Goal: Task Accomplishment & Management: Manage account settings

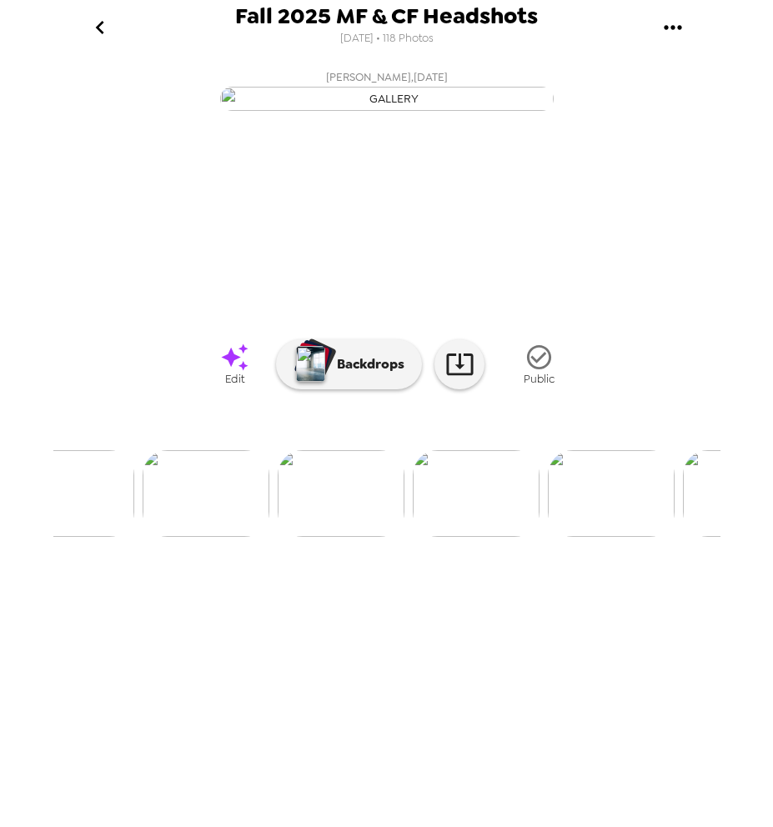
scroll to position [0, 1661]
click at [422, 537] on img at bounding box center [408, 493] width 127 height 87
click at [466, 378] on icon at bounding box center [459, 363] width 29 height 29
click at [520, 537] on img at bounding box center [524, 493] width 127 height 87
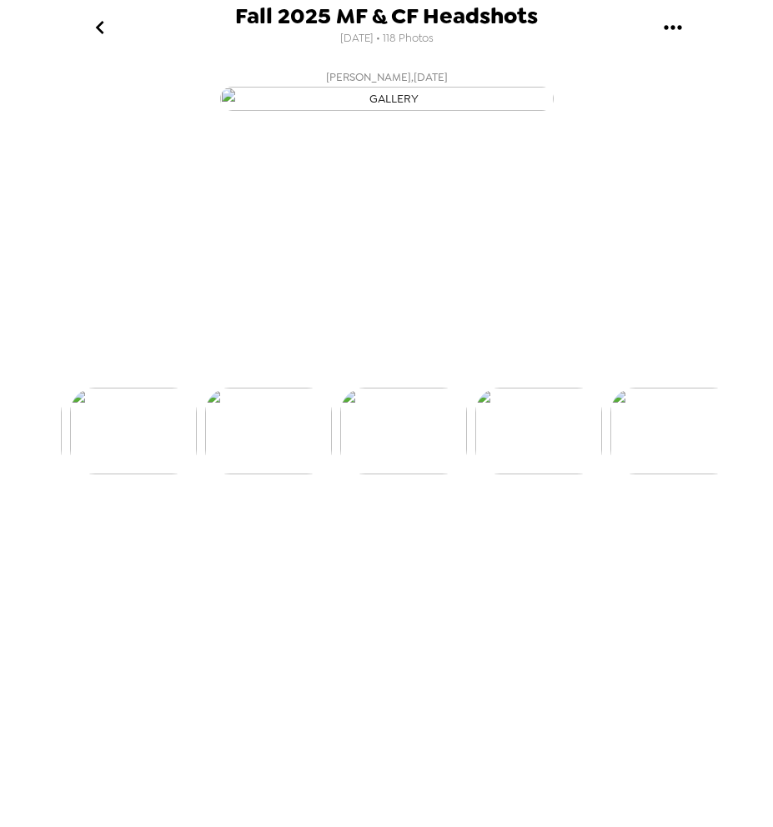
scroll to position [0, 5128]
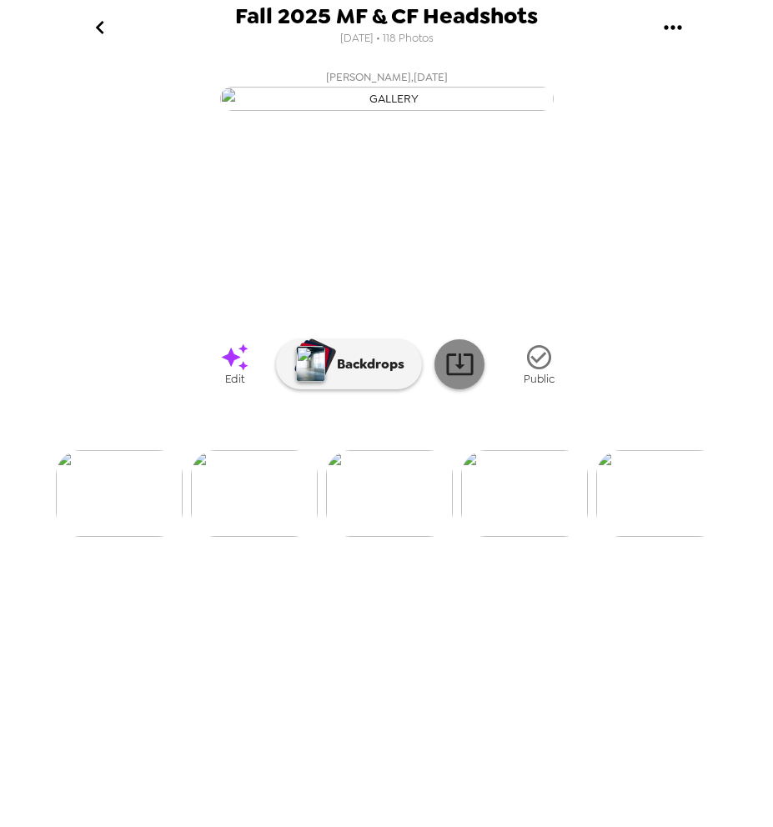
click at [458, 378] on icon at bounding box center [459, 363] width 29 height 29
click at [153, 537] on img at bounding box center [138, 493] width 127 height 87
click at [233, 386] on span "Edit" at bounding box center [234, 379] width 19 height 14
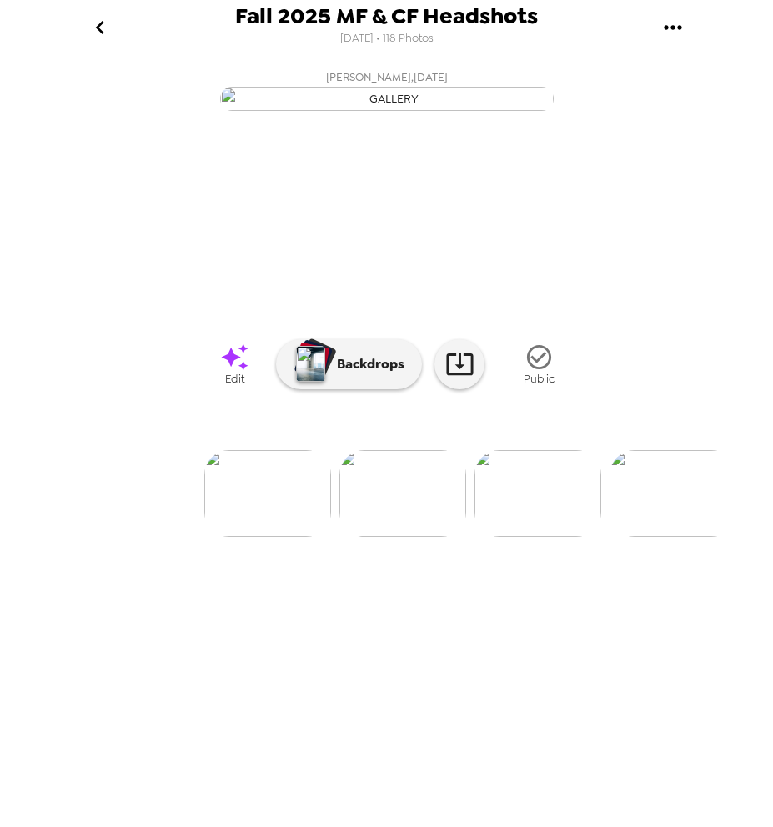
click at [671, 25] on icon "gallery menu" at bounding box center [672, 27] width 18 height 4
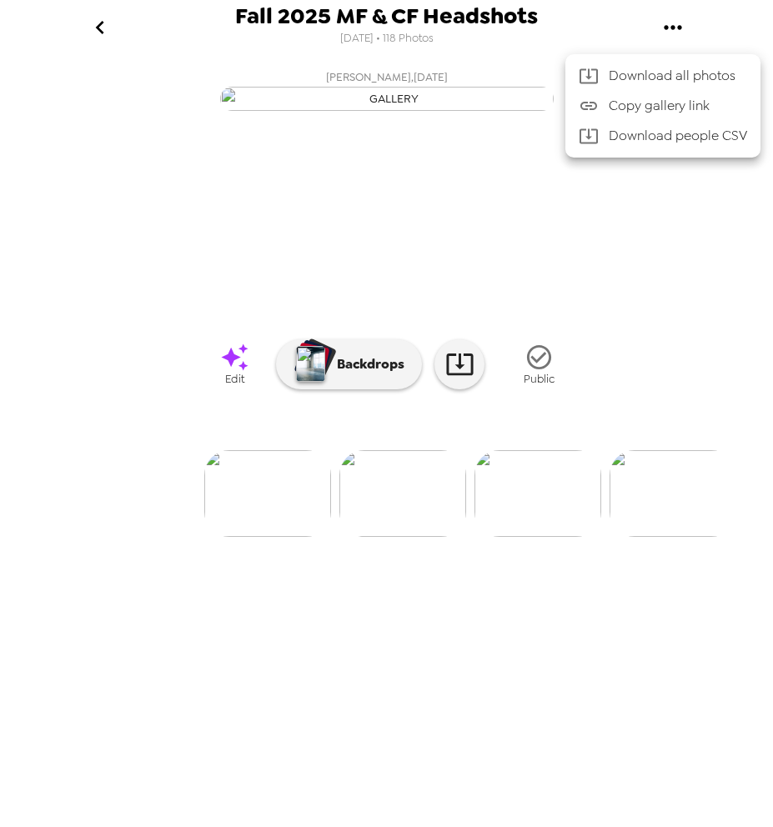
click at [656, 198] on div at bounding box center [386, 413] width 773 height 827
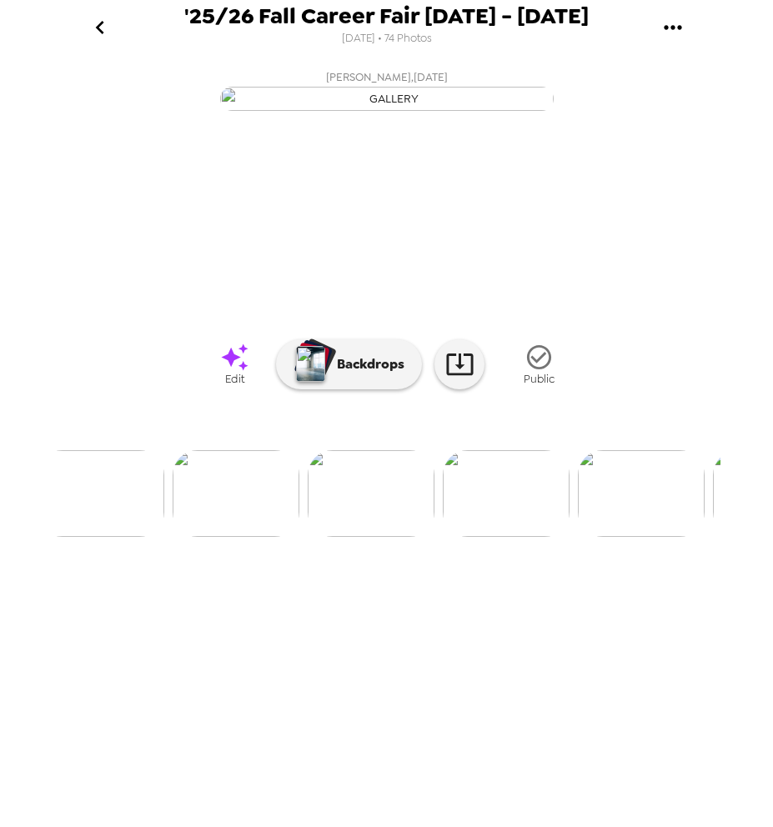
scroll to position [0, 2040]
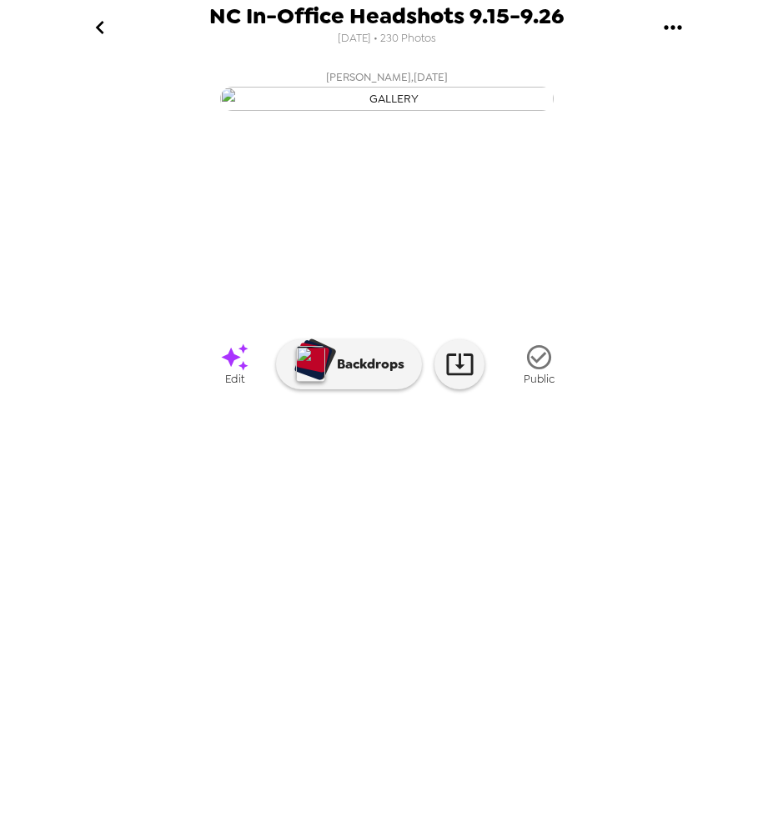
scroll to position [0, 7923]
click at [453, 378] on icon at bounding box center [459, 363] width 29 height 29
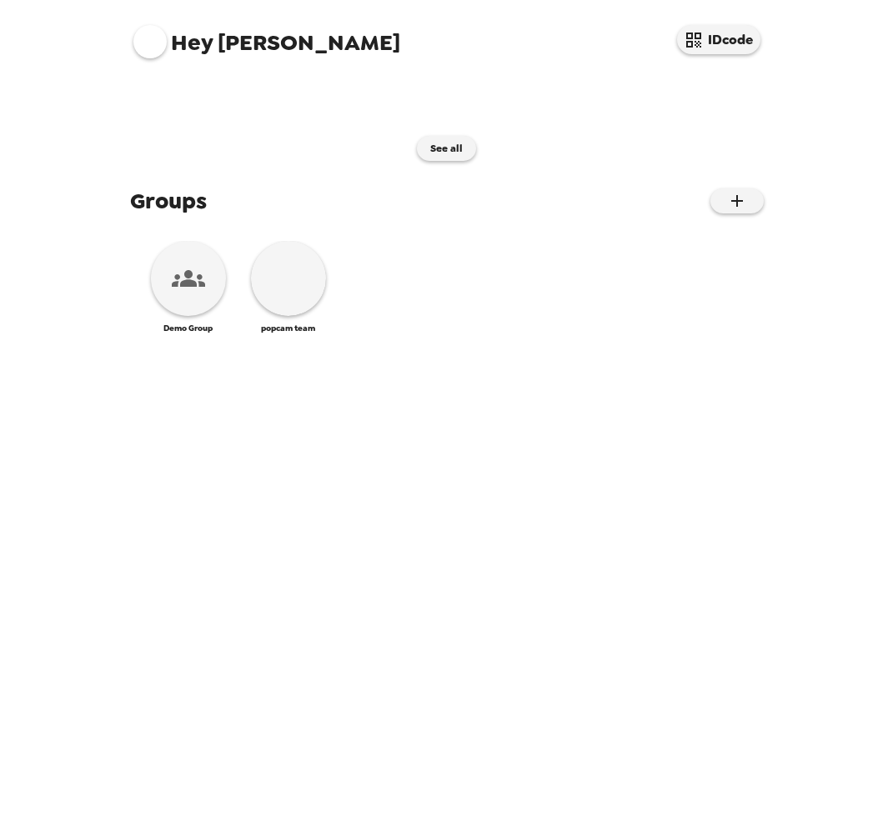
scroll to position [580, 0]
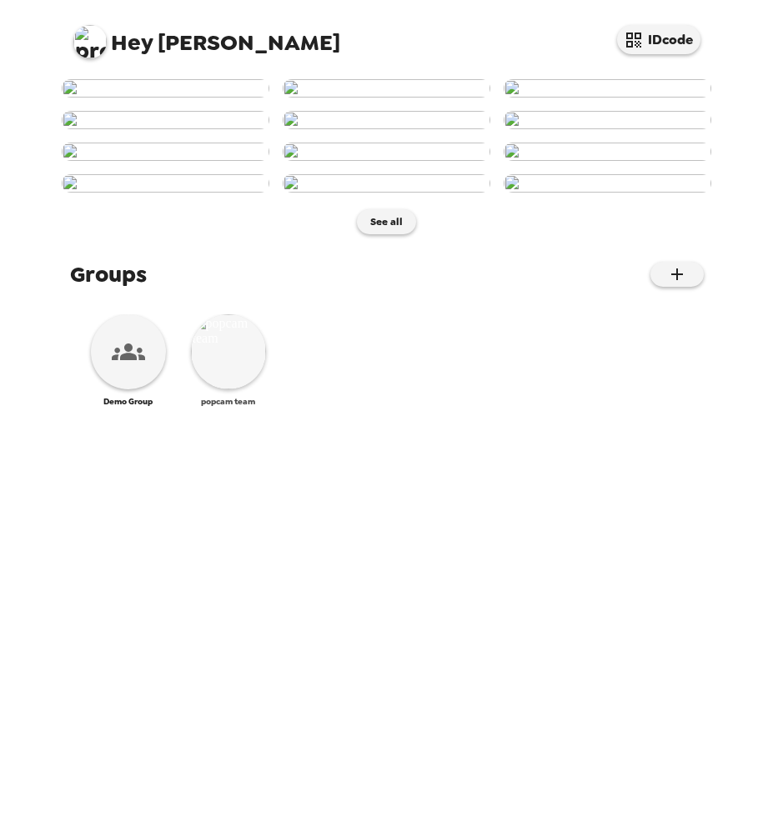
click at [228, 389] on img at bounding box center [228, 351] width 75 height 75
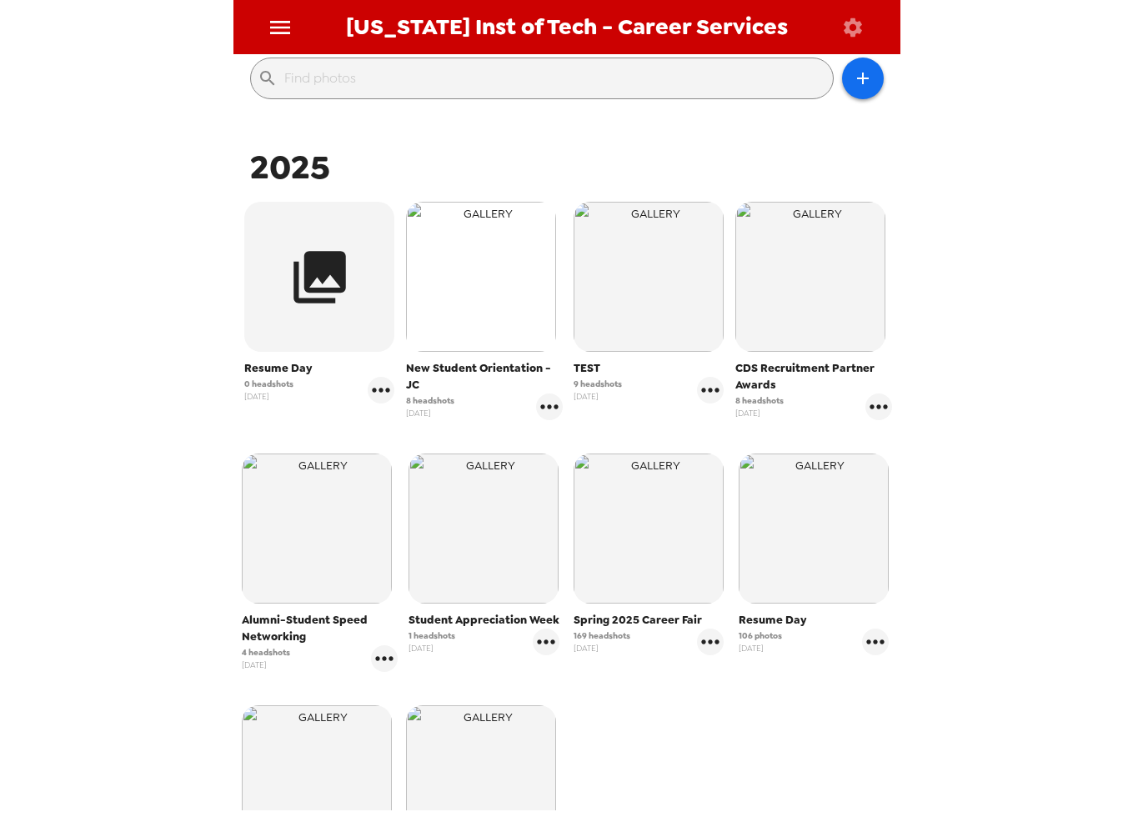
scroll to position [158, 0]
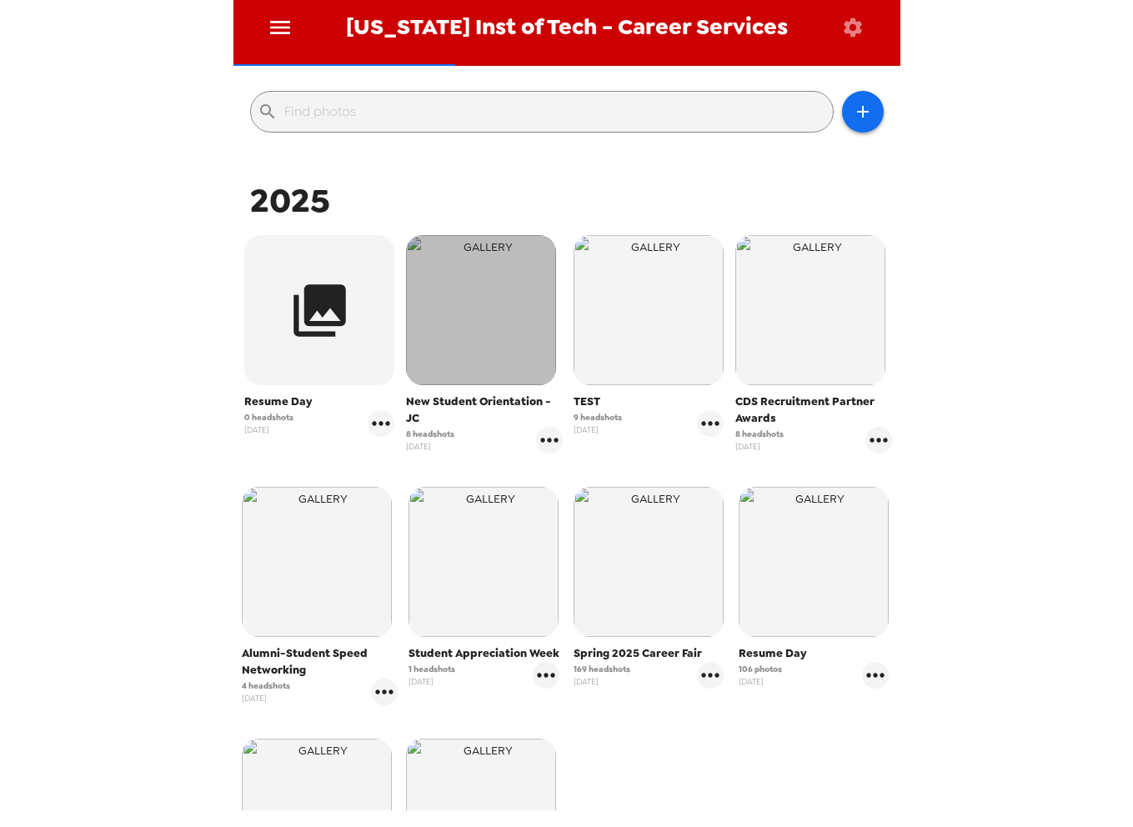
click at [496, 352] on img "button" at bounding box center [481, 310] width 150 height 150
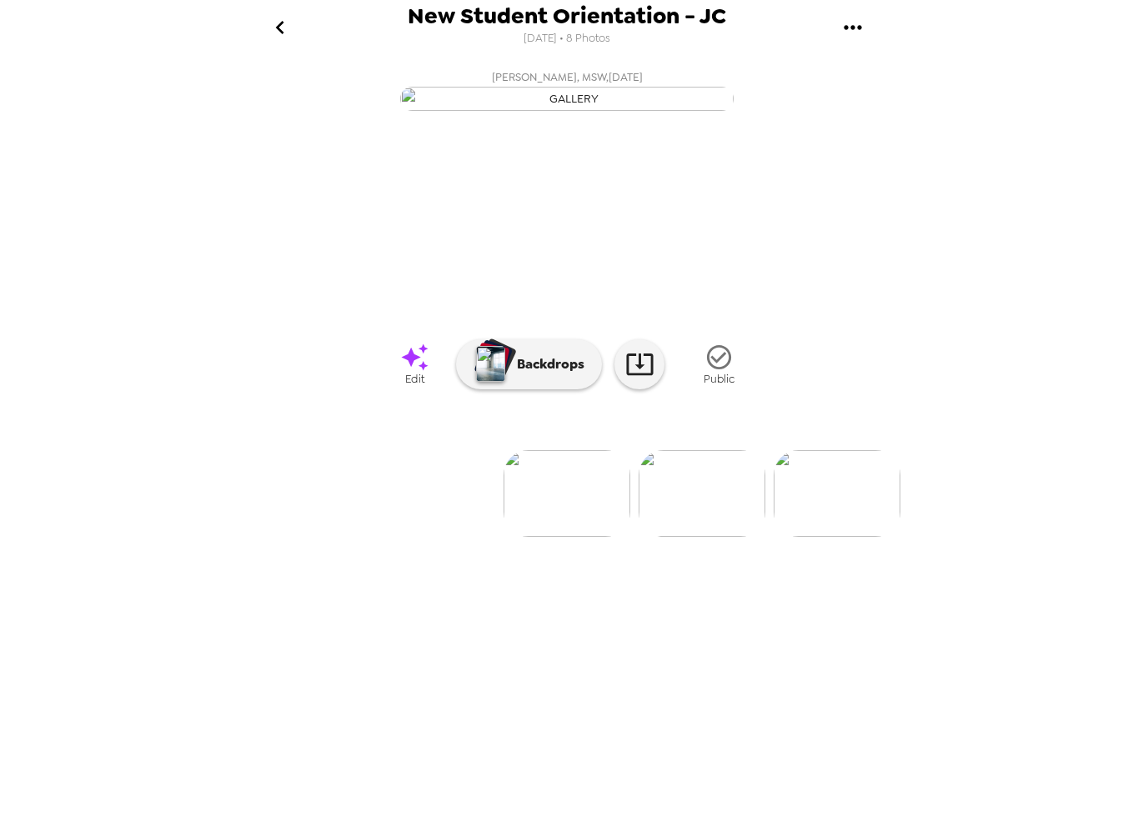
click at [671, 537] on img at bounding box center [701, 493] width 127 height 87
click at [683, 537] on img at bounding box center [702, 493] width 127 height 87
click at [724, 537] on img at bounding box center [703, 493] width 127 height 87
click at [736, 537] on img at bounding box center [704, 493] width 127 height 87
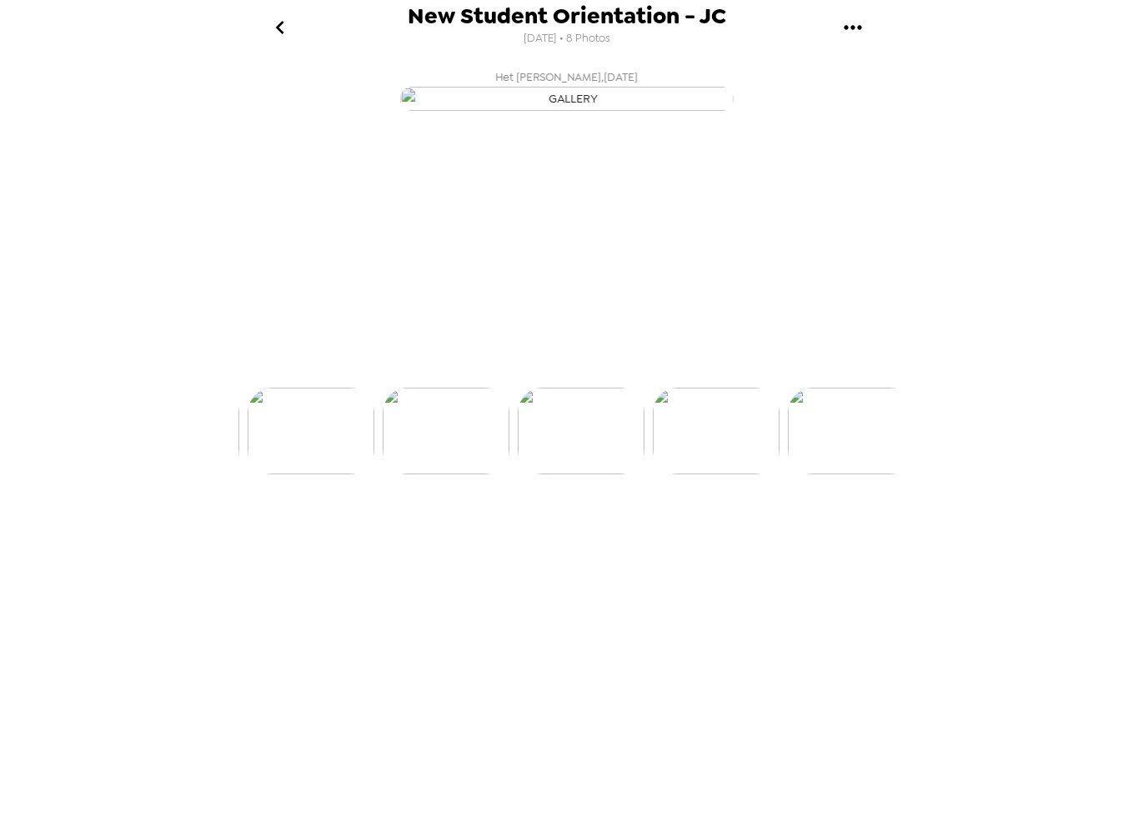
scroll to position [0, 537]
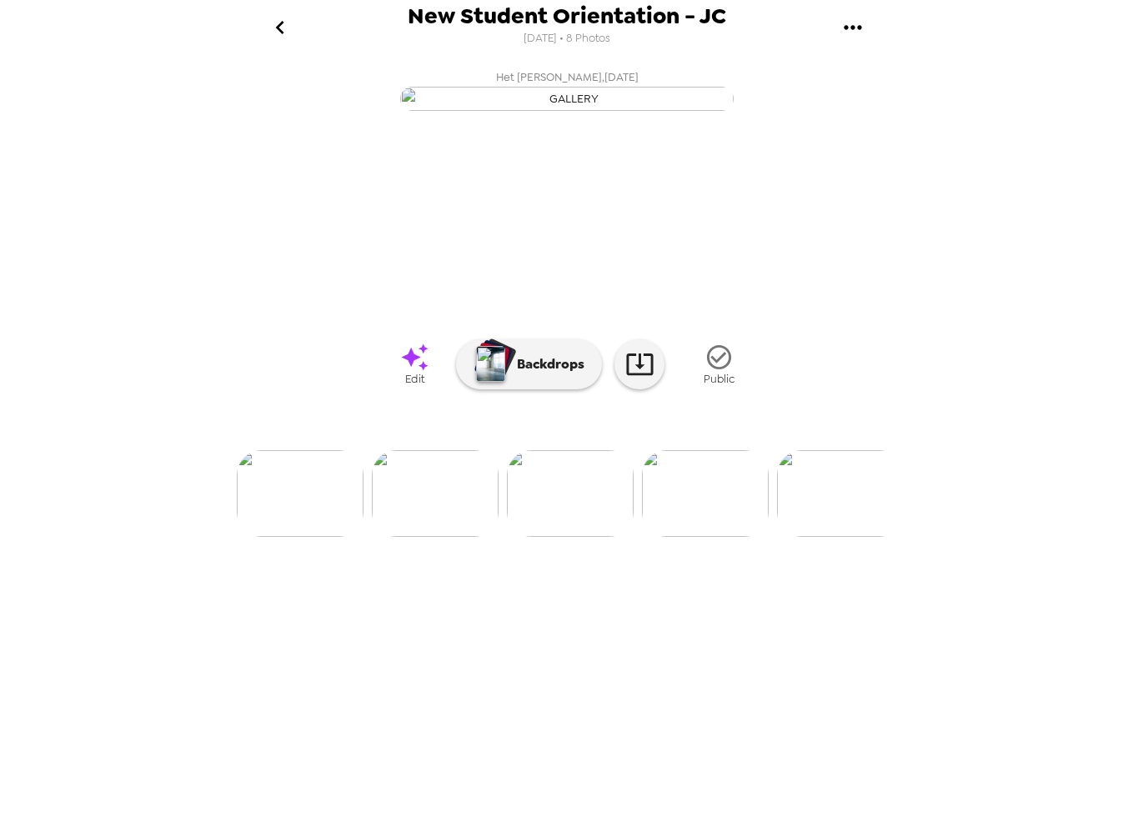
click at [138, 146] on div "New Student Orientation - JC 8/13/2025 • 8 Photos Quinn Hardrick, MSW , 08-28-2…" at bounding box center [566, 413] width 1133 height 827
click at [281, 33] on icon "go back" at bounding box center [280, 27] width 27 height 27
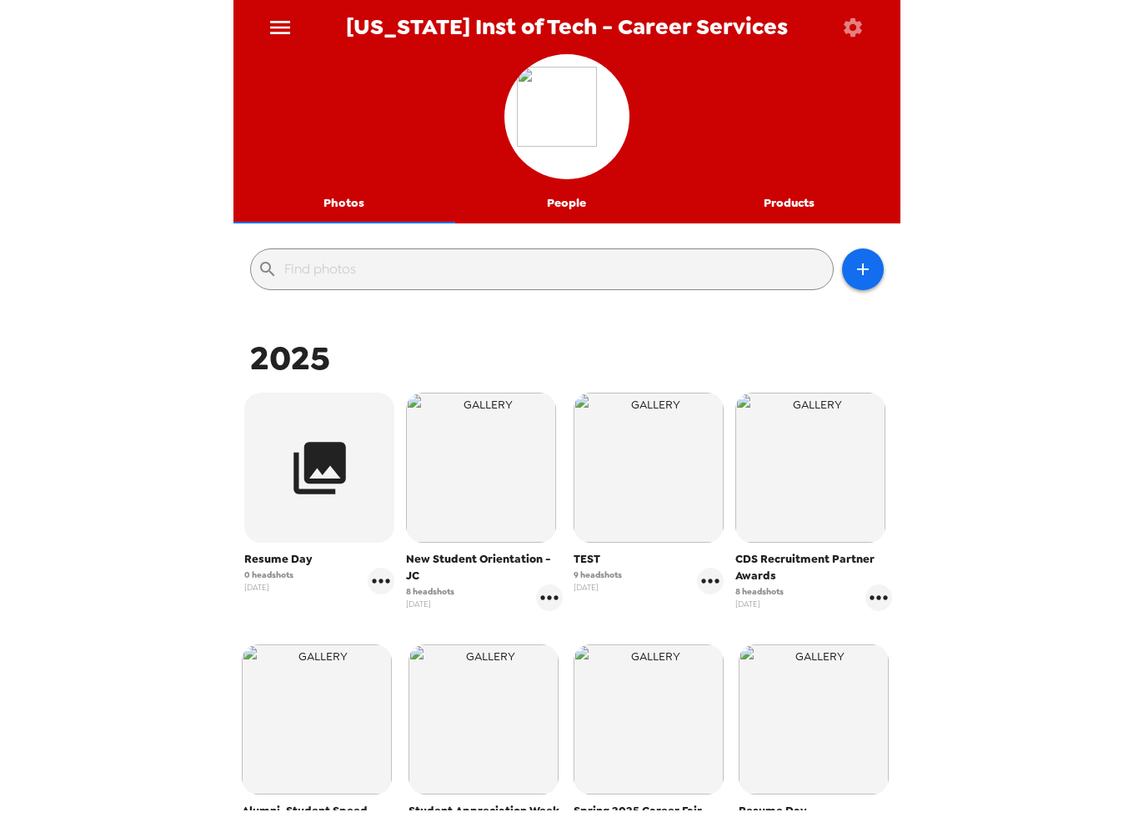
click at [280, 31] on icon "menu" at bounding box center [280, 27] width 27 height 27
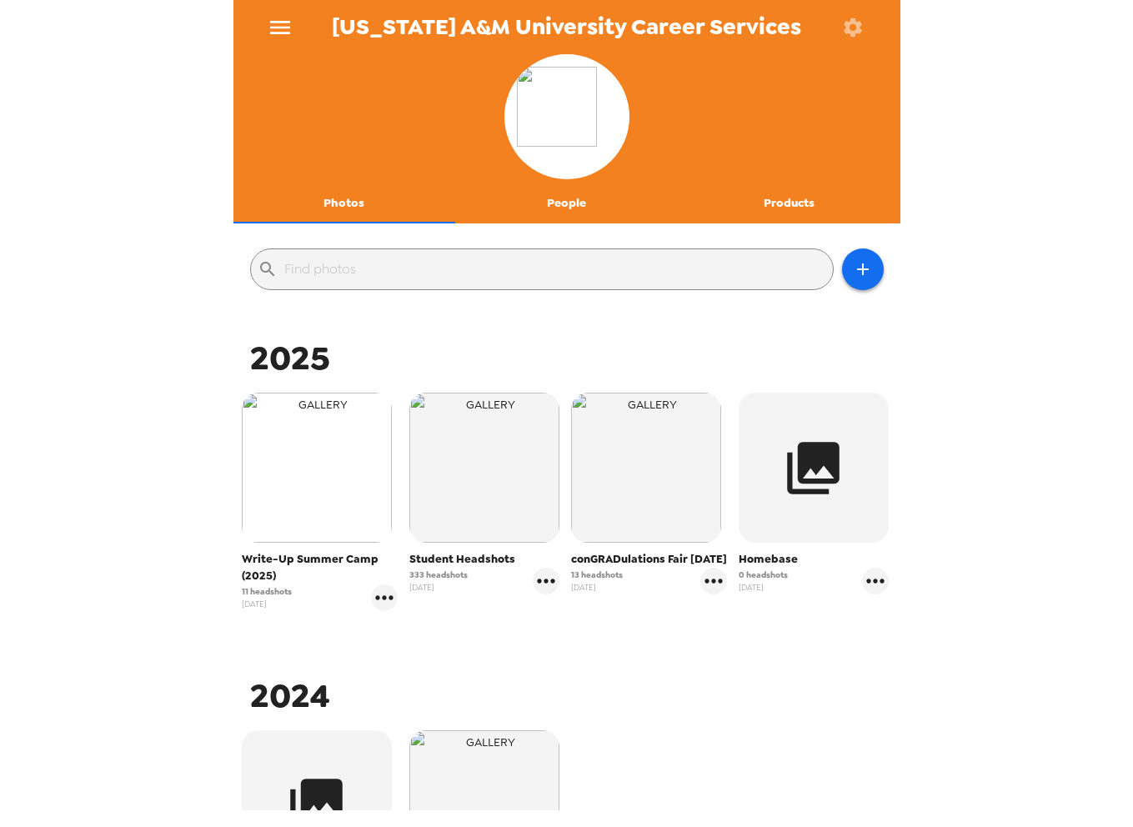
click at [313, 468] on img "button" at bounding box center [317, 468] width 150 height 150
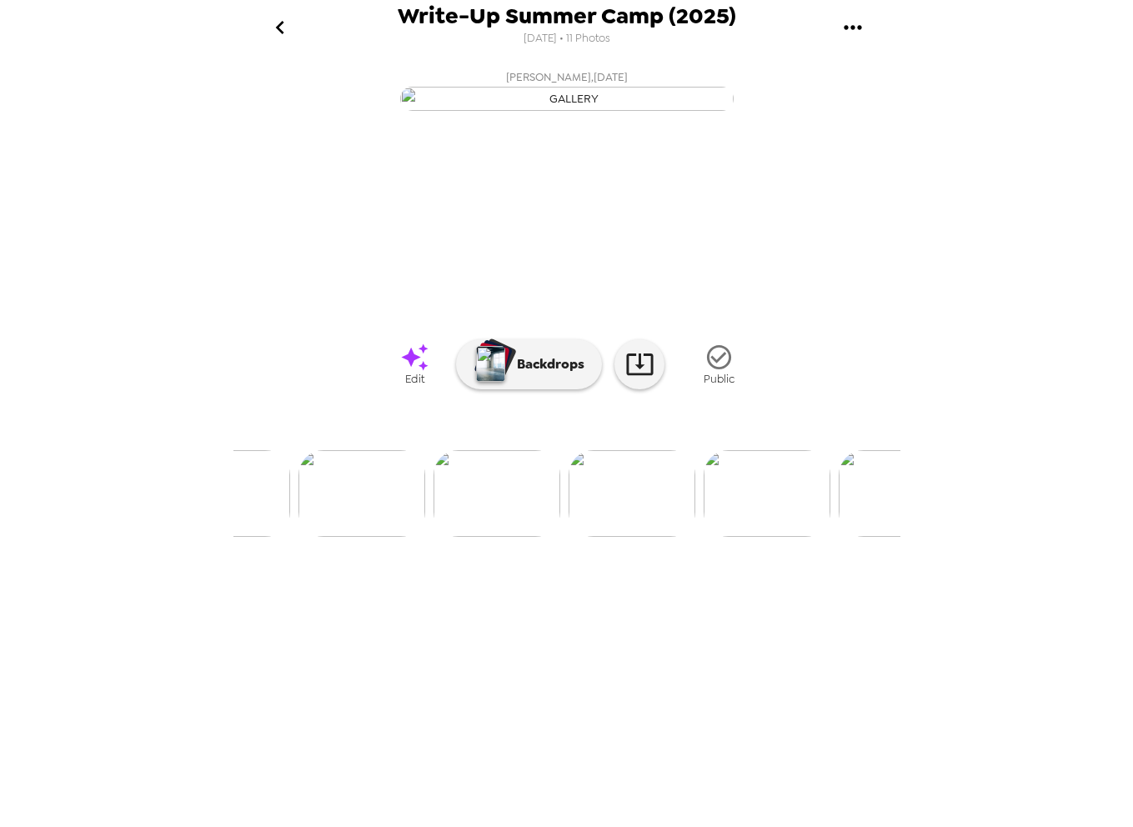
scroll to position [0, 718]
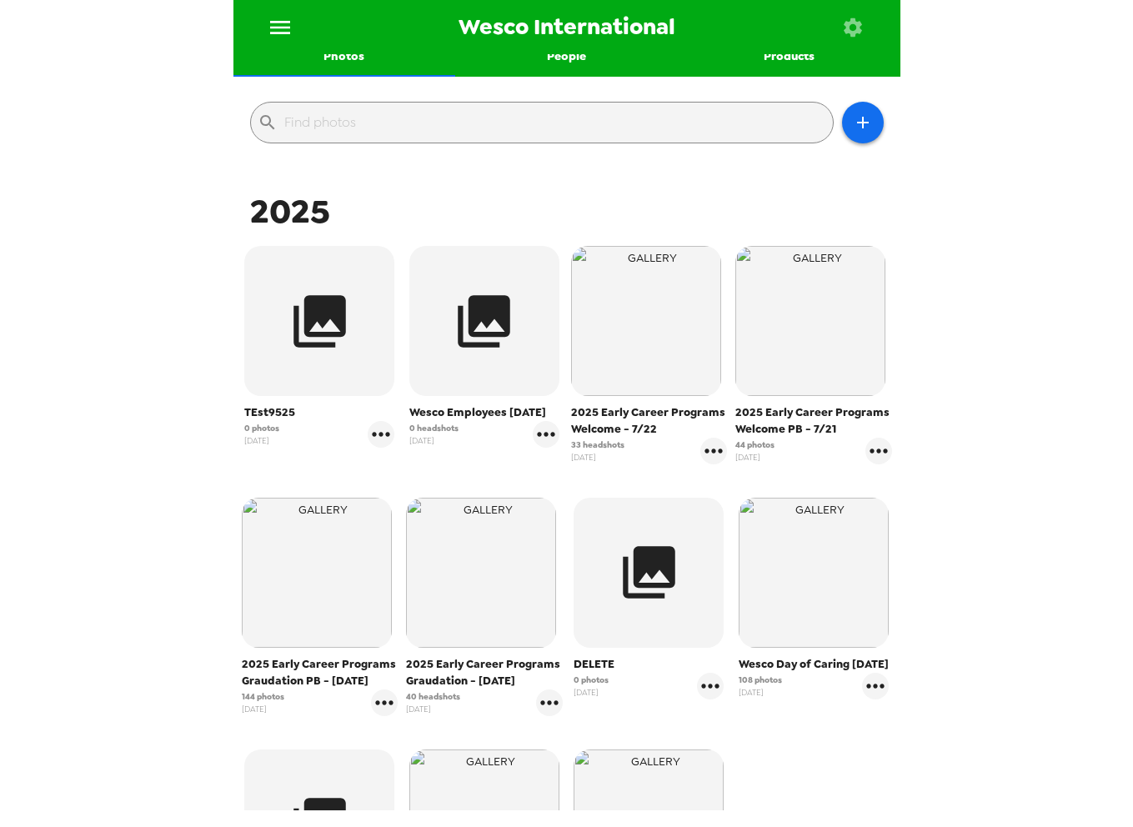
scroll to position [155, 0]
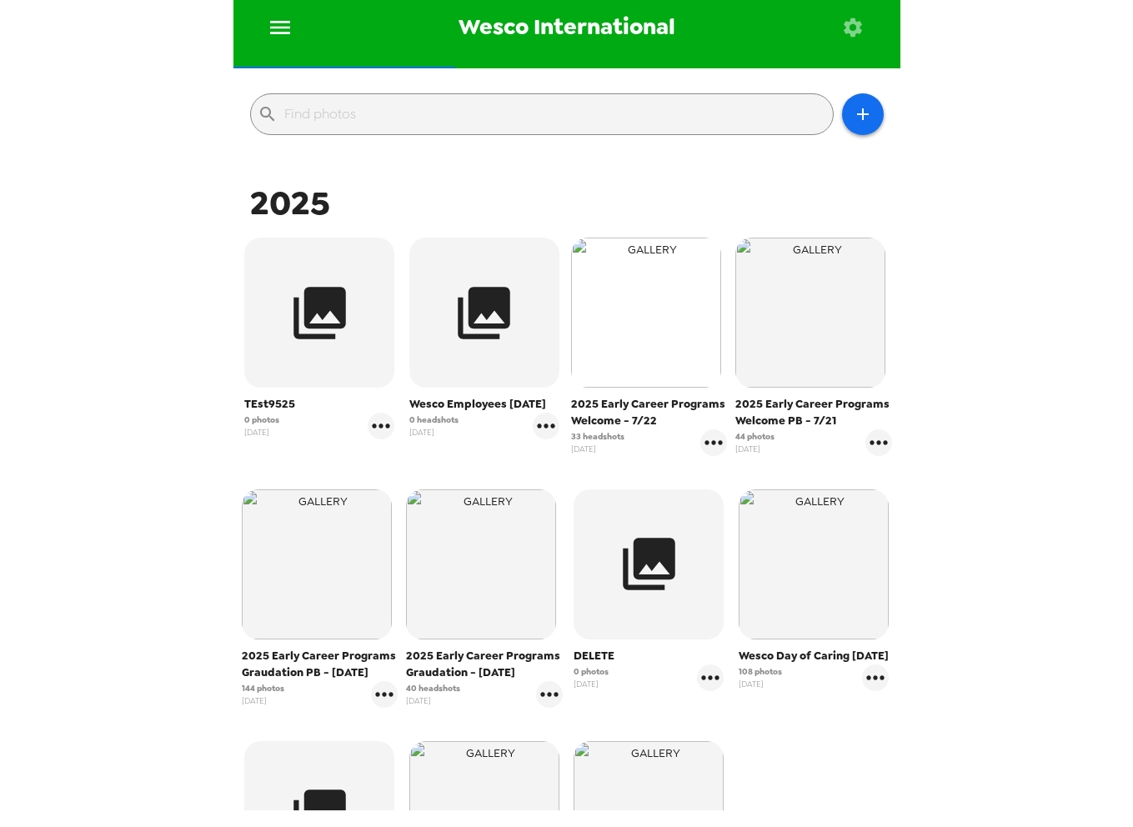
click at [644, 327] on img "button" at bounding box center [646, 313] width 150 height 150
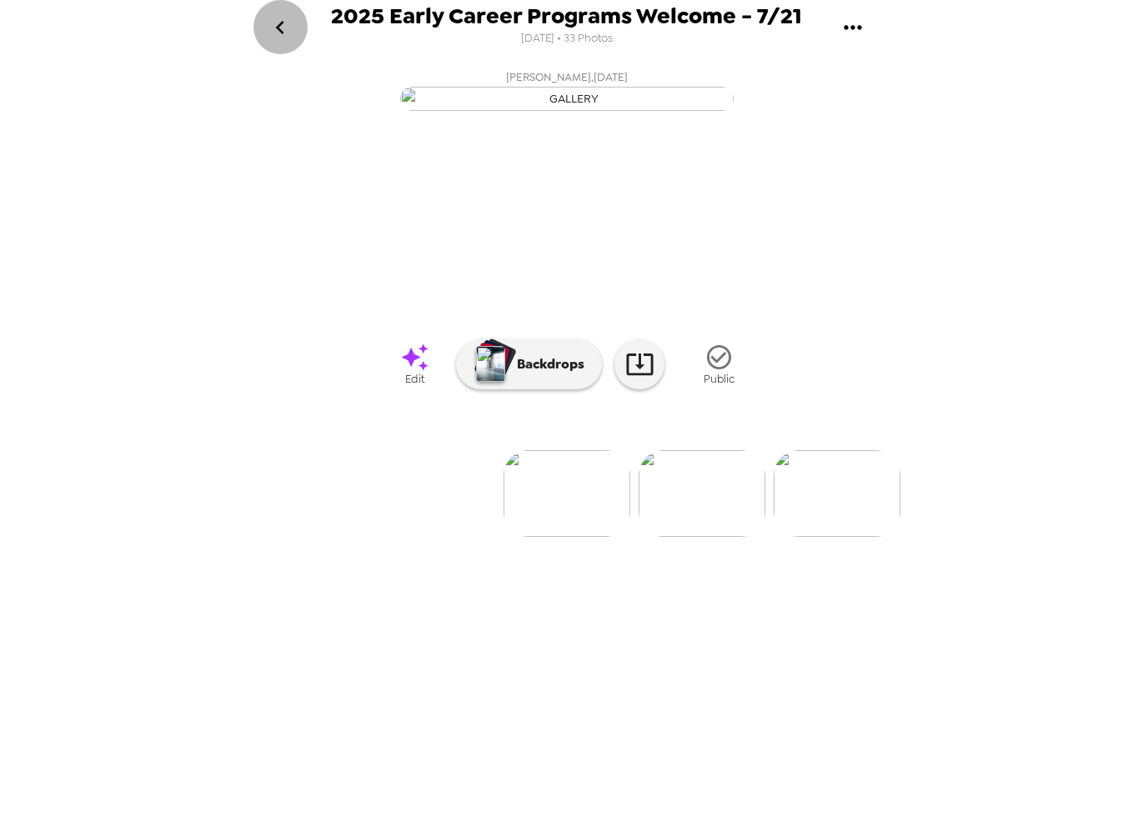
click at [289, 24] on icon "go back" at bounding box center [280, 27] width 27 height 27
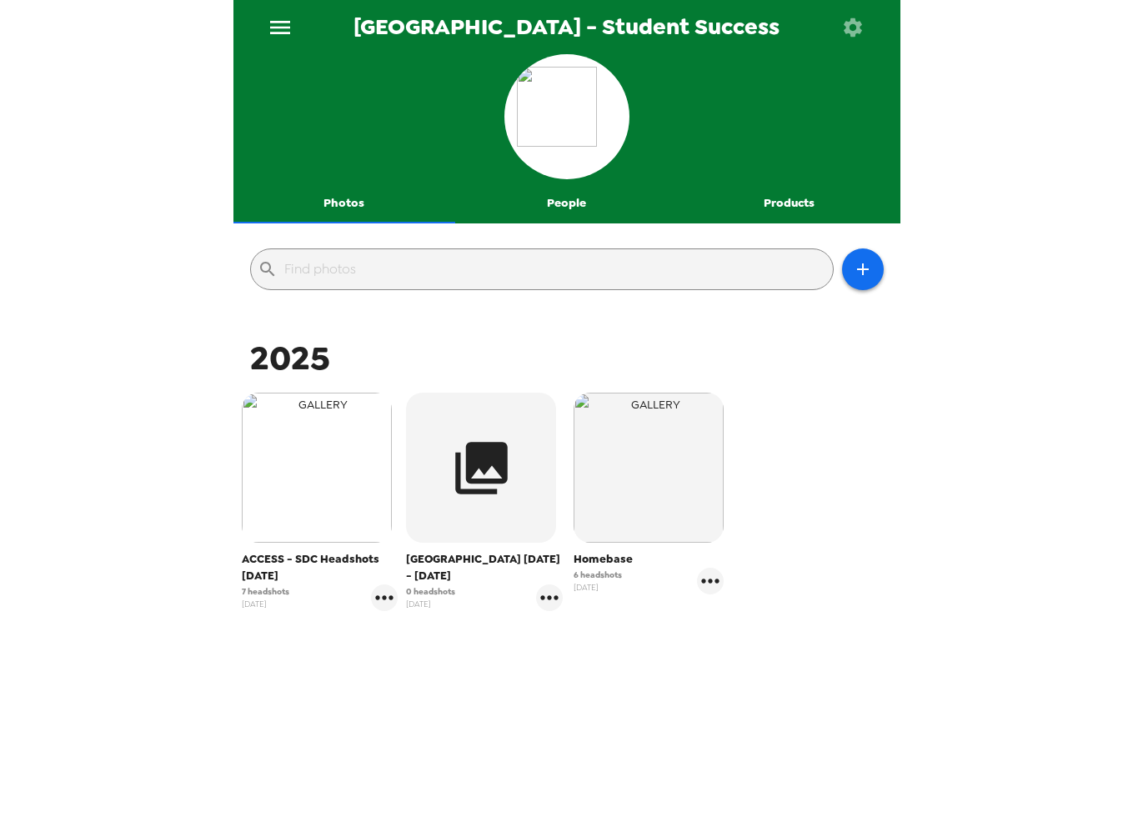
click at [333, 490] on img "button" at bounding box center [317, 468] width 150 height 150
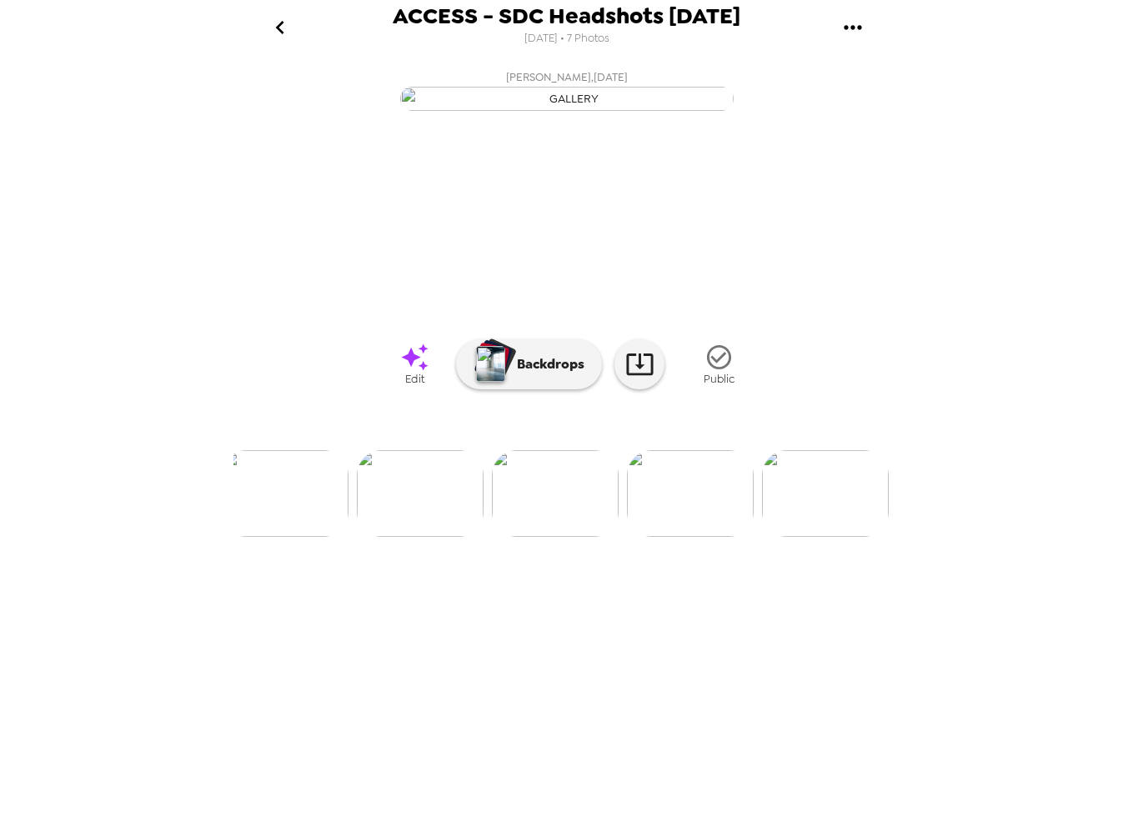
scroll to position [0, 810]
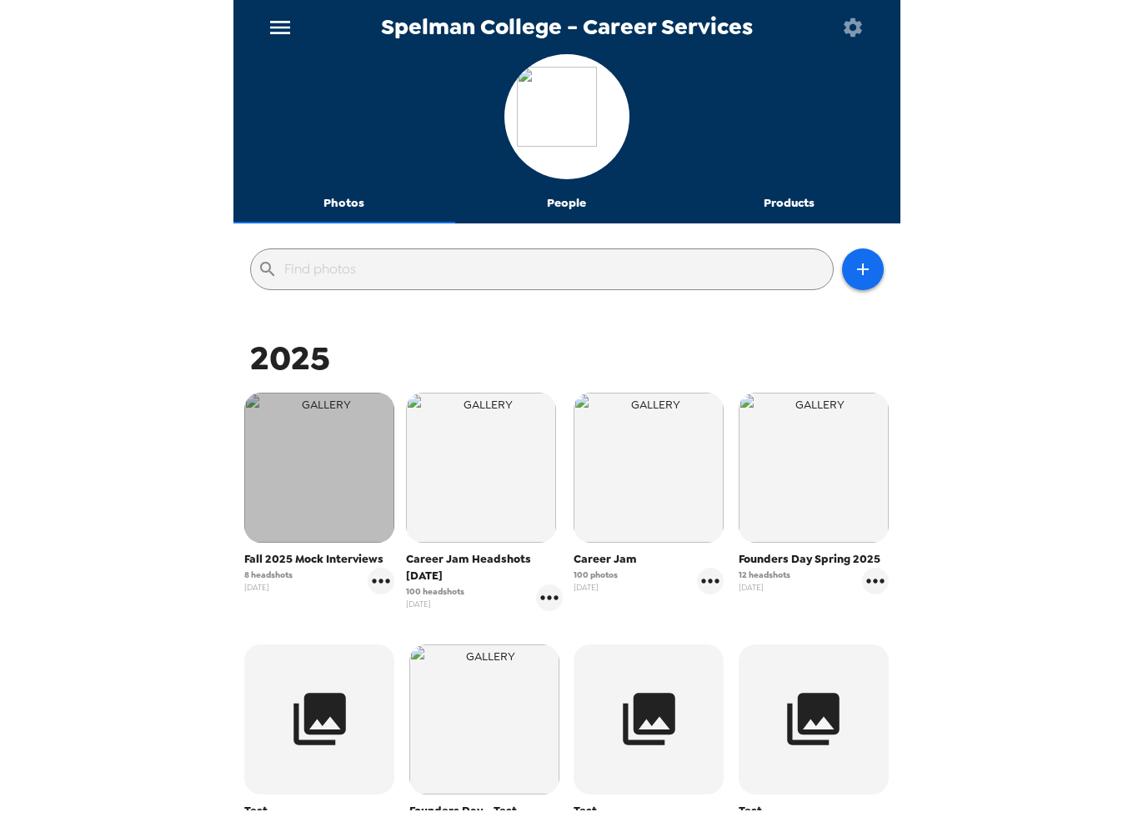
click at [328, 470] on img "button" at bounding box center [319, 468] width 150 height 150
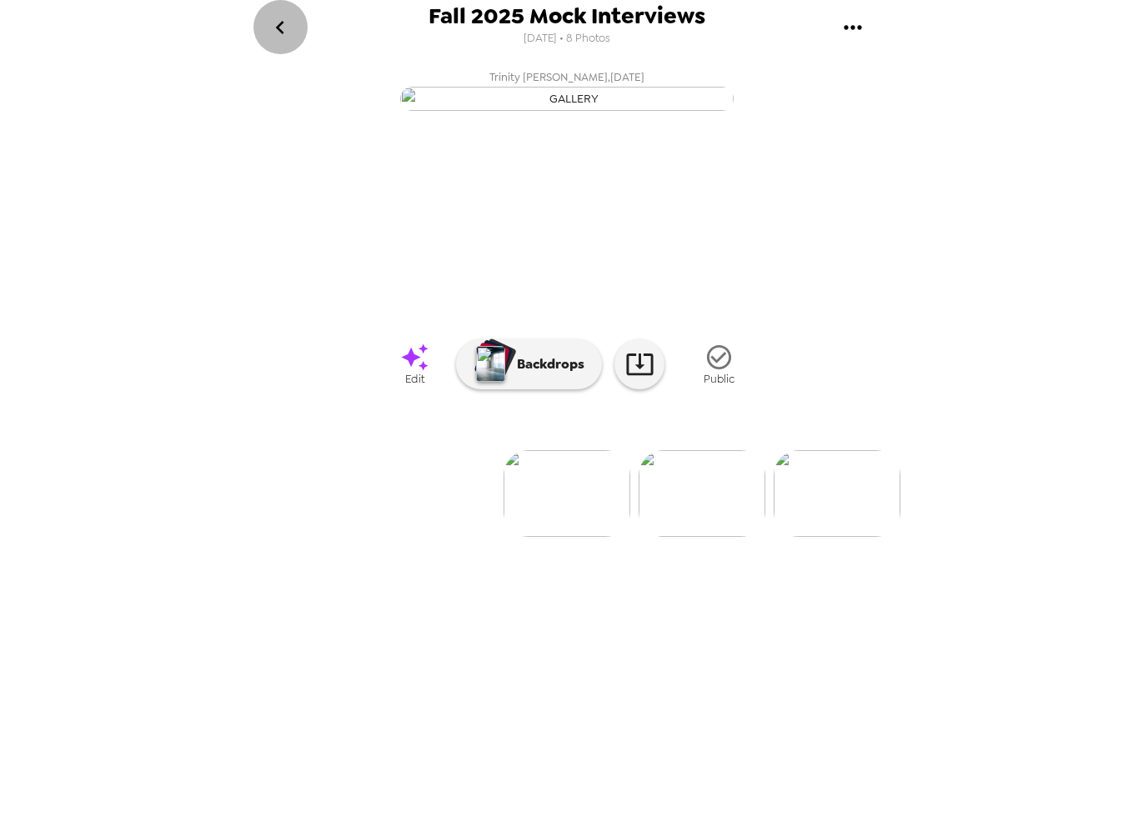
click at [280, 26] on icon "go back" at bounding box center [280, 27] width 27 height 27
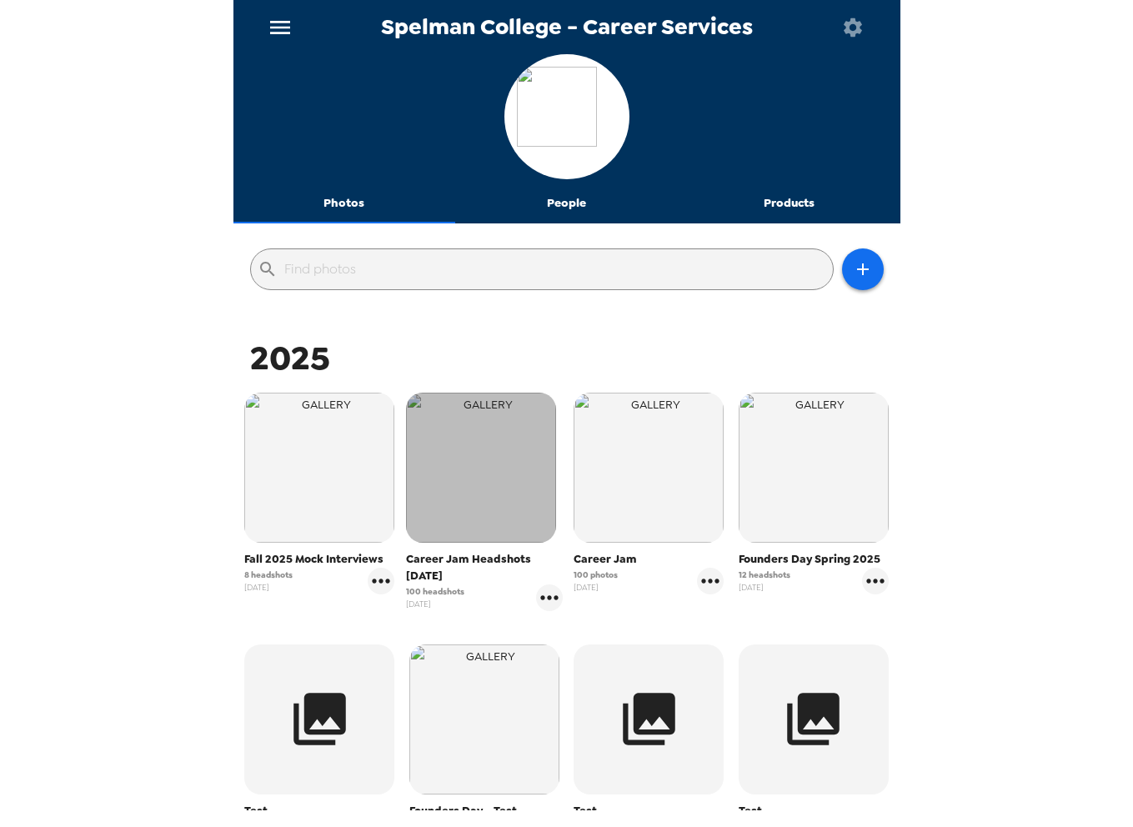
click at [491, 499] on img "button" at bounding box center [481, 468] width 150 height 150
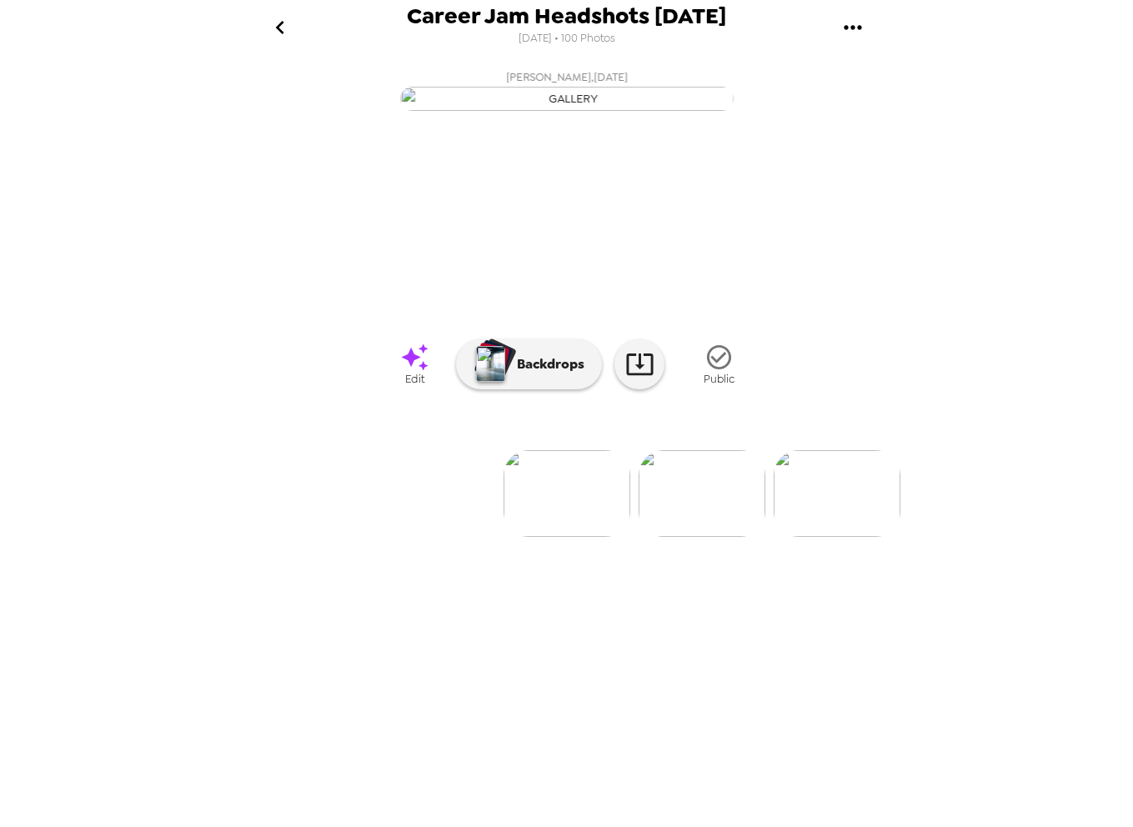
click at [280, 17] on icon "go back" at bounding box center [280, 27] width 27 height 27
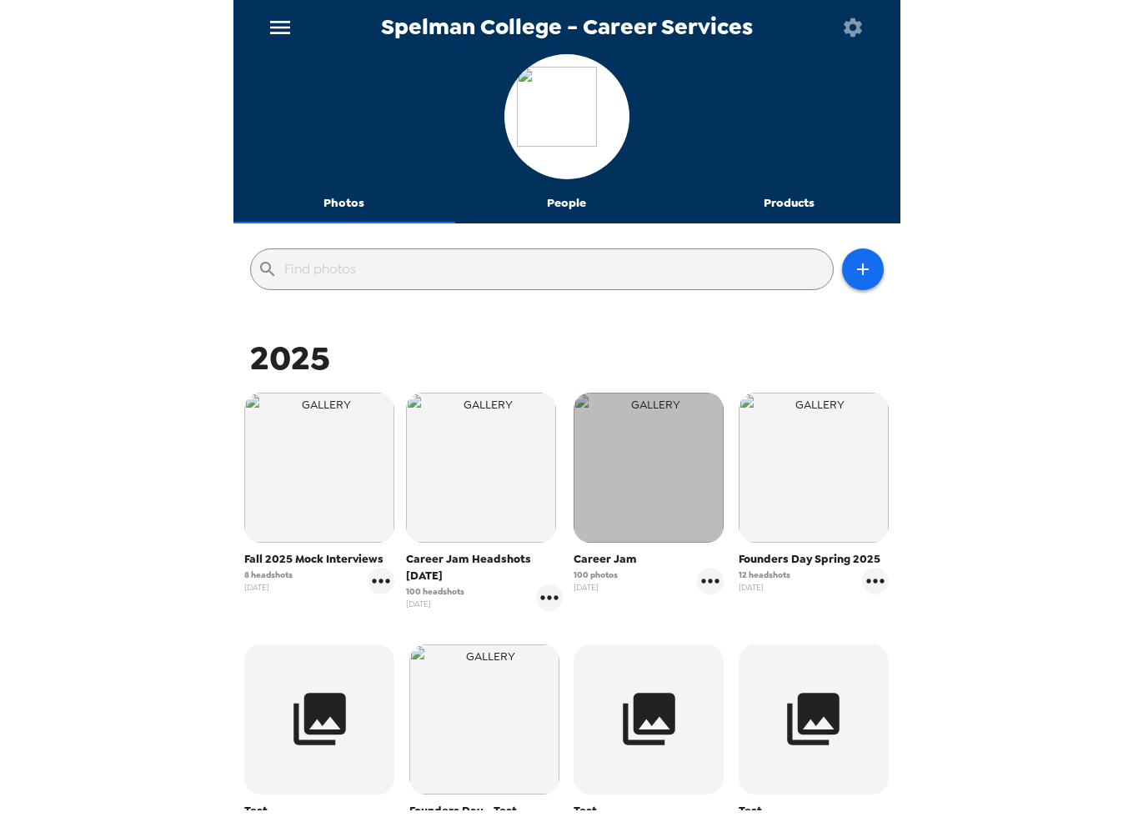
click at [654, 483] on img "button" at bounding box center [648, 468] width 150 height 150
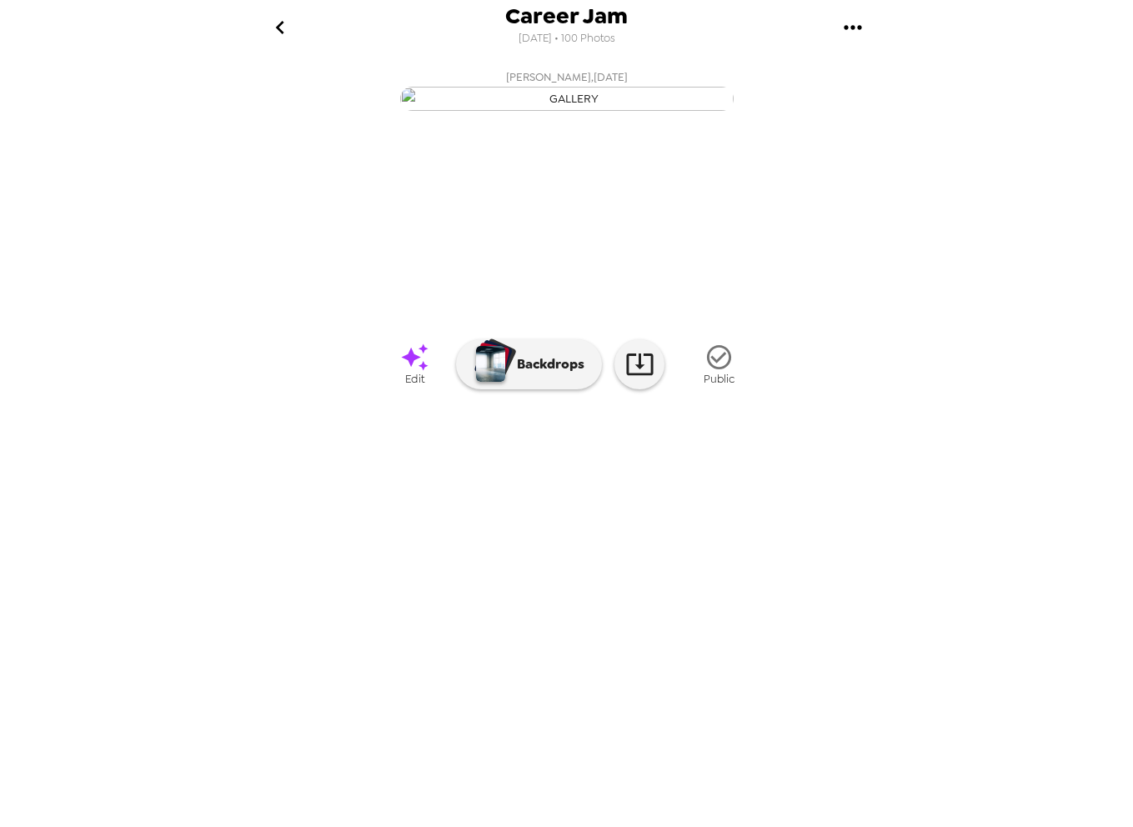
scroll to position [0, 1043]
click at [288, 18] on icon "go back" at bounding box center [280, 27] width 27 height 27
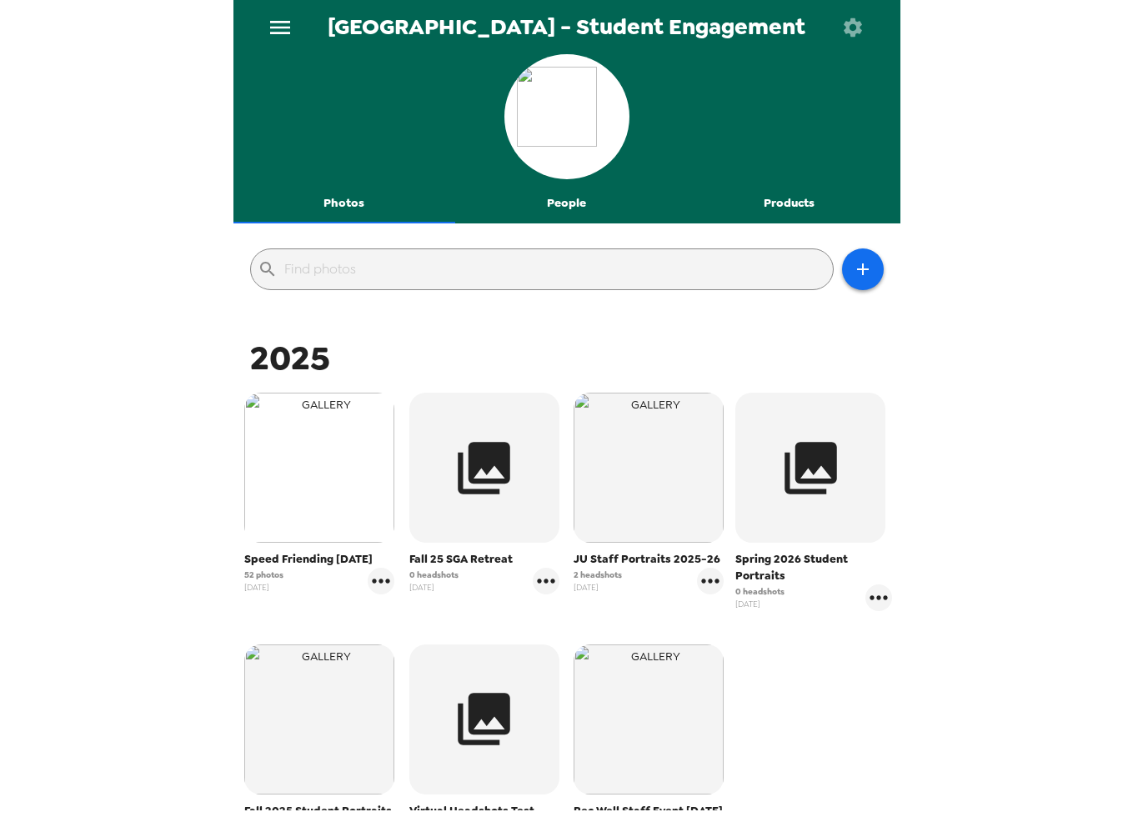
click at [348, 452] on img "button" at bounding box center [319, 468] width 150 height 150
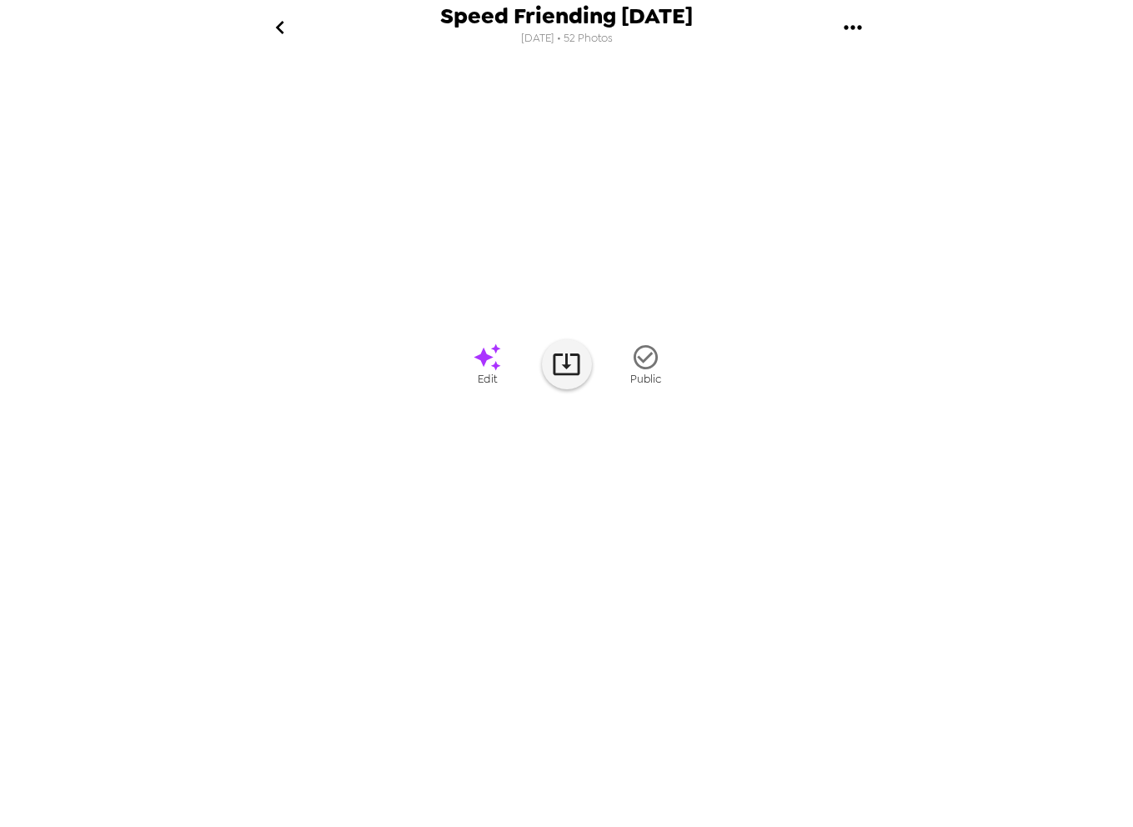
scroll to position [0, 1906]
click at [279, 23] on icon "go back" at bounding box center [280, 27] width 8 height 13
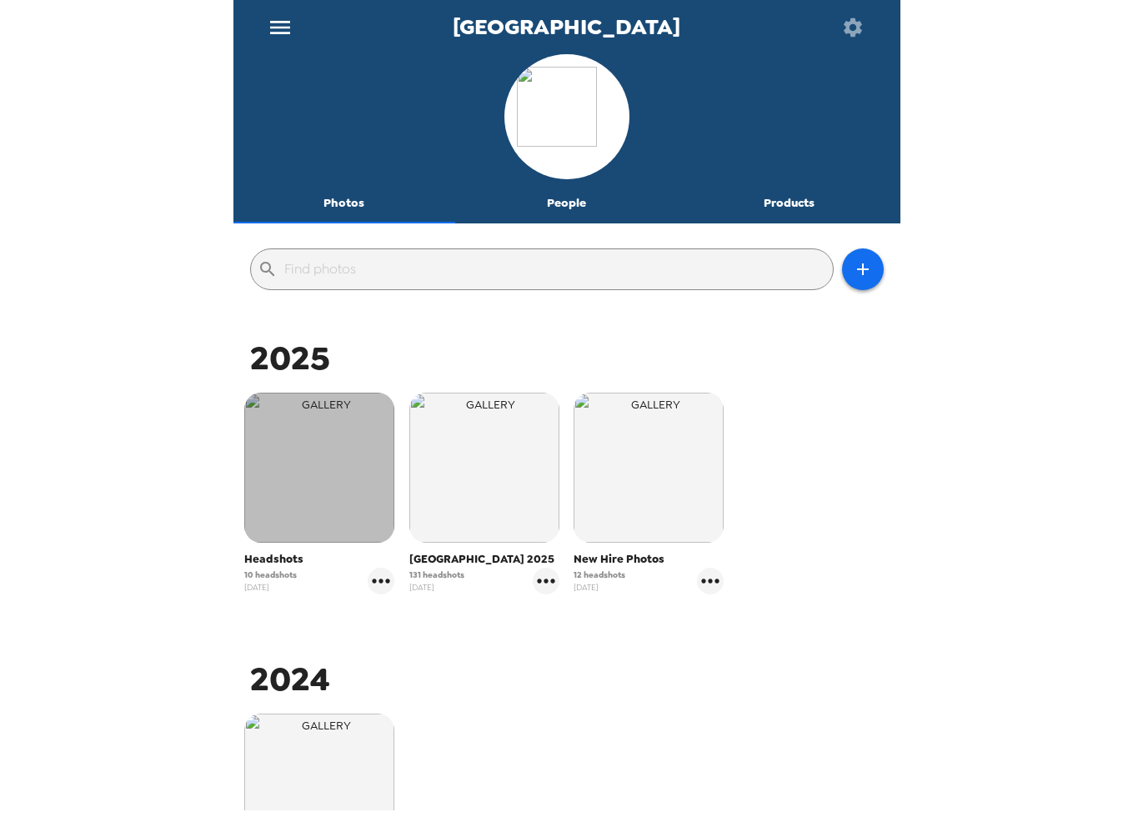
click at [330, 491] on img "button" at bounding box center [319, 468] width 150 height 150
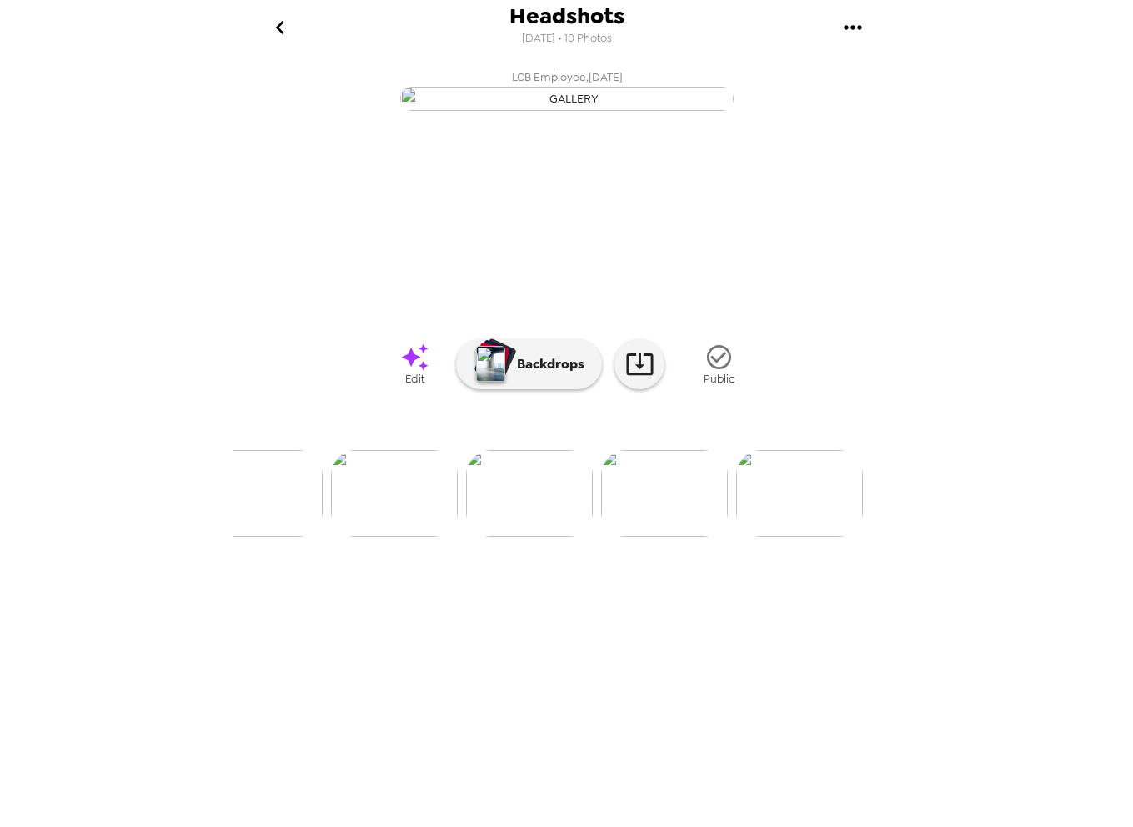
scroll to position [0, 983]
click at [283, 23] on icon "go back" at bounding box center [280, 27] width 27 height 27
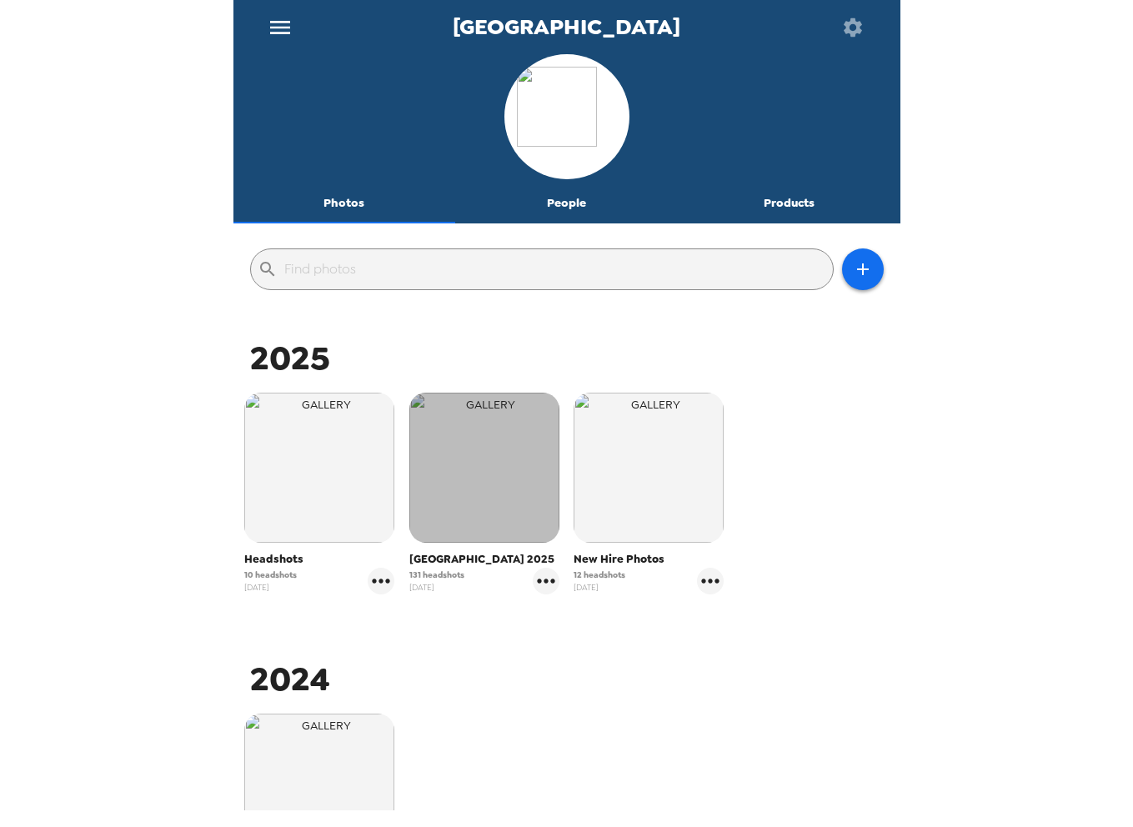
click at [500, 478] on img "button" at bounding box center [484, 468] width 150 height 150
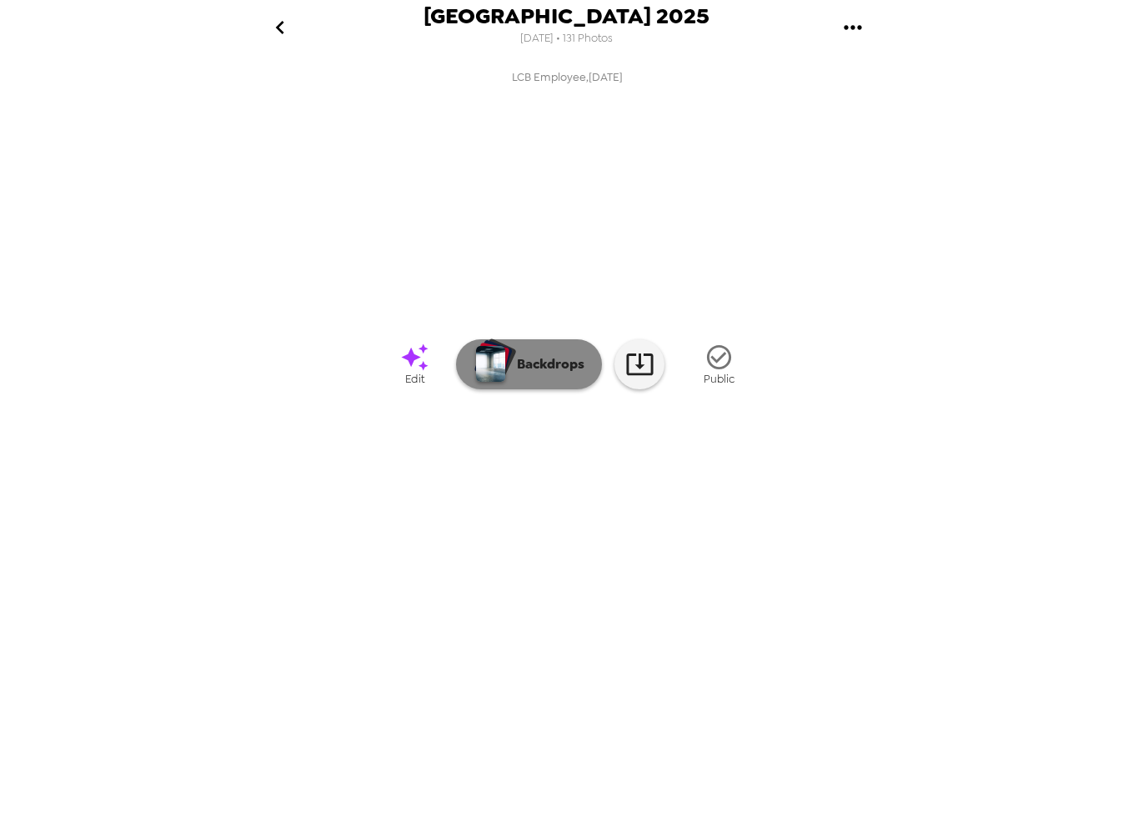
scroll to position [0, 733]
click at [271, 23] on icon "go back" at bounding box center [280, 27] width 27 height 27
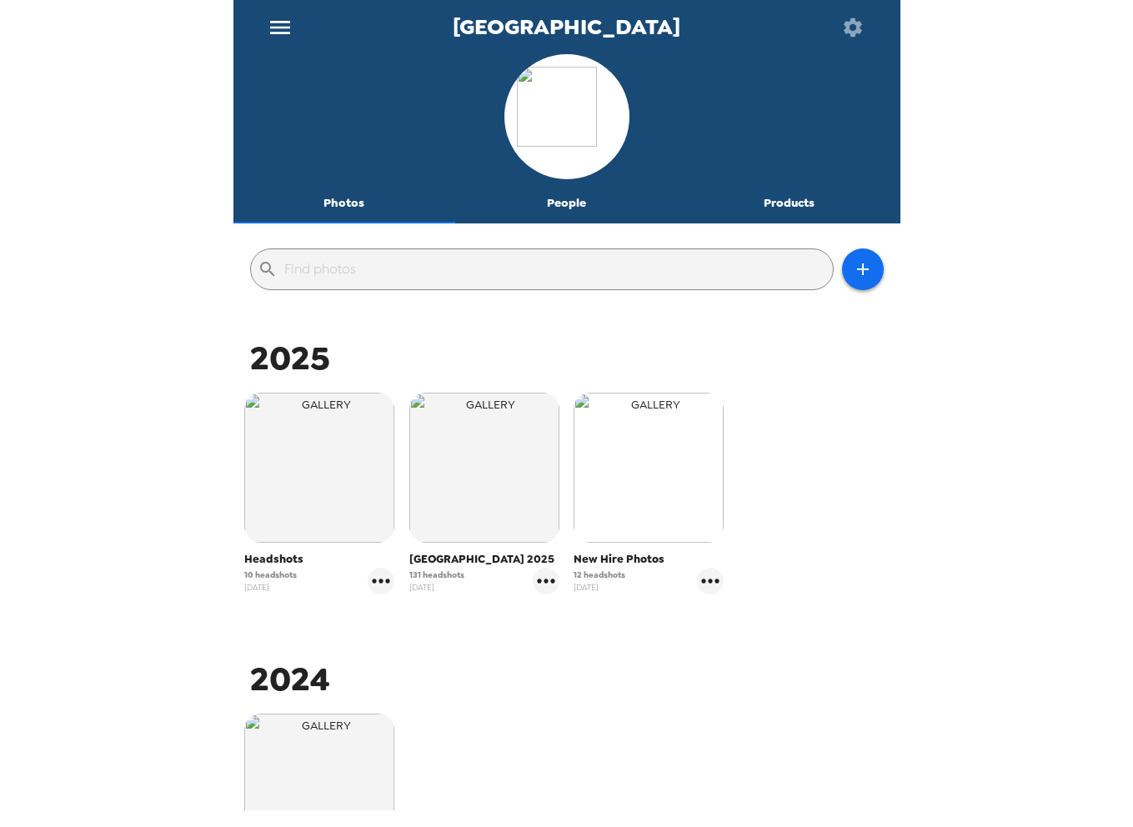
click at [677, 488] on img "button" at bounding box center [648, 468] width 150 height 150
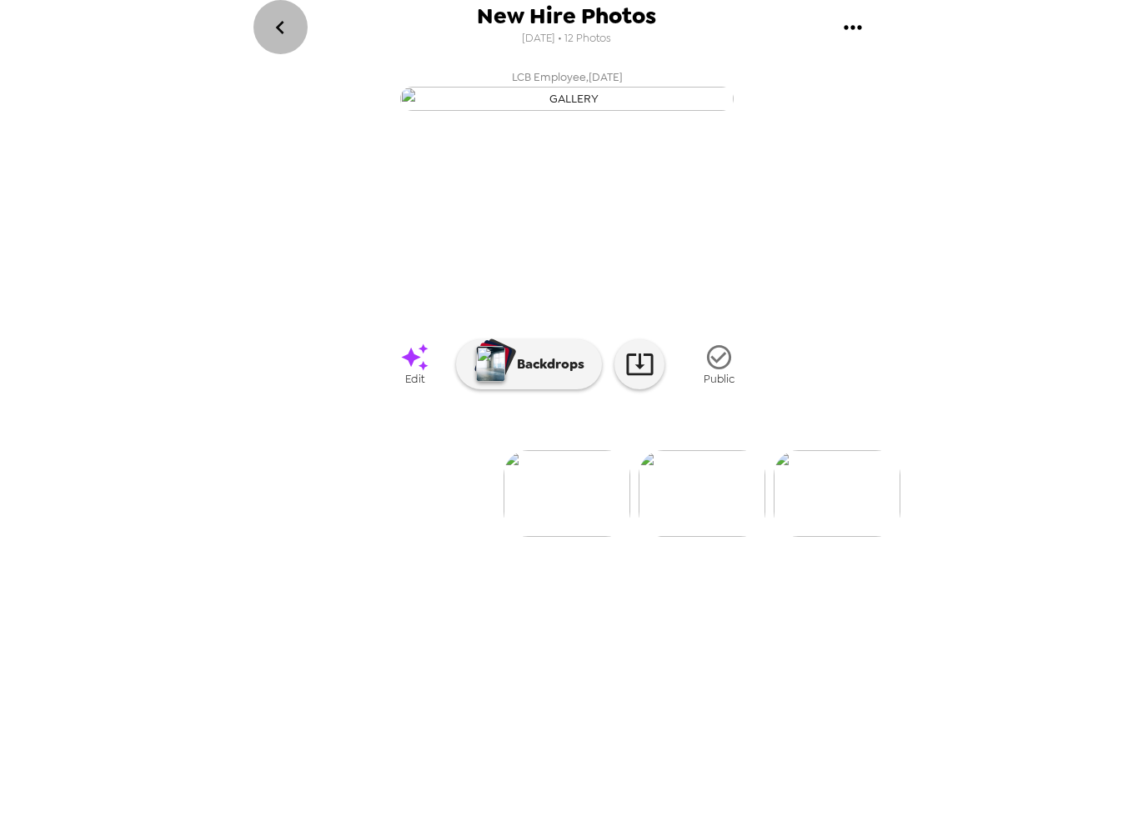
click at [278, 30] on icon "go back" at bounding box center [280, 27] width 8 height 13
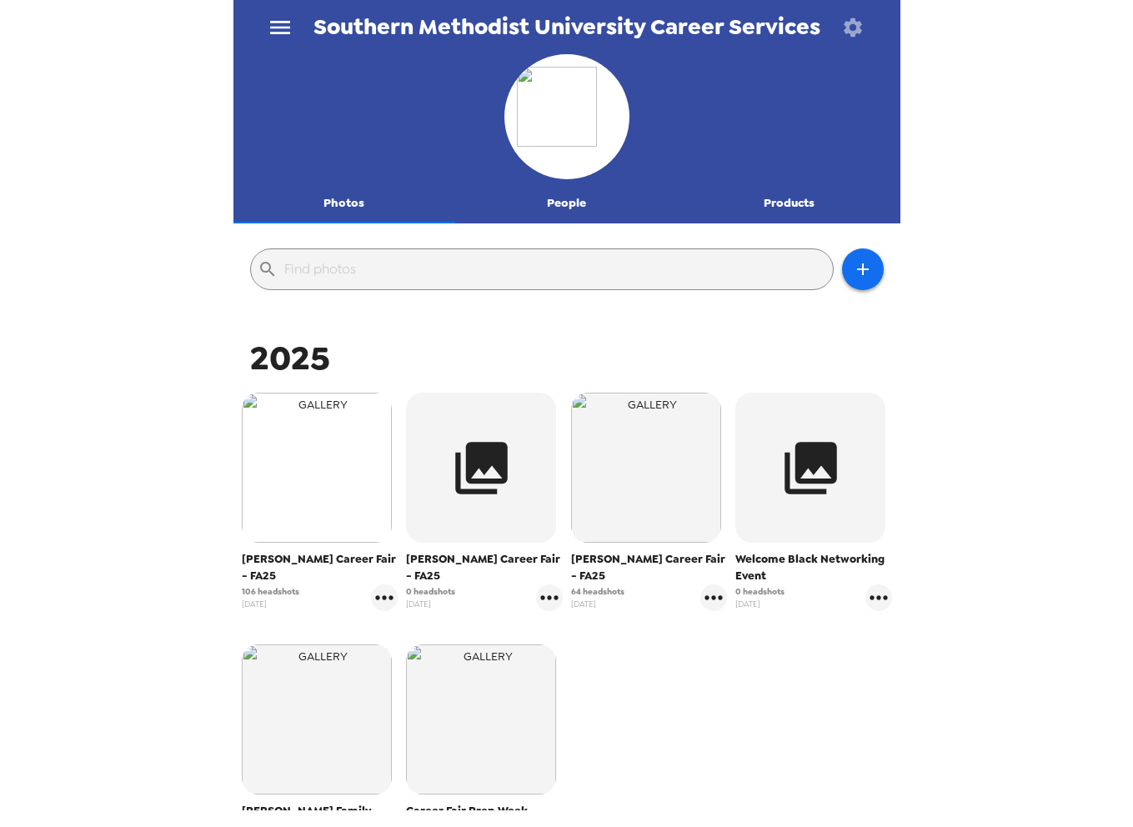
click at [349, 475] on img "button" at bounding box center [317, 468] width 150 height 150
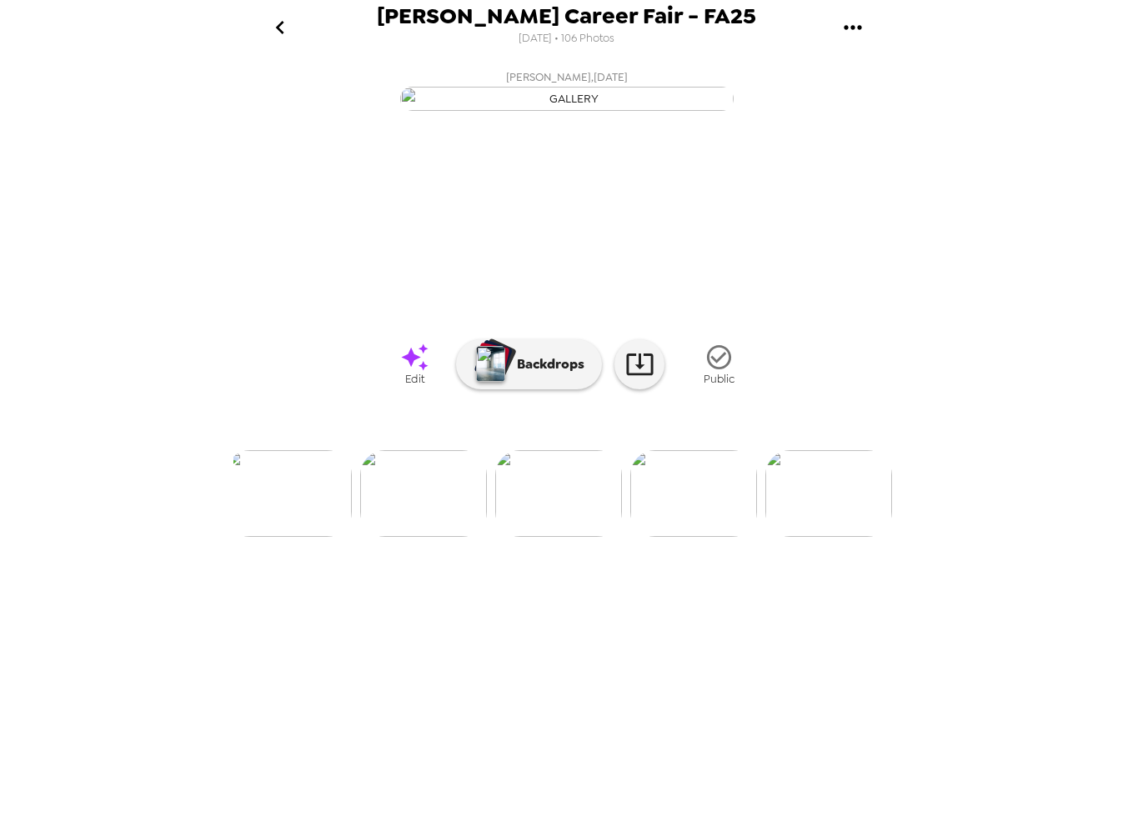
scroll to position [0, 2822]
click at [277, 21] on icon "go back" at bounding box center [280, 27] width 27 height 27
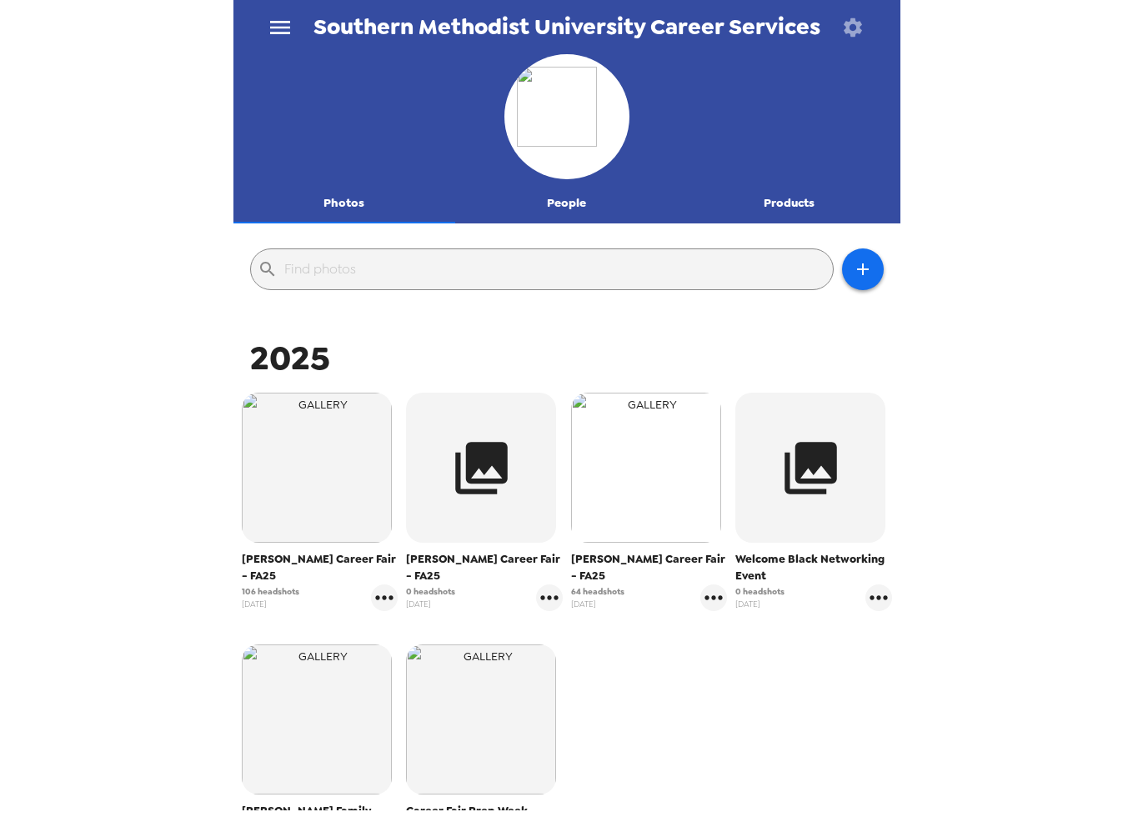
click at [658, 497] on img "button" at bounding box center [646, 468] width 150 height 150
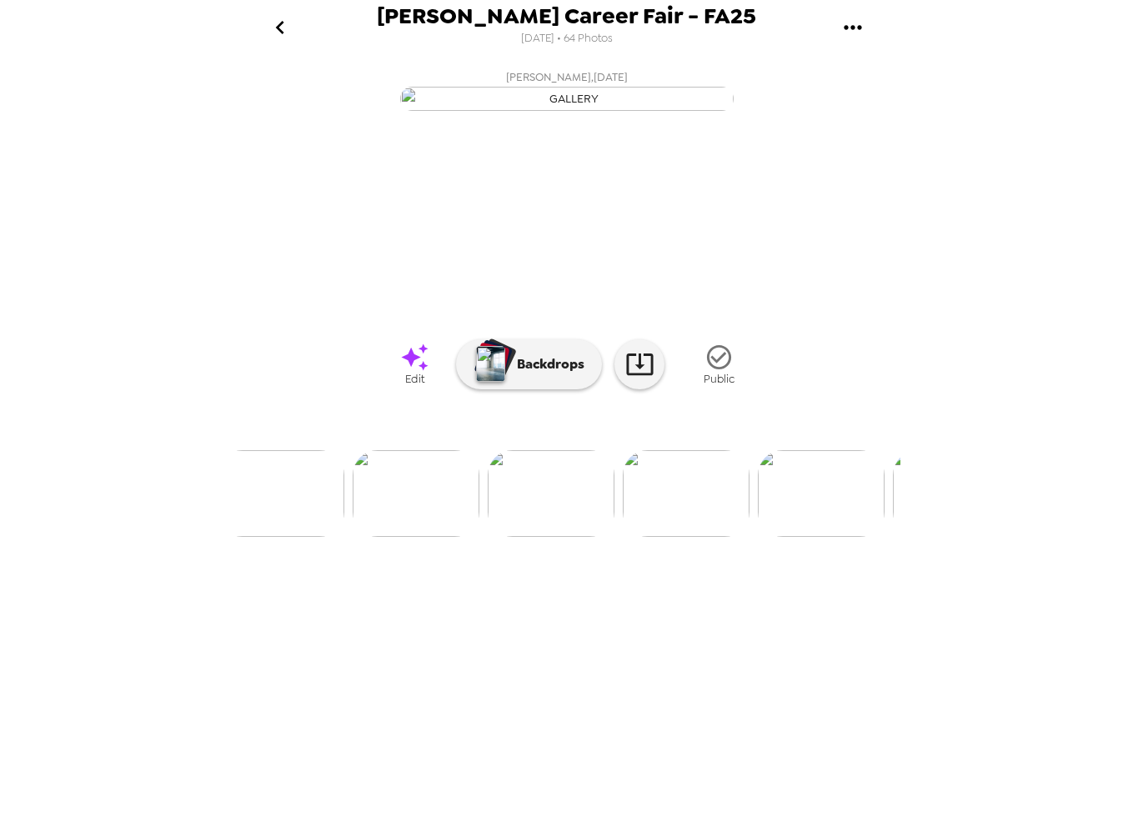
scroll to position [0, 2303]
click at [274, 29] on icon "go back" at bounding box center [280, 27] width 27 height 27
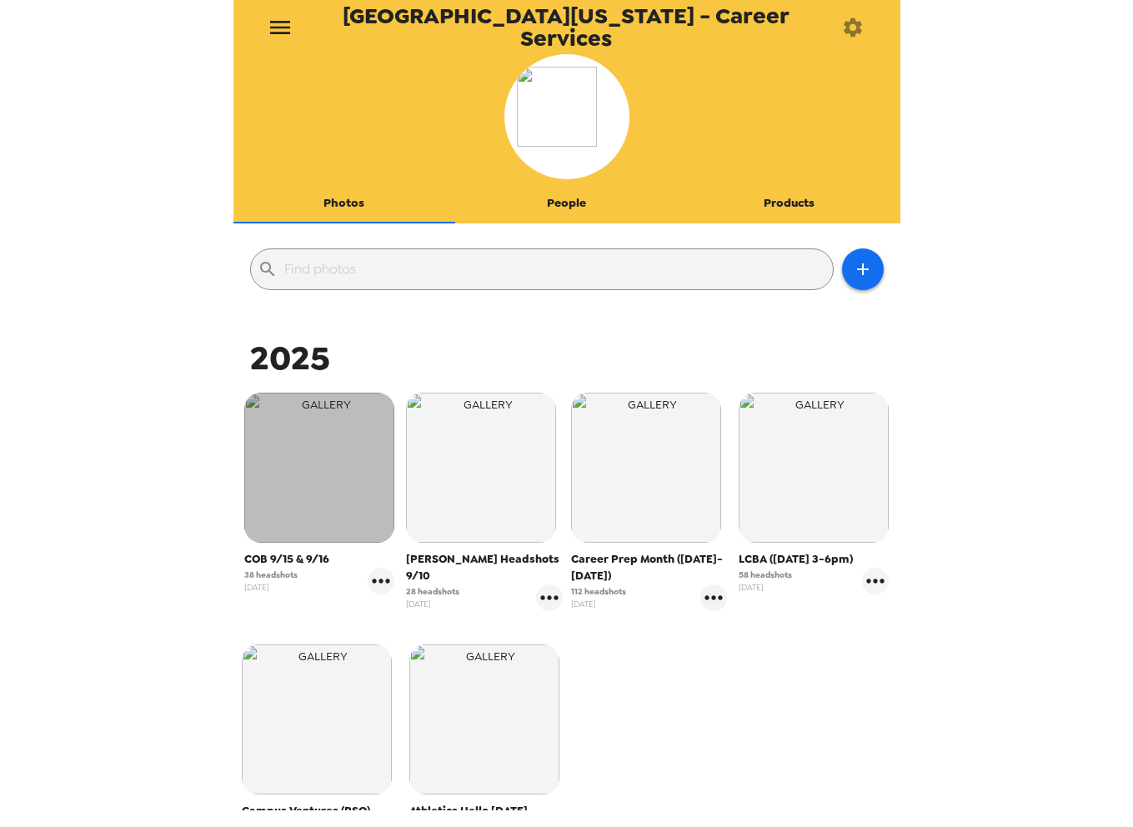
click at [358, 498] on img "button" at bounding box center [319, 468] width 150 height 150
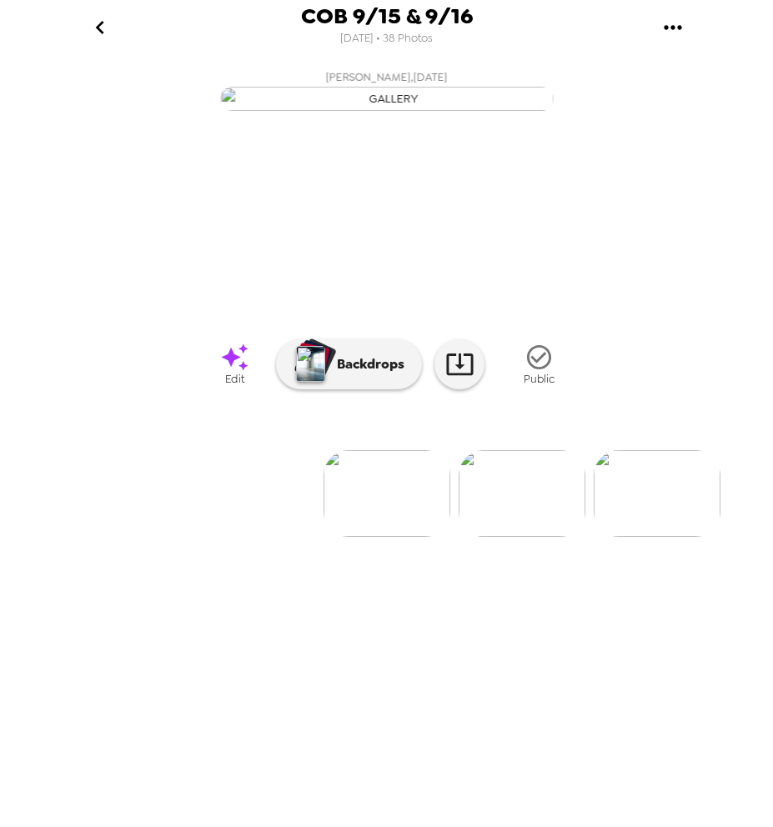
click at [673, 26] on icon "gallery menu" at bounding box center [672, 27] width 18 height 4
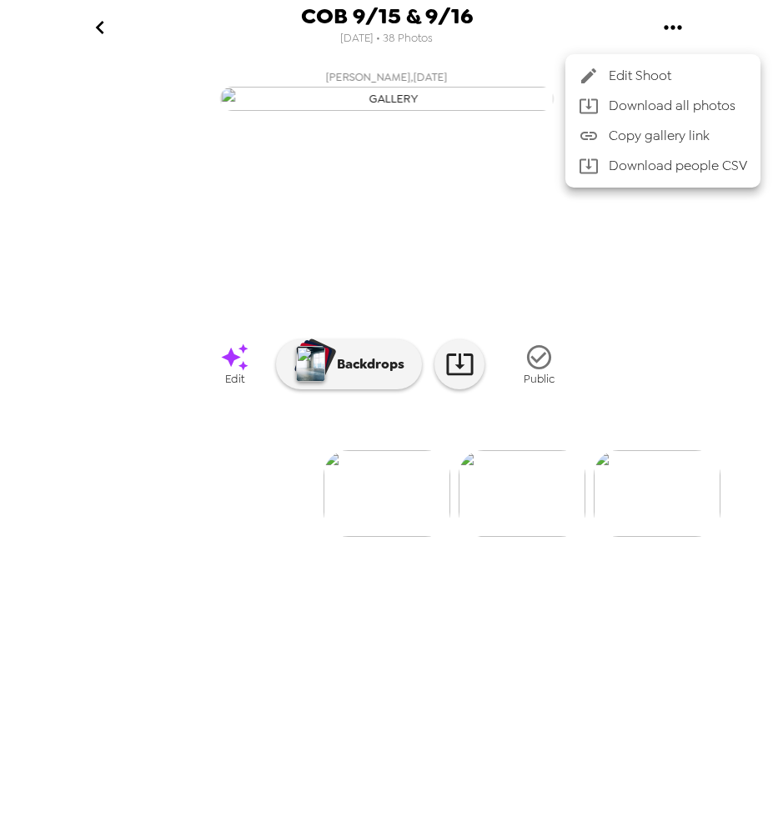
click at [98, 24] on div at bounding box center [386, 413] width 773 height 827
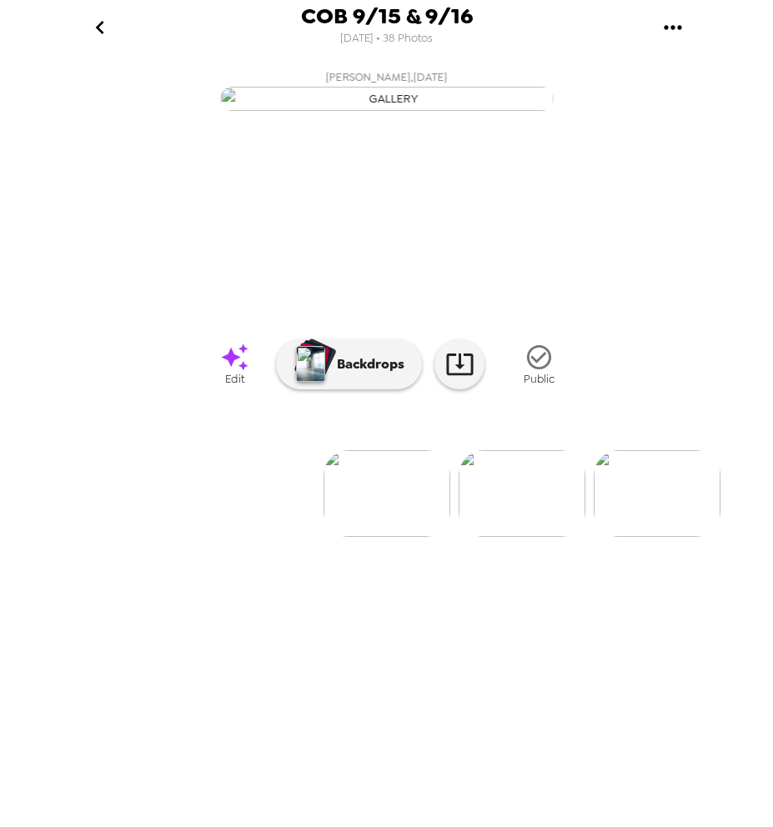
click at [91, 21] on icon "go back" at bounding box center [100, 27] width 27 height 27
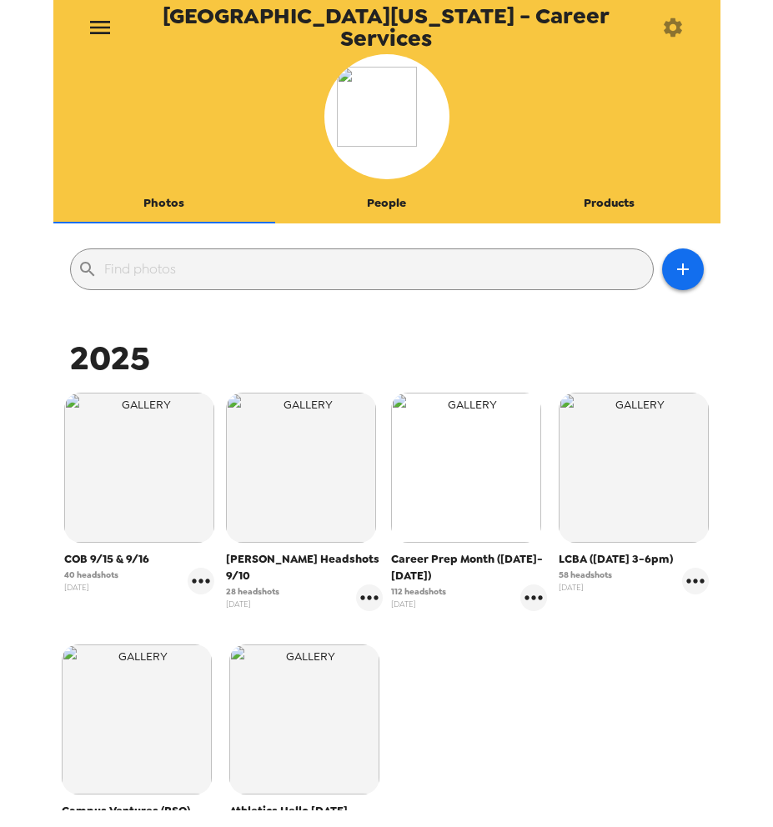
click at [489, 482] on img "button" at bounding box center [466, 468] width 150 height 150
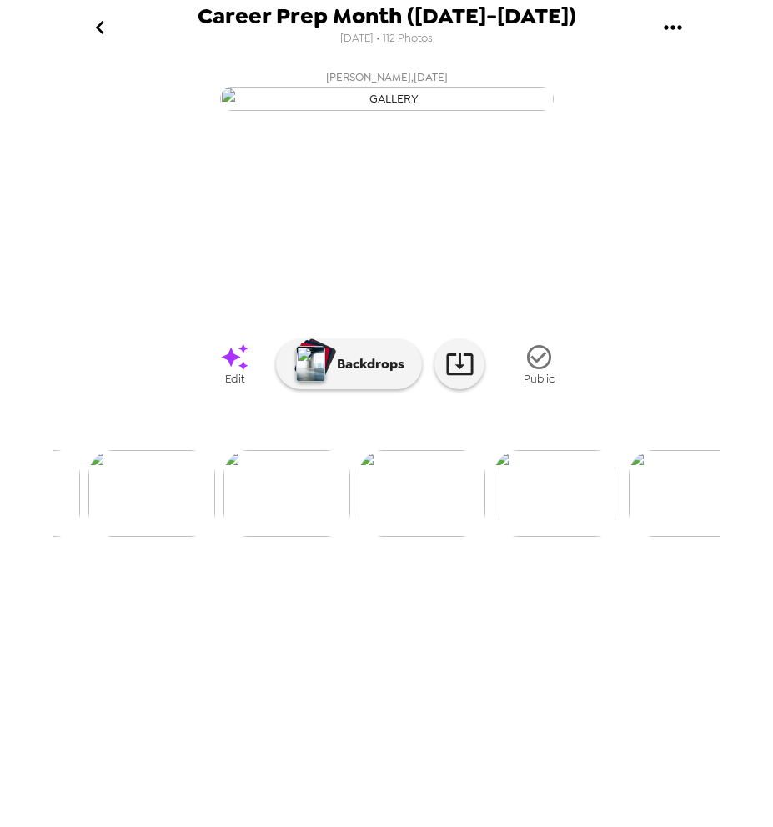
scroll to position [0, 183]
click at [99, 6] on button "go back" at bounding box center [100, 27] width 54 height 54
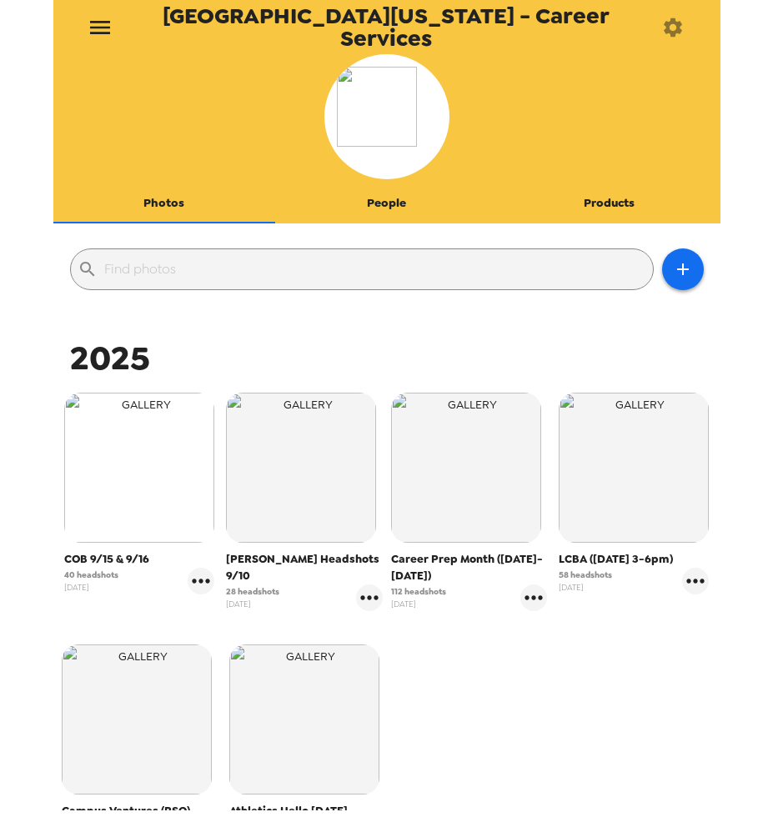
click at [123, 501] on img "button" at bounding box center [139, 468] width 150 height 150
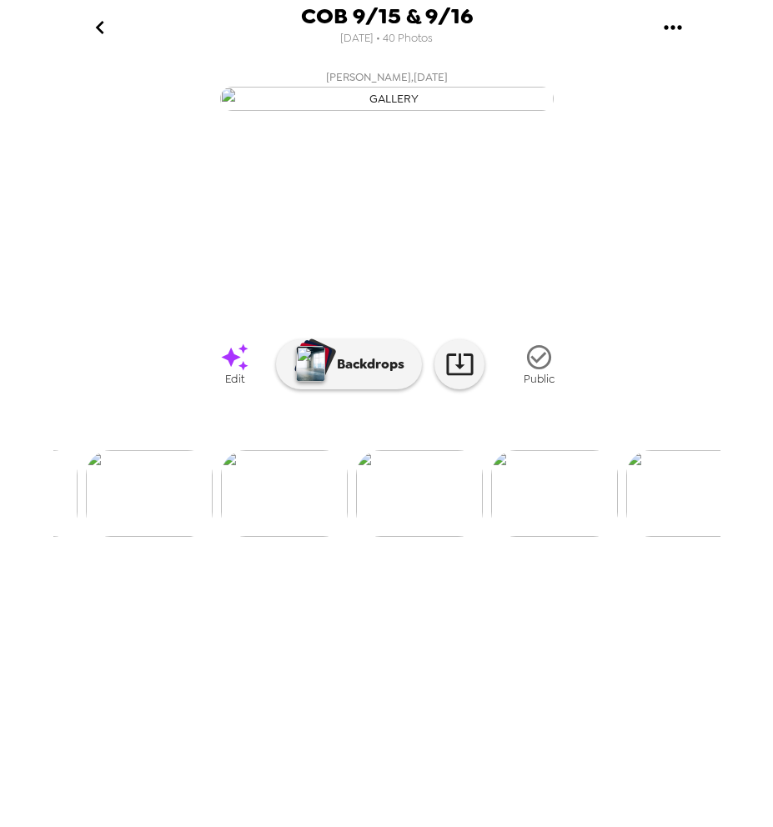
scroll to position [0, 5266]
click at [247, 372] on icon at bounding box center [234, 357] width 29 height 29
click at [228, 372] on icon at bounding box center [234, 357] width 29 height 29
click at [518, 537] on img at bounding box center [511, 493] width 127 height 87
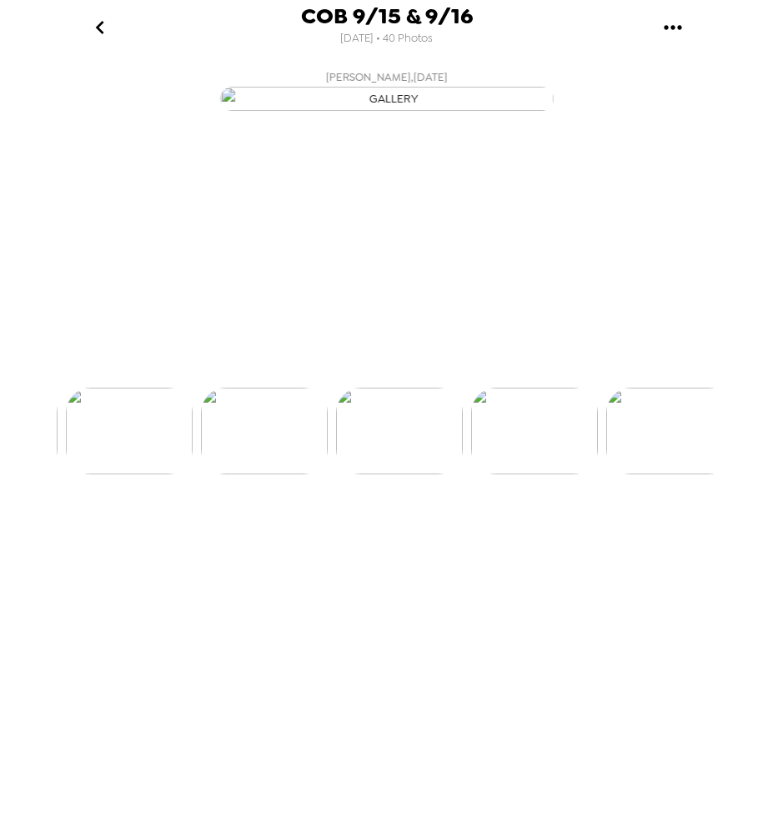
scroll to position [0, 1483]
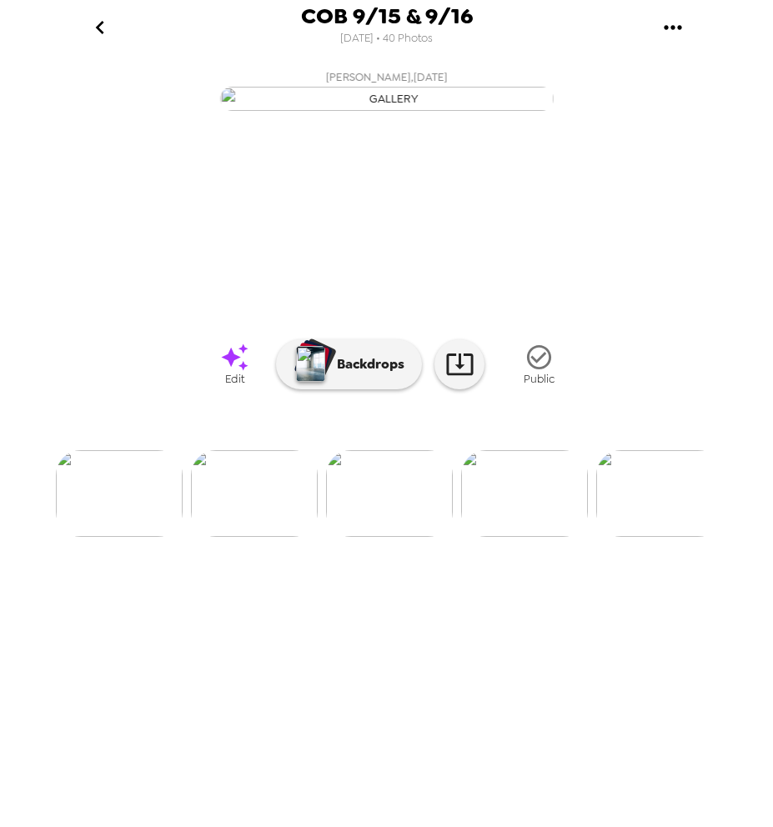
click at [238, 372] on icon at bounding box center [234, 357] width 29 height 29
click at [527, 537] on img at bounding box center [524, 493] width 127 height 87
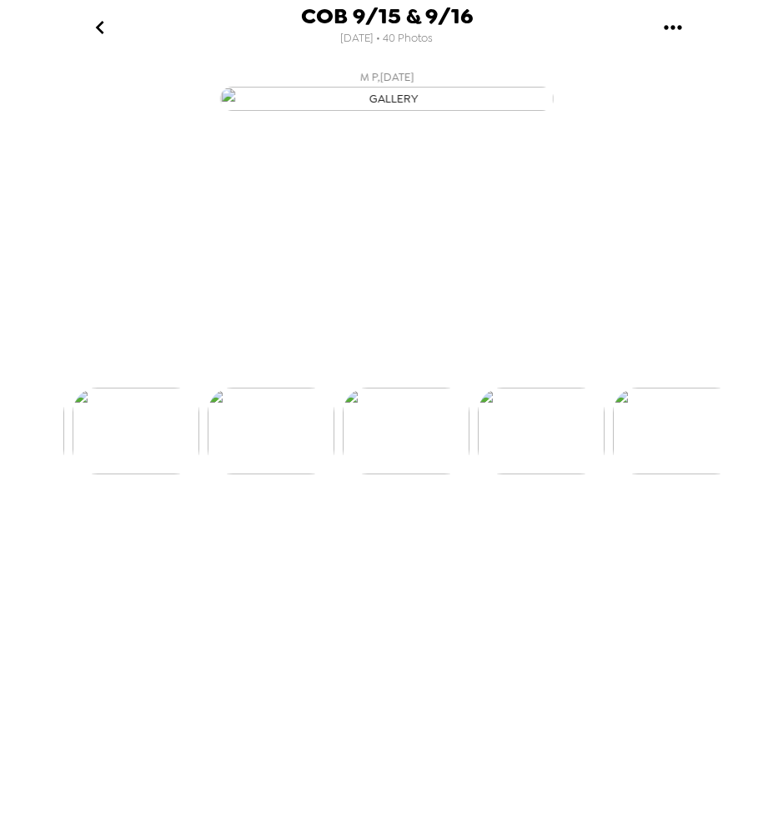
scroll to position [0, 1618]
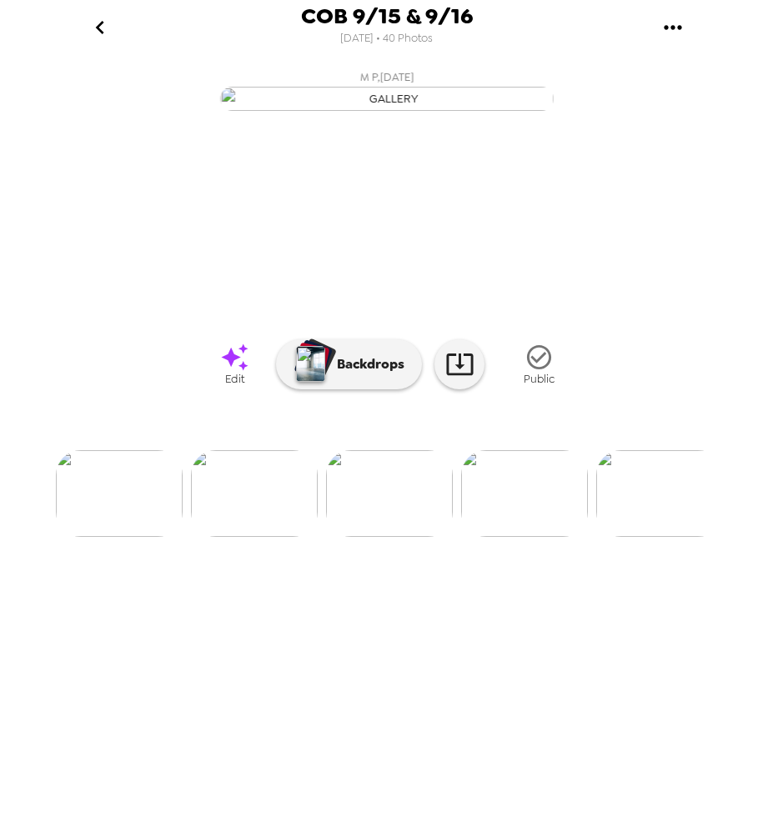
click at [229, 370] on icon at bounding box center [234, 356] width 27 height 27
click at [488, 537] on img at bounding box center [524, 493] width 127 height 87
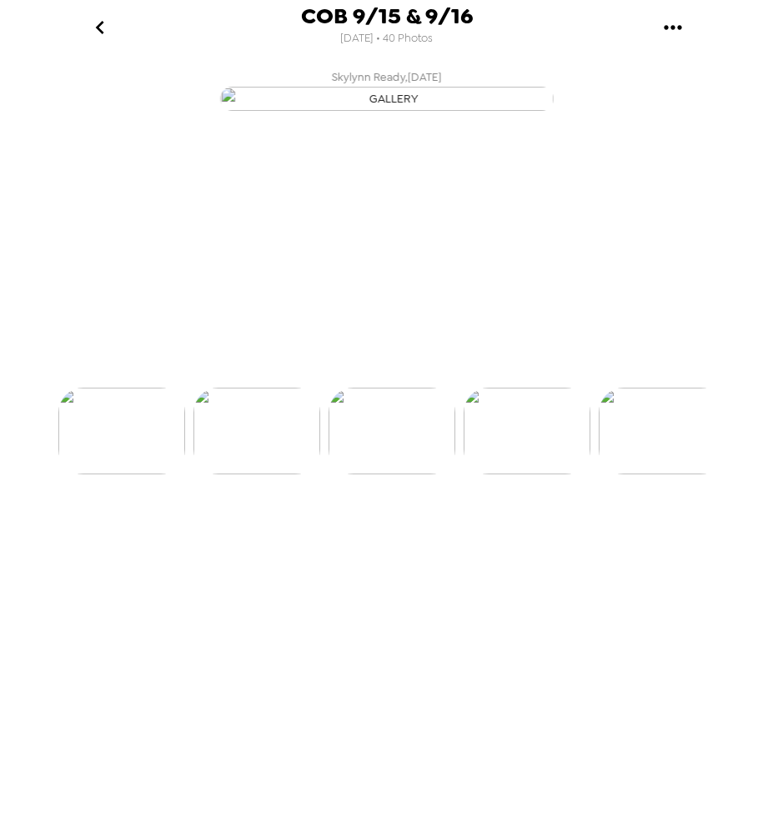
scroll to position [0, 1753]
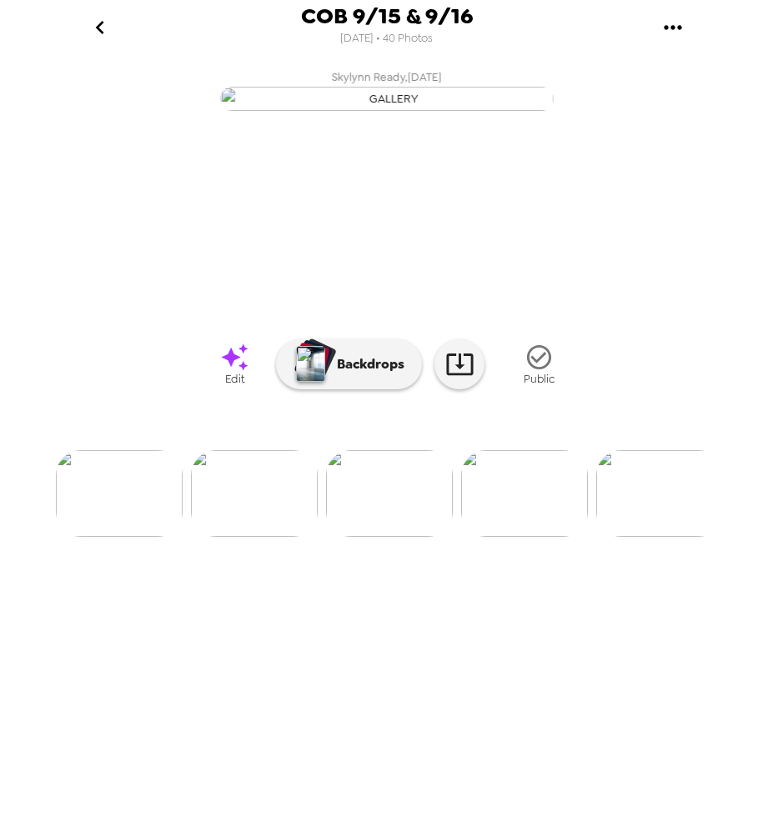
click at [239, 372] on icon at bounding box center [234, 357] width 29 height 29
click at [543, 537] on img at bounding box center [524, 493] width 127 height 87
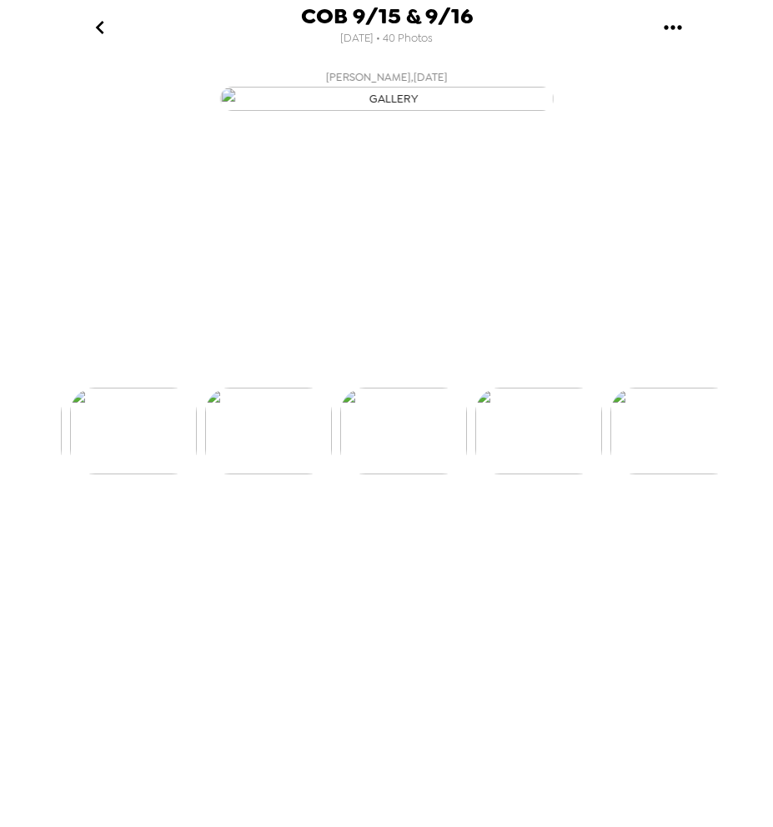
scroll to position [0, 1888]
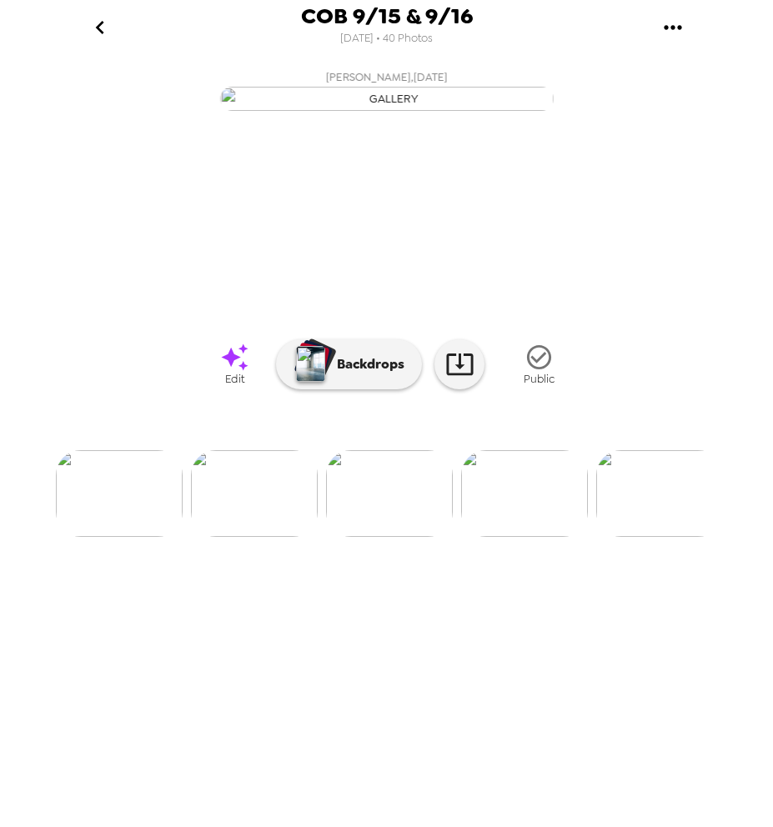
click at [248, 372] on icon at bounding box center [234, 357] width 29 height 29
click at [538, 537] on img at bounding box center [524, 493] width 127 height 87
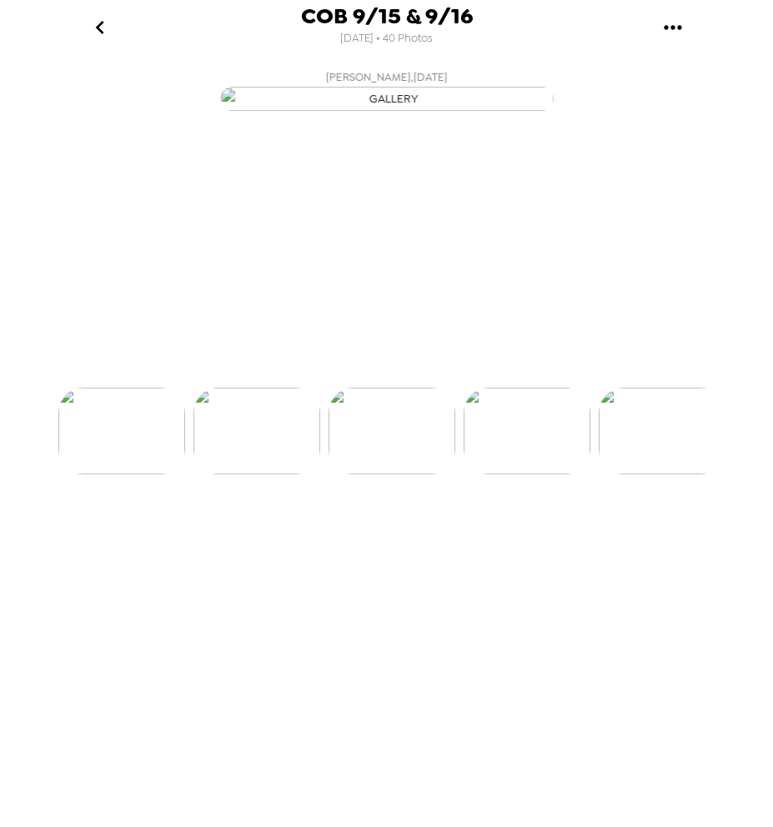
scroll to position [0, 2022]
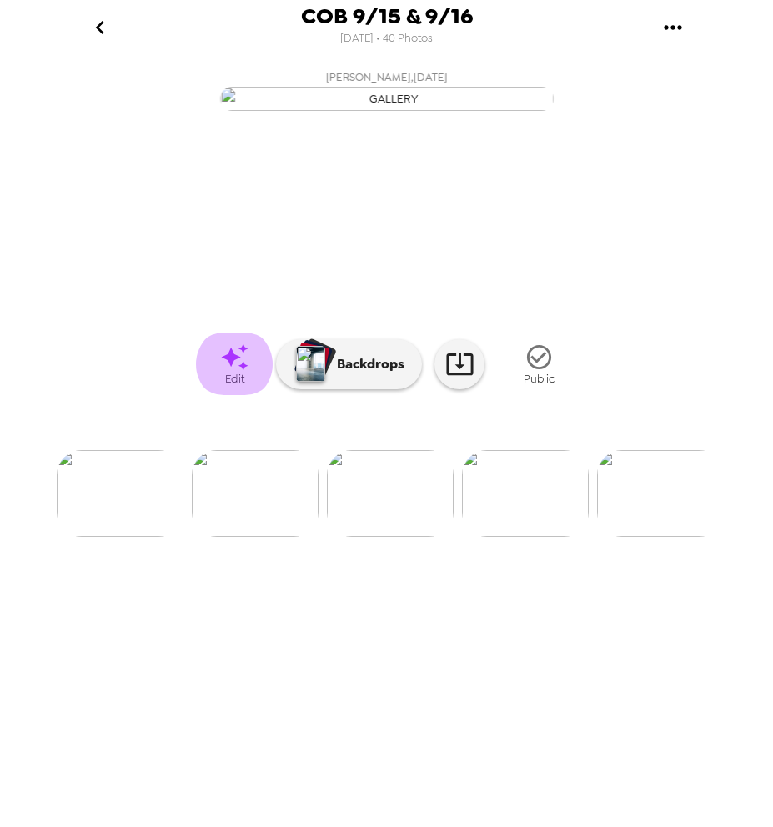
click at [235, 372] on icon at bounding box center [234, 357] width 29 height 29
click at [511, 537] on img at bounding box center [525, 493] width 127 height 87
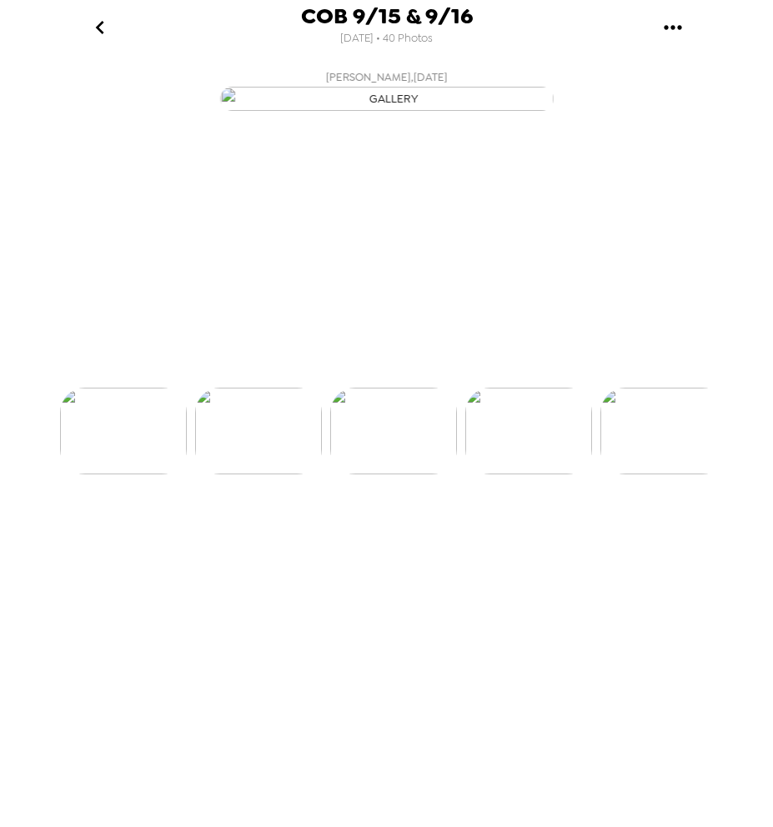
scroll to position [0, 2157]
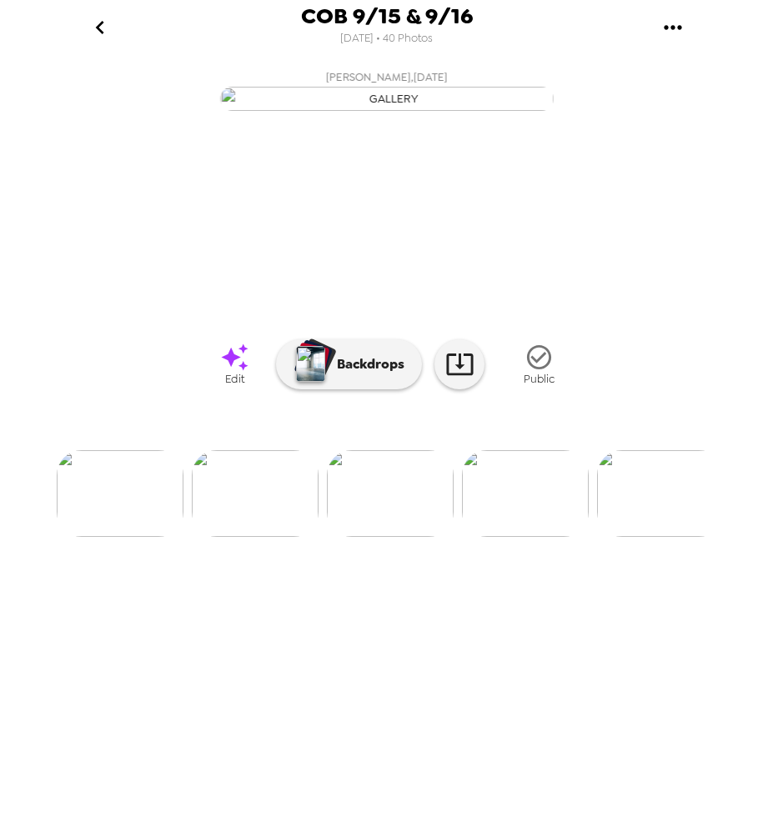
click at [220, 372] on icon at bounding box center [234, 357] width 29 height 29
click at [541, 537] on img at bounding box center [525, 493] width 127 height 87
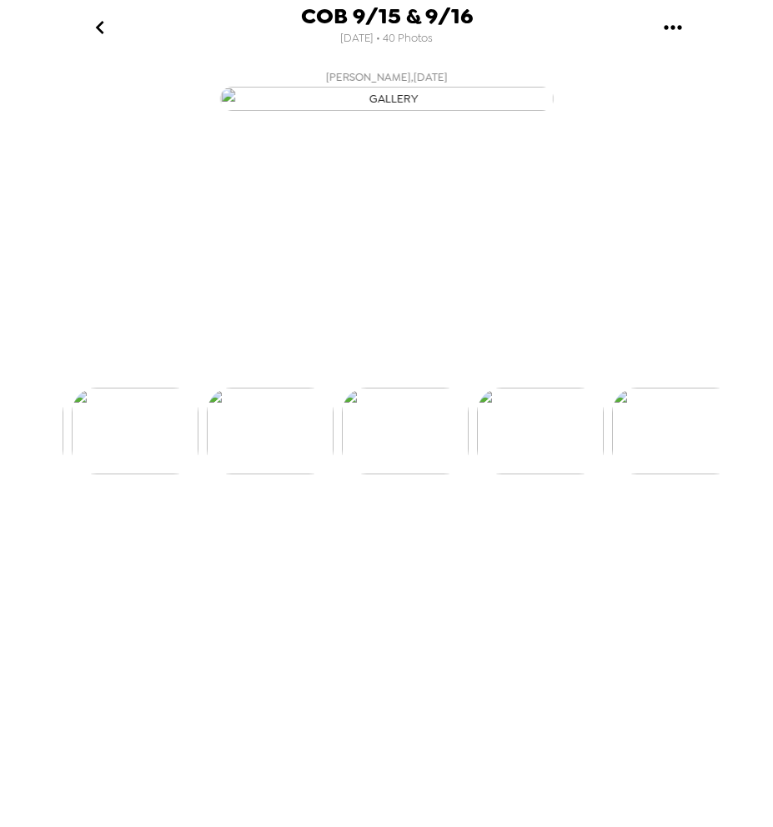
scroll to position [0, 2292]
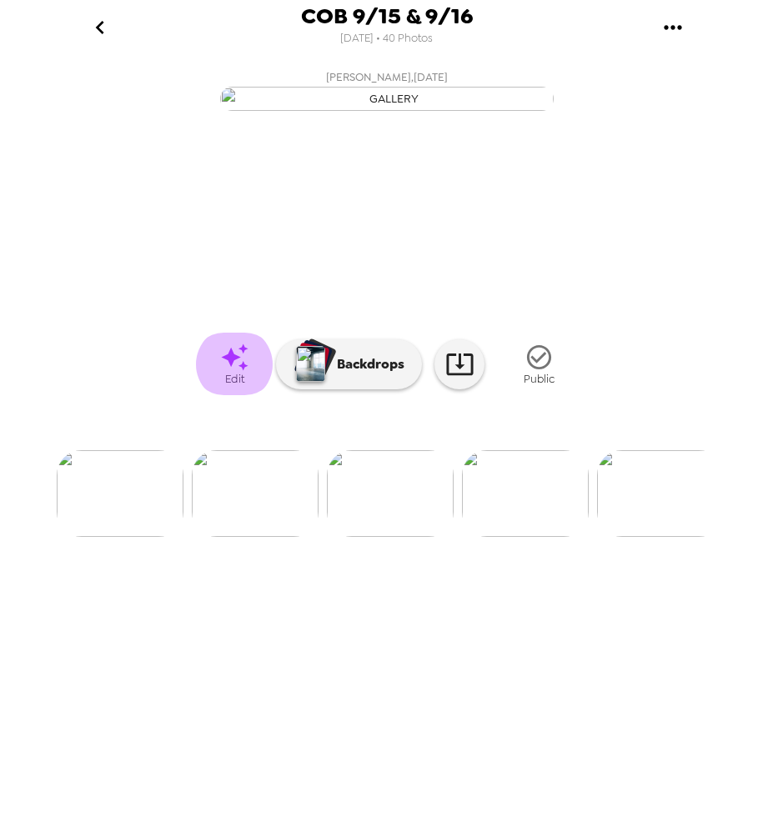
click at [227, 372] on icon at bounding box center [234, 357] width 29 height 29
click at [285, 537] on img at bounding box center [255, 493] width 127 height 87
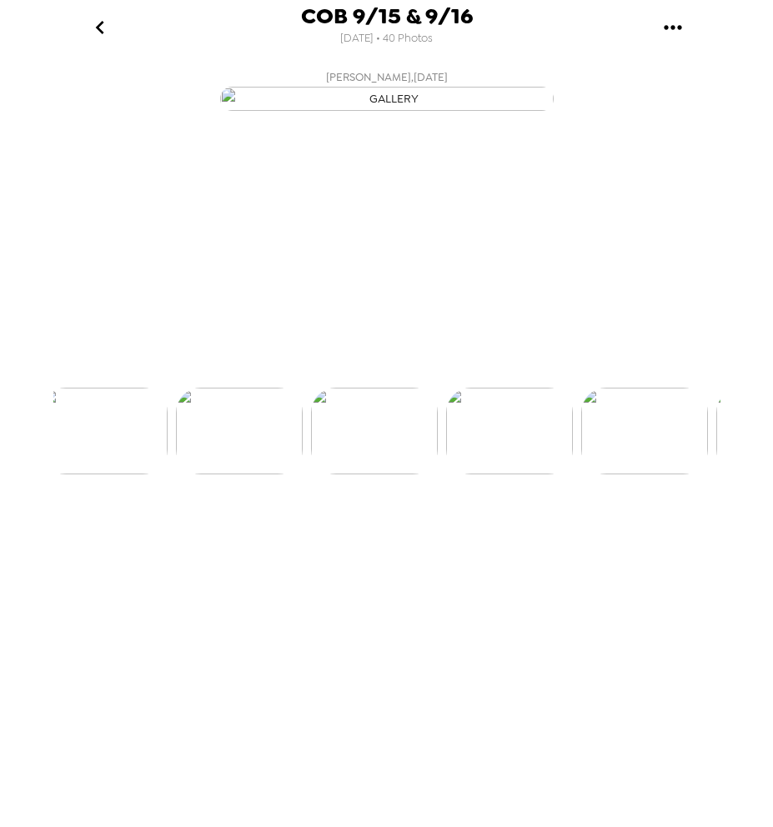
scroll to position [0, 2157]
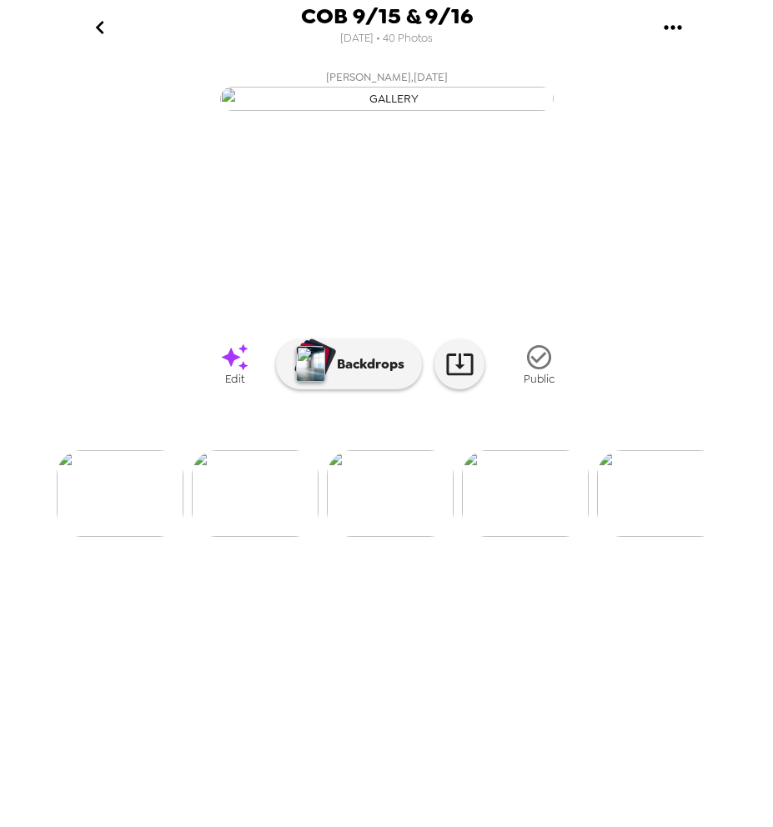
click at [303, 537] on img at bounding box center [255, 493] width 127 height 87
click at [311, 537] on img at bounding box center [255, 493] width 127 height 87
click at [523, 537] on img at bounding box center [524, 493] width 127 height 87
click at [516, 537] on img at bounding box center [525, 493] width 127 height 87
click at [519, 537] on img at bounding box center [525, 493] width 127 height 87
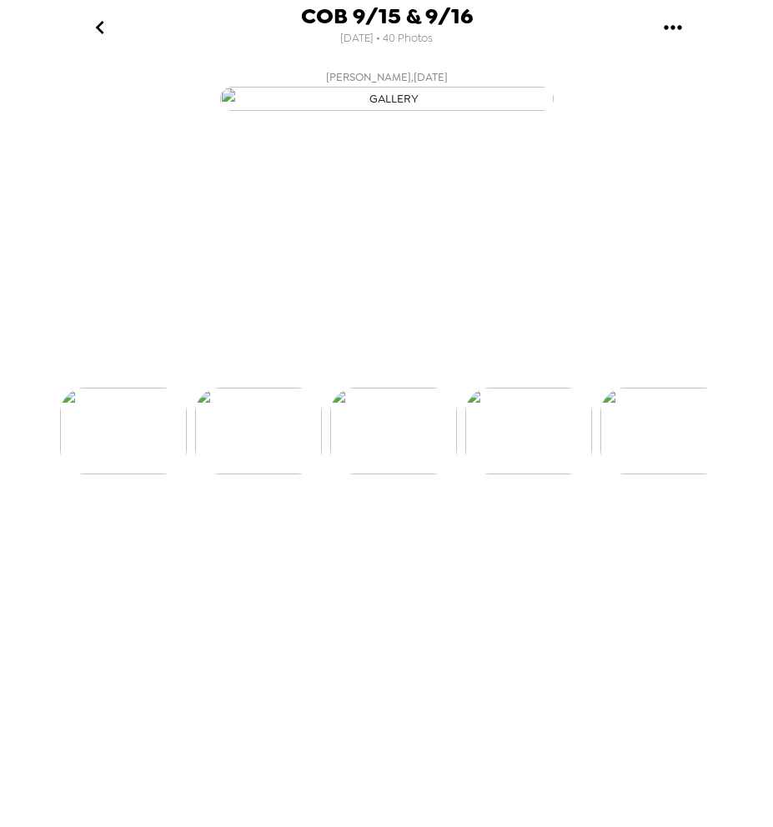
scroll to position [0, 2292]
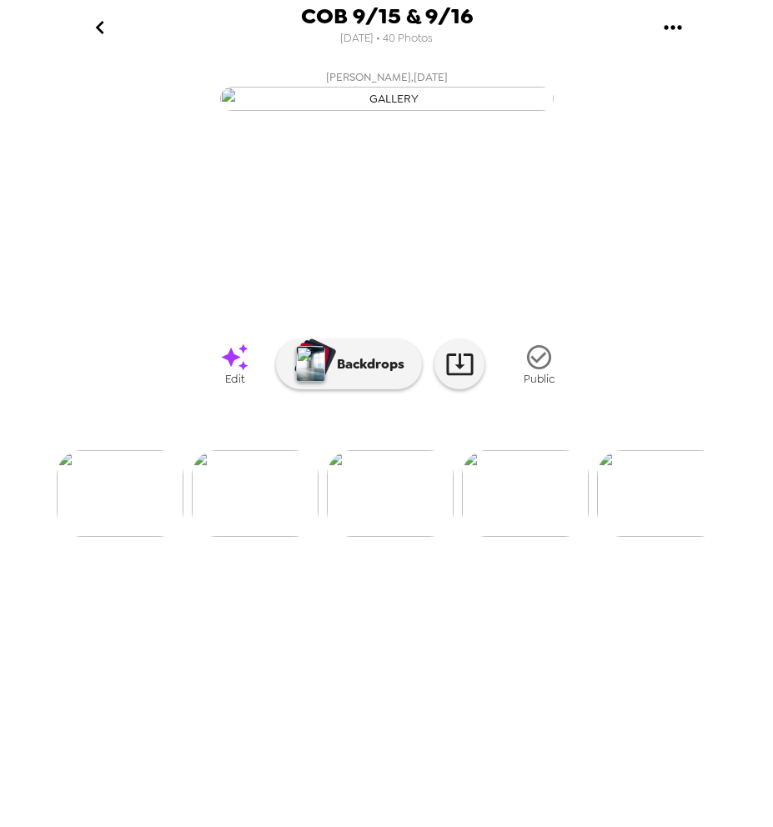
click at [300, 537] on img at bounding box center [255, 493] width 127 height 87
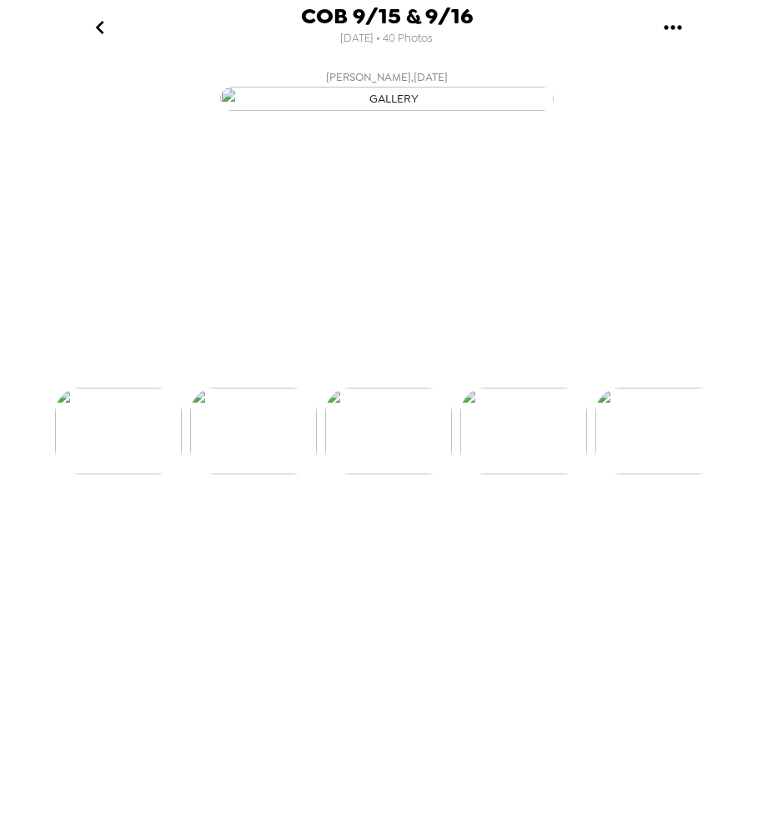
scroll to position [0, 2157]
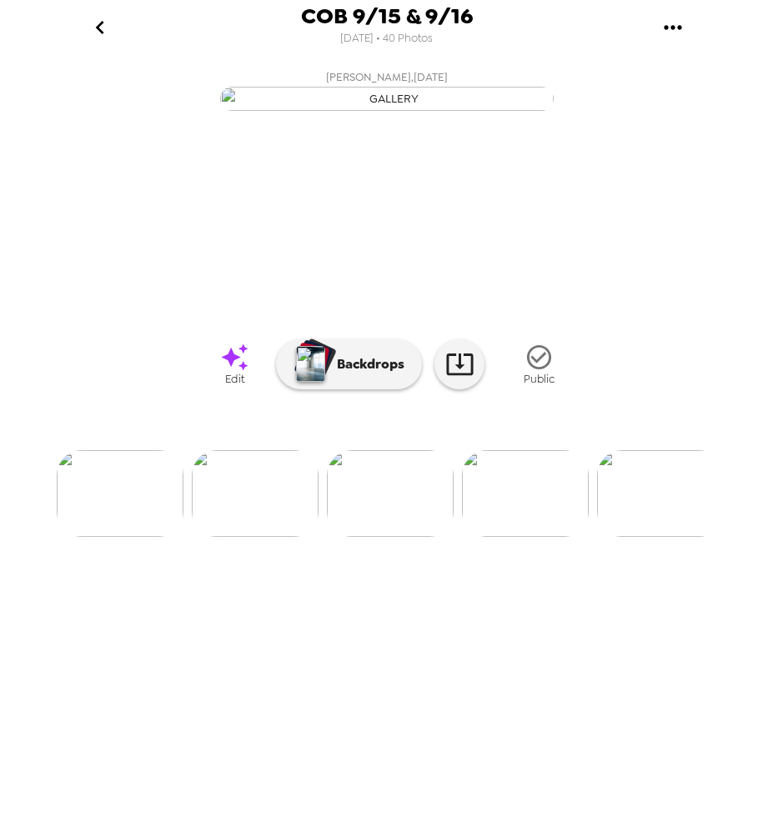
click at [279, 537] on img at bounding box center [255, 493] width 127 height 87
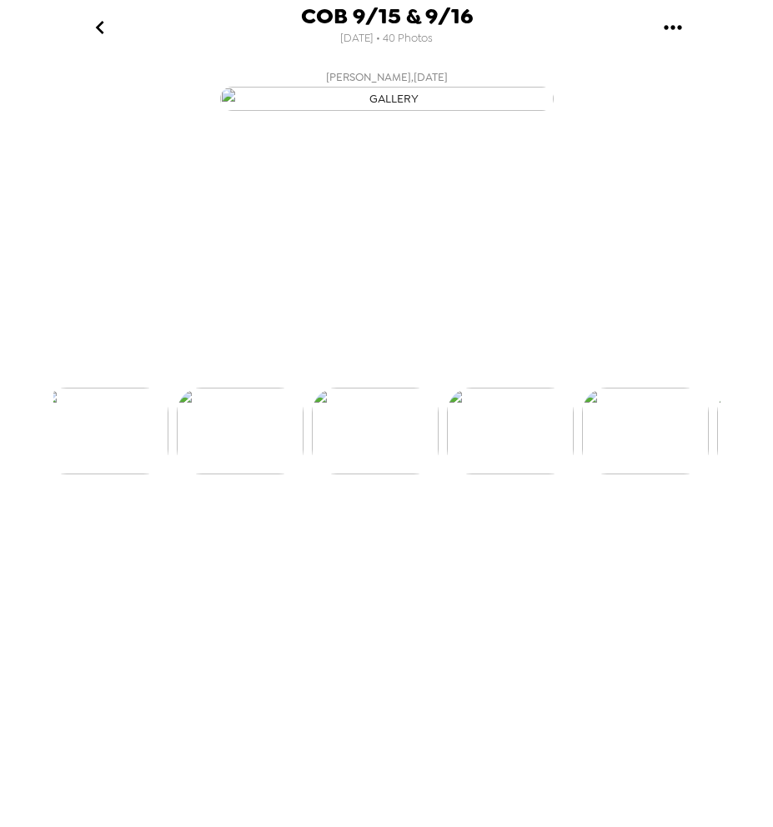
scroll to position [0, 2022]
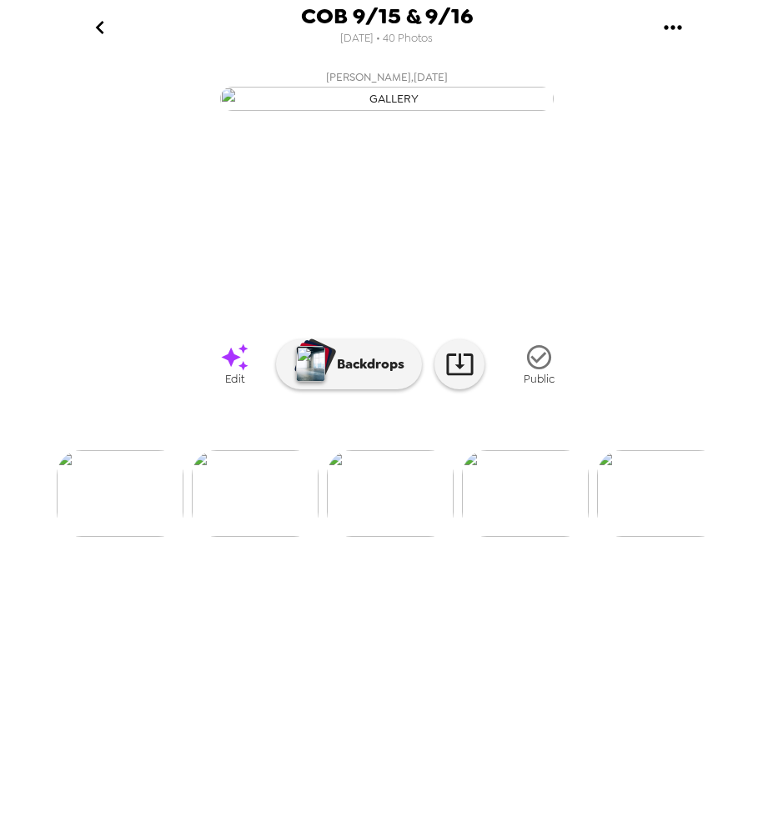
click at [276, 537] on img at bounding box center [255, 493] width 127 height 87
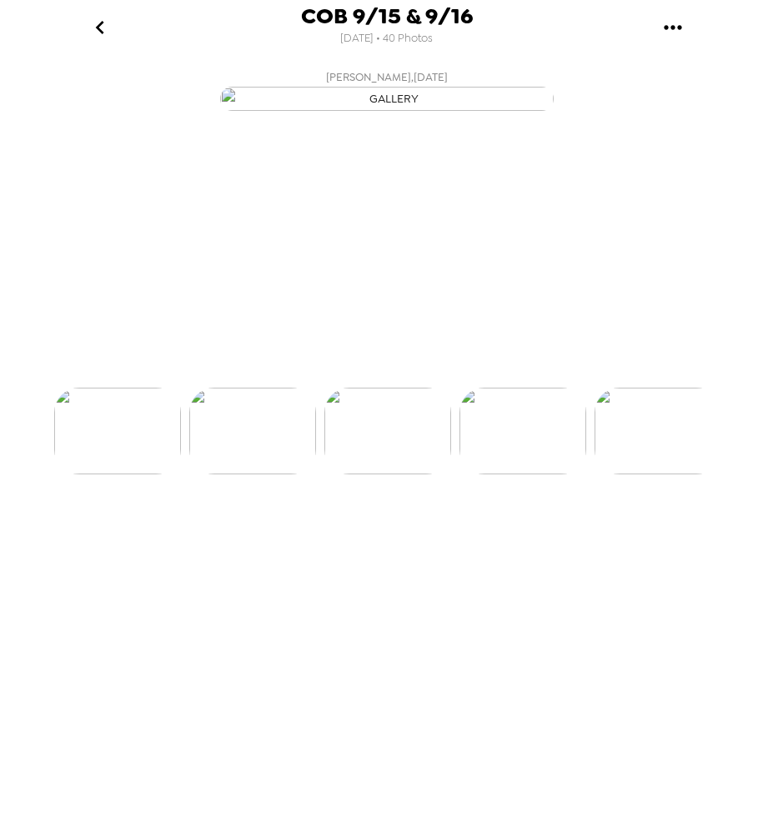
scroll to position [0, 1888]
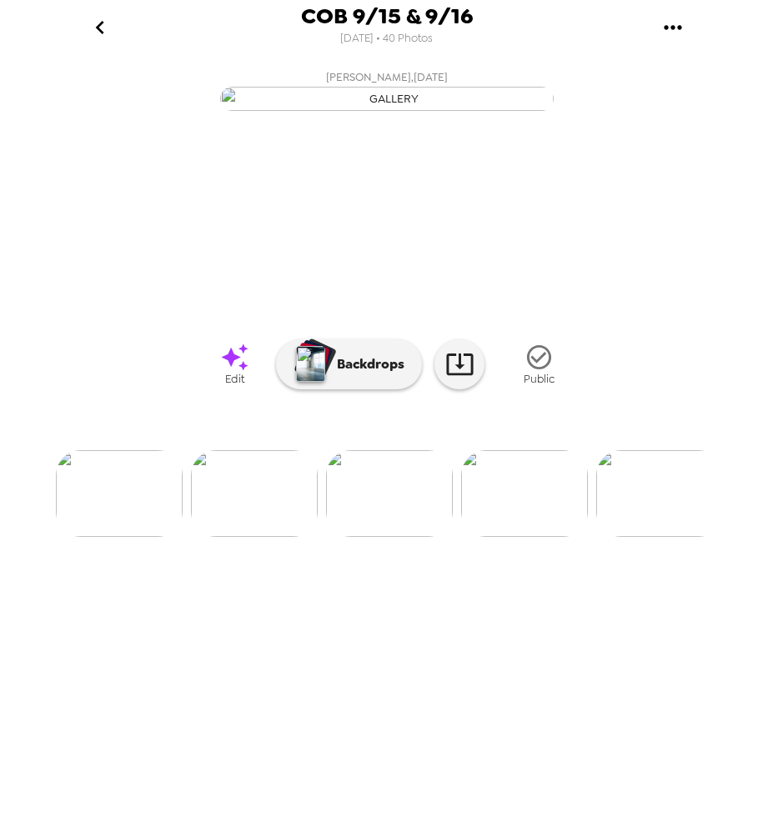
click at [527, 537] on img at bounding box center [524, 493] width 127 height 87
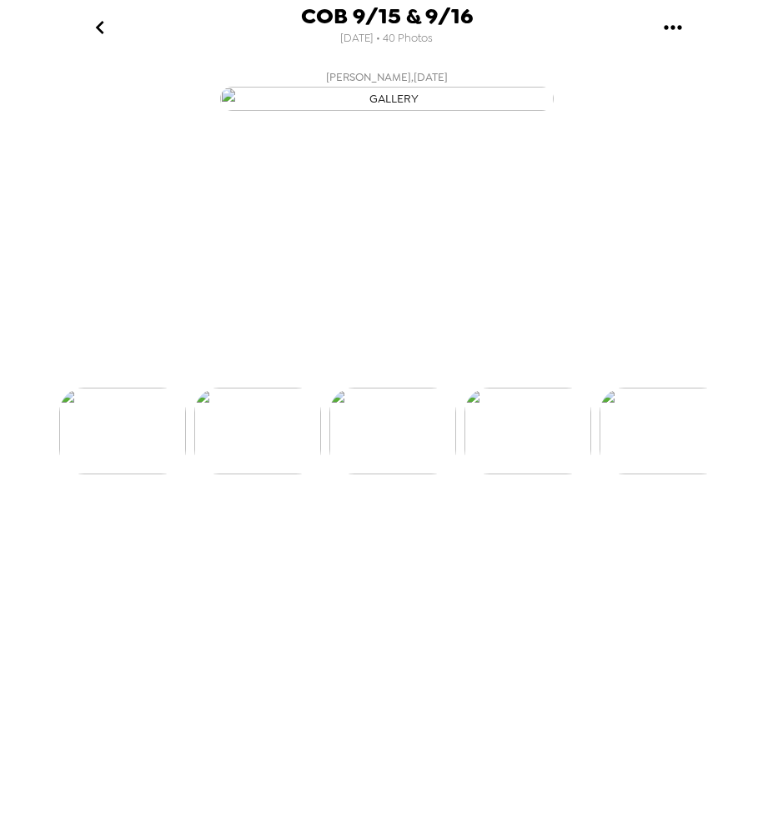
scroll to position [0, 2022]
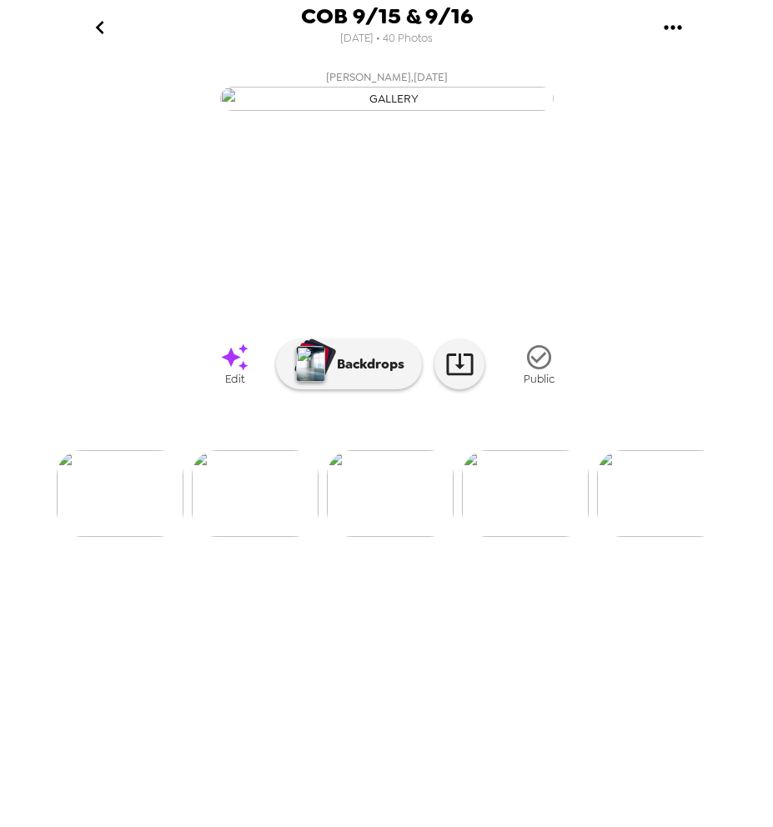
click at [499, 537] on img at bounding box center [525, 493] width 127 height 87
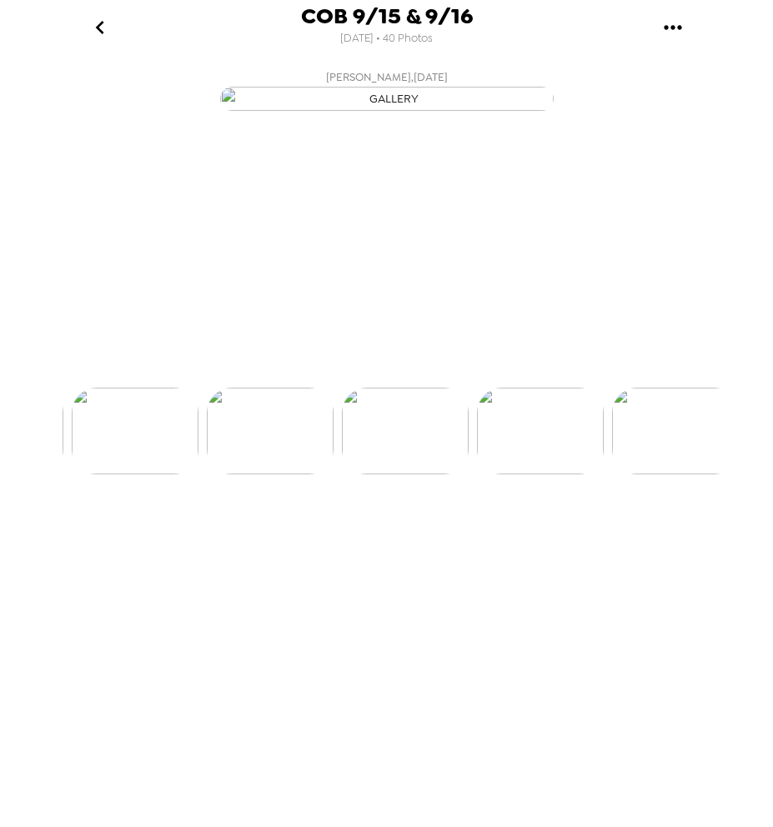
scroll to position [0, 2157]
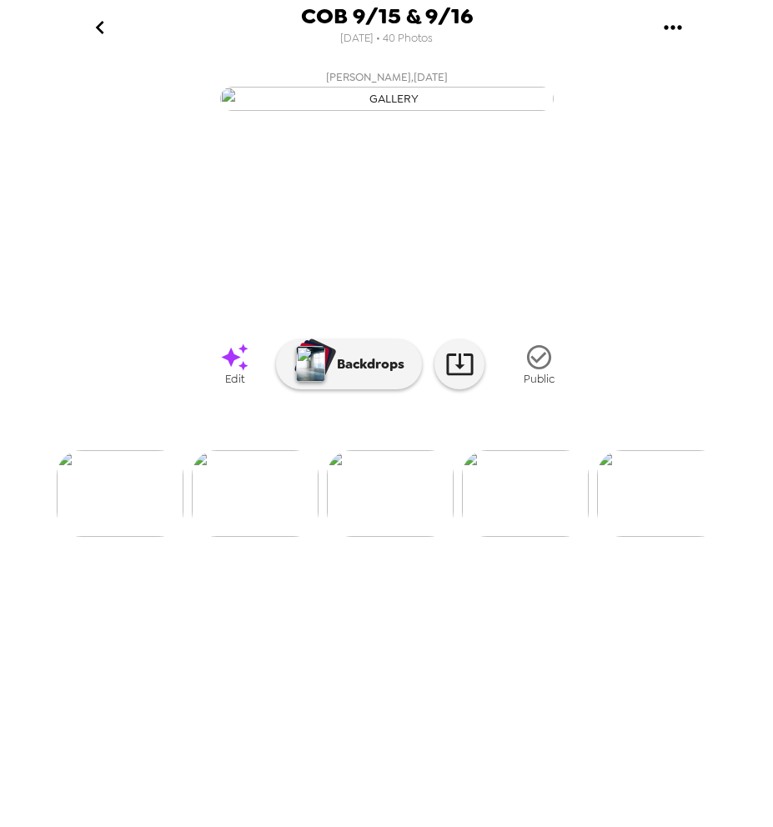
click at [507, 537] on img at bounding box center [525, 493] width 127 height 87
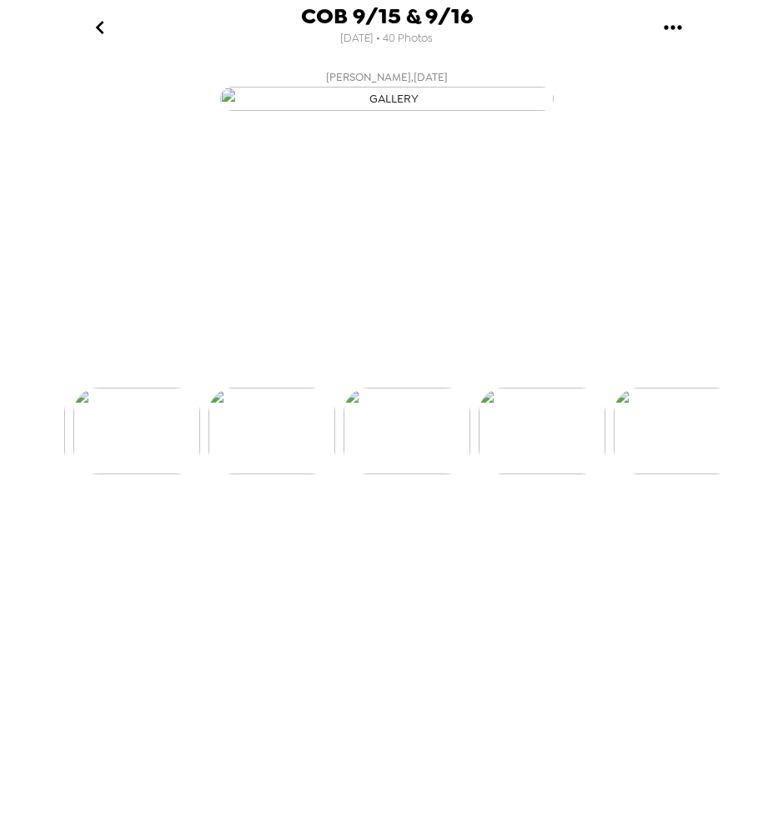
scroll to position [0, 2292]
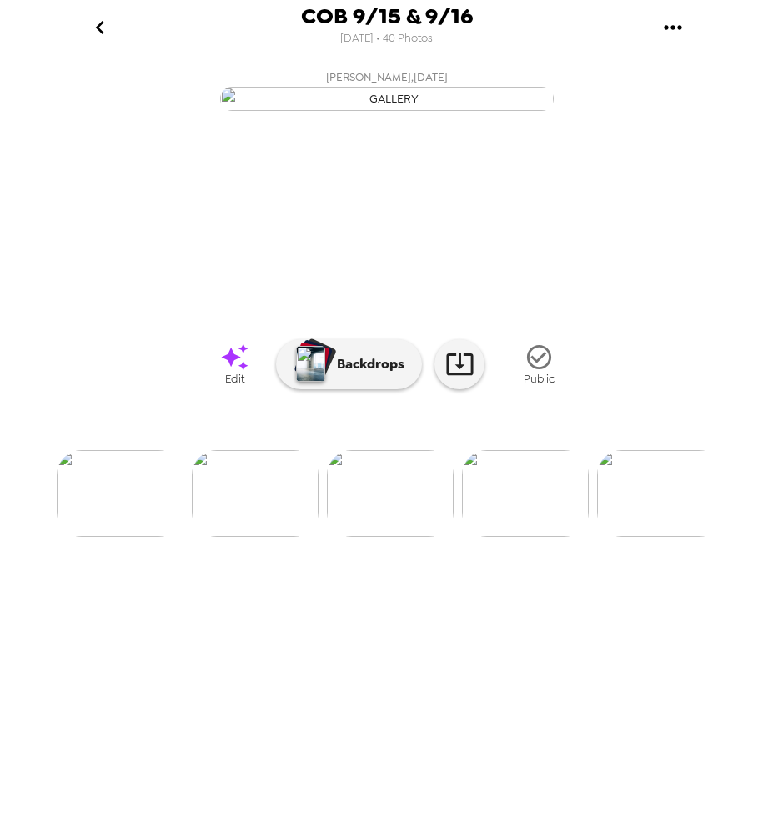
click at [238, 386] on span "Edit" at bounding box center [234, 379] width 19 height 14
click at [498, 537] on img at bounding box center [525, 493] width 127 height 87
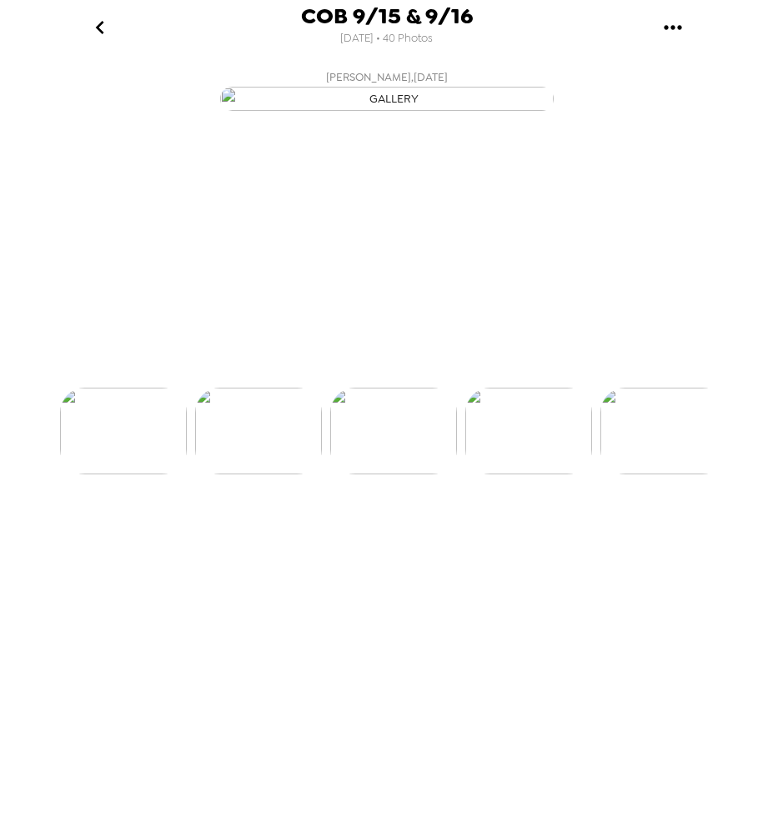
scroll to position [0, 2427]
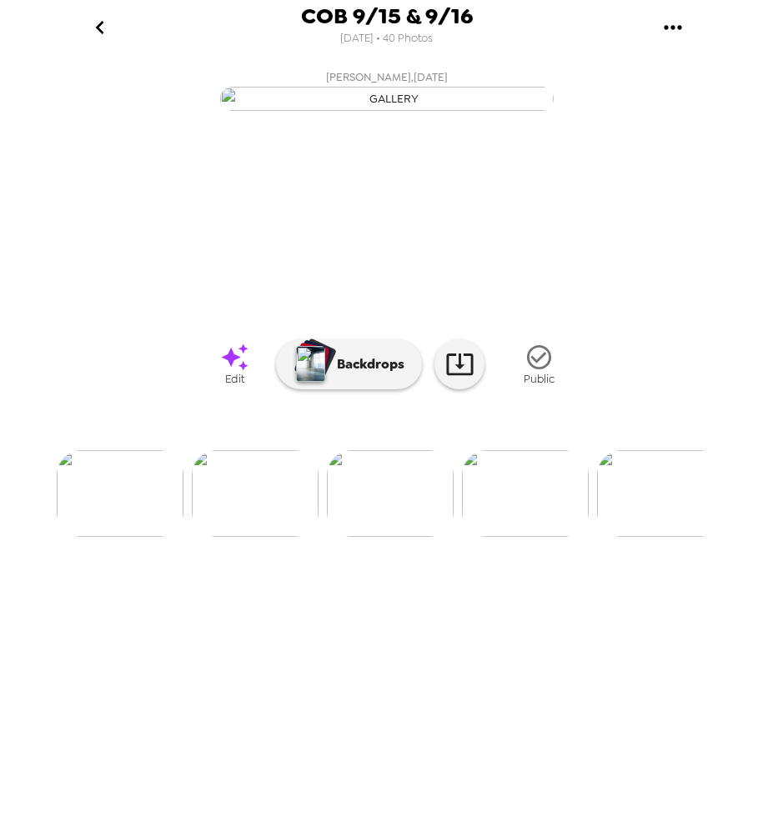
click at [236, 386] on span "Edit" at bounding box center [234, 379] width 19 height 14
click at [533, 537] on img at bounding box center [525, 493] width 127 height 87
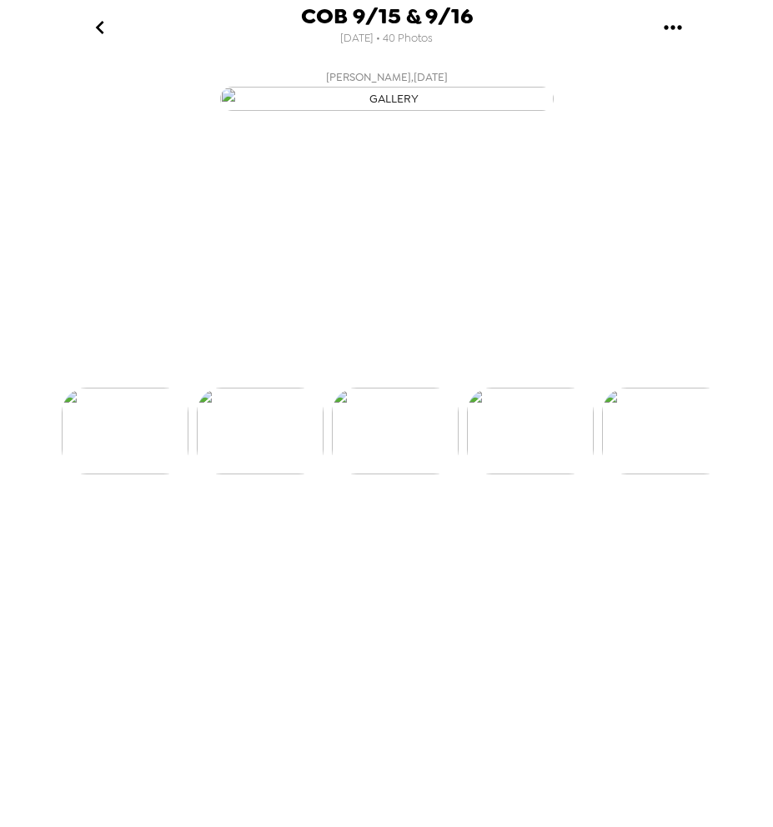
scroll to position [0, 2561]
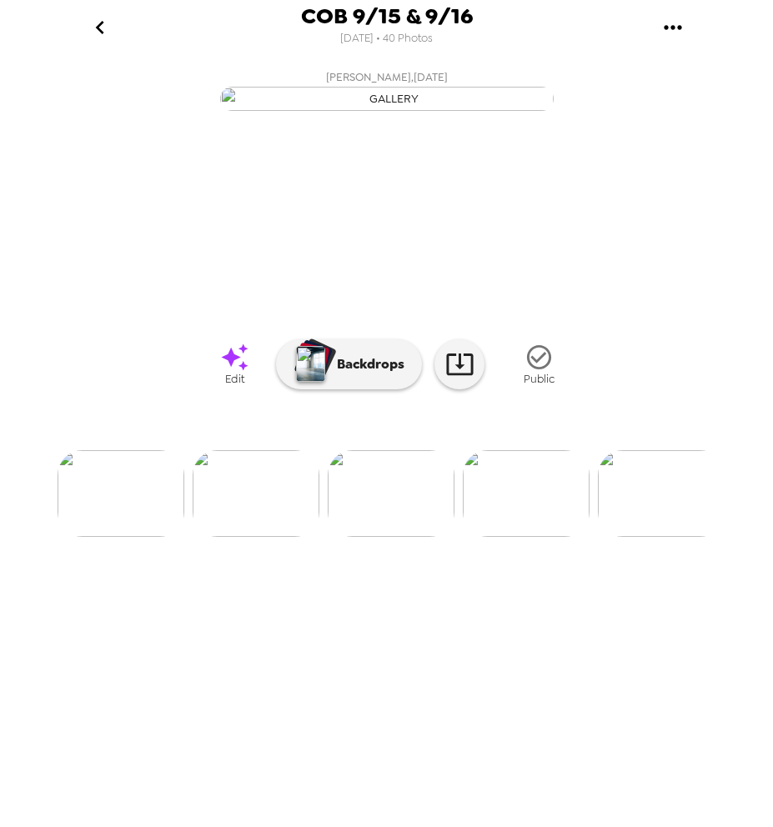
click at [213, 395] on link "Edit" at bounding box center [234, 364] width 83 height 63
click at [528, 537] on img at bounding box center [526, 493] width 127 height 87
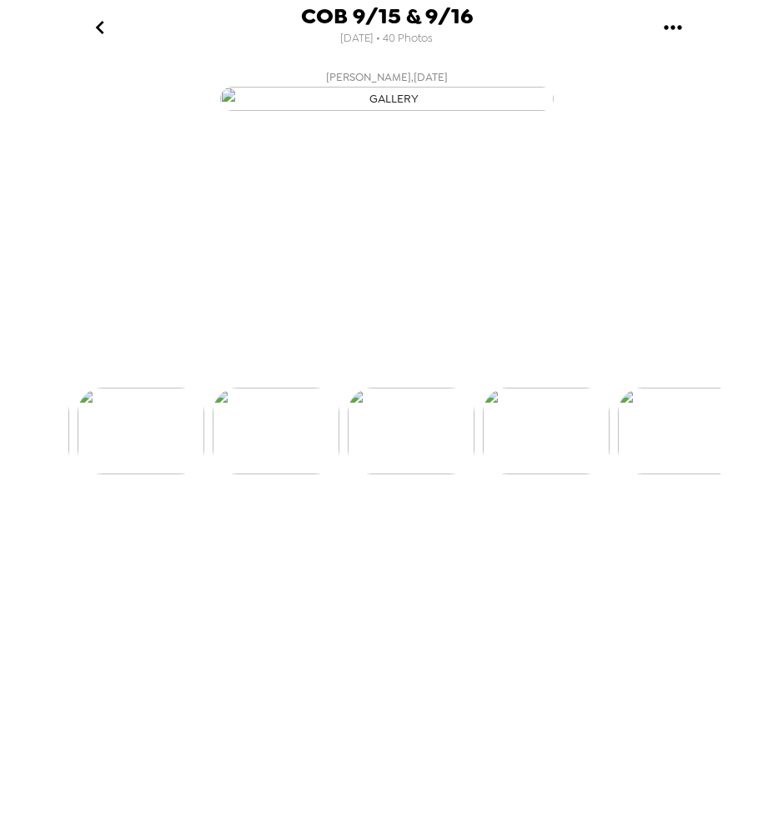
scroll to position [0, 2696]
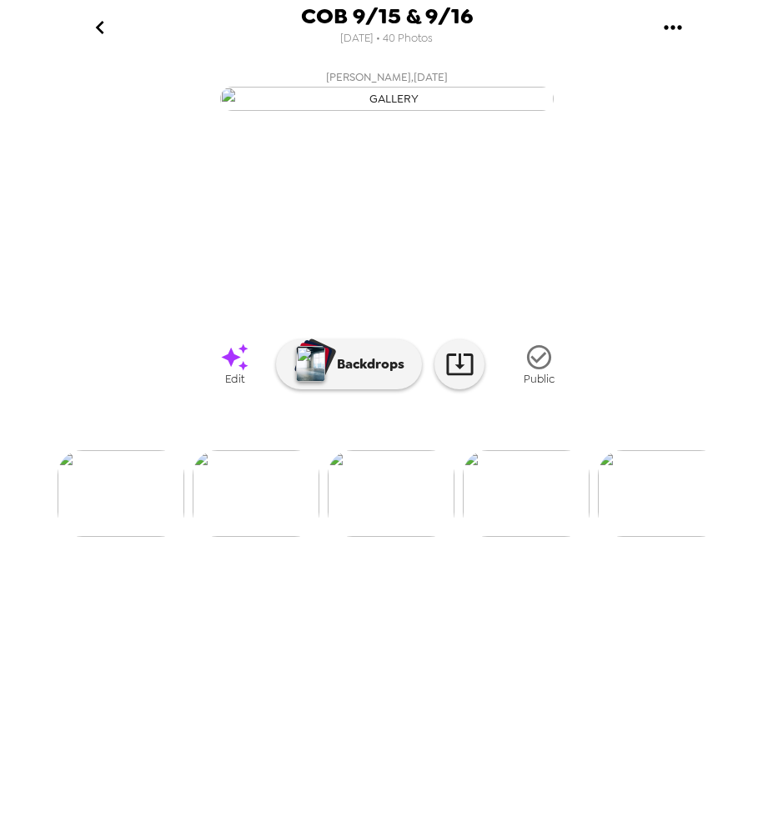
click at [232, 386] on span "Edit" at bounding box center [234, 379] width 19 height 14
click at [531, 537] on img at bounding box center [526, 493] width 127 height 87
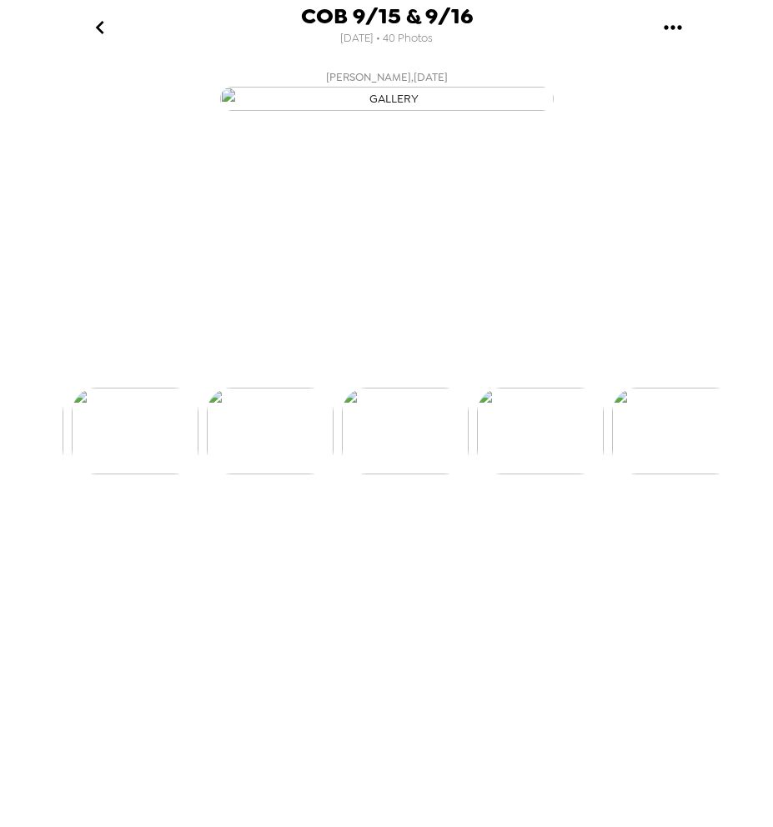
scroll to position [0, 2831]
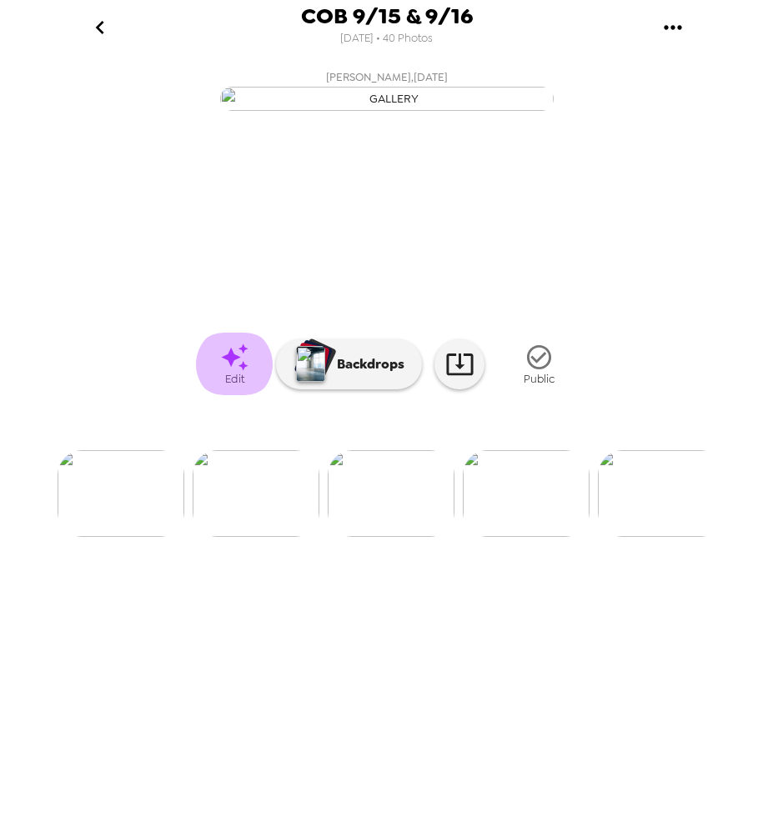
click at [241, 386] on span "Edit" at bounding box center [234, 379] width 19 height 14
click at [658, 36] on button "gallery menu" at bounding box center [673, 27] width 54 height 54
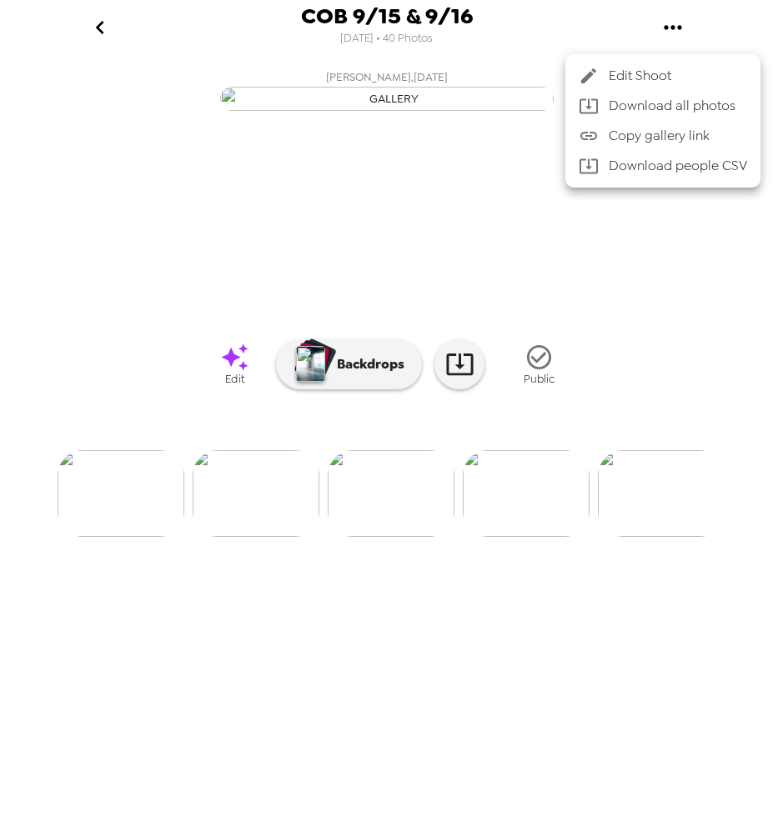
click at [632, 84] on span "Edit Shoot" at bounding box center [677, 76] width 138 height 20
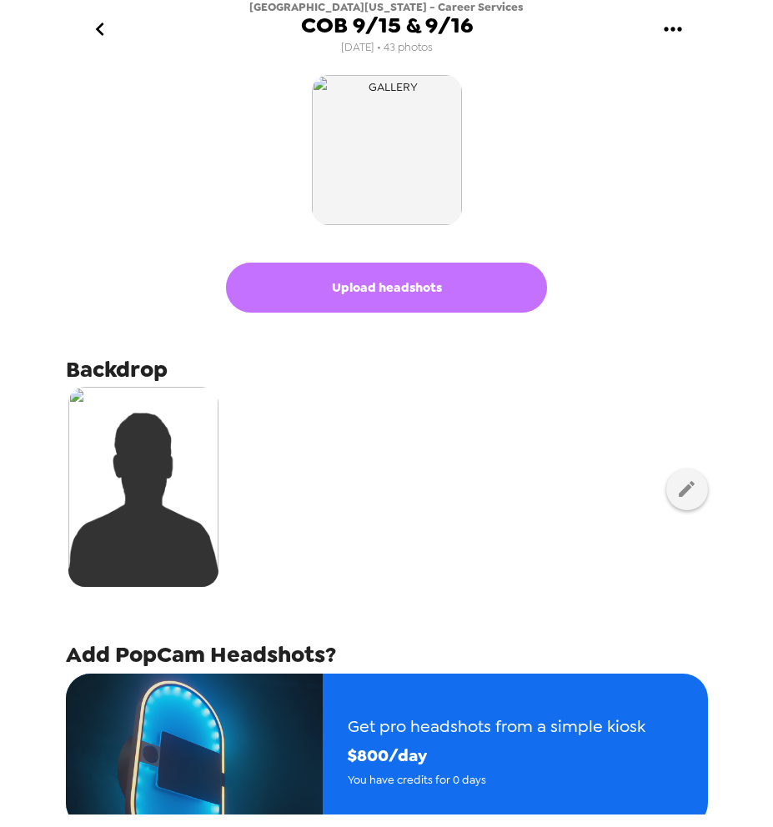
click at [393, 282] on button "Upload headshots" at bounding box center [386, 288] width 321 height 50
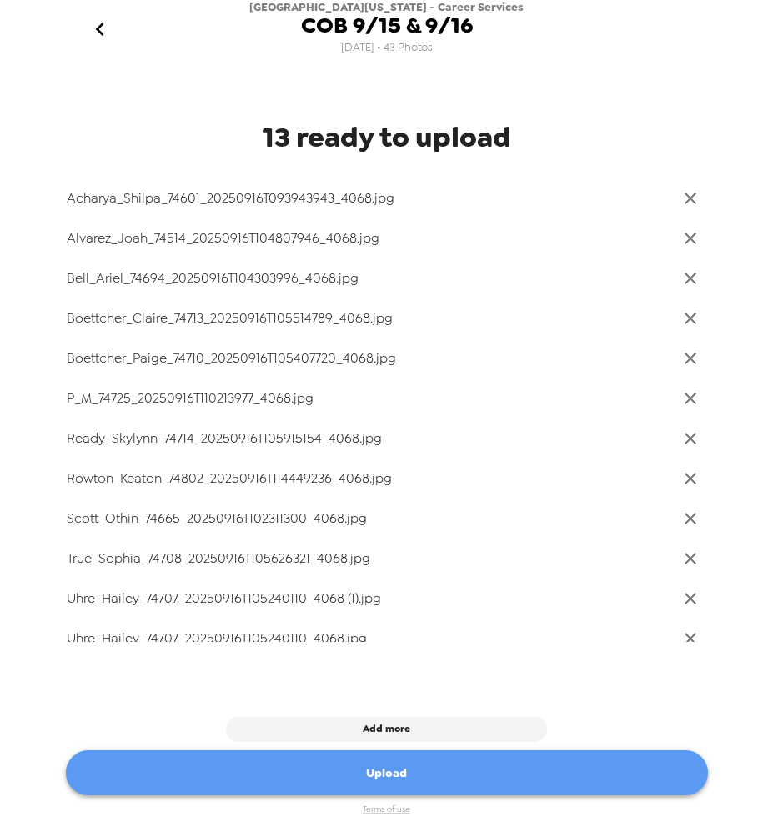
click at [481, 777] on button "Upload" at bounding box center [387, 773] width 642 height 46
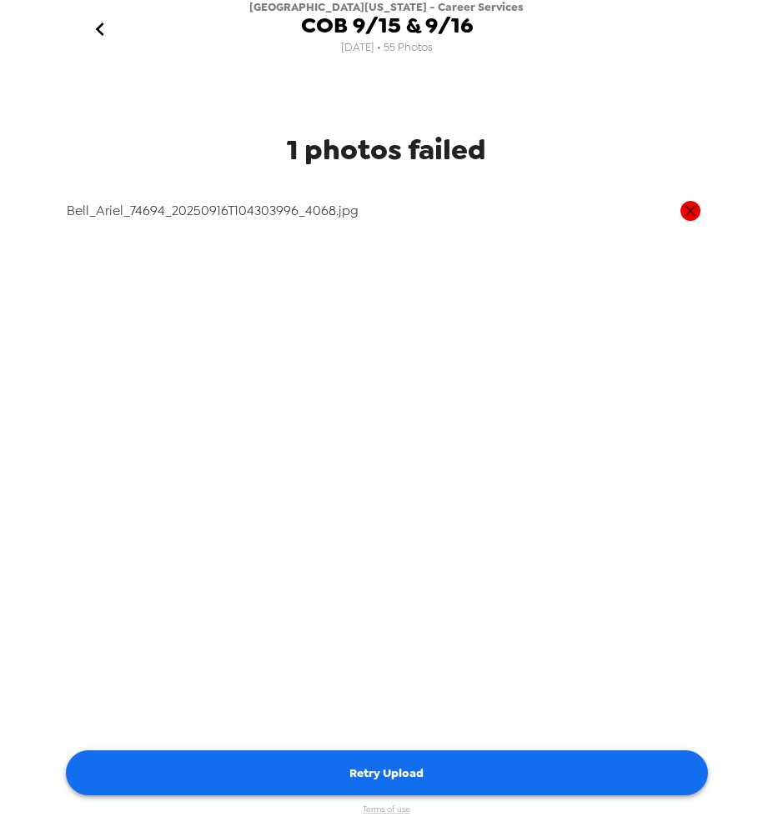
click at [606, 761] on button "Retry Upload" at bounding box center [387, 773] width 642 height 46
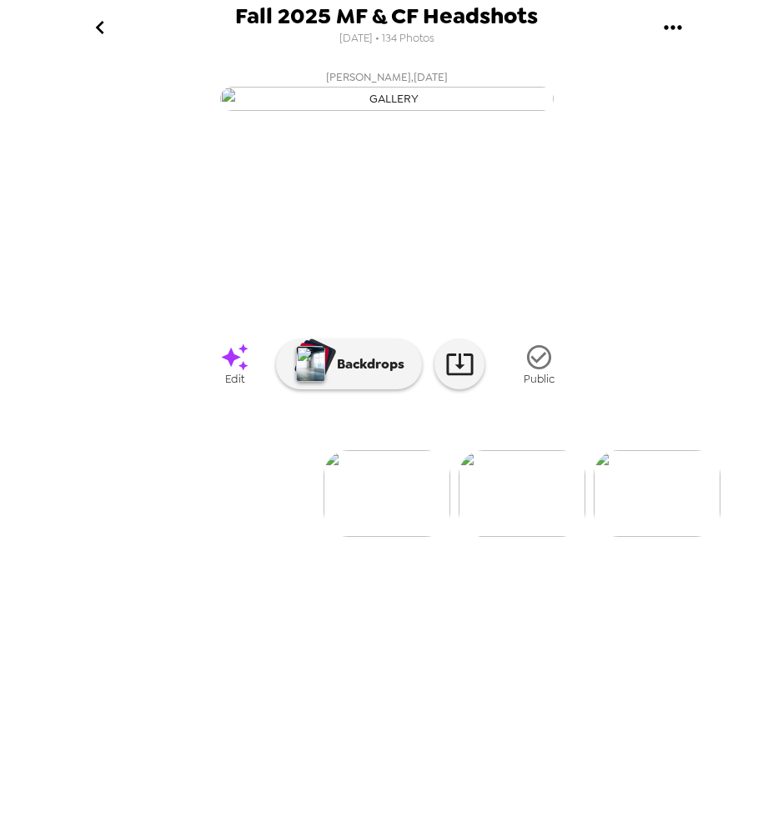
click at [682, 31] on icon "gallery menu" at bounding box center [672, 27] width 27 height 27
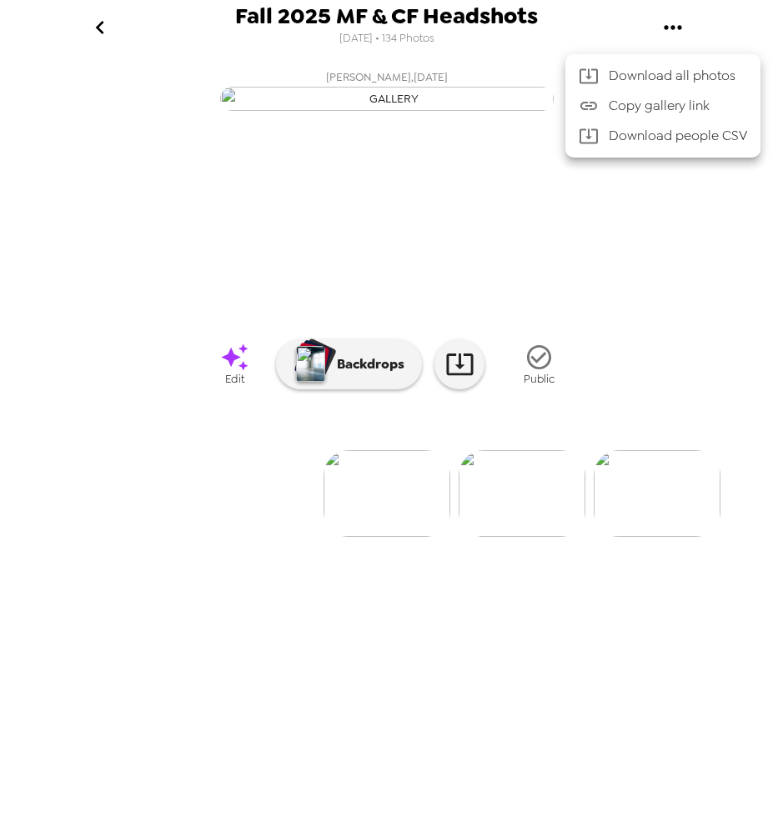
click at [98, 29] on div at bounding box center [386, 413] width 773 height 827
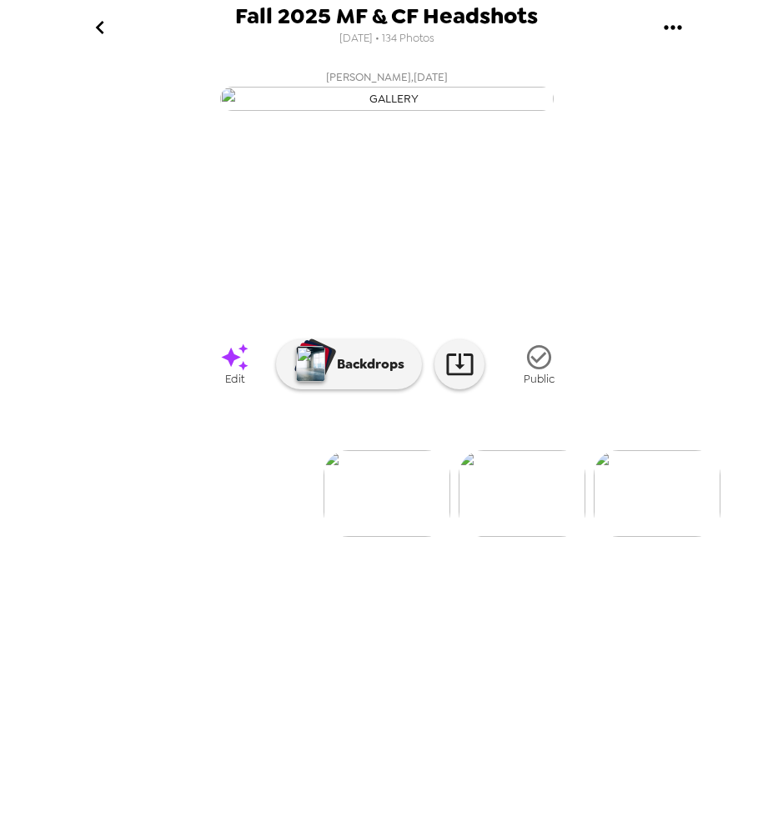
click at [96, 29] on icon "go back" at bounding box center [100, 27] width 27 height 27
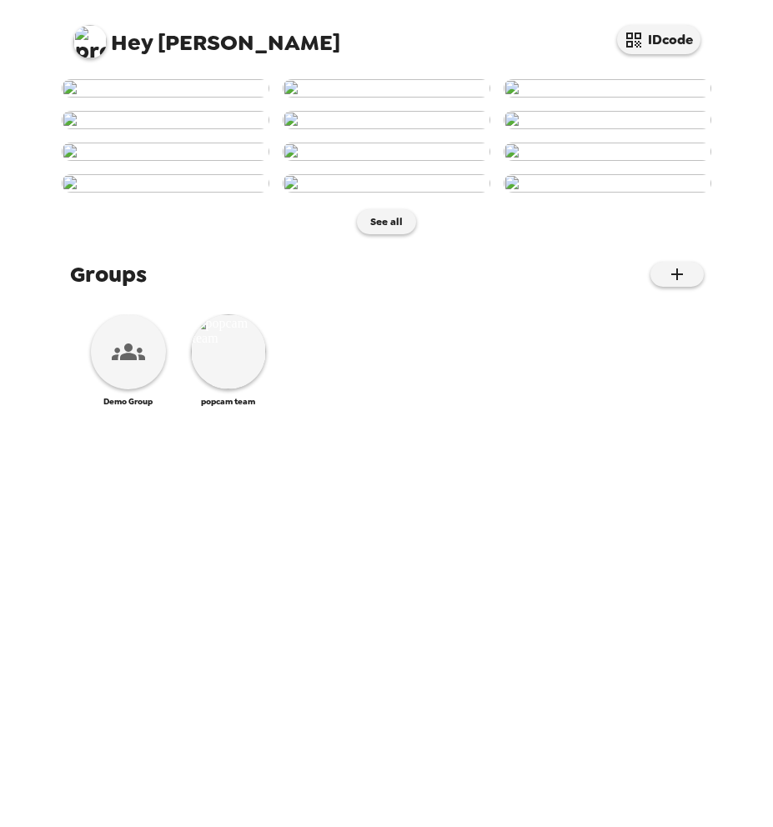
click at [104, 32] on span "Hey [PERSON_NAME]" at bounding box center [206, 36] width 267 height 38
click at [87, 45] on img at bounding box center [89, 41] width 33 height 33
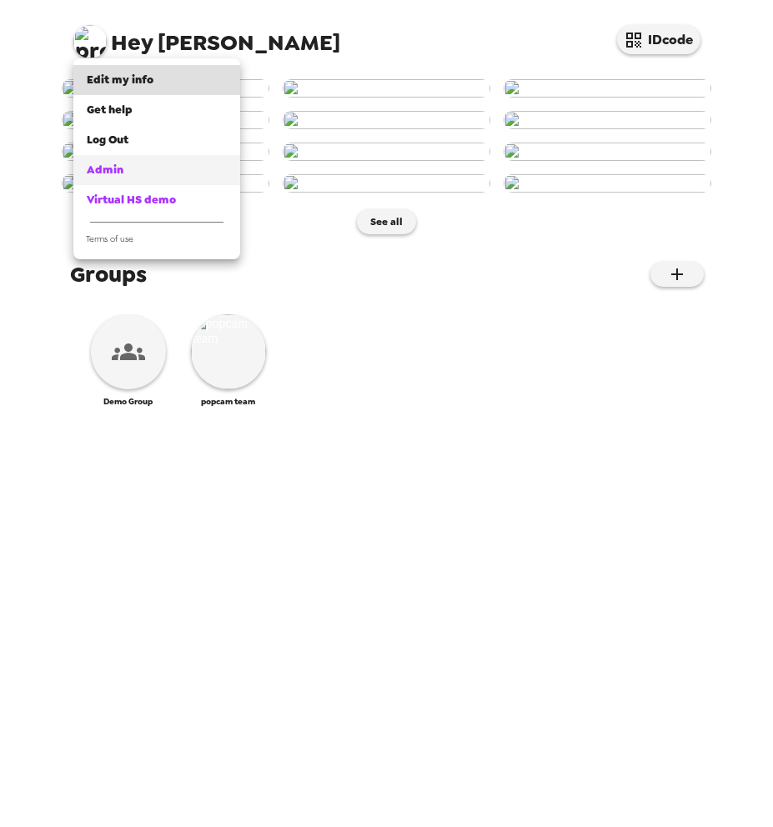
click at [110, 178] on link "Admin" at bounding box center [156, 170] width 167 height 30
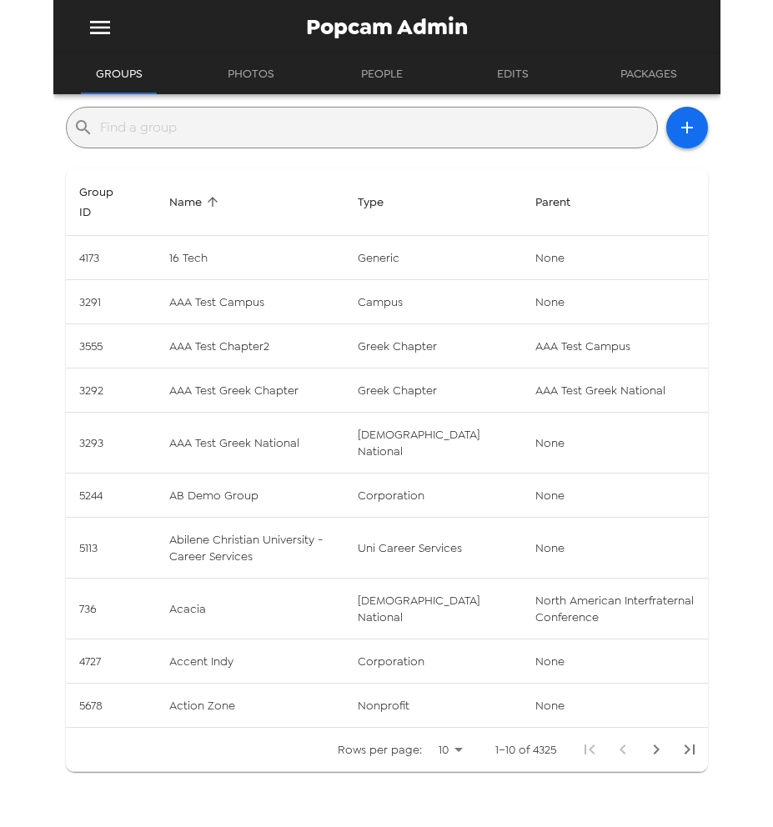
click at [296, 120] on input "text" at bounding box center [375, 127] width 550 height 27
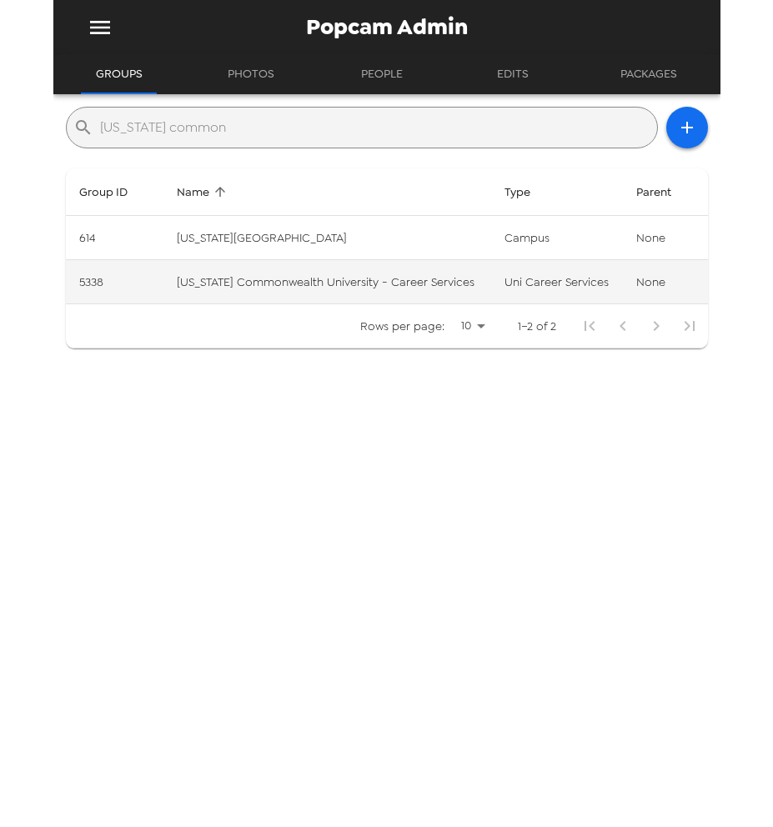
type input "[US_STATE] common"
click at [389, 285] on td "[US_STATE] Commonwealth University - Career Services" at bounding box center [327, 282] width 328 height 44
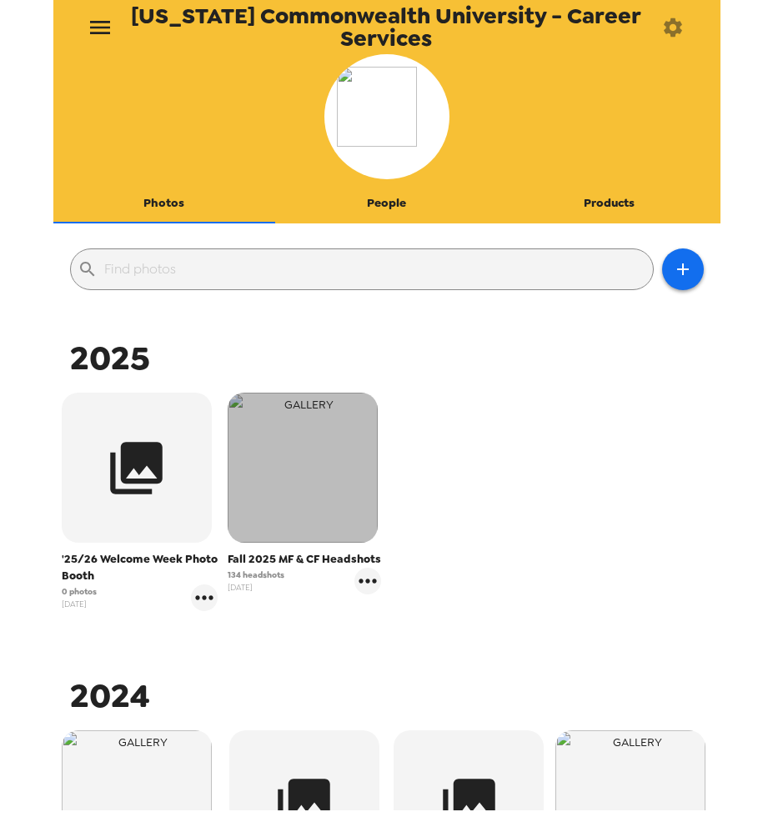
click at [315, 490] on img "button" at bounding box center [303, 468] width 150 height 150
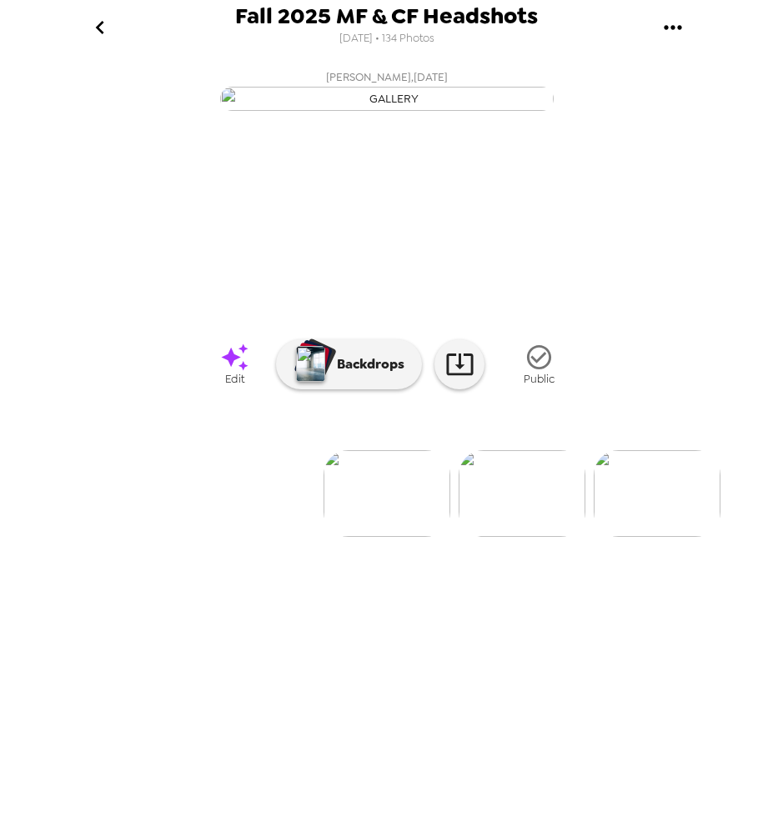
click at [680, 30] on icon "gallery menu" at bounding box center [672, 27] width 27 height 27
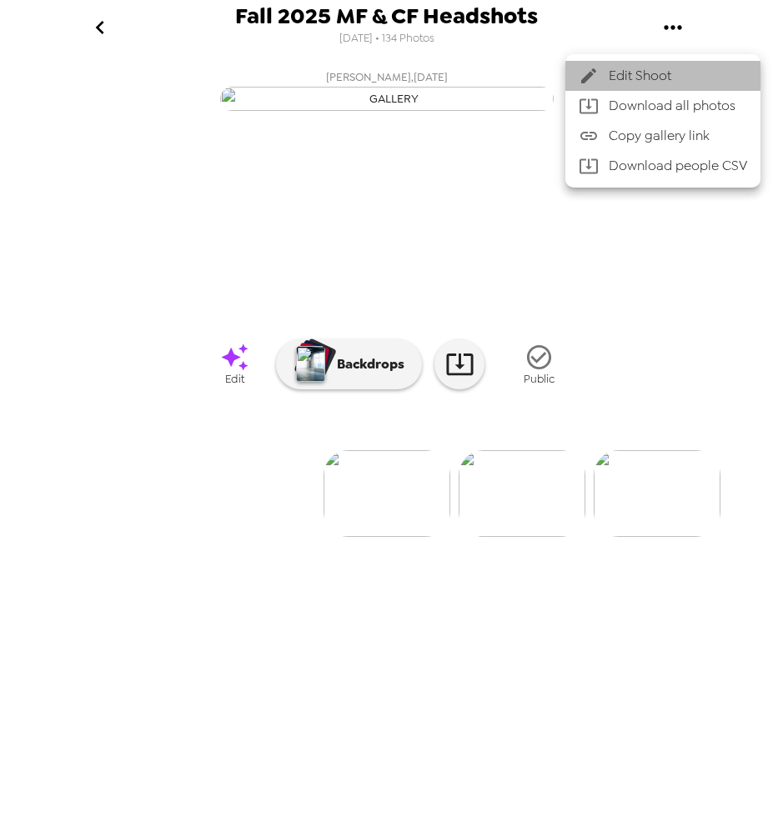
click at [683, 82] on span "Edit Shoot" at bounding box center [677, 76] width 138 height 20
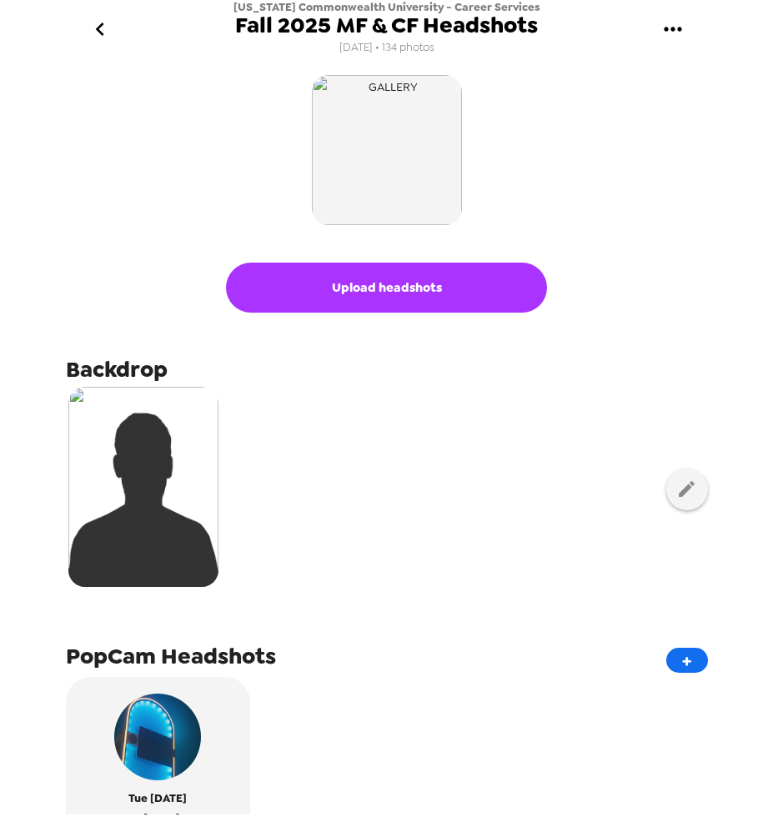
click at [413, 284] on button "Upload headshots" at bounding box center [386, 288] width 321 height 50
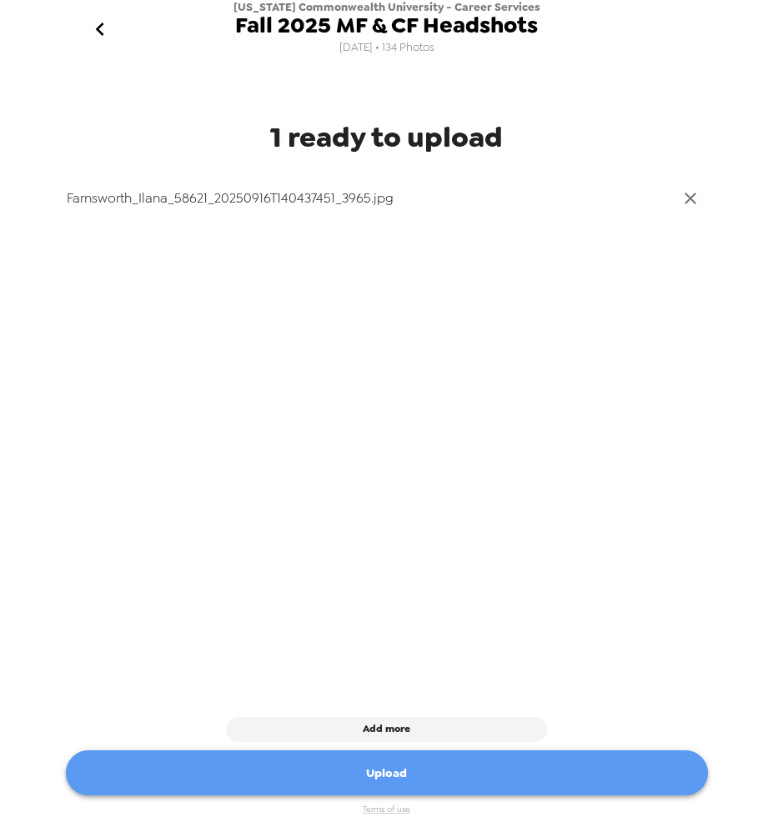
click at [405, 759] on button "Upload" at bounding box center [387, 773] width 642 height 46
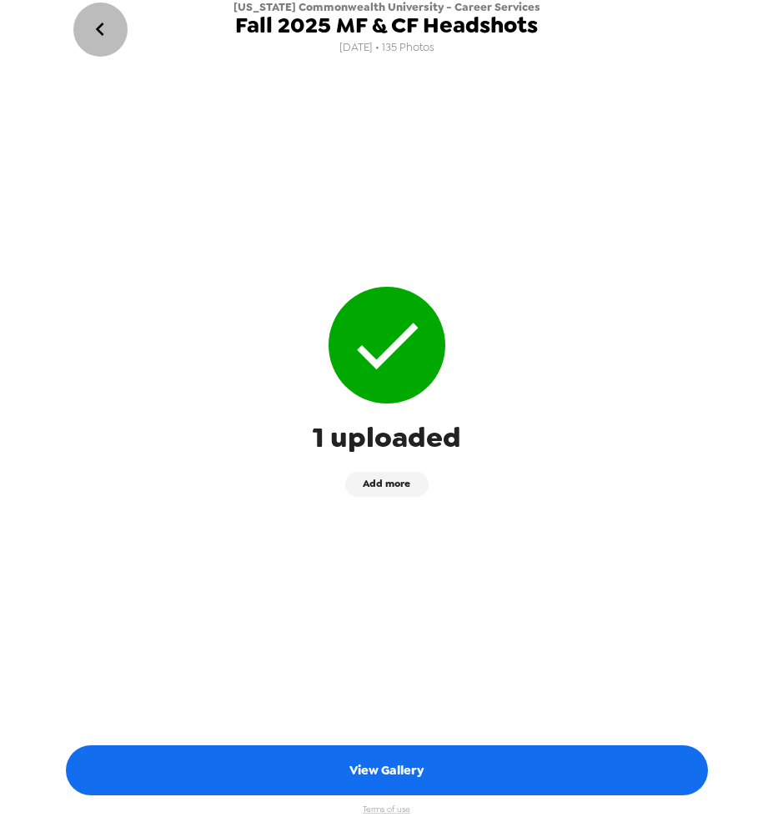
click at [98, 40] on icon "go back" at bounding box center [100, 29] width 27 height 27
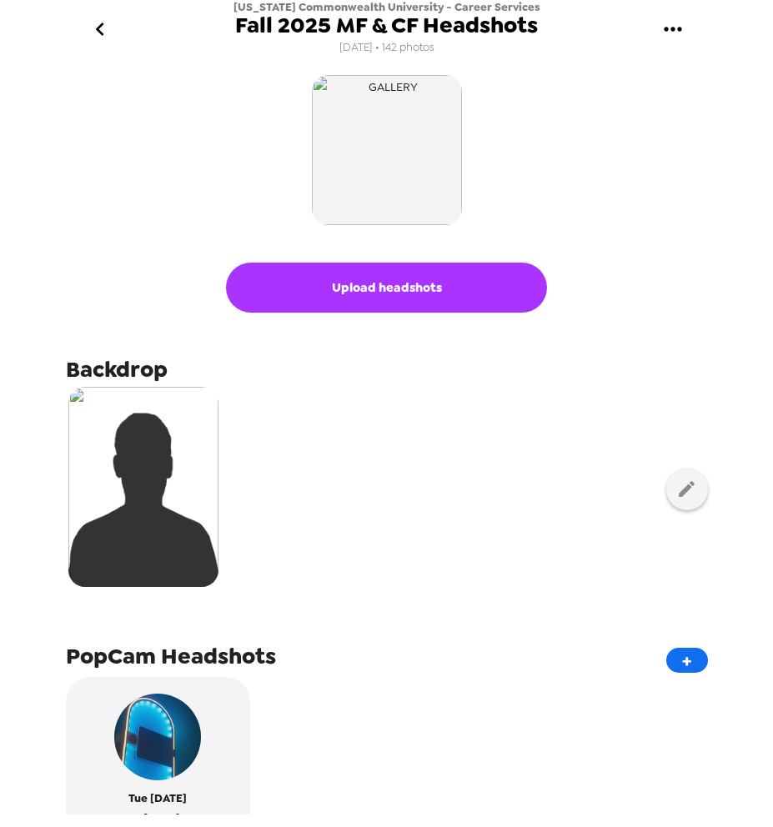
click at [98, 40] on icon "go back" at bounding box center [100, 29] width 27 height 27
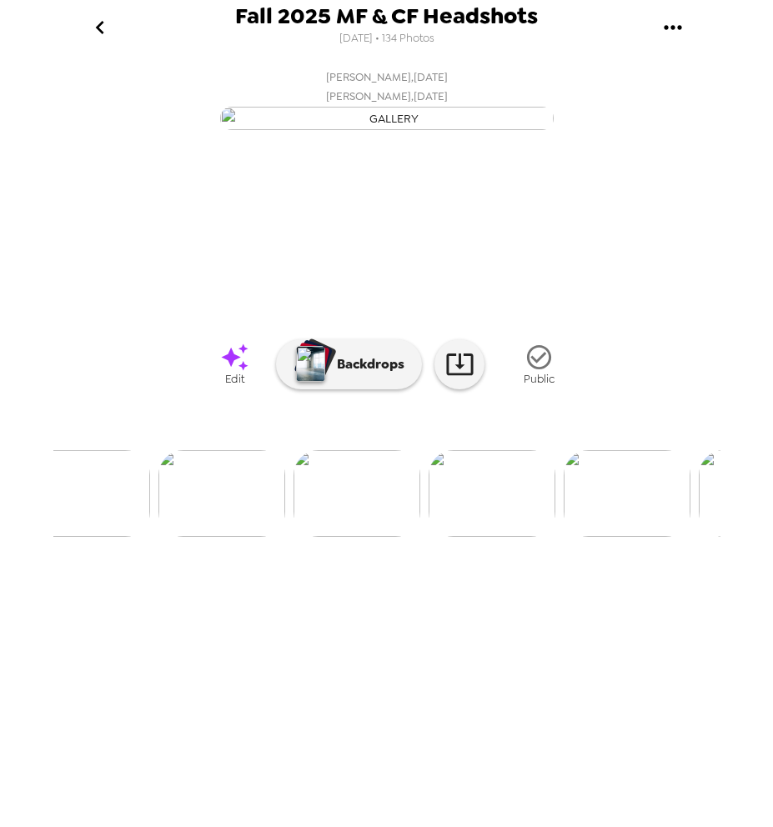
scroll to position [0, 2314]
click at [460, 375] on icon at bounding box center [459, 364] width 27 height 22
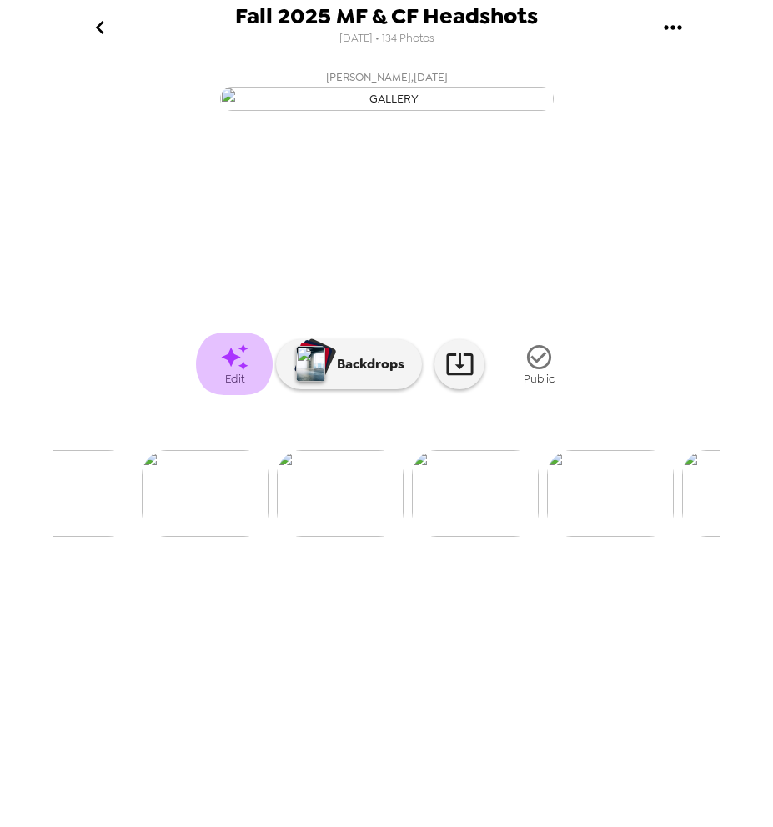
click at [247, 372] on icon at bounding box center [234, 357] width 29 height 29
click at [488, 537] on img at bounding box center [475, 493] width 127 height 87
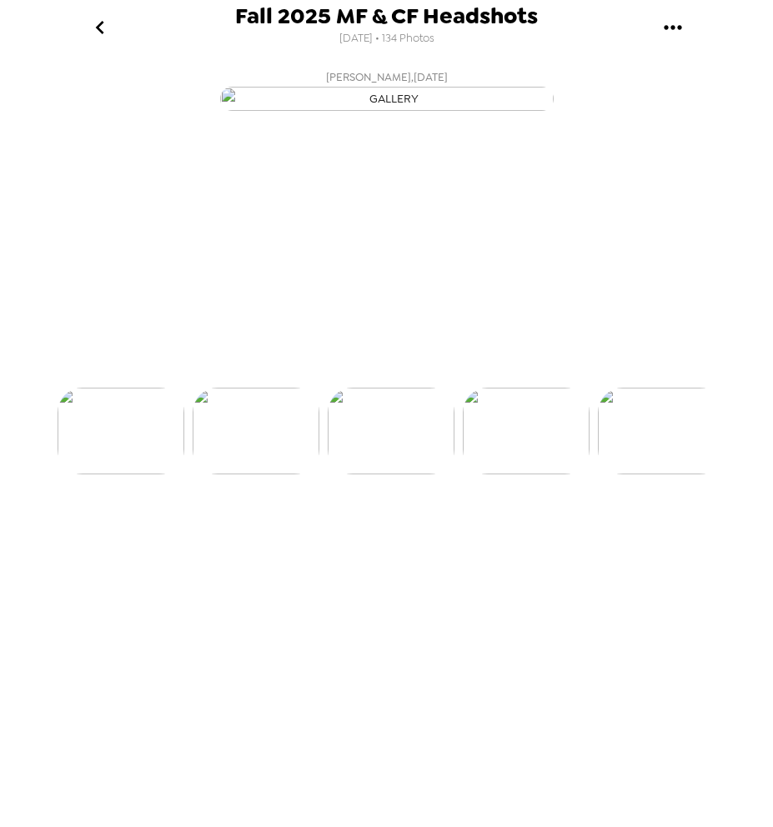
scroll to position [0, 2564]
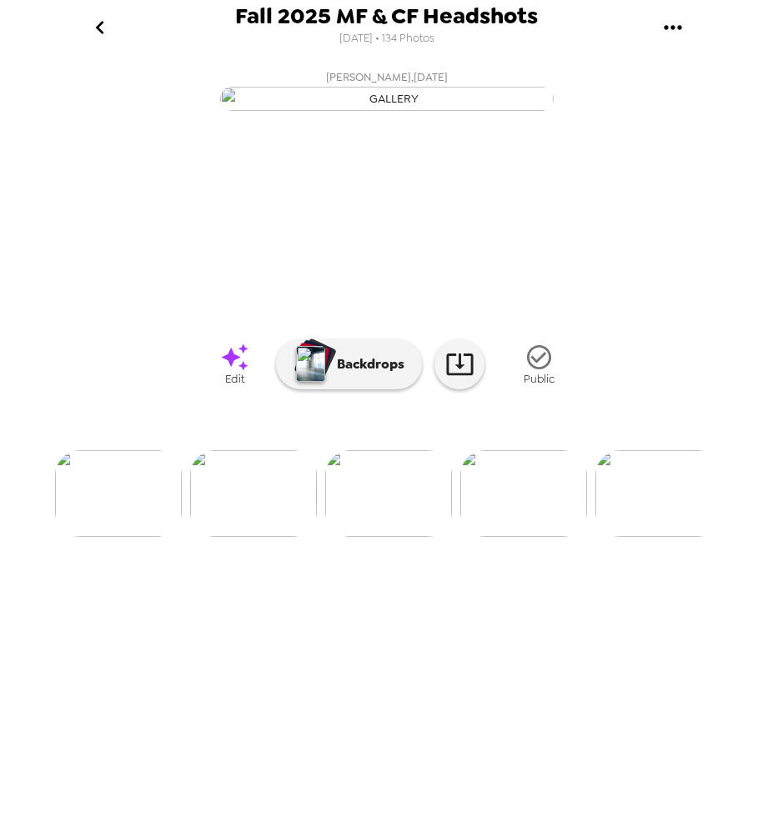
click at [243, 386] on span "Edit" at bounding box center [234, 379] width 19 height 14
click at [495, 537] on img at bounding box center [523, 493] width 127 height 87
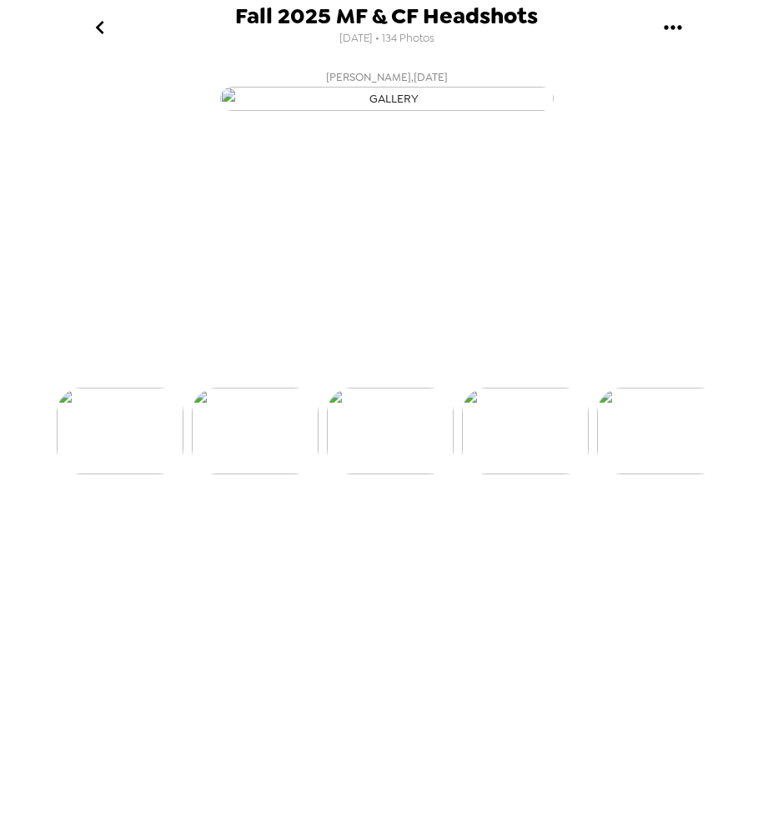
scroll to position [0, 2699]
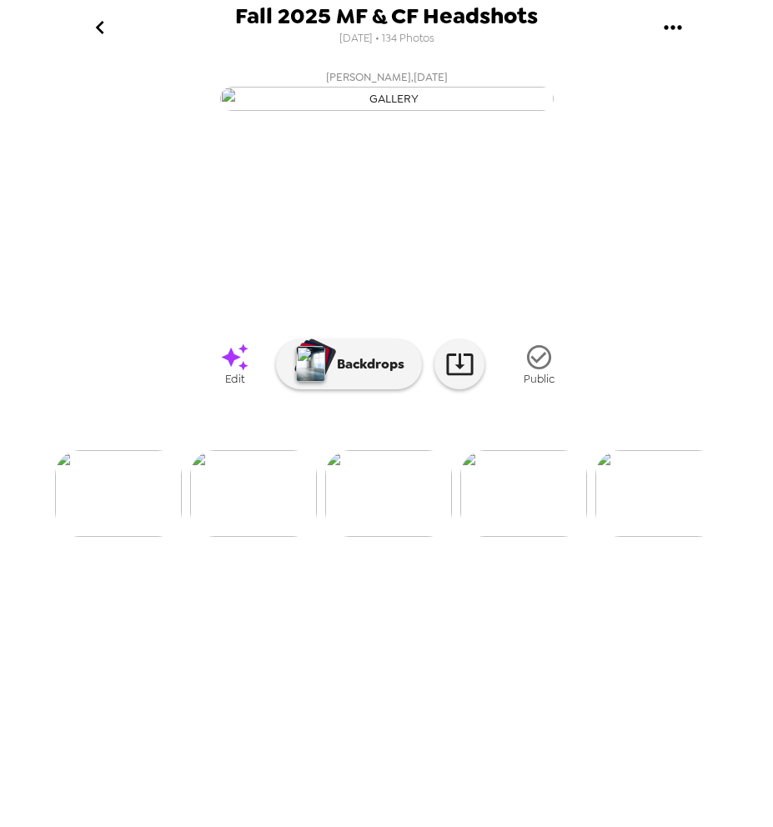
click at [220, 372] on icon at bounding box center [234, 357] width 29 height 29
click at [526, 537] on img at bounding box center [523, 493] width 127 height 87
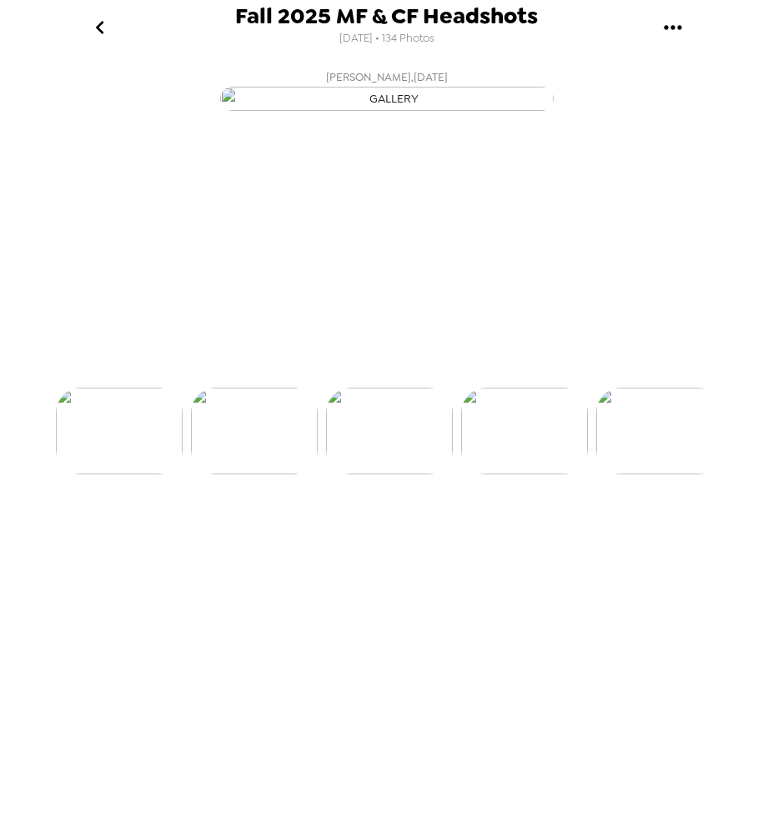
scroll to position [0, 2834]
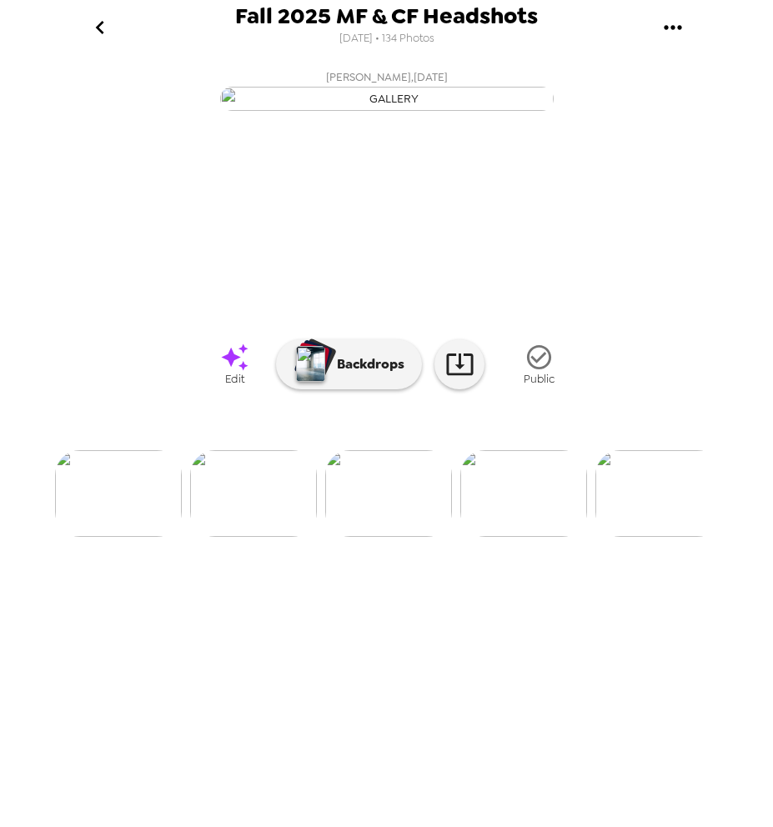
click at [244, 372] on icon at bounding box center [234, 357] width 29 height 29
click at [508, 537] on img at bounding box center [523, 493] width 127 height 87
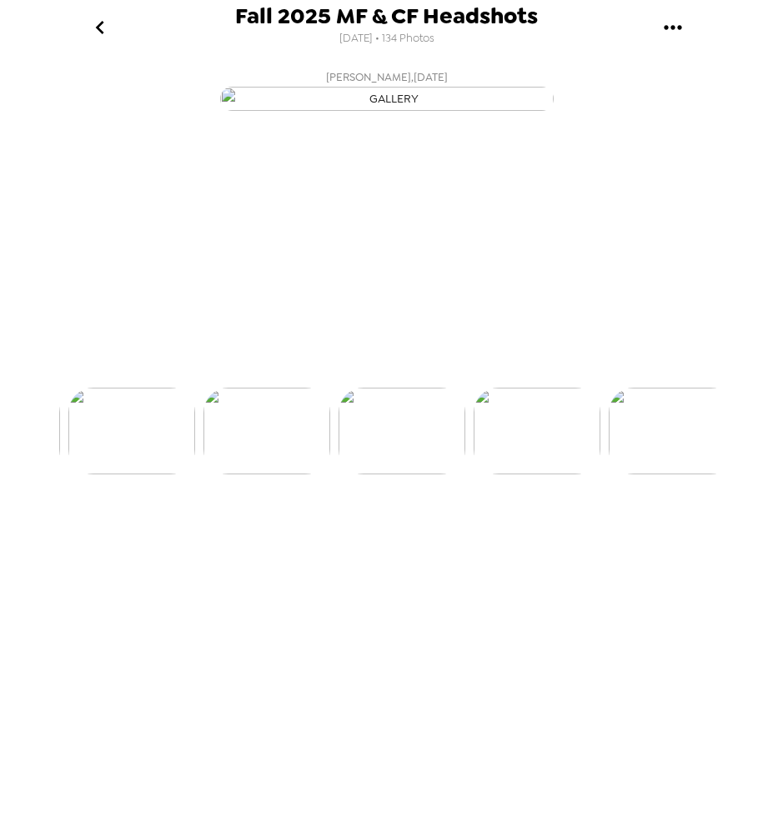
scroll to position [0, 2969]
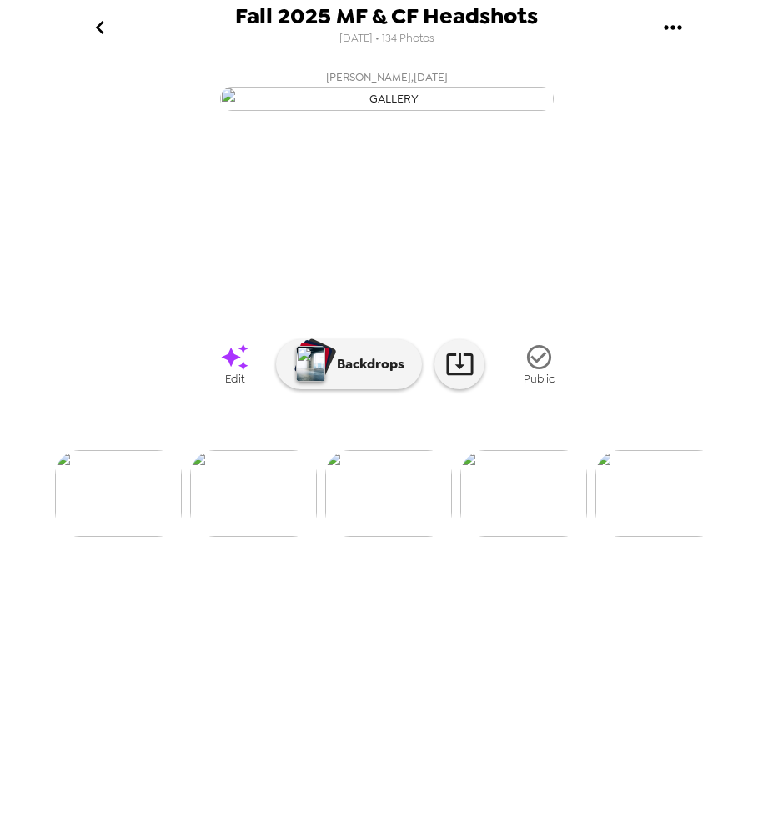
click at [241, 370] on icon at bounding box center [234, 356] width 27 height 27
click at [517, 537] on img at bounding box center [523, 493] width 127 height 87
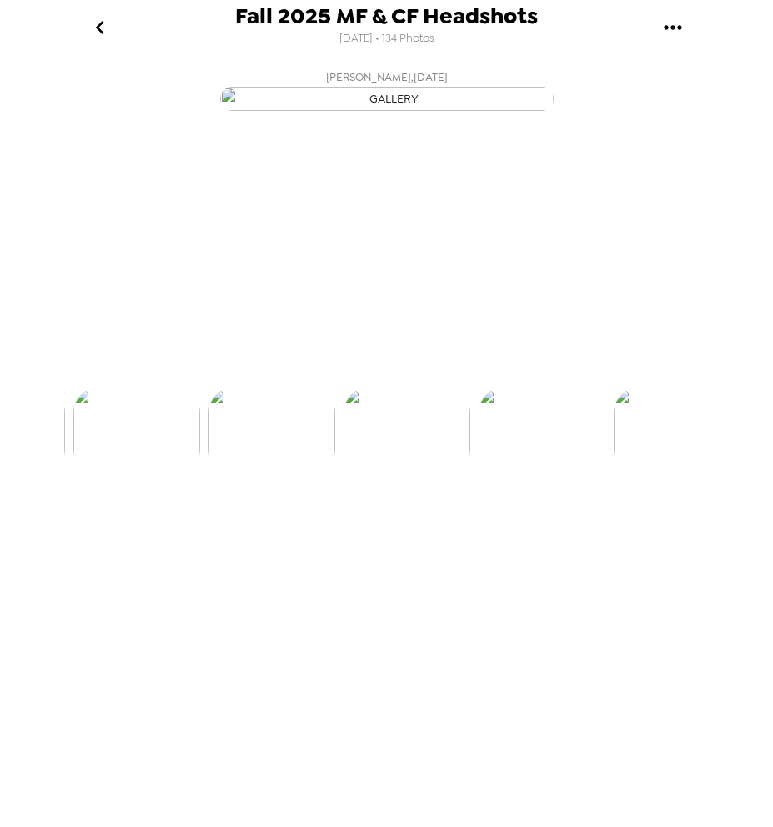
scroll to position [0, 3104]
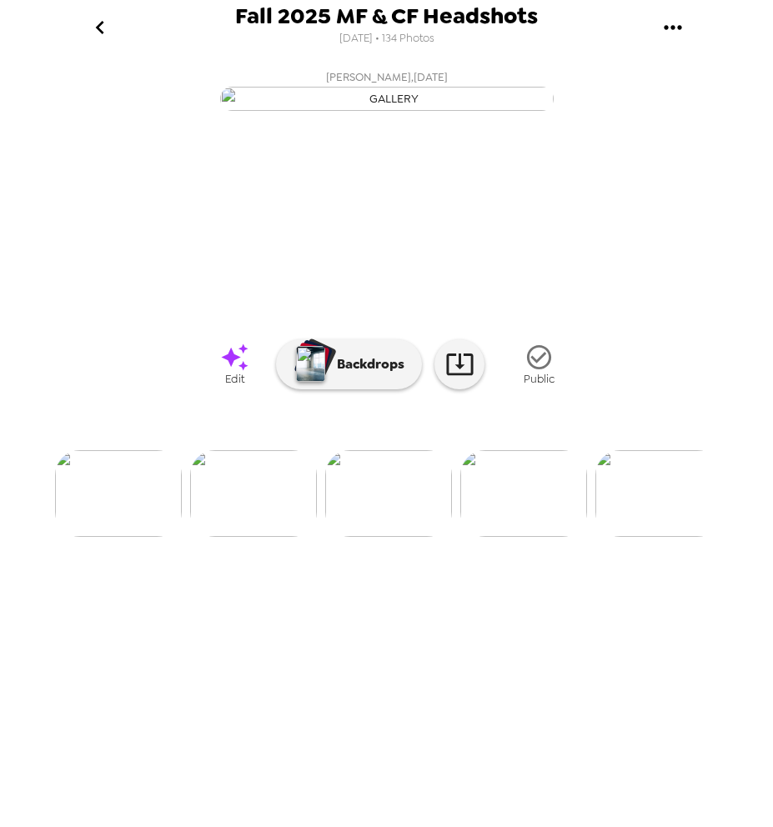
click at [239, 372] on icon at bounding box center [234, 357] width 29 height 29
click at [510, 537] on img at bounding box center [523, 493] width 127 height 87
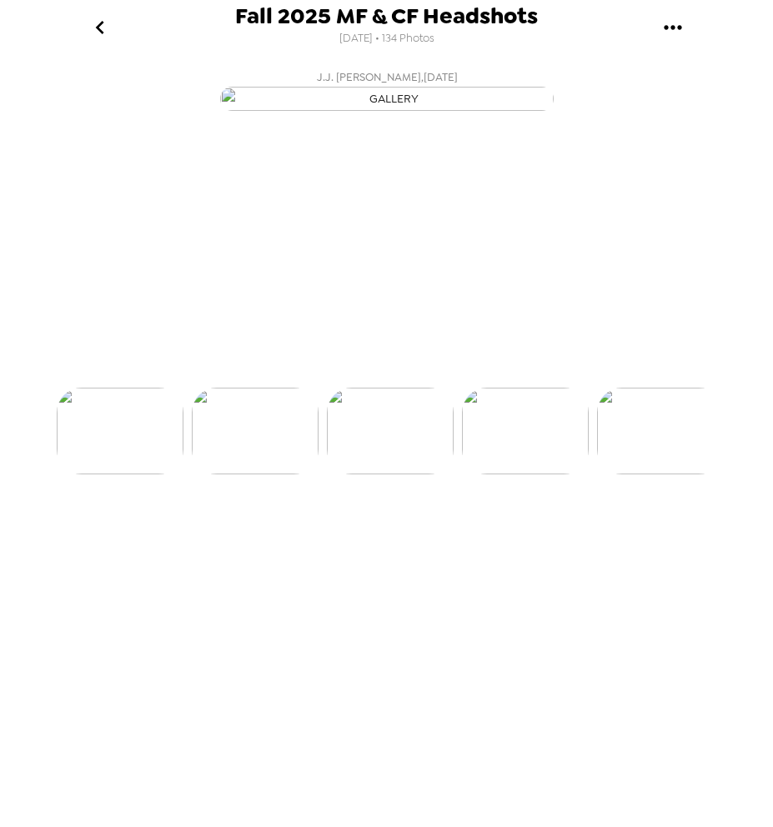
scroll to position [0, 3239]
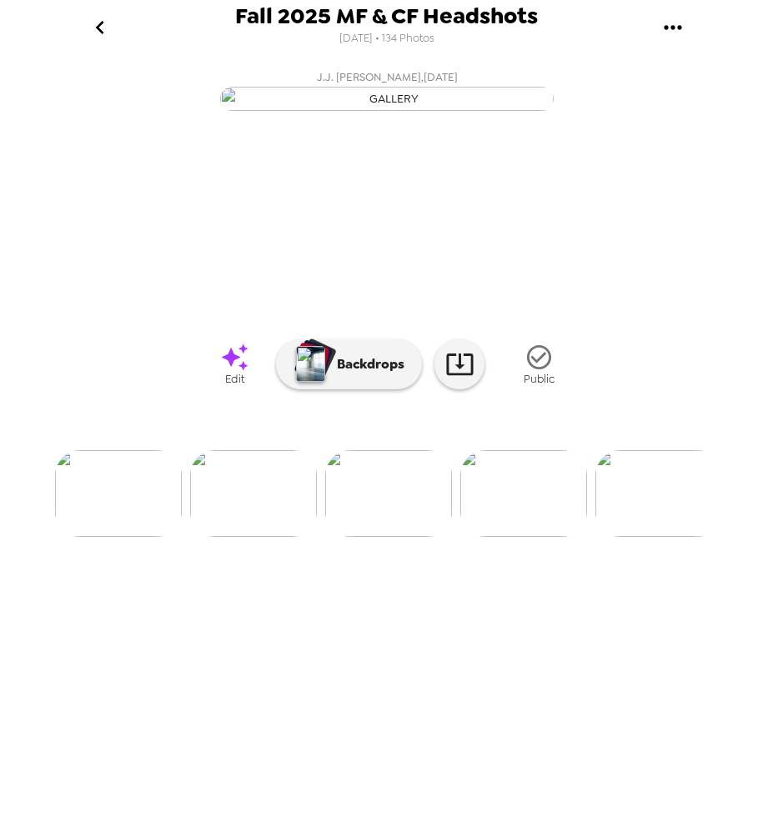
click at [234, 372] on icon at bounding box center [234, 357] width 29 height 29
click at [503, 537] on img at bounding box center [523, 493] width 127 height 87
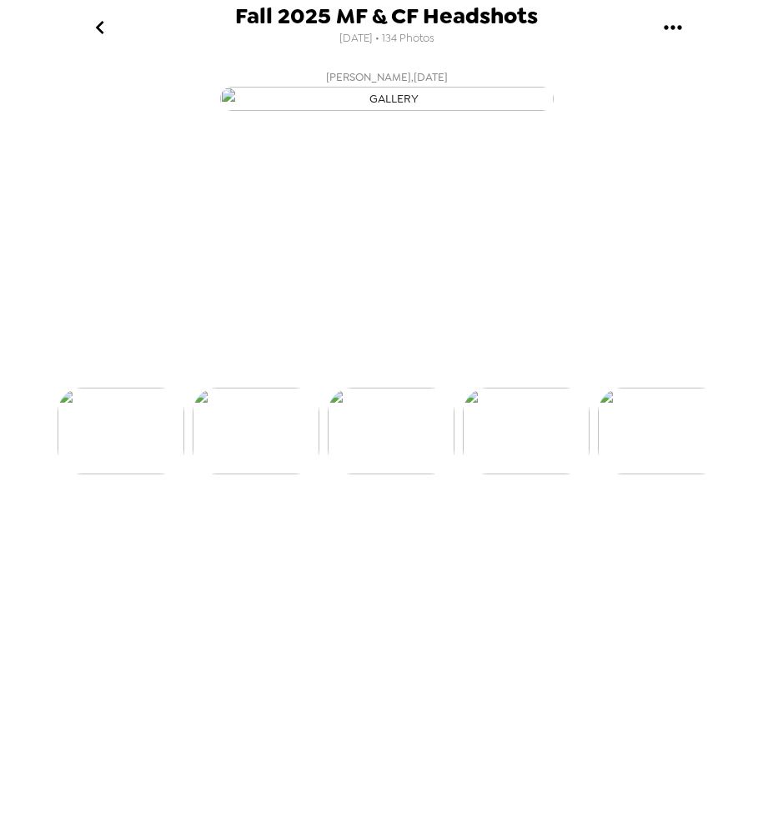
scroll to position [0, 3374]
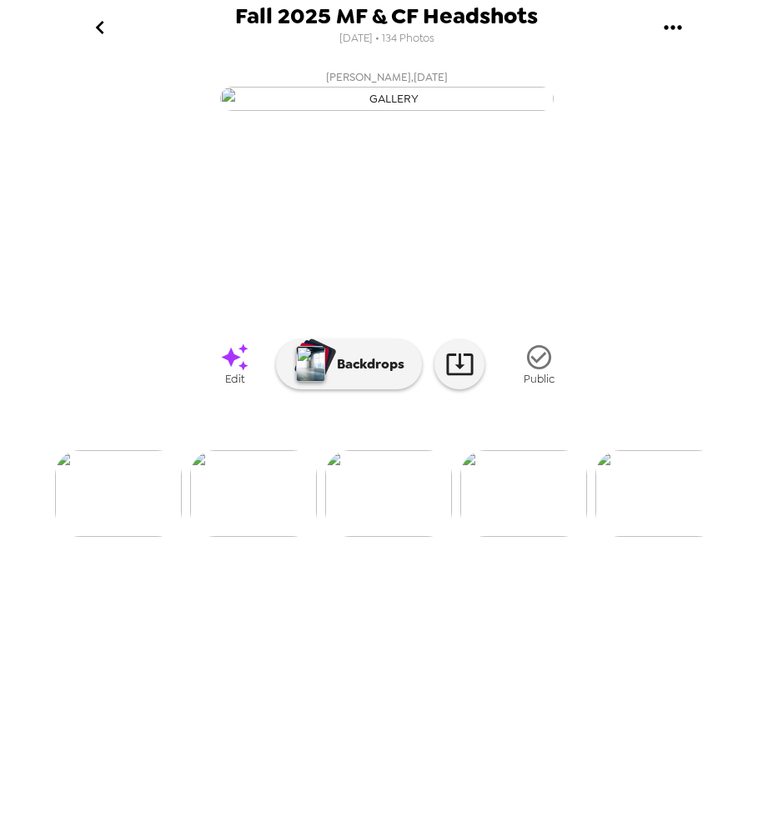
click at [238, 372] on icon at bounding box center [234, 357] width 29 height 29
click at [501, 537] on img at bounding box center [523, 493] width 127 height 87
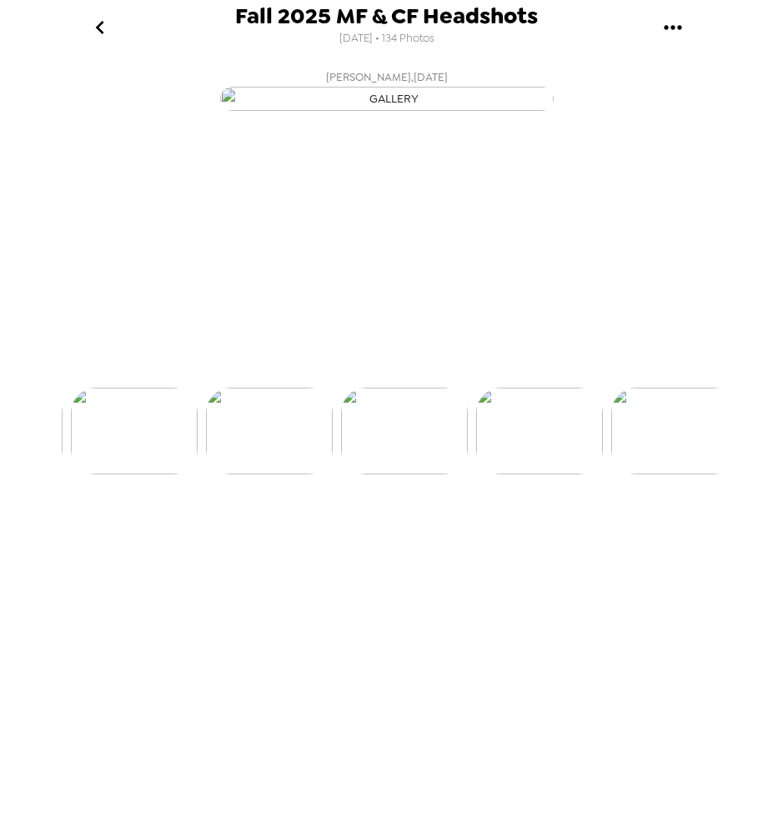
scroll to position [0, 3509]
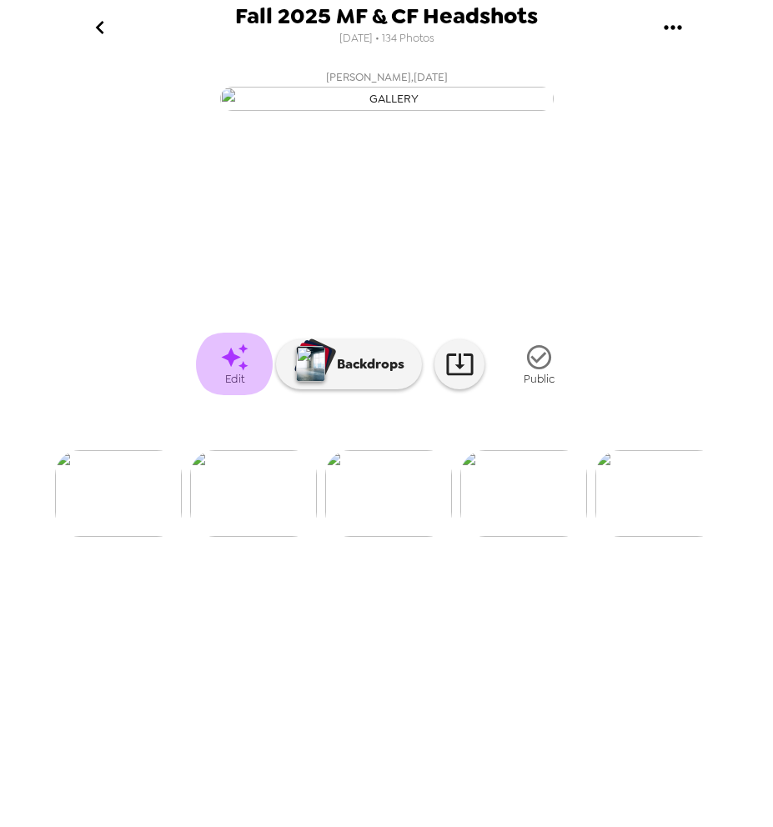
click at [231, 370] on icon at bounding box center [234, 356] width 27 height 27
click at [511, 537] on img at bounding box center [523, 493] width 127 height 87
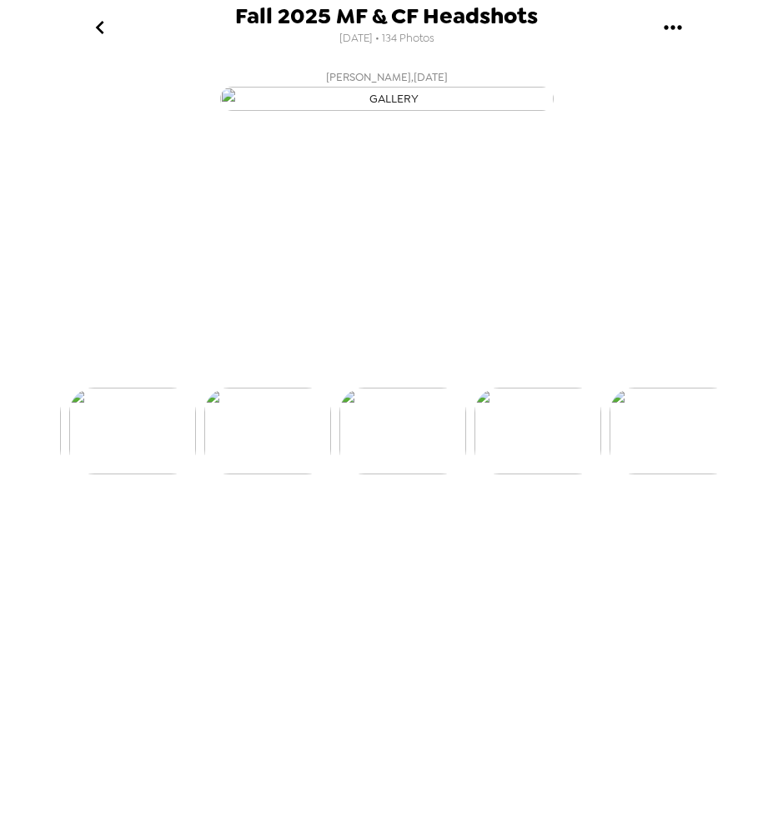
scroll to position [0, 3644]
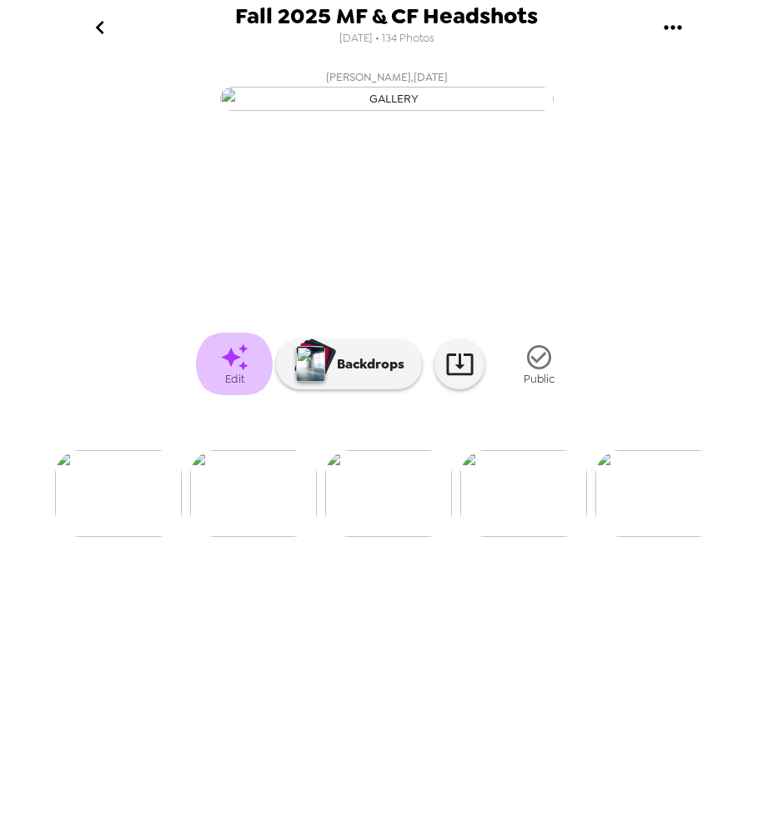
click at [238, 372] on icon at bounding box center [234, 357] width 29 height 29
click at [508, 537] on img at bounding box center [523, 493] width 127 height 87
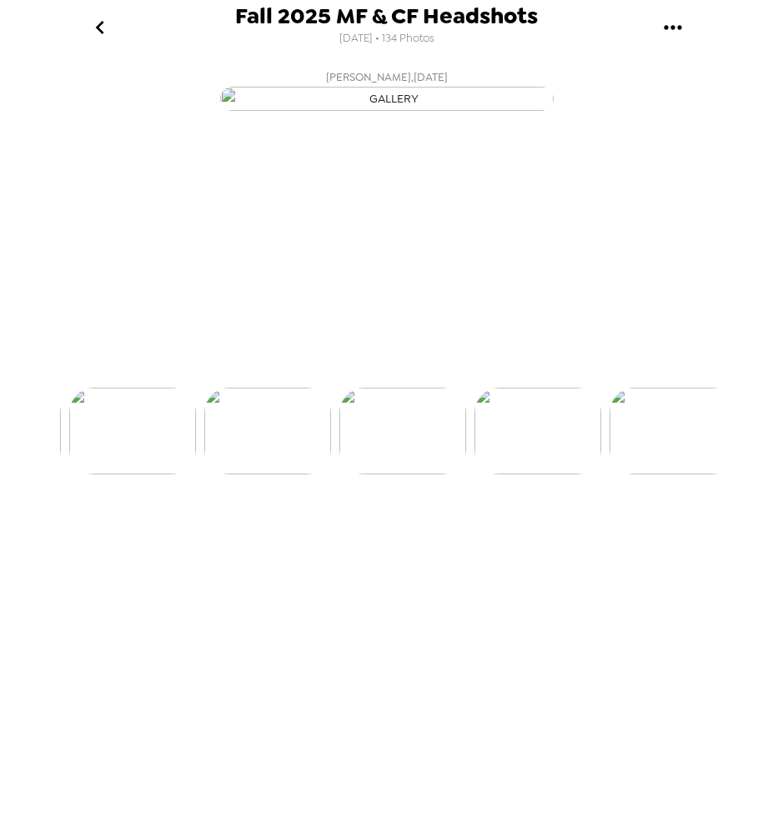
scroll to position [0, 3779]
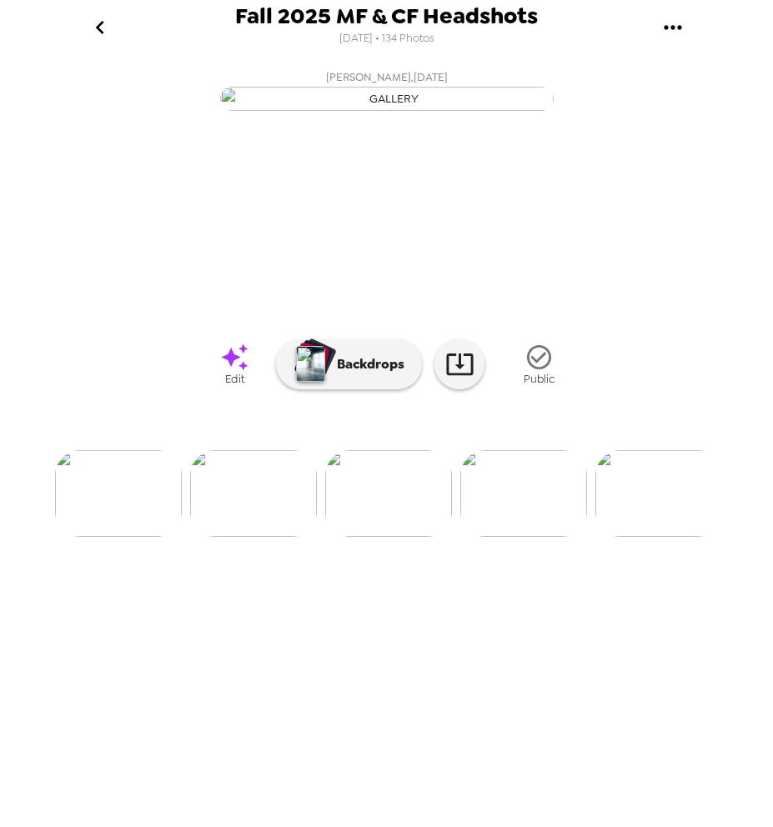
click at [243, 372] on icon at bounding box center [234, 357] width 29 height 29
click at [500, 537] on img at bounding box center [523, 493] width 127 height 87
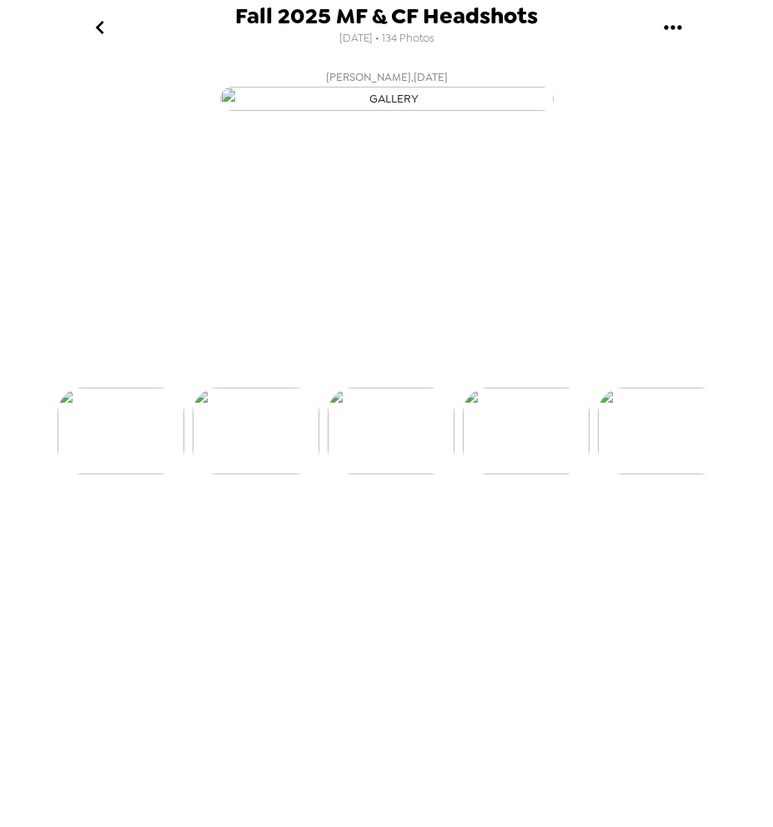
scroll to position [0, 3914]
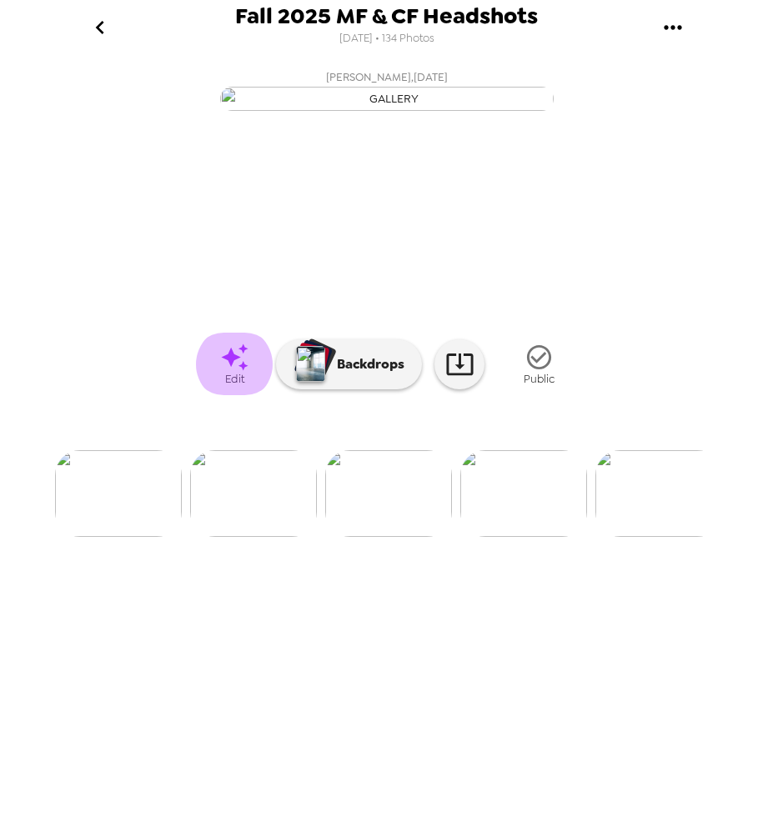
click at [245, 372] on icon at bounding box center [234, 357] width 29 height 29
click at [545, 537] on img at bounding box center [523, 493] width 127 height 87
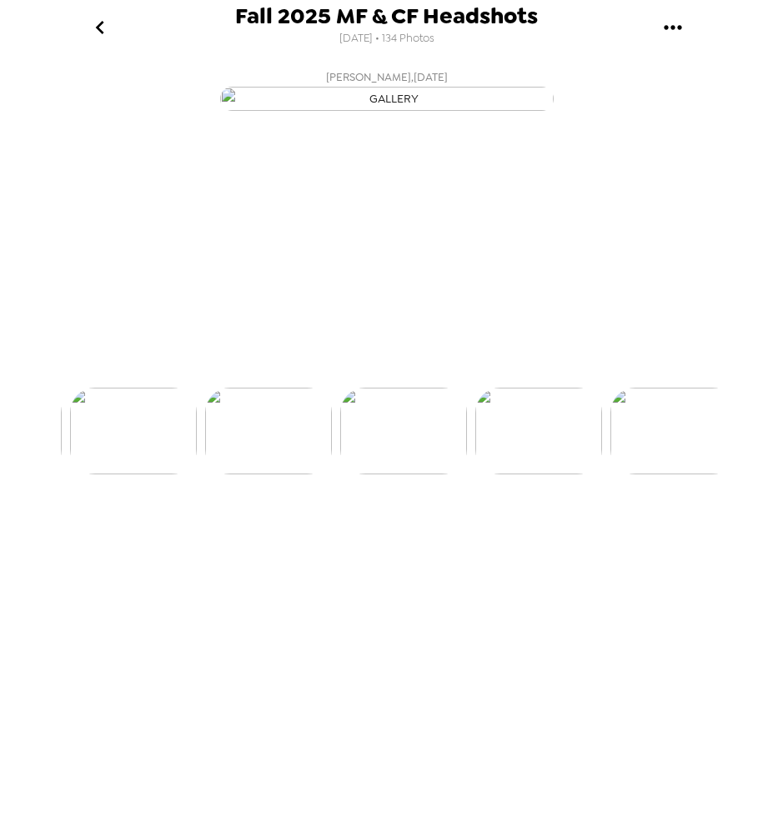
scroll to position [0, 4049]
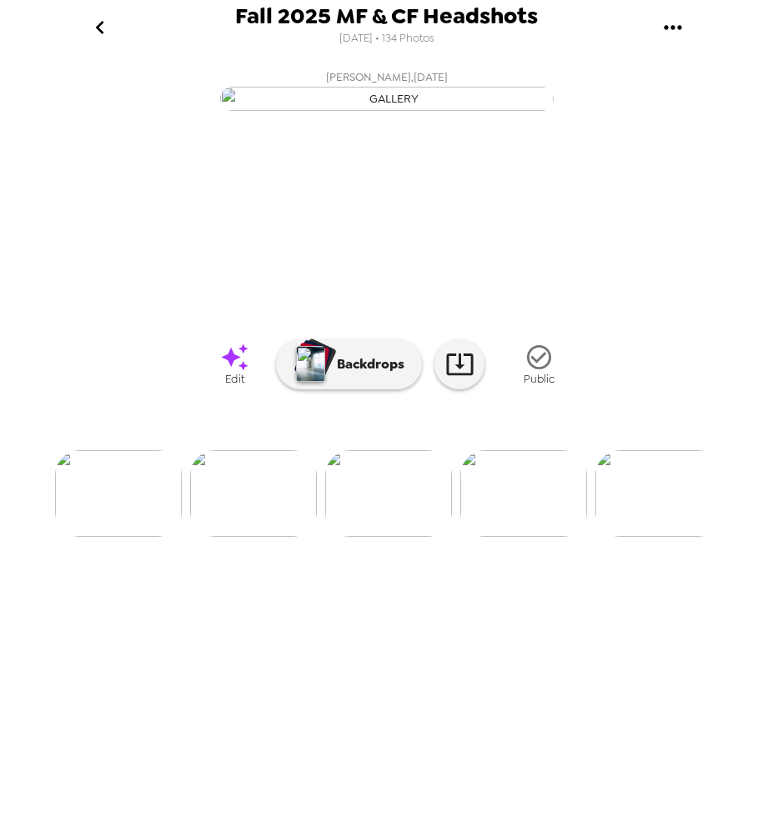
click at [221, 372] on icon at bounding box center [234, 357] width 29 height 29
click at [489, 537] on img at bounding box center [523, 493] width 127 height 87
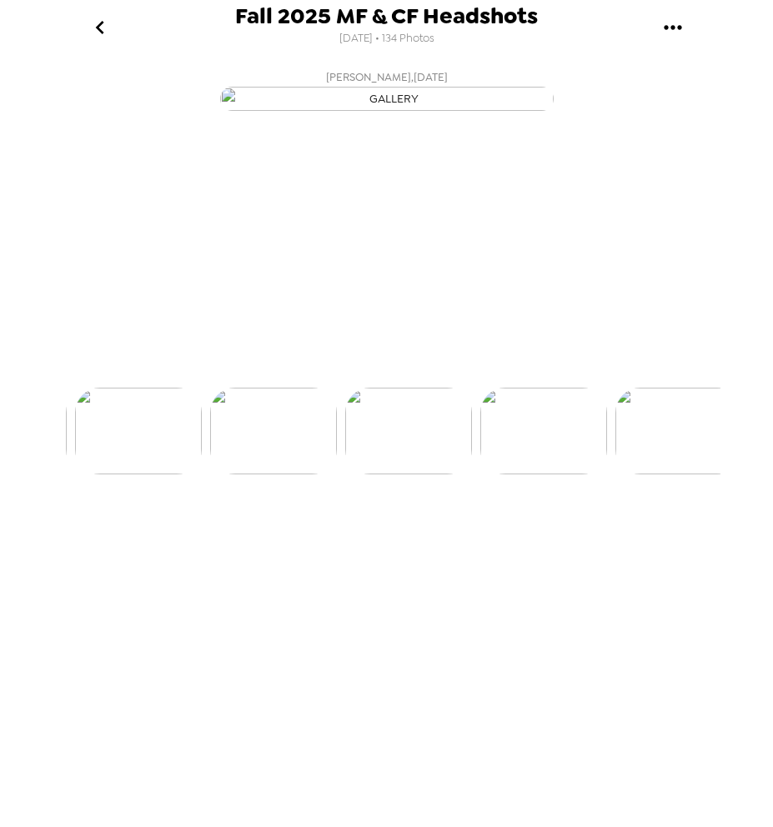
scroll to position [0, 4184]
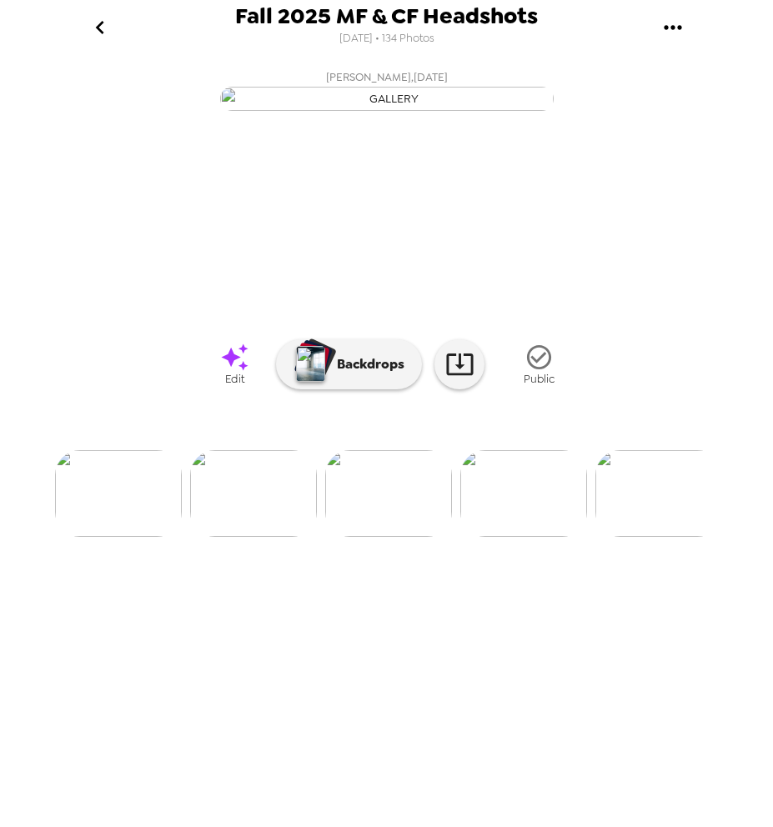
click at [240, 386] on span "Edit" at bounding box center [234, 379] width 19 height 14
click at [516, 537] on img at bounding box center [523, 493] width 127 height 87
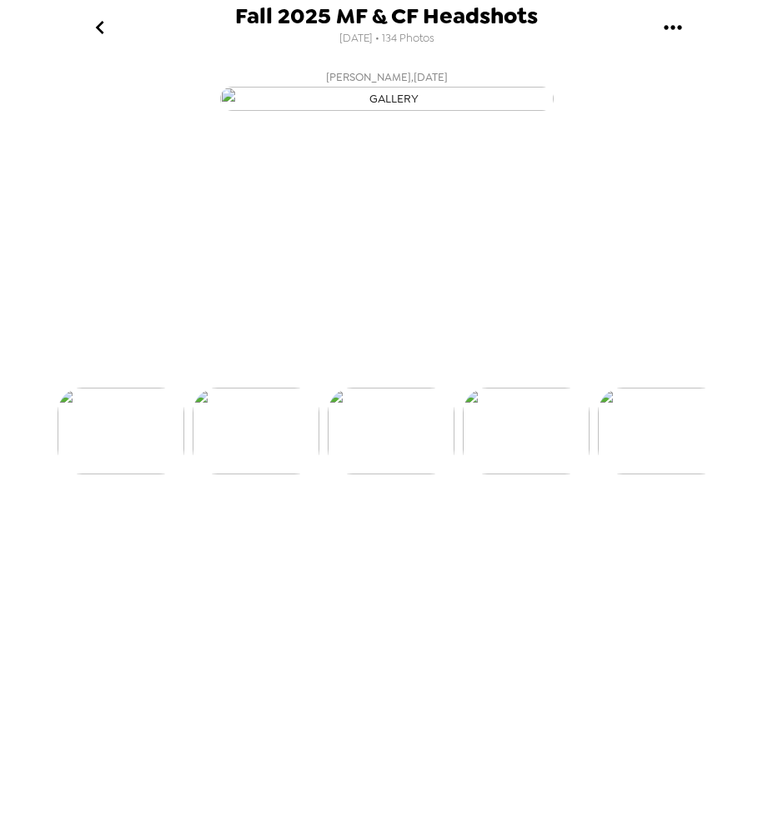
scroll to position [0, 4318]
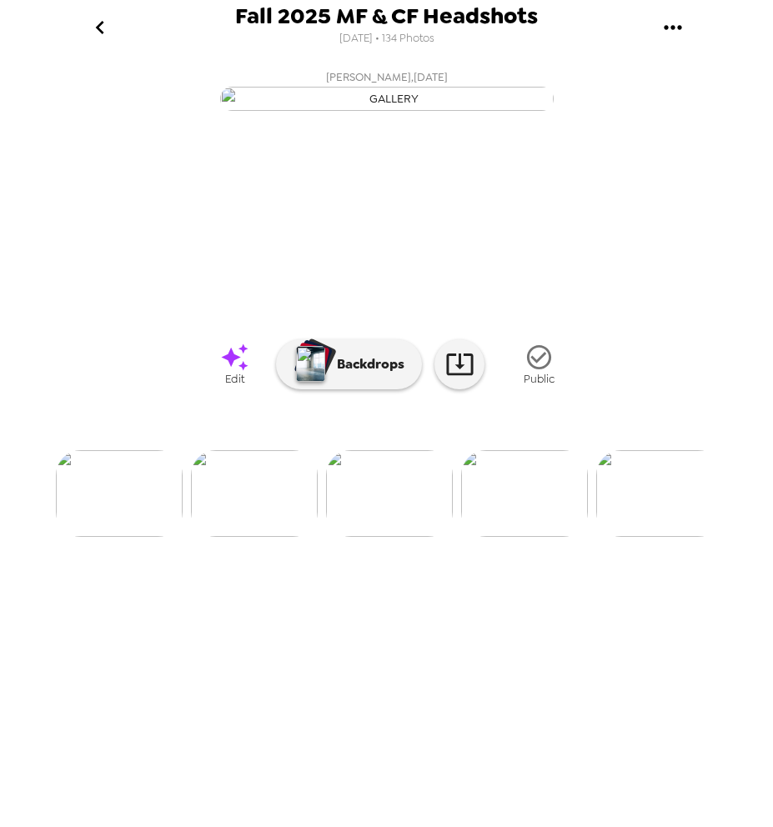
click at [238, 372] on icon at bounding box center [234, 357] width 29 height 29
click at [503, 537] on img at bounding box center [524, 493] width 127 height 87
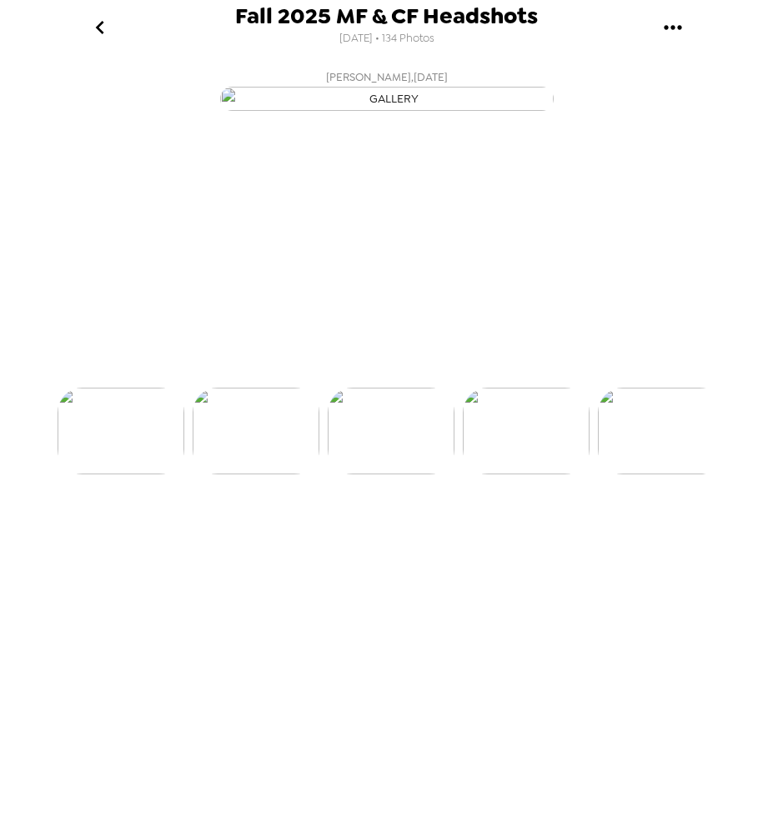
scroll to position [0, 4453]
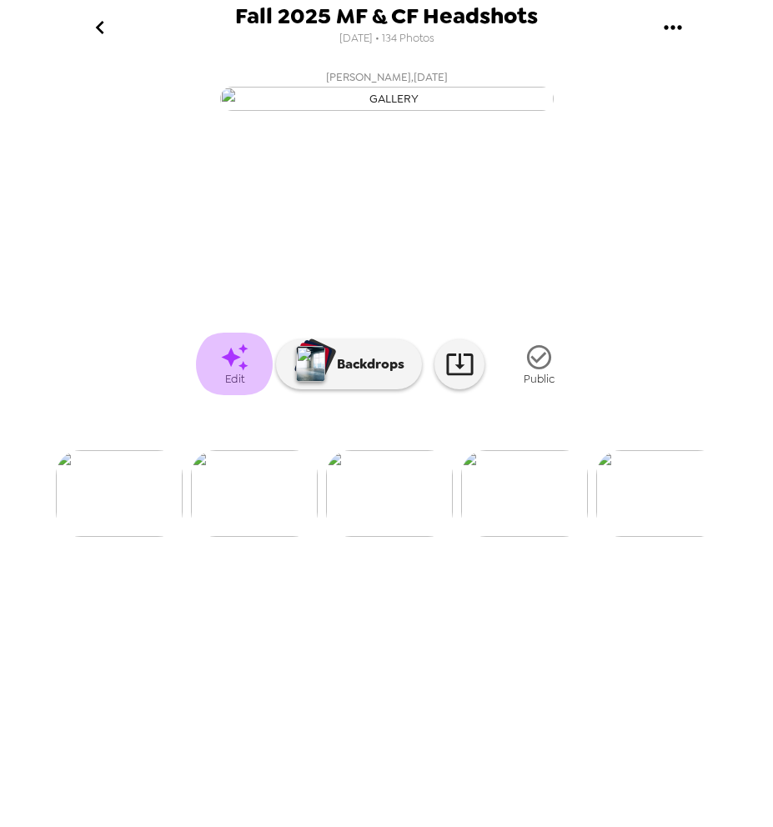
click at [235, 372] on icon at bounding box center [234, 357] width 29 height 29
click at [506, 537] on img at bounding box center [524, 493] width 127 height 87
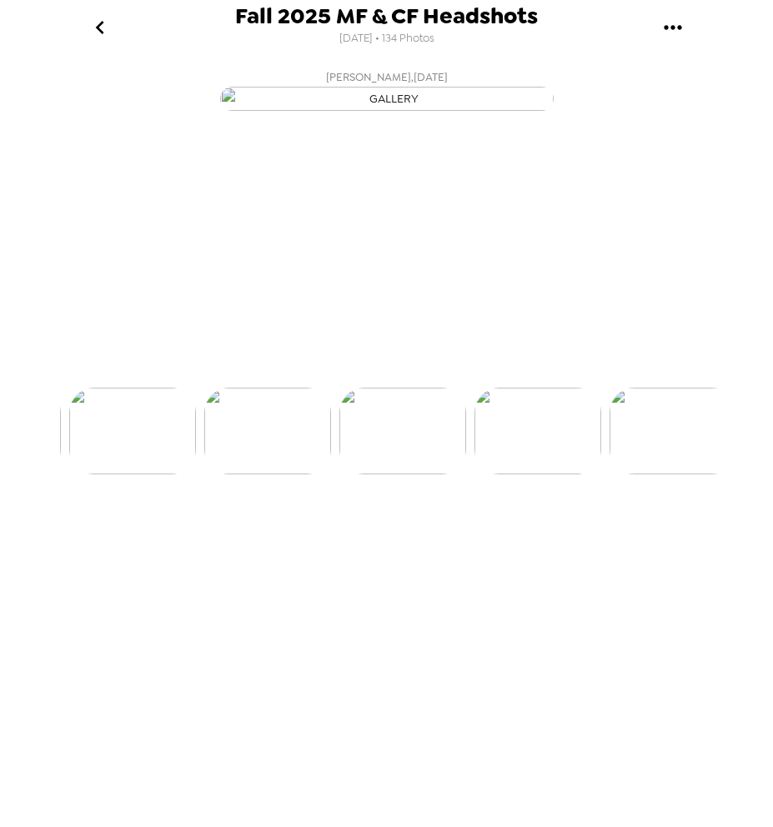
scroll to position [0, 4588]
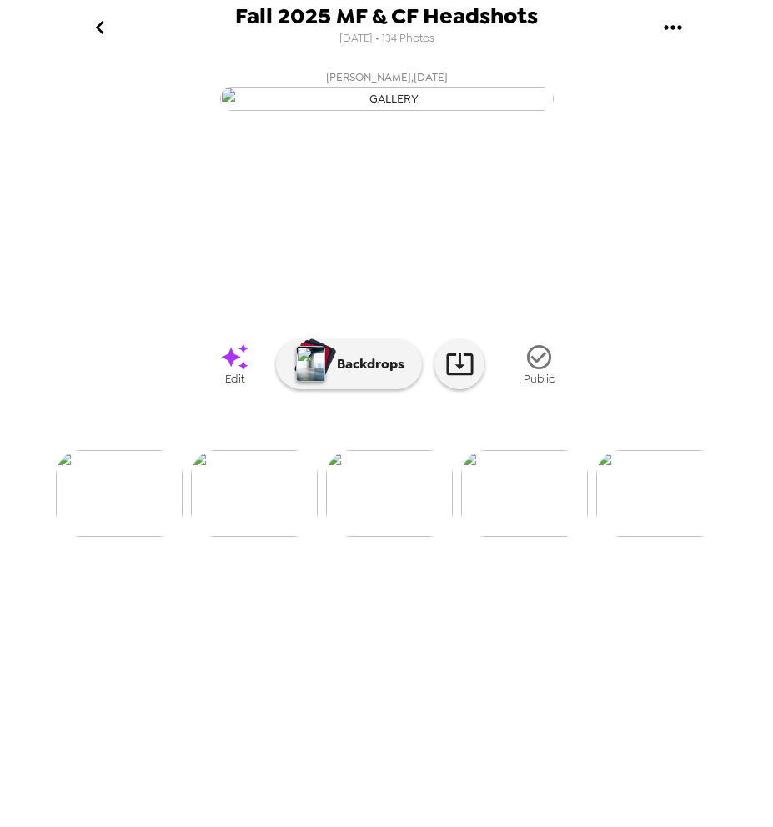
click at [225, 372] on icon at bounding box center [234, 357] width 29 height 29
click at [534, 537] on img at bounding box center [524, 493] width 127 height 87
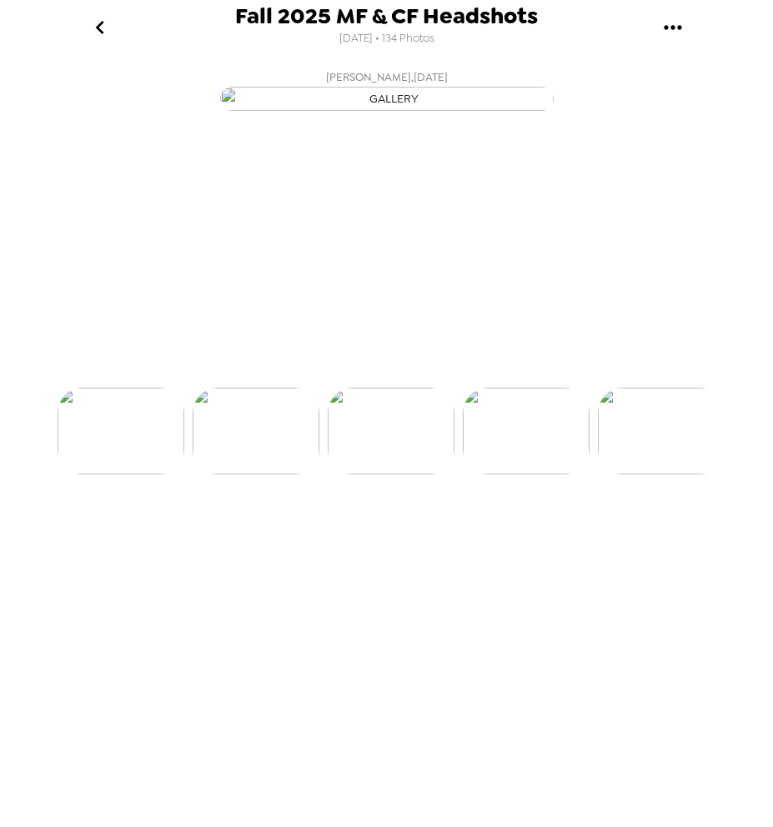
scroll to position [0, 4723]
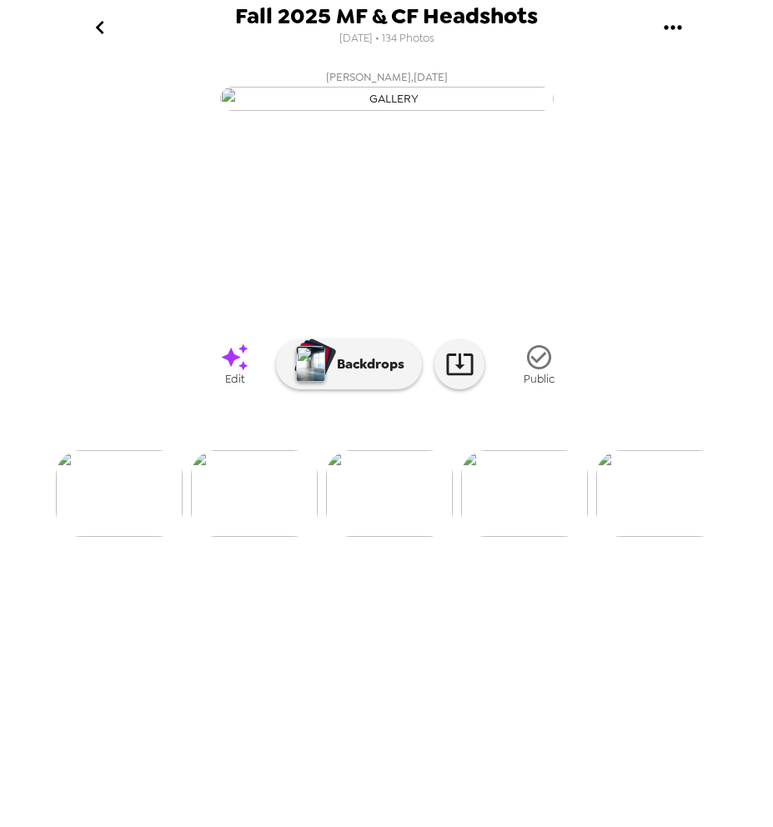
click at [240, 386] on span "Edit" at bounding box center [234, 379] width 19 height 14
click at [510, 537] on img at bounding box center [524, 493] width 127 height 87
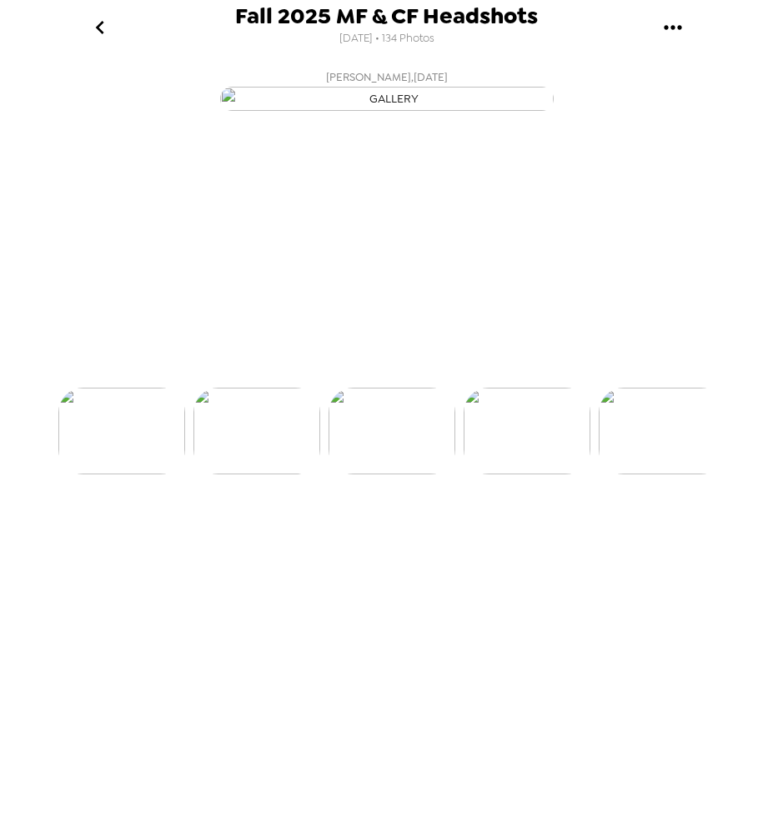
scroll to position [0, 4858]
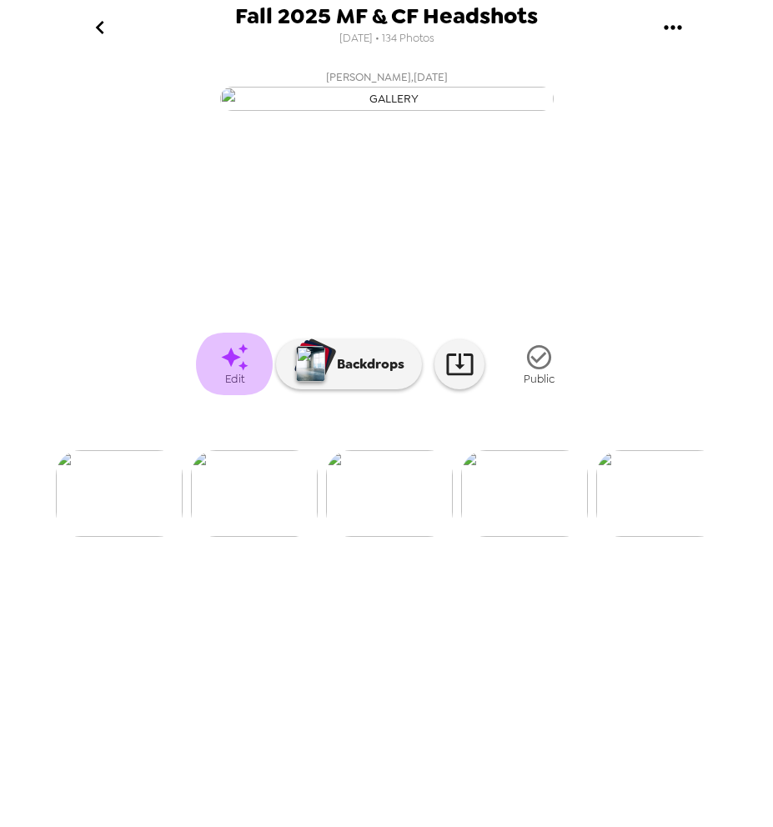
click at [242, 372] on icon at bounding box center [234, 357] width 29 height 29
click at [510, 537] on img at bounding box center [524, 493] width 127 height 87
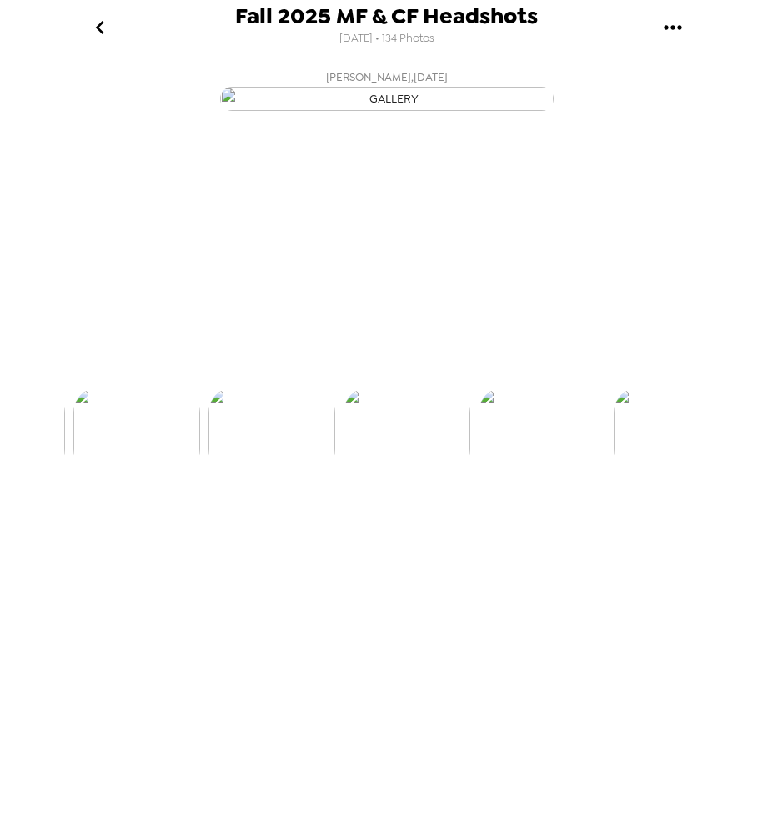
scroll to position [0, 4993]
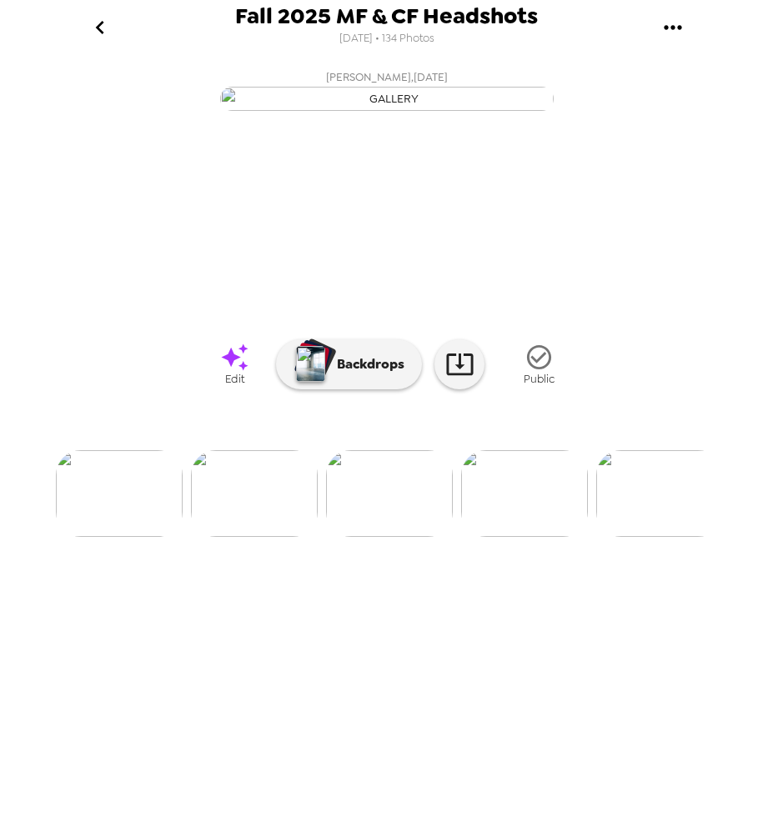
click at [238, 370] on icon at bounding box center [234, 356] width 27 height 27
click at [525, 537] on img at bounding box center [524, 493] width 127 height 87
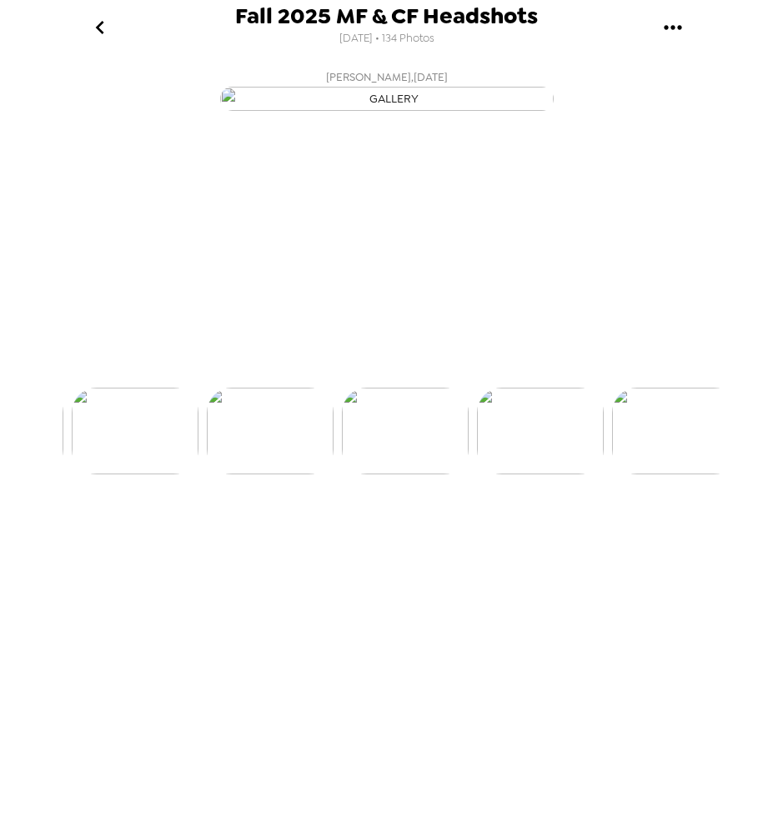
scroll to position [0, 5128]
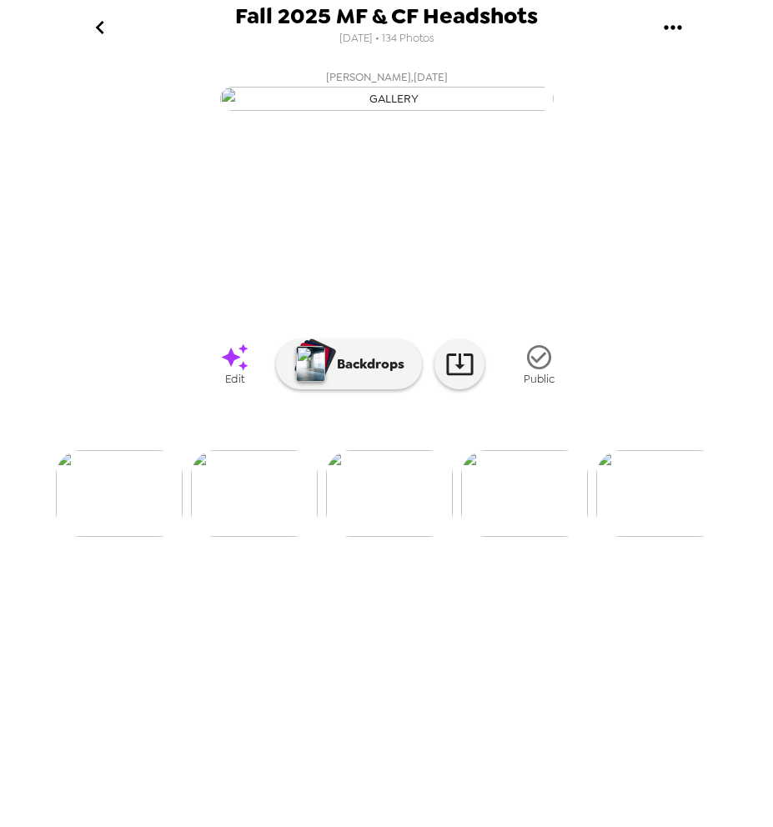
click at [233, 372] on icon at bounding box center [234, 357] width 29 height 29
click at [541, 537] on img at bounding box center [524, 493] width 127 height 87
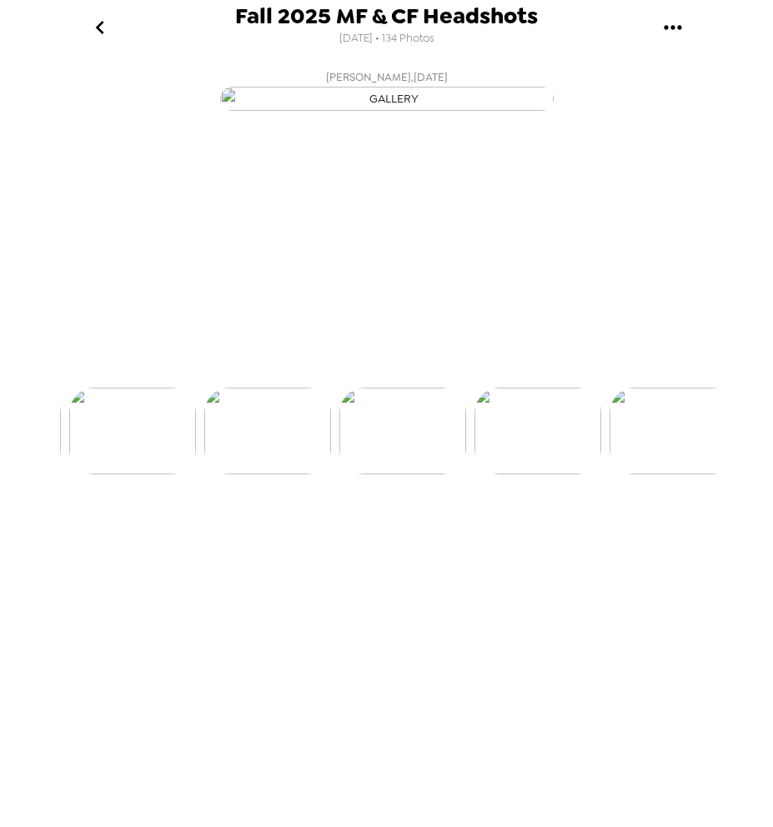
scroll to position [0, 5263]
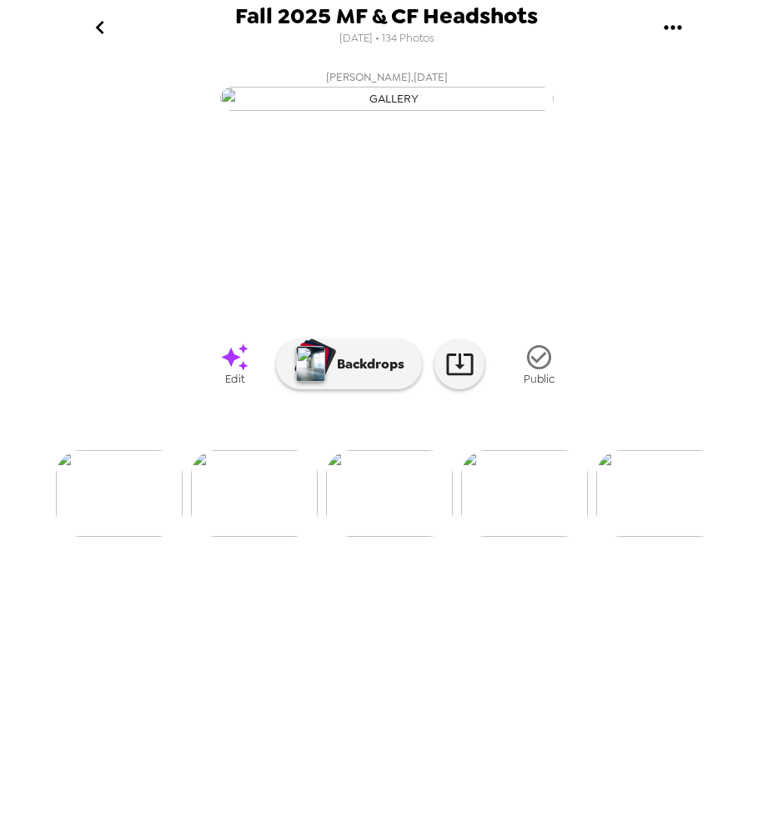
click at [228, 372] on icon at bounding box center [234, 357] width 29 height 29
click at [531, 537] on img at bounding box center [524, 493] width 127 height 87
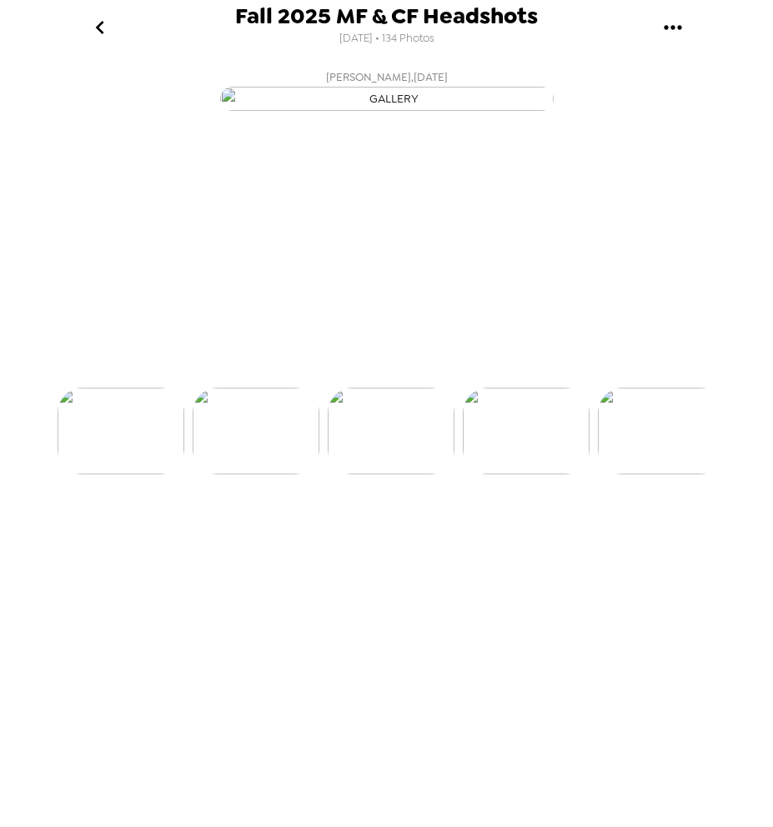
scroll to position [0, 5398]
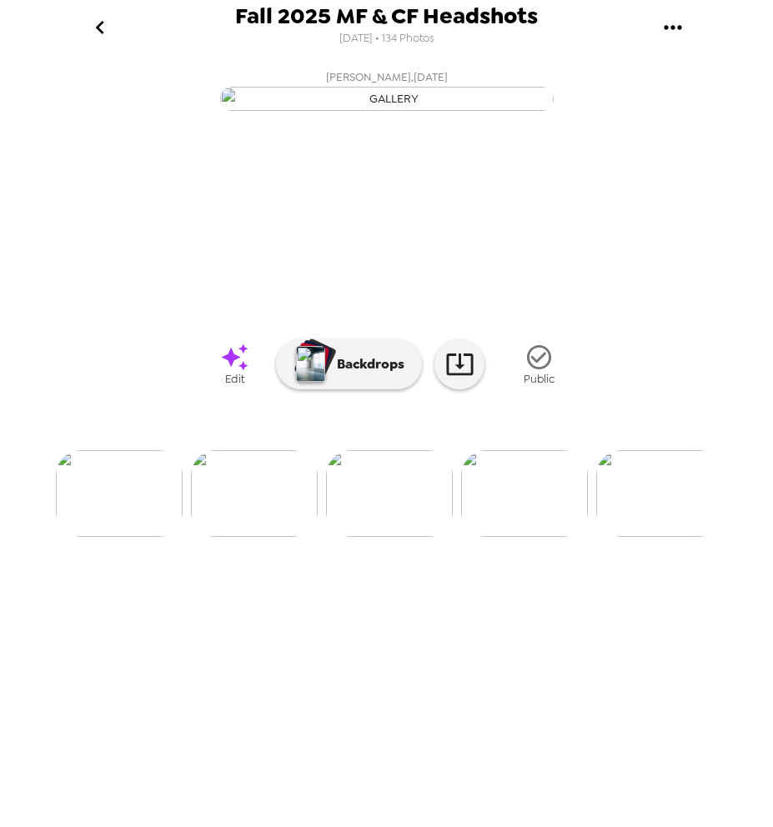
click at [240, 372] on icon at bounding box center [234, 357] width 29 height 29
click at [513, 537] on img at bounding box center [524, 493] width 127 height 87
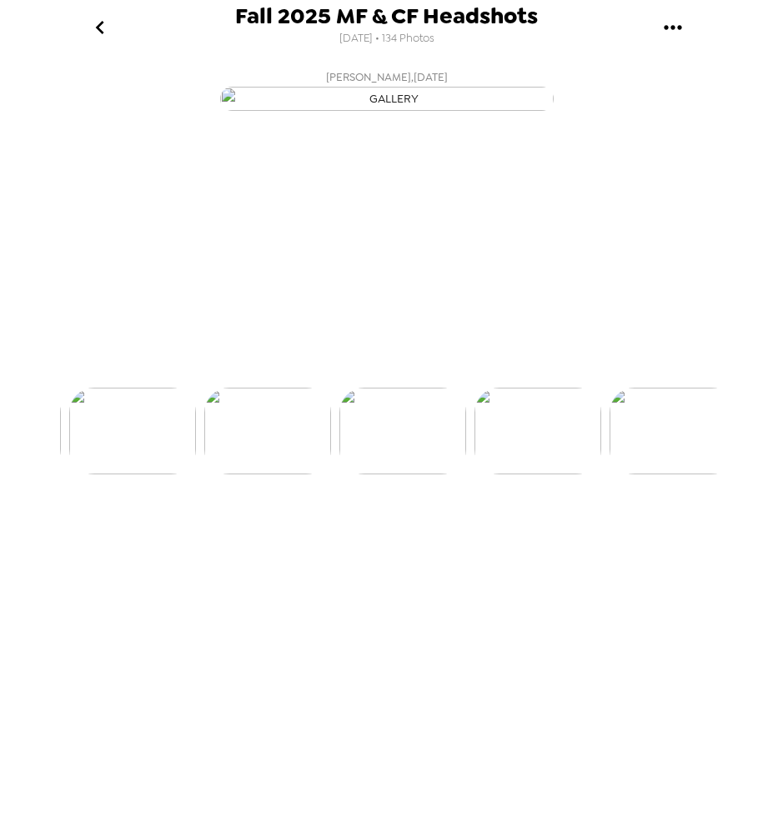
scroll to position [0, 5533]
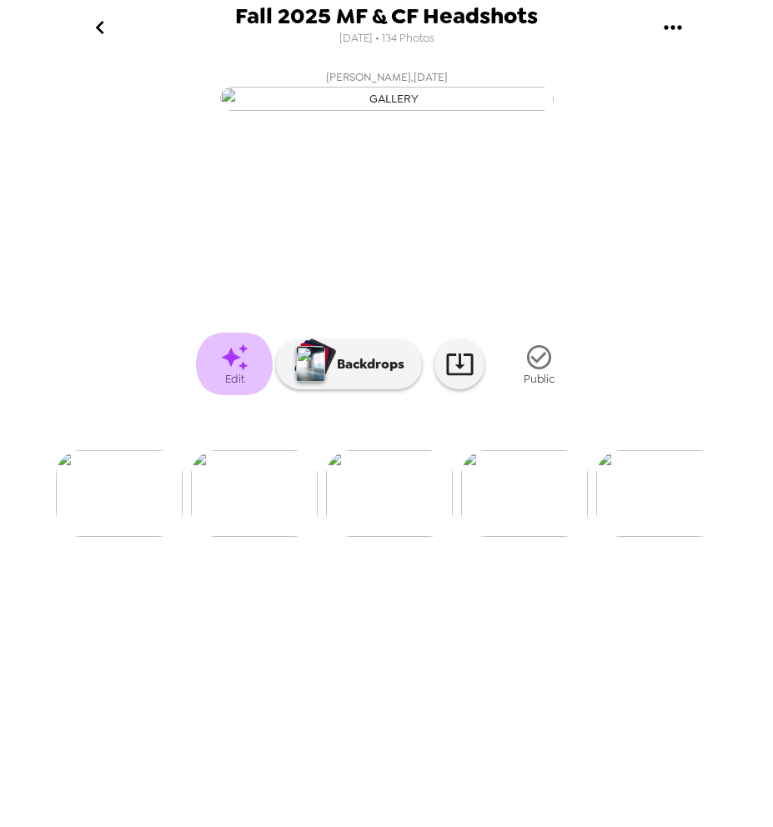
click at [242, 372] on icon at bounding box center [234, 357] width 29 height 29
click at [520, 537] on img at bounding box center [524, 493] width 127 height 87
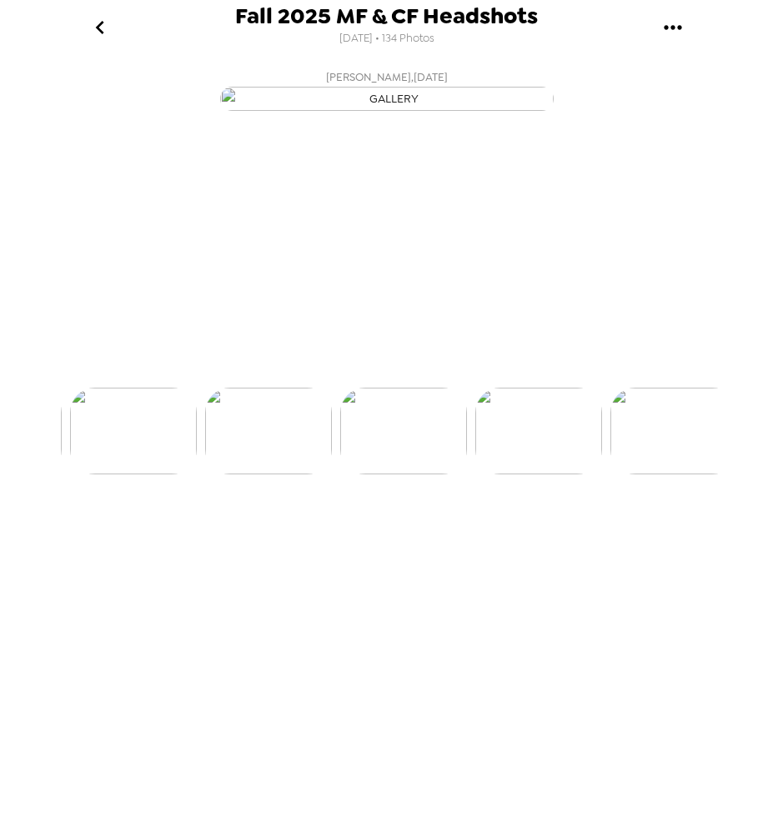
scroll to position [0, 5668]
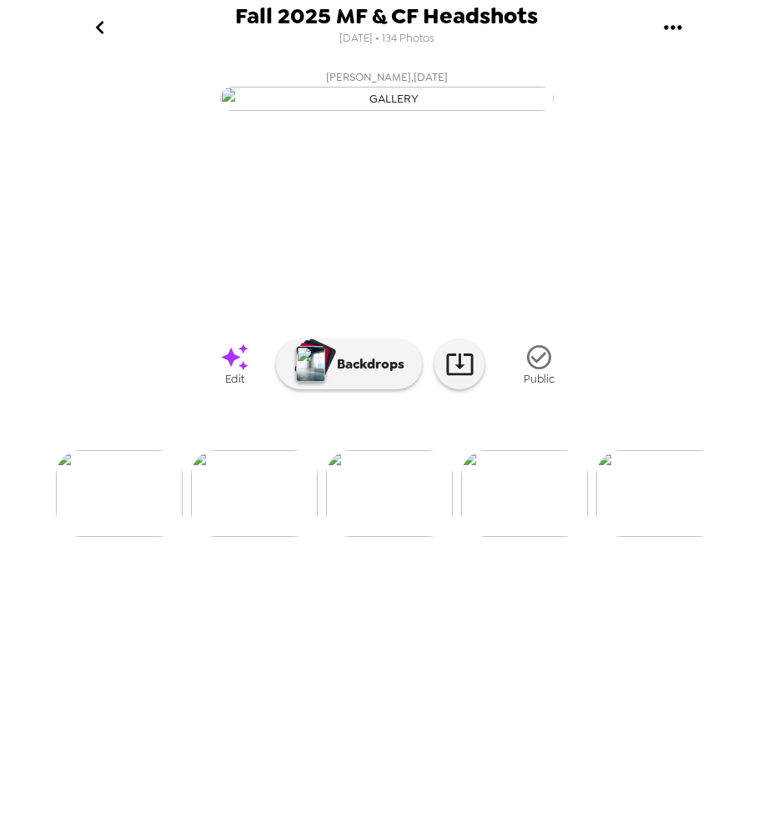
click at [234, 372] on icon at bounding box center [234, 357] width 29 height 29
click at [522, 537] on img at bounding box center [524, 493] width 127 height 87
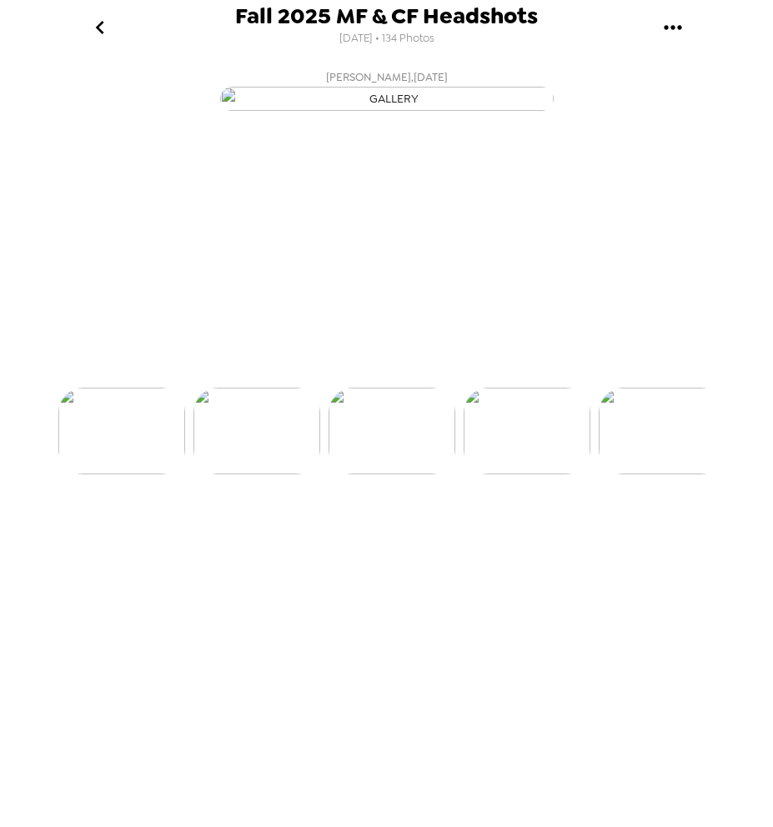
scroll to position [0, 5803]
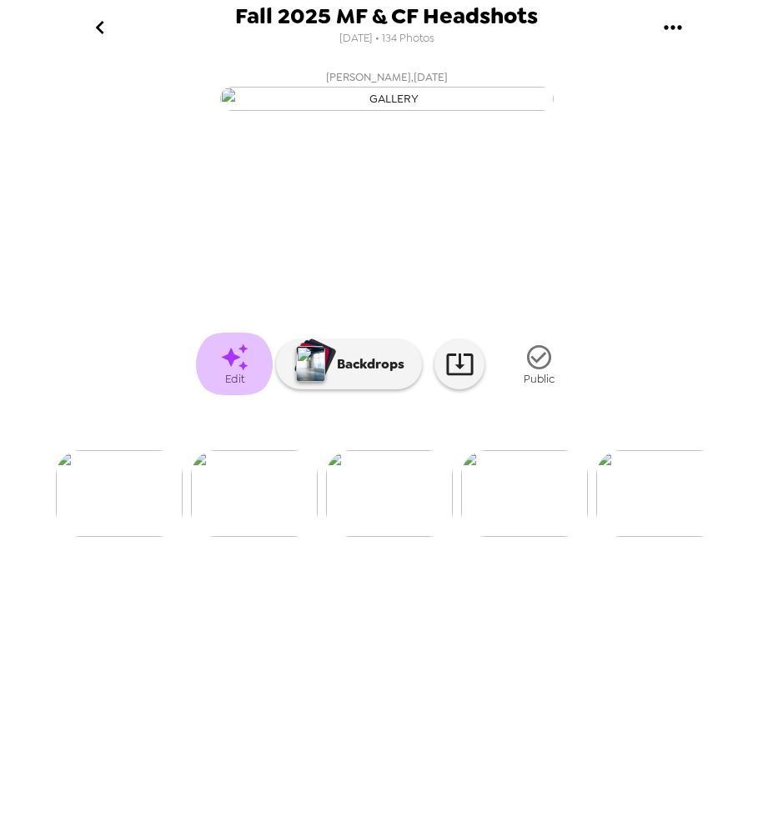
click at [221, 372] on icon at bounding box center [234, 357] width 29 height 29
click at [535, 537] on img at bounding box center [524, 493] width 127 height 87
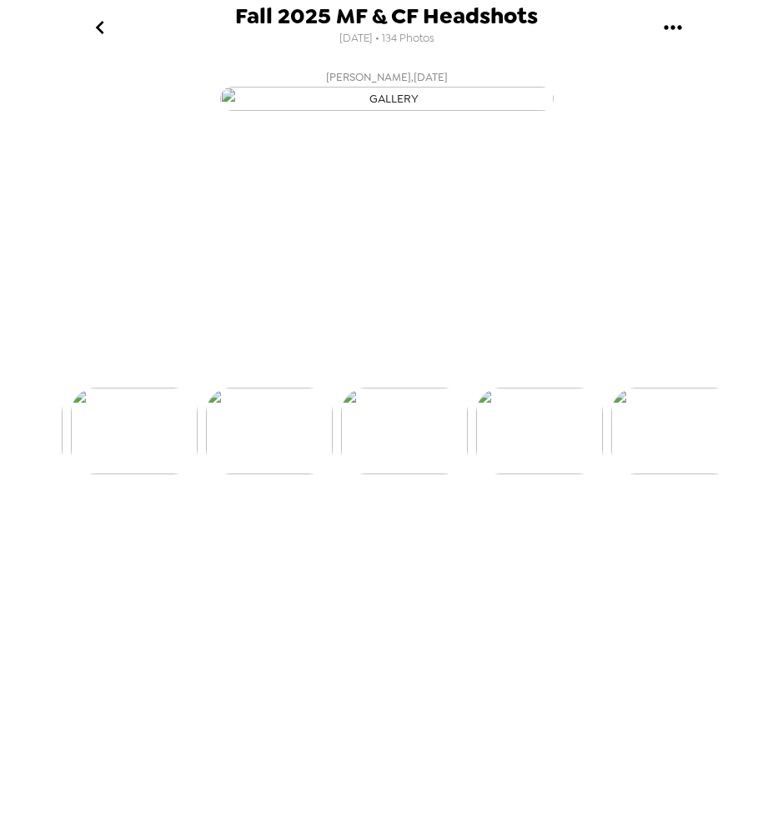
scroll to position [0, 5938]
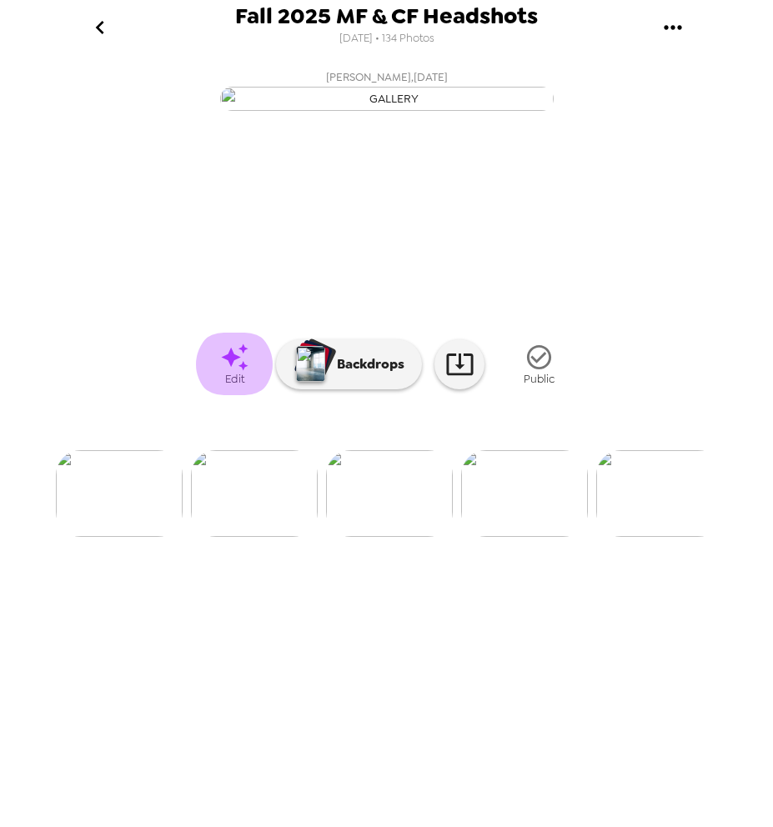
click at [233, 372] on icon at bounding box center [234, 357] width 29 height 29
click at [489, 537] on img at bounding box center [524, 493] width 127 height 87
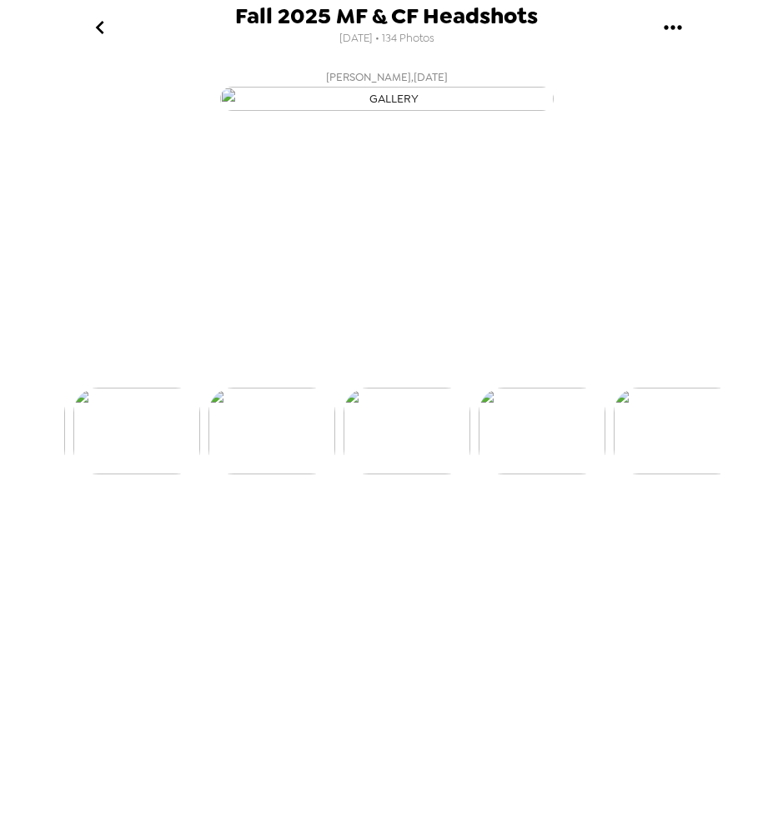
scroll to position [0, 6072]
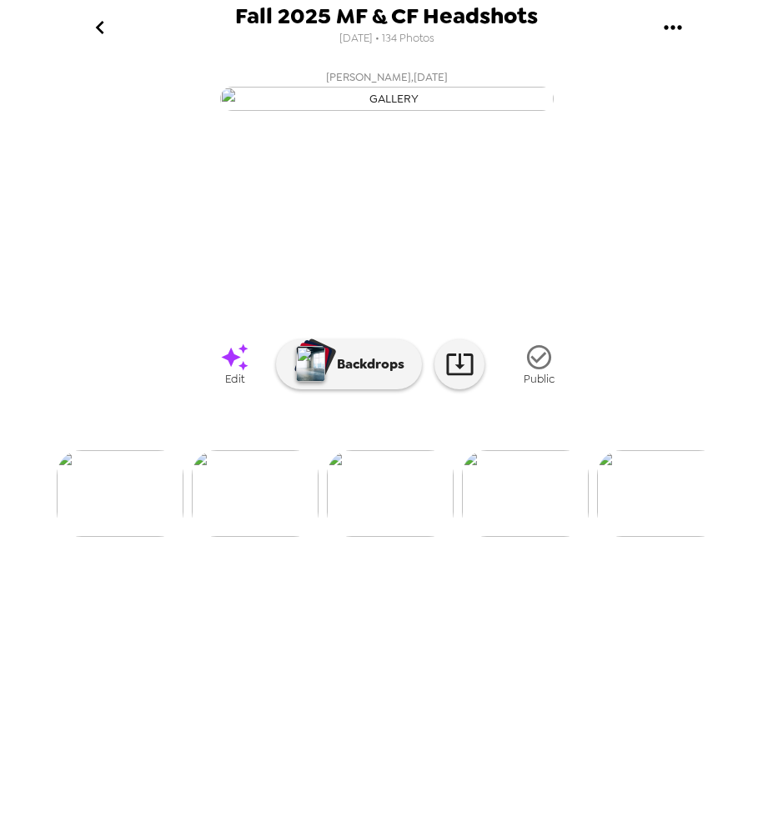
click at [233, 372] on icon at bounding box center [234, 357] width 29 height 29
click at [525, 537] on img at bounding box center [525, 493] width 127 height 87
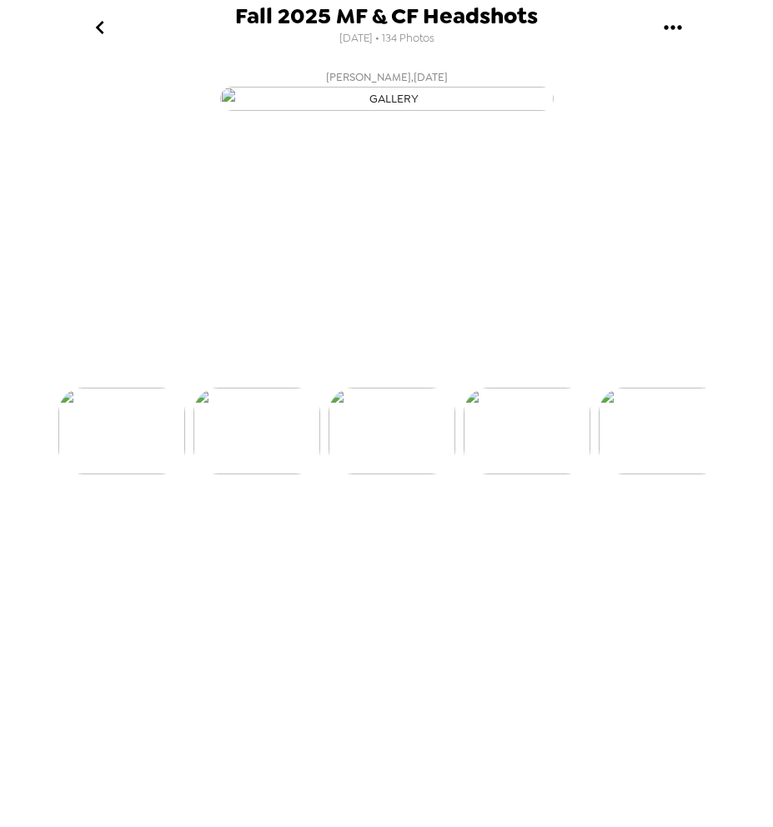
scroll to position [0, 6207]
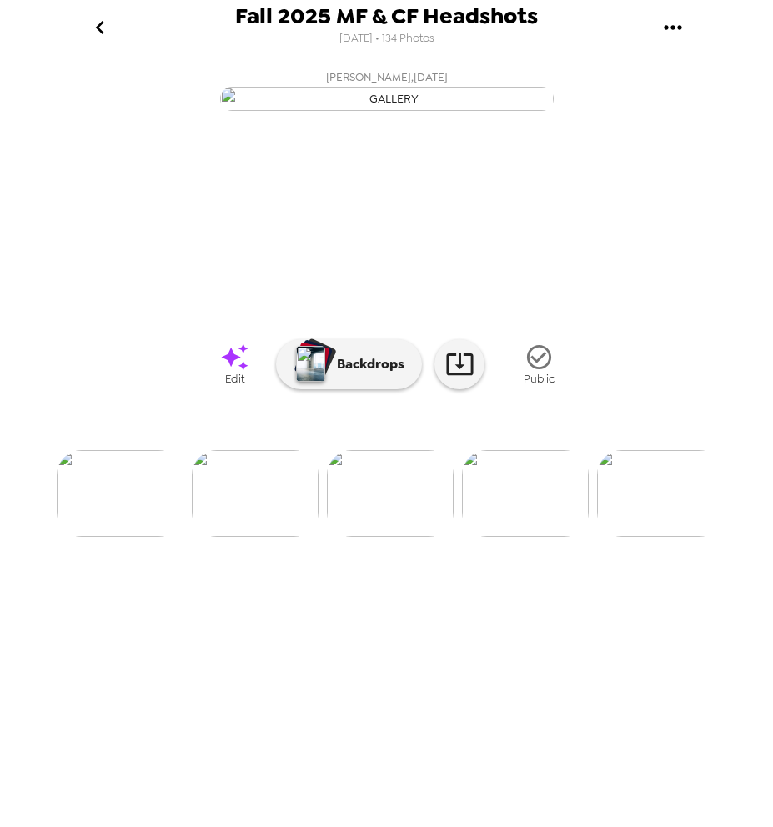
click at [232, 370] on icon at bounding box center [234, 356] width 27 height 27
click at [501, 537] on img at bounding box center [525, 493] width 127 height 87
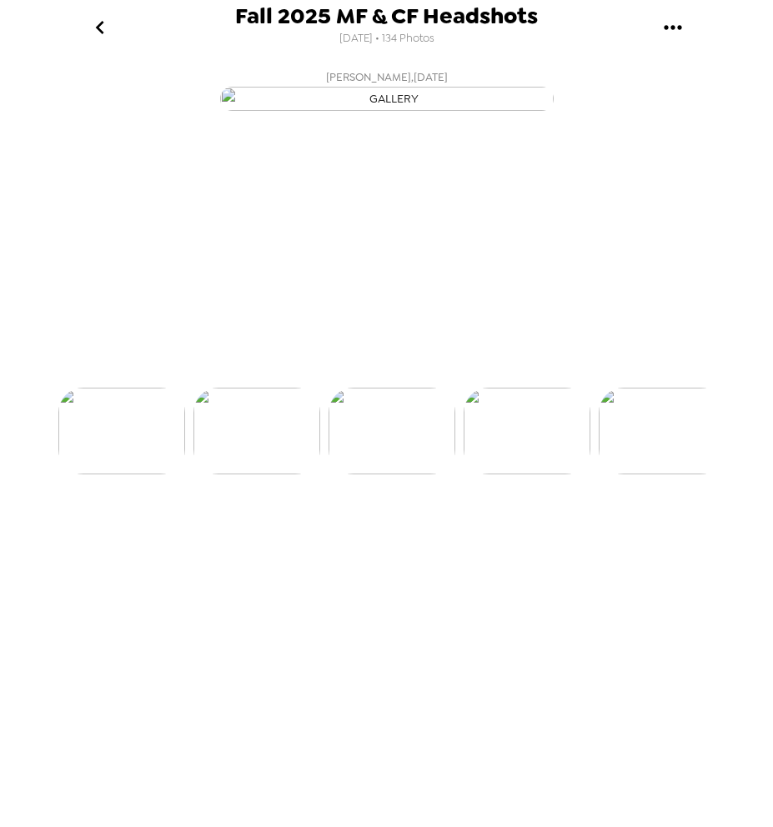
scroll to position [0, 6342]
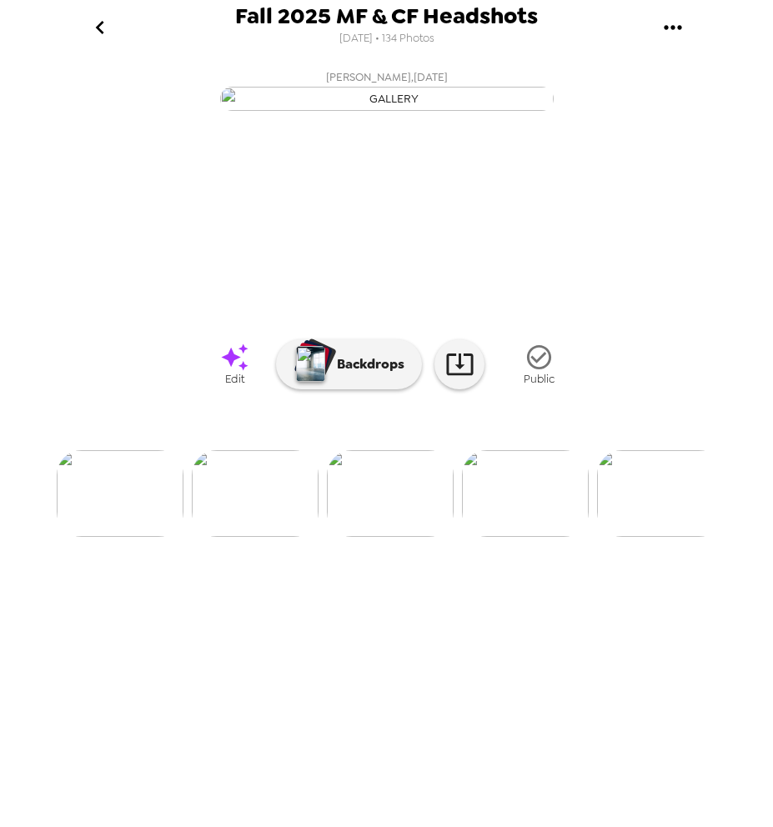
click at [238, 372] on icon at bounding box center [234, 357] width 29 height 29
click at [534, 537] on img at bounding box center [525, 493] width 127 height 87
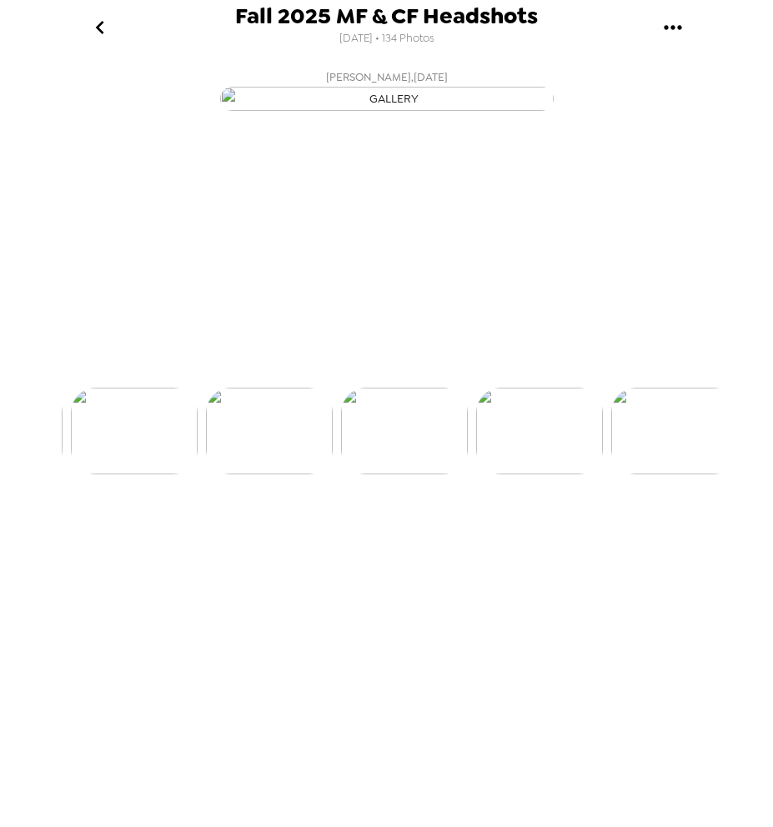
scroll to position [0, 6477]
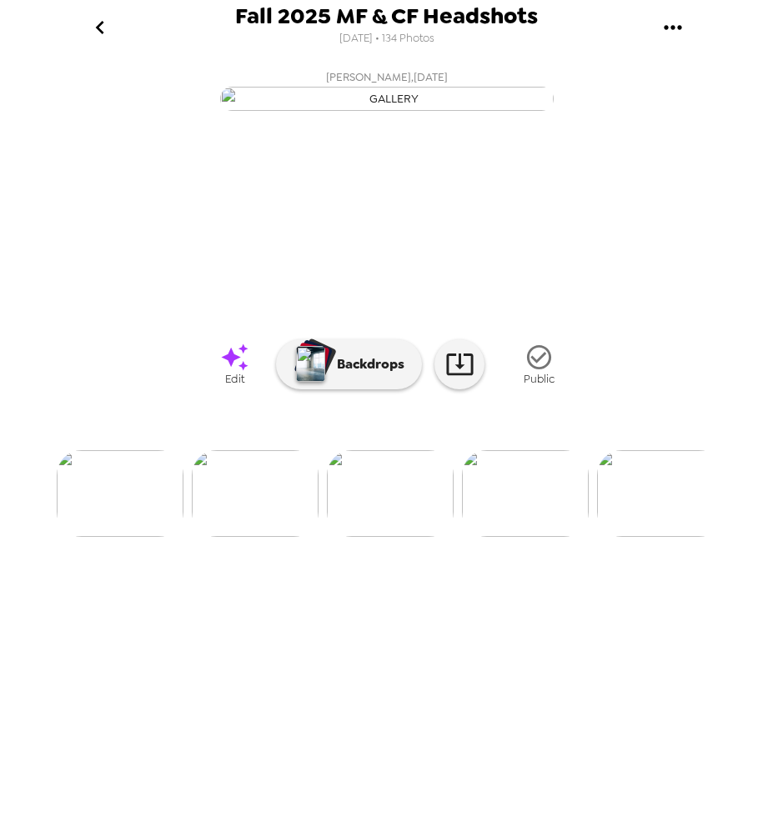
click at [235, 372] on icon at bounding box center [234, 357] width 29 height 29
click at [550, 537] on img at bounding box center [525, 493] width 127 height 87
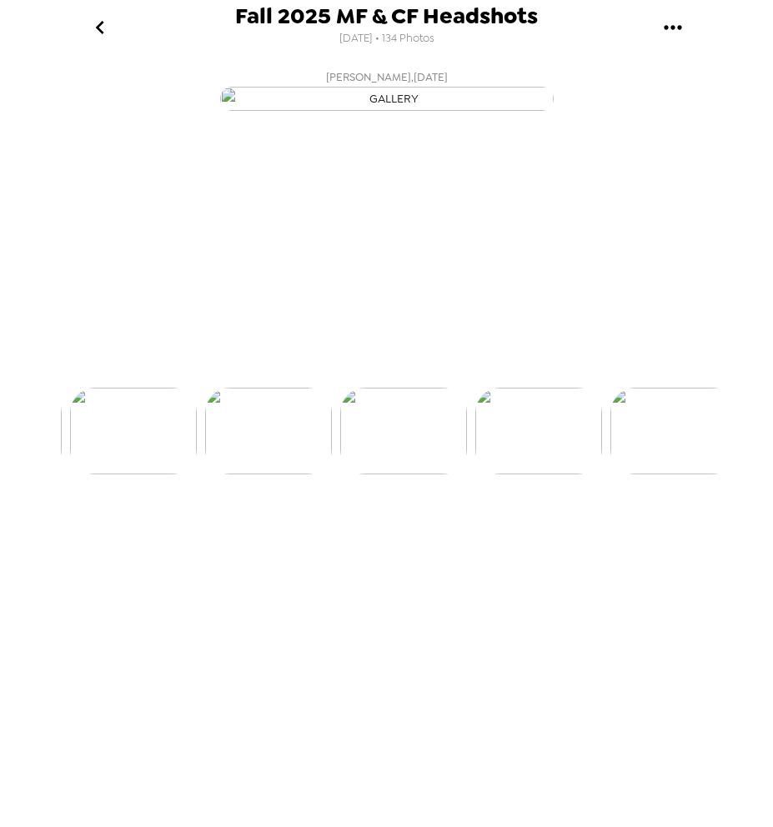
scroll to position [0, 6612]
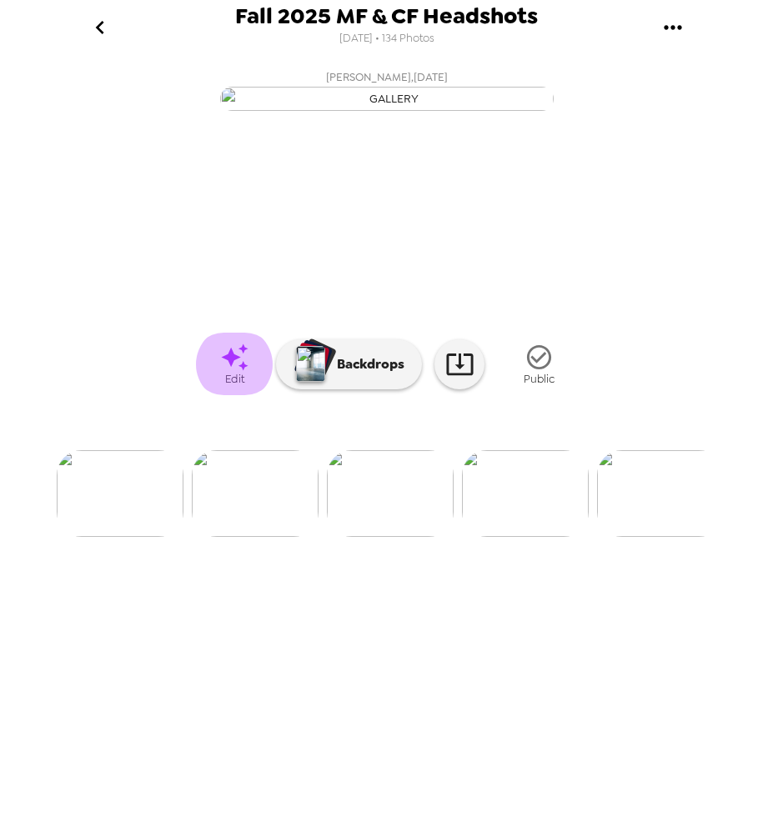
click at [244, 370] on icon at bounding box center [234, 356] width 27 height 27
click at [525, 537] on img at bounding box center [525, 493] width 127 height 87
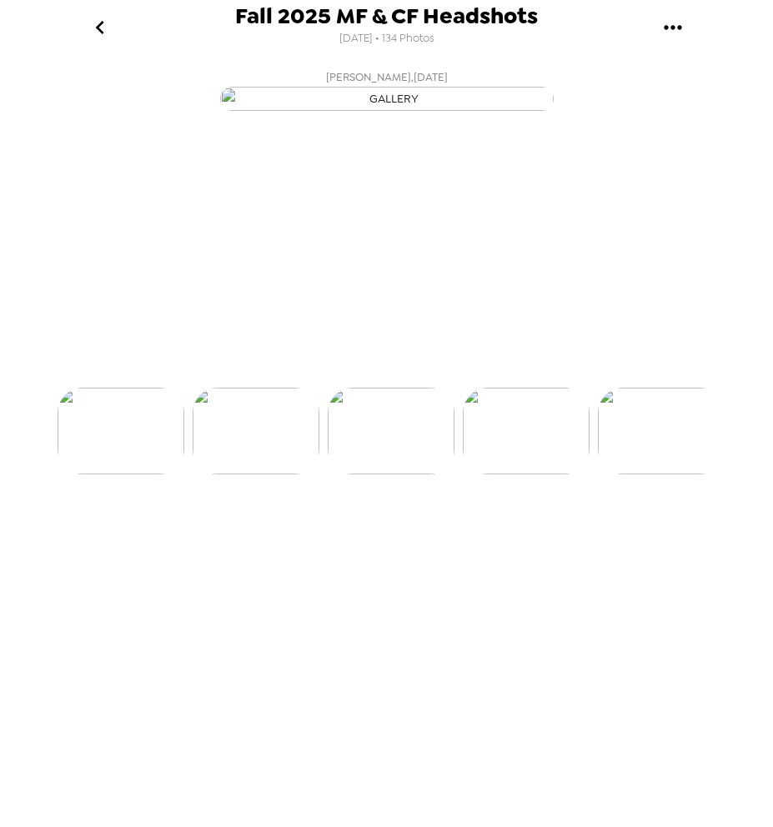
scroll to position [0, 6747]
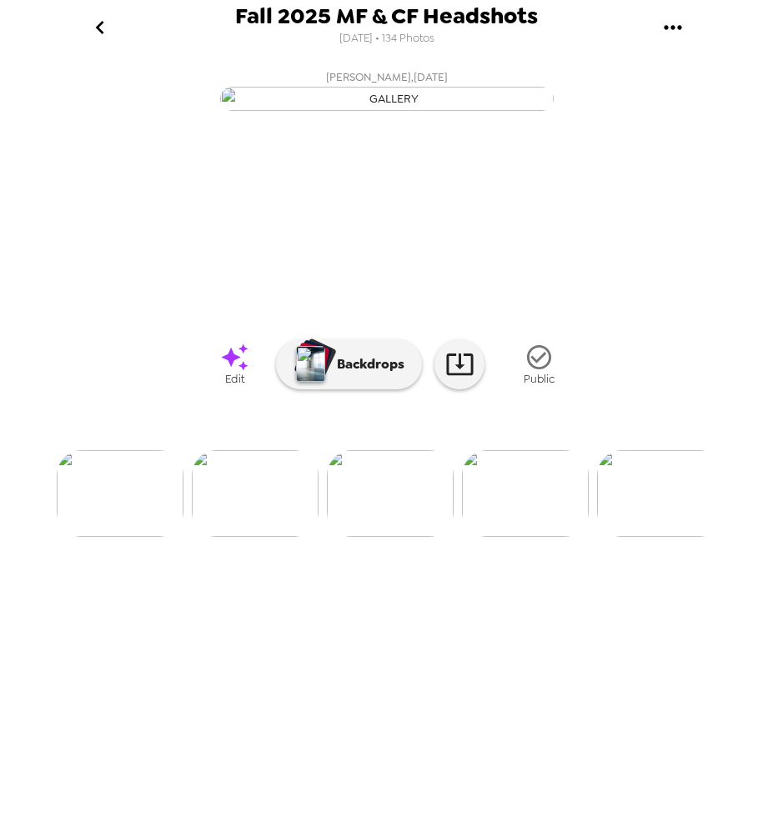
click at [250, 395] on link "Edit" at bounding box center [234, 364] width 83 height 63
click at [503, 537] on img at bounding box center [525, 493] width 127 height 87
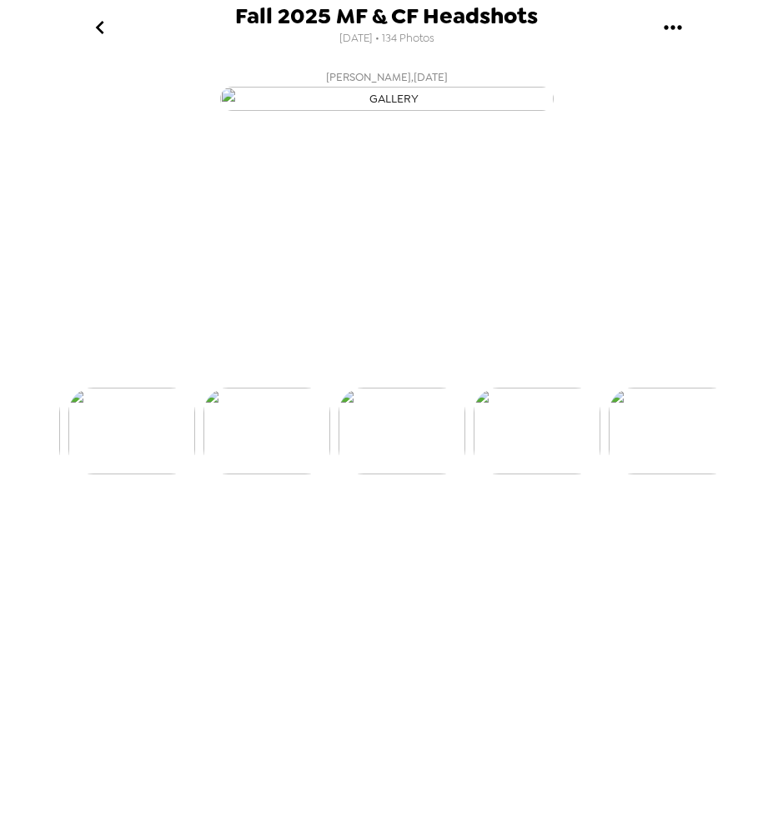
scroll to position [0, 6882]
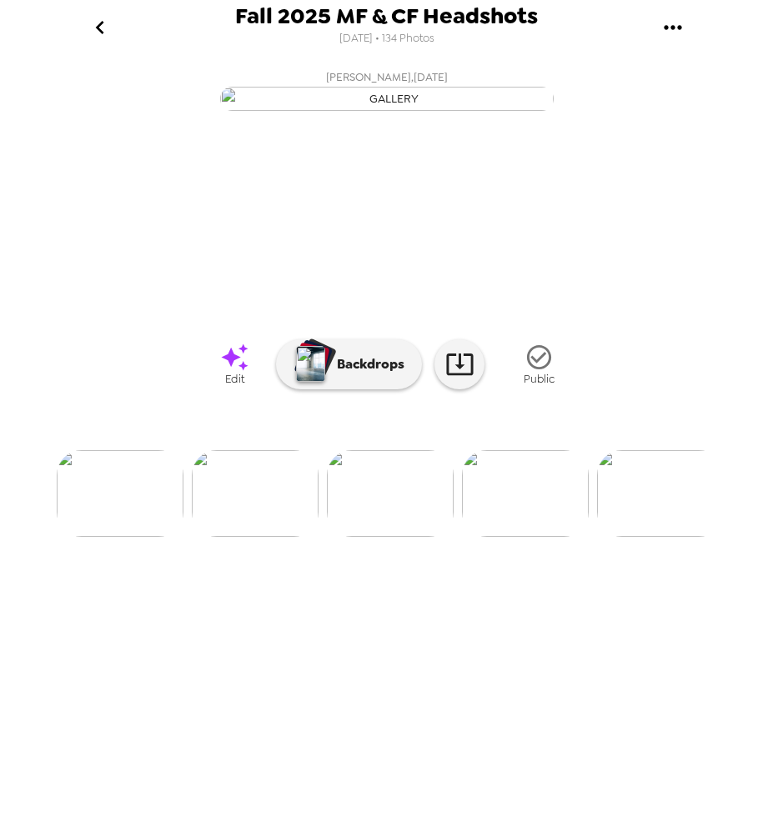
click at [243, 372] on icon at bounding box center [234, 357] width 29 height 29
click at [505, 537] on img at bounding box center [525, 493] width 127 height 87
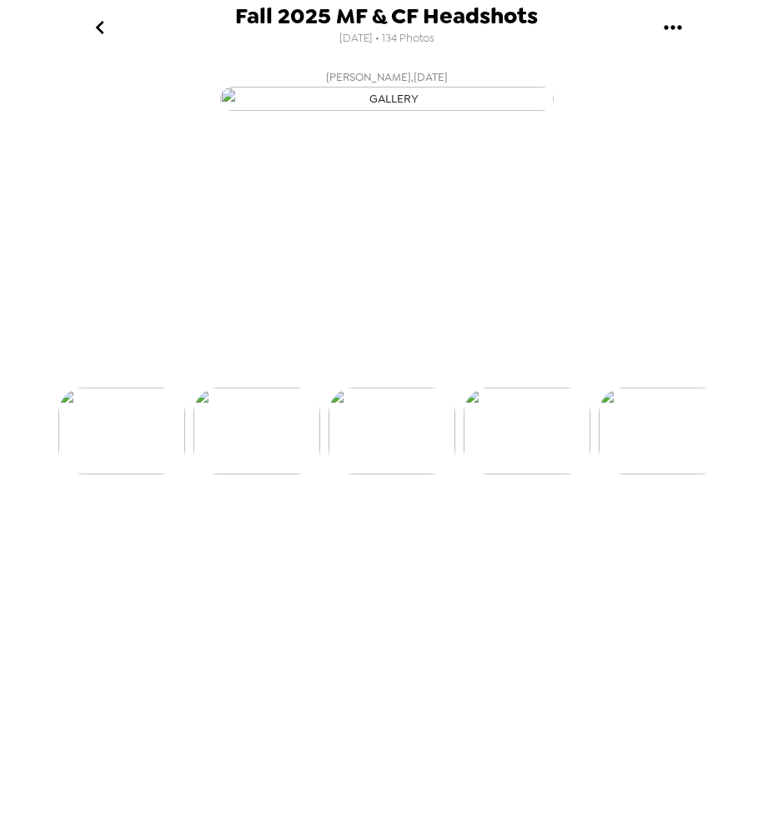
scroll to position [0, 7017]
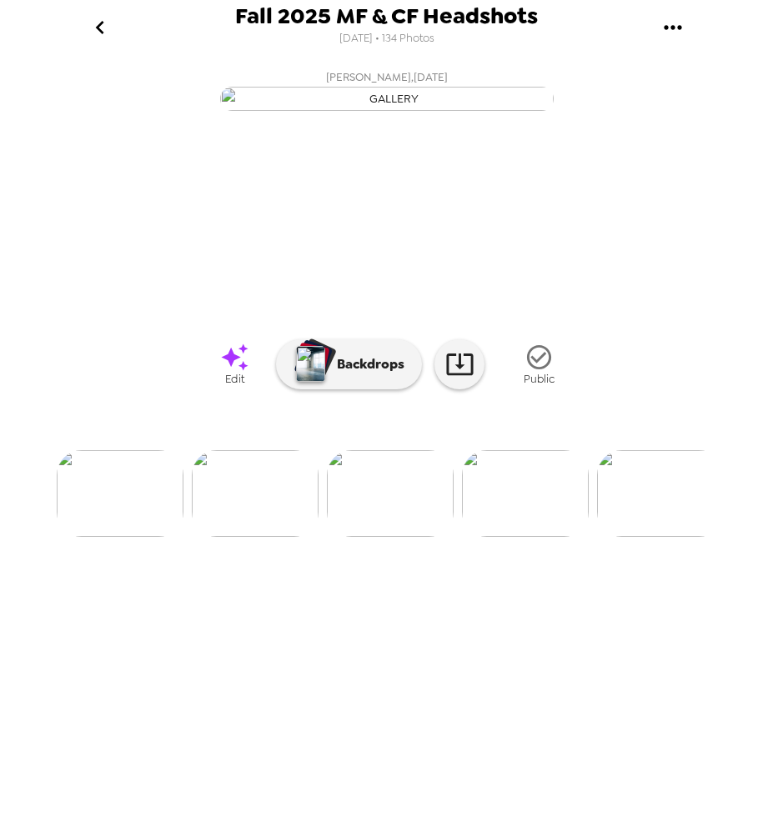
click at [246, 395] on link "Edit" at bounding box center [234, 364] width 83 height 63
click at [501, 537] on img at bounding box center [525, 493] width 127 height 87
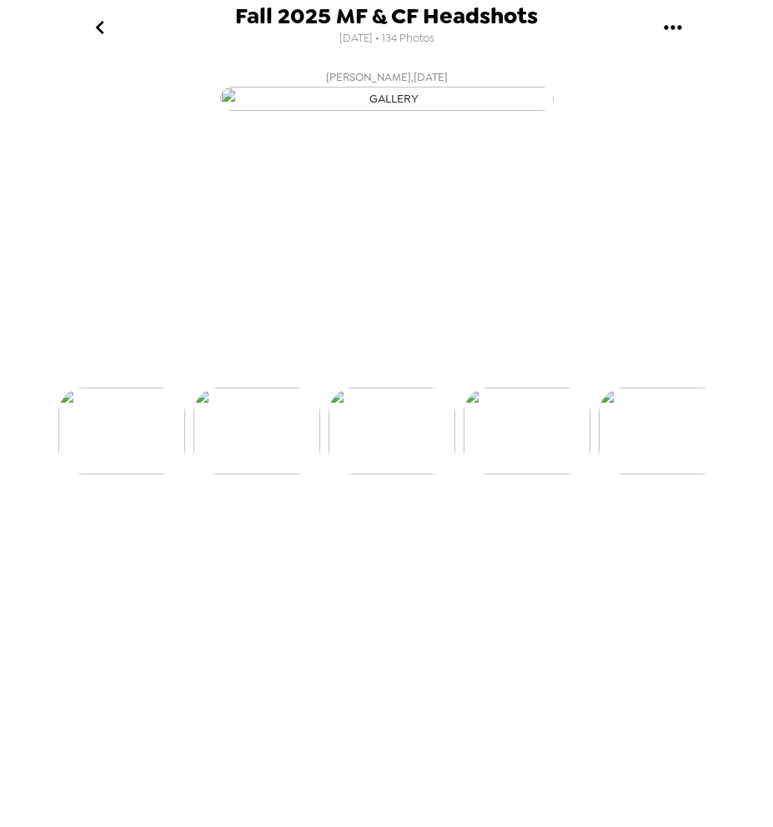
scroll to position [0, 7152]
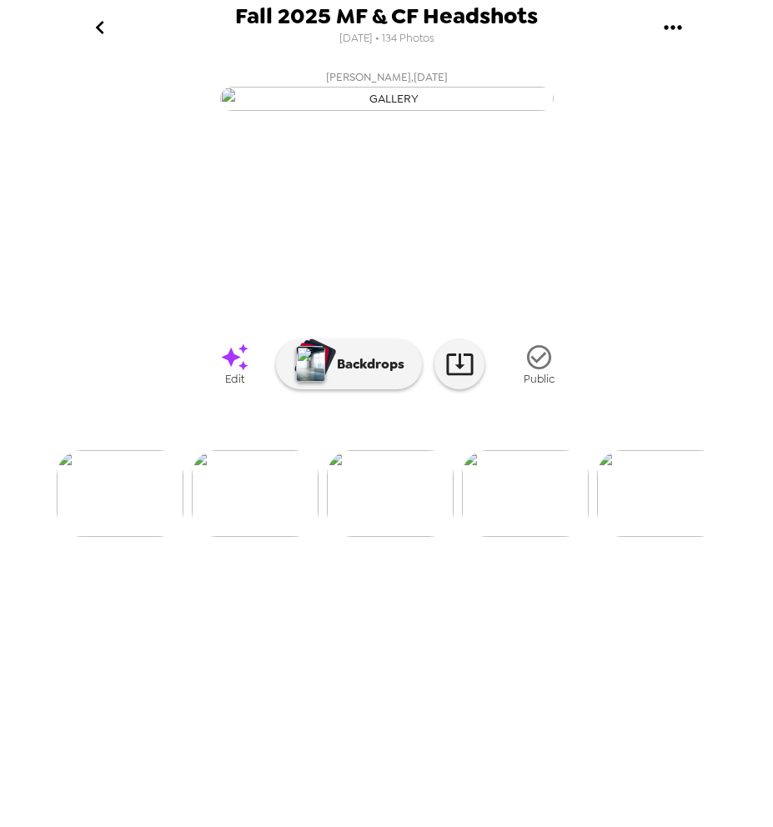
click at [233, 372] on icon at bounding box center [234, 357] width 29 height 29
click at [531, 537] on img at bounding box center [525, 493] width 127 height 87
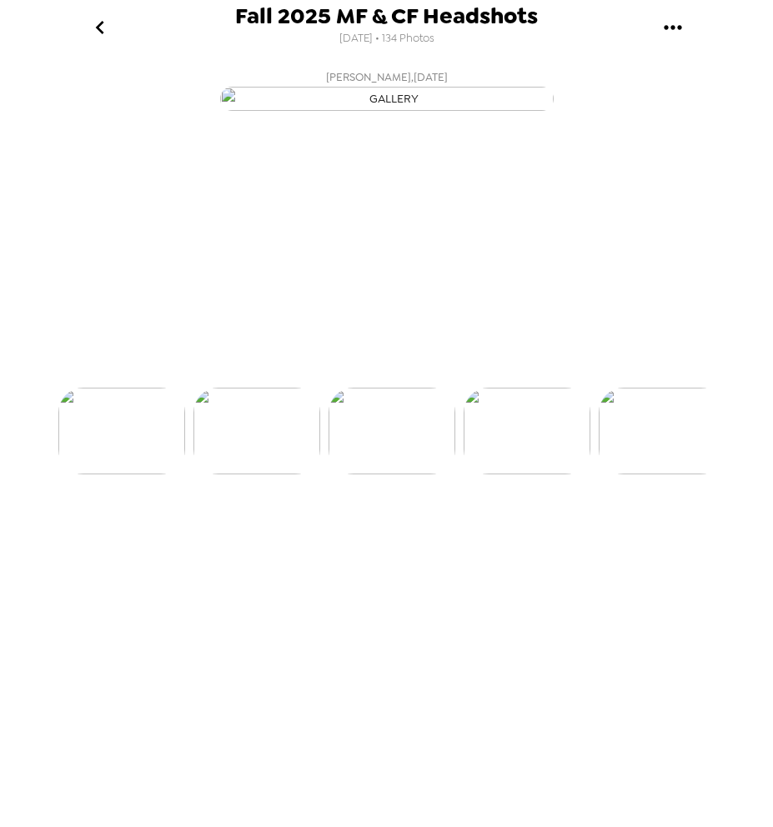
scroll to position [0, 7287]
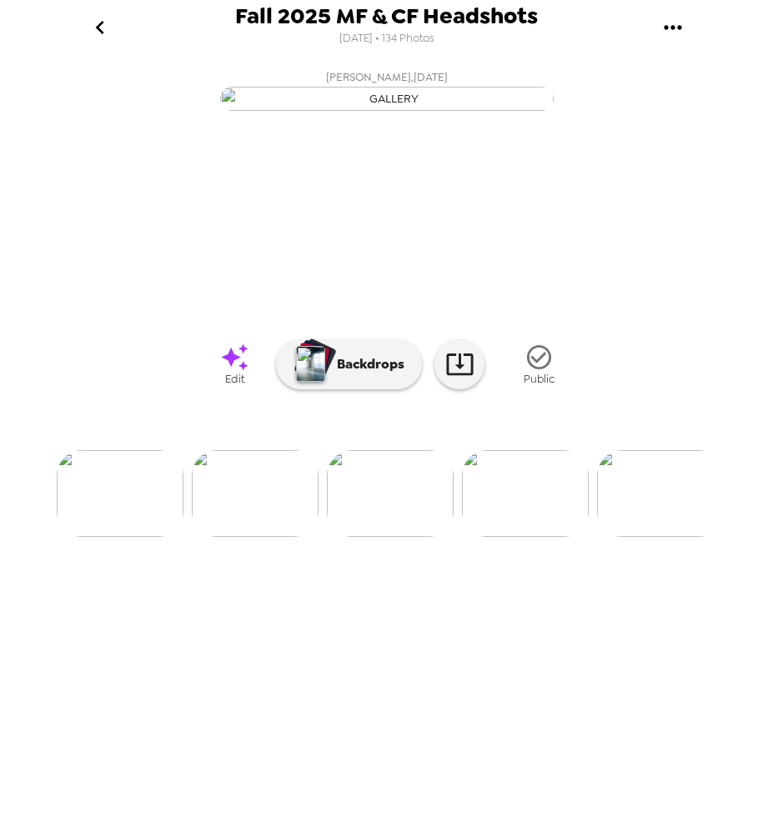
click at [677, 29] on icon "gallery menu" at bounding box center [672, 27] width 27 height 27
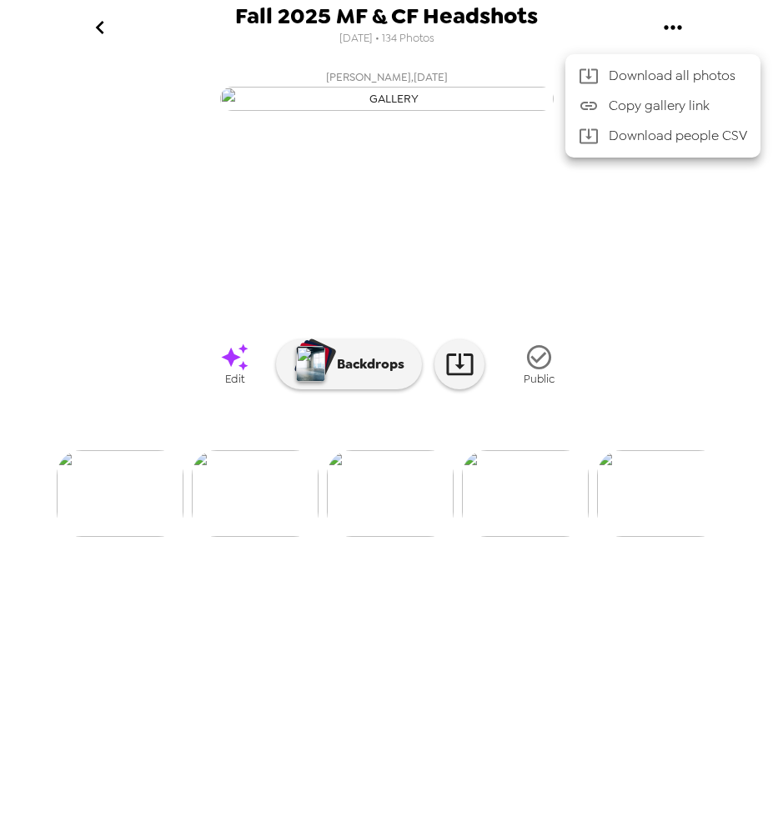
click at [648, 78] on span "Download all photos" at bounding box center [677, 76] width 138 height 20
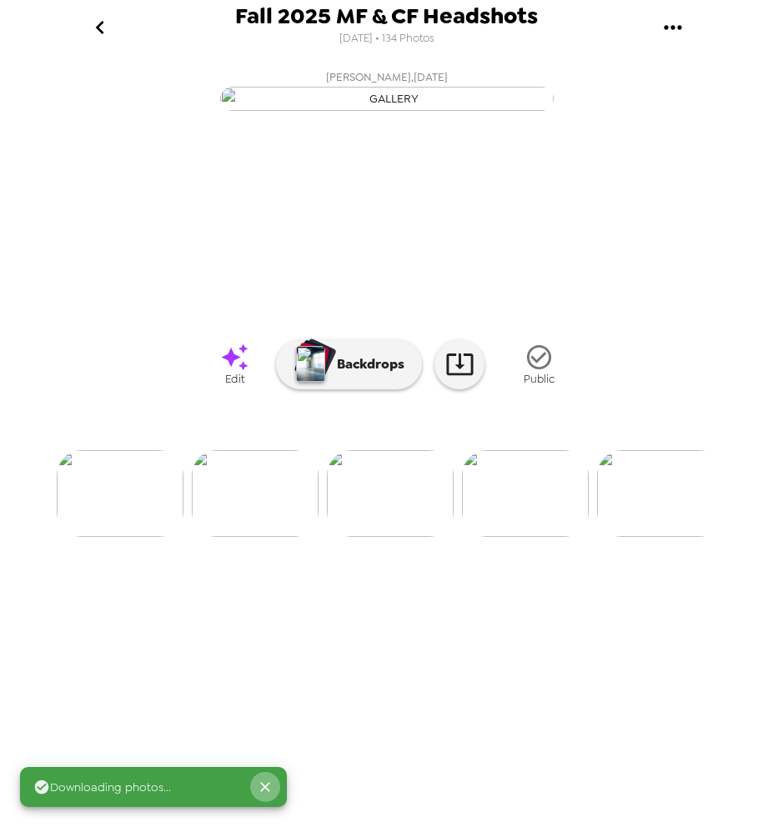
click at [260, 788] on icon "Close" at bounding box center [265, 786] width 17 height 17
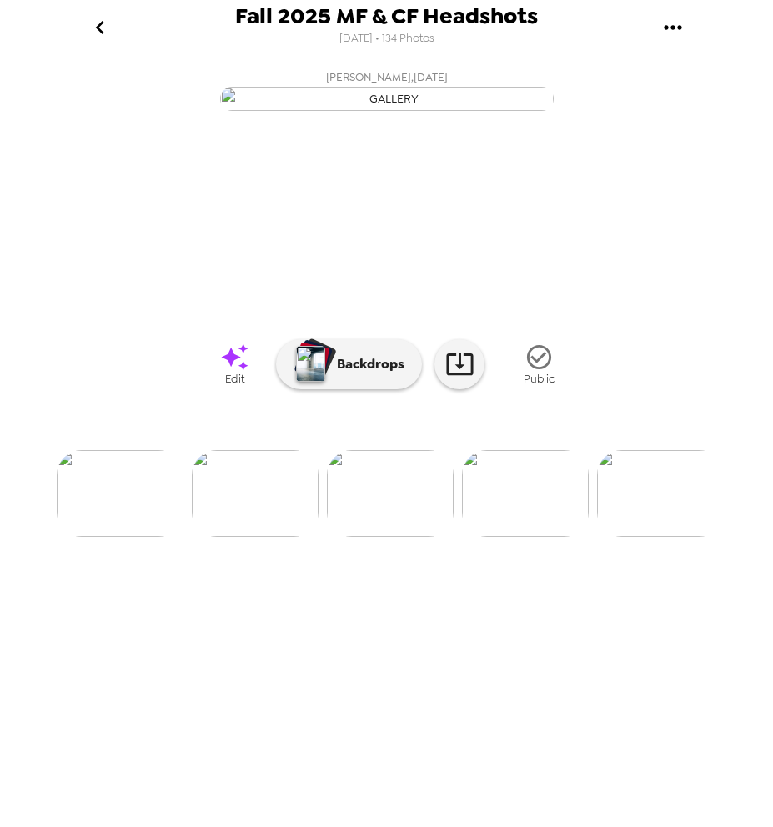
click at [96, 24] on icon "go back" at bounding box center [100, 27] width 27 height 27
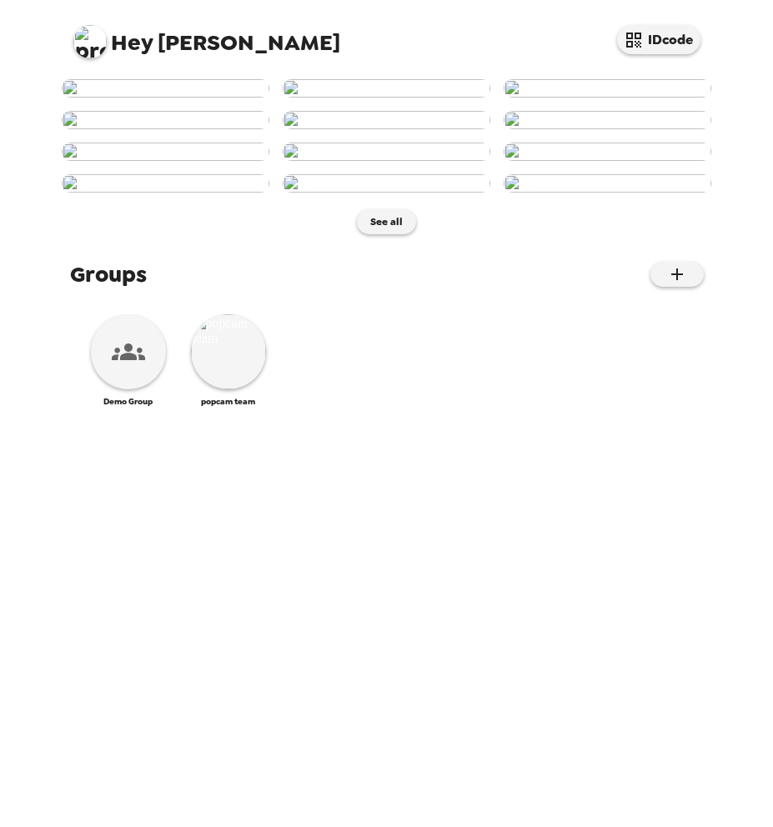
click at [203, 98] on img at bounding box center [166, 88] width 208 height 18
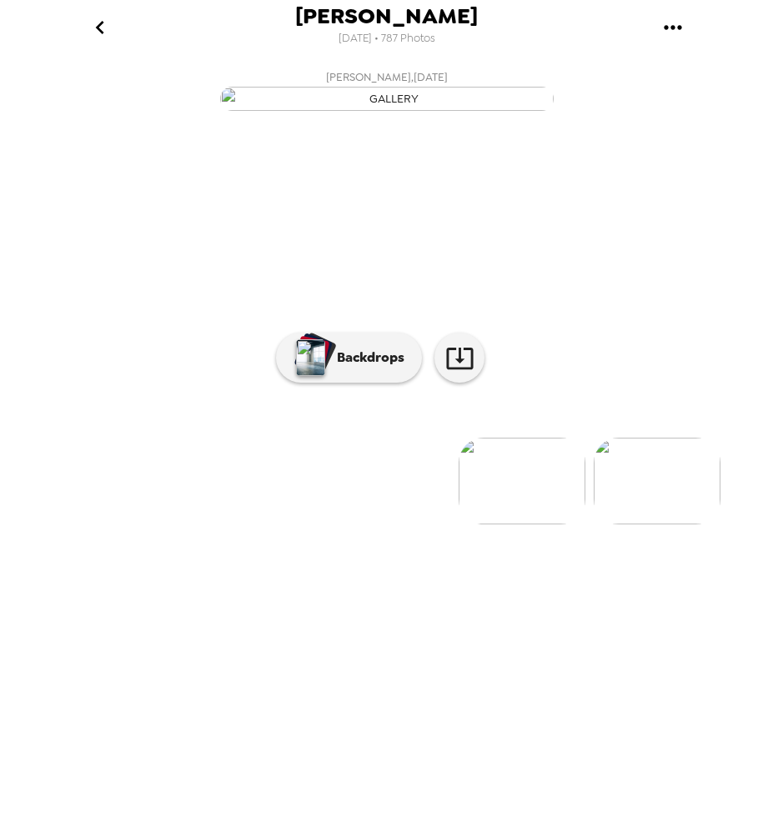
click at [507, 524] on img at bounding box center [521, 481] width 127 height 87
click at [502, 524] on img at bounding box center [521, 481] width 127 height 87
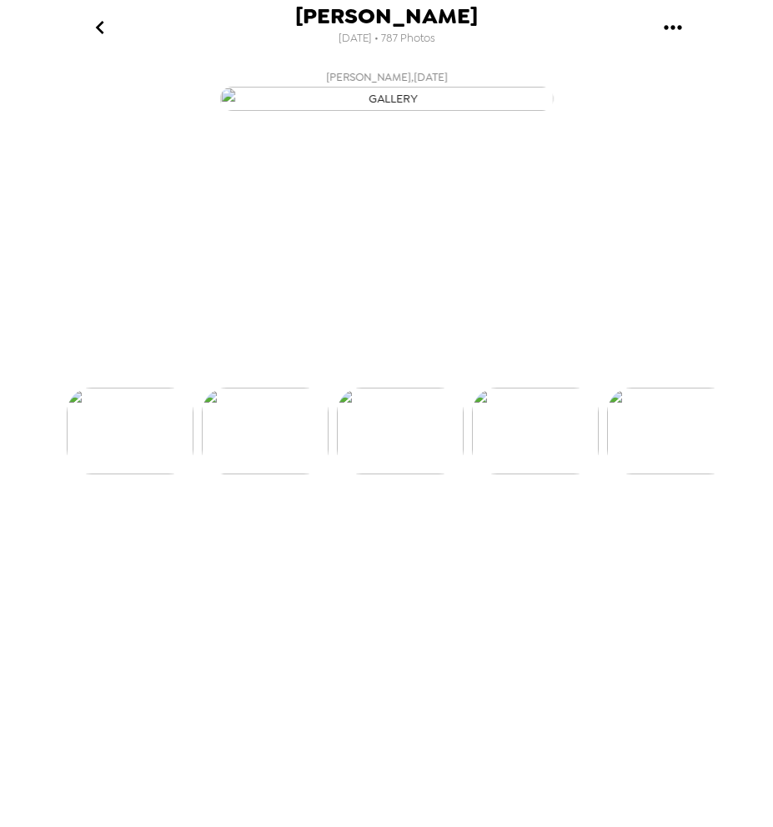
scroll to position [0, 270]
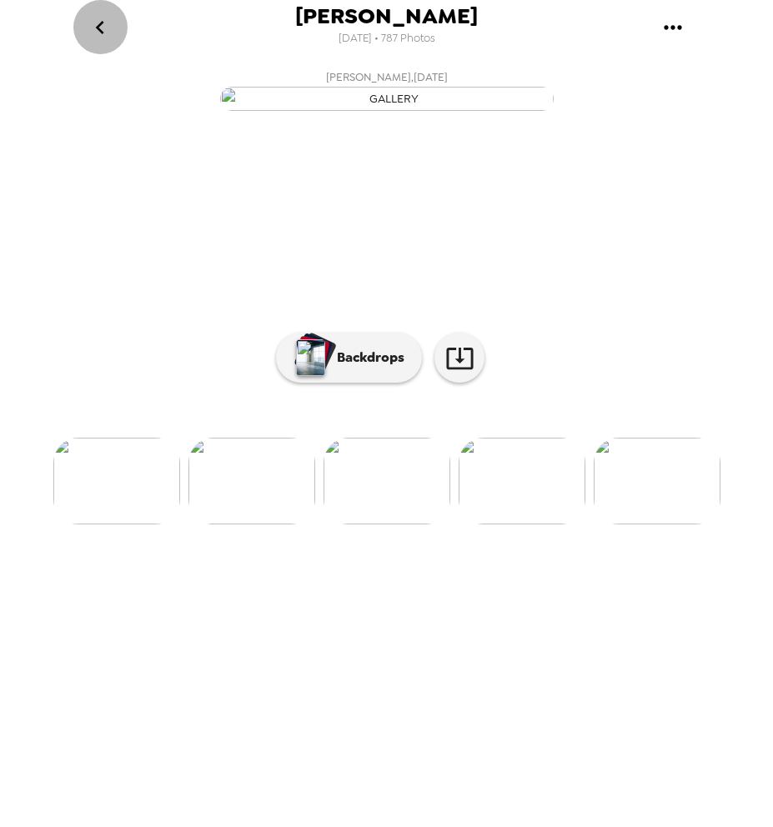
click at [98, 17] on icon "go back" at bounding box center [100, 27] width 27 height 27
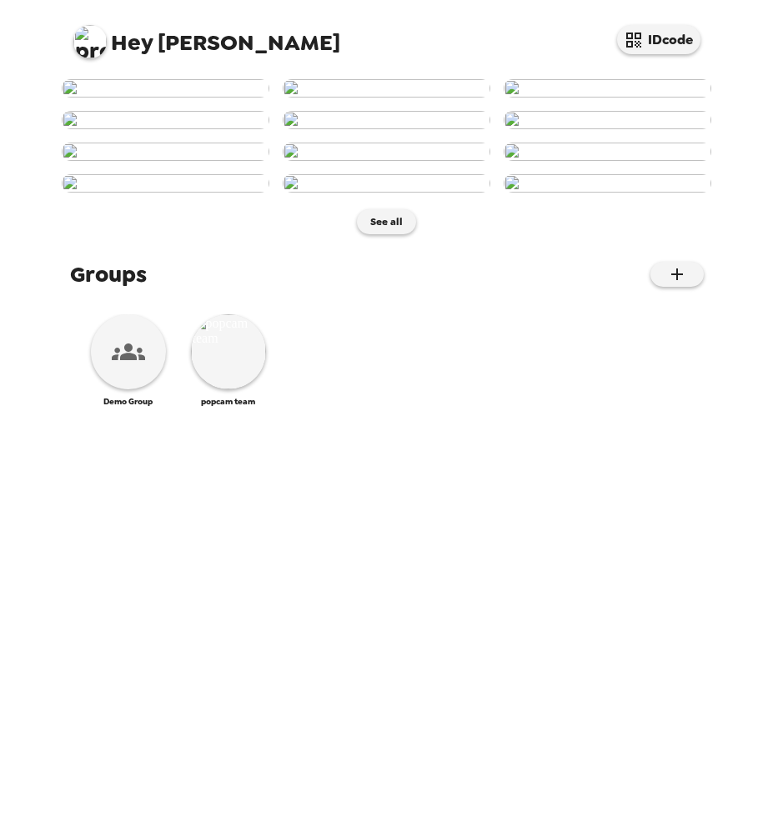
scroll to position [580, 0]
click at [138, 360] on icon at bounding box center [128, 351] width 33 height 17
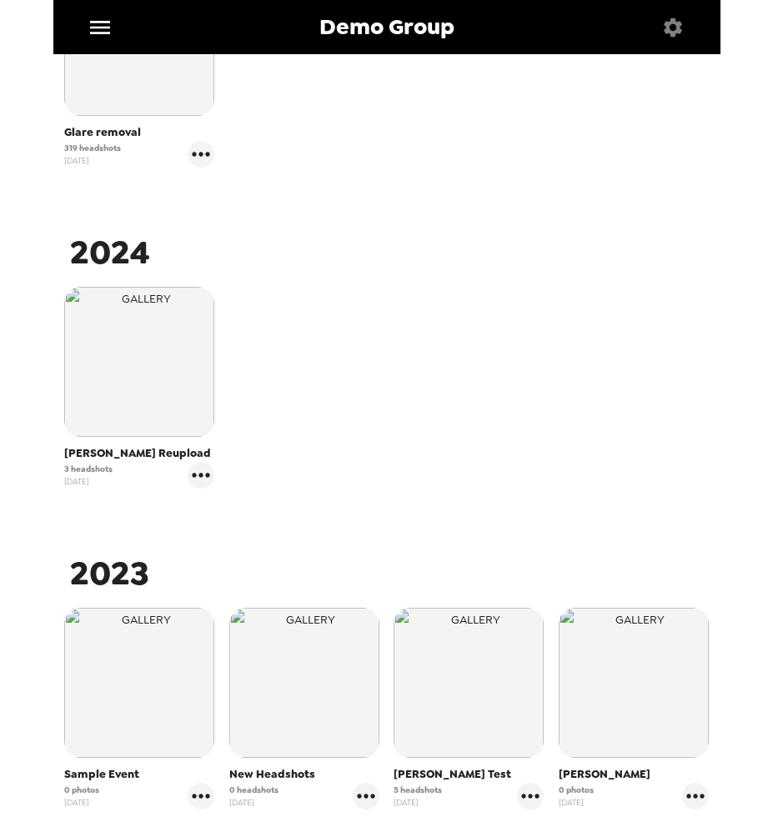
scroll to position [710, 0]
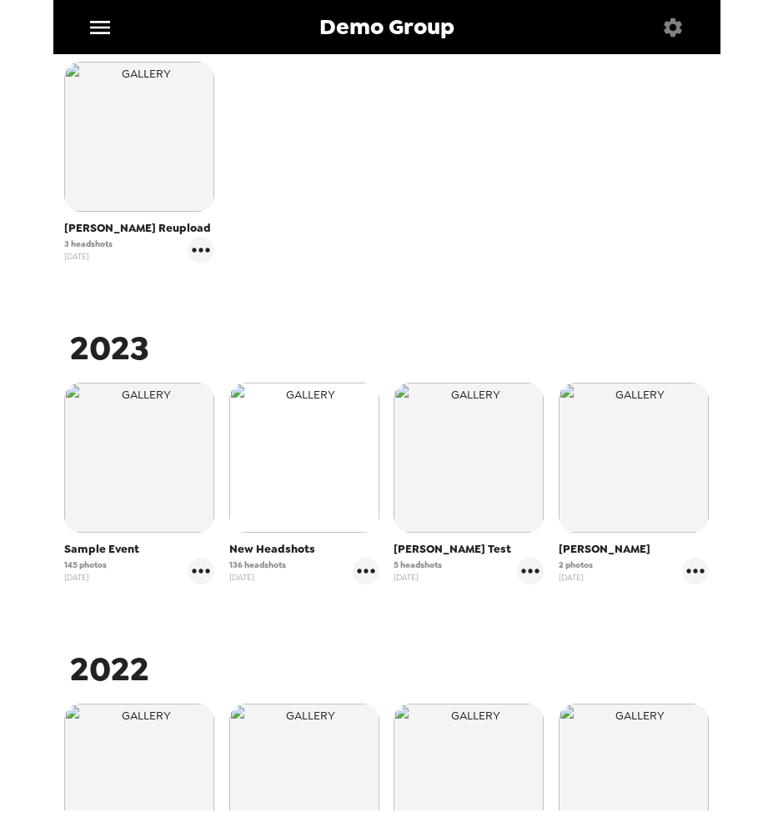
click at [318, 508] on img "button" at bounding box center [304, 458] width 150 height 150
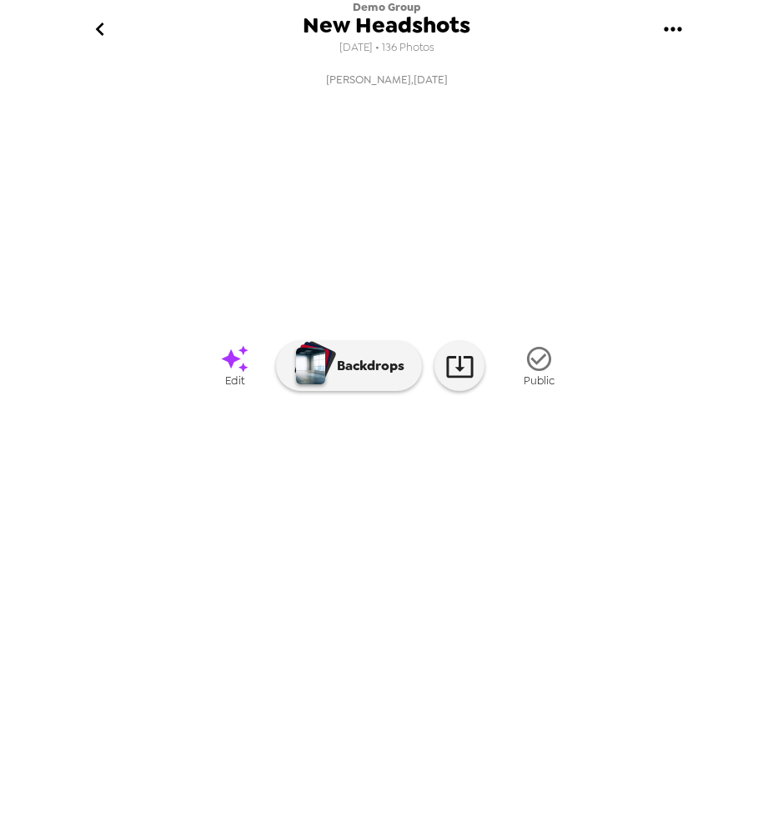
scroll to position [0, 17935]
click at [239, 388] on span "Edit" at bounding box center [234, 380] width 19 height 14
click at [672, 28] on icon "gallery menu" at bounding box center [672, 29] width 18 height 4
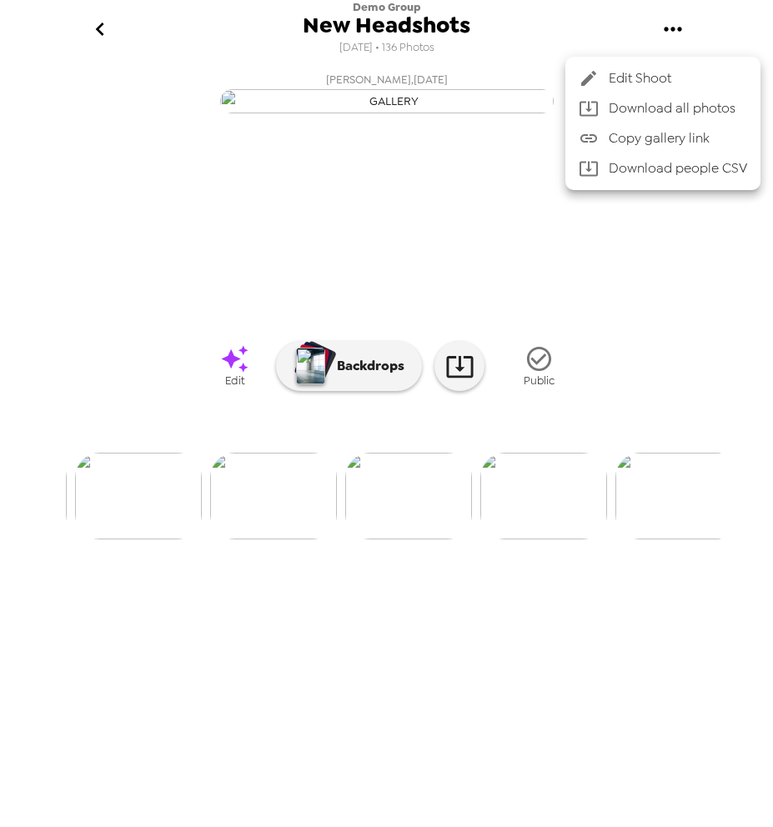
click at [650, 68] on span "Edit Shoot" at bounding box center [677, 78] width 138 height 20
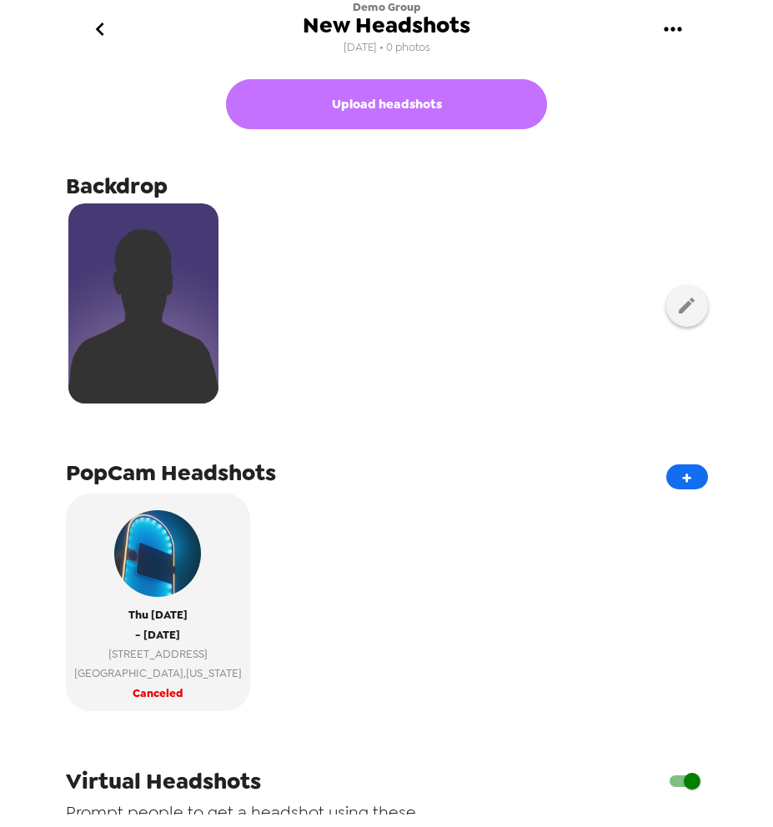
click at [363, 124] on button "Upload headshots" at bounding box center [386, 104] width 321 height 50
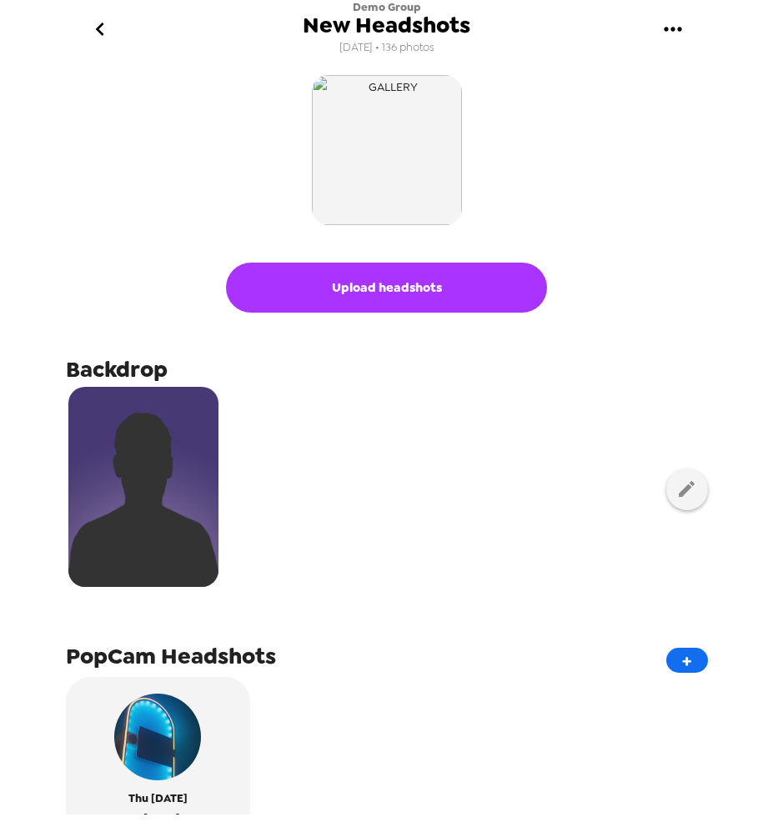
click at [376, 281] on button "Upload headshots" at bounding box center [386, 288] width 321 height 50
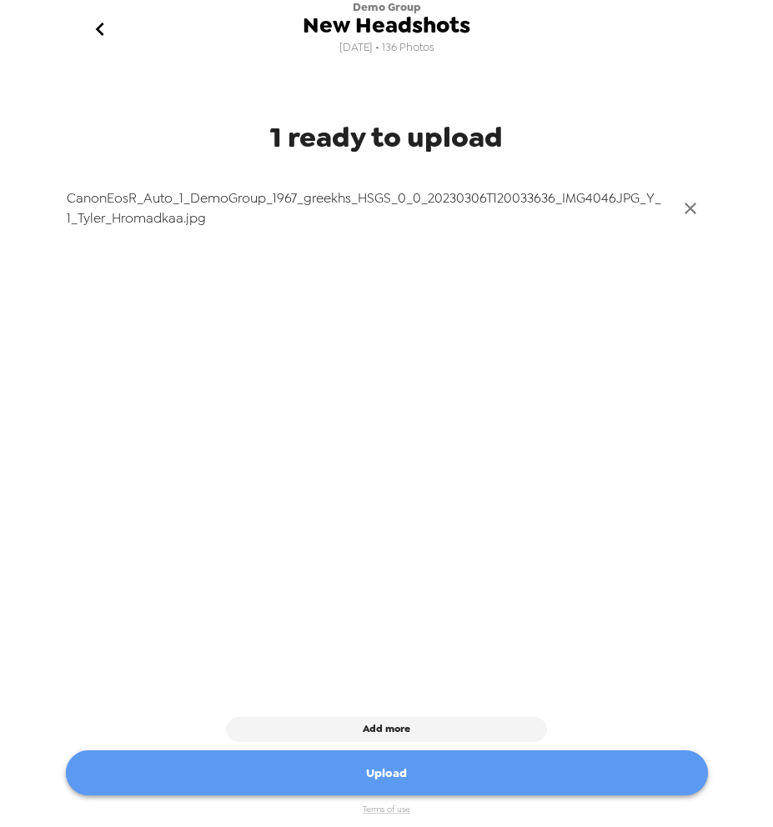
click at [498, 773] on button "Upload" at bounding box center [387, 773] width 642 height 46
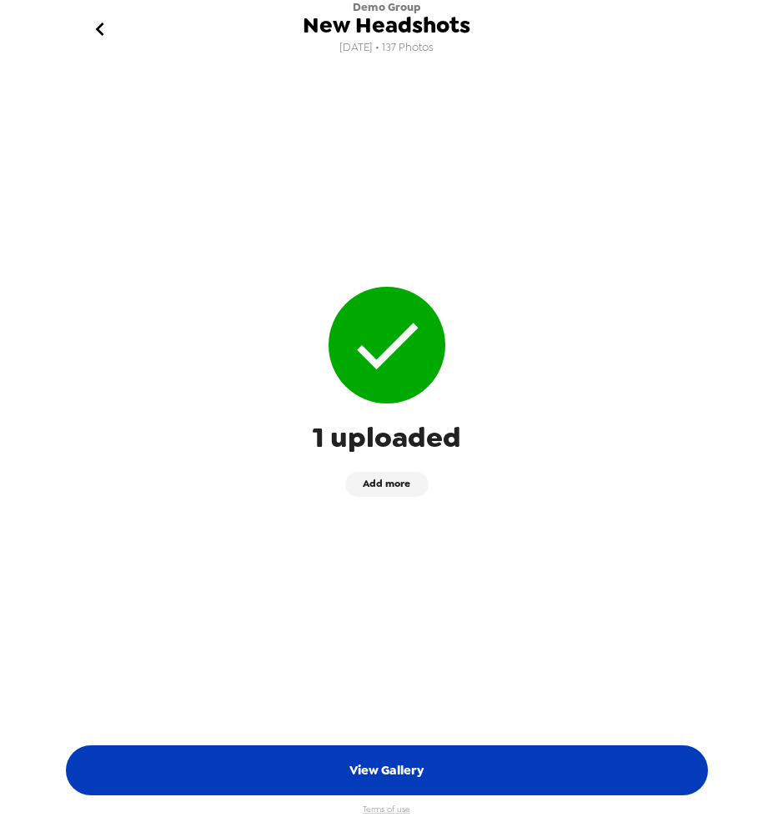
click at [443, 762] on button "View Gallery" at bounding box center [387, 770] width 642 height 50
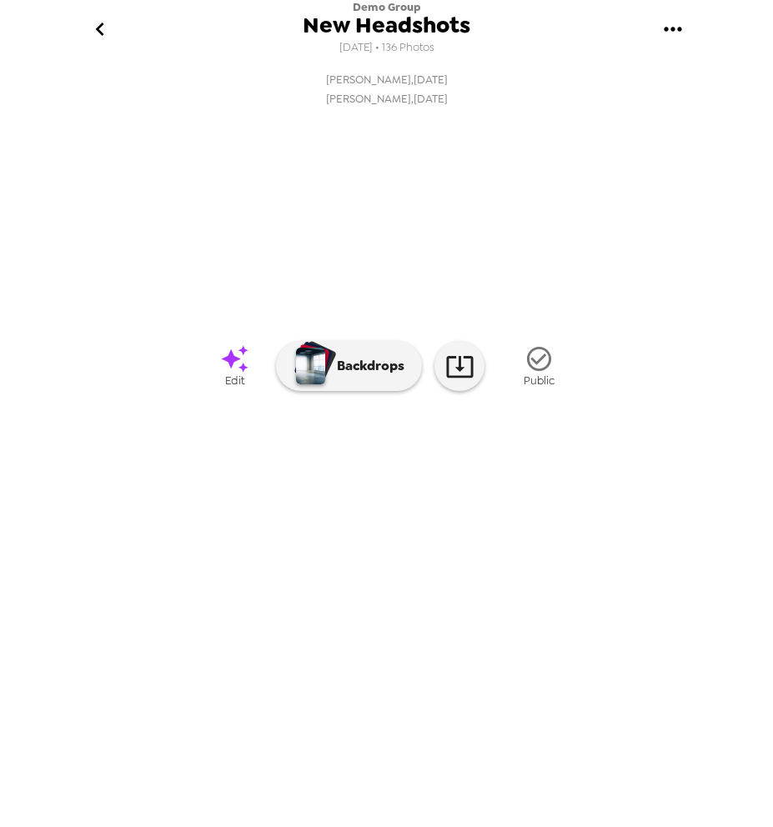
scroll to position [0, 17913]
click at [100, 20] on icon "go back" at bounding box center [100, 29] width 27 height 27
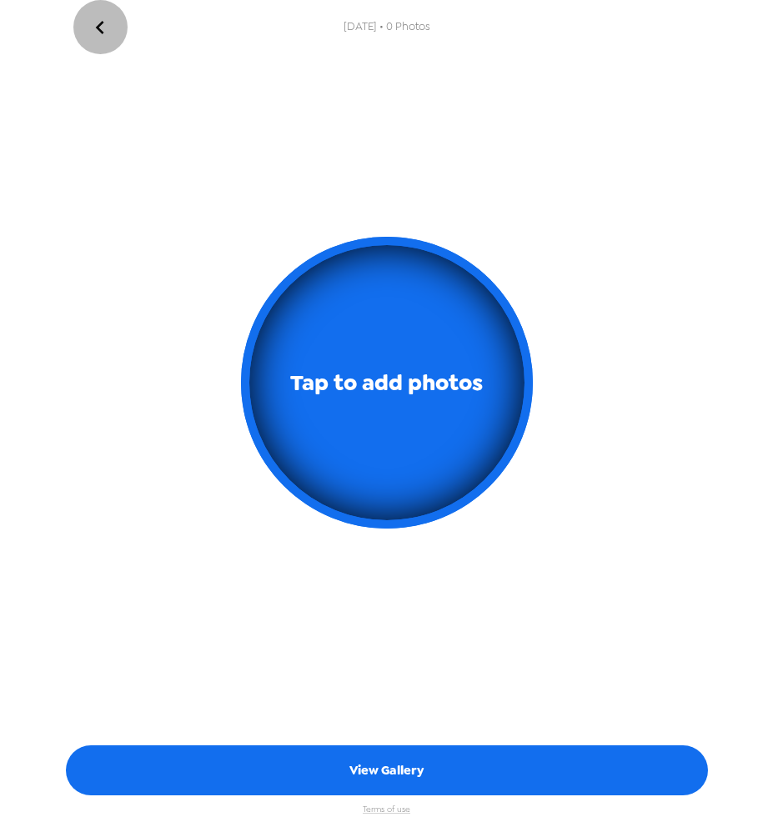
click at [100, 20] on icon "go back" at bounding box center [100, 27] width 27 height 27
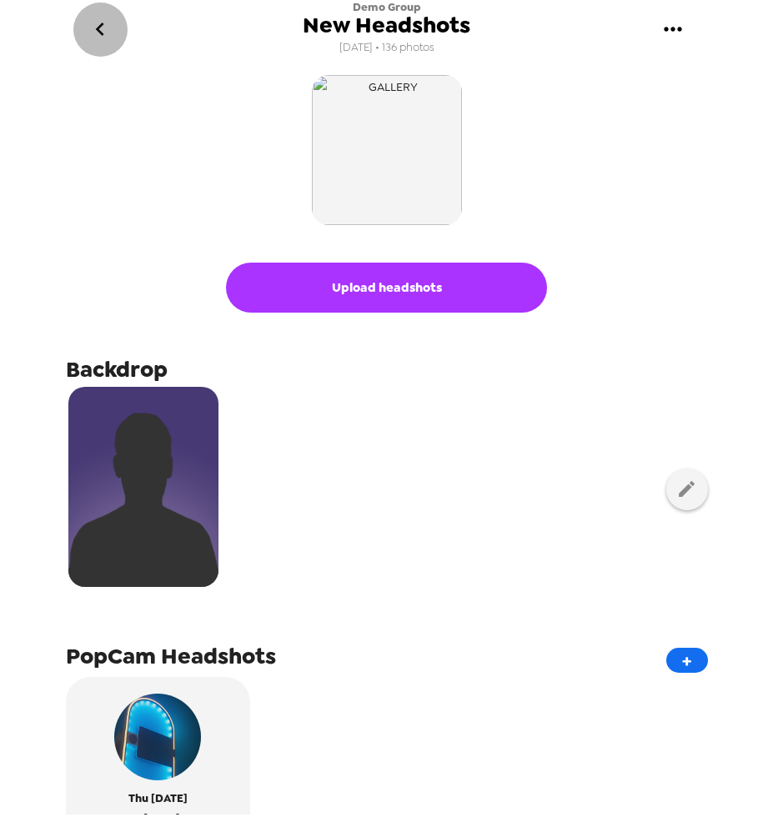
click at [106, 26] on icon "go back" at bounding box center [100, 29] width 27 height 27
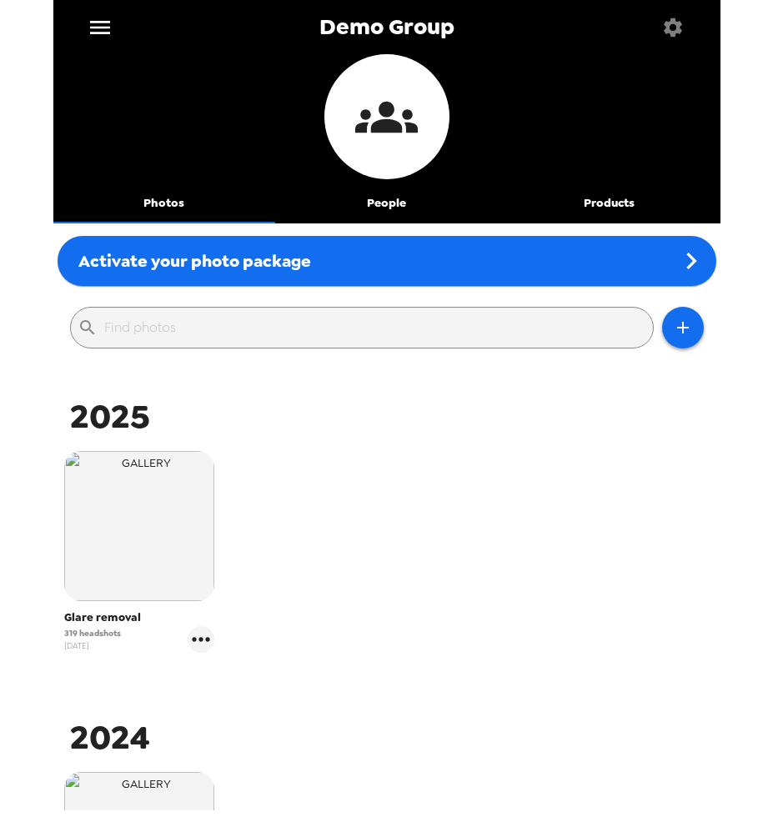
click at [98, 34] on icon "menu" at bounding box center [100, 27] width 27 height 27
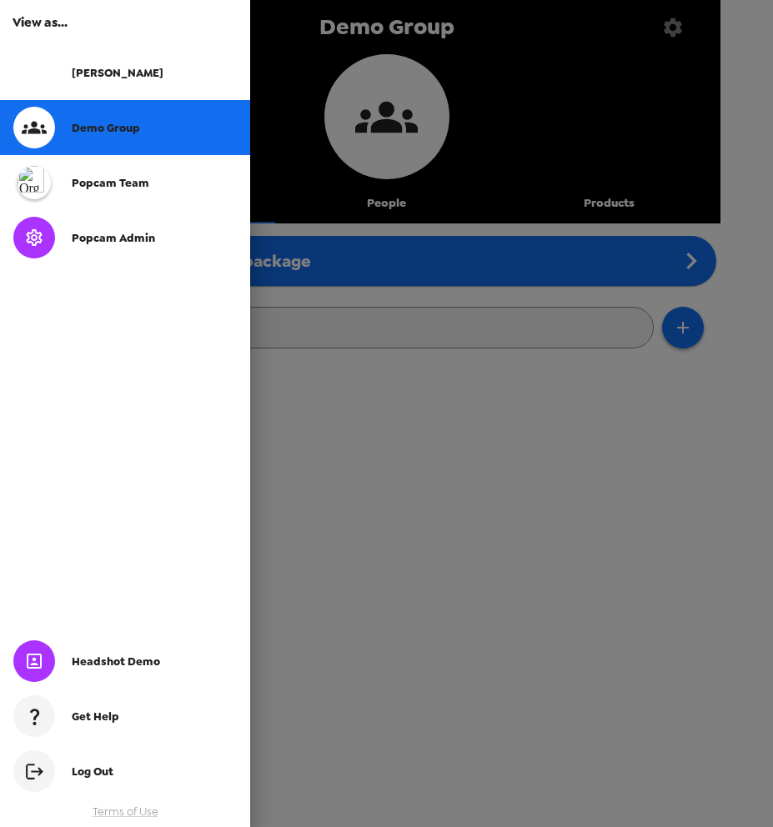
click at [108, 238] on span "Popcam Admin" at bounding box center [113, 238] width 83 height 14
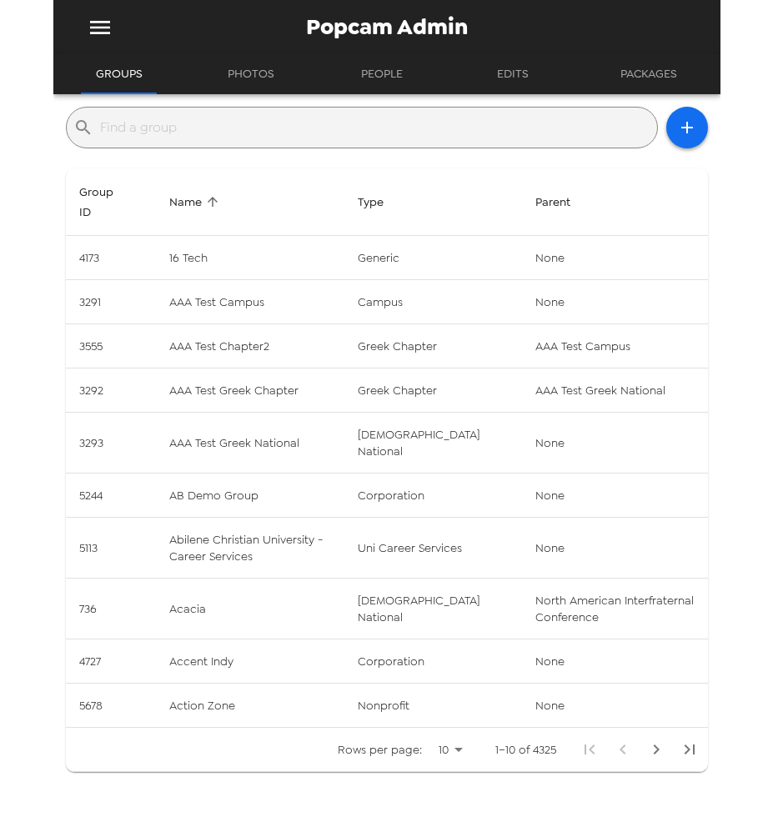
click at [272, 121] on input "text" at bounding box center [375, 127] width 550 height 27
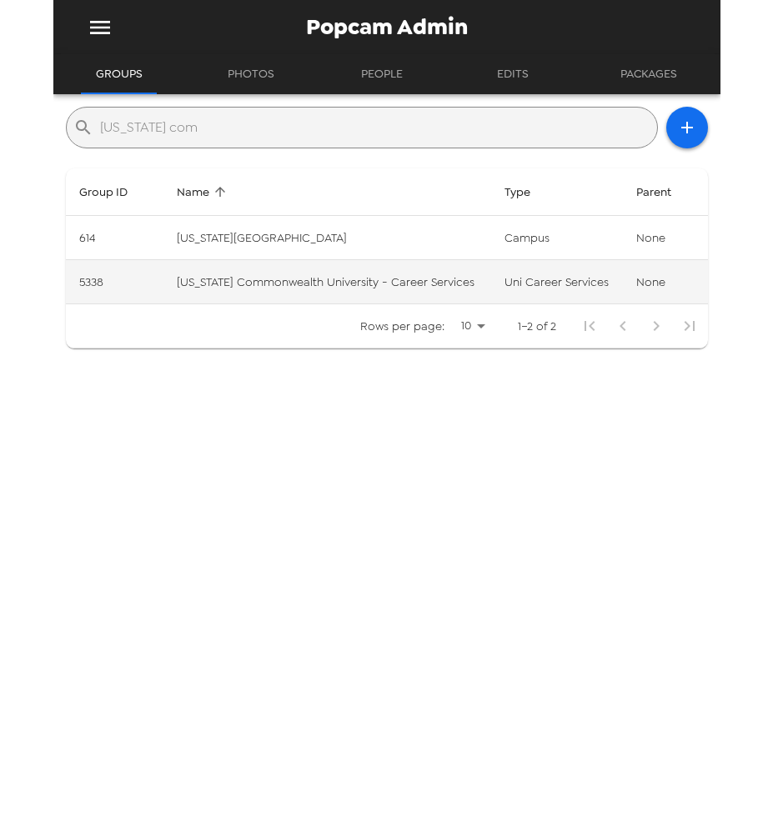
type input "virginia com"
click at [408, 283] on td "Virginia Commonwealth University - Career Services" at bounding box center [327, 282] width 328 height 44
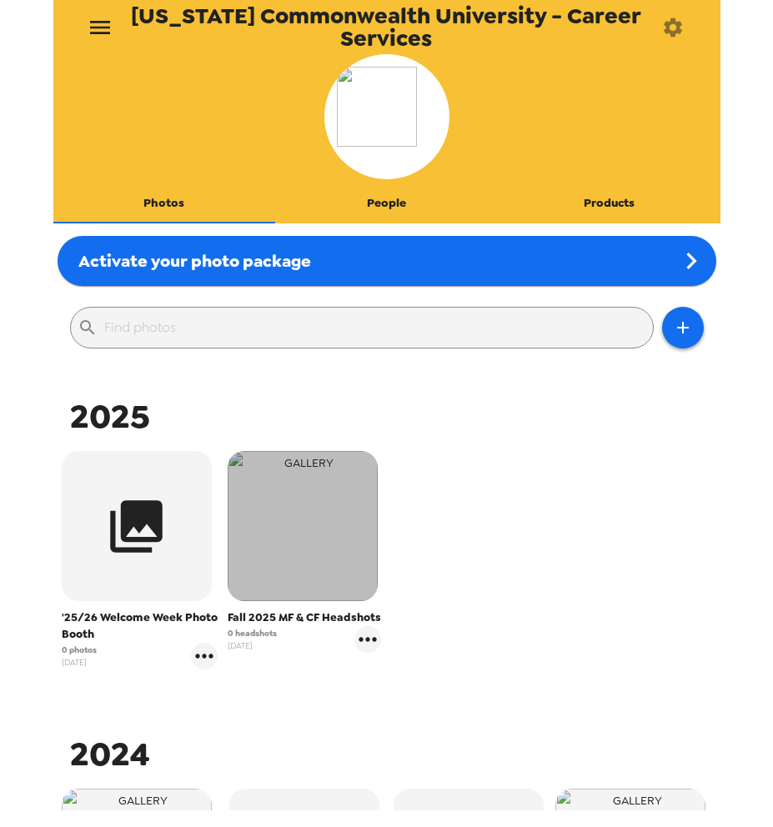
click at [306, 567] on img "button" at bounding box center [303, 526] width 150 height 150
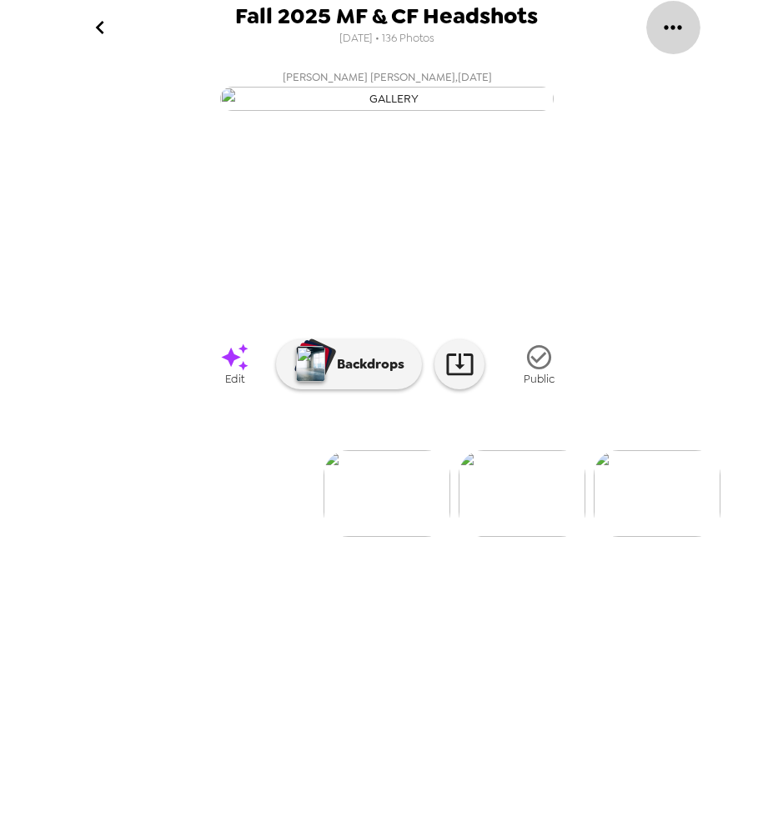
click at [671, 30] on icon "gallery menu" at bounding box center [672, 27] width 27 height 27
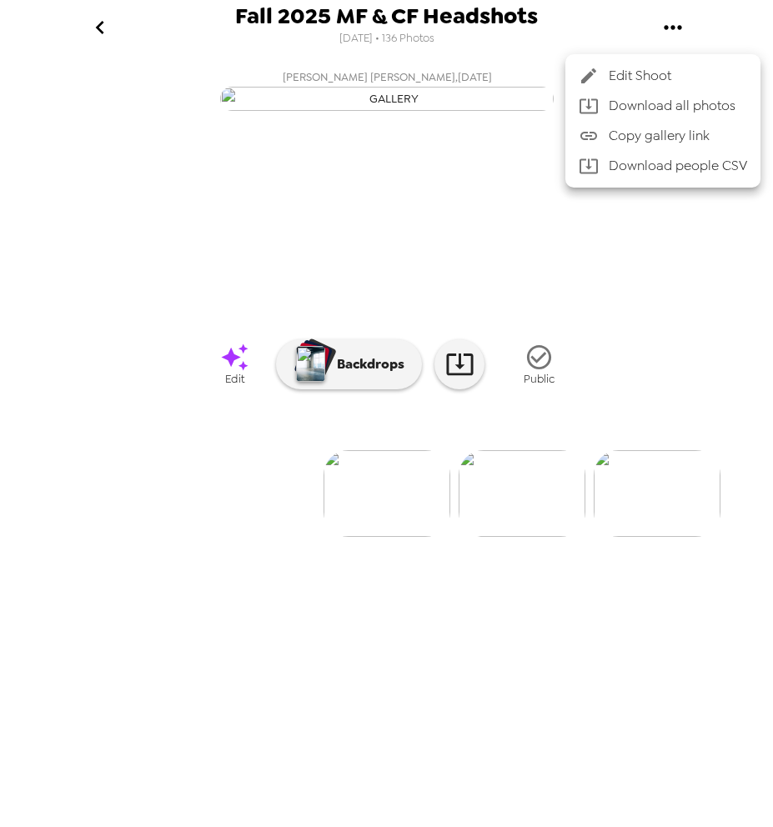
click at [666, 75] on span "Edit Shoot" at bounding box center [677, 76] width 138 height 20
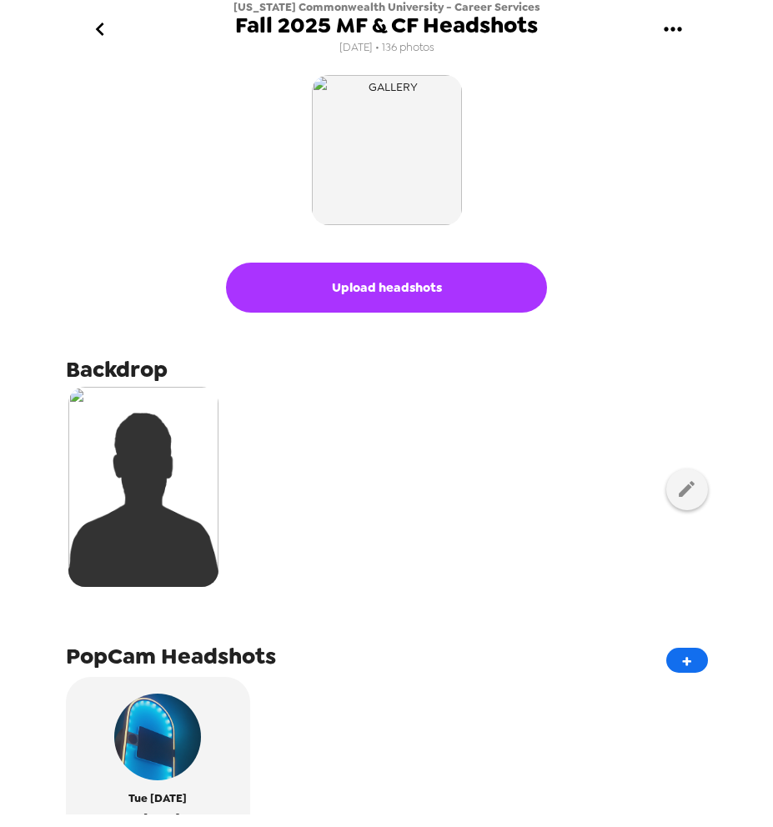
click at [411, 278] on button "Upload headshots" at bounding box center [386, 288] width 321 height 50
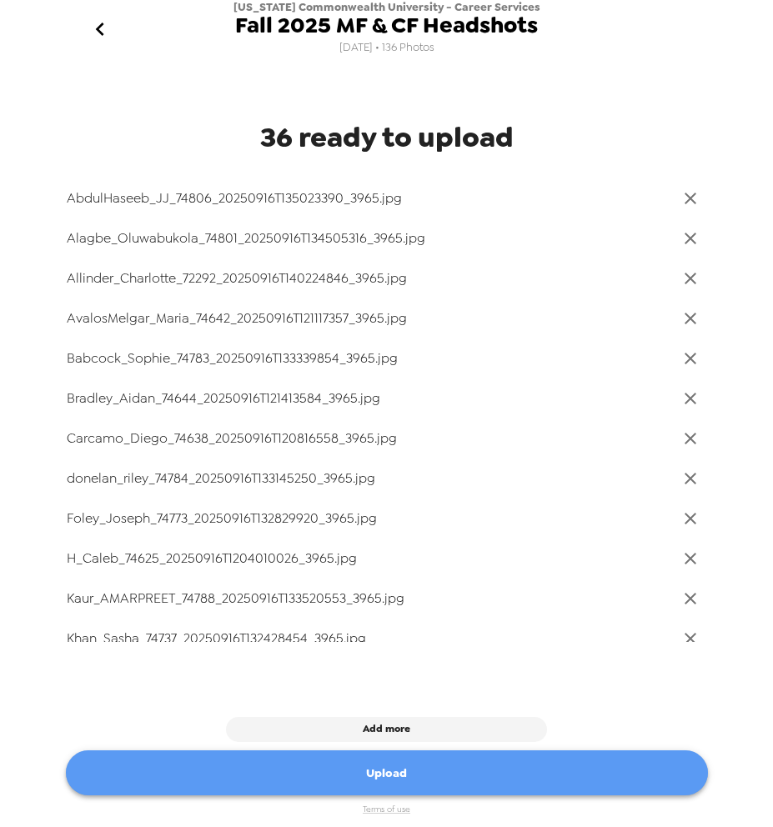
click at [495, 773] on button "Upload" at bounding box center [387, 773] width 642 height 46
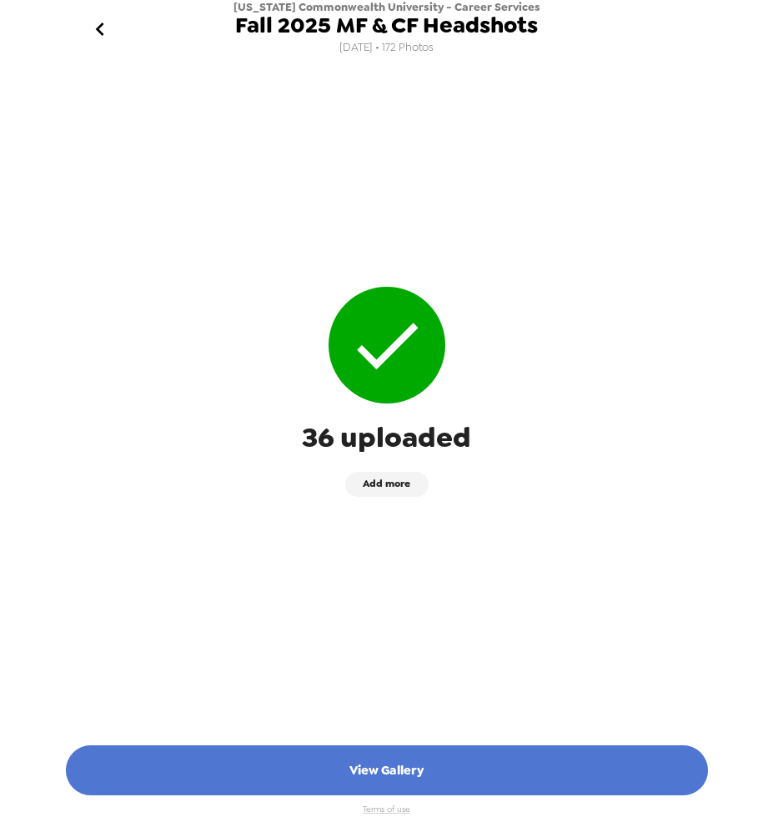
click at [373, 772] on button "View Gallery" at bounding box center [387, 770] width 642 height 50
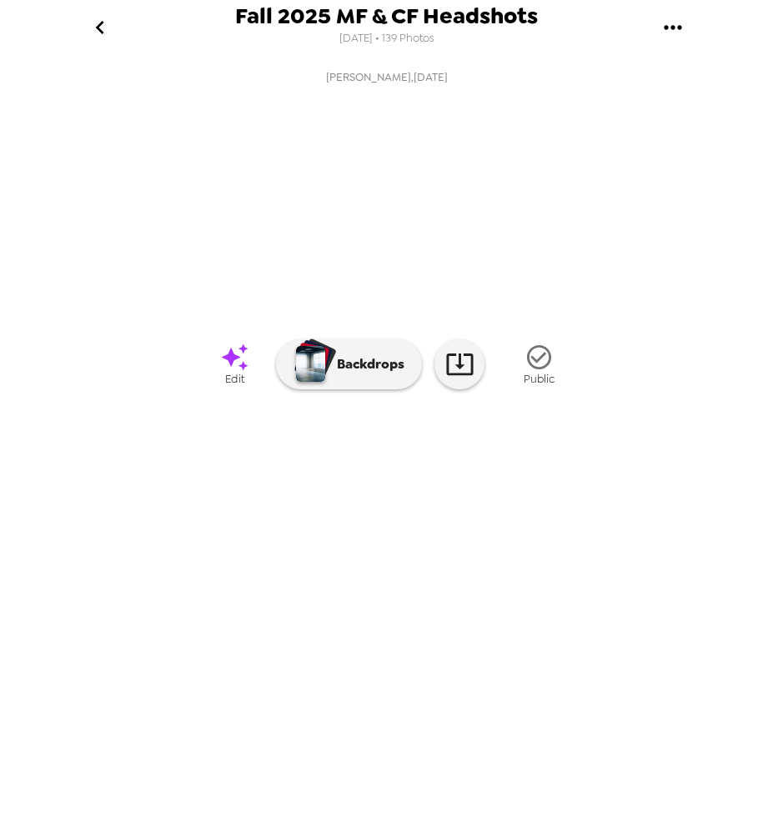
scroll to position [0, 11255]
click at [115, 43] on button "go back" at bounding box center [100, 27] width 54 height 54
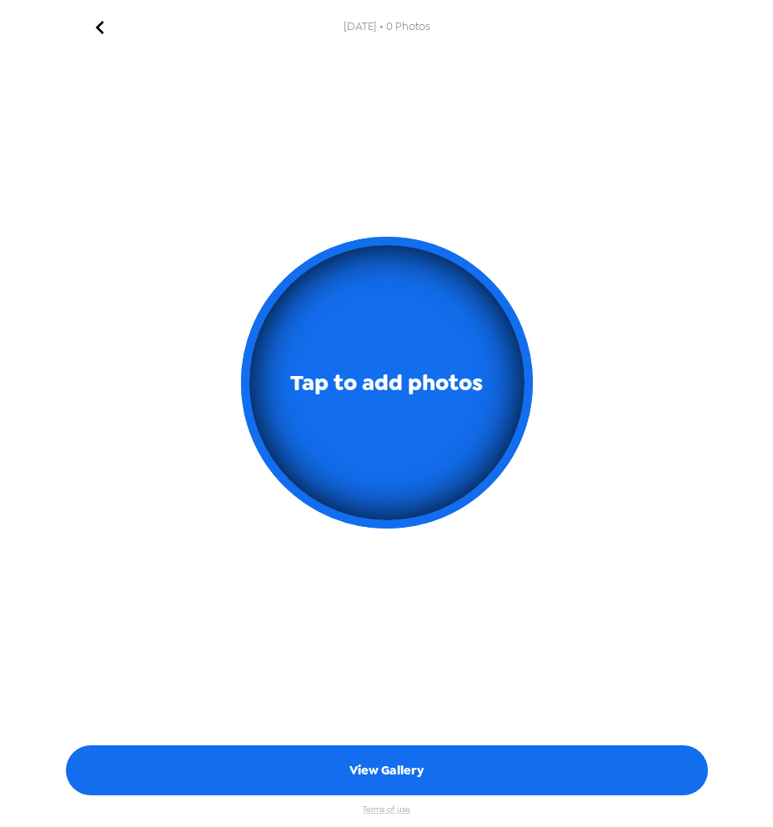
click at [108, 27] on icon "go back" at bounding box center [100, 27] width 27 height 27
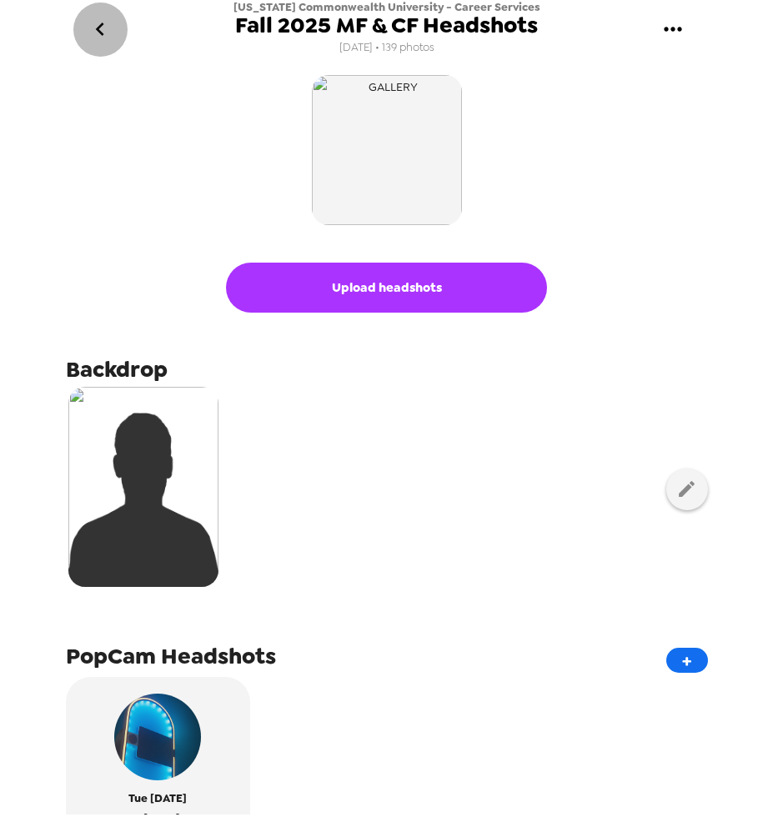
click at [107, 31] on icon "go back" at bounding box center [100, 29] width 27 height 27
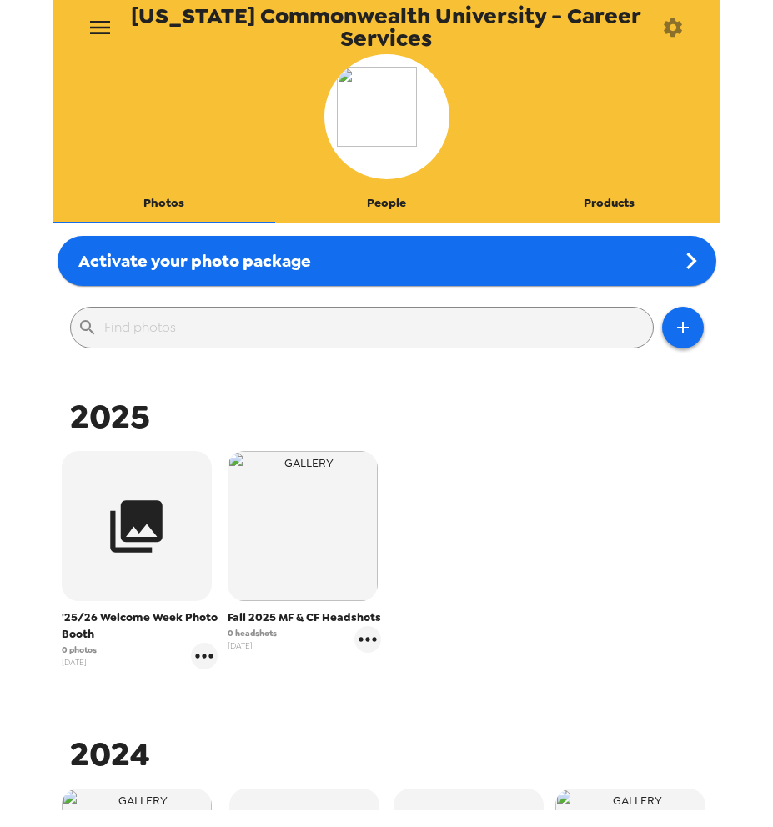
click at [88, 33] on icon "menu" at bounding box center [100, 27] width 27 height 27
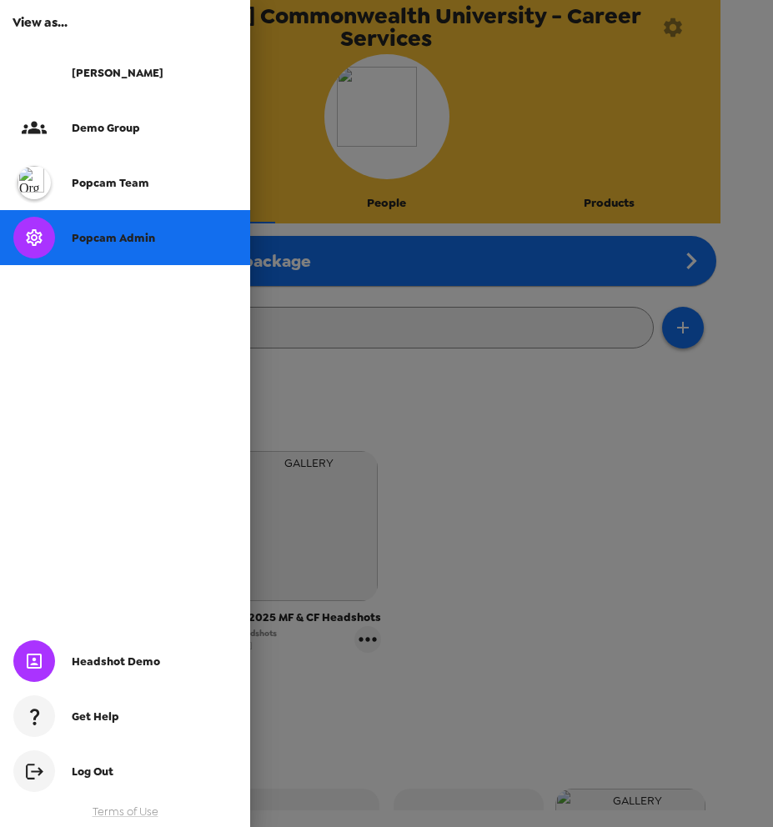
click at [106, 231] on span "Popcam Admin" at bounding box center [113, 238] width 83 height 14
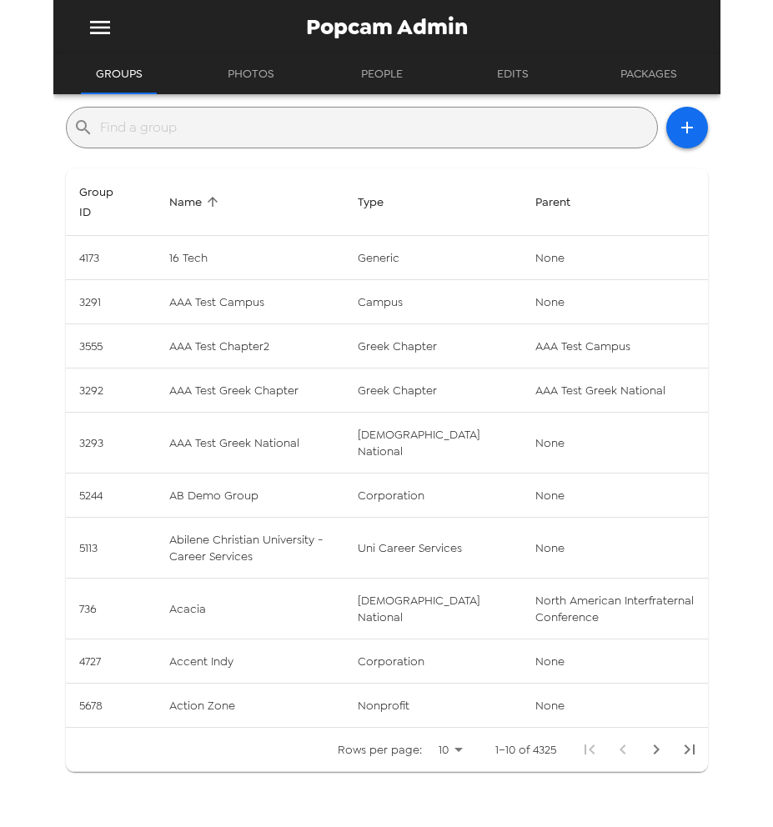
click at [208, 125] on input "text" at bounding box center [375, 127] width 550 height 27
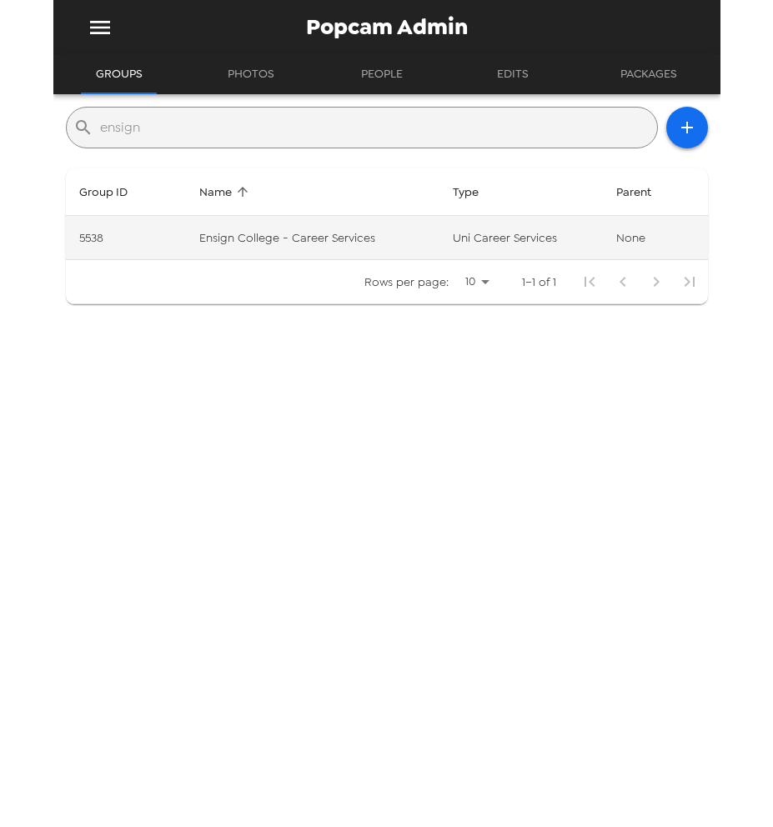
type input "ensign"
click at [238, 229] on td "Ensign College - Career Services" at bounding box center [312, 238] width 253 height 44
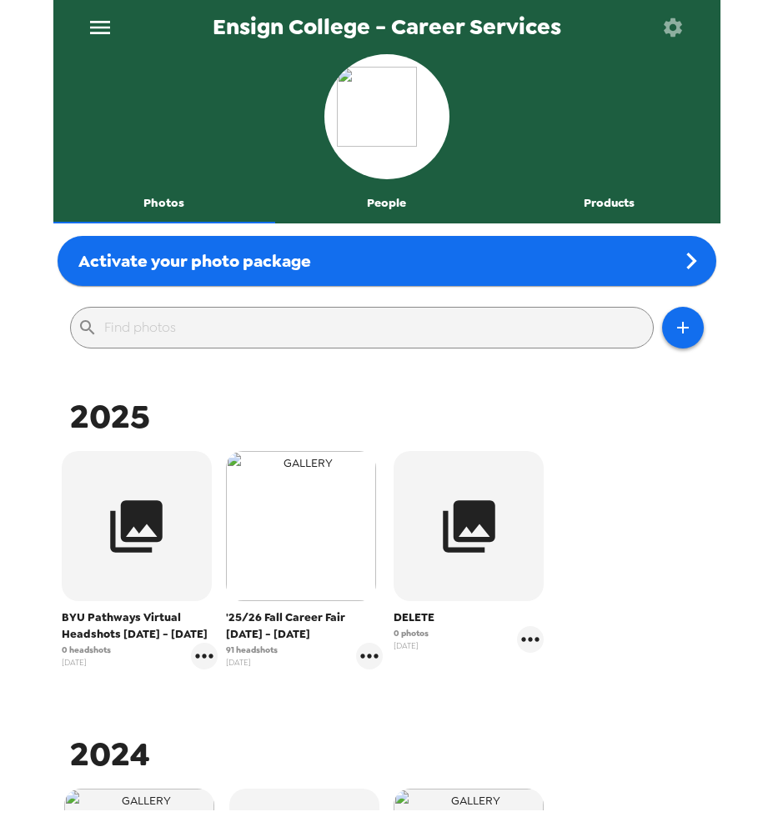
click at [330, 551] on img "button" at bounding box center [301, 526] width 150 height 150
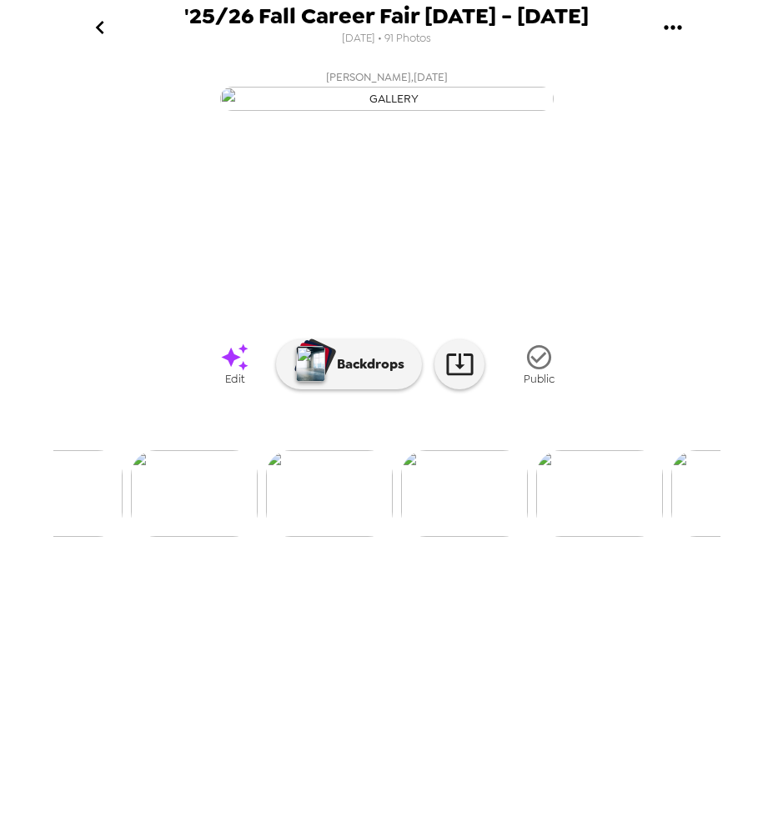
scroll to position [0, 3032]
click at [232, 372] on icon at bounding box center [234, 357] width 29 height 29
click at [443, 537] on img at bounding box center [460, 493] width 127 height 87
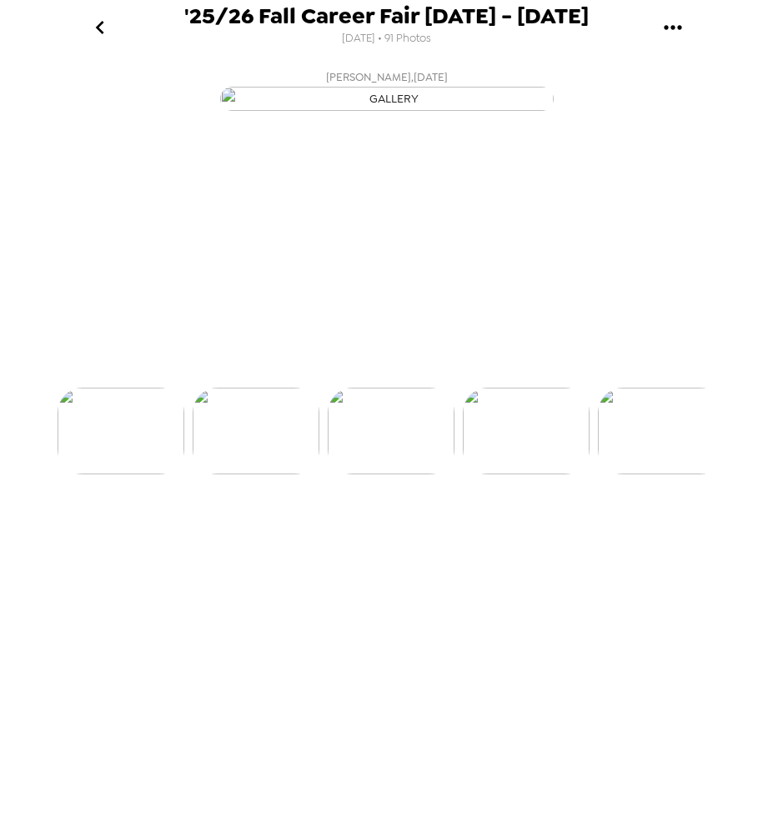
scroll to position [0, 3103]
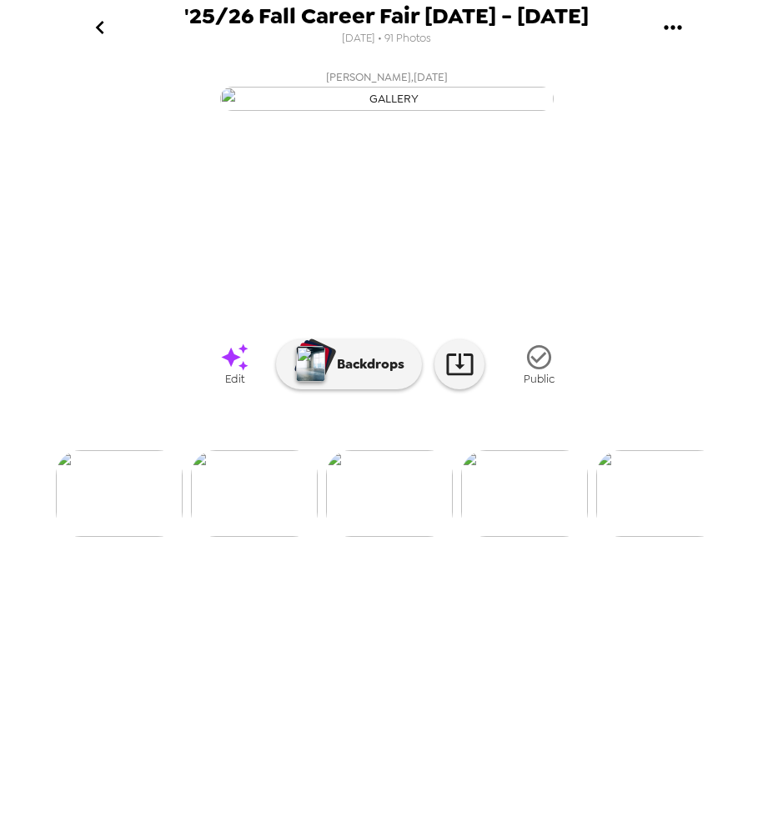
click at [236, 372] on icon at bounding box center [234, 357] width 29 height 29
click at [525, 537] on img at bounding box center [524, 493] width 127 height 87
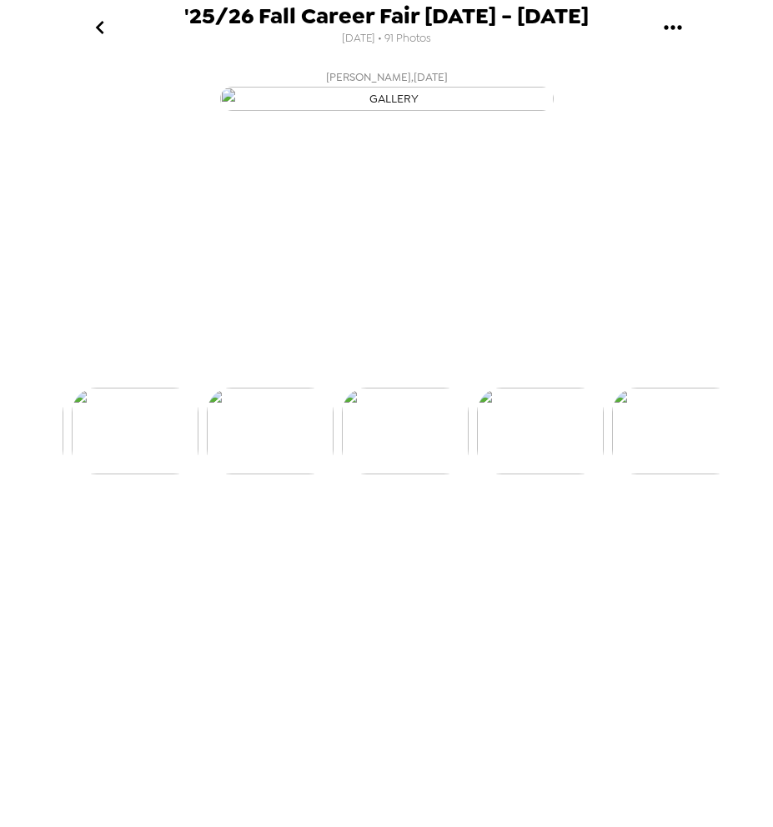
scroll to position [0, 3238]
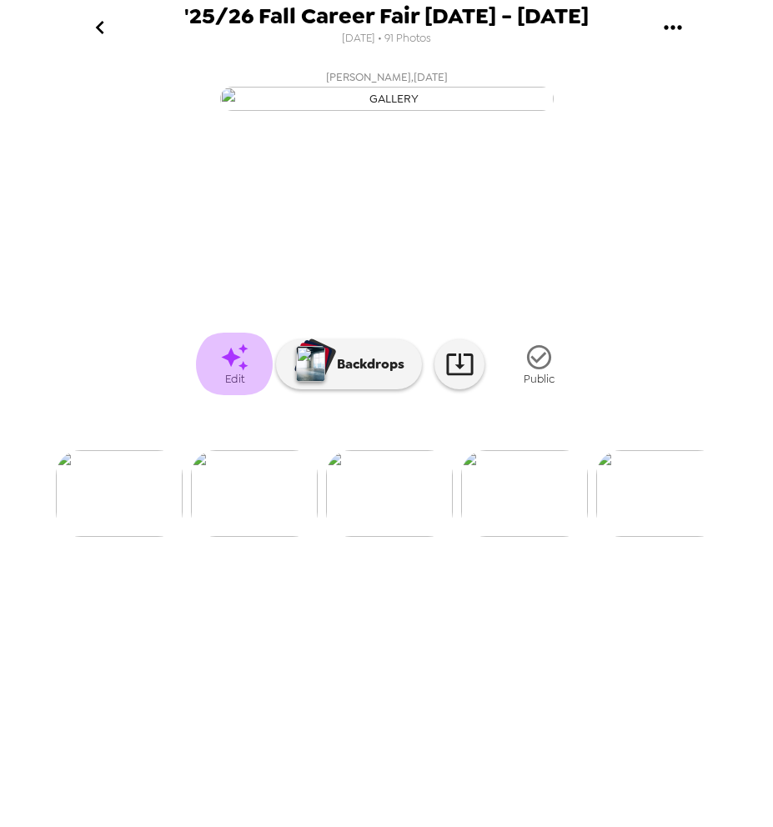
click at [235, 386] on span "Edit" at bounding box center [234, 379] width 19 height 14
click at [517, 537] on img at bounding box center [524, 493] width 127 height 87
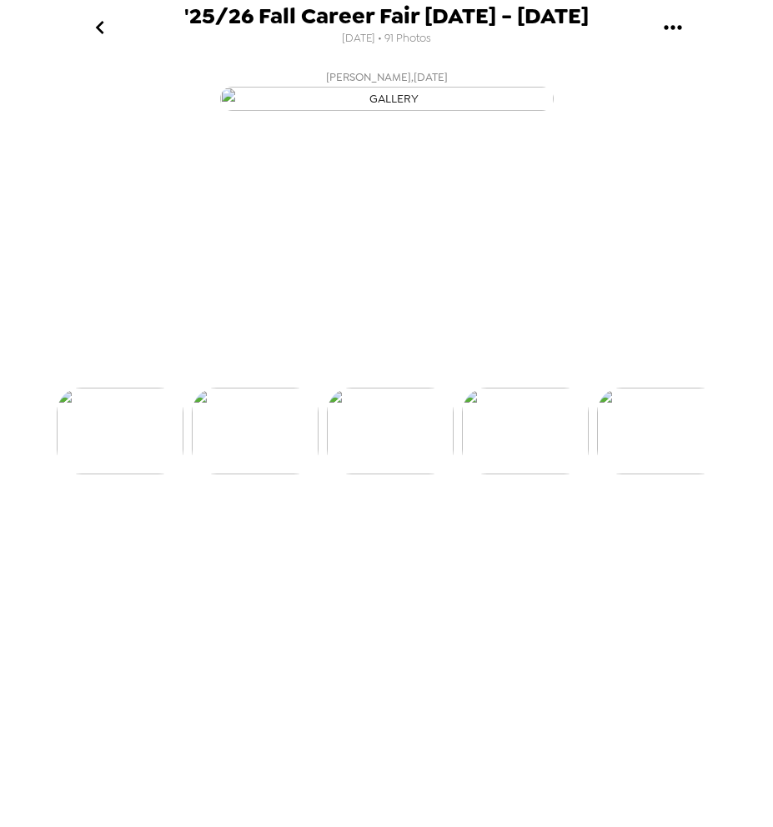
scroll to position [0, 3373]
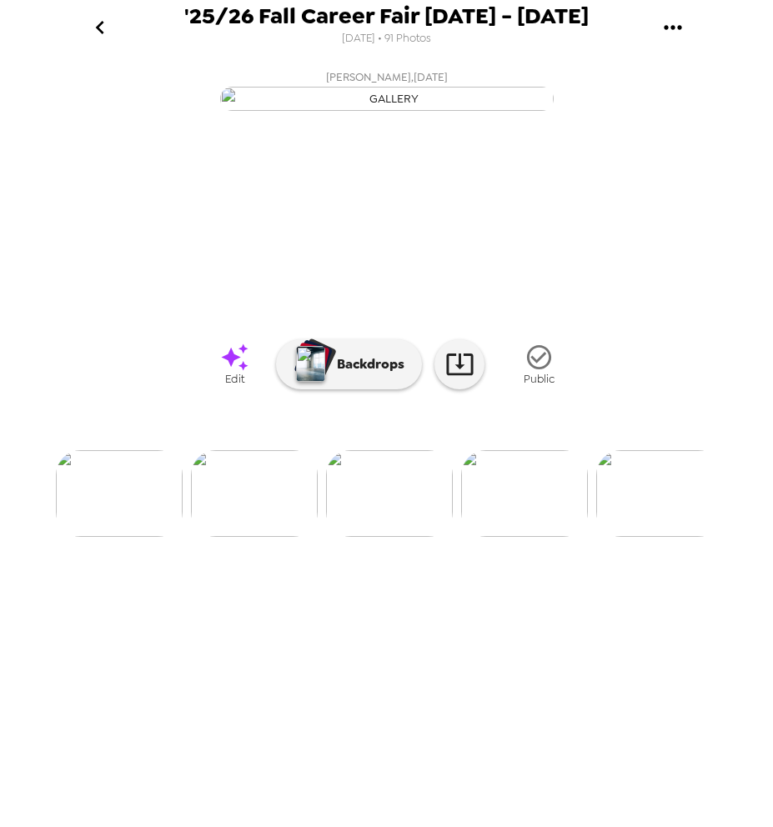
click at [232, 372] on icon at bounding box center [234, 357] width 29 height 29
click at [516, 537] on img at bounding box center [524, 493] width 127 height 87
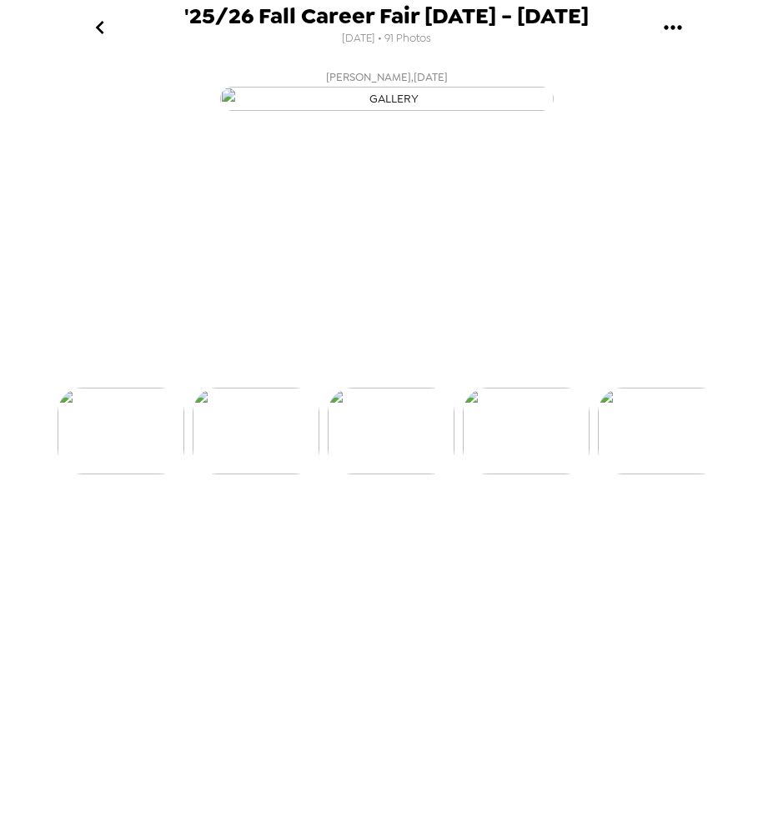
scroll to position [0, 3508]
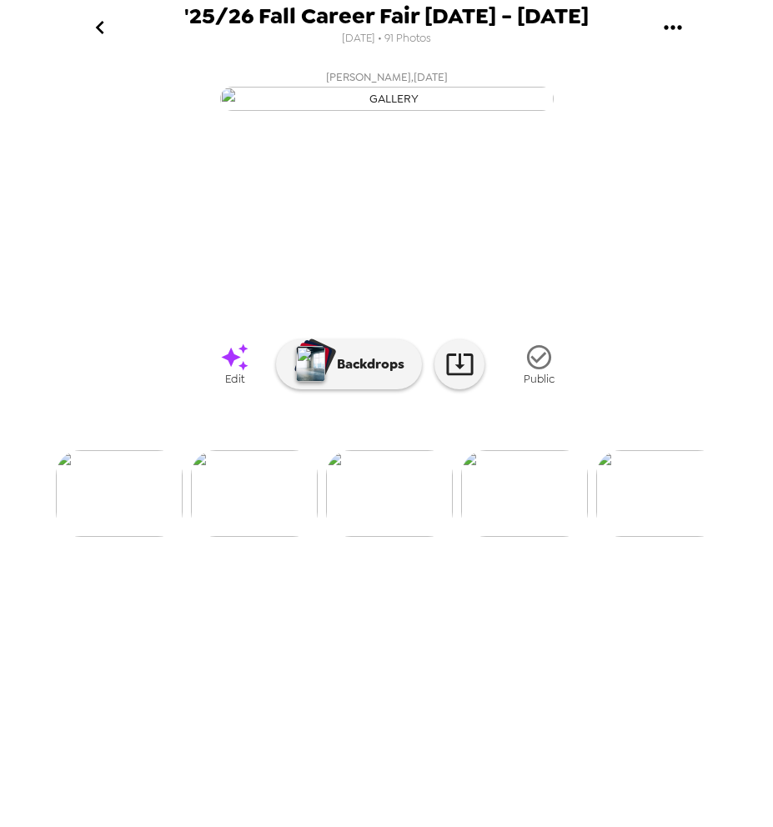
click at [245, 395] on link "Edit" at bounding box center [234, 364] width 83 height 63
click at [523, 537] on img at bounding box center [524, 493] width 127 height 87
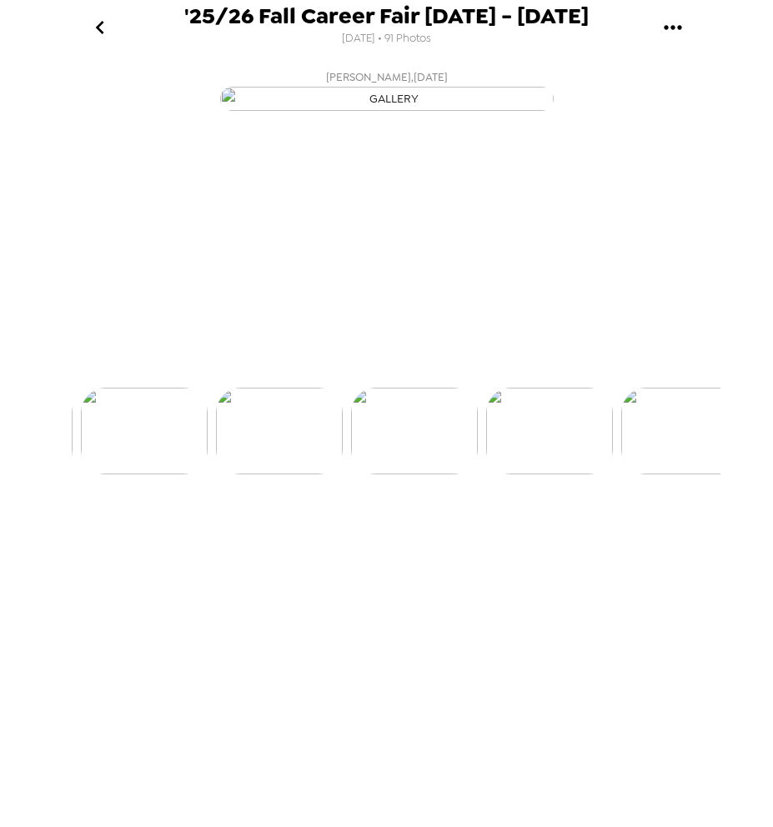
scroll to position [0, 3643]
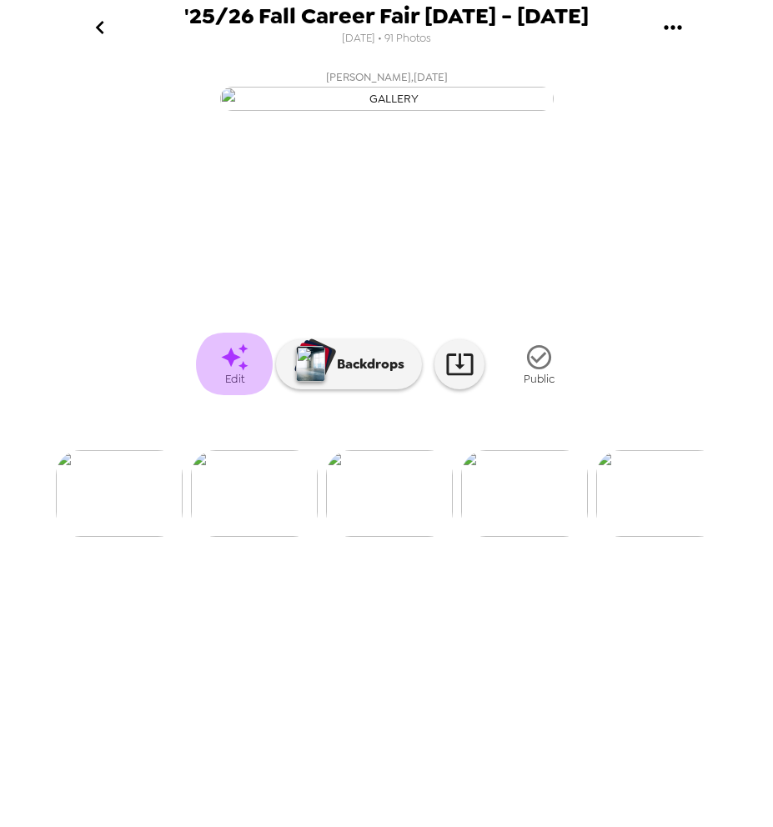
click at [218, 395] on link "Edit" at bounding box center [234, 364] width 83 height 63
click at [530, 537] on img at bounding box center [524, 493] width 127 height 87
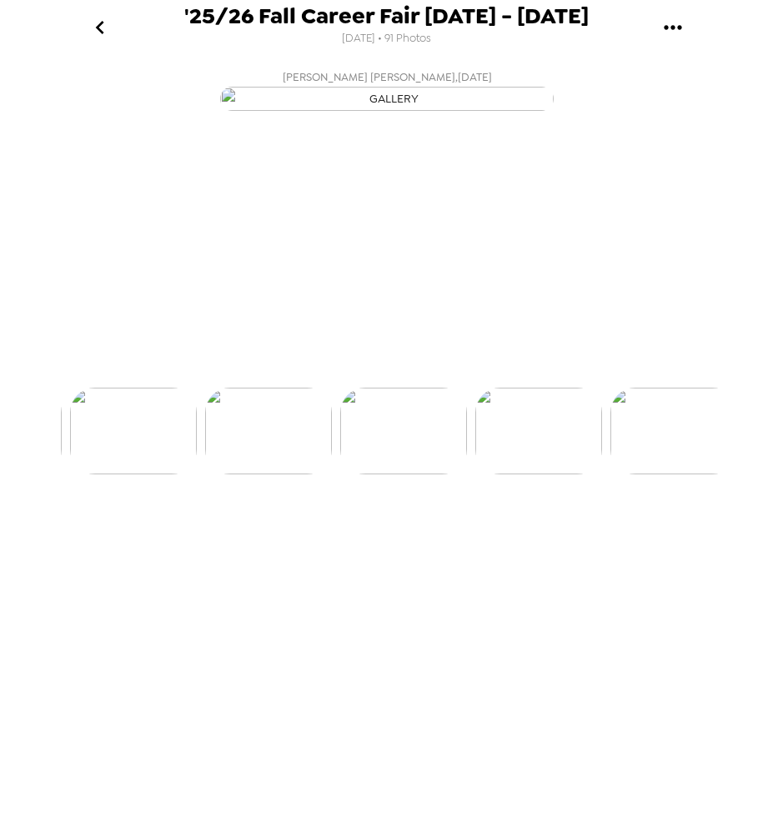
scroll to position [0, 3778]
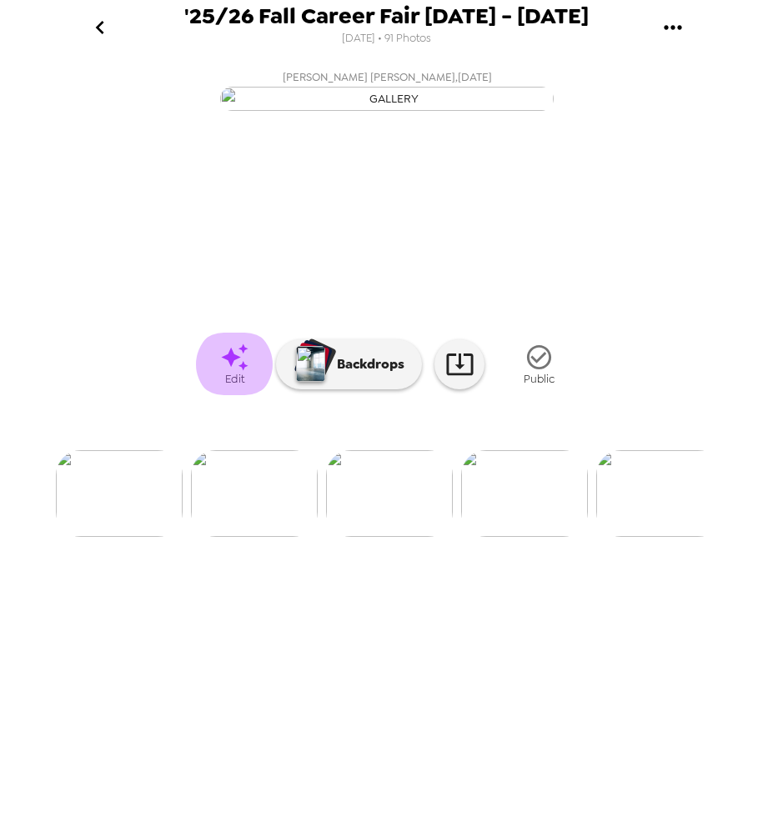
click at [249, 395] on link "Edit" at bounding box center [234, 364] width 83 height 63
click at [488, 537] on img at bounding box center [524, 493] width 127 height 87
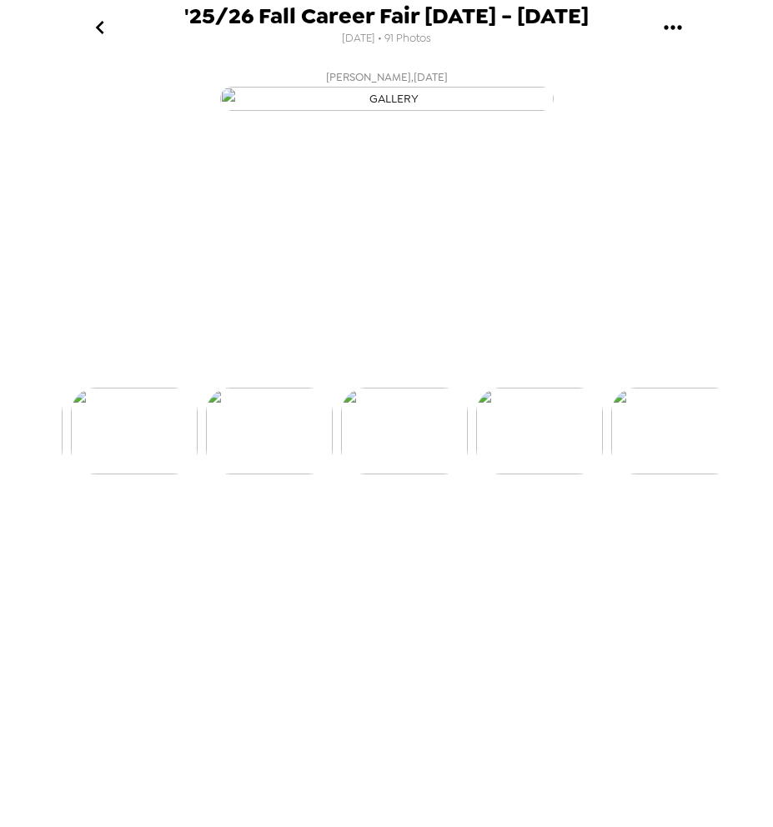
scroll to position [0, 3913]
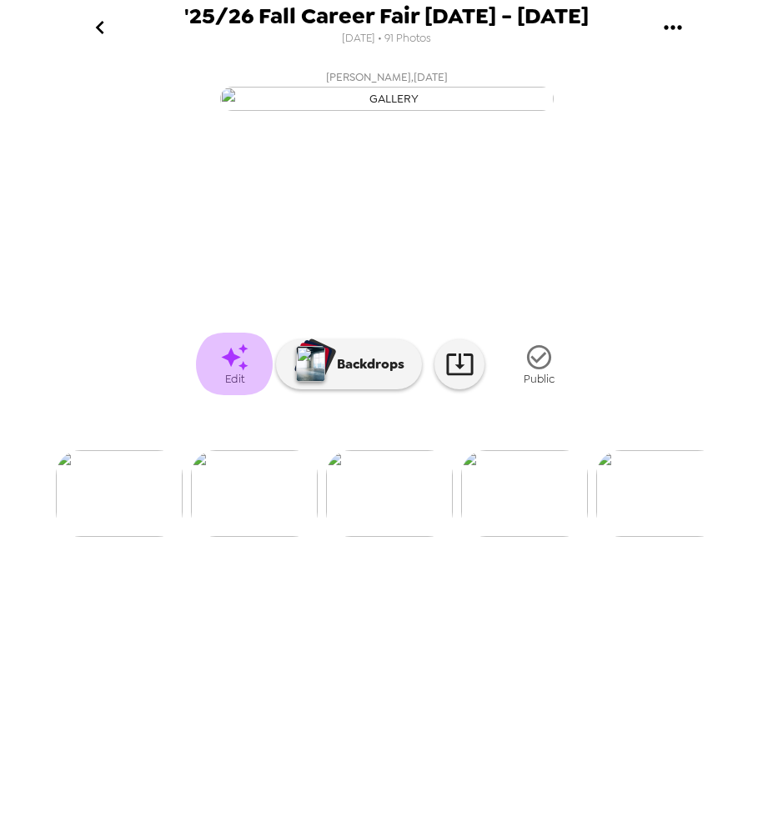
click at [233, 372] on icon at bounding box center [234, 357] width 29 height 29
click at [483, 537] on img at bounding box center [524, 493] width 127 height 87
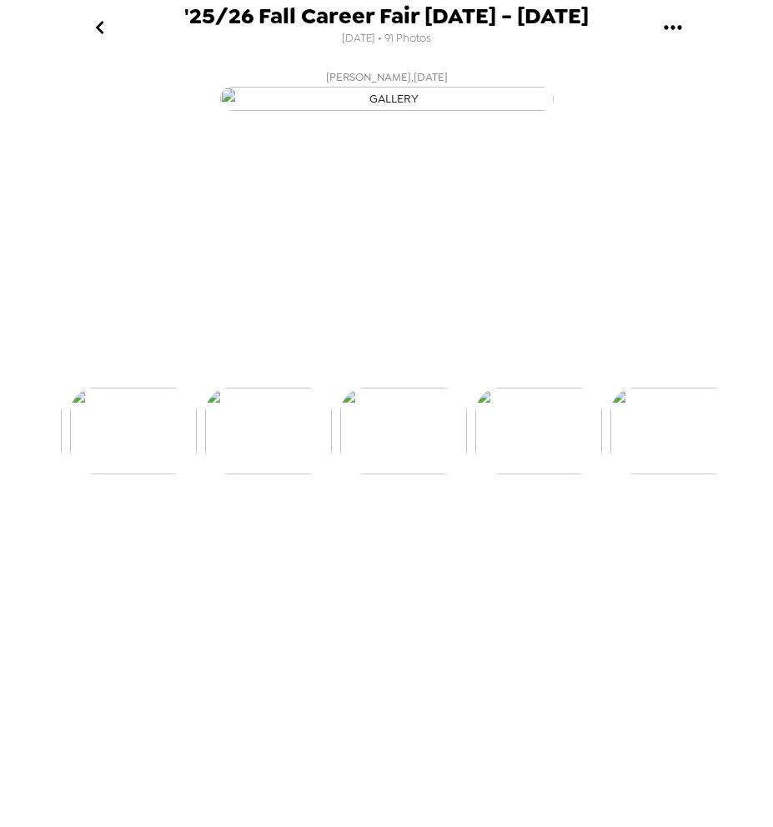
scroll to position [0, 4048]
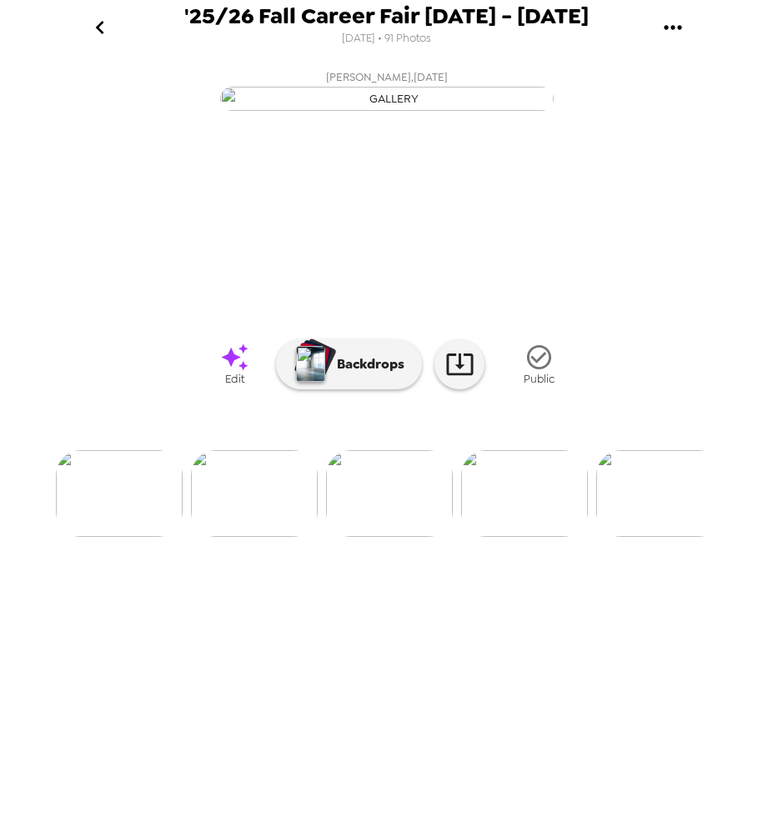
click at [237, 372] on icon at bounding box center [234, 357] width 29 height 29
click at [673, 17] on icon "gallery menu" at bounding box center [672, 27] width 27 height 27
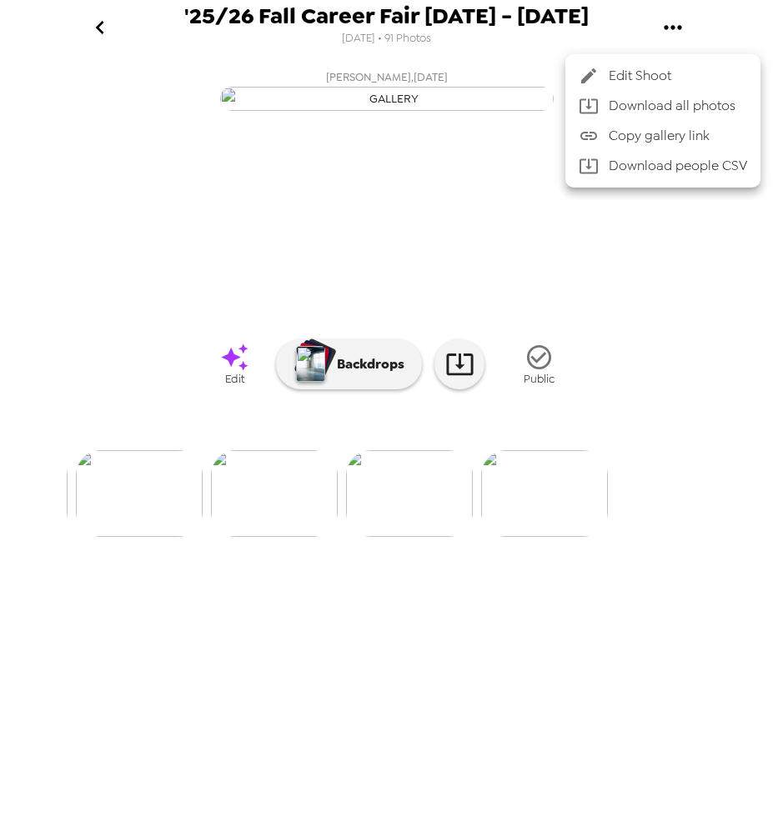
click at [625, 72] on span "Edit Shoot" at bounding box center [677, 76] width 138 height 20
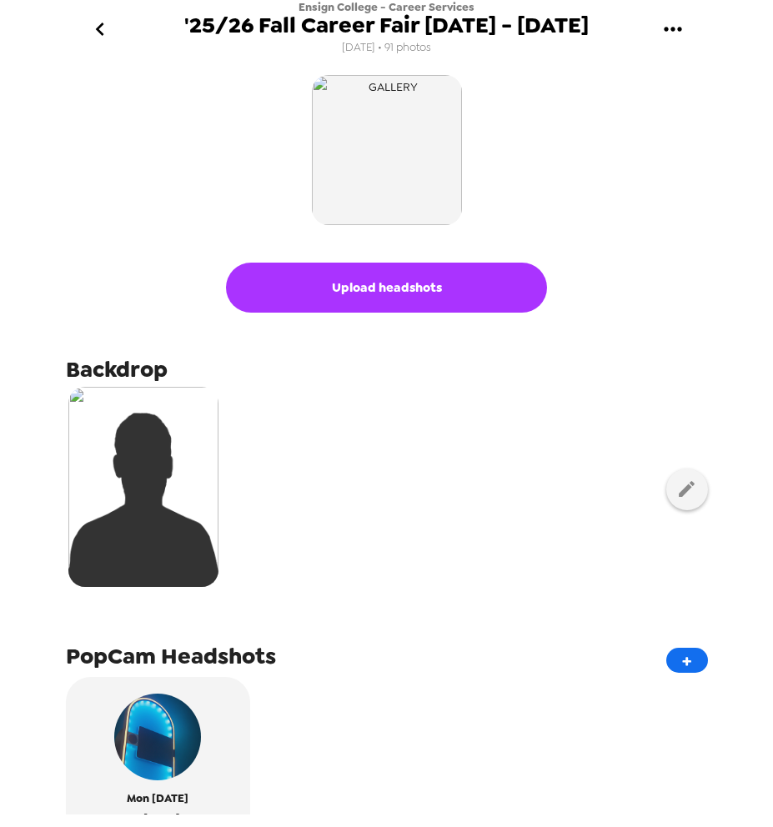
click at [371, 288] on button "Upload headshots" at bounding box center [386, 288] width 321 height 50
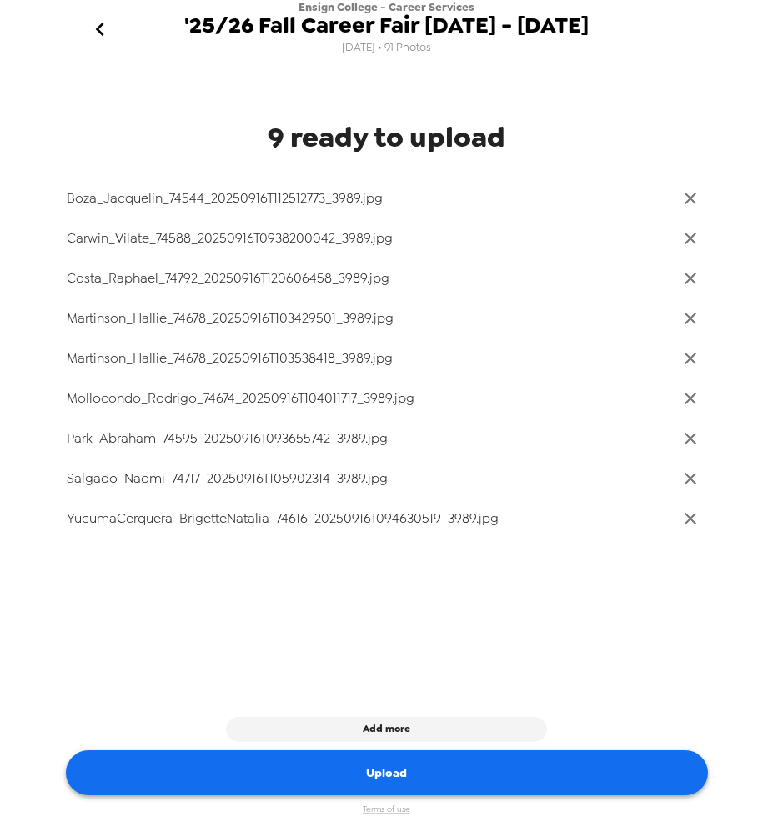
click at [548, 775] on button "Upload" at bounding box center [387, 773] width 642 height 46
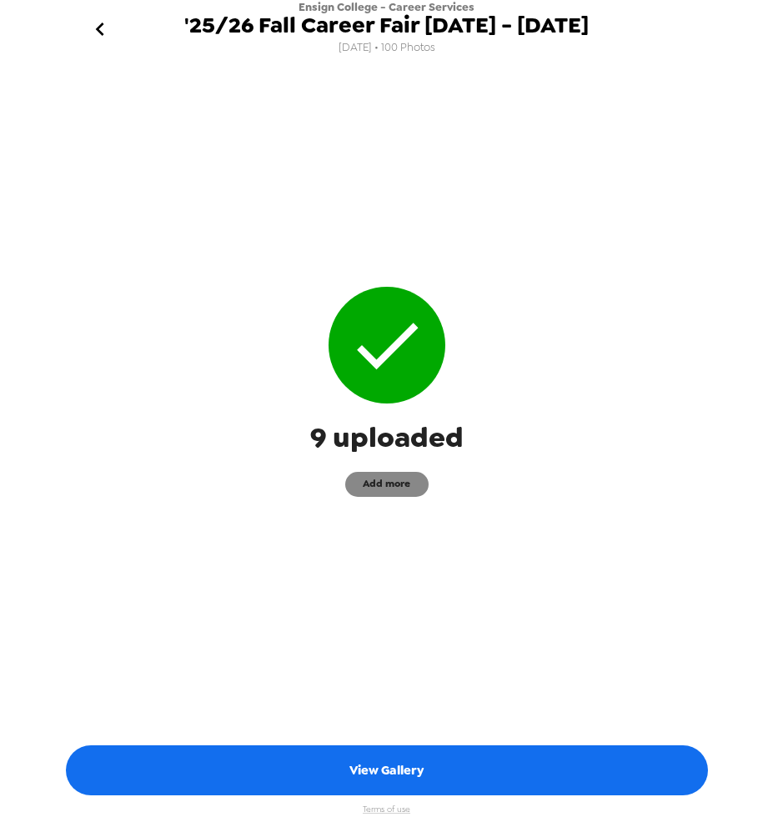
click at [384, 481] on button "Add more" at bounding box center [386, 484] width 83 height 25
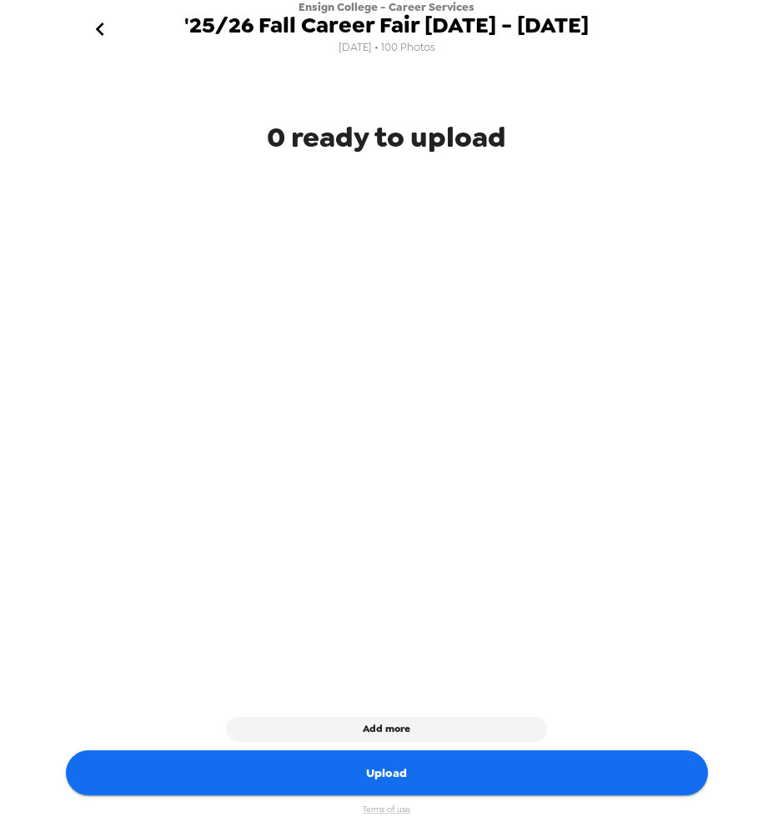
click at [103, 33] on icon "go back" at bounding box center [100, 29] width 27 height 27
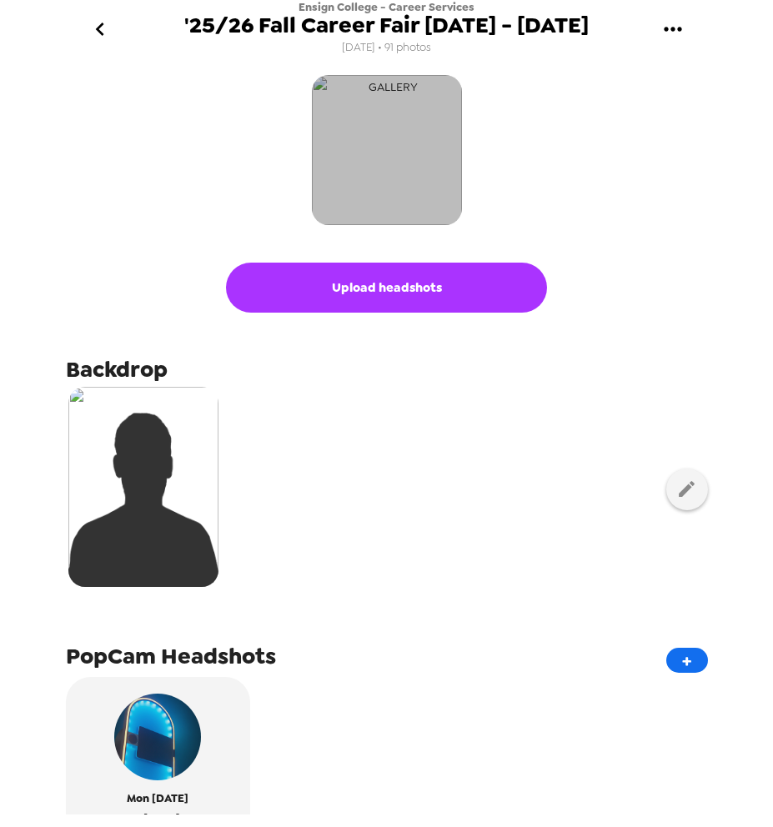
click at [387, 151] on img "button" at bounding box center [387, 150] width 150 height 150
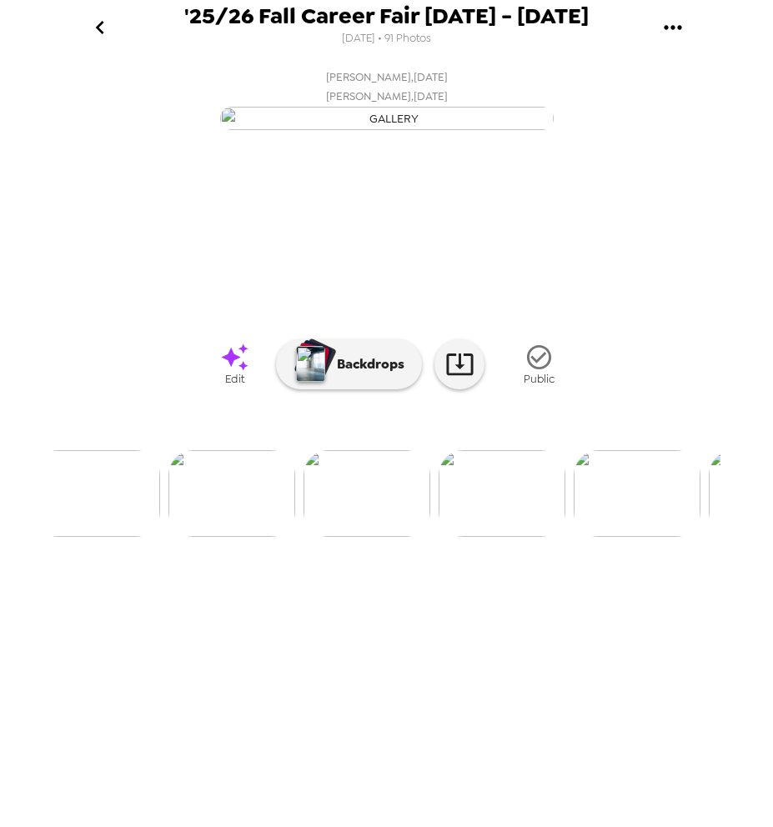
scroll to position [0, 3643]
click at [93, 16] on icon "go back" at bounding box center [100, 27] width 27 height 27
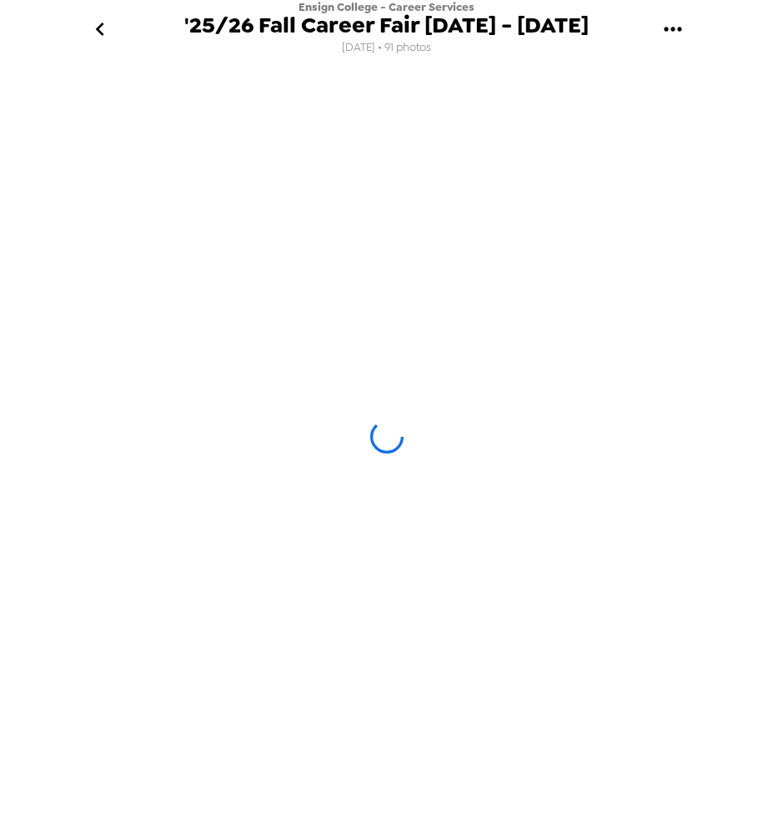
click at [95, 20] on icon "go back" at bounding box center [100, 29] width 27 height 27
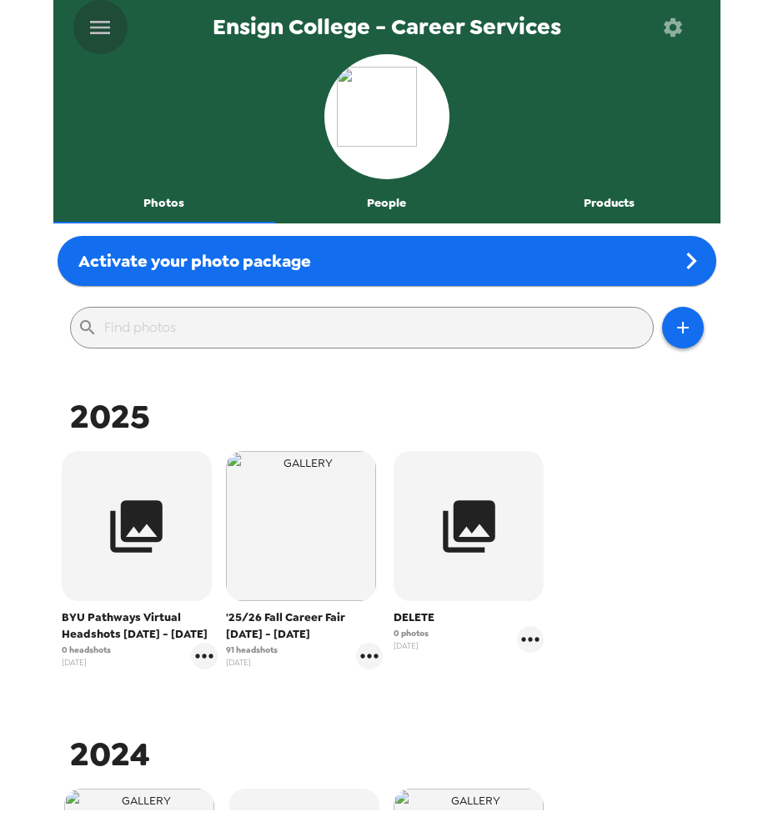
click at [101, 28] on icon "menu" at bounding box center [100, 27] width 27 height 27
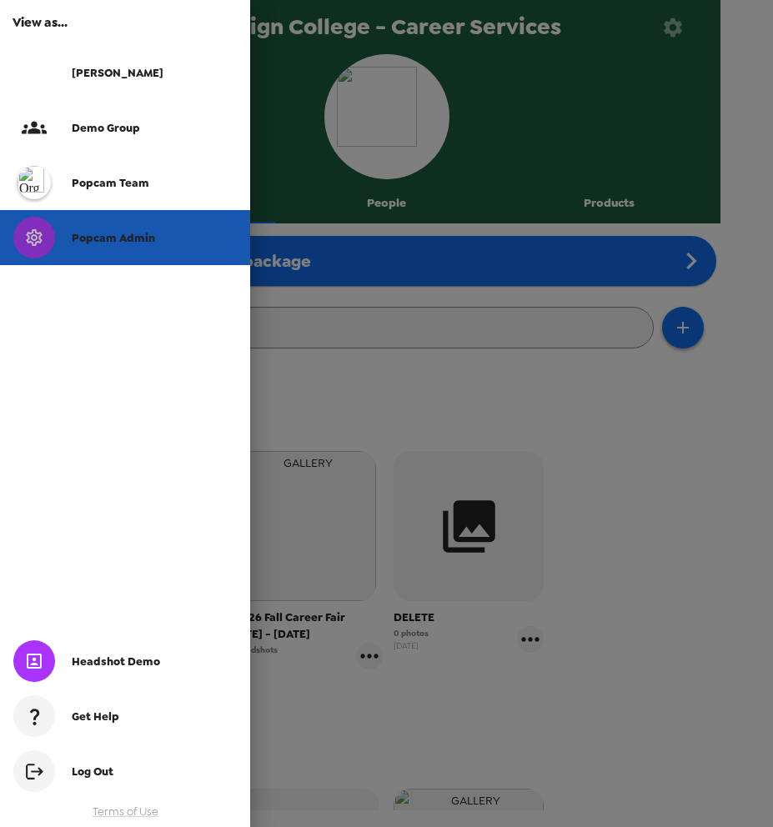
click at [117, 247] on div "Popcam Admin" at bounding box center [125, 237] width 250 height 55
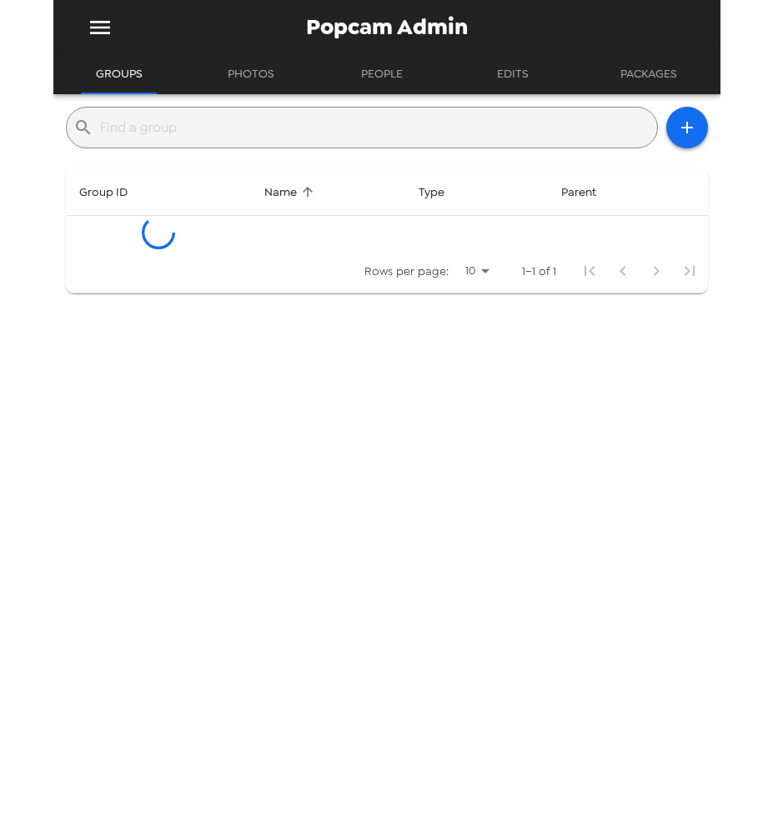
click at [263, 126] on input "text" at bounding box center [375, 127] width 550 height 27
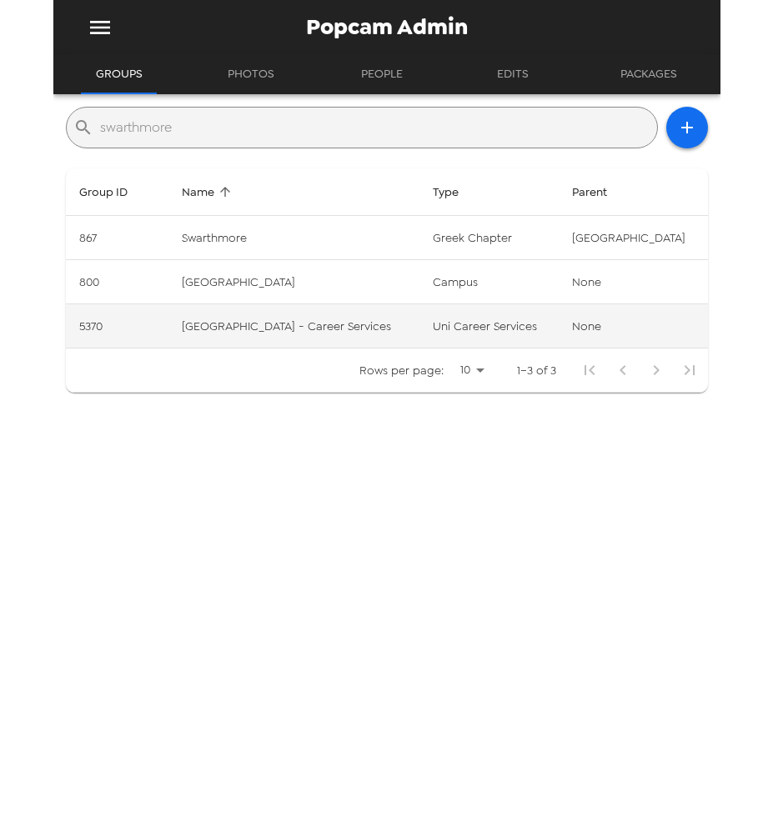
type input "swarthmore"
click at [340, 323] on td "Swarthmore College - Career Services" at bounding box center [293, 326] width 251 height 44
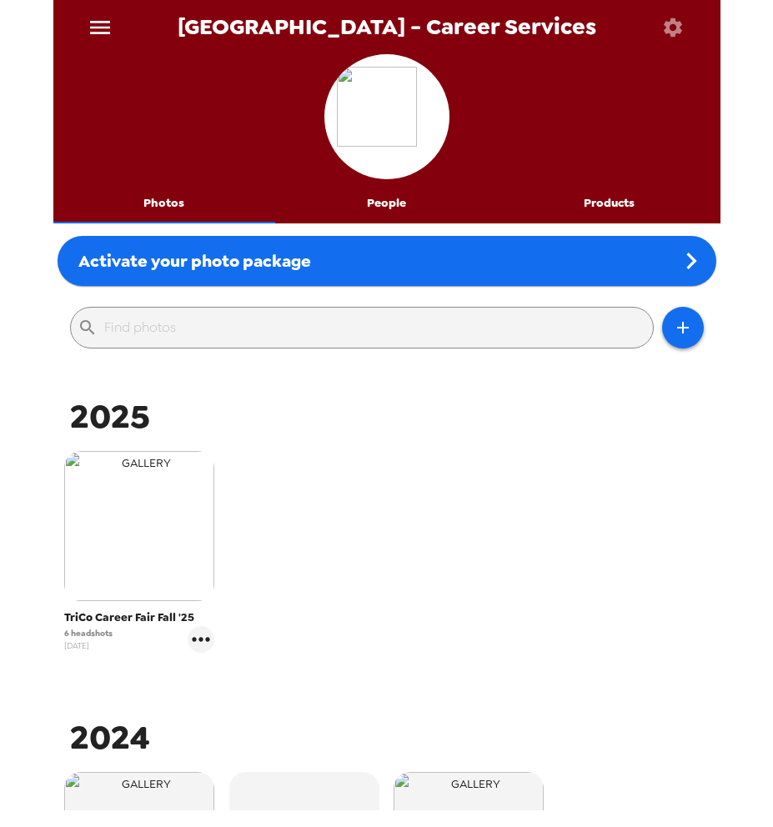
click at [162, 561] on img "button" at bounding box center [139, 526] width 150 height 150
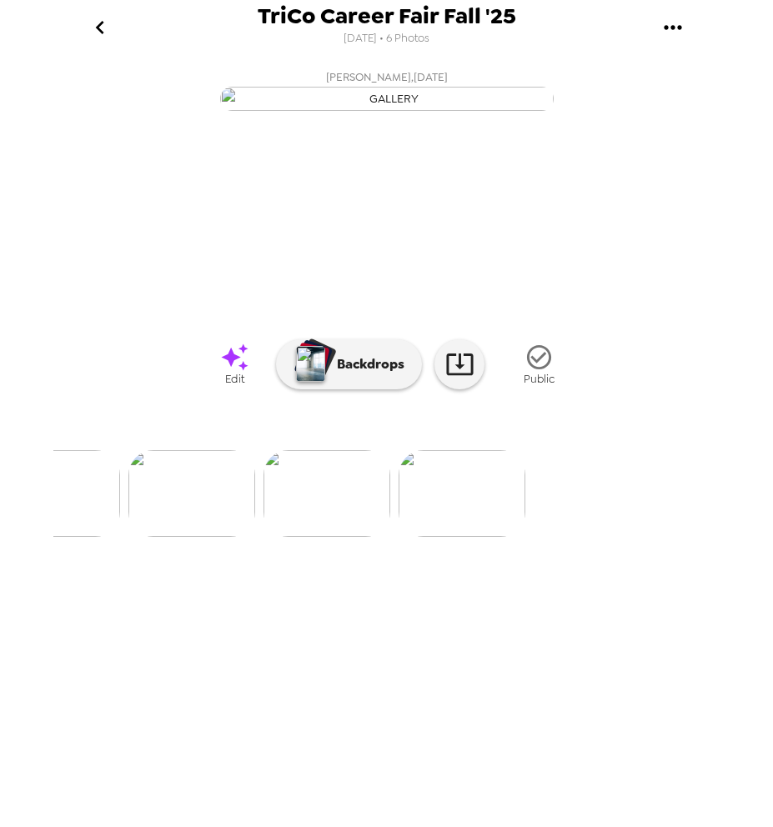
scroll to position [0, 675]
click at [230, 370] on icon at bounding box center [234, 356] width 27 height 27
click at [680, 25] on icon "gallery menu" at bounding box center [672, 27] width 18 height 4
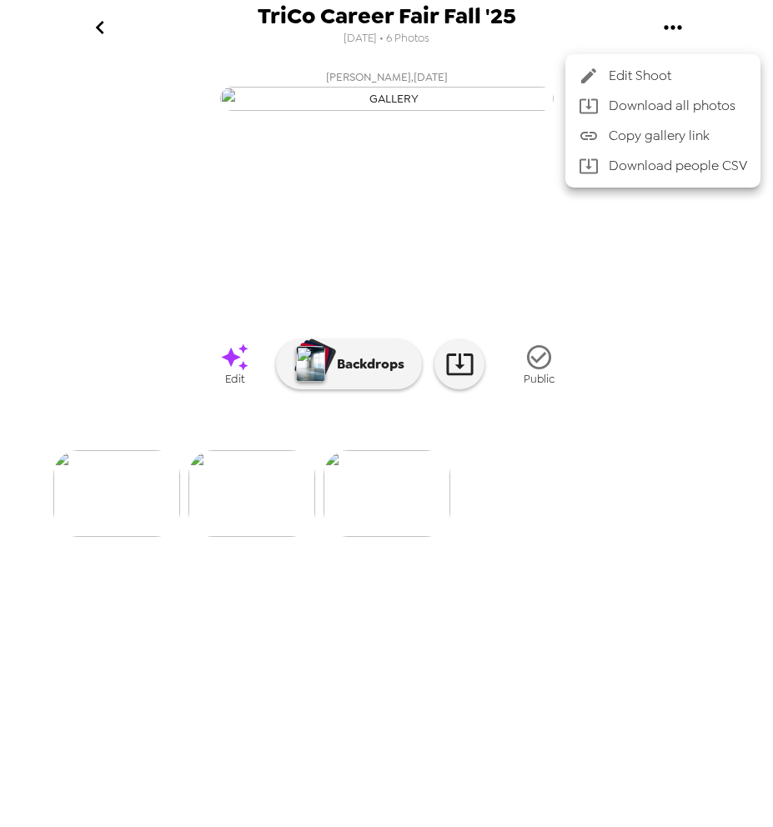
click at [655, 72] on span "Edit Shoot" at bounding box center [677, 76] width 138 height 20
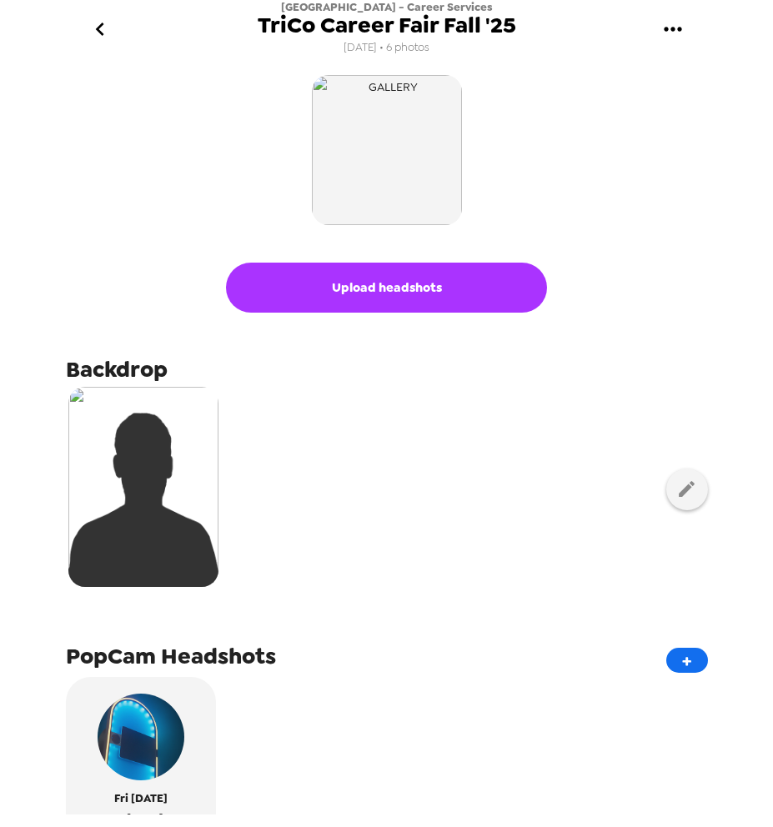
click at [406, 286] on button "Upload headshots" at bounding box center [386, 288] width 321 height 50
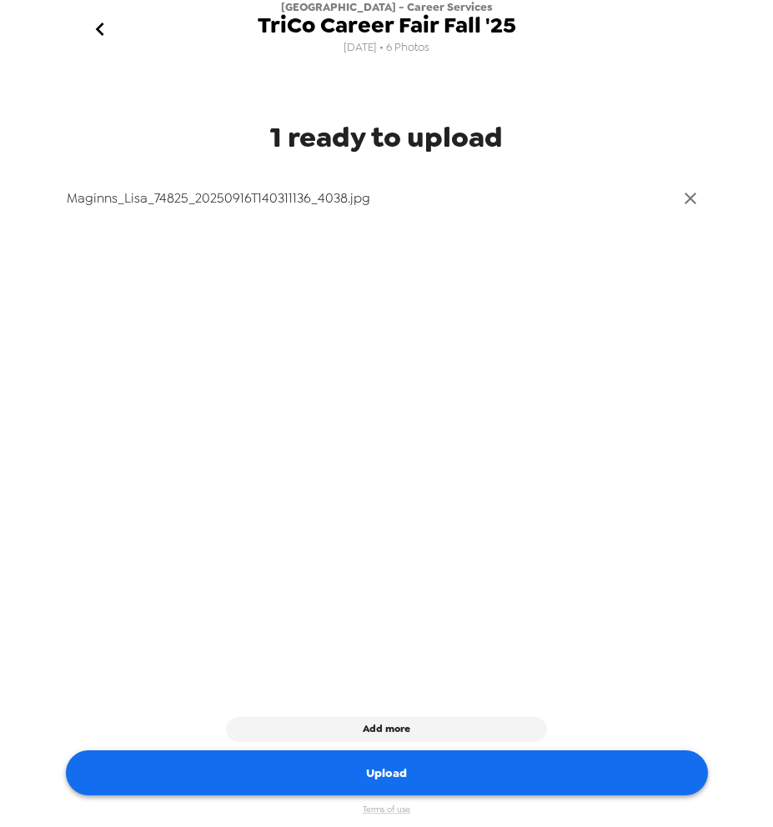
click at [380, 778] on button "Upload" at bounding box center [387, 773] width 642 height 46
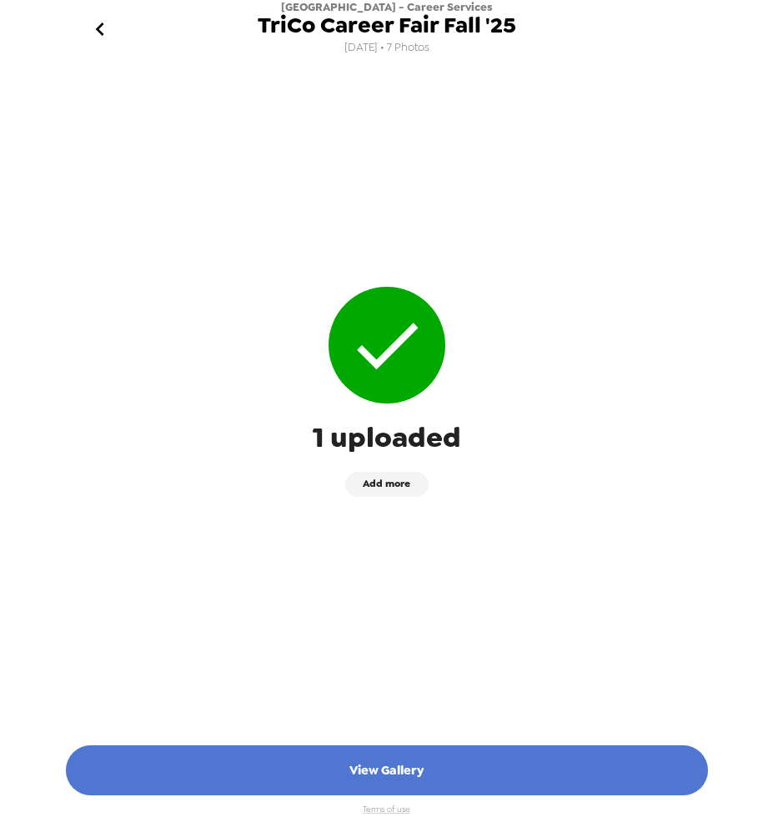
click at [429, 769] on button "View Gallery" at bounding box center [387, 770] width 642 height 50
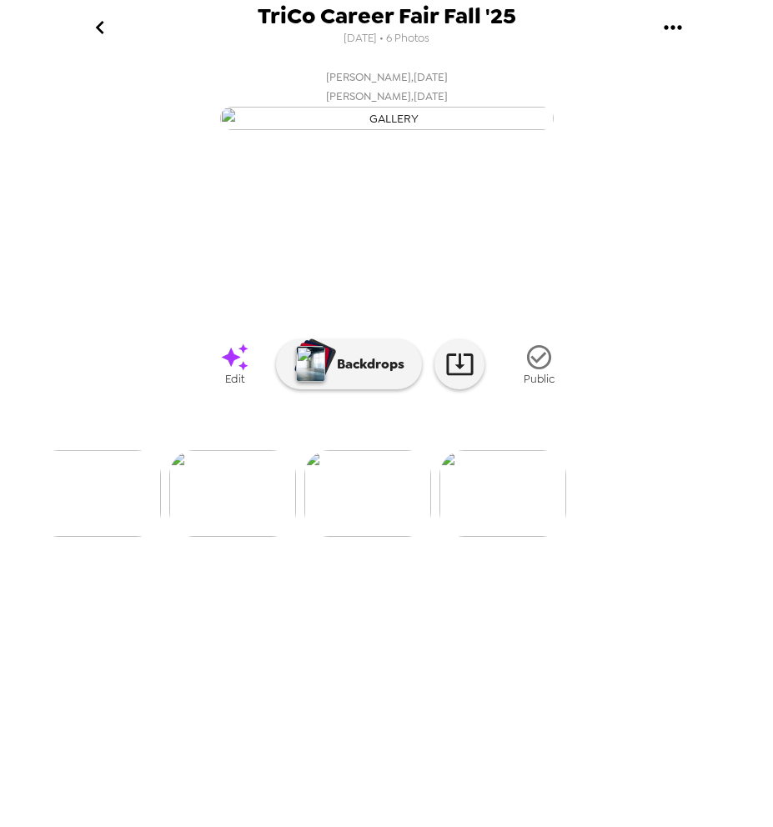
scroll to position [0, 675]
click at [108, 25] on icon "go back" at bounding box center [100, 27] width 27 height 27
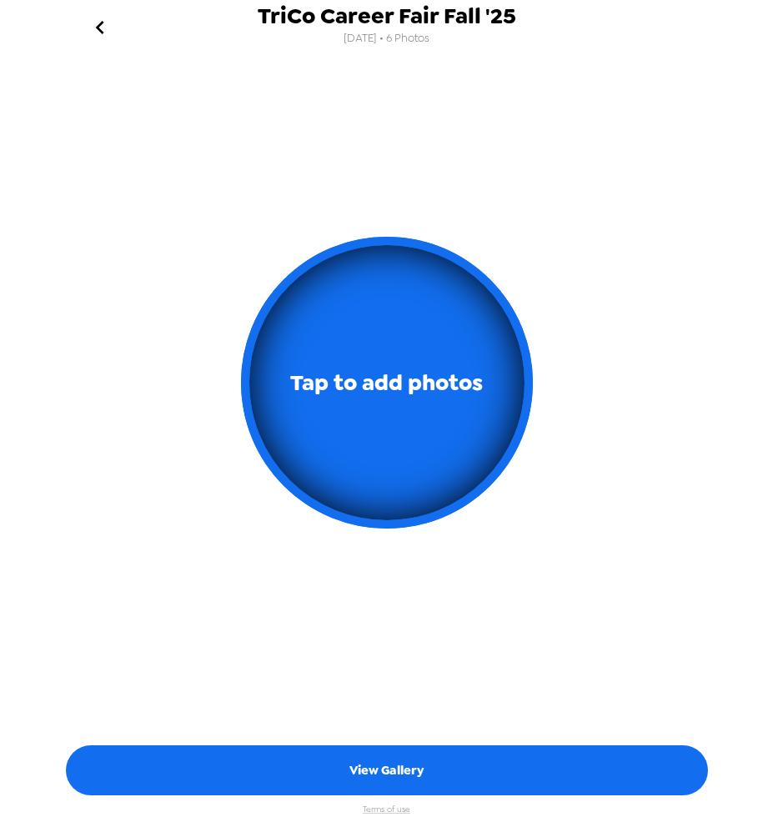
click at [107, 30] on icon "go back" at bounding box center [100, 27] width 27 height 27
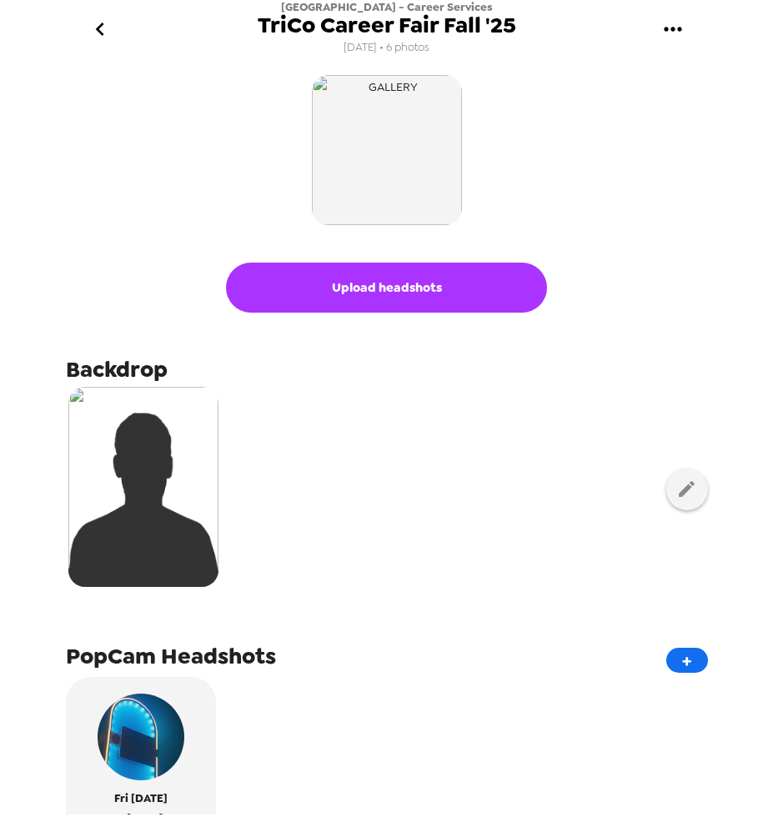
click at [107, 30] on icon "go back" at bounding box center [100, 29] width 27 height 27
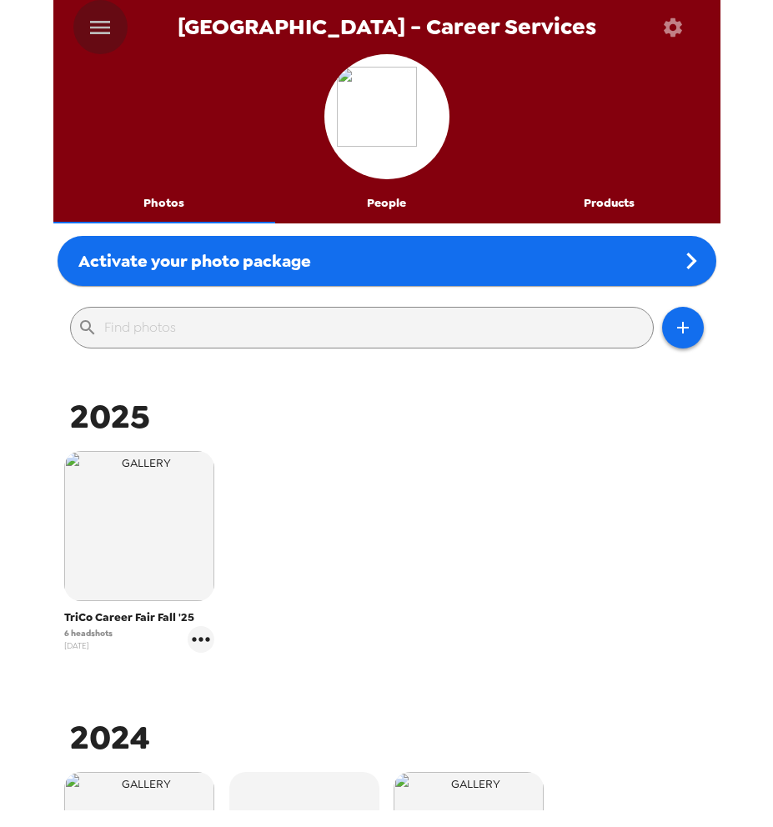
click at [107, 30] on icon "menu" at bounding box center [100, 27] width 27 height 27
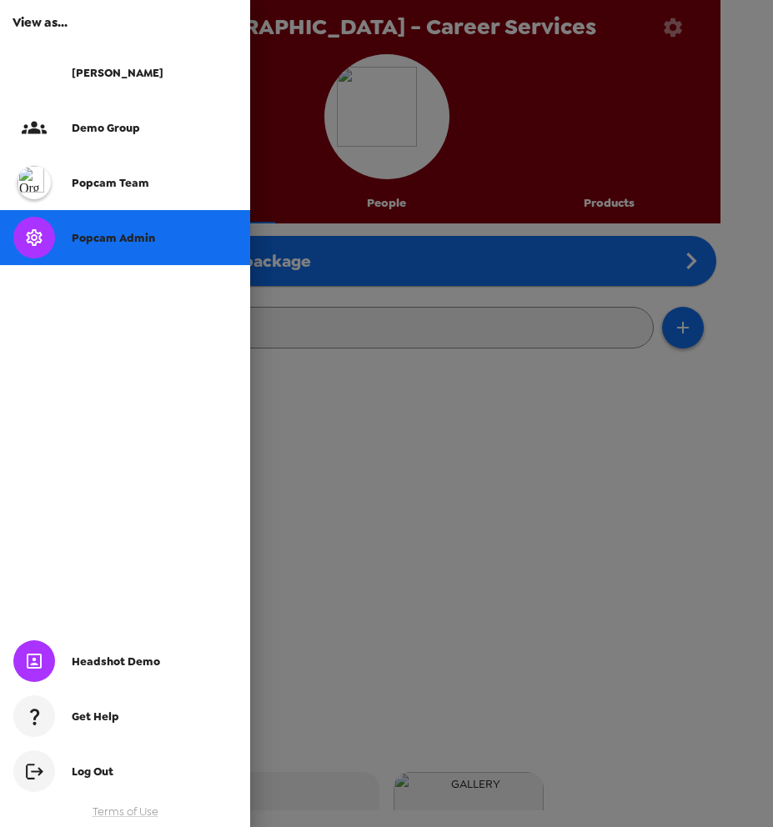
click at [119, 233] on span "Popcam Admin" at bounding box center [113, 238] width 83 height 14
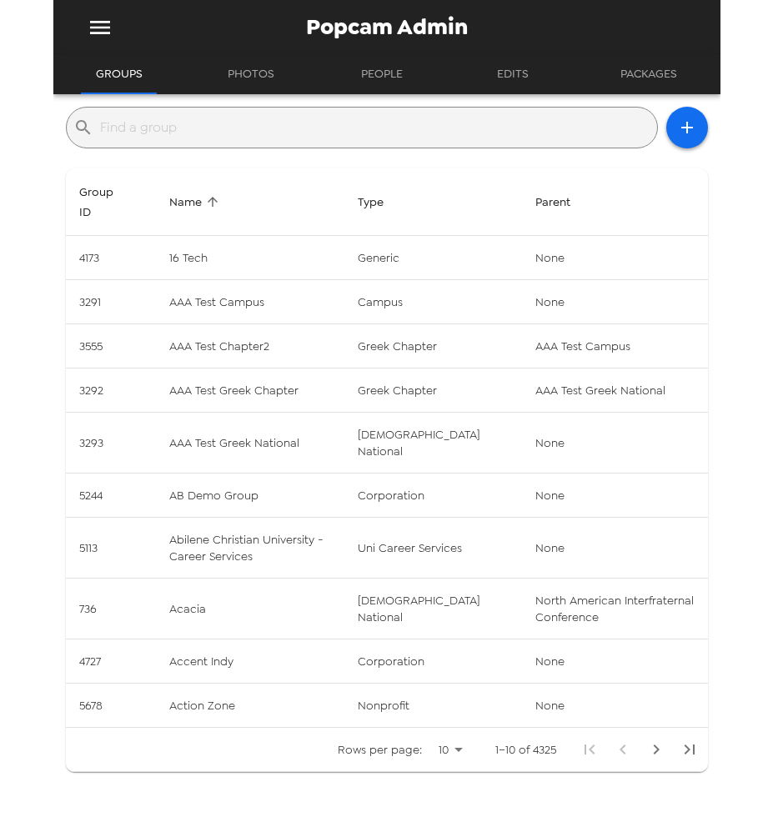
click at [176, 132] on input "text" at bounding box center [375, 127] width 550 height 27
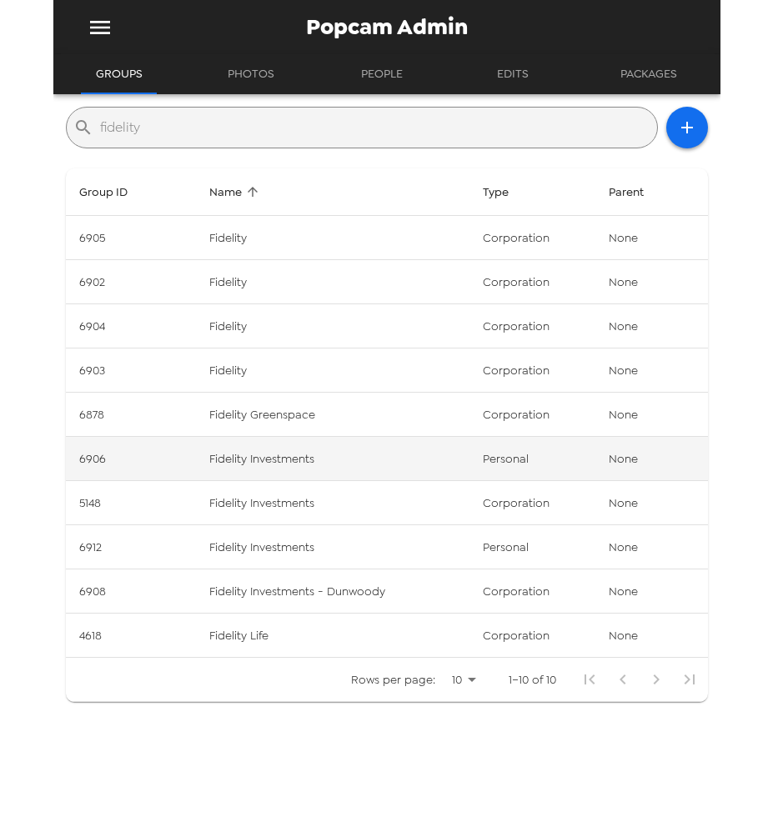
type input "fidelity"
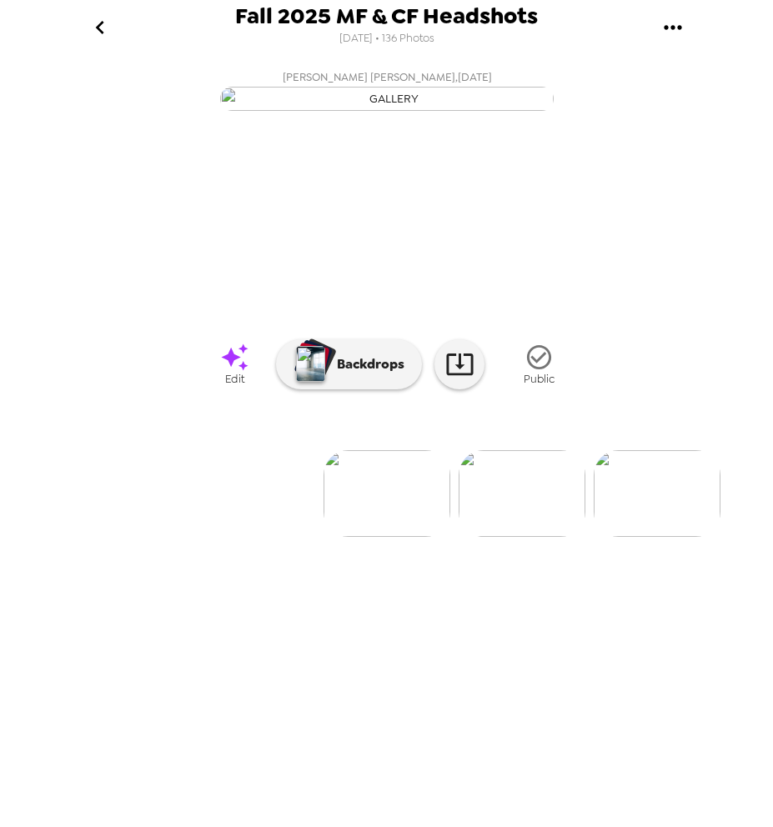
click at [99, 19] on icon "go back" at bounding box center [100, 27] width 27 height 27
click at [673, 35] on icon "gallery menu" at bounding box center [672, 27] width 27 height 27
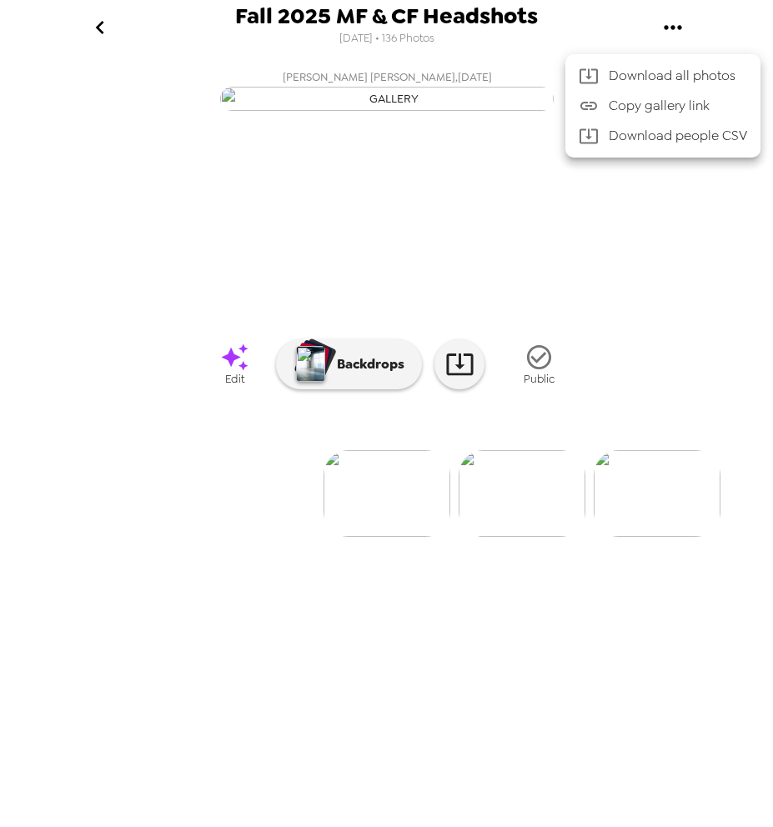
click at [651, 255] on div at bounding box center [386, 413] width 773 height 827
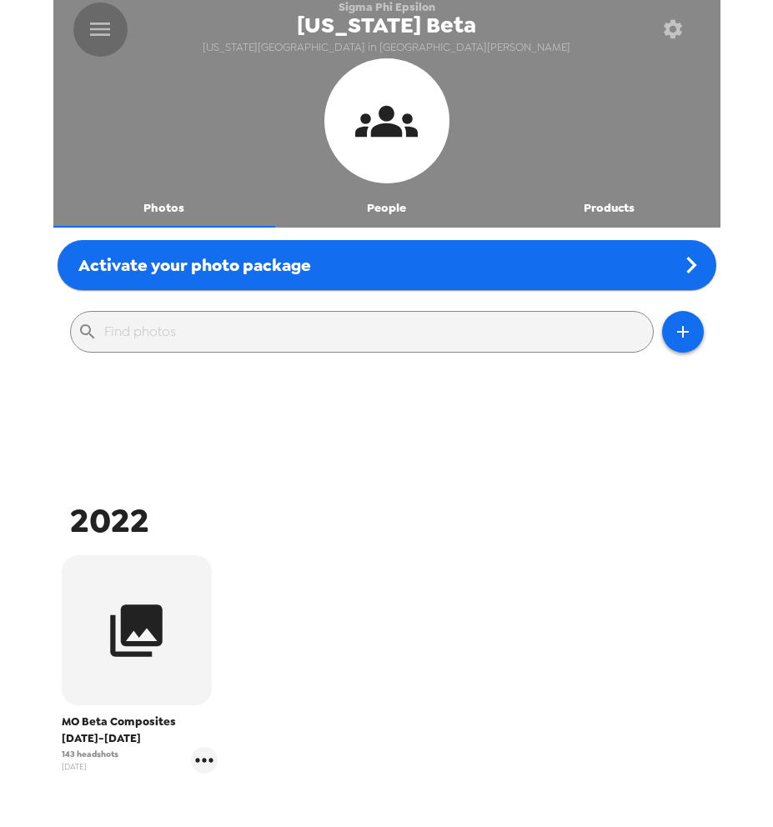
click at [92, 25] on icon "menu" at bounding box center [100, 29] width 27 height 27
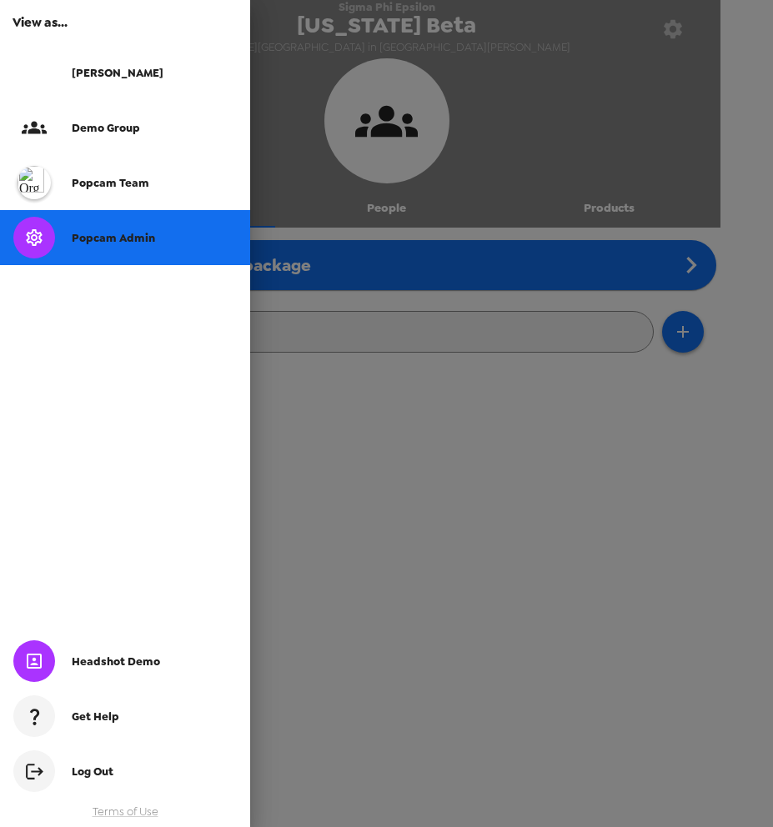
click at [96, 63] on div "[PERSON_NAME]" at bounding box center [125, 72] width 250 height 55
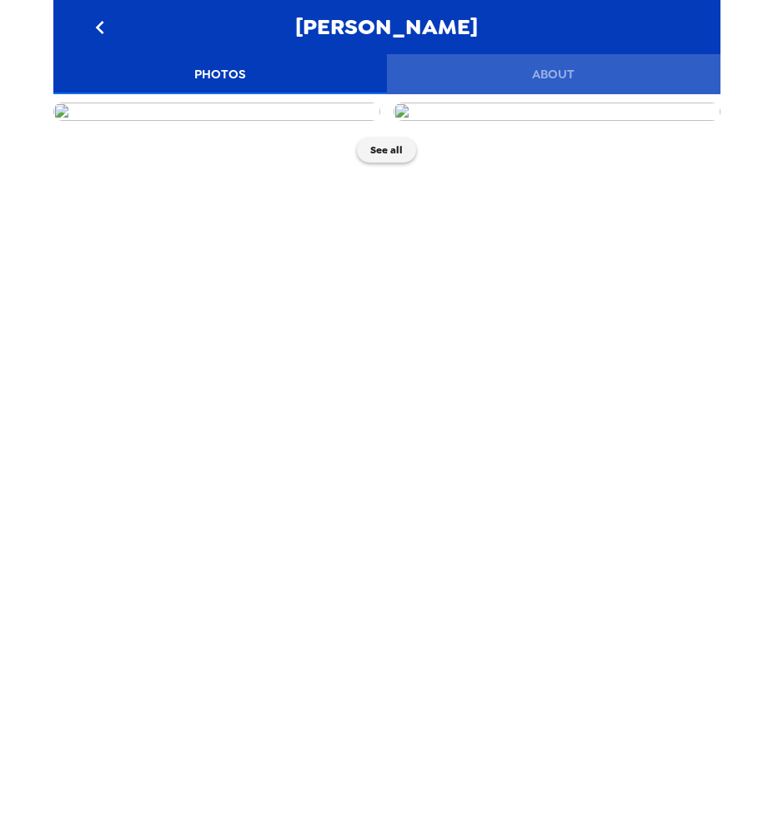
click at [572, 64] on button "About" at bounding box center [553, 74] width 333 height 40
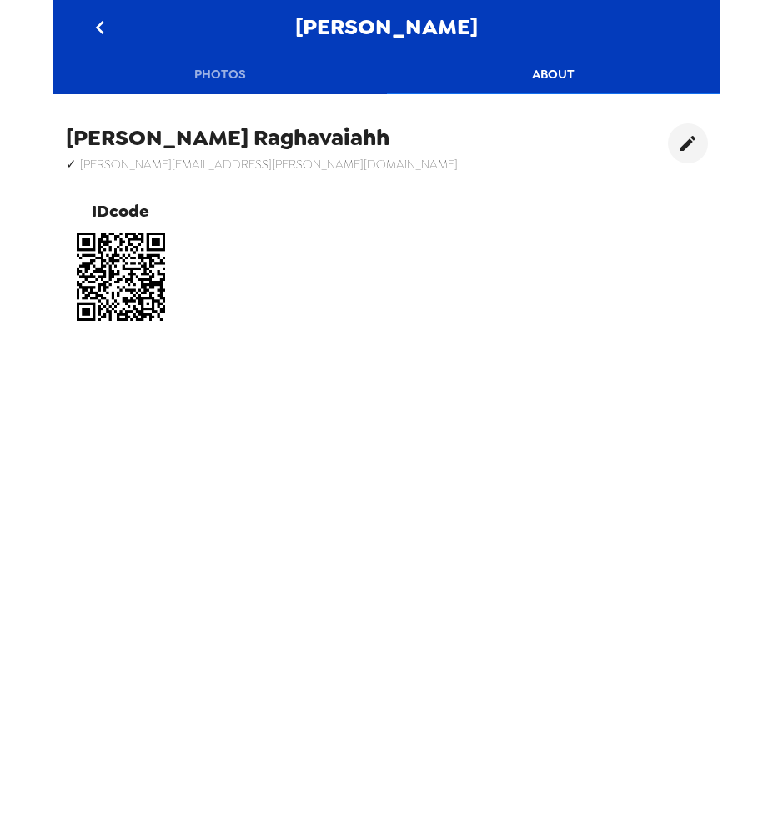
click at [99, 30] on icon "go back" at bounding box center [100, 27] width 8 height 13
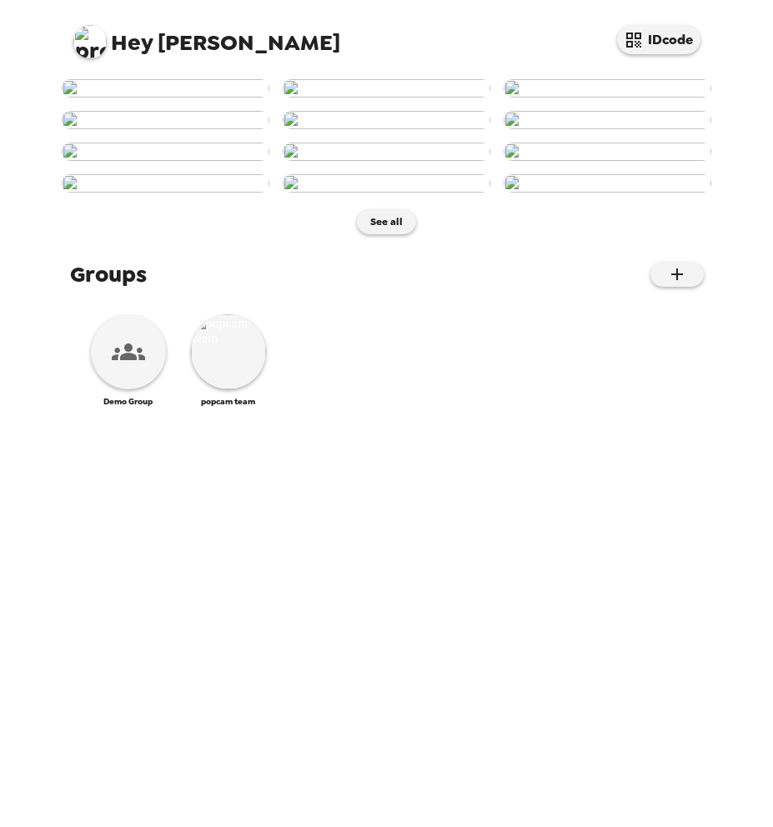
click at [87, 39] on img at bounding box center [89, 41] width 33 height 33
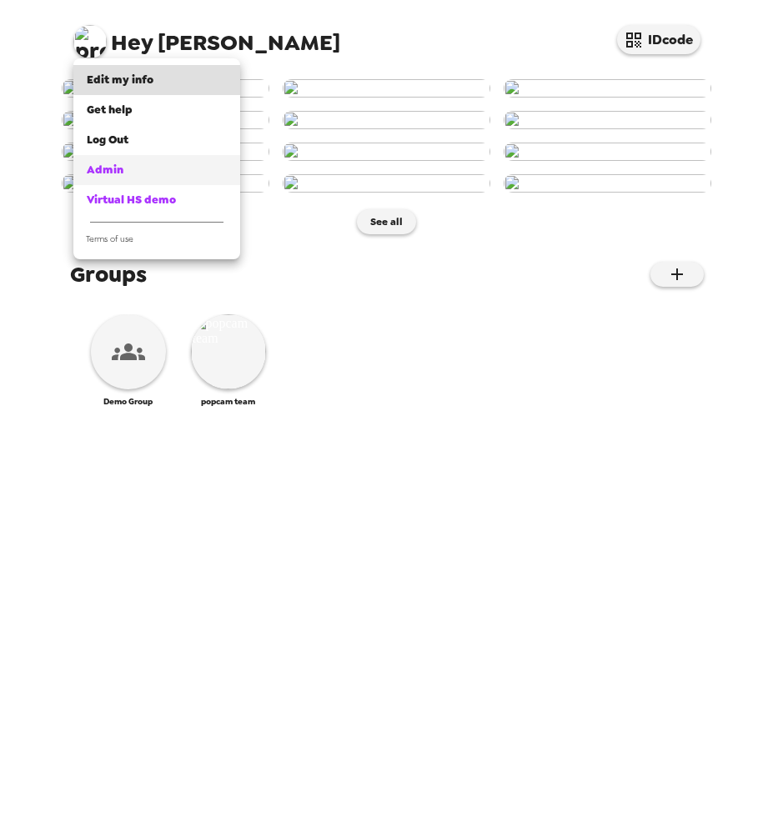
click at [102, 163] on span "Admin" at bounding box center [105, 170] width 37 height 14
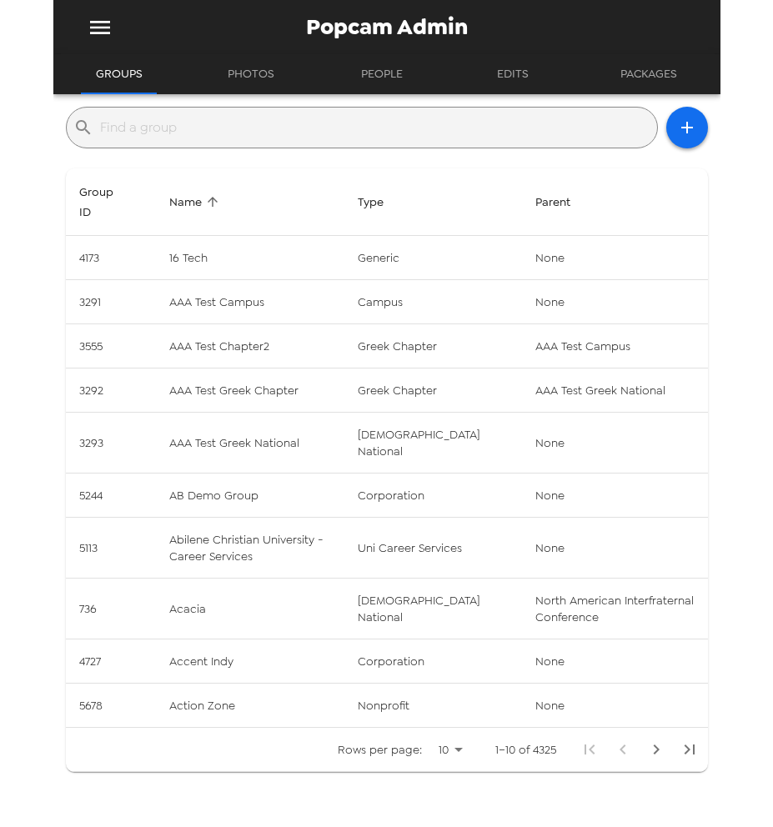
click at [227, 123] on input "text" at bounding box center [375, 127] width 550 height 27
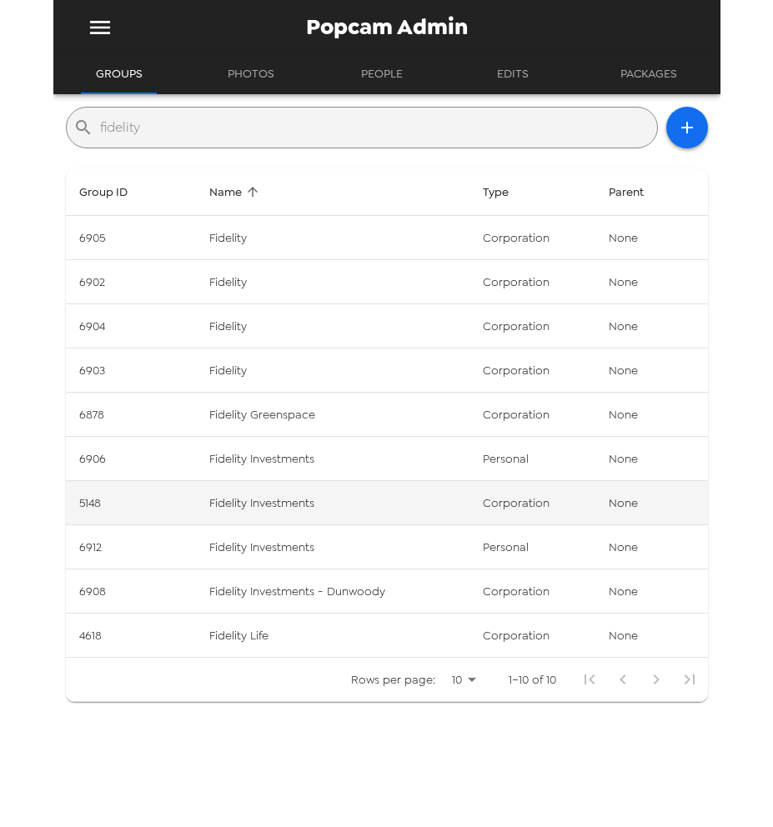
type input "fidelity"
click at [374, 498] on td "Fidelity Investments" at bounding box center [332, 503] width 273 height 44
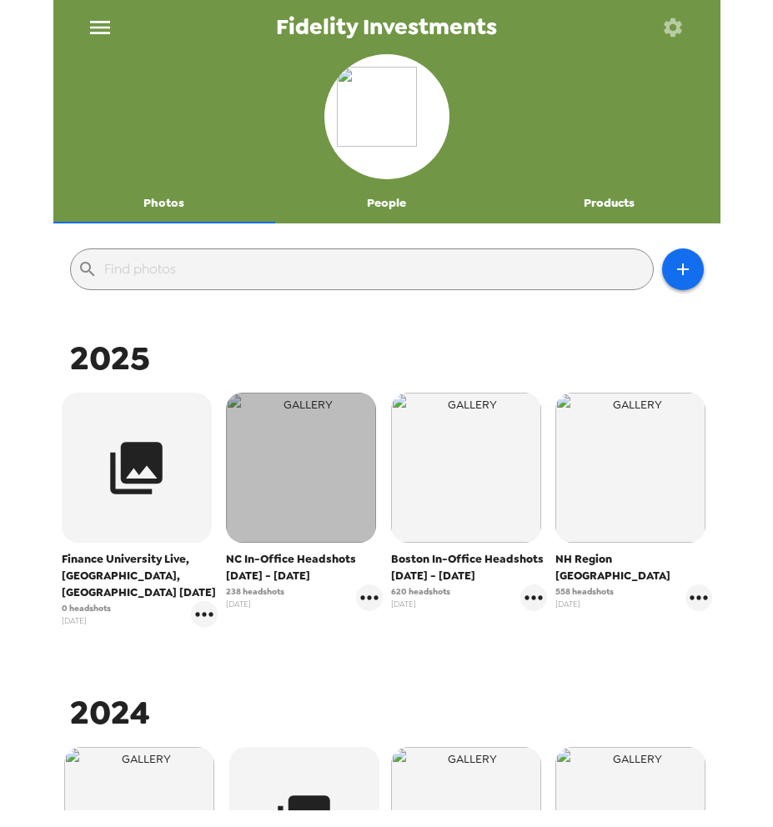
click at [327, 521] on img "button" at bounding box center [301, 468] width 150 height 150
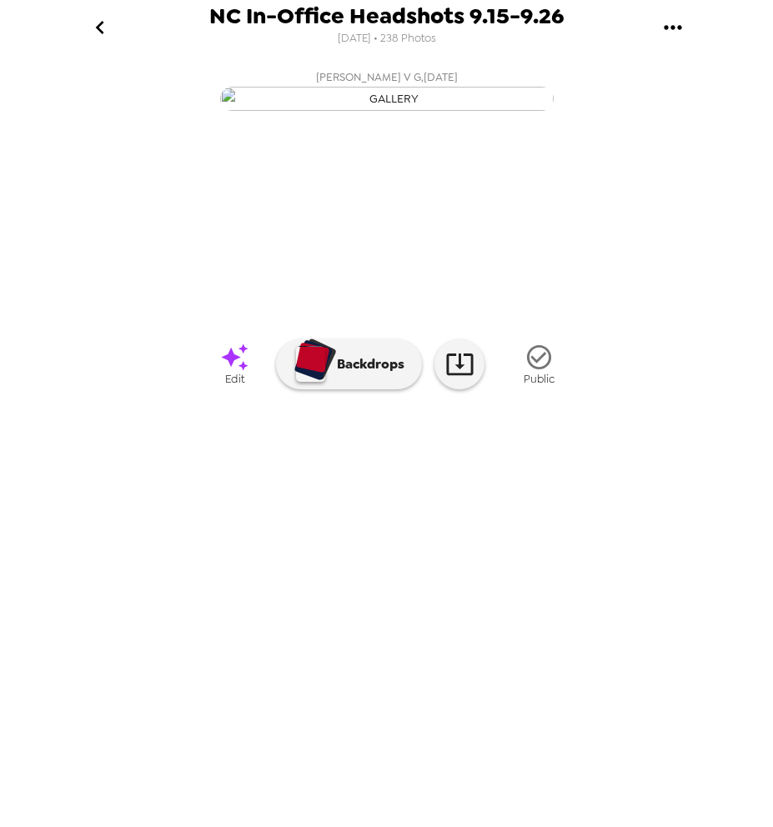
scroll to position [0, 1484]
click at [245, 372] on icon at bounding box center [234, 357] width 29 height 29
click at [489, 537] on img at bounding box center [522, 493] width 127 height 87
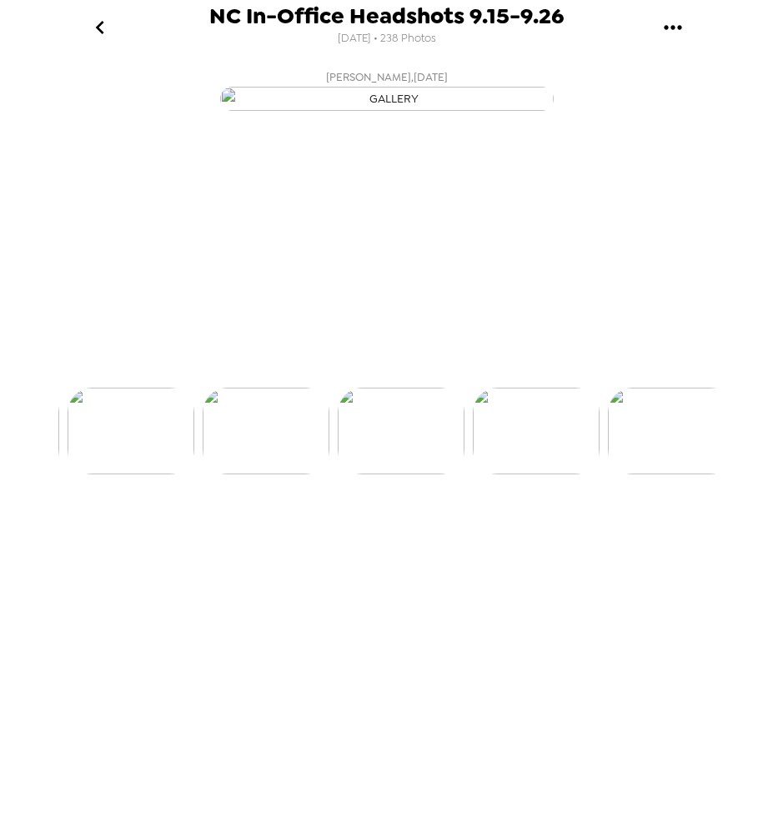
scroll to position [0, 1619]
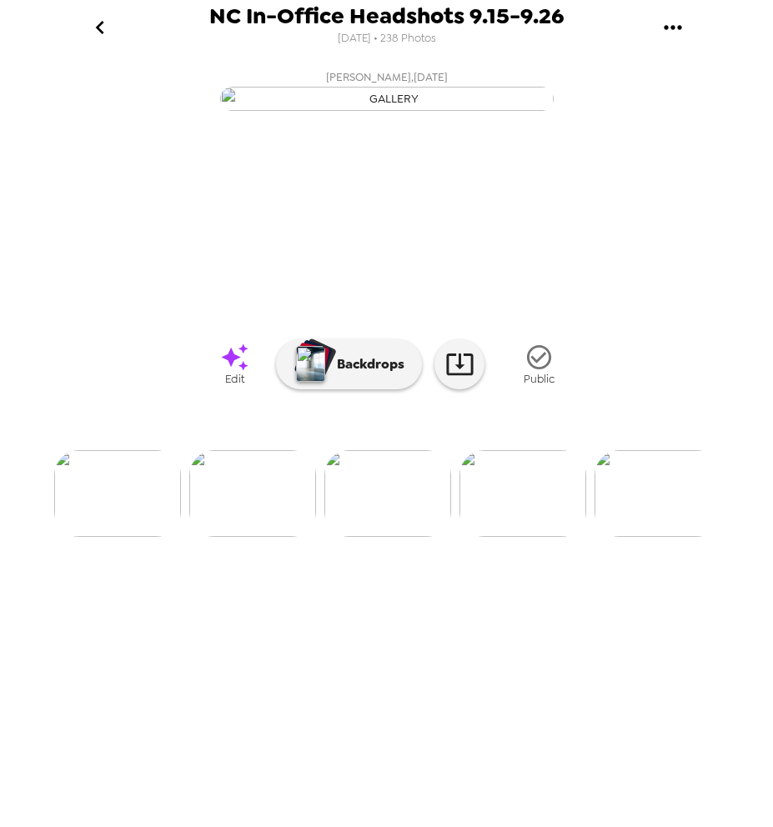
click at [223, 370] on icon at bounding box center [234, 356] width 27 height 27
click at [503, 537] on img at bounding box center [522, 493] width 127 height 87
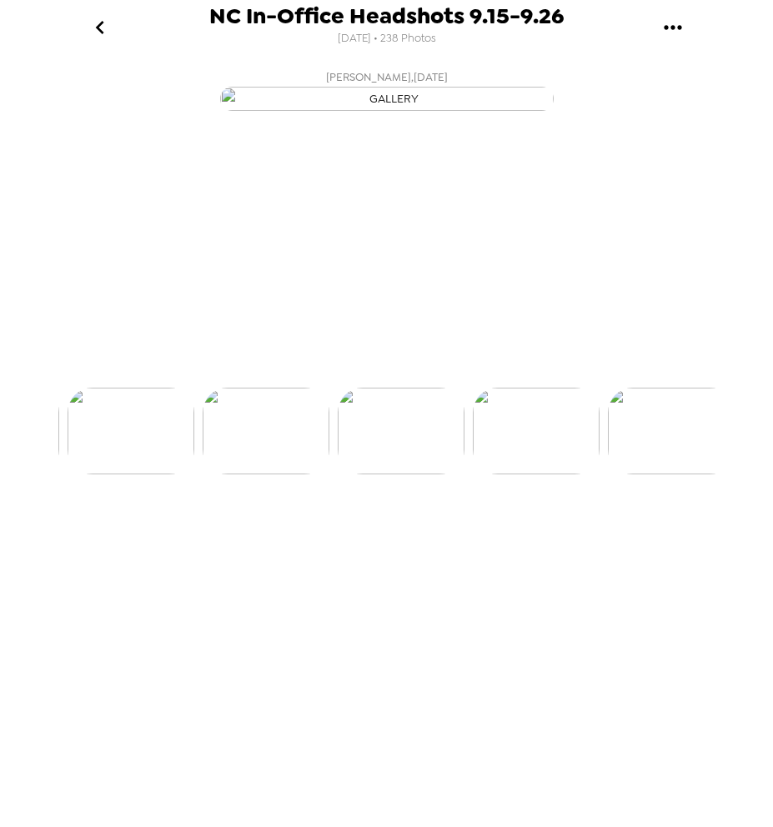
scroll to position [0, 1754]
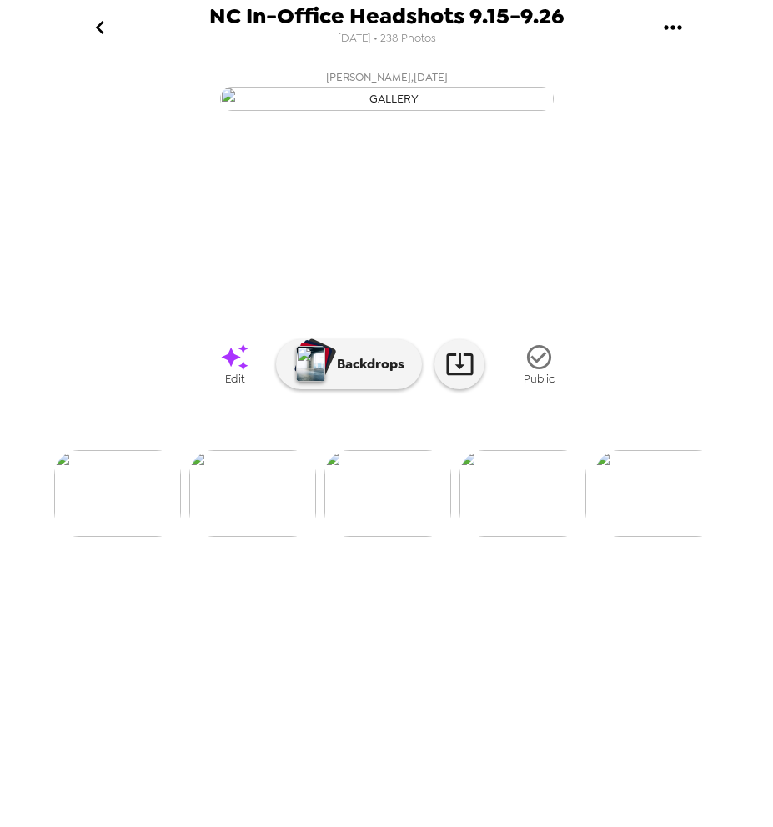
click at [220, 372] on icon at bounding box center [234, 357] width 29 height 29
click at [508, 537] on img at bounding box center [522, 493] width 127 height 87
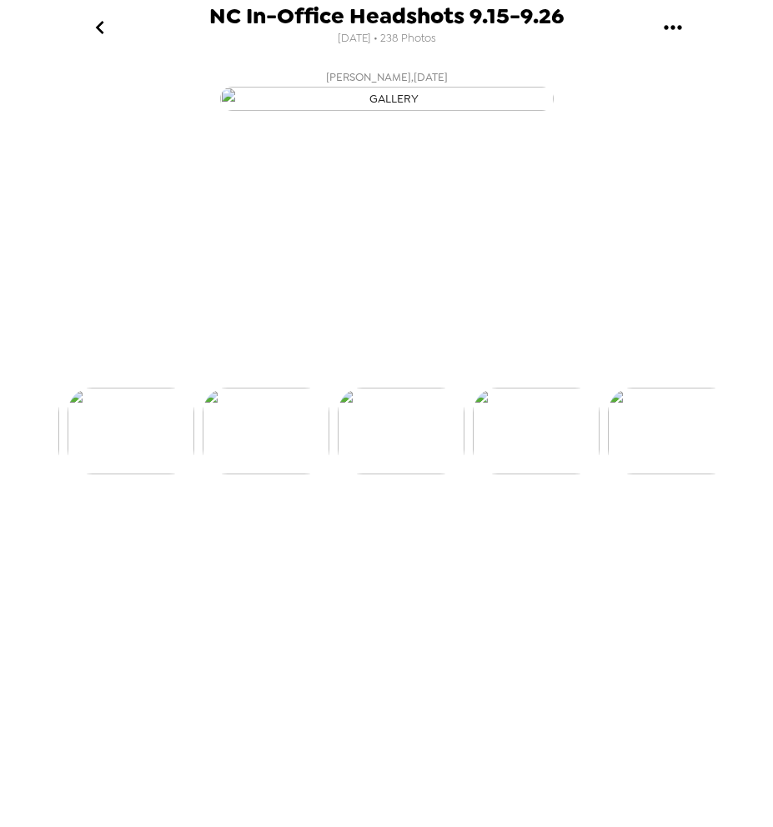
scroll to position [0, 1889]
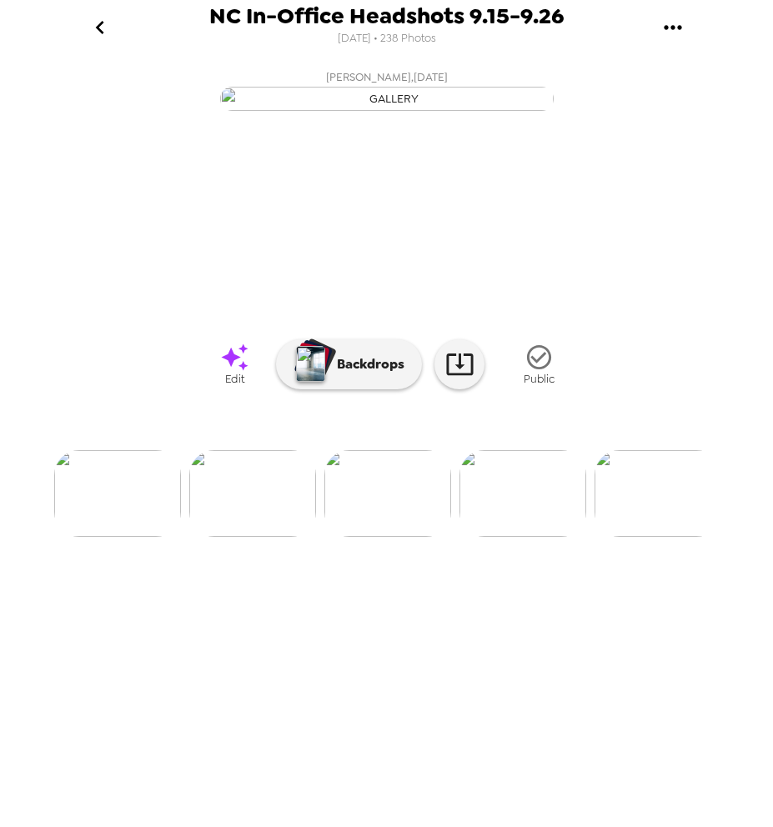
click at [222, 372] on icon at bounding box center [234, 357] width 29 height 29
click at [536, 537] on img at bounding box center [522, 493] width 127 height 87
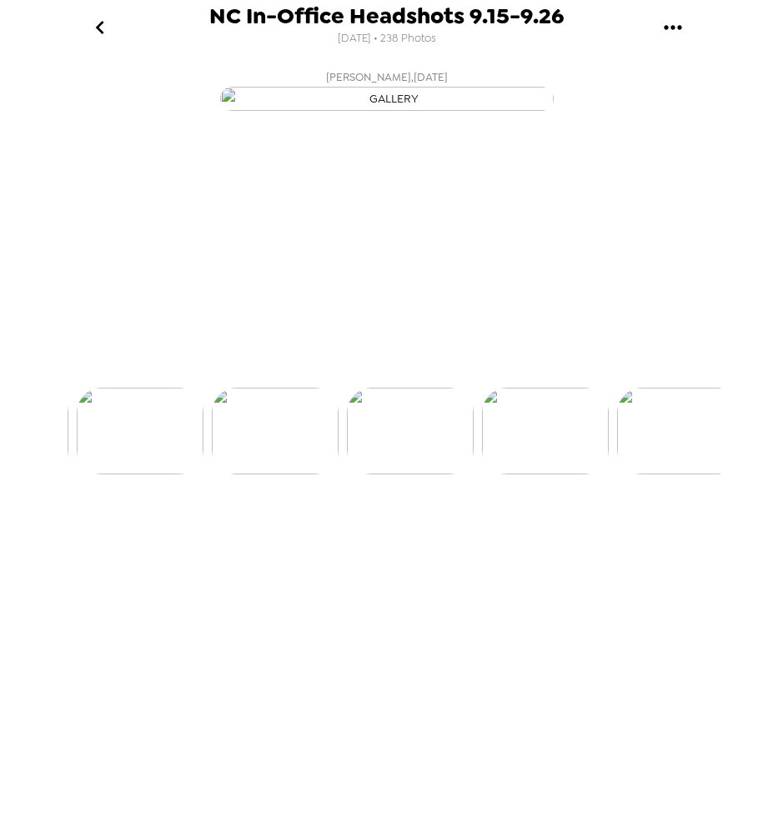
scroll to position [0, 2024]
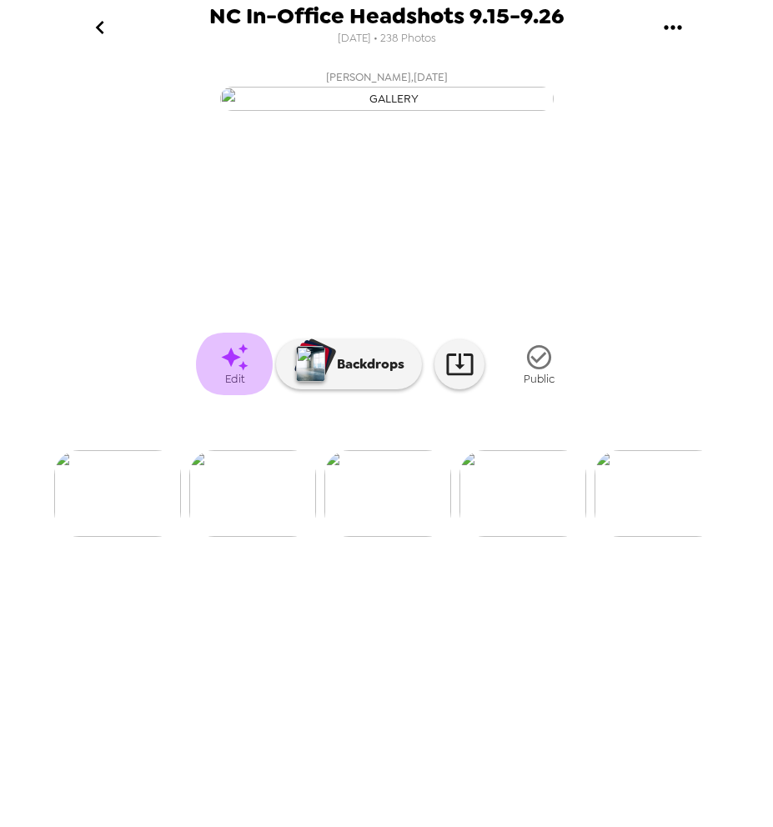
click at [231, 372] on icon at bounding box center [234, 357] width 29 height 29
click at [524, 537] on img at bounding box center [522, 493] width 127 height 87
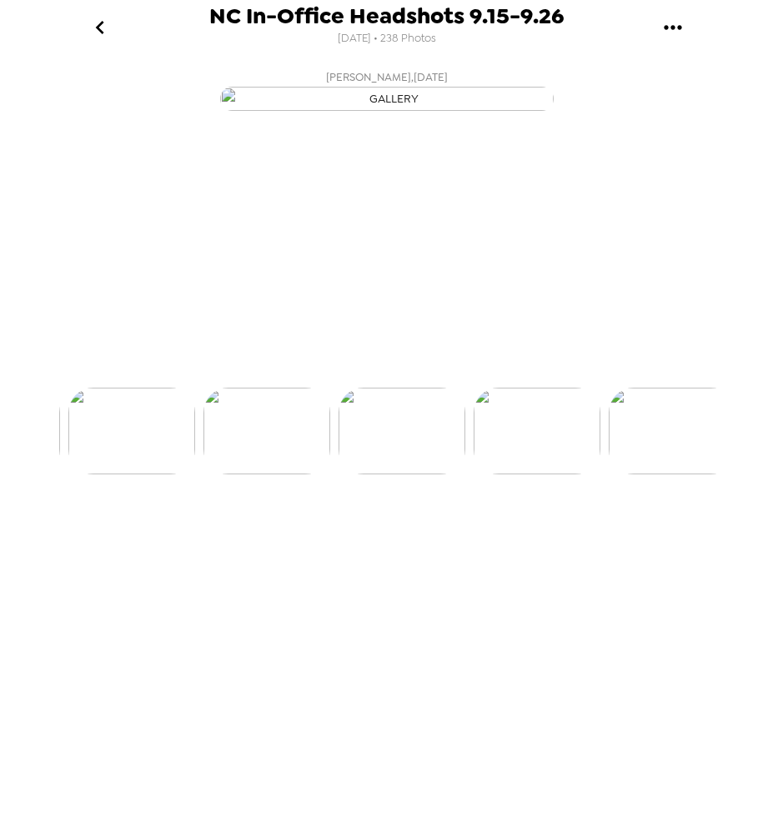
scroll to position [0, 2159]
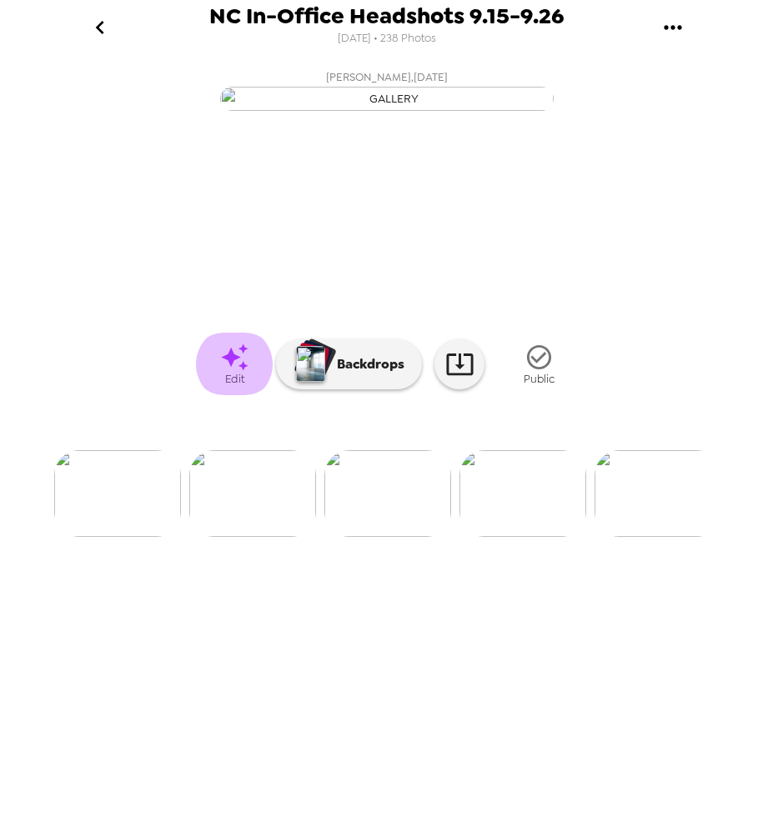
click at [239, 370] on icon at bounding box center [234, 356] width 27 height 27
click at [537, 537] on img at bounding box center [522, 493] width 127 height 87
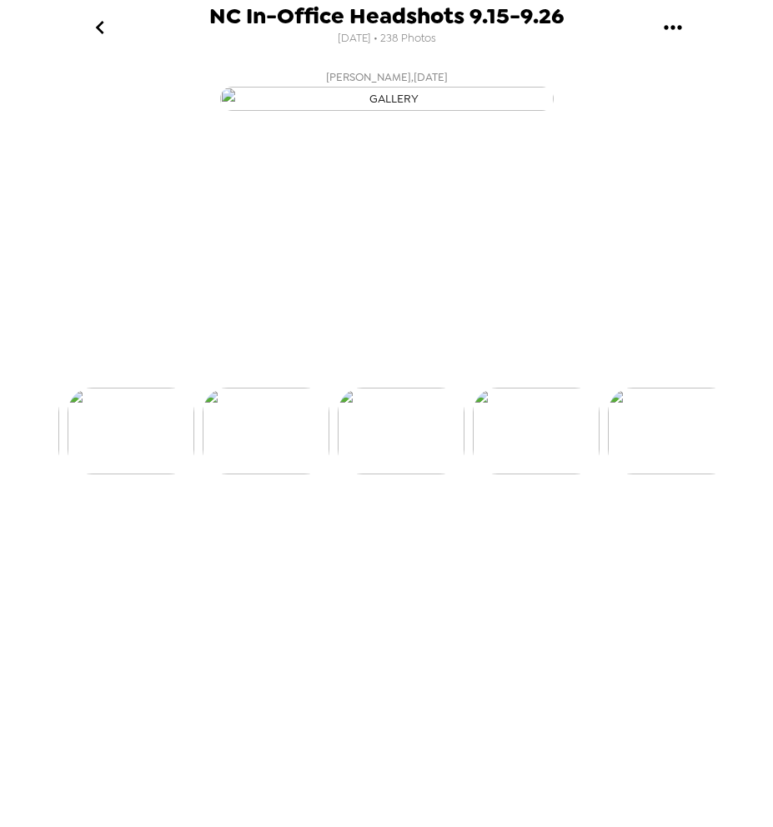
scroll to position [0, 2294]
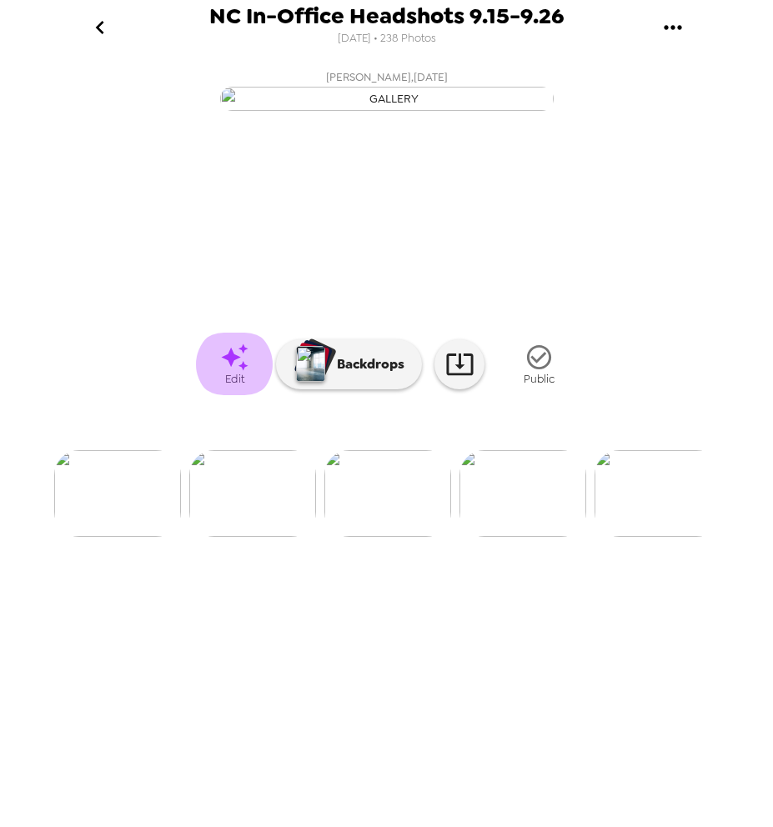
click at [240, 372] on icon at bounding box center [234, 357] width 29 height 29
click at [547, 537] on img at bounding box center [522, 493] width 127 height 87
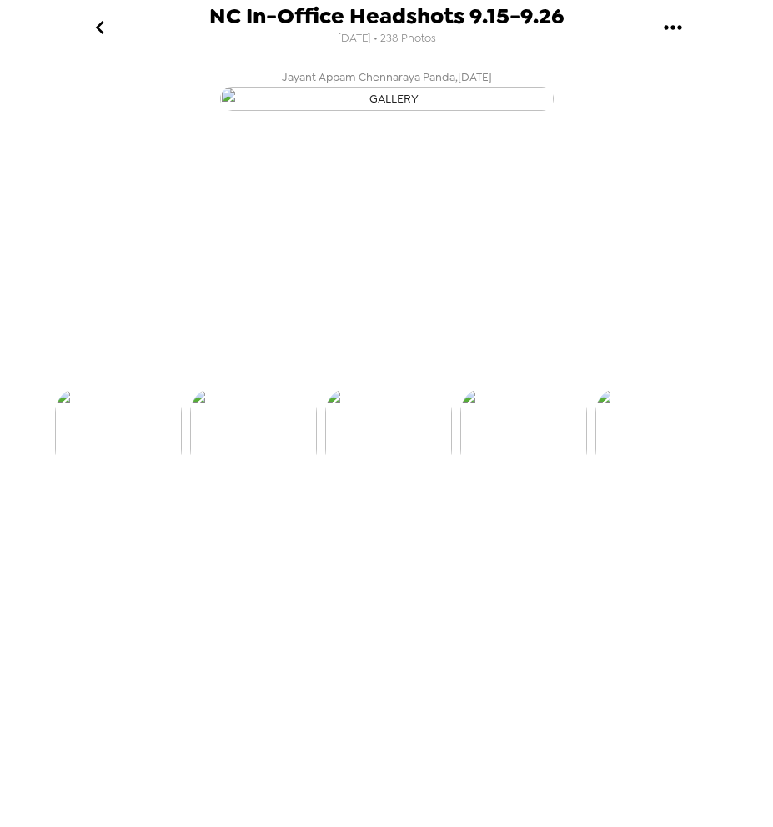
scroll to position [0, 2429]
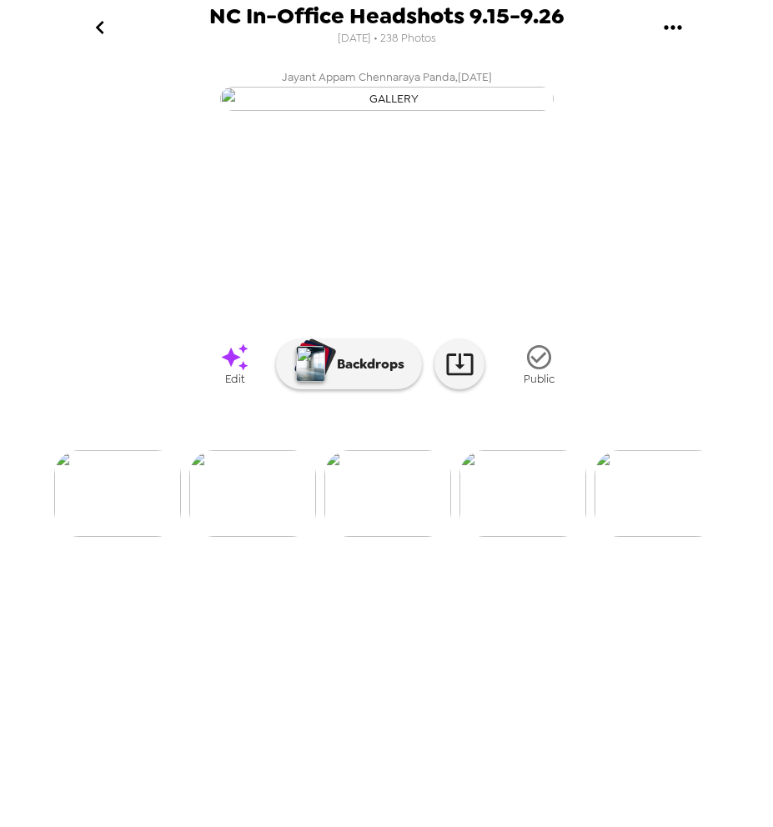
click at [238, 372] on icon at bounding box center [234, 357] width 29 height 29
click at [528, 537] on img at bounding box center [522, 493] width 127 height 87
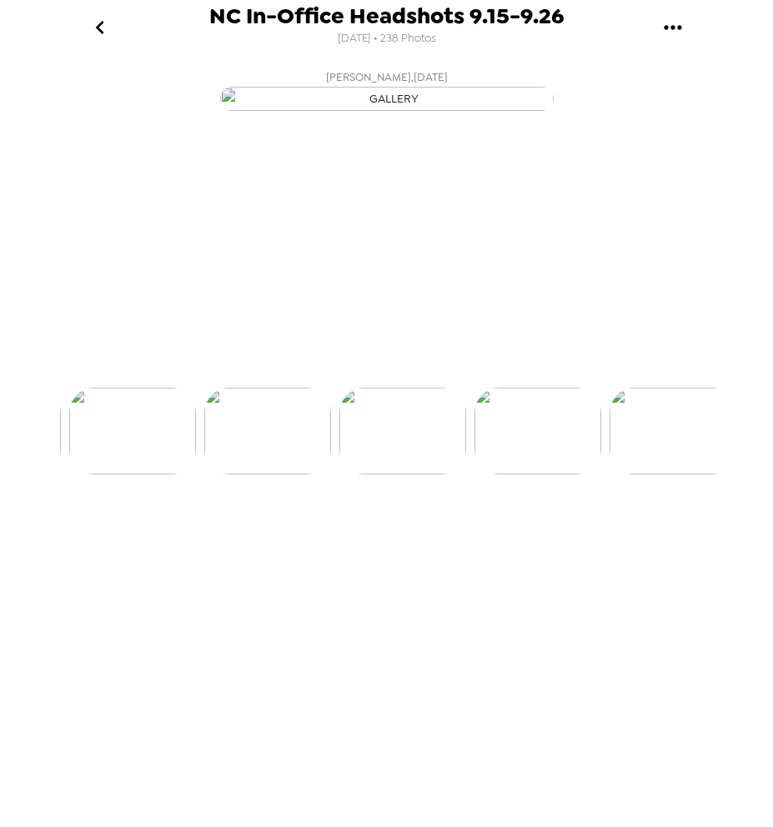
scroll to position [0, 2564]
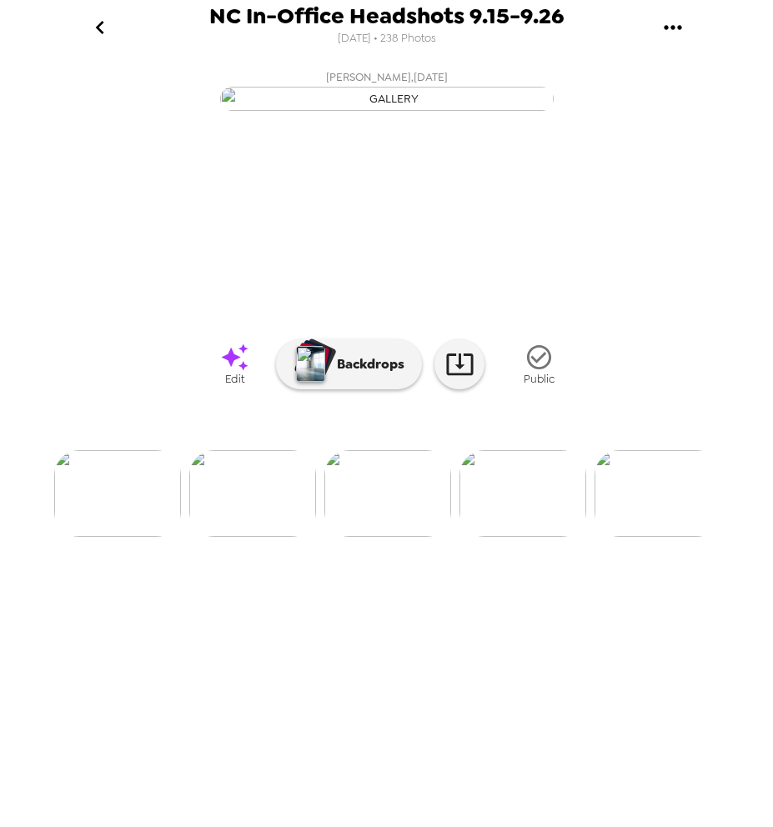
click at [206, 395] on link "Edit" at bounding box center [234, 364] width 83 height 63
click at [505, 537] on img at bounding box center [522, 493] width 127 height 87
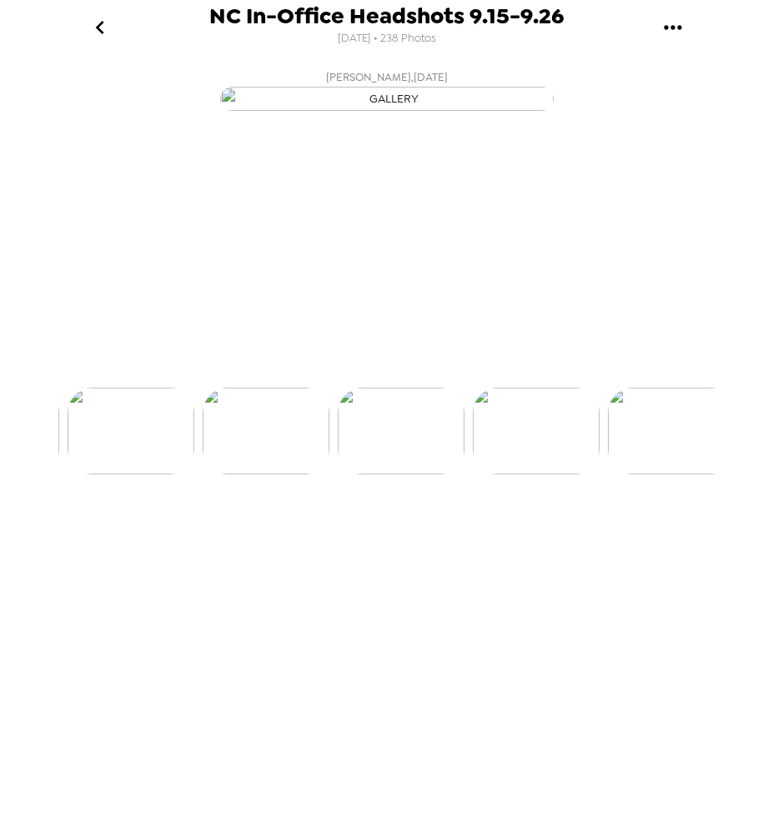
scroll to position [0, 2699]
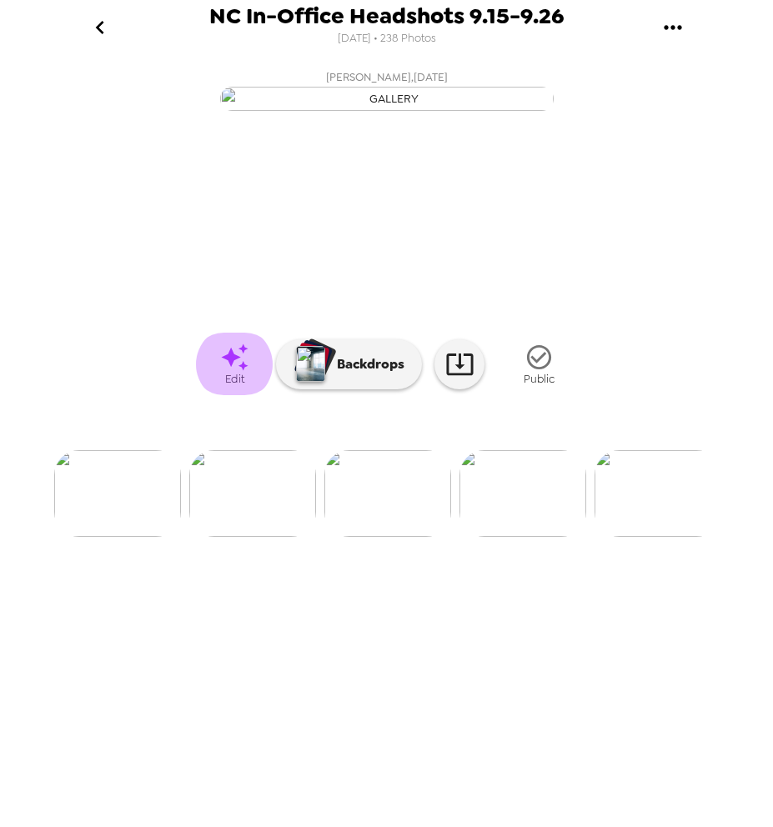
click at [219, 395] on link "Edit" at bounding box center [234, 364] width 83 height 63
click at [498, 537] on img at bounding box center [522, 493] width 127 height 87
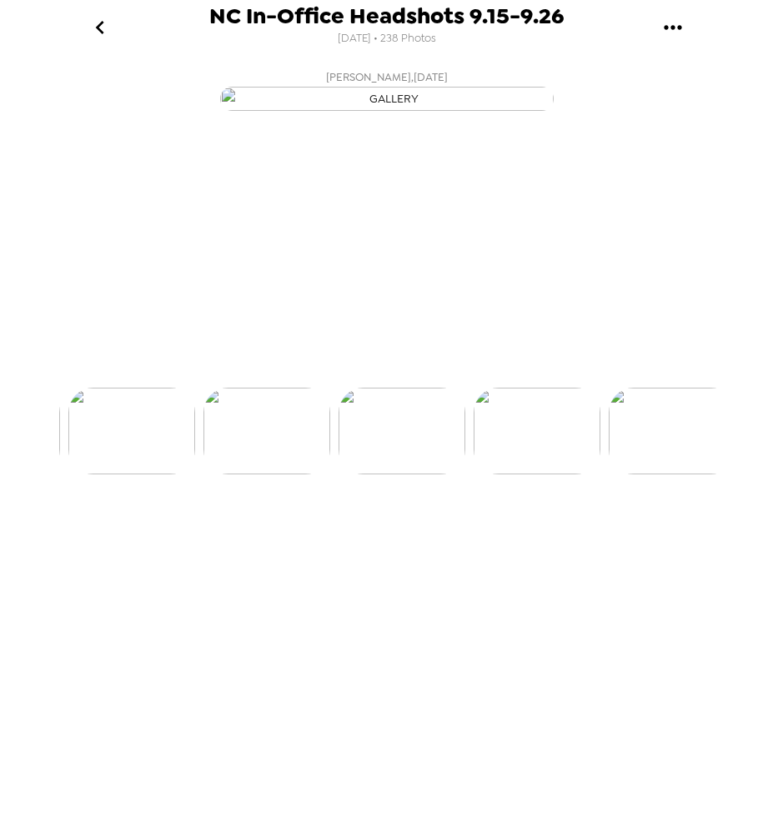
scroll to position [0, 2834]
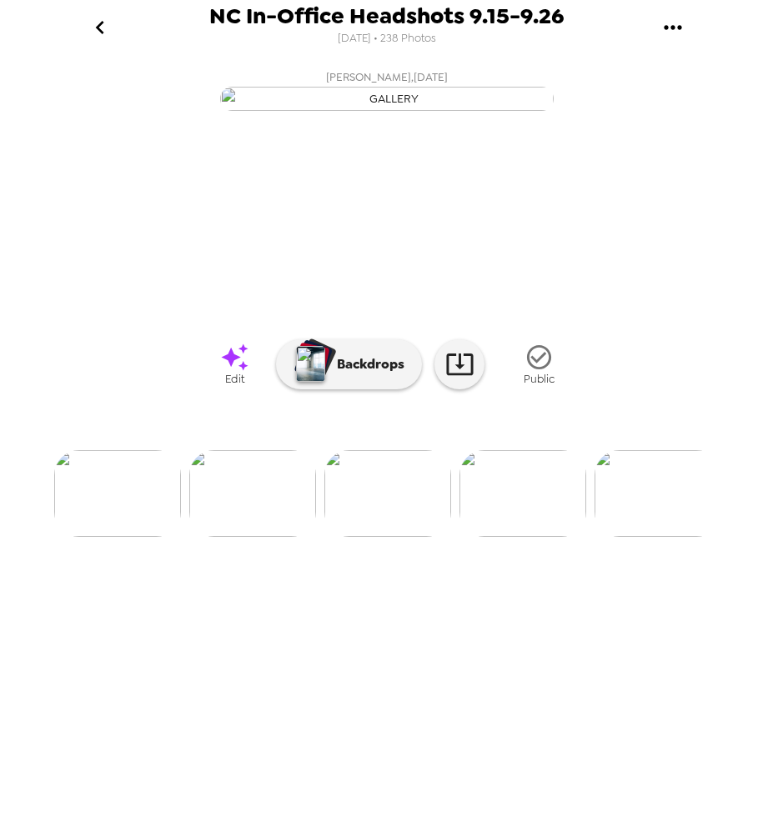
click at [239, 372] on icon at bounding box center [234, 357] width 29 height 29
click at [503, 537] on img at bounding box center [522, 493] width 127 height 87
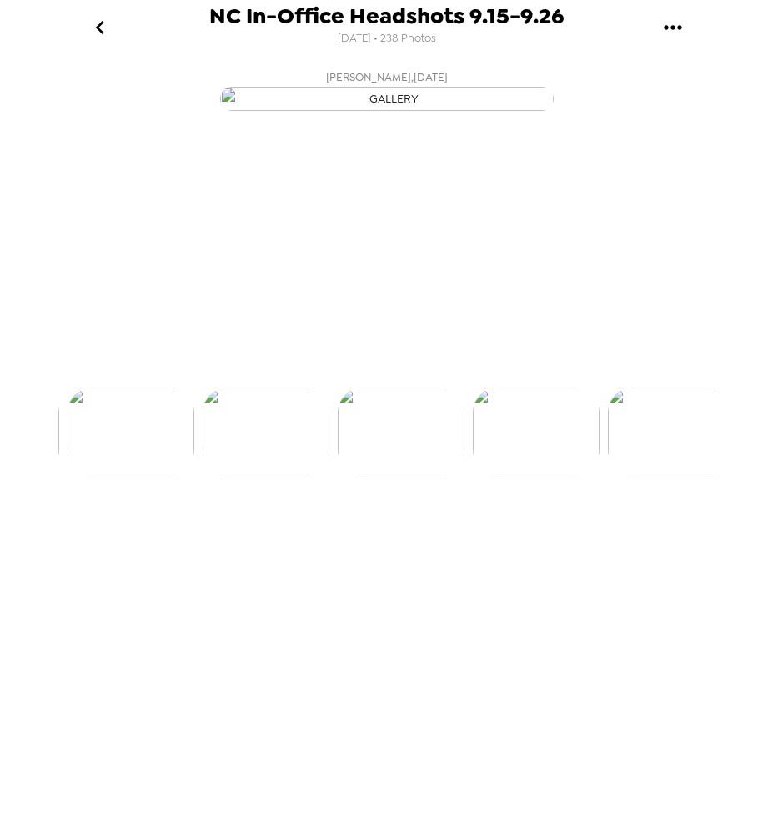
scroll to position [0, 2970]
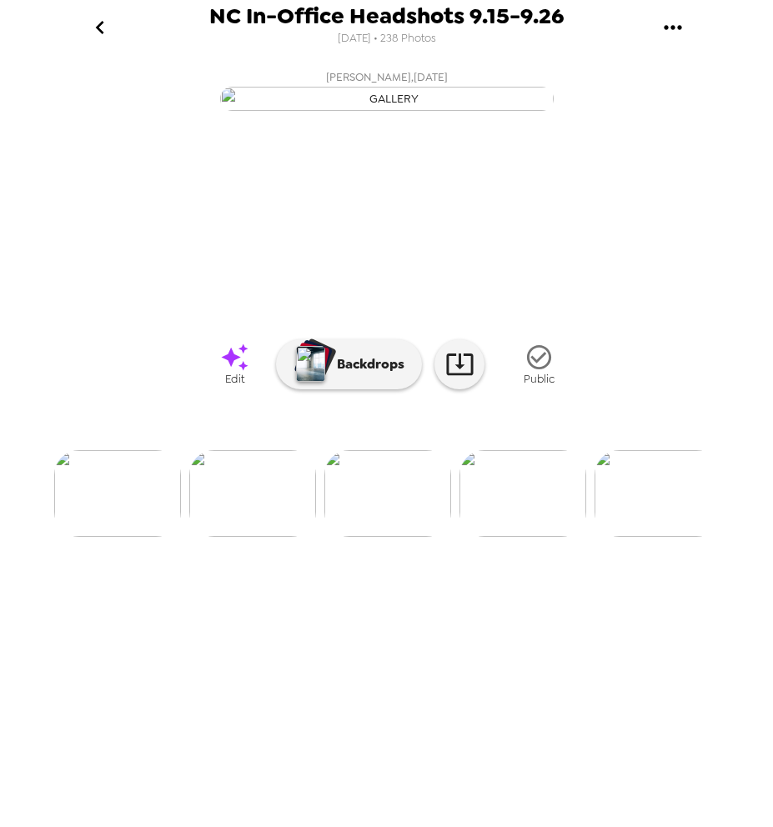
click at [244, 372] on icon at bounding box center [234, 357] width 29 height 29
click at [532, 537] on img at bounding box center [522, 493] width 127 height 87
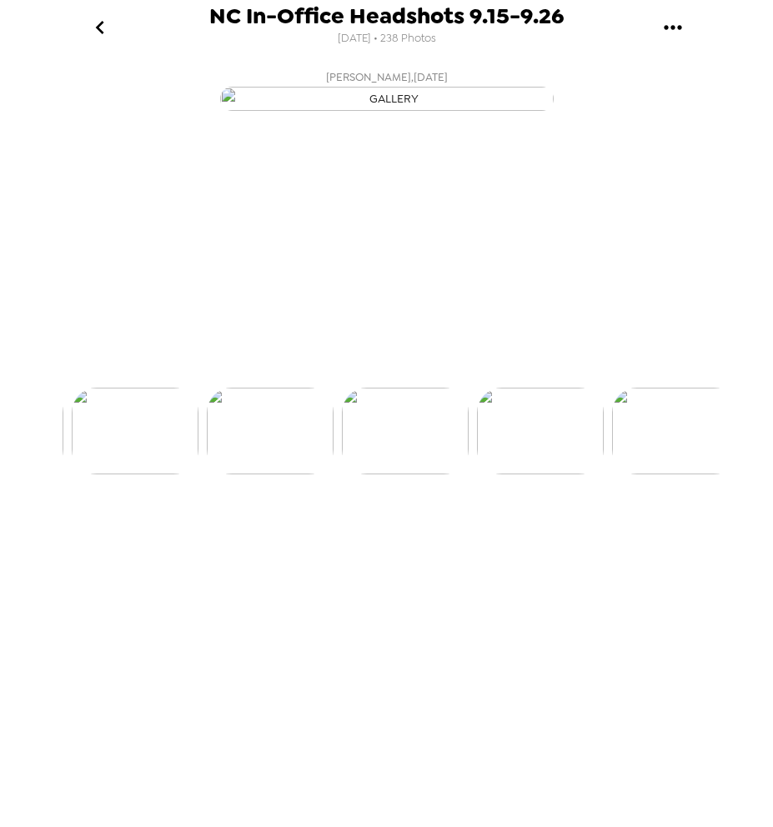
scroll to position [0, 3105]
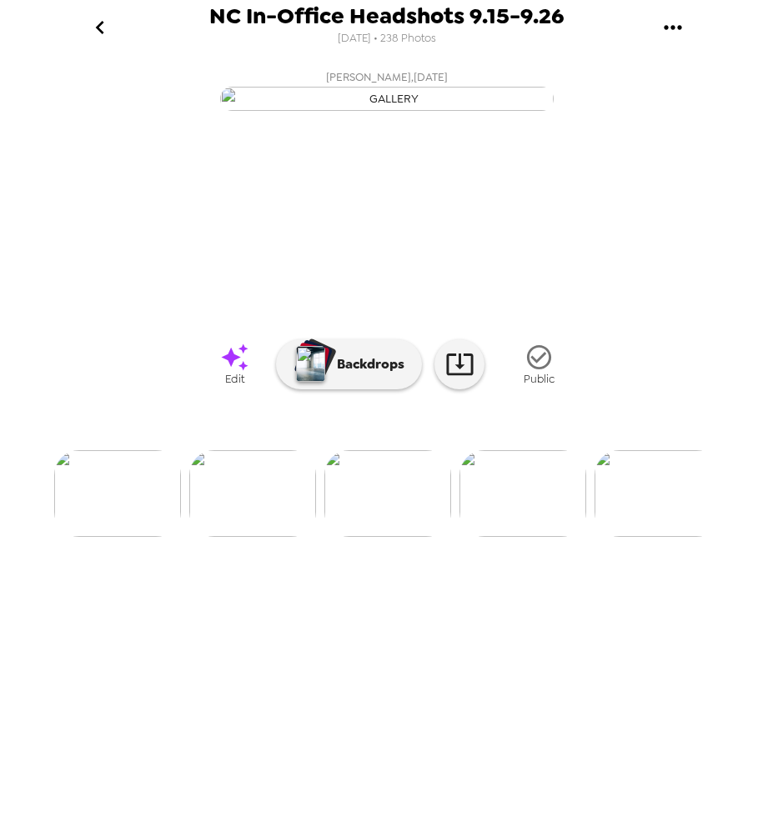
click at [251, 395] on link "Edit" at bounding box center [234, 364] width 83 height 63
click at [523, 537] on img at bounding box center [522, 493] width 127 height 87
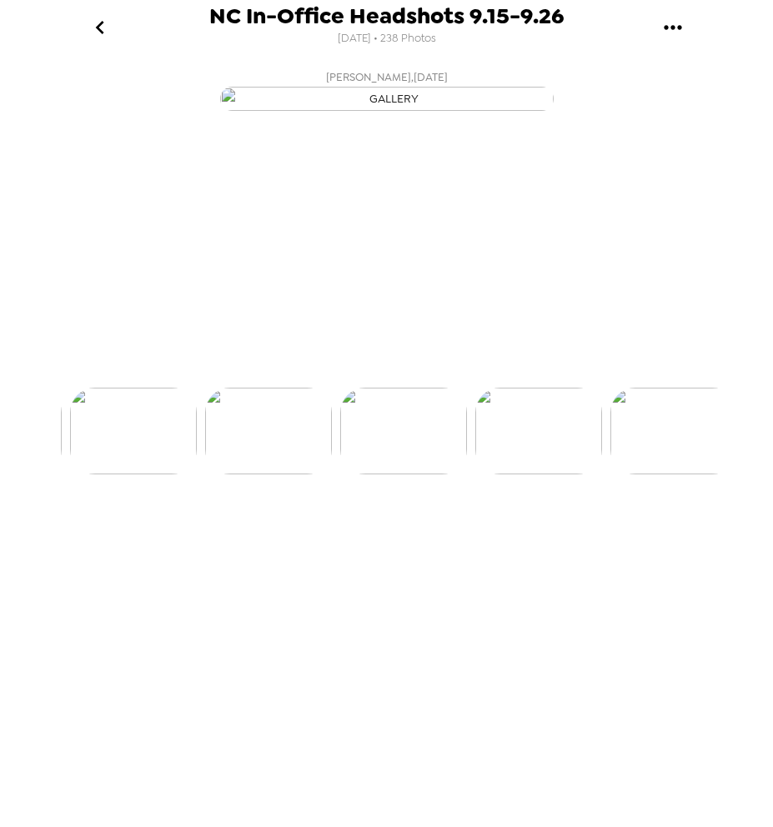
scroll to position [0, 3240]
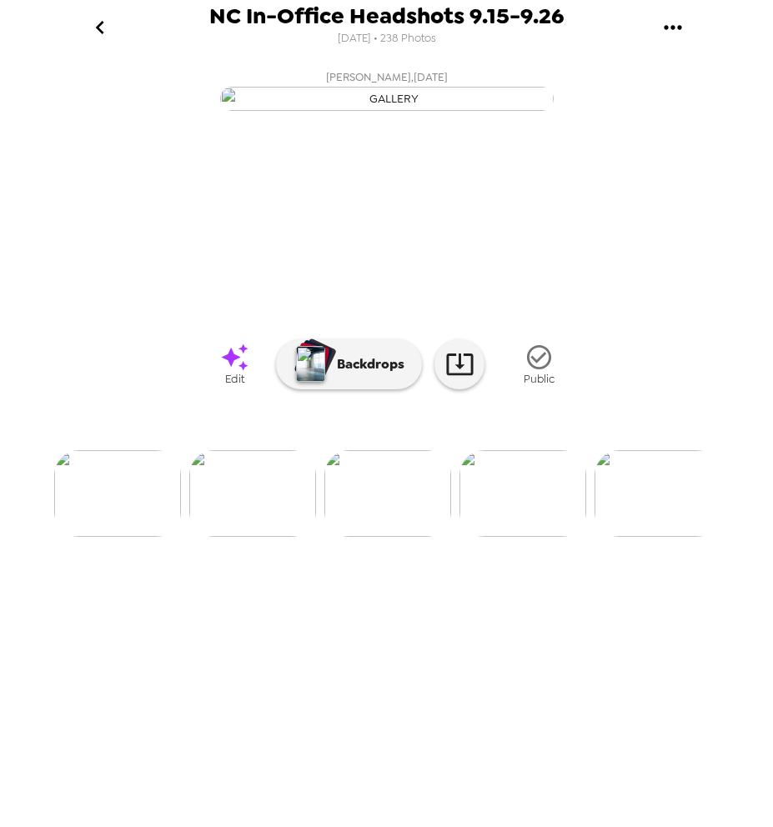
click at [247, 372] on icon at bounding box center [234, 357] width 29 height 29
click at [523, 537] on img at bounding box center [522, 493] width 127 height 87
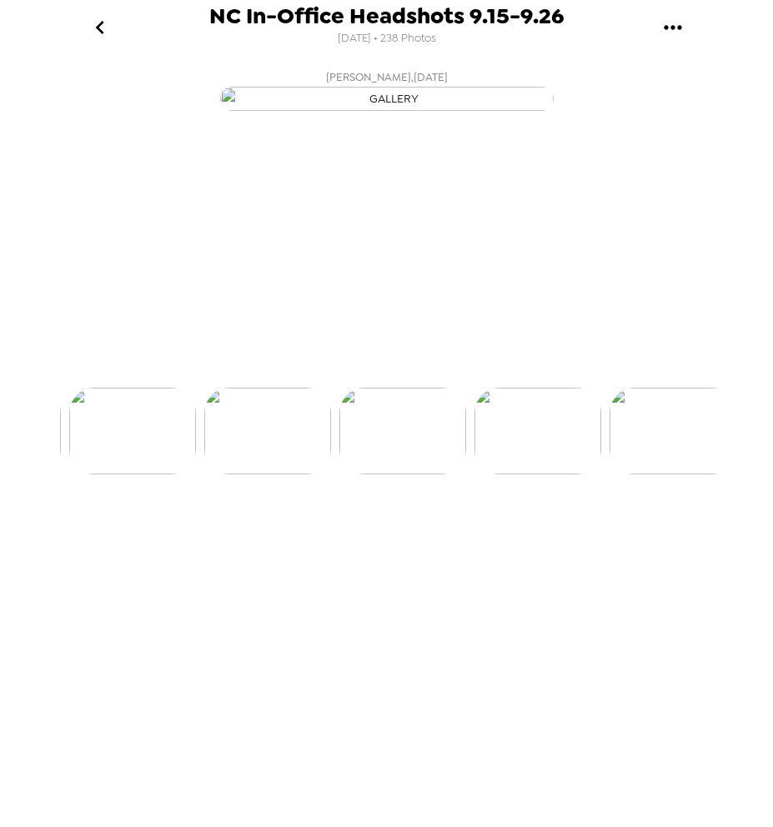
scroll to position [0, 3375]
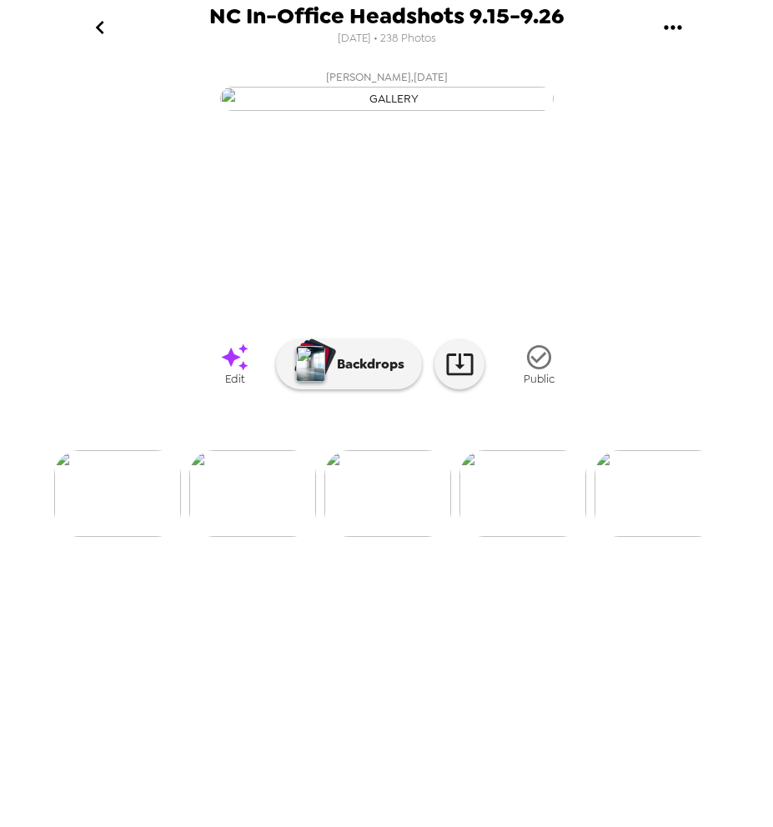
click at [224, 372] on icon at bounding box center [234, 357] width 29 height 29
click at [492, 537] on img at bounding box center [522, 493] width 127 height 87
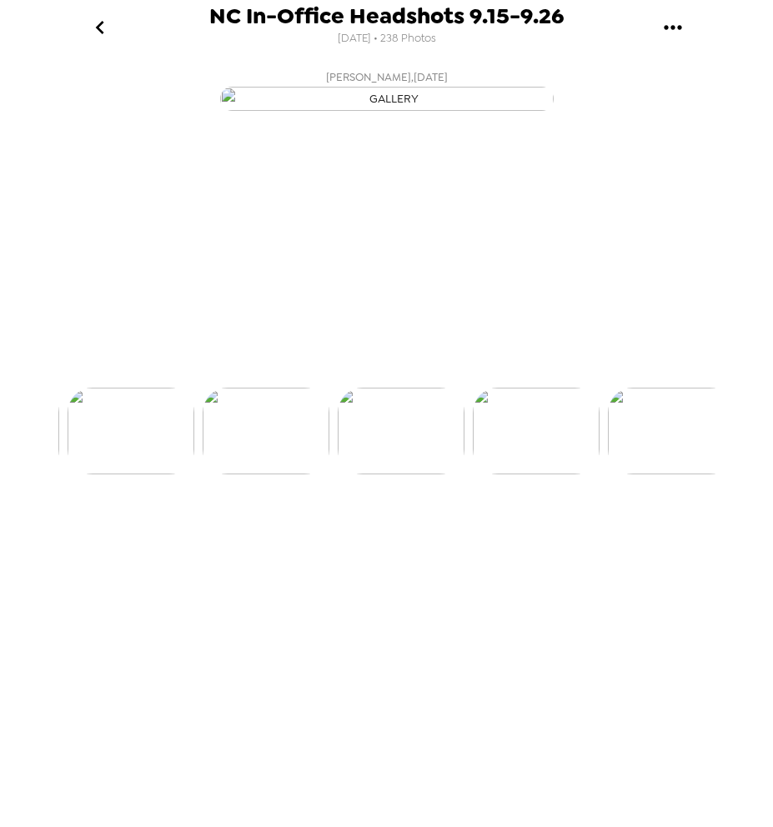
scroll to position [0, 3510]
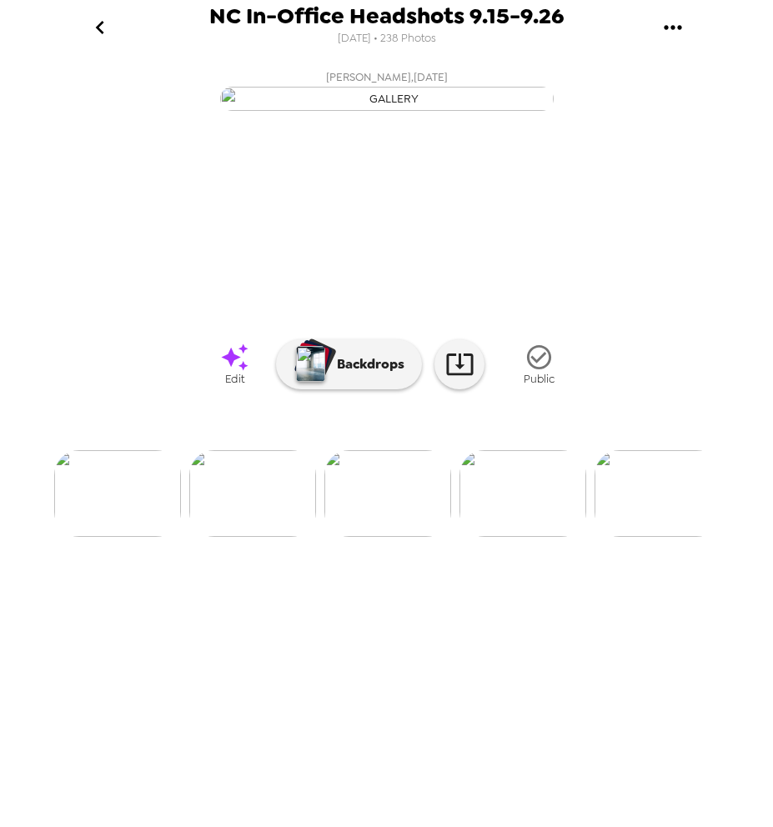
click at [244, 370] on icon at bounding box center [234, 356] width 27 height 27
click at [500, 537] on img at bounding box center [522, 493] width 127 height 87
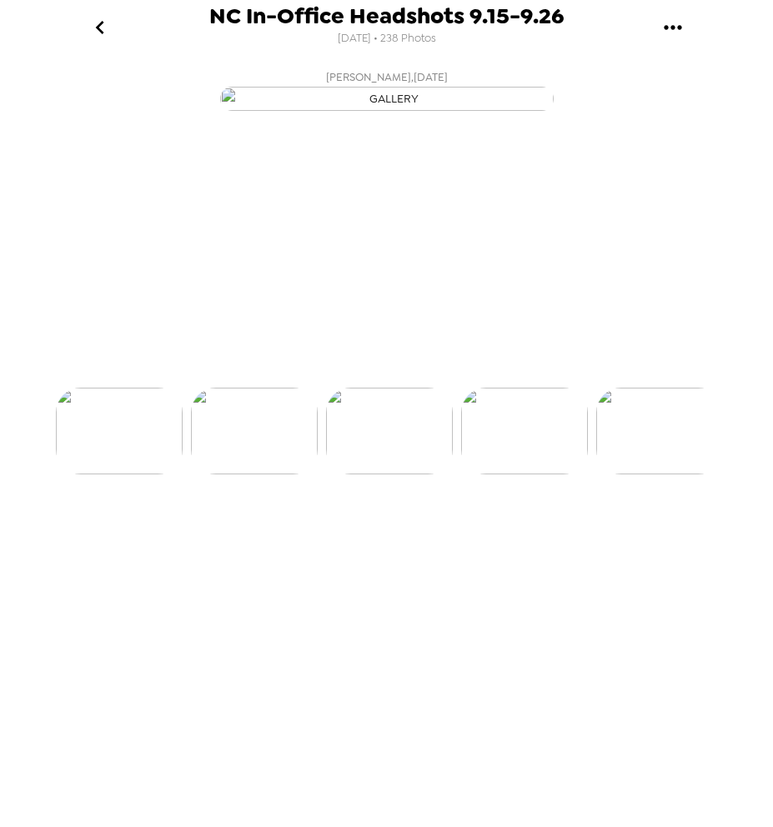
scroll to position [0, 3645]
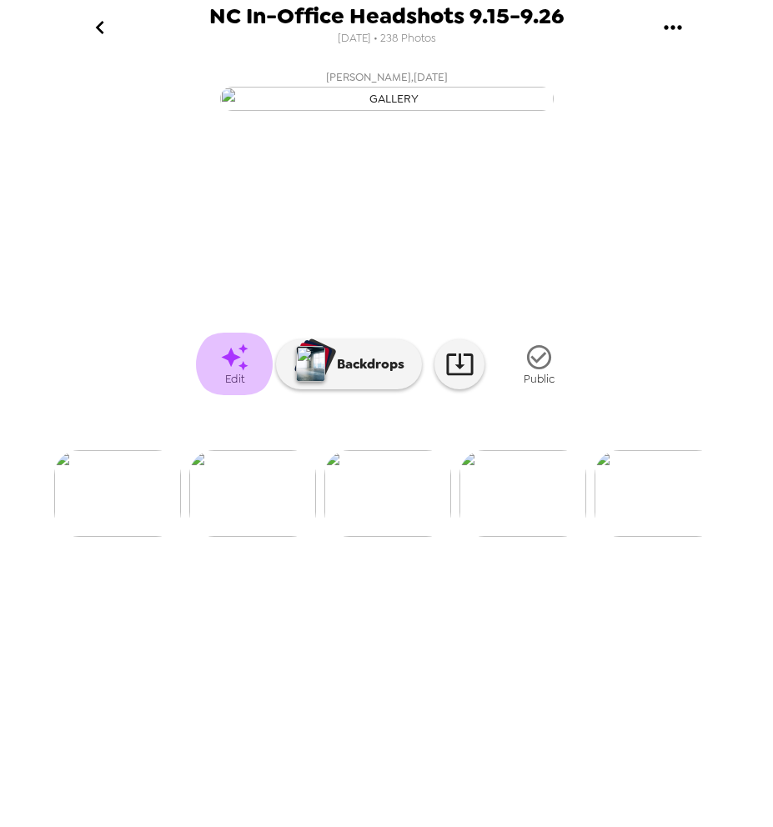
click at [217, 395] on link "Edit" at bounding box center [234, 364] width 83 height 63
click at [513, 537] on img at bounding box center [522, 493] width 127 height 87
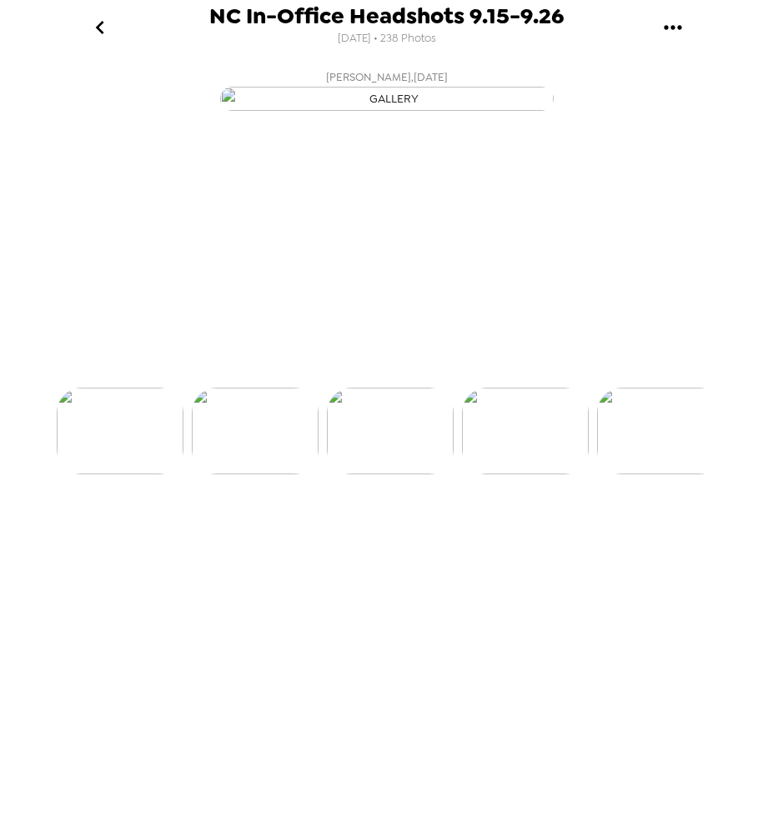
scroll to position [0, 3780]
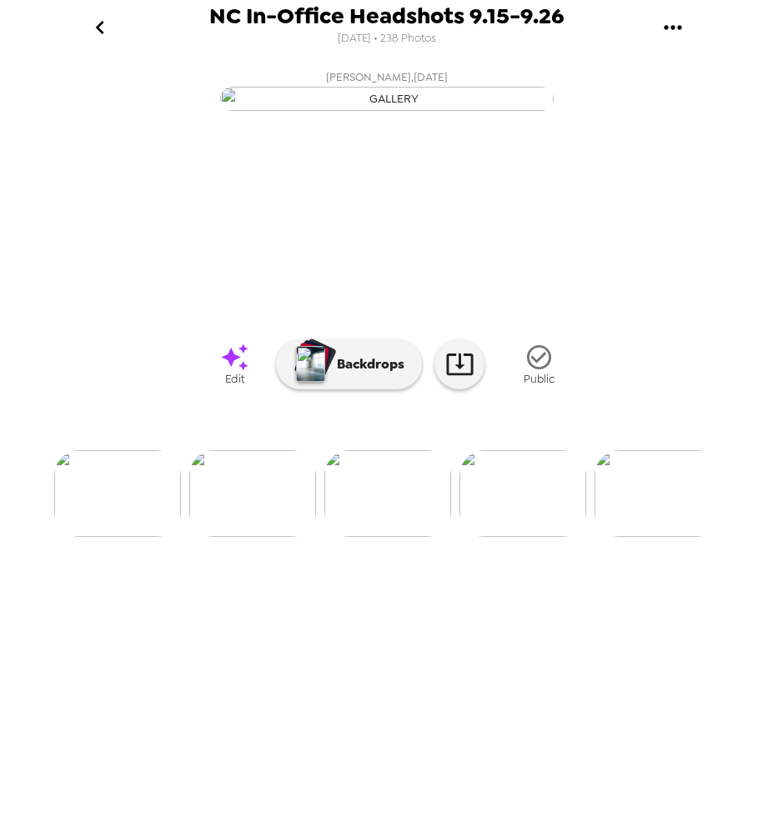
click at [238, 372] on icon at bounding box center [234, 357] width 29 height 29
click at [511, 537] on img at bounding box center [522, 493] width 127 height 87
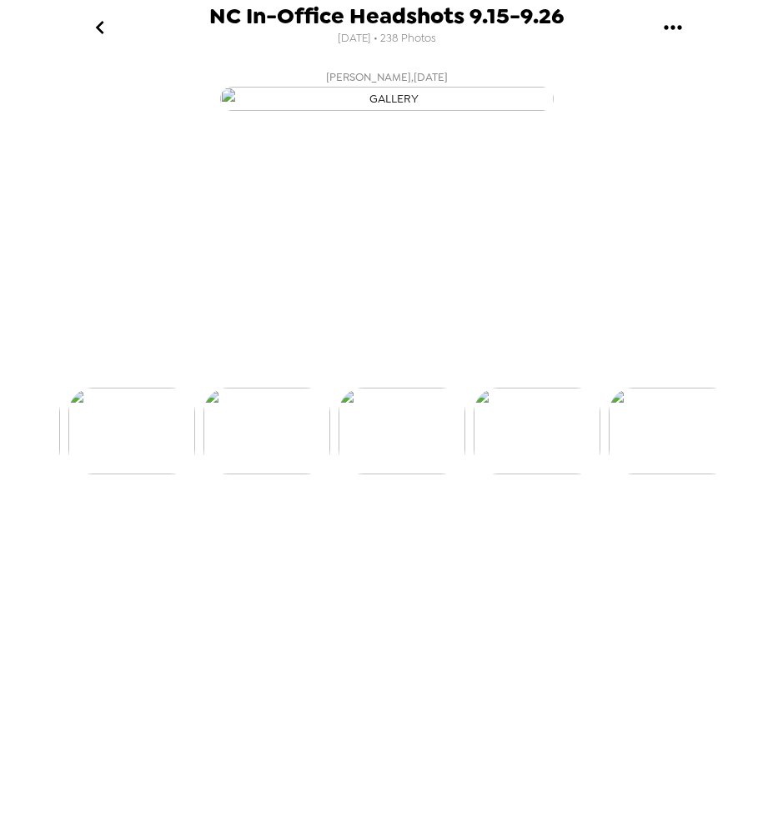
scroll to position [0, 3915]
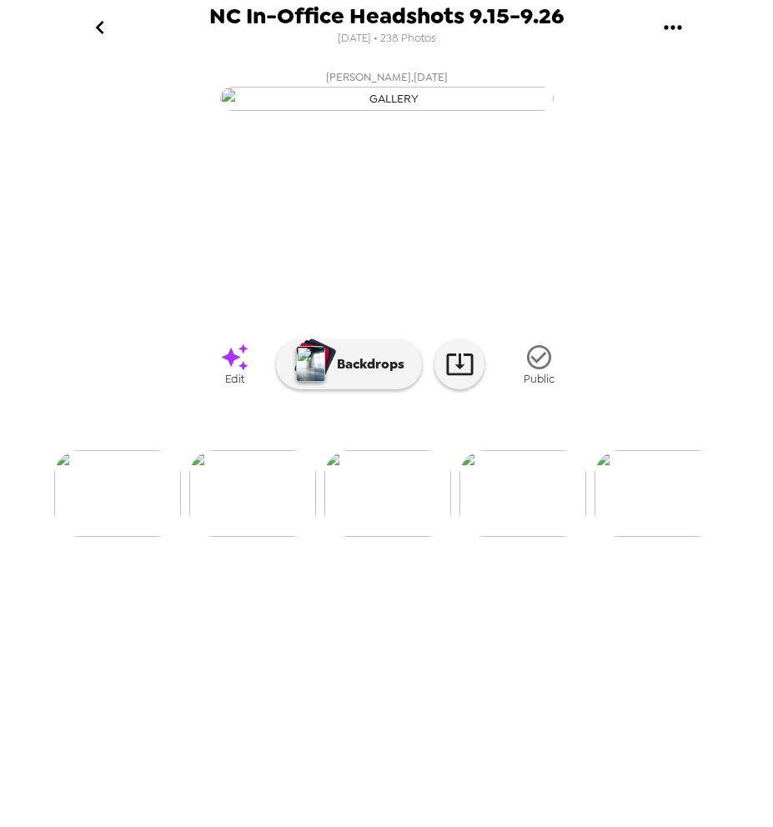
click at [227, 386] on span "Edit" at bounding box center [234, 379] width 19 height 14
click at [490, 537] on img at bounding box center [522, 493] width 127 height 87
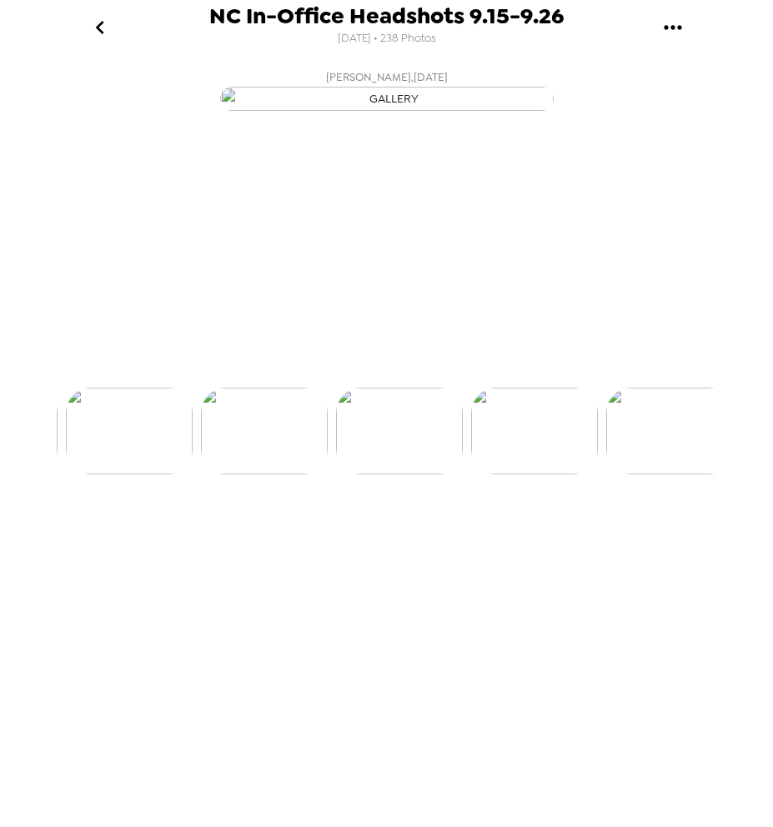
scroll to position [0, 4050]
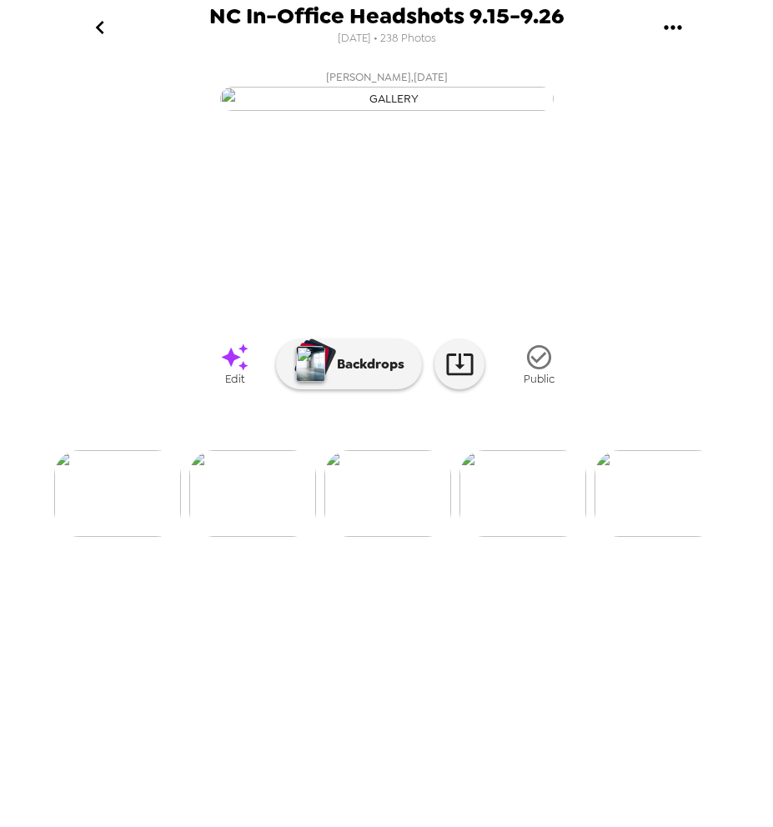
click at [242, 386] on span "Edit" at bounding box center [234, 379] width 19 height 14
click at [483, 537] on img at bounding box center [522, 493] width 127 height 87
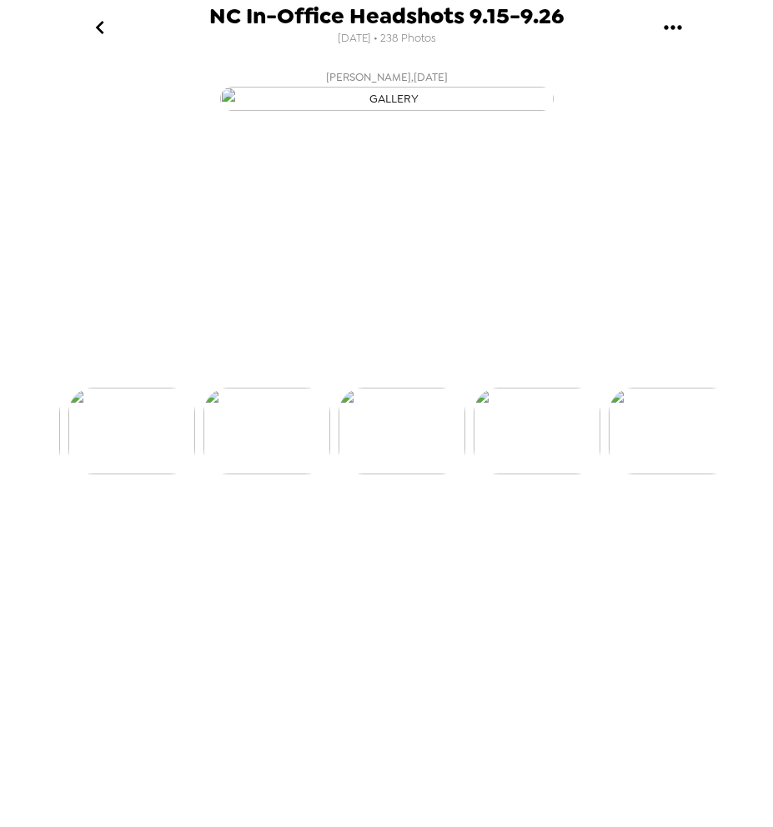
scroll to position [0, 4184]
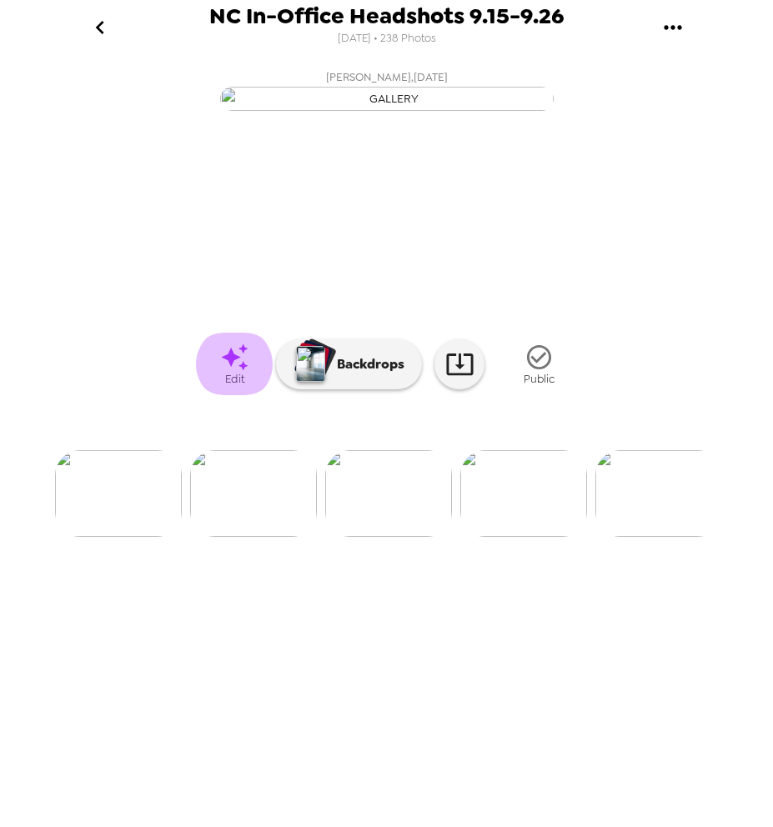
click at [230, 372] on icon at bounding box center [234, 357] width 29 height 29
click at [500, 537] on img at bounding box center [523, 493] width 127 height 87
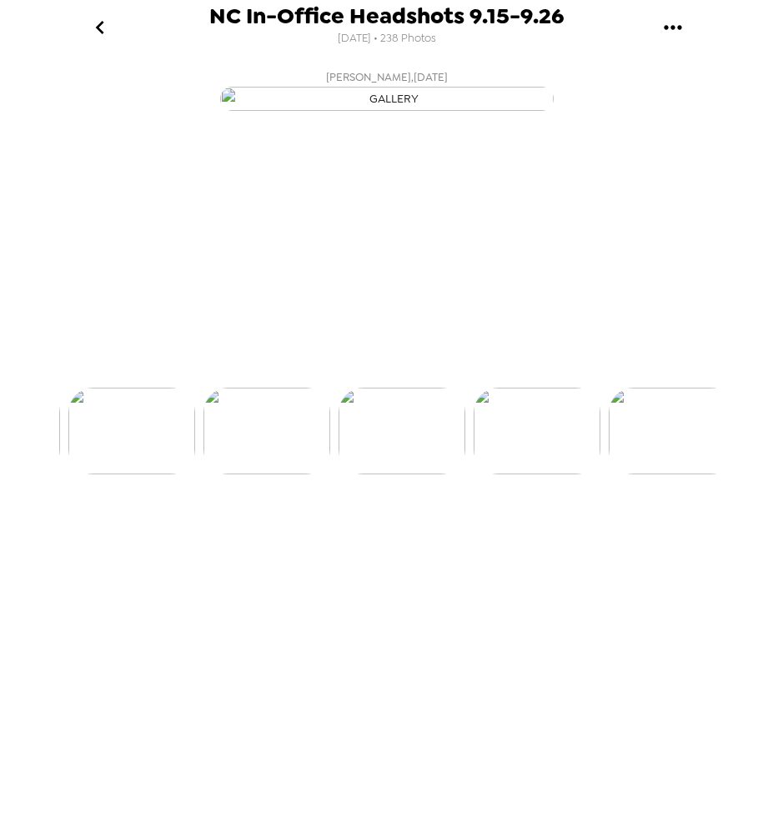
scroll to position [0, 4319]
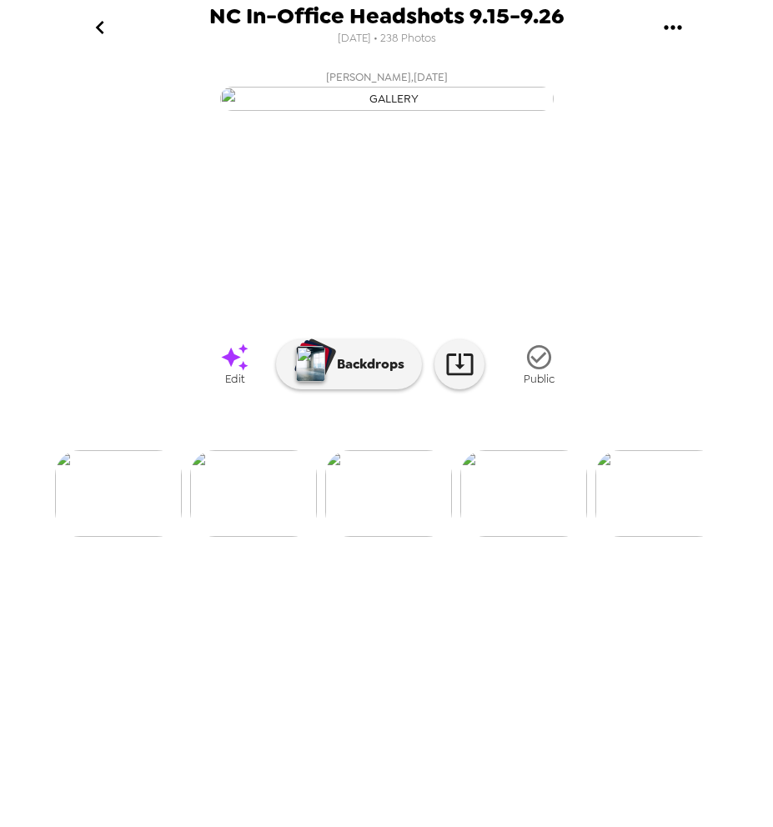
click at [240, 372] on icon at bounding box center [234, 357] width 29 height 29
click at [514, 537] on img at bounding box center [523, 493] width 127 height 87
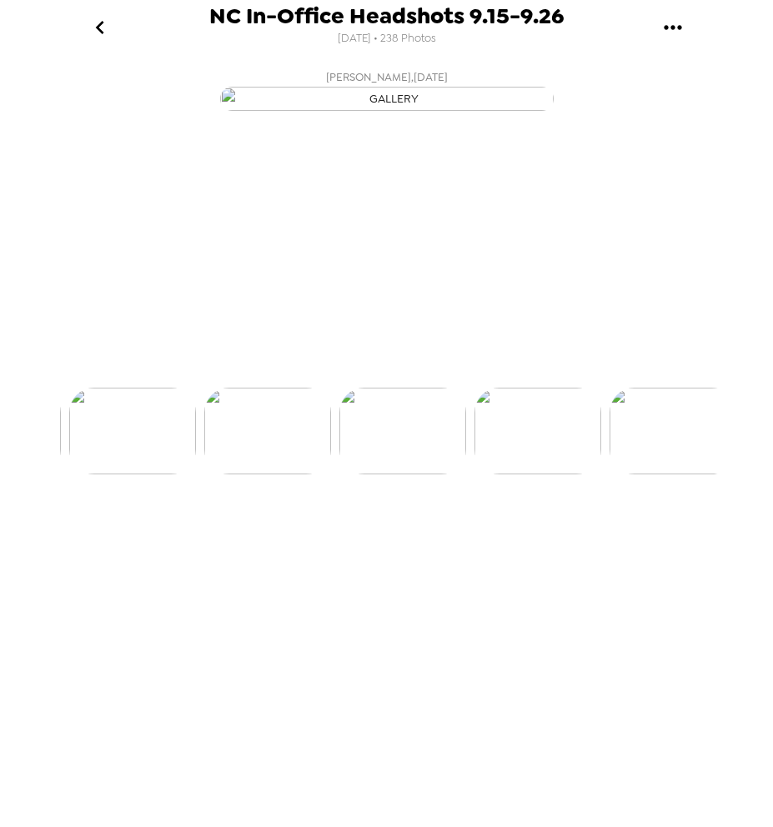
scroll to position [0, 4454]
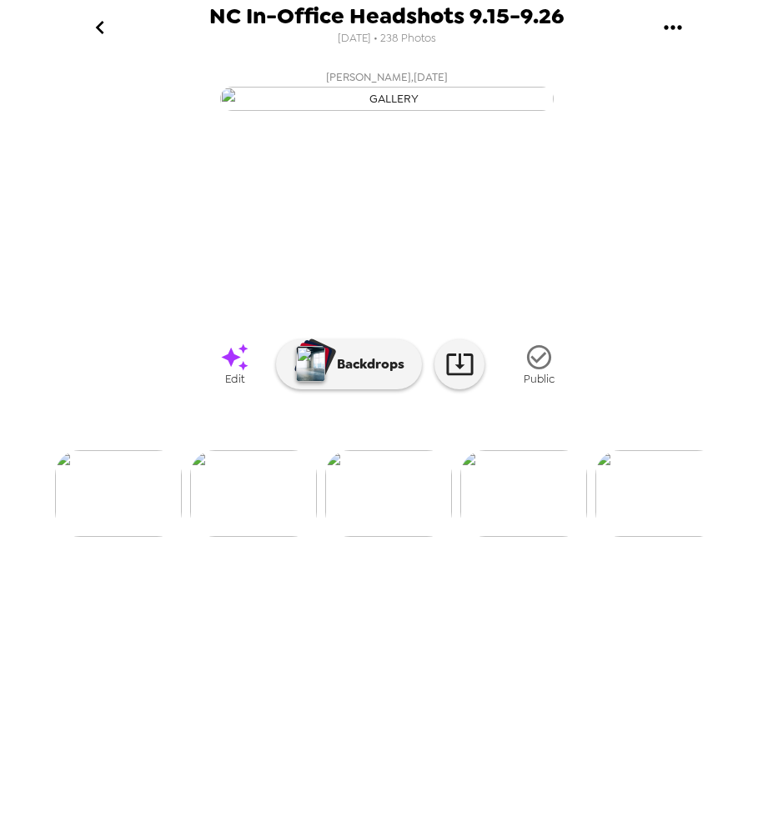
click at [233, 370] on icon at bounding box center [234, 356] width 27 height 27
click at [498, 537] on img at bounding box center [523, 493] width 127 height 87
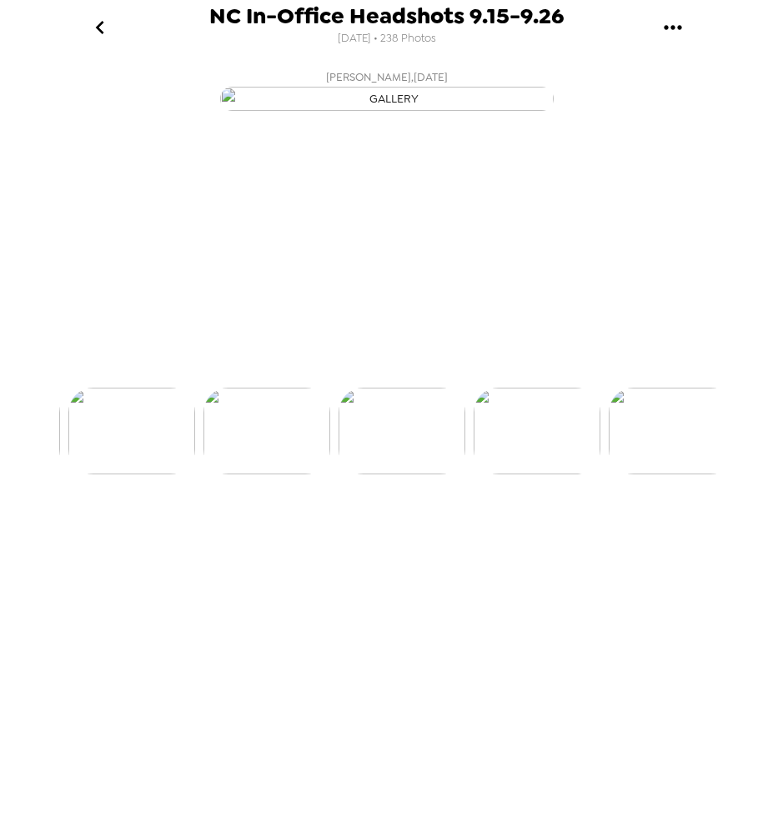
scroll to position [0, 4589]
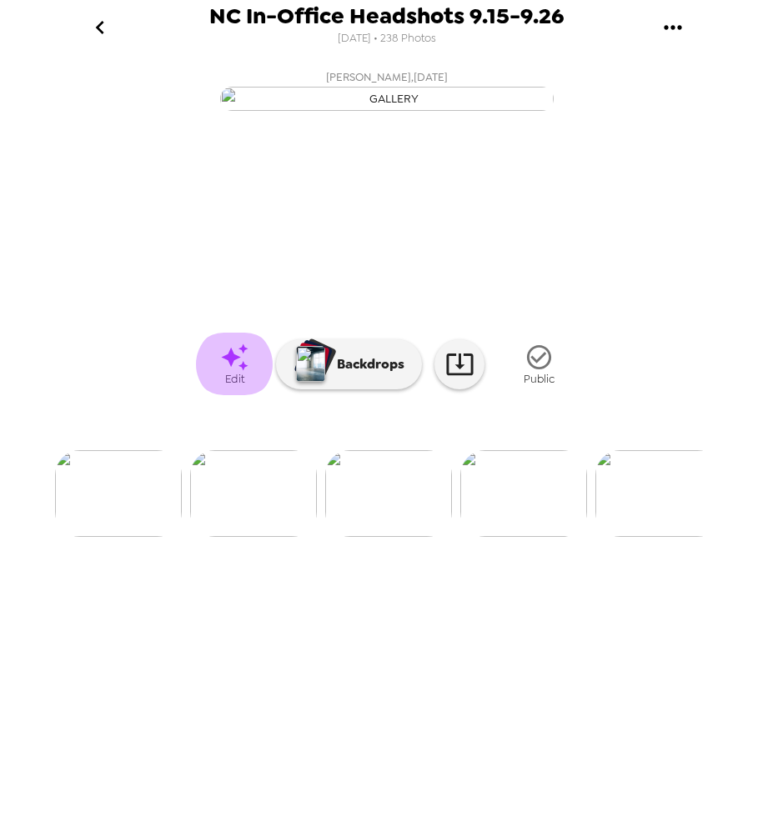
click at [227, 372] on icon at bounding box center [234, 357] width 29 height 29
click at [530, 537] on img at bounding box center [523, 493] width 127 height 87
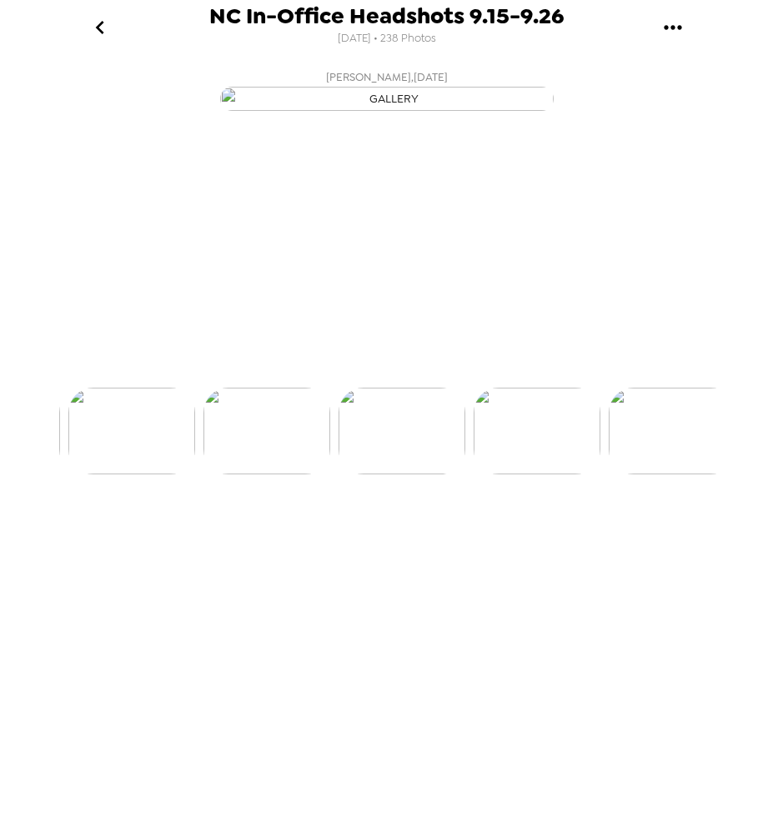
scroll to position [0, 4724]
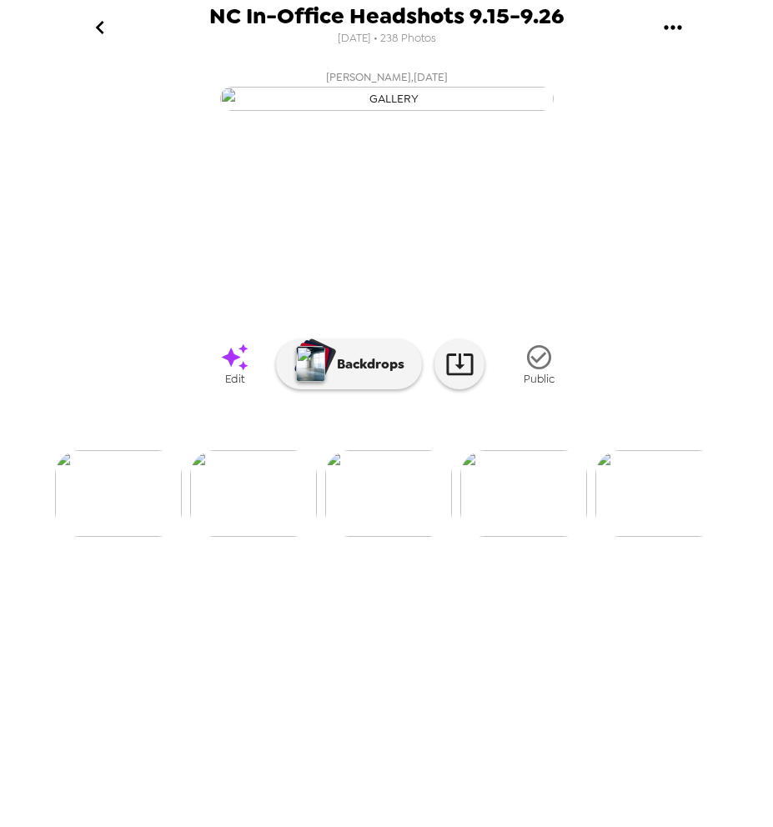
click at [222, 372] on icon at bounding box center [234, 357] width 29 height 29
click at [519, 537] on img at bounding box center [523, 493] width 127 height 87
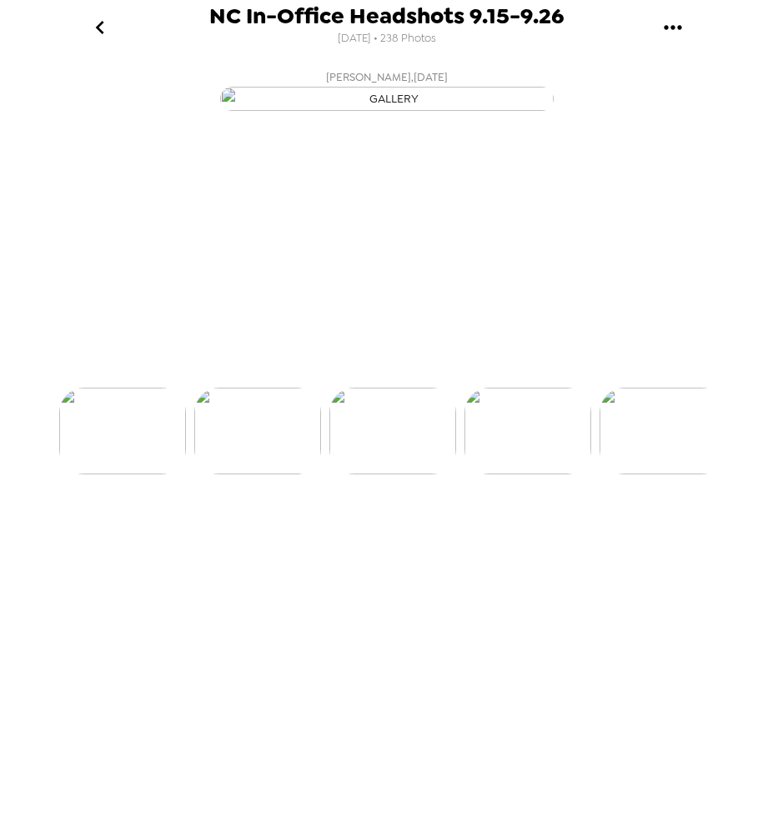
scroll to position [0, 4859]
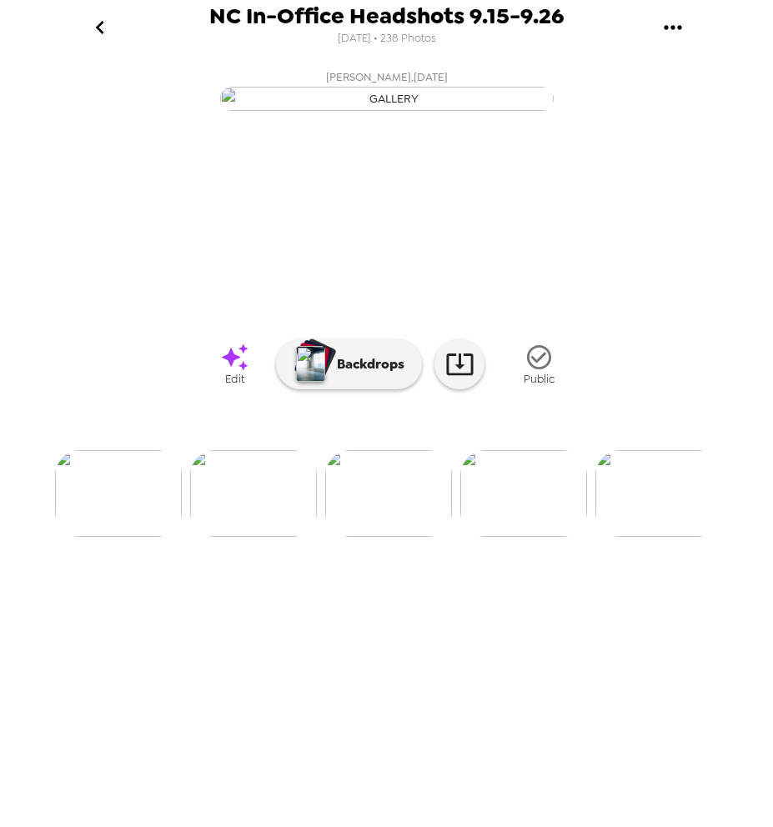
click at [223, 372] on icon at bounding box center [234, 357] width 29 height 29
click at [522, 537] on img at bounding box center [523, 493] width 127 height 87
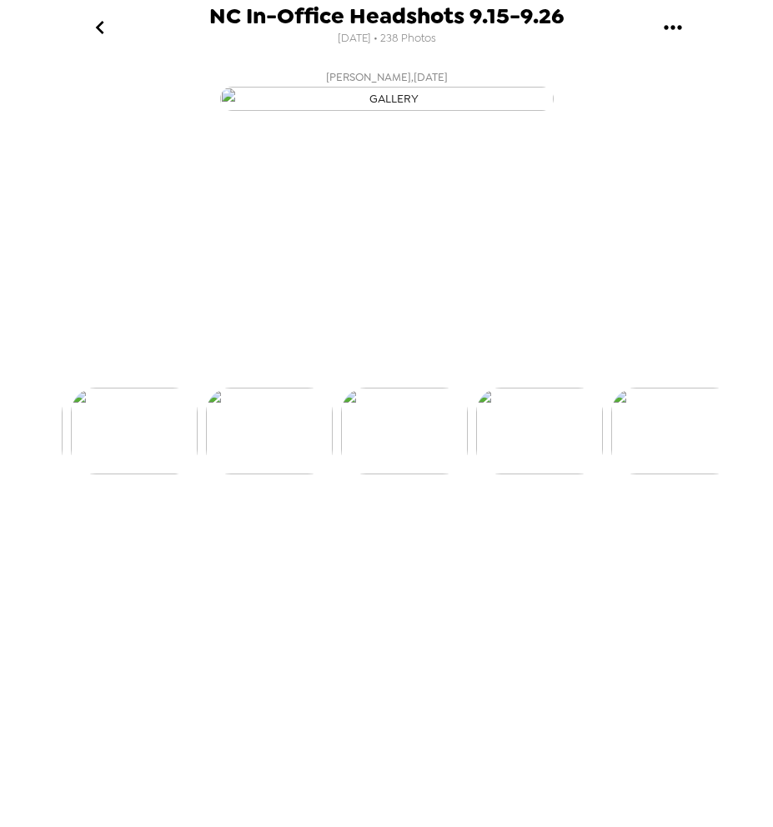
scroll to position [0, 4994]
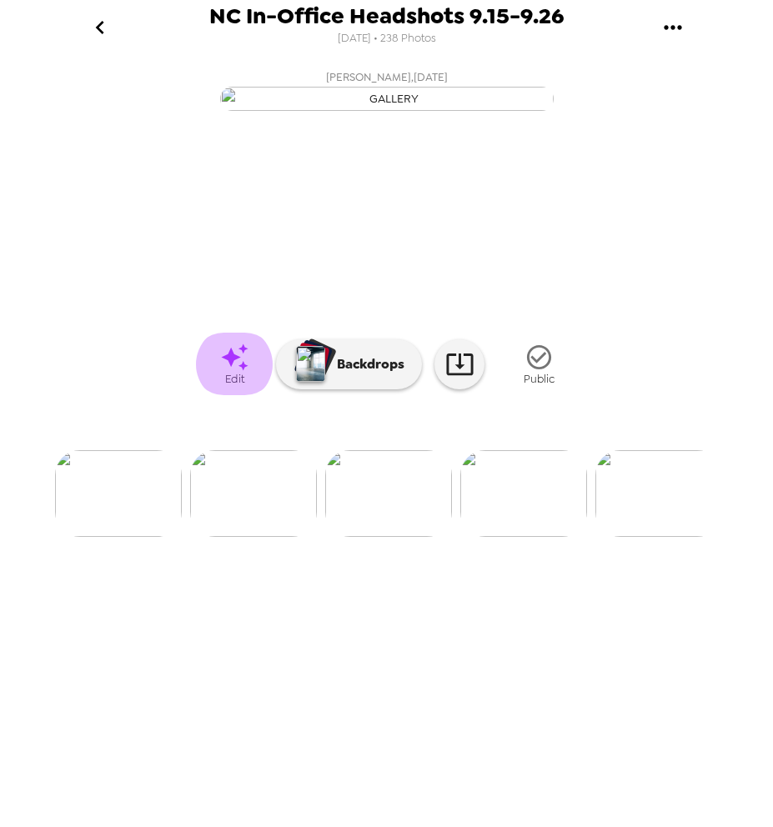
click at [233, 370] on icon at bounding box center [234, 356] width 27 height 27
click at [513, 537] on img at bounding box center [523, 493] width 127 height 87
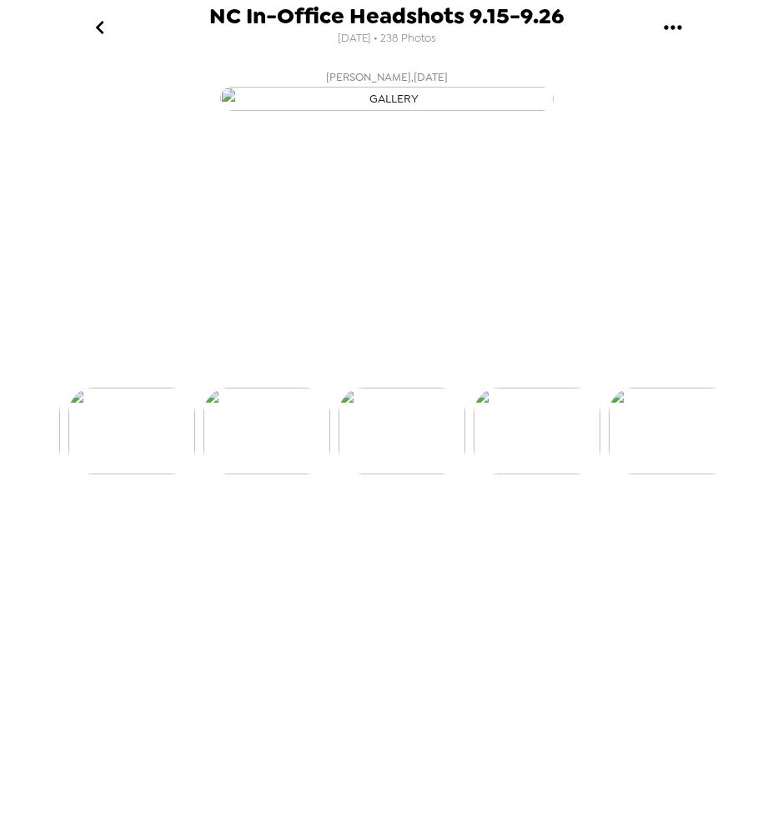
scroll to position [0, 5129]
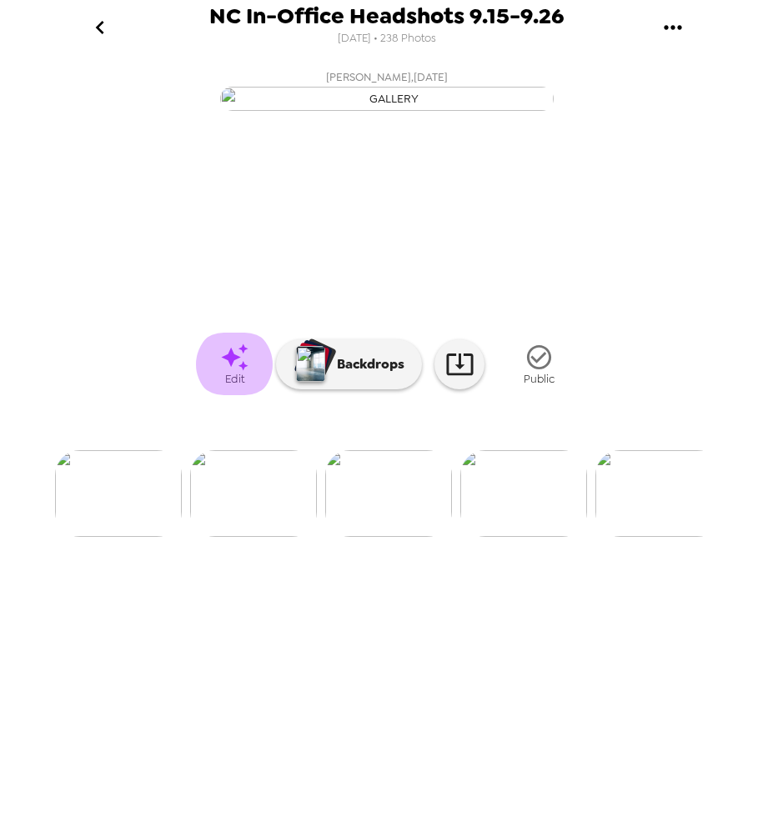
click at [213, 395] on link "Edit" at bounding box center [234, 364] width 83 height 63
click at [532, 537] on img at bounding box center [523, 493] width 127 height 87
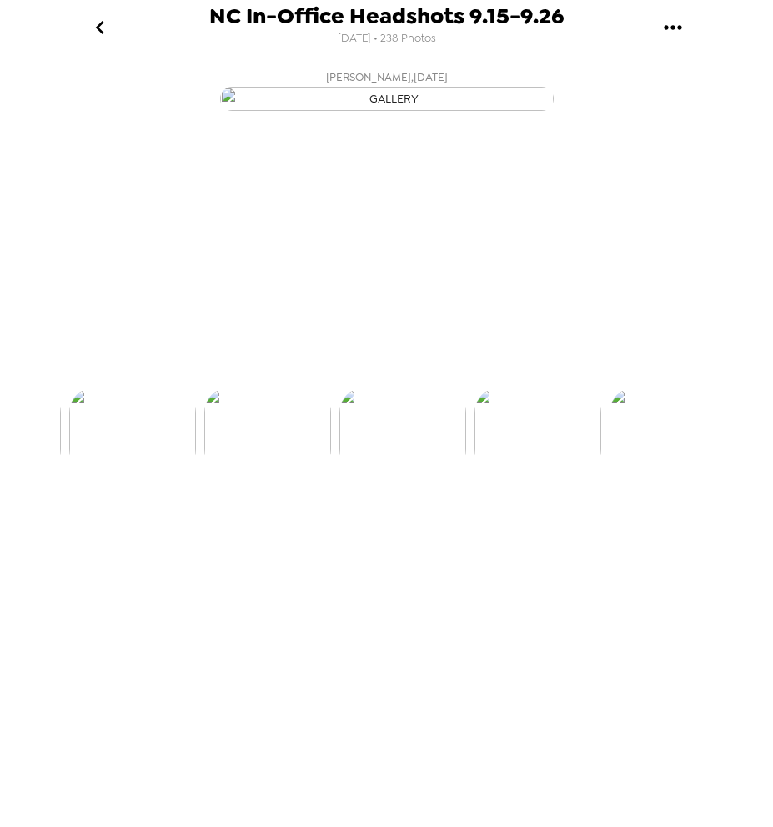
scroll to position [0, 5264]
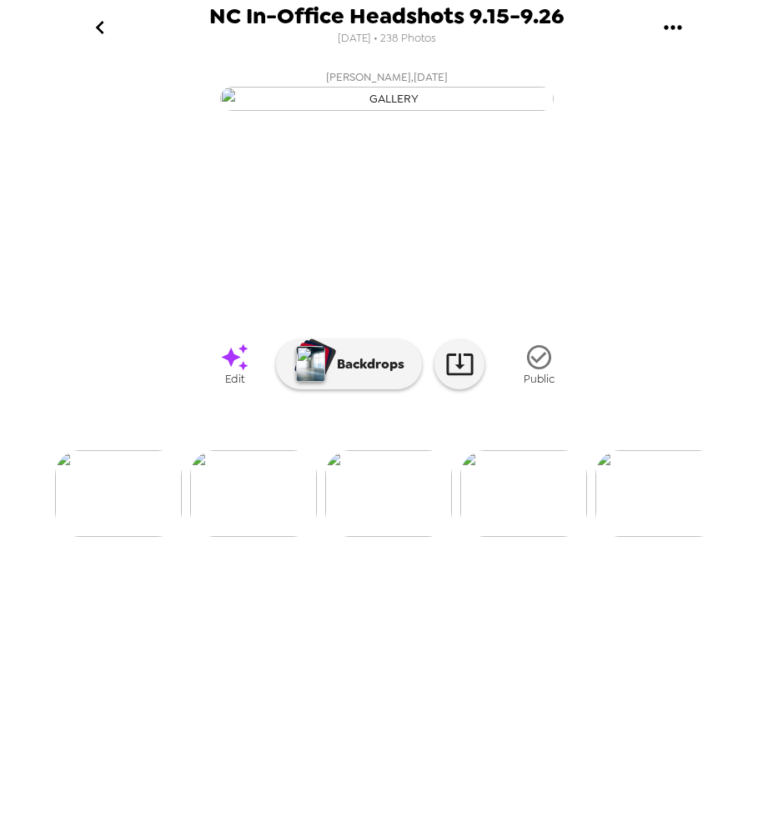
click at [234, 372] on icon at bounding box center [234, 357] width 29 height 29
click at [543, 537] on img at bounding box center [523, 493] width 127 height 87
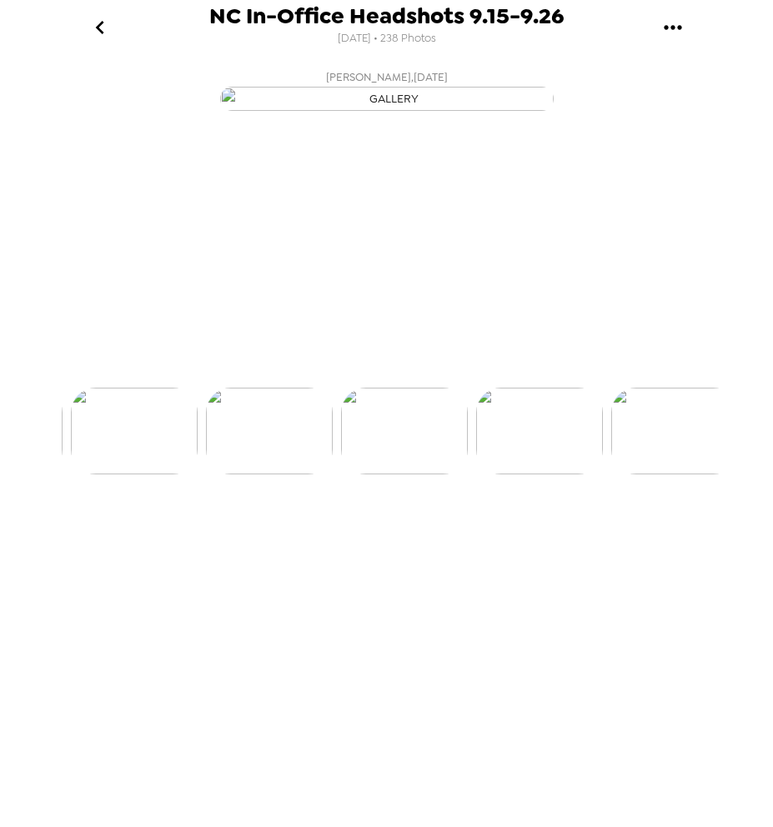
scroll to position [0, 5399]
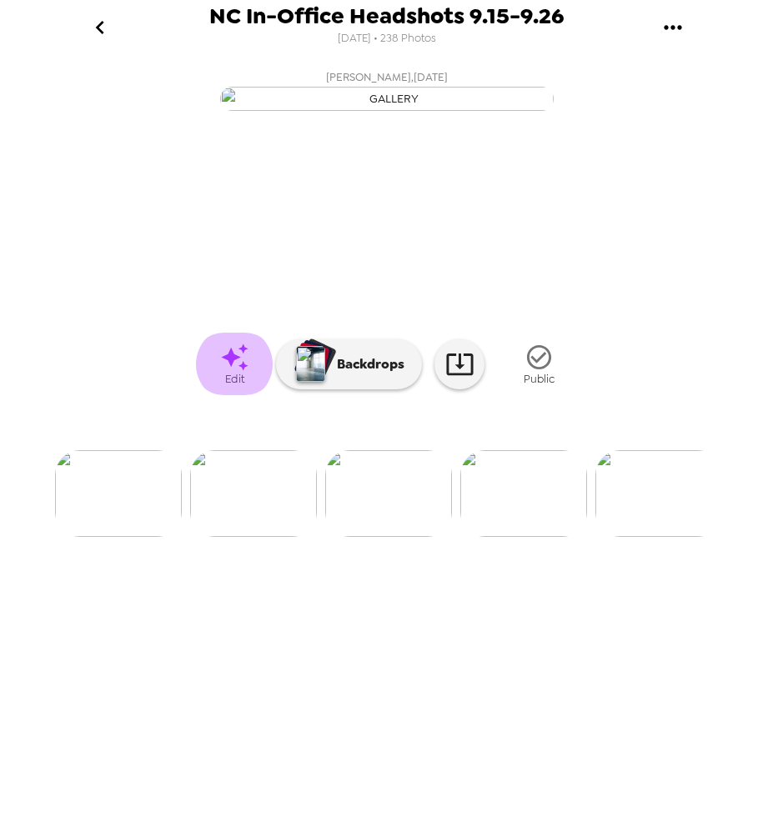
click at [239, 372] on icon at bounding box center [234, 357] width 29 height 29
click at [543, 537] on img at bounding box center [523, 493] width 127 height 87
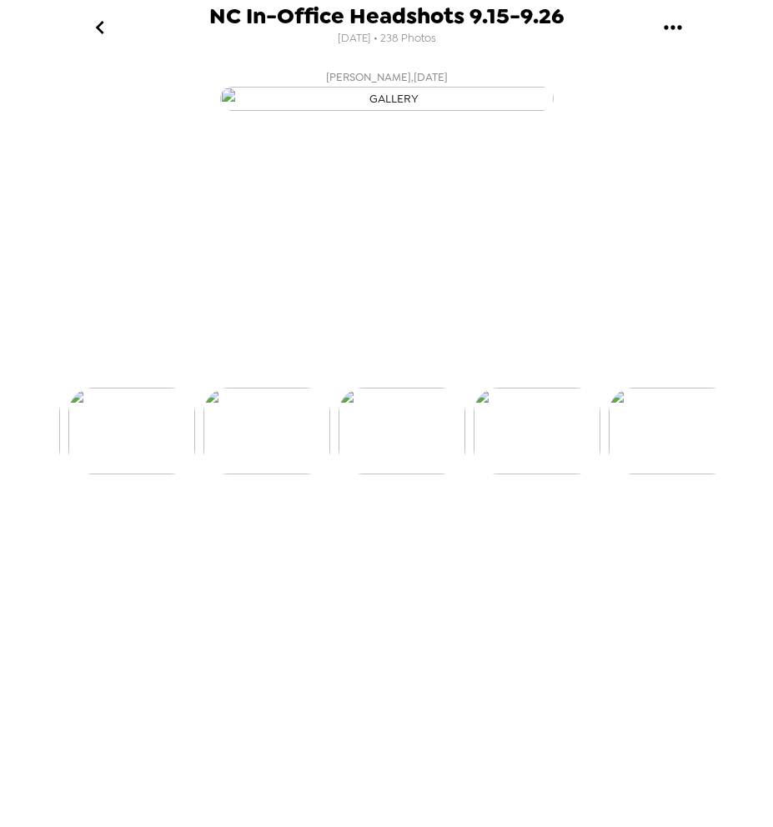
scroll to position [0, 5534]
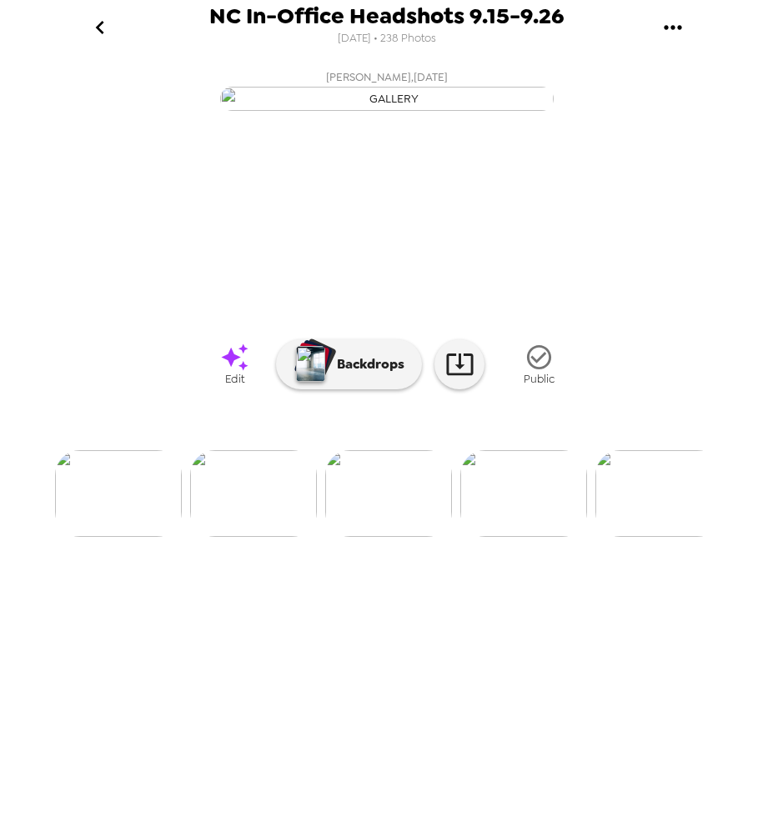
click at [229, 386] on span "Edit" at bounding box center [234, 379] width 19 height 14
click at [528, 537] on img at bounding box center [523, 493] width 127 height 87
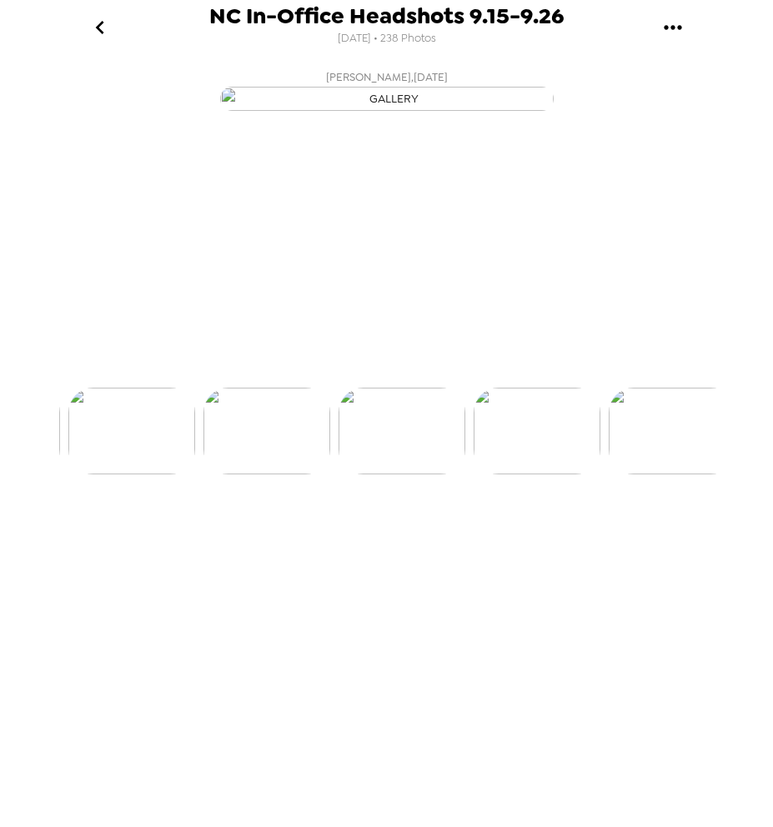
scroll to position [0, 5669]
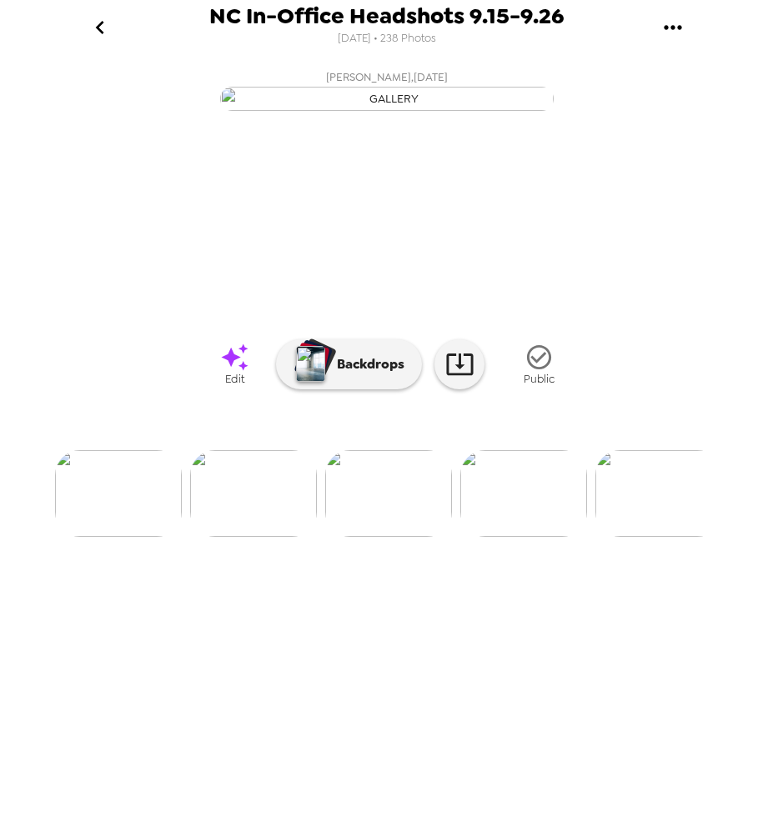
click at [231, 386] on span "Edit" at bounding box center [234, 379] width 19 height 14
click at [541, 537] on img at bounding box center [523, 493] width 127 height 87
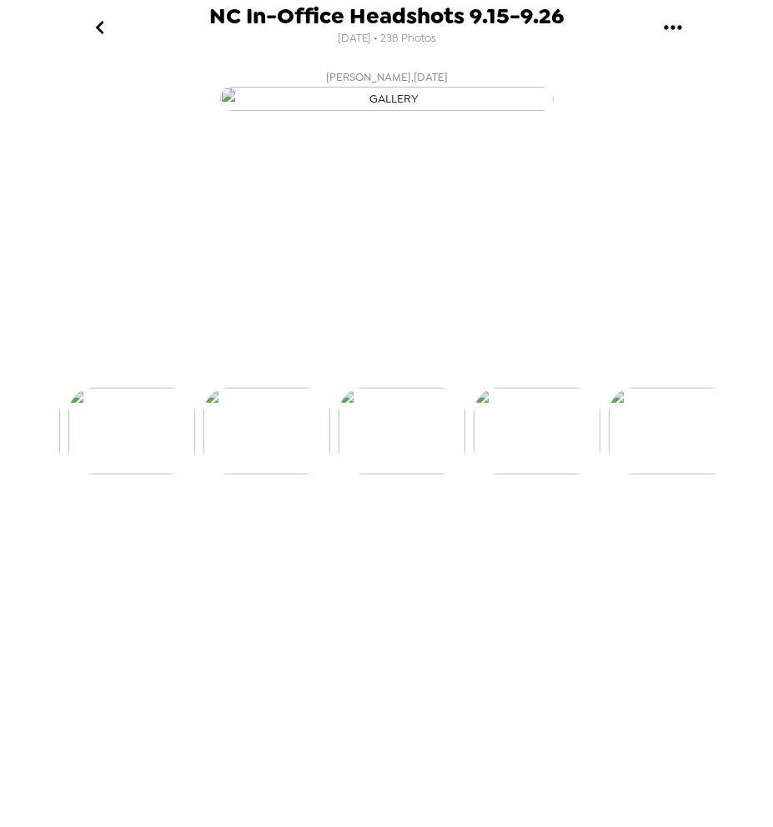
scroll to position [0, 5804]
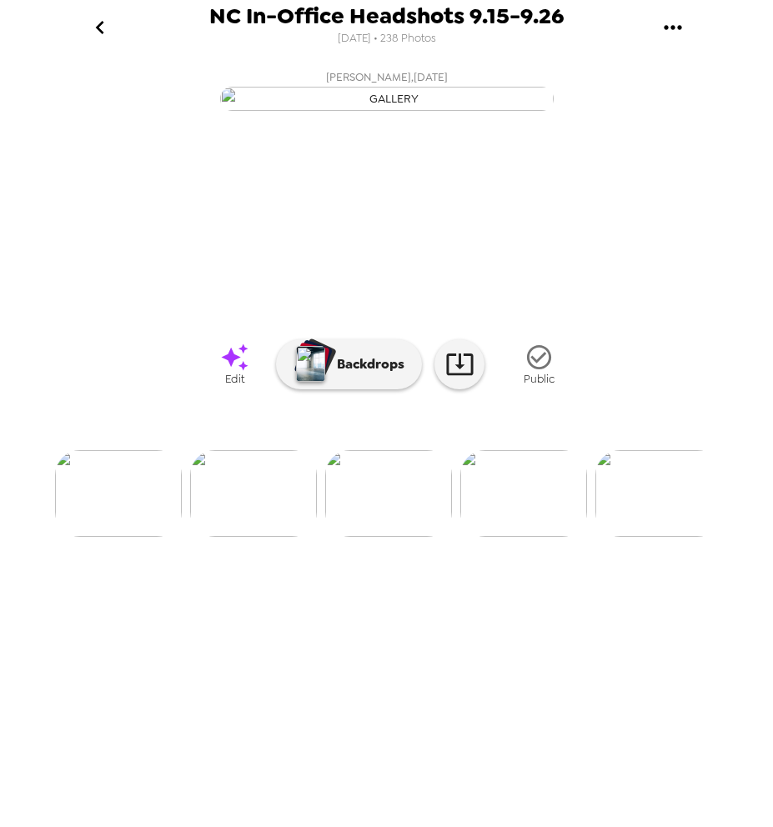
click at [228, 386] on span "Edit" at bounding box center [234, 379] width 19 height 14
click at [524, 537] on img at bounding box center [523, 493] width 127 height 87
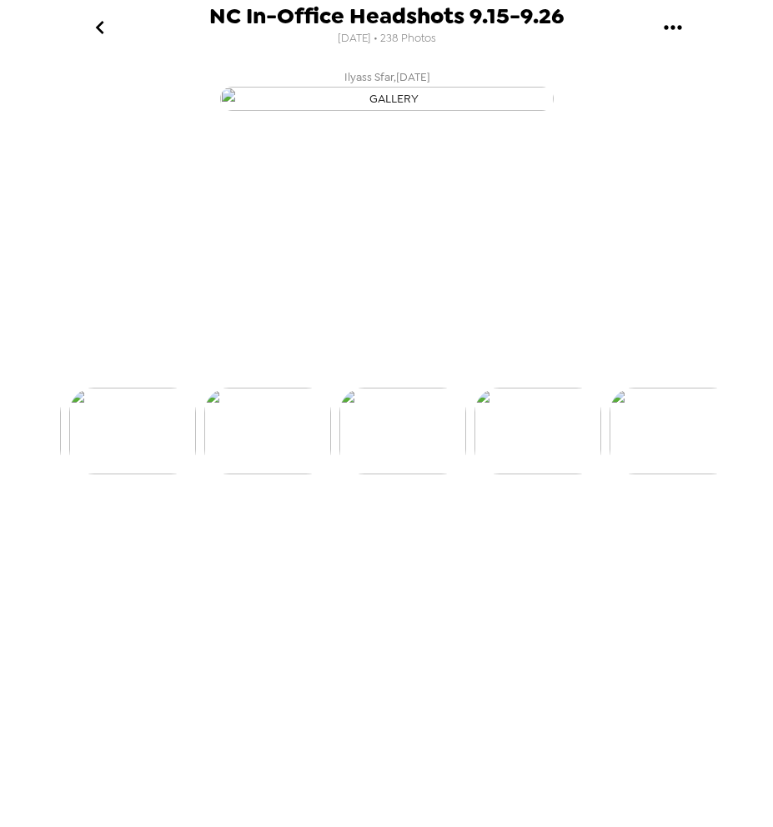
scroll to position [0, 5939]
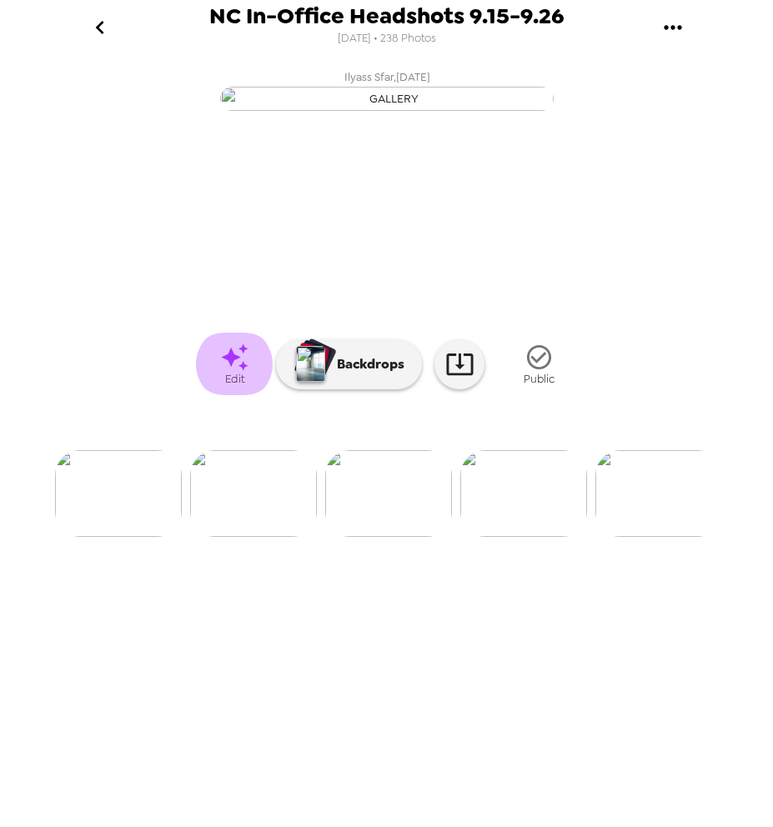
click at [238, 386] on span "Edit" at bounding box center [234, 379] width 19 height 14
click at [514, 537] on img at bounding box center [523, 493] width 127 height 87
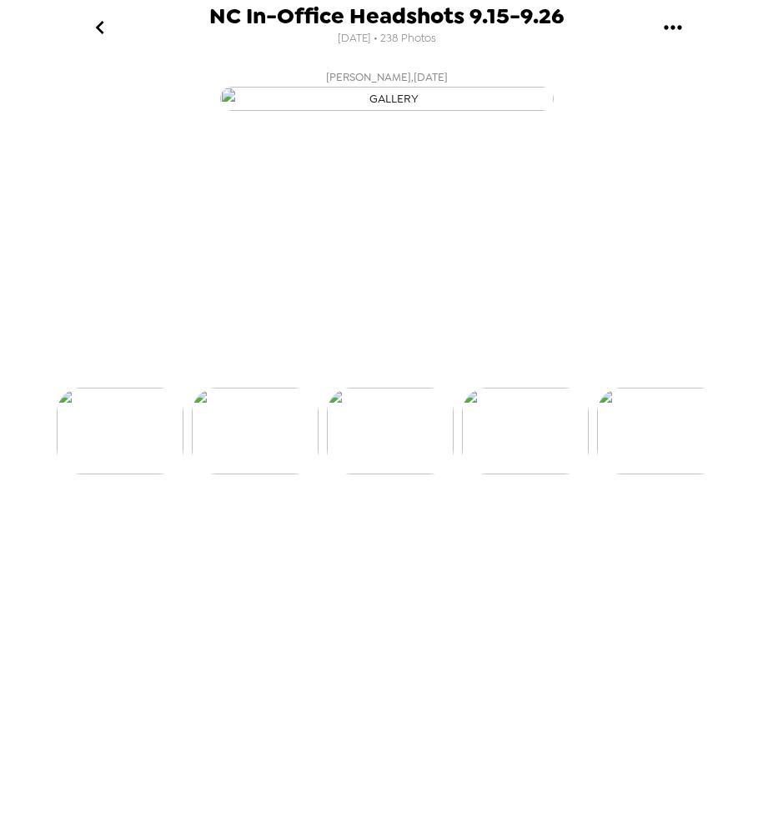
scroll to position [0, 6074]
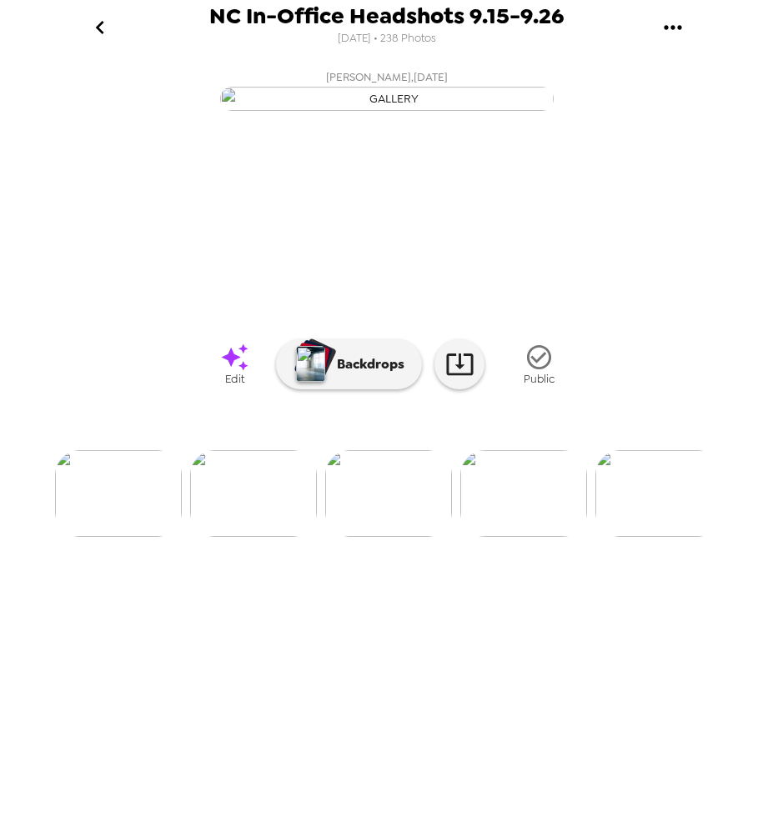
click at [248, 372] on icon at bounding box center [234, 357] width 29 height 29
click at [490, 537] on img at bounding box center [523, 493] width 127 height 87
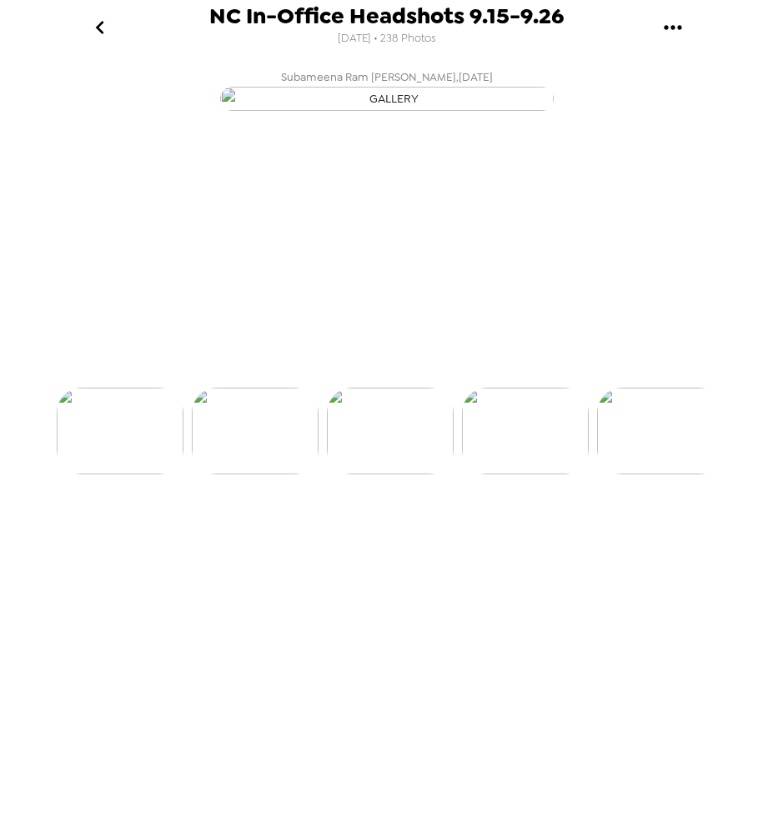
scroll to position [0, 6209]
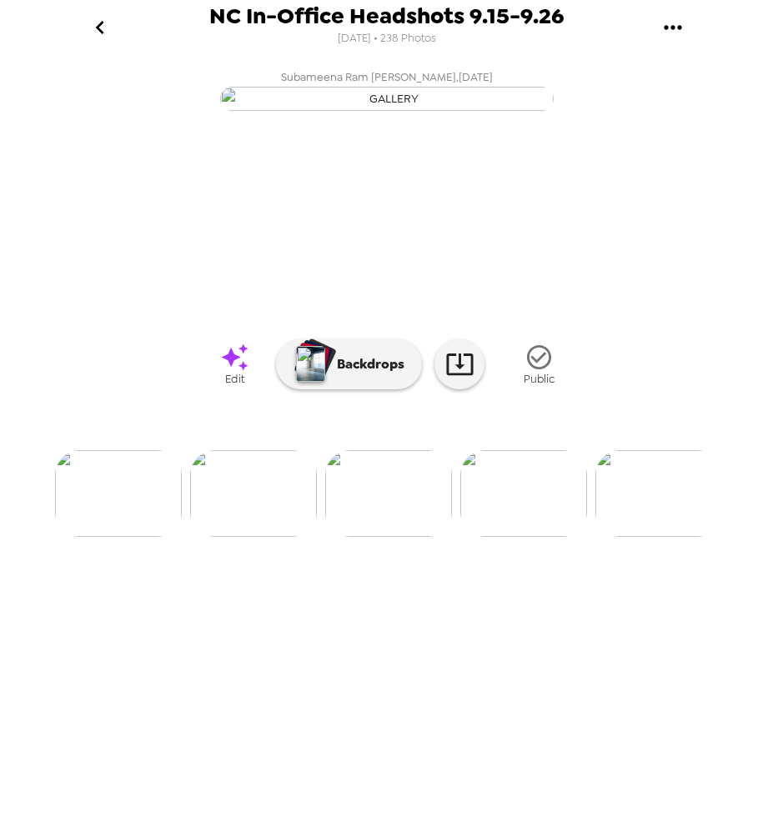
click at [249, 395] on link "Edit" at bounding box center [234, 364] width 83 height 63
click at [506, 537] on img at bounding box center [523, 493] width 127 height 87
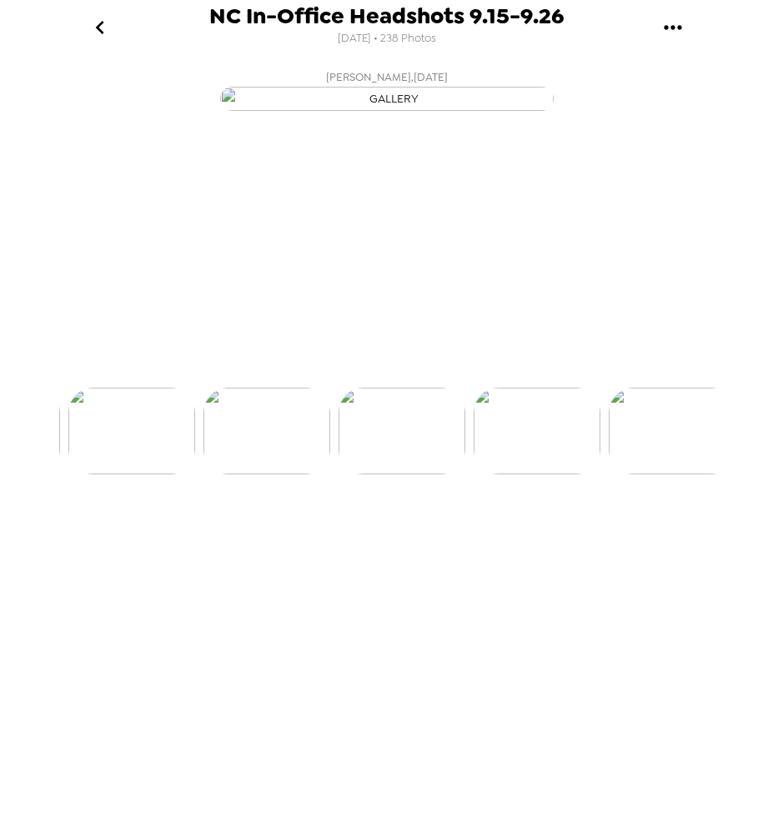
scroll to position [0, 6344]
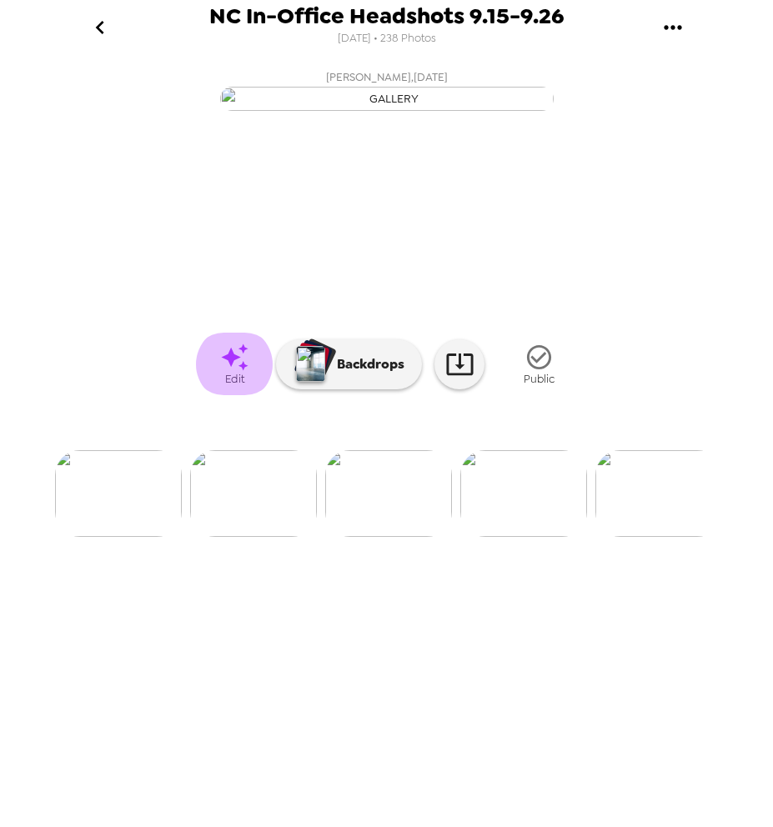
click at [223, 372] on icon at bounding box center [234, 357] width 29 height 29
click at [462, 537] on li at bounding box center [523, 493] width 127 height 87
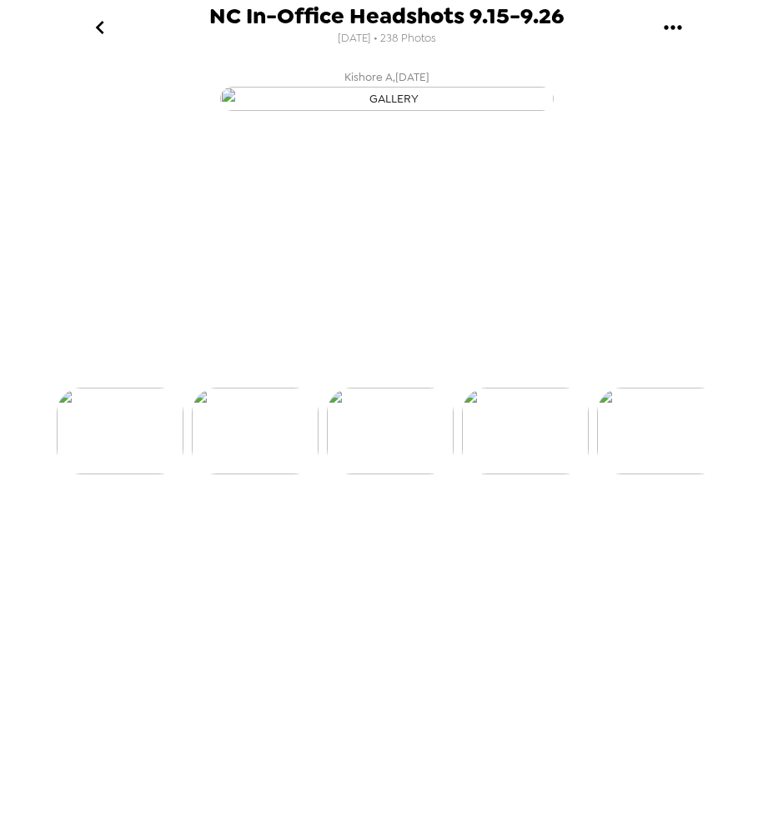
scroll to position [0, 6479]
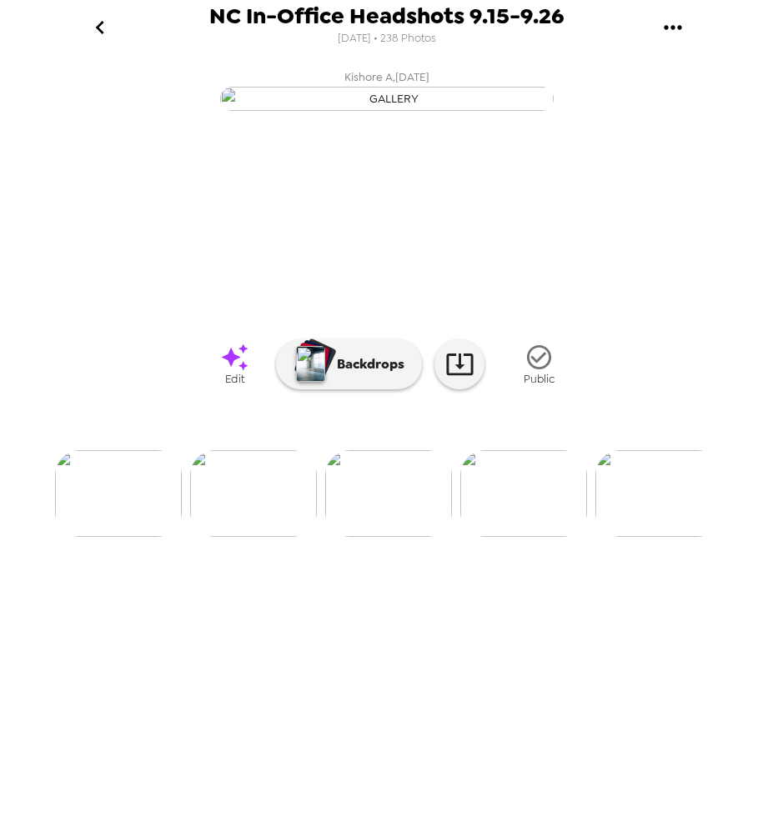
click at [234, 372] on icon at bounding box center [234, 357] width 29 height 29
click at [508, 537] on img at bounding box center [523, 493] width 127 height 87
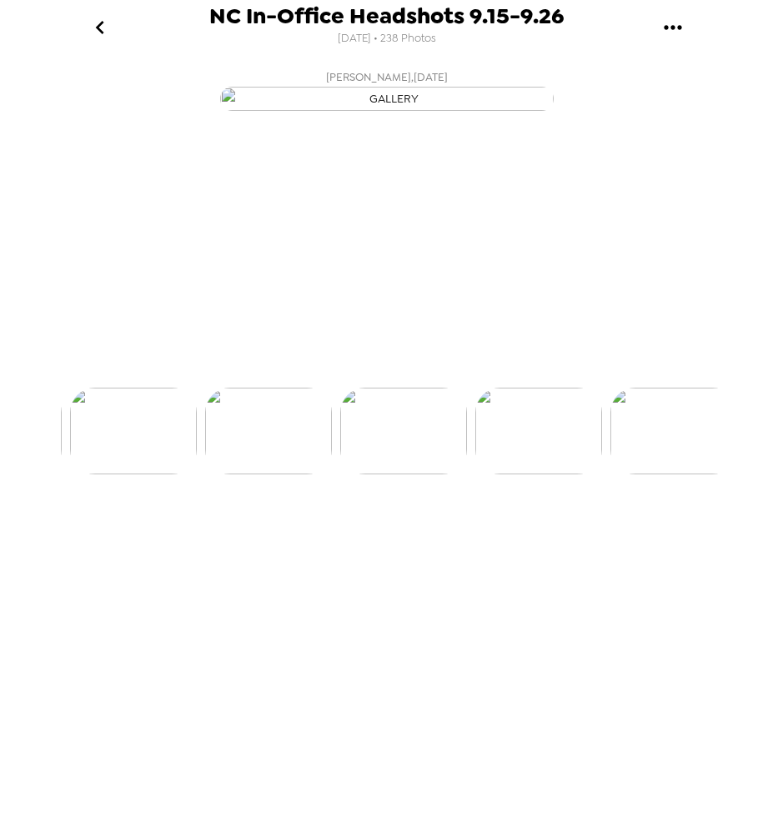
scroll to position [0, 6614]
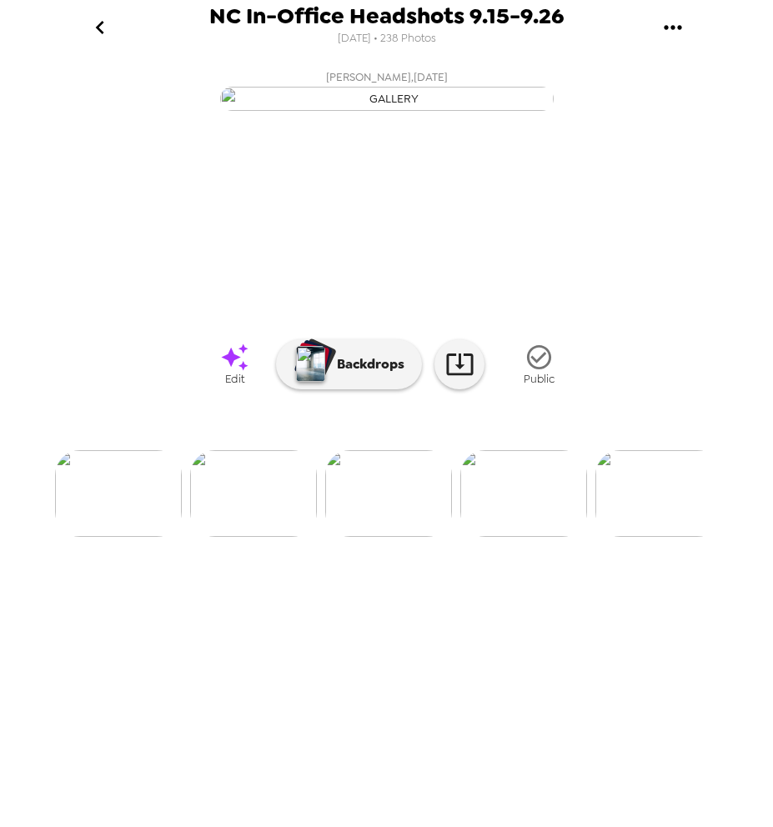
click at [248, 395] on link "Edit" at bounding box center [234, 364] width 83 height 63
click at [533, 537] on img at bounding box center [523, 493] width 127 height 87
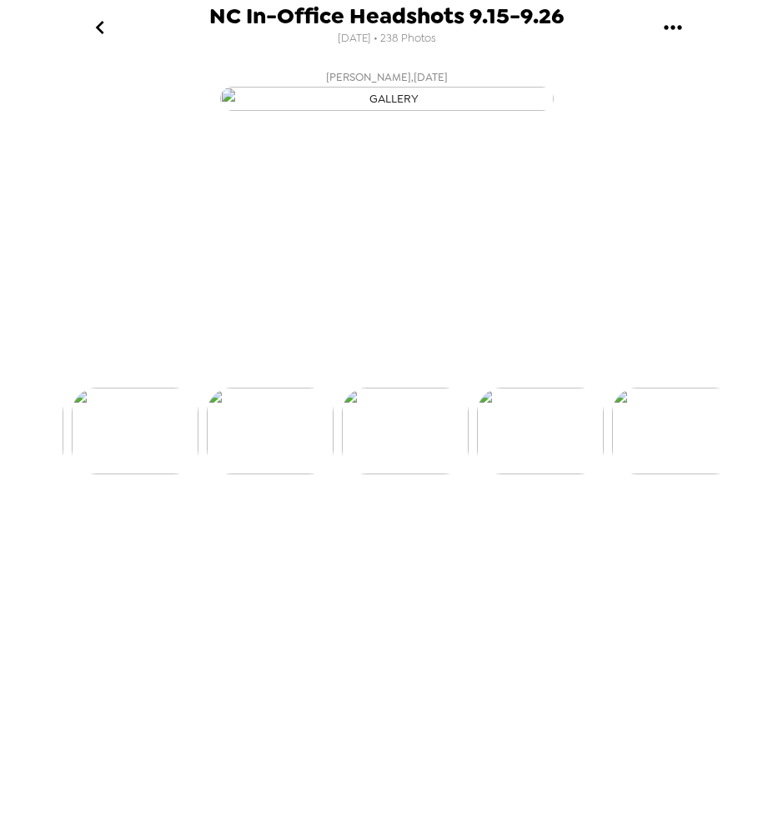
scroll to position [0, 6749]
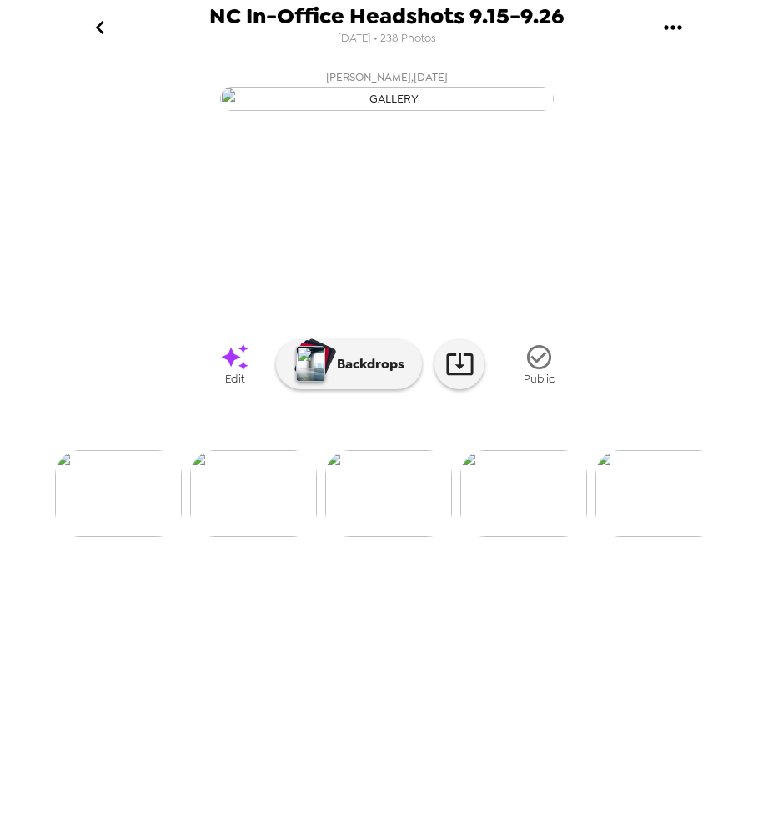
click at [243, 370] on icon at bounding box center [234, 356] width 27 height 27
click at [538, 537] on img at bounding box center [523, 493] width 127 height 87
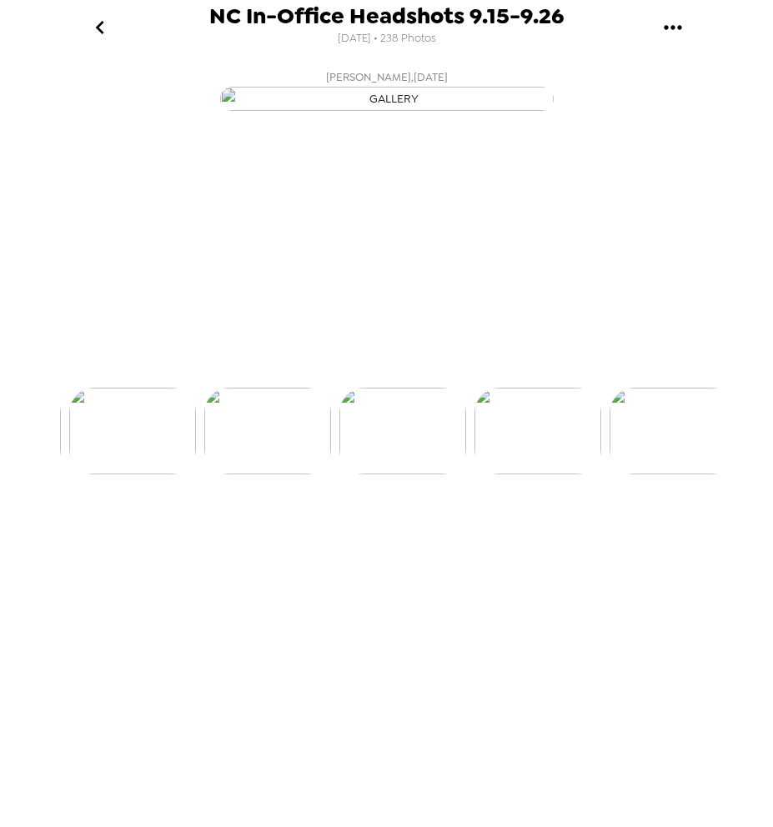
scroll to position [0, 6884]
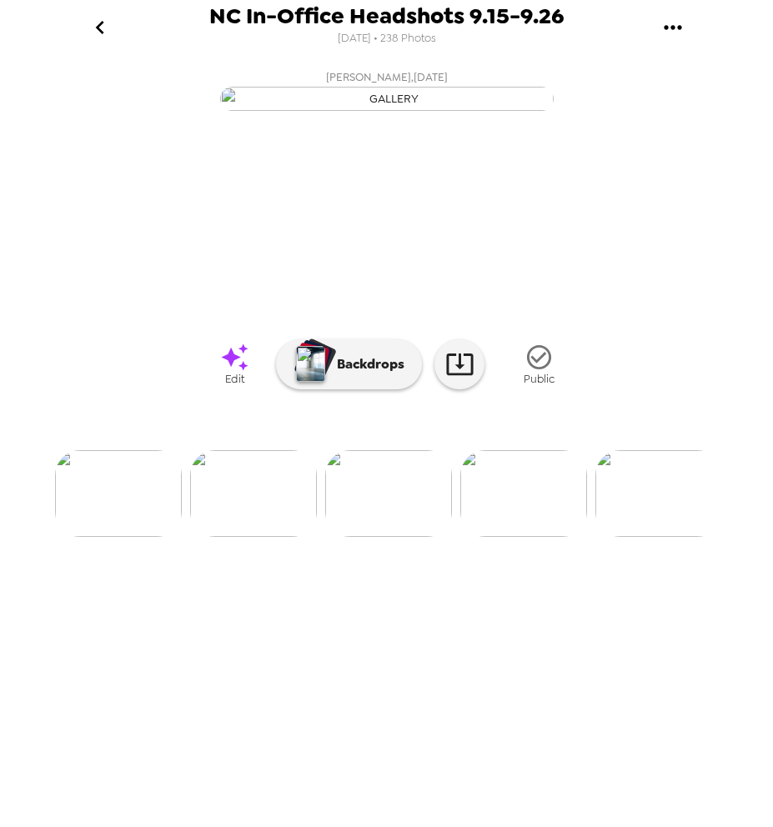
click at [239, 386] on span "Edit" at bounding box center [234, 379] width 19 height 14
click at [498, 537] on img at bounding box center [523, 493] width 127 height 87
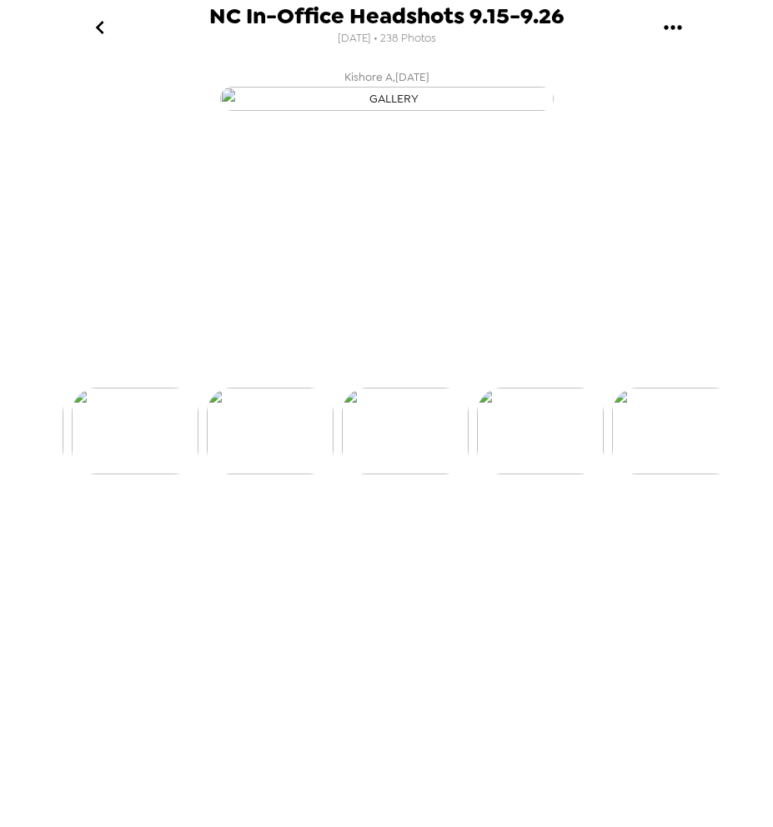
scroll to position [0, 7019]
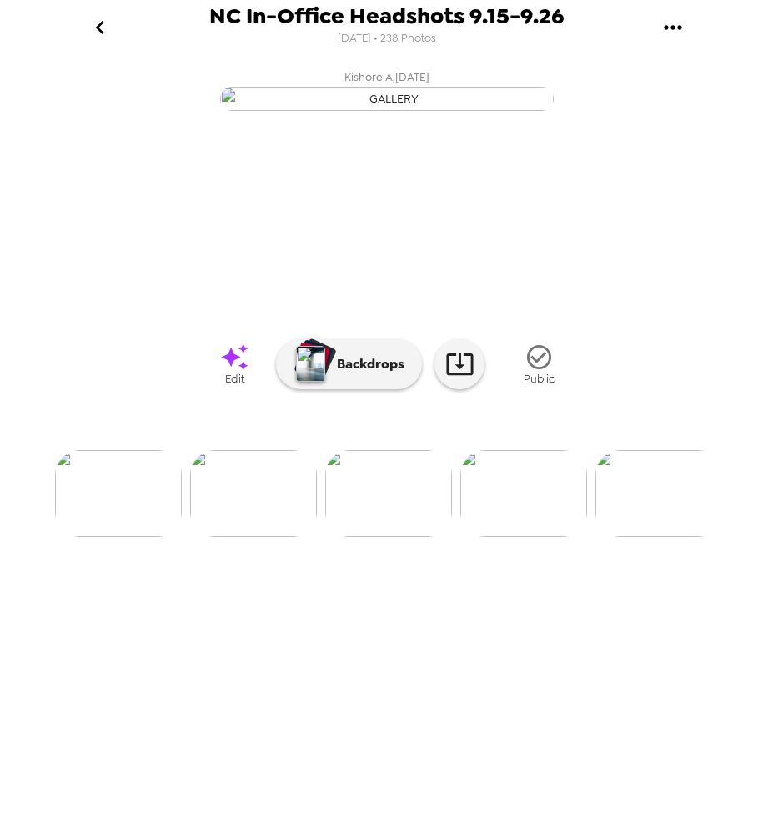
click at [251, 395] on link "Edit" at bounding box center [234, 364] width 83 height 63
click at [528, 537] on img at bounding box center [523, 493] width 127 height 87
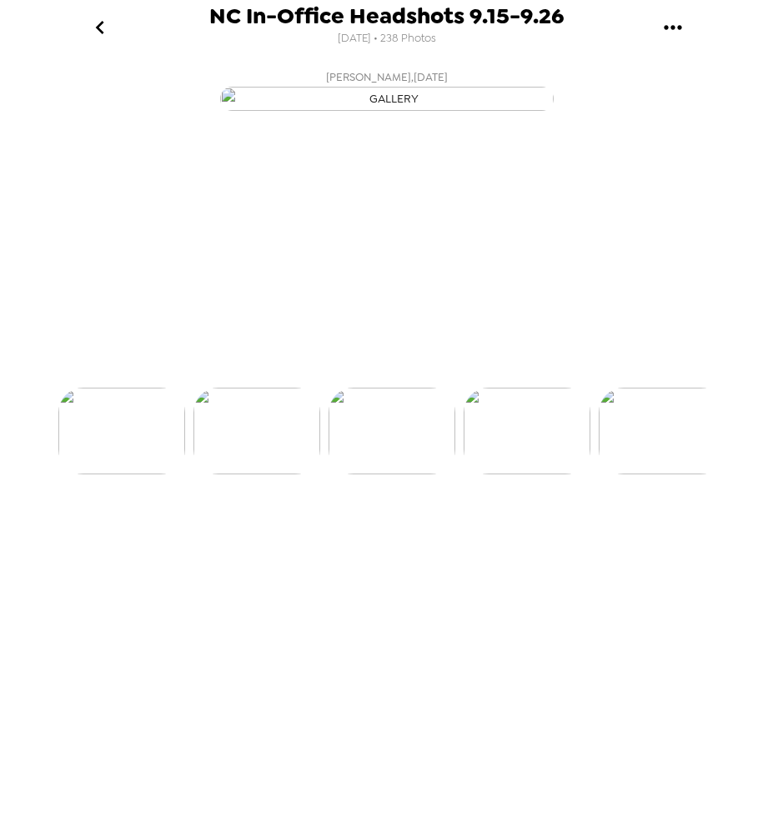
scroll to position [0, 7154]
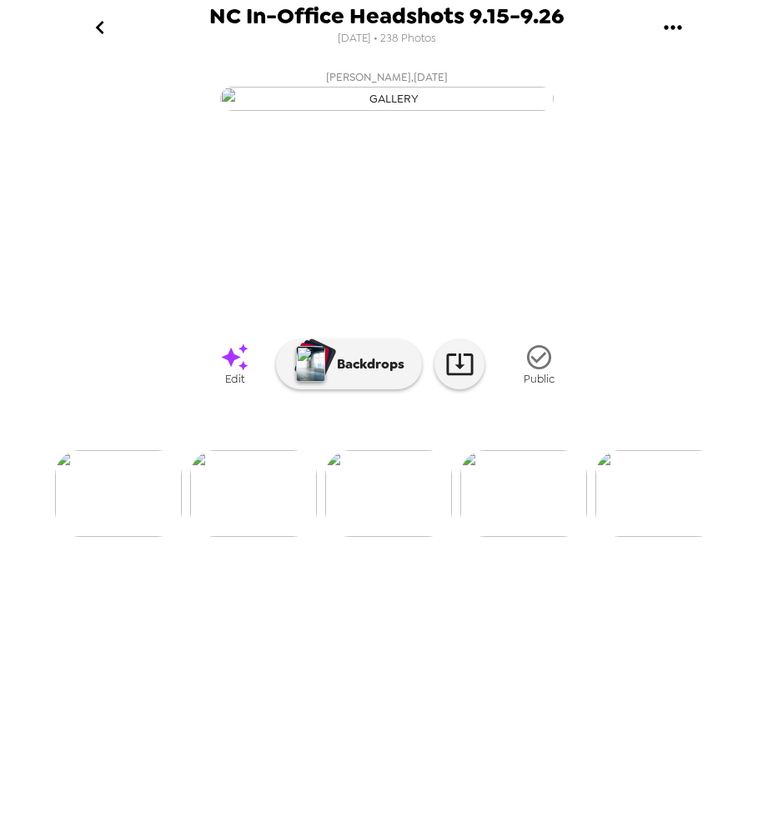
click at [238, 386] on span "Edit" at bounding box center [234, 379] width 19 height 14
click at [504, 537] on img at bounding box center [523, 493] width 127 height 87
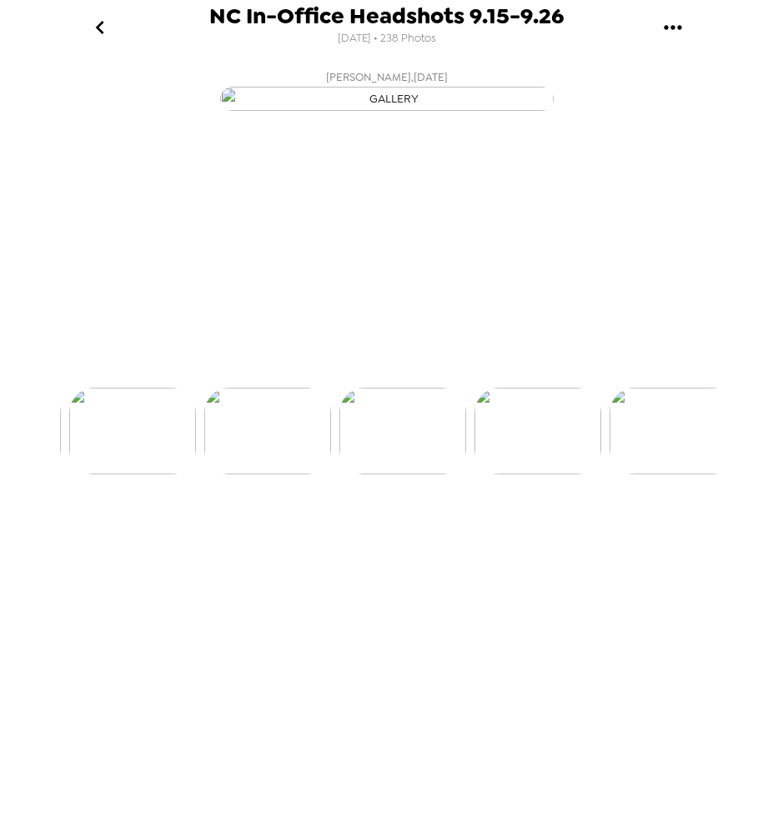
scroll to position [0, 7289]
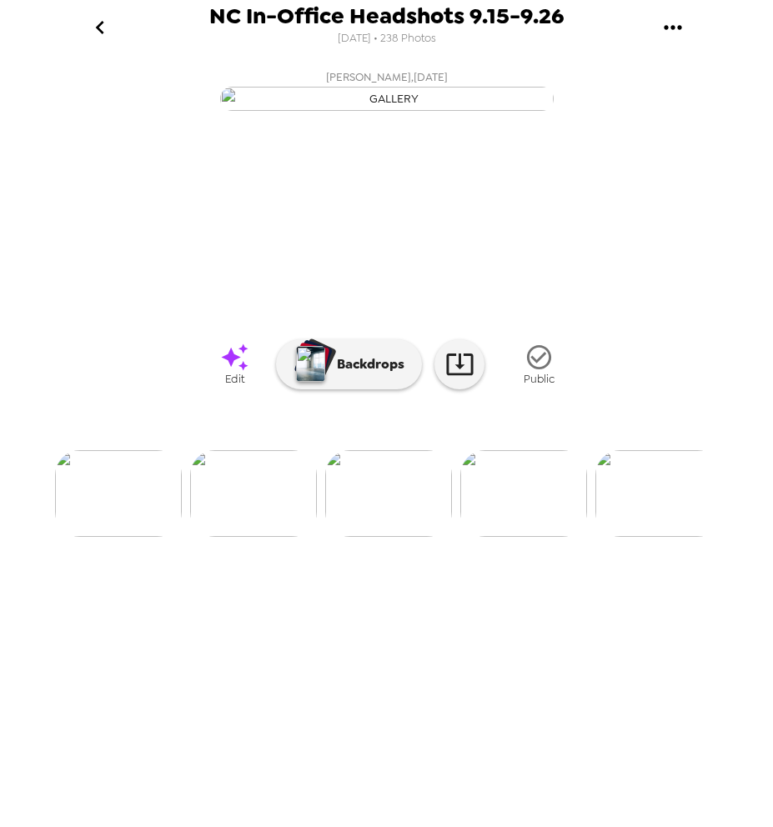
click at [246, 372] on icon at bounding box center [234, 357] width 29 height 29
click at [492, 537] on img at bounding box center [523, 493] width 127 height 87
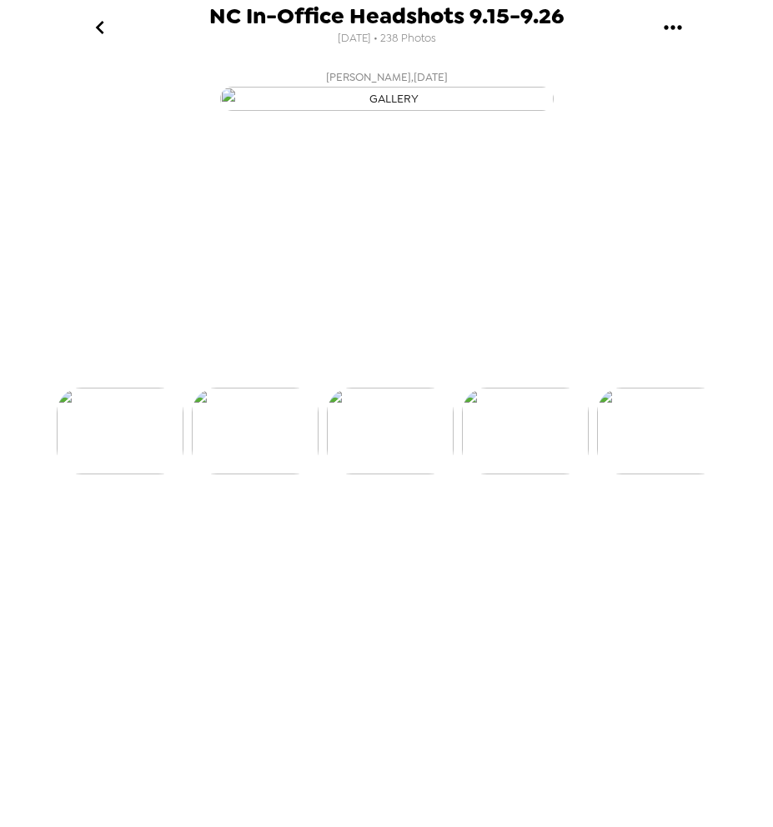
scroll to position [0, 0]
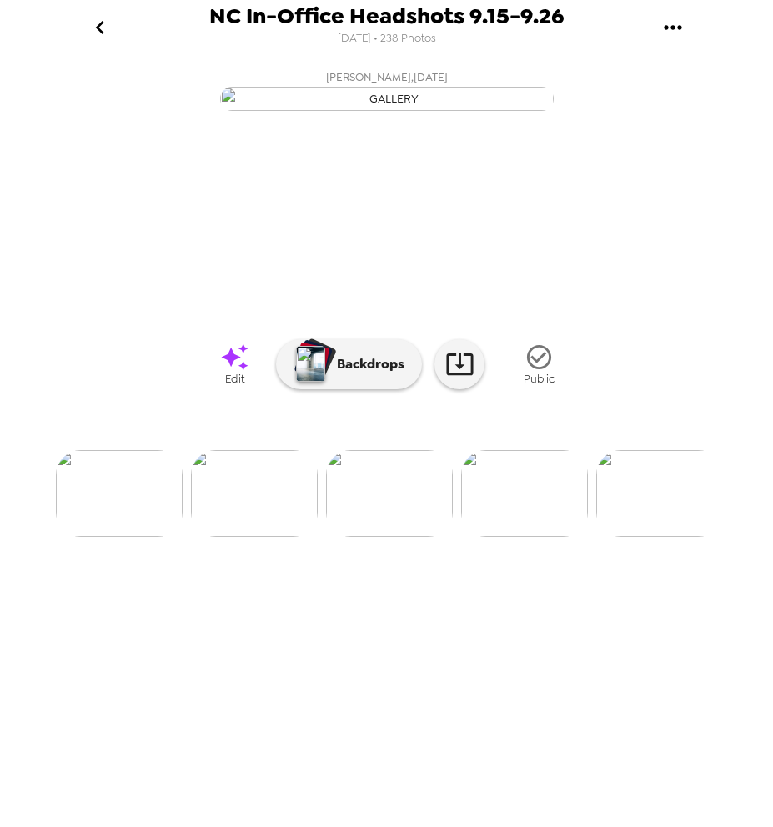
click at [228, 386] on span "Edit" at bounding box center [234, 379] width 19 height 14
click at [534, 537] on img at bounding box center [524, 493] width 127 height 87
click at [239, 386] on span "Edit" at bounding box center [234, 379] width 19 height 14
click at [508, 537] on img at bounding box center [524, 493] width 127 height 87
click at [228, 386] on span "Edit" at bounding box center [234, 379] width 19 height 14
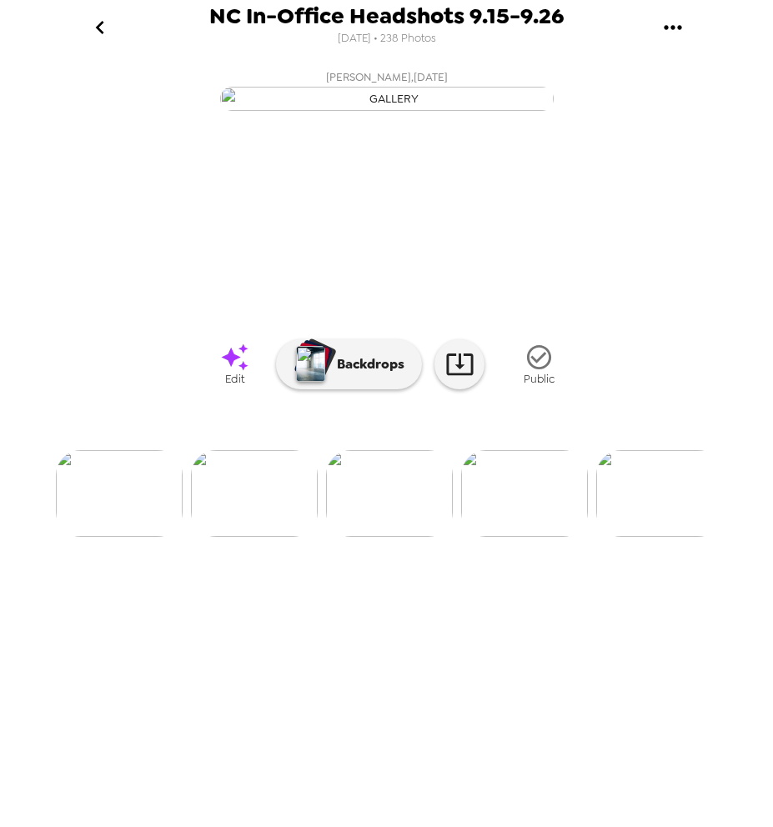
click at [522, 537] on img at bounding box center [524, 493] width 127 height 87
click at [223, 372] on icon at bounding box center [234, 357] width 29 height 29
click at [543, 537] on img at bounding box center [524, 493] width 127 height 87
click at [239, 372] on icon at bounding box center [234, 357] width 29 height 29
click at [494, 537] on img at bounding box center [524, 493] width 127 height 87
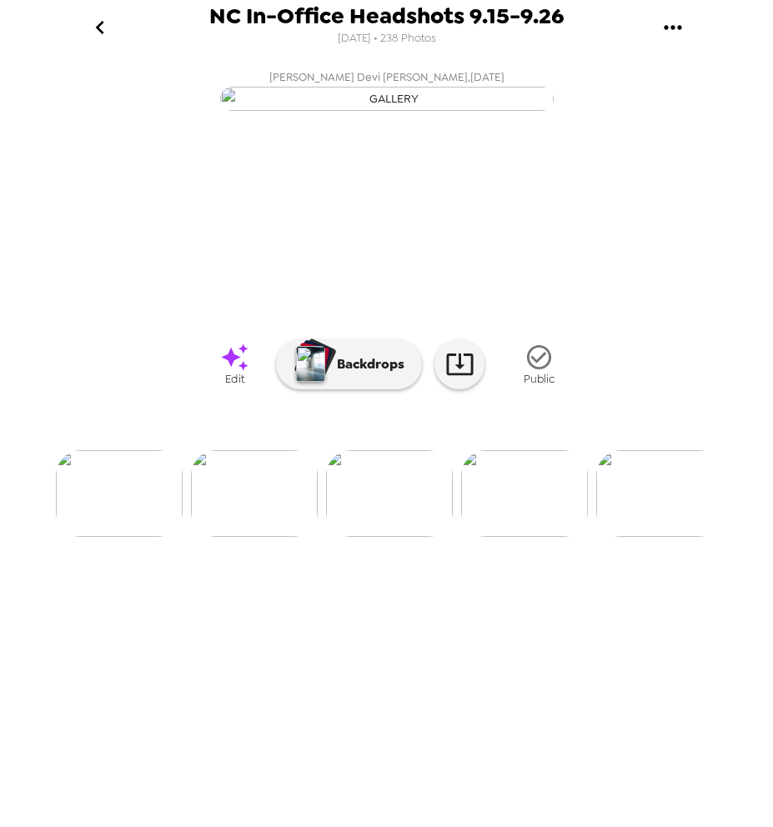
click at [218, 395] on link "Edit" at bounding box center [234, 364] width 83 height 63
click at [552, 537] on img at bounding box center [524, 493] width 127 height 87
click at [235, 372] on icon at bounding box center [234, 357] width 29 height 29
click at [506, 537] on img at bounding box center [524, 493] width 127 height 87
click at [239, 386] on span "Edit" at bounding box center [234, 379] width 19 height 14
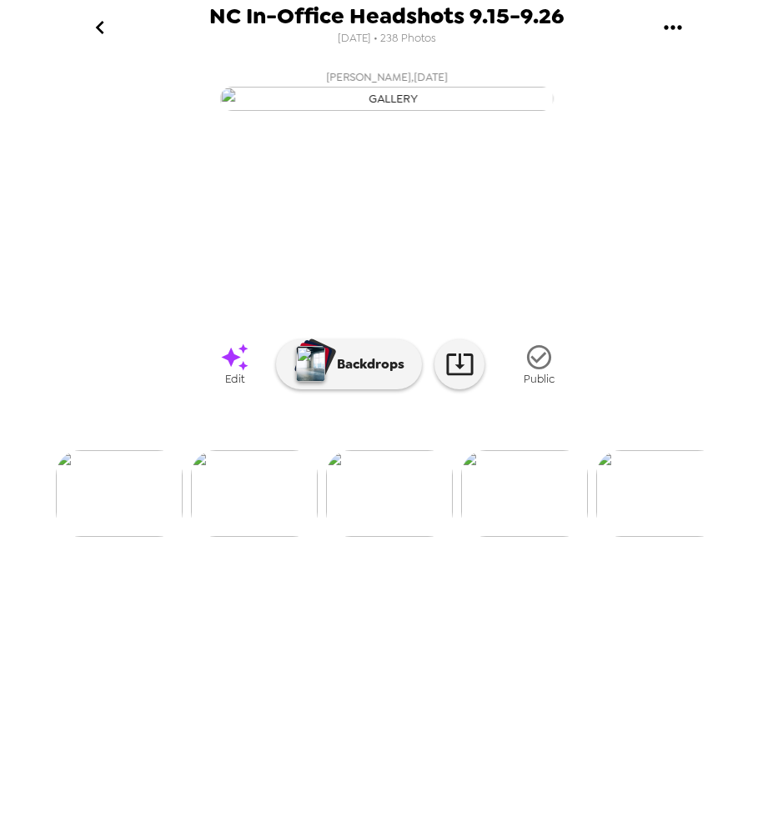
click at [498, 537] on img at bounding box center [524, 493] width 127 height 87
click at [248, 395] on link "Edit" at bounding box center [234, 364] width 83 height 63
click at [493, 537] on img at bounding box center [524, 493] width 127 height 87
click at [243, 372] on icon at bounding box center [234, 357] width 29 height 29
click at [493, 537] on img at bounding box center [524, 493] width 127 height 87
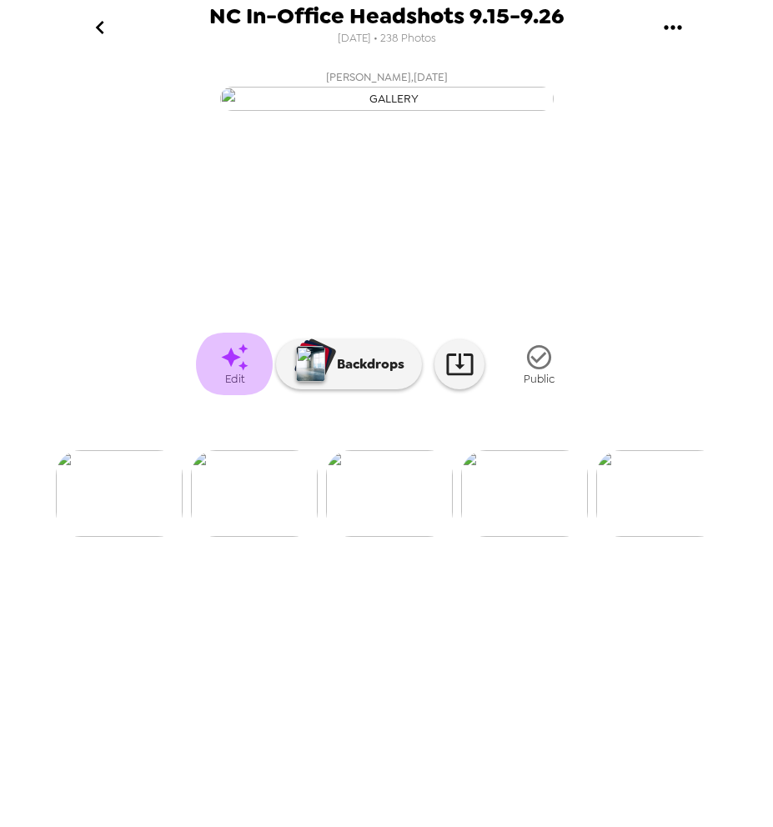
click at [248, 372] on icon at bounding box center [234, 357] width 29 height 29
click at [471, 537] on li at bounding box center [524, 493] width 127 height 87
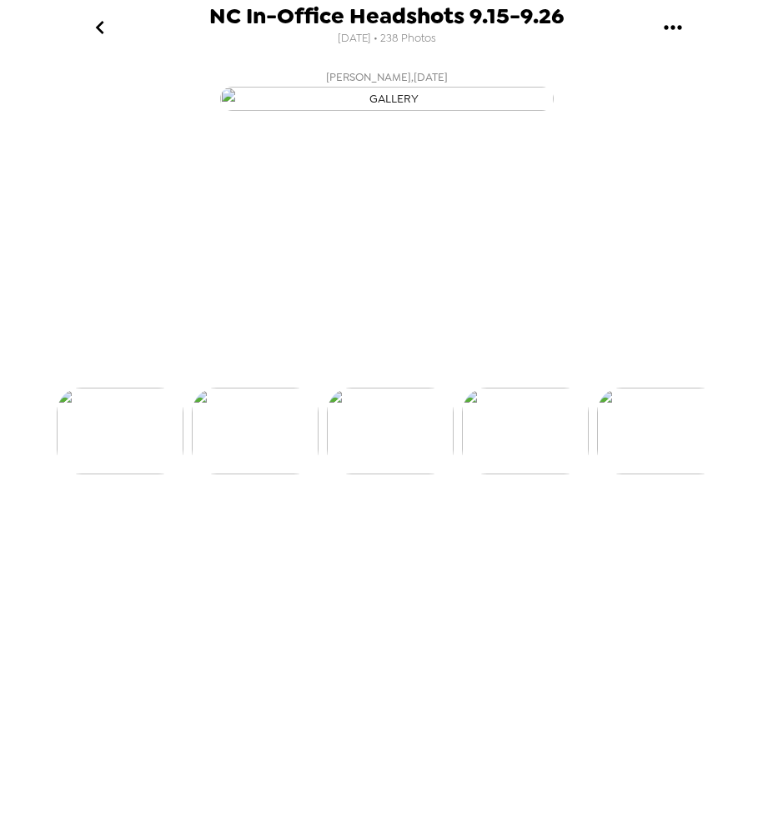
scroll to position [0, 8909]
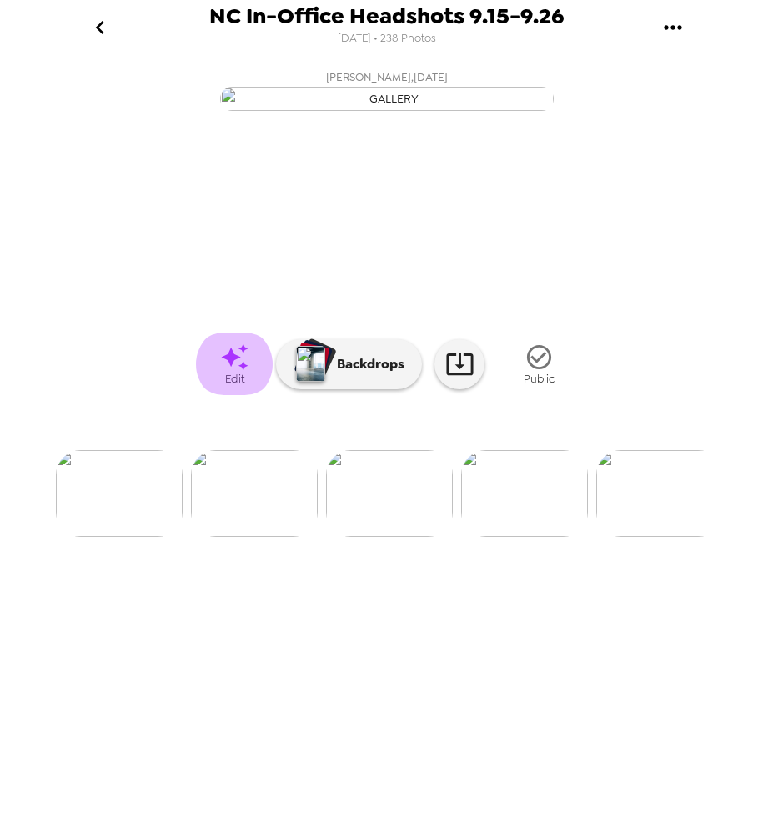
click at [239, 372] on icon at bounding box center [234, 357] width 29 height 29
click at [680, 20] on icon "gallery menu" at bounding box center [672, 27] width 27 height 27
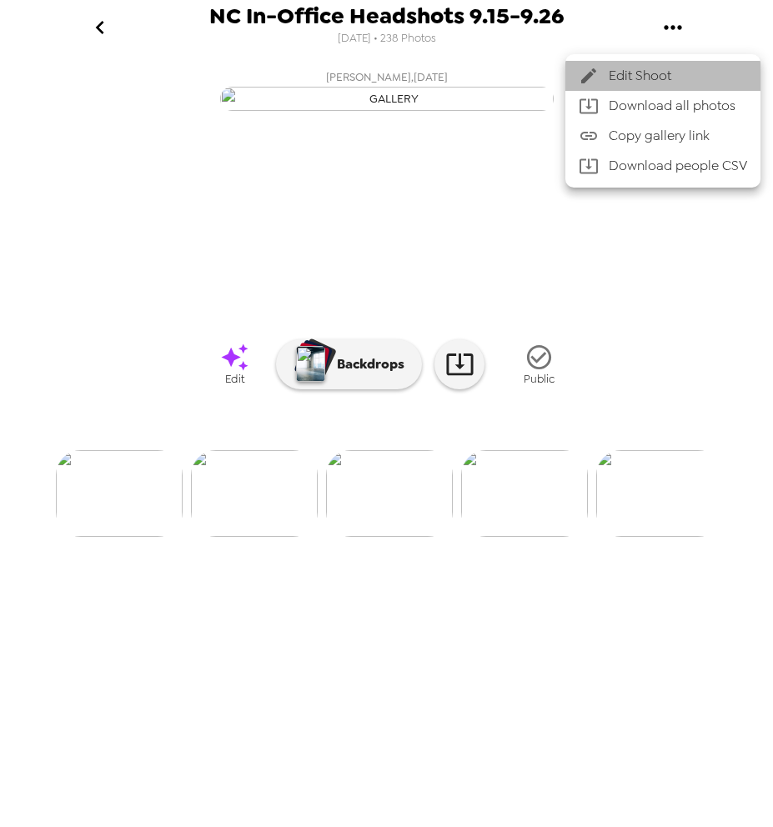
click at [641, 73] on span "Edit Shoot" at bounding box center [677, 76] width 138 height 20
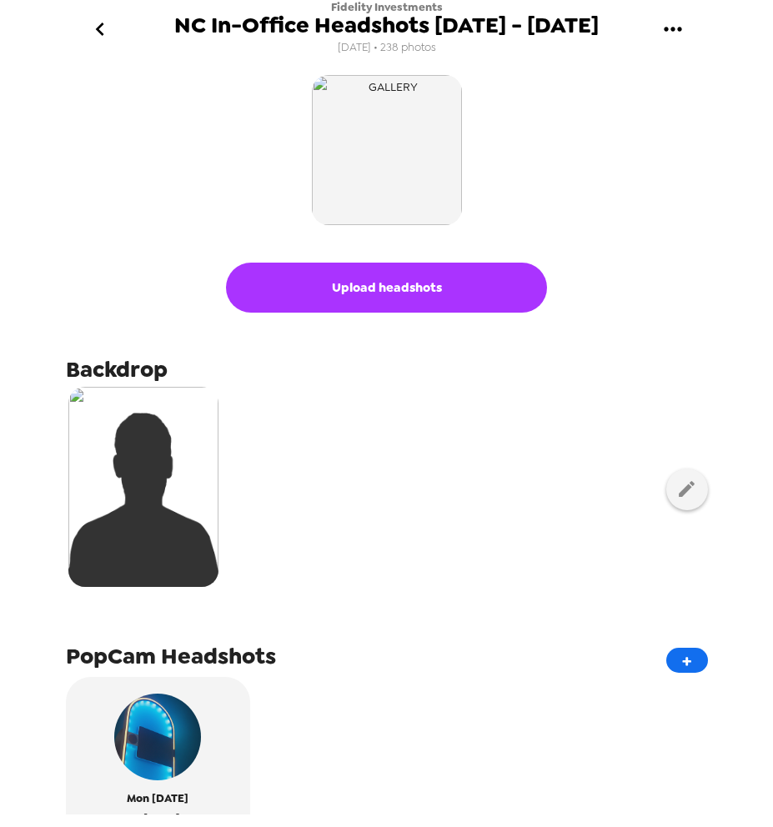
click at [379, 288] on button "Upload headshots" at bounding box center [386, 288] width 321 height 50
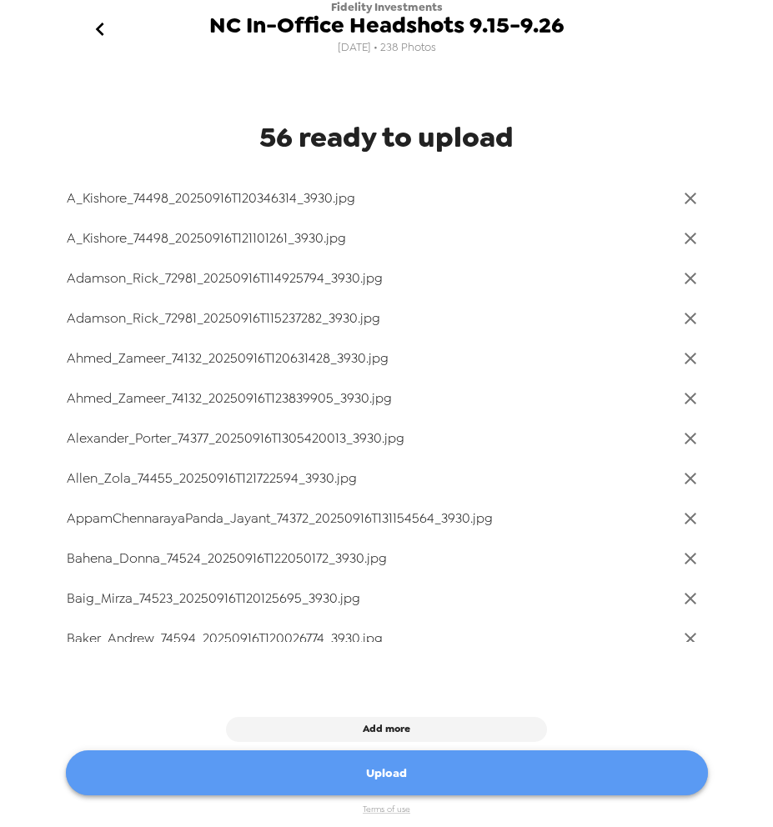
click at [526, 771] on button "Upload" at bounding box center [387, 773] width 642 height 46
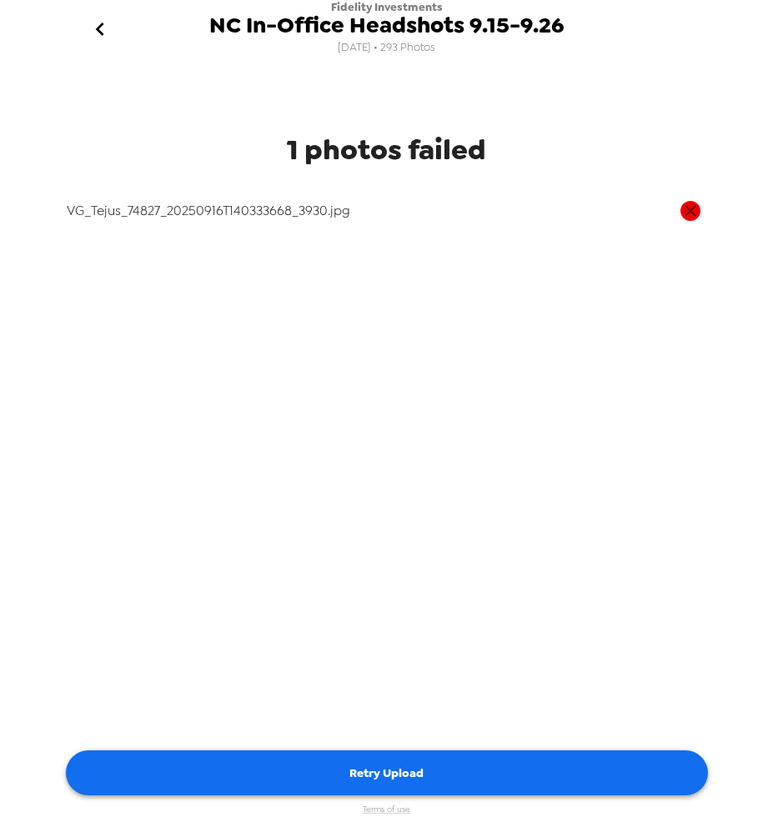
click at [463, 776] on button "Retry Upload" at bounding box center [387, 773] width 642 height 46
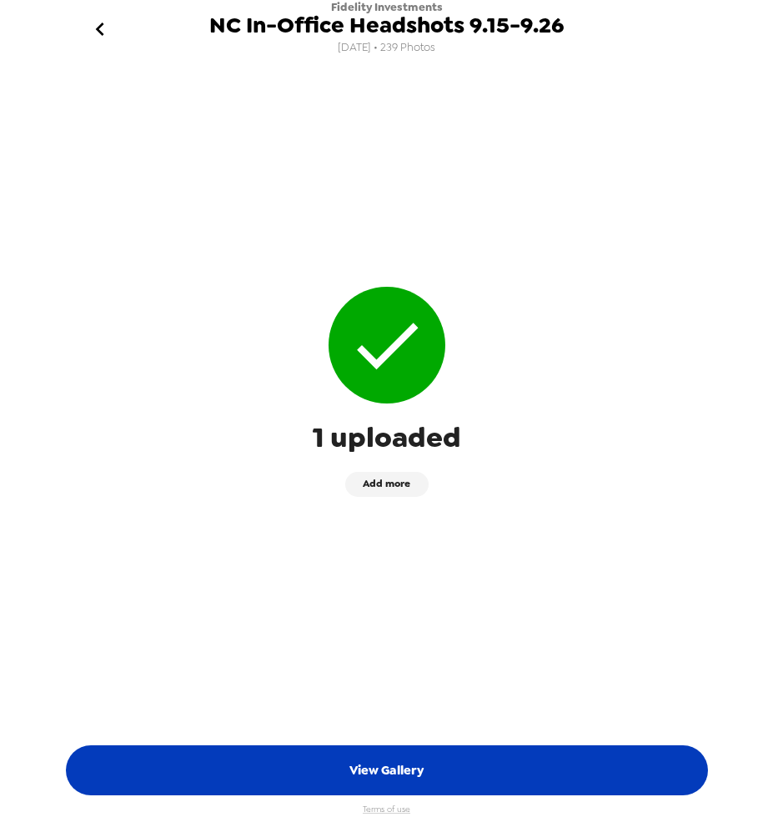
click at [432, 765] on button "View Gallery" at bounding box center [387, 770] width 642 height 50
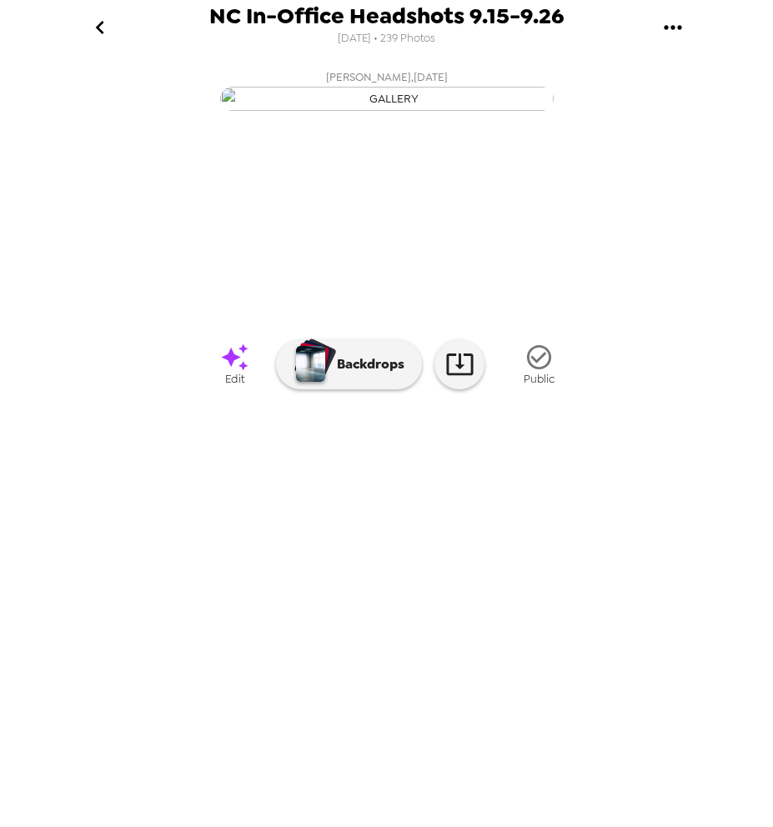
scroll to position [0, 9805]
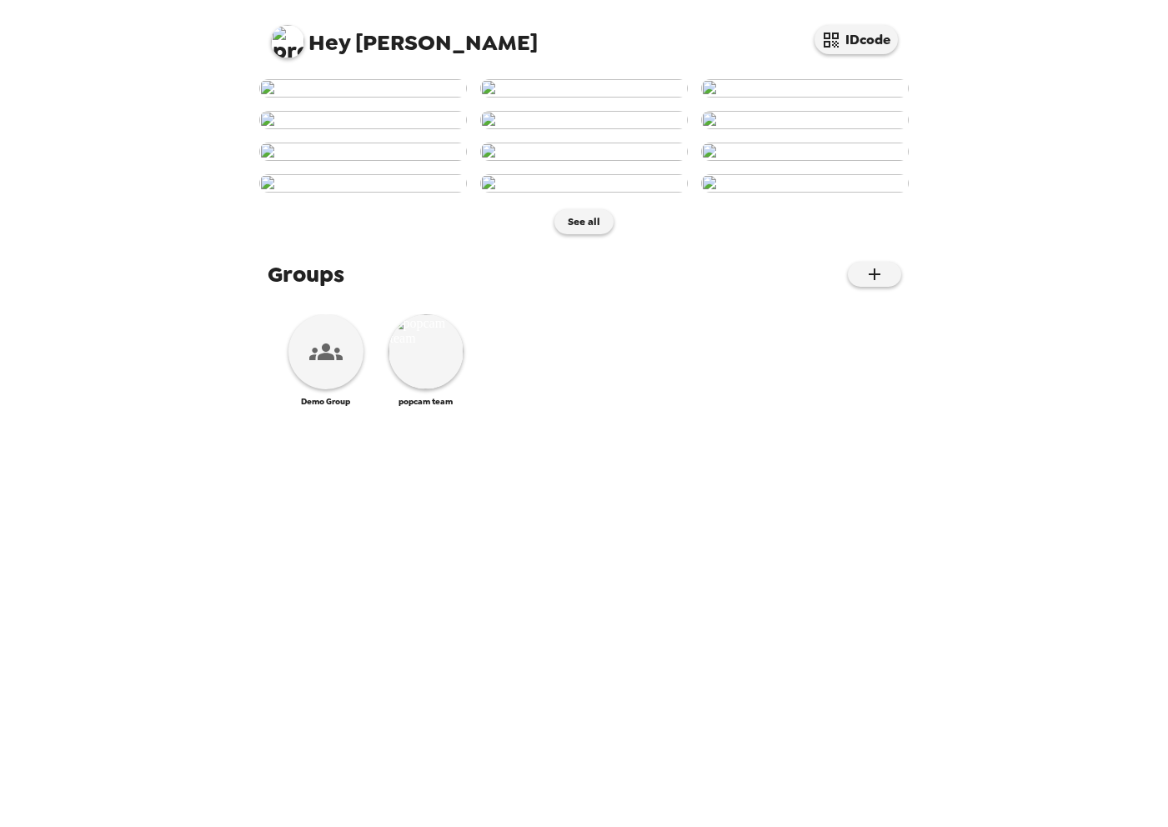
scroll to position [580, 0]
click at [422, 389] on img at bounding box center [425, 351] width 75 height 75
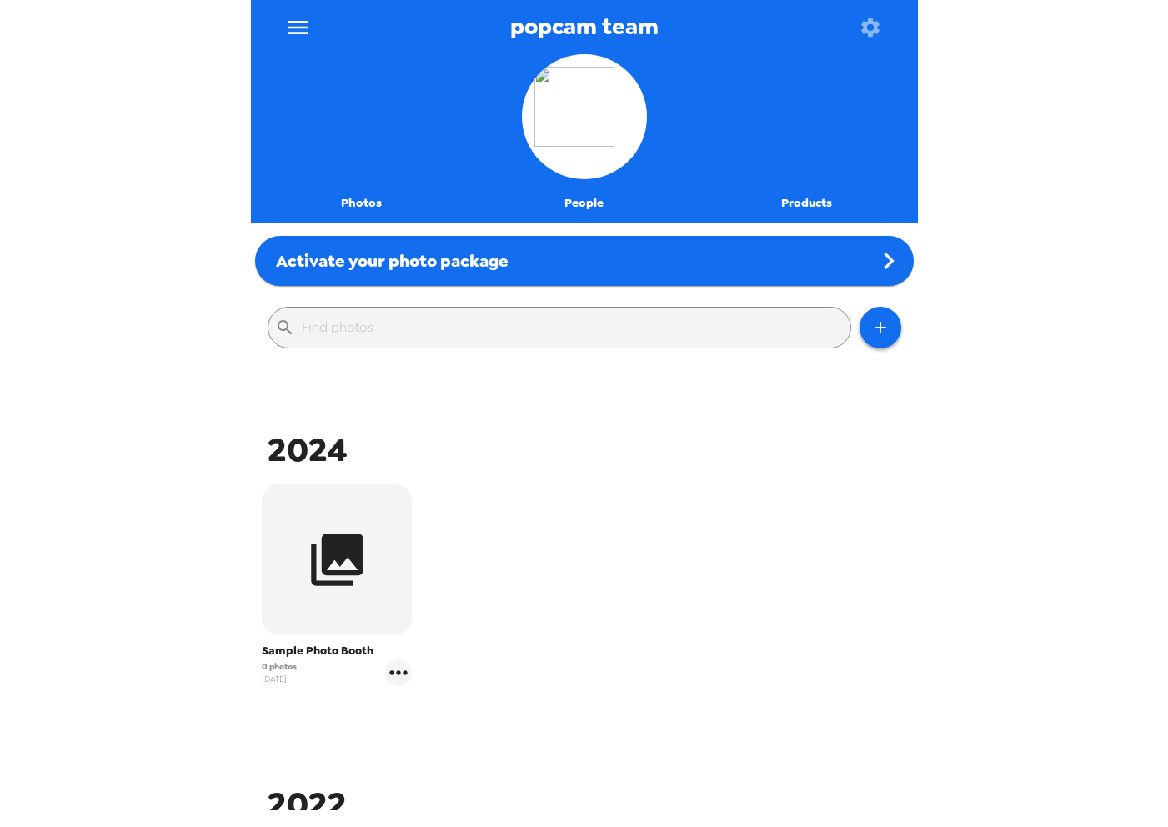
click at [590, 204] on button "People" at bounding box center [584, 203] width 223 height 40
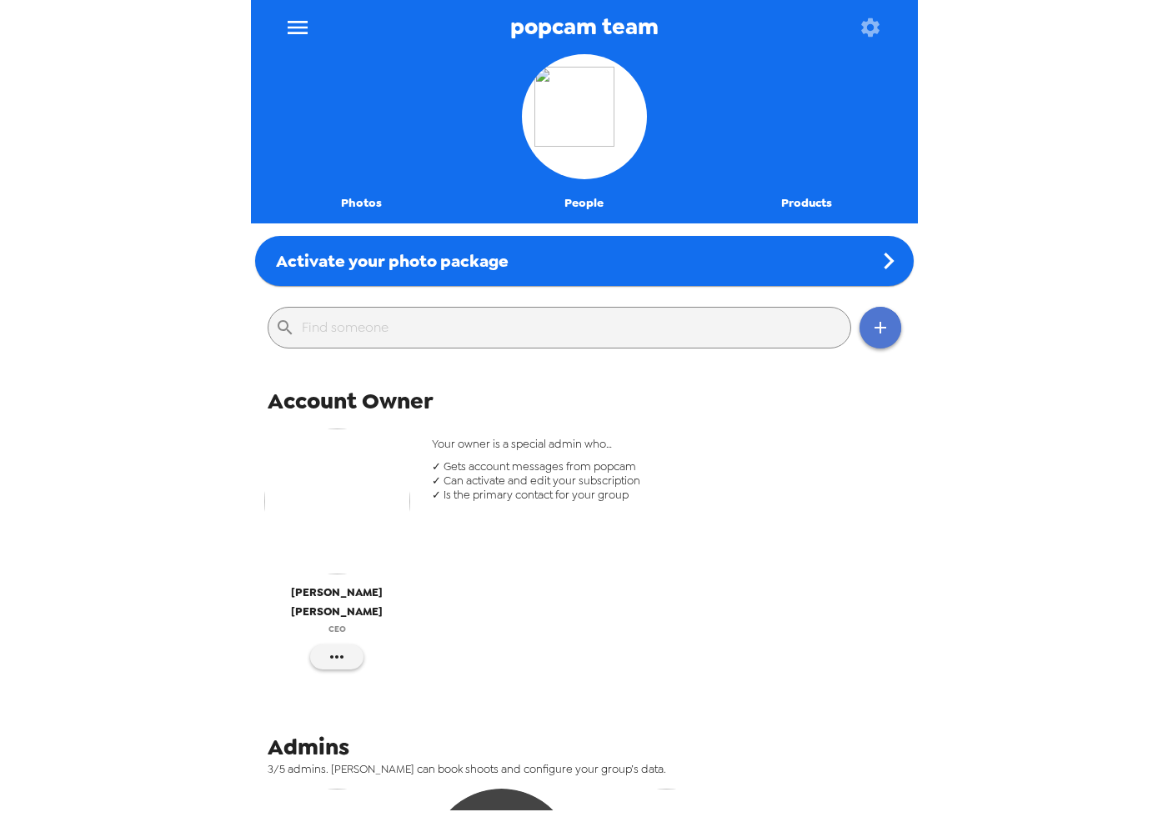
click at [886, 330] on icon "button" at bounding box center [880, 328] width 20 height 20
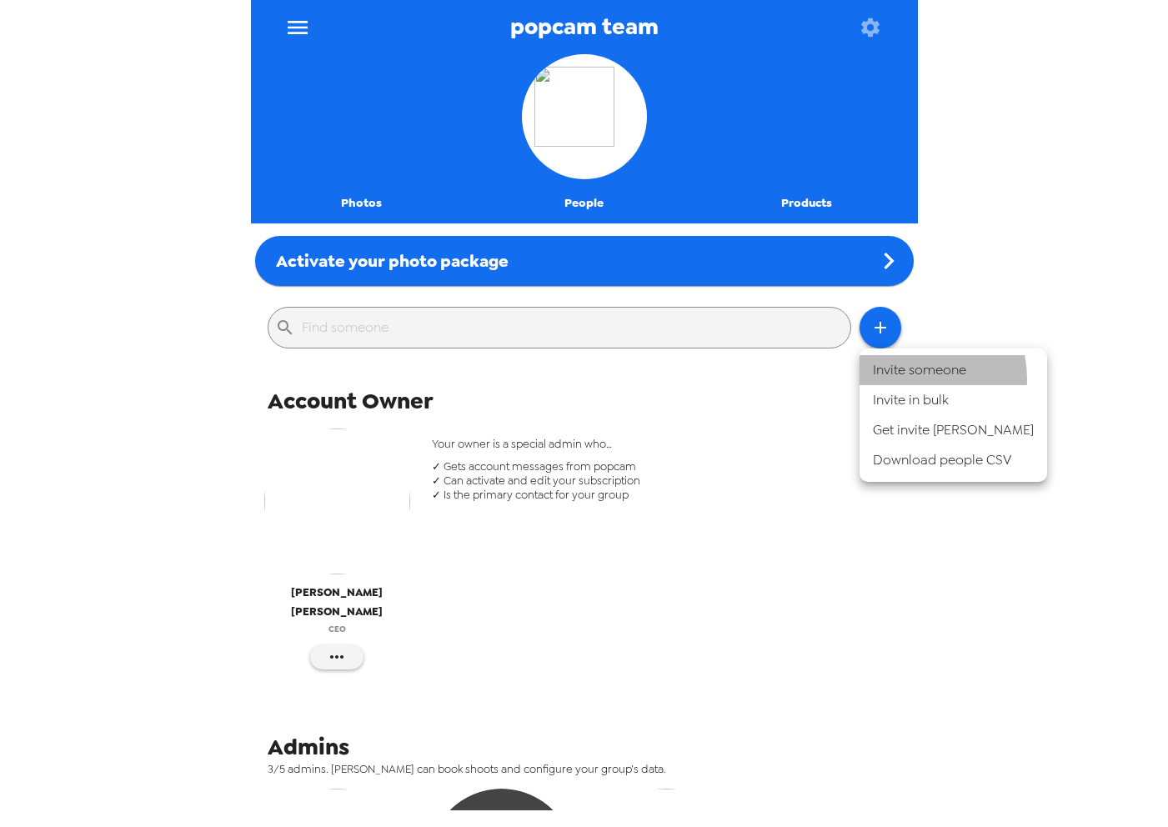
click at [911, 378] on li "Invite someone" at bounding box center [953, 370] width 188 height 30
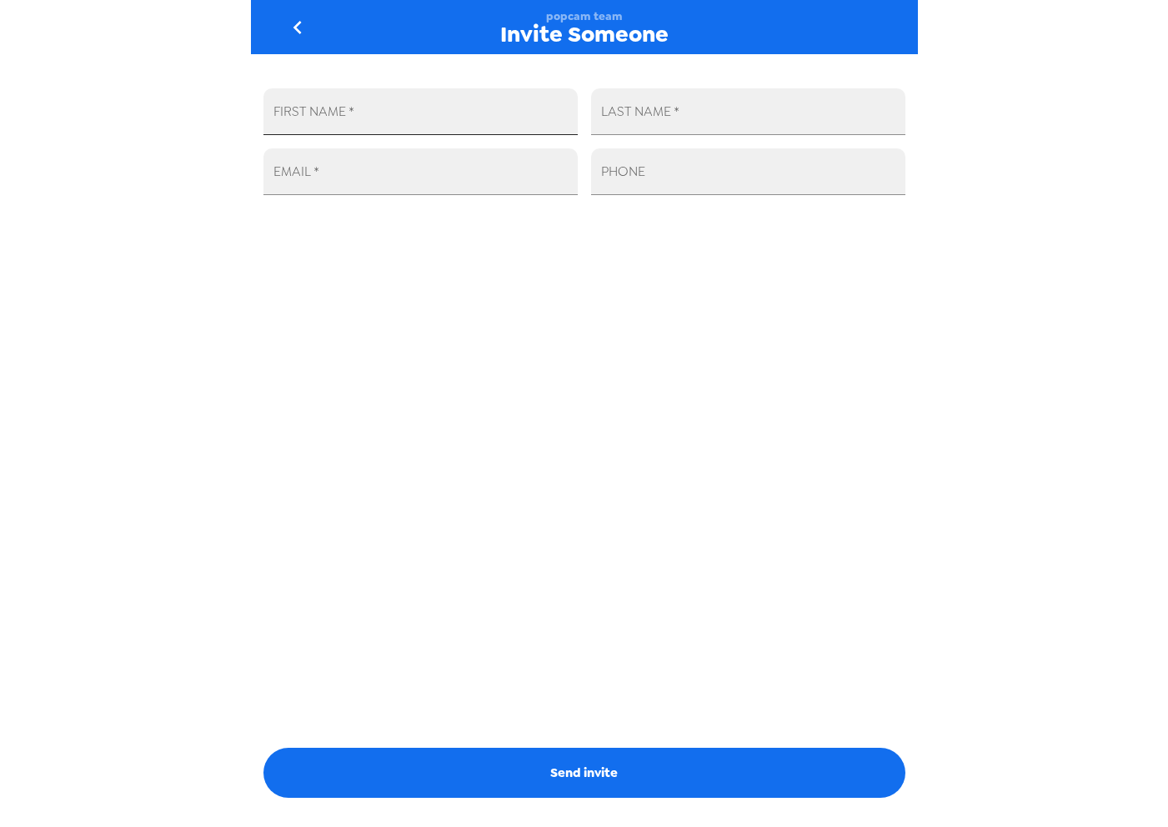
click at [408, 118] on input "FIRST NAME   *" at bounding box center [420, 111] width 314 height 47
type input "Nate"
type input "Miller"
click at [359, 165] on input "EMAIL   *" at bounding box center [420, 171] width 314 height 47
type input "nate@popcam.me"
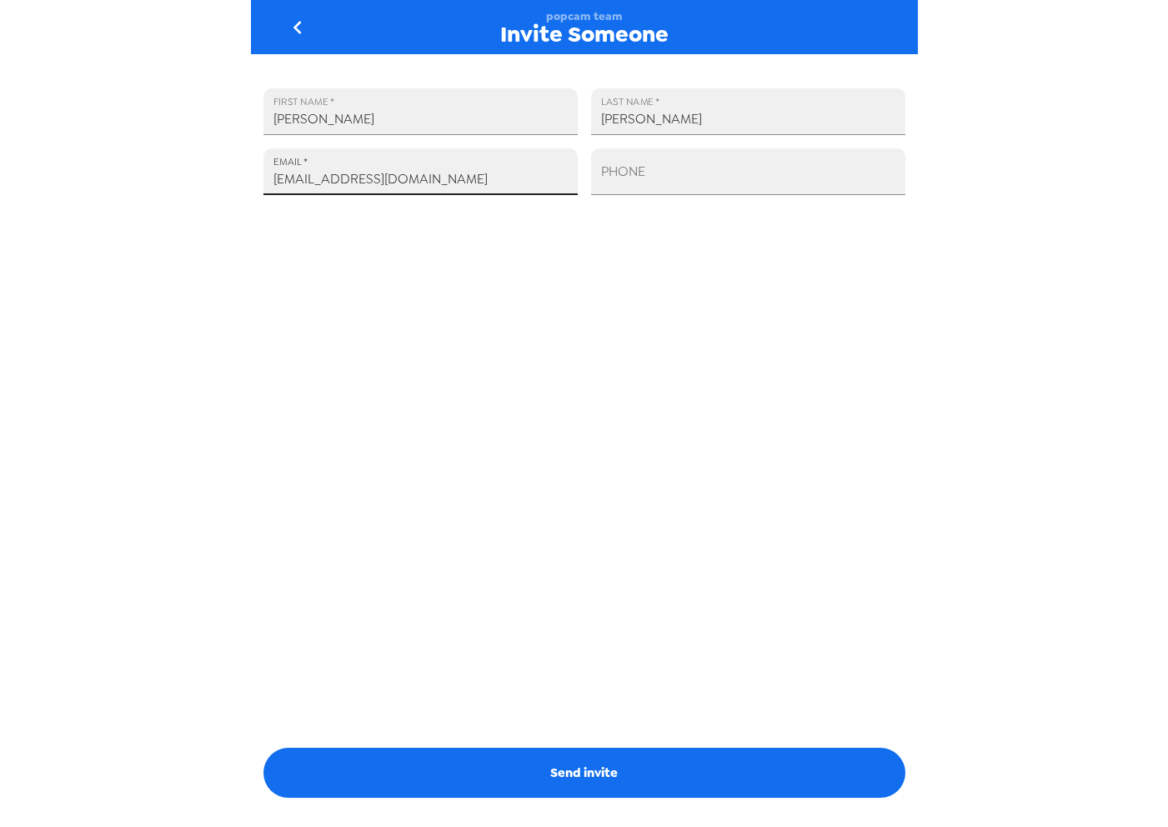
click at [540, 448] on div "FIRST NAME   * Nate LAST NAME   * Miller EMAIL   * nate@popcam.me PHONE Send in…" at bounding box center [584, 432] width 667 height 756
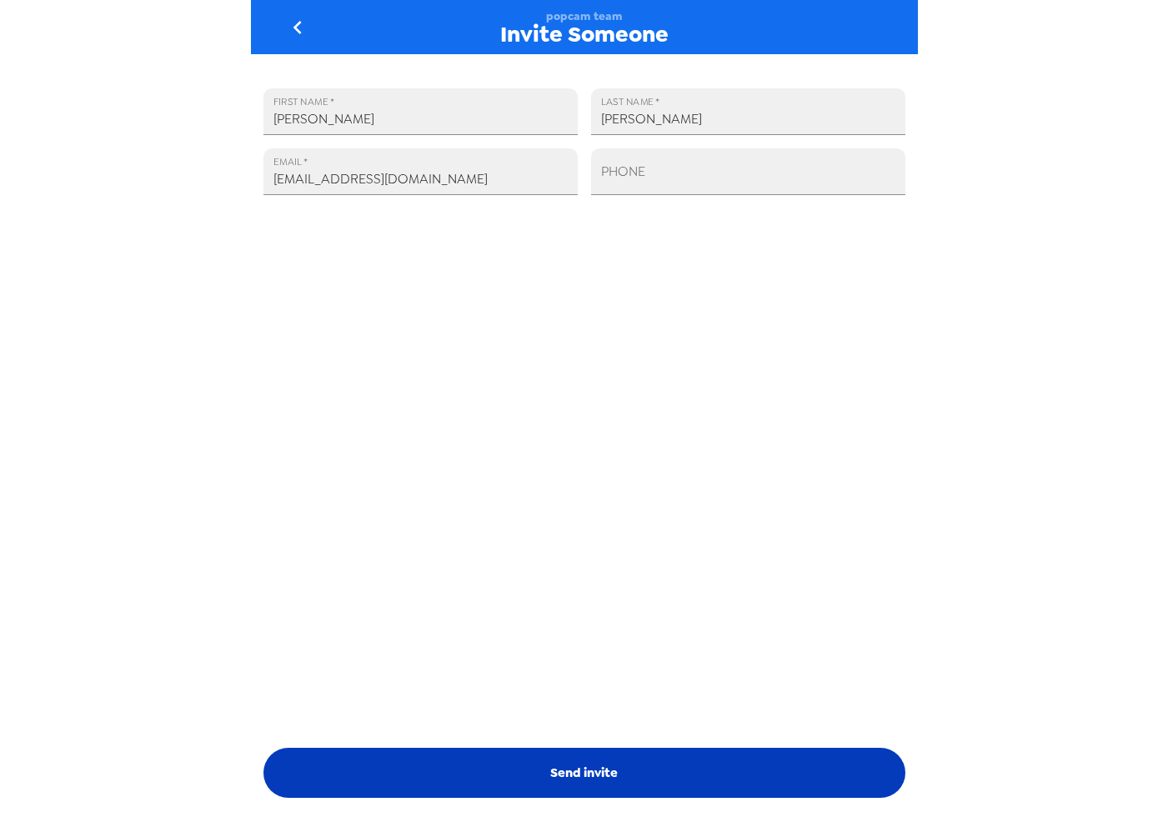
click at [592, 765] on button "Send invite" at bounding box center [584, 773] width 642 height 50
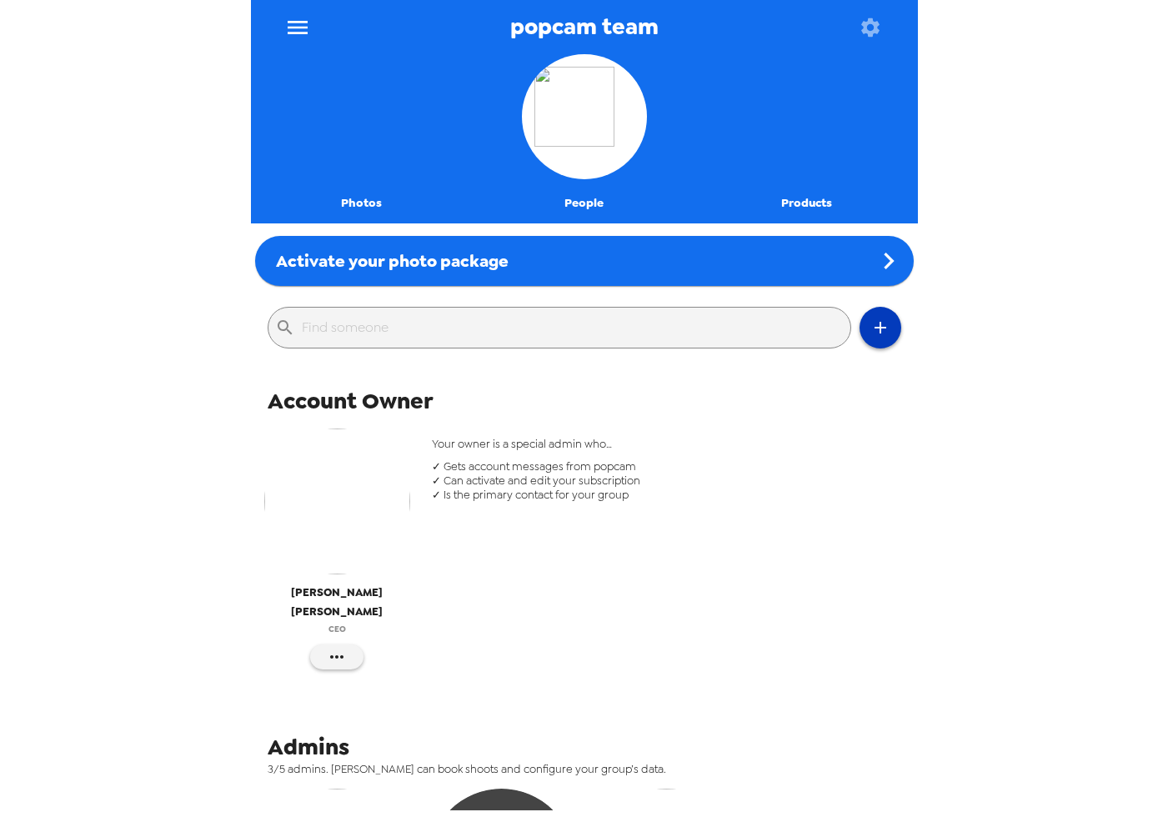
click at [890, 325] on button "button" at bounding box center [880, 328] width 42 height 42
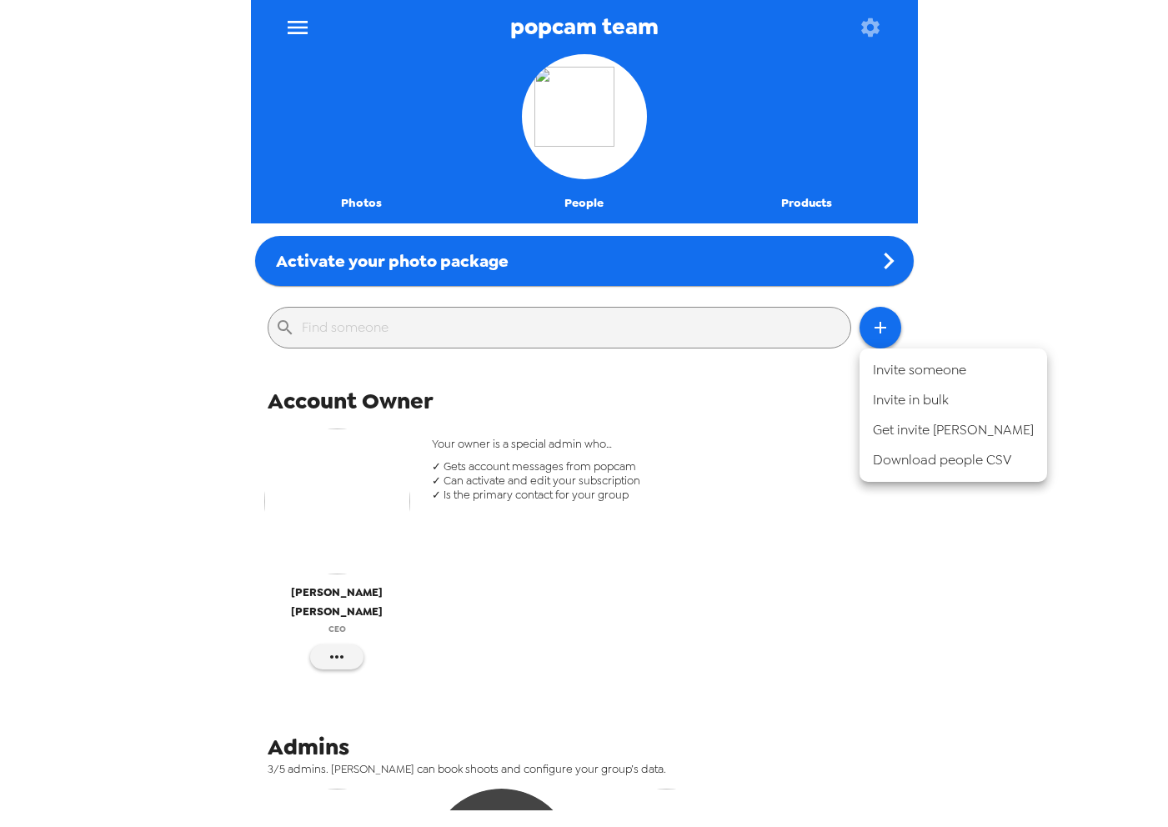
click at [911, 375] on li "Invite someone" at bounding box center [953, 370] width 188 height 30
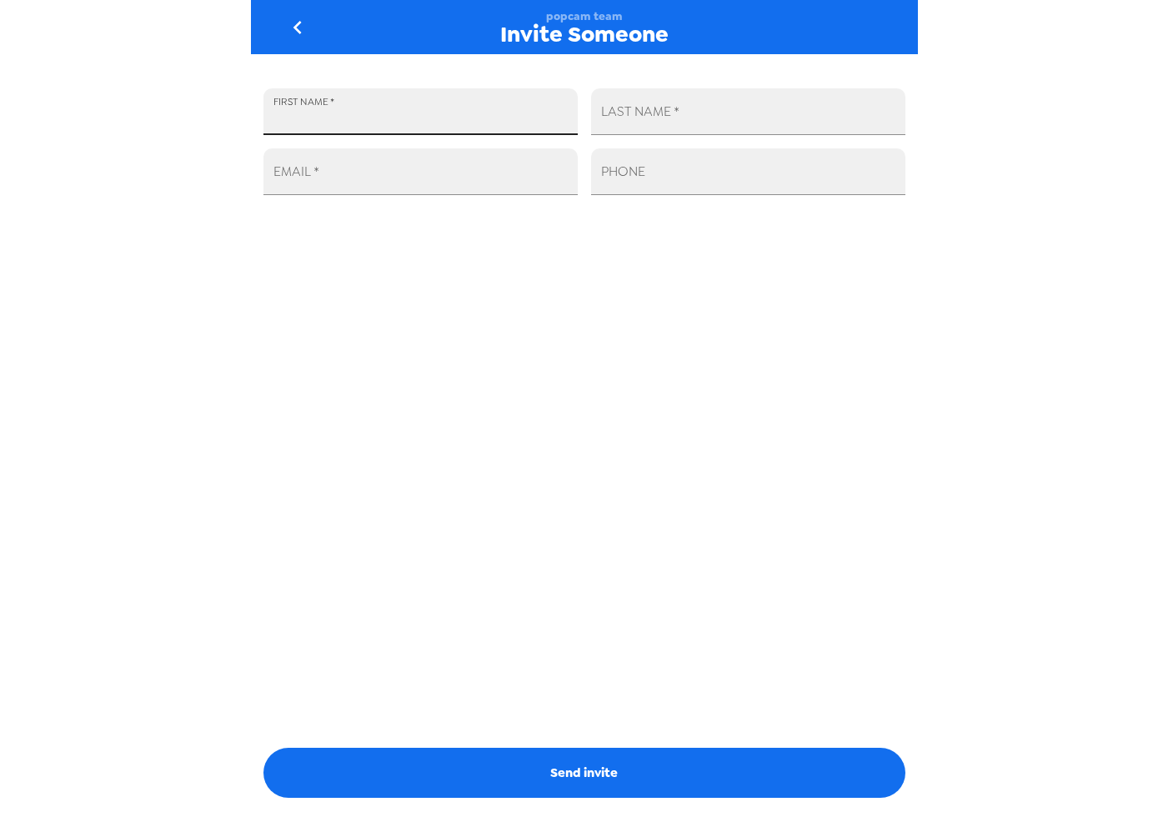
click at [407, 118] on input "FIRST NAME   *" at bounding box center [420, 111] width 314 height 47
type input "Oliver"
type input "Jackson"
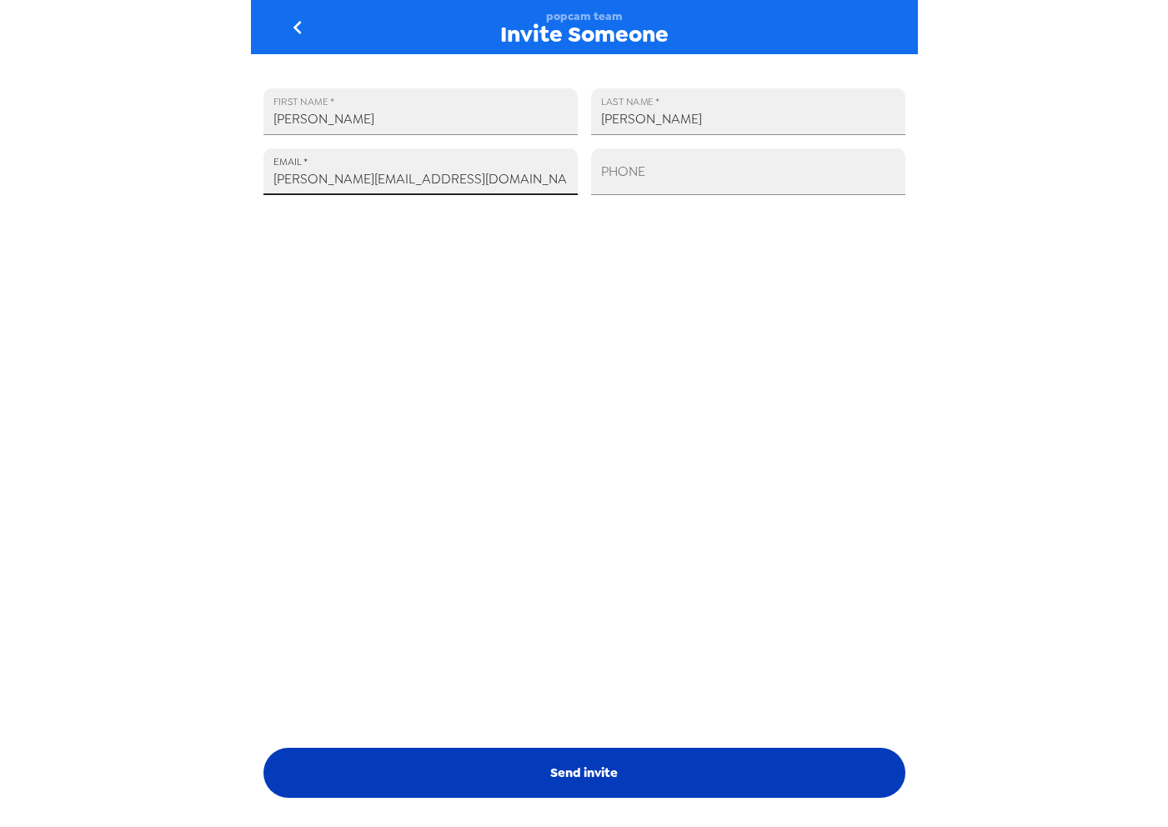
type input "oliver@popcam.me"
click at [613, 783] on button "Send invite" at bounding box center [584, 773] width 642 height 50
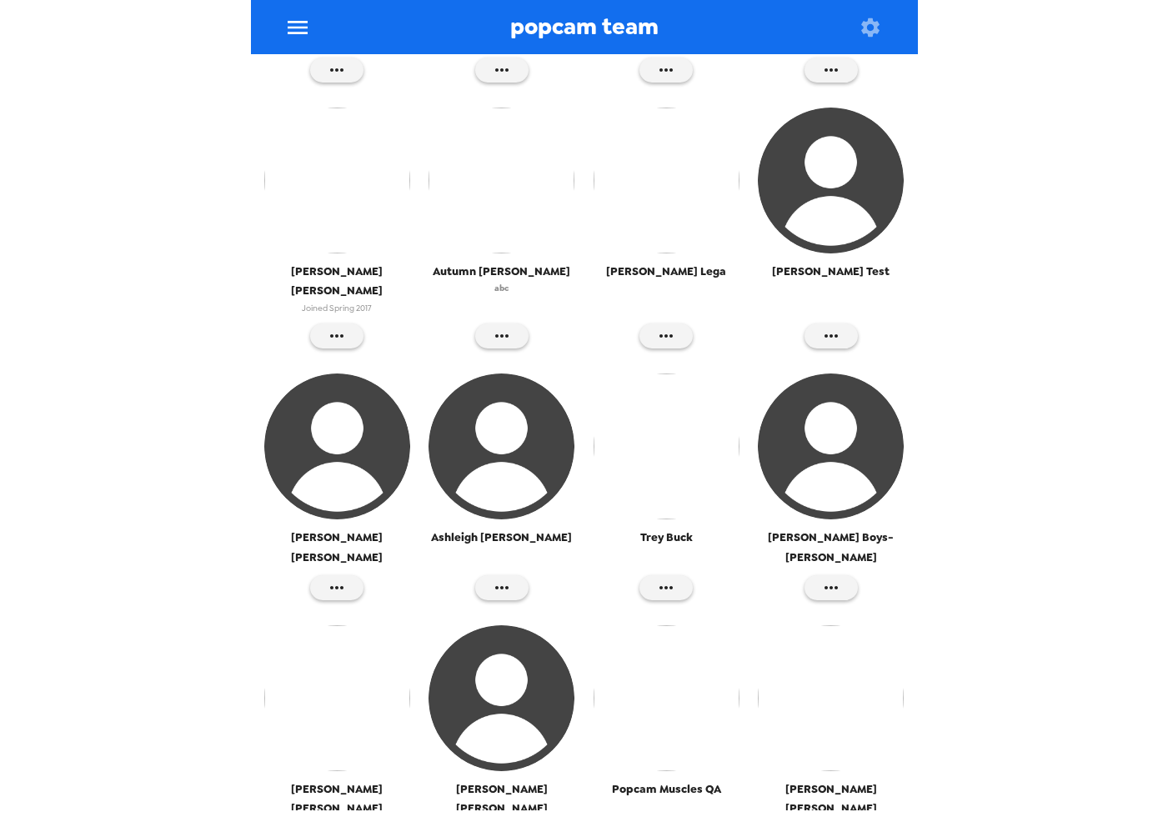
scroll to position [1551, 0]
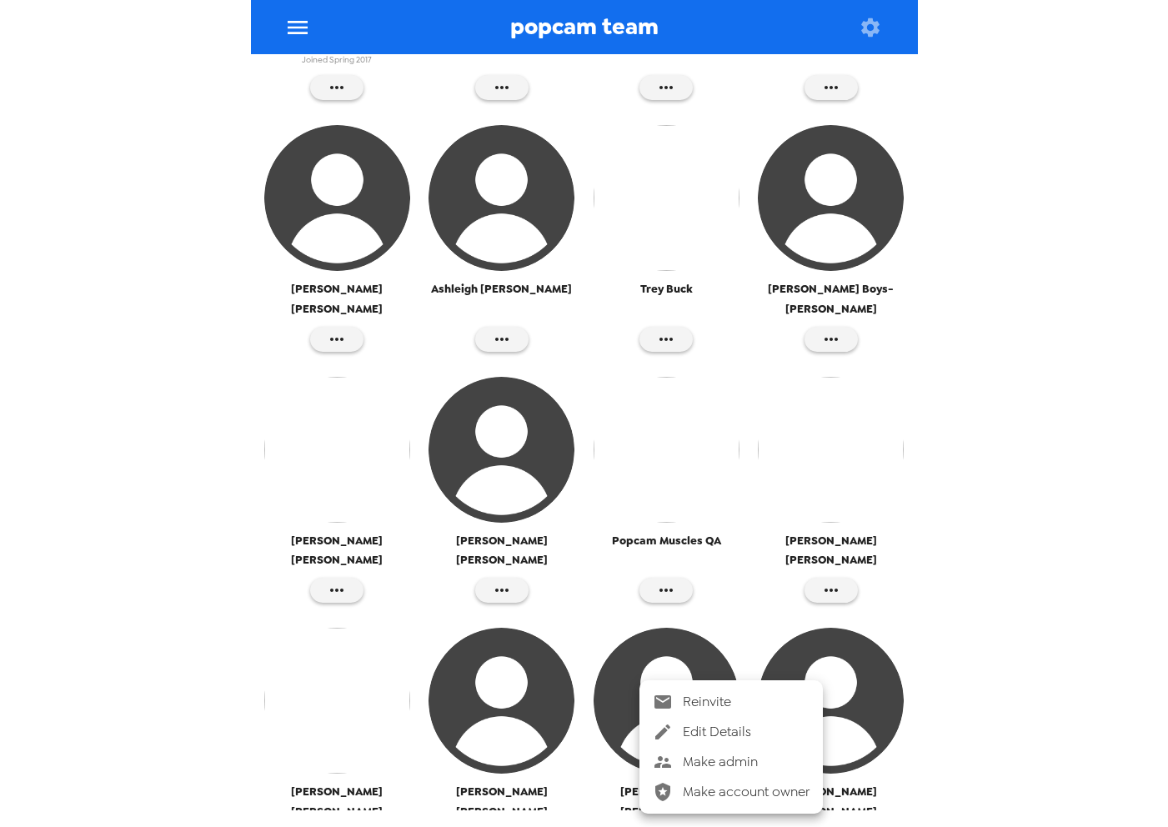
click at [736, 768] on span "Make admin" at bounding box center [746, 762] width 127 height 20
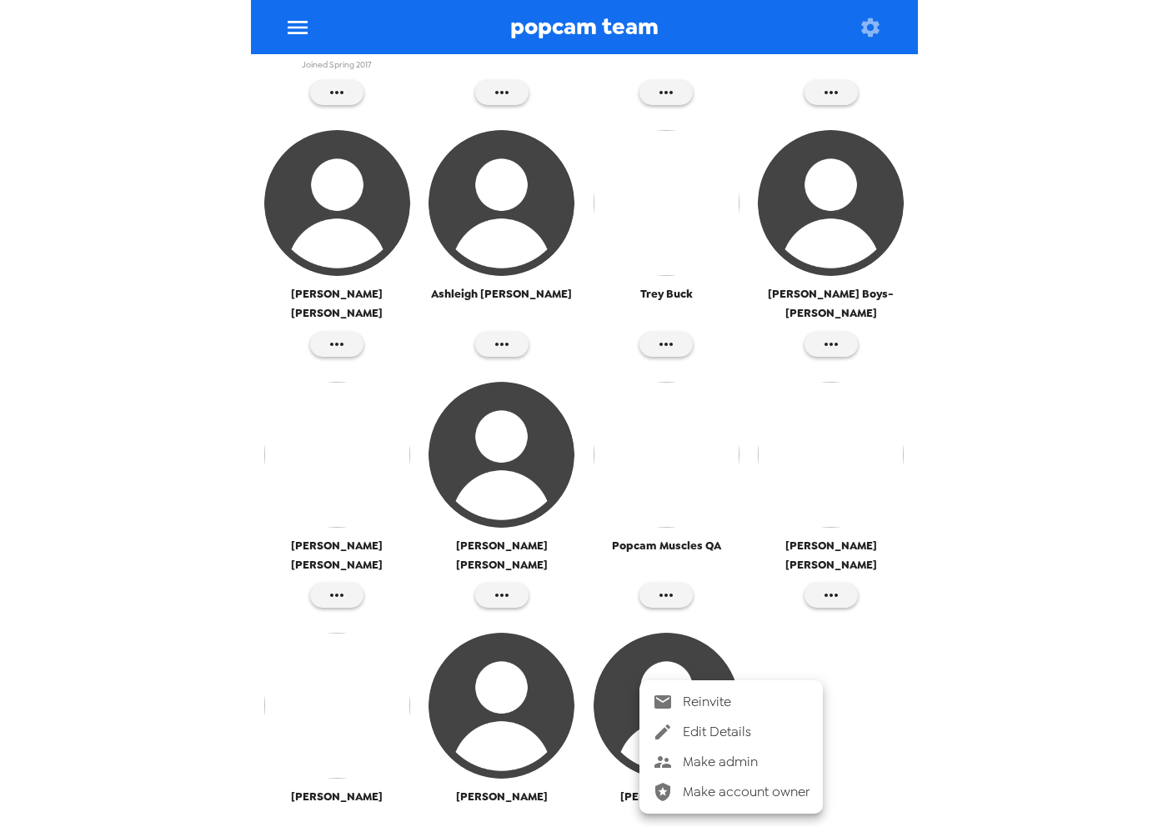
click at [705, 764] on span "Make admin" at bounding box center [746, 762] width 127 height 20
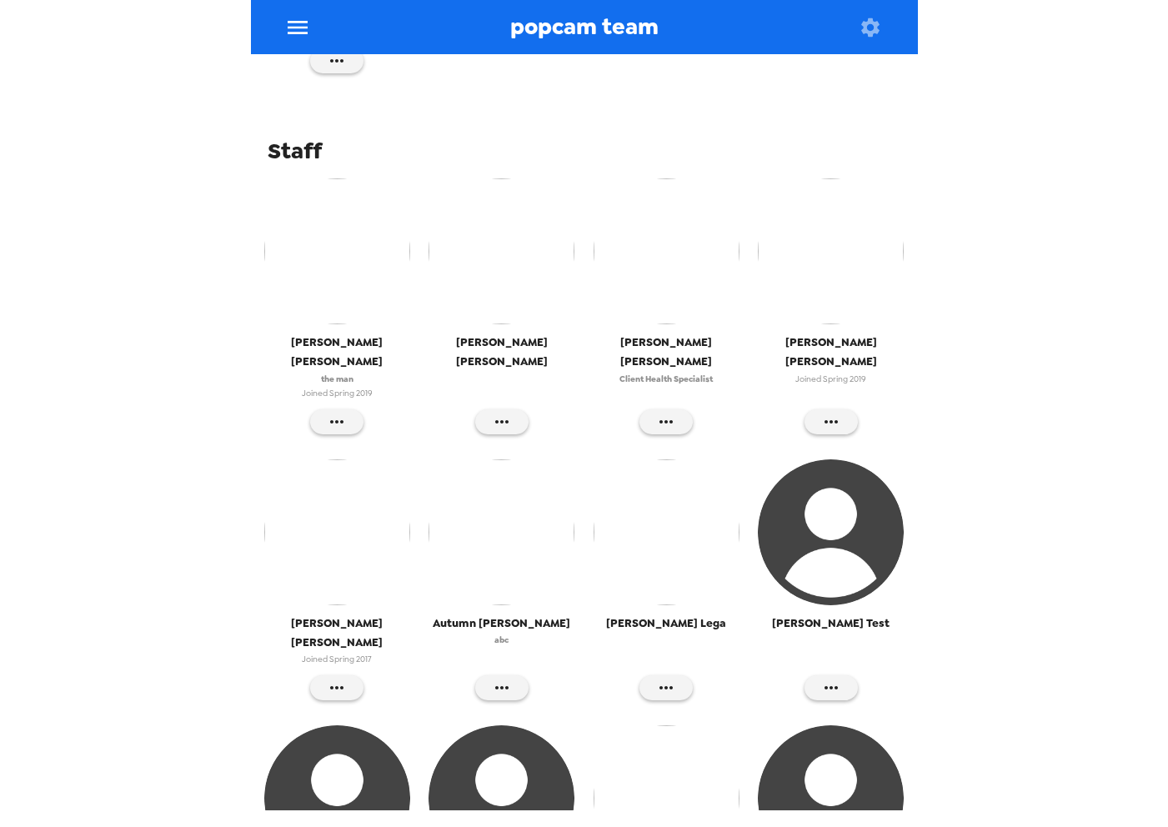
scroll to position [1499, 0]
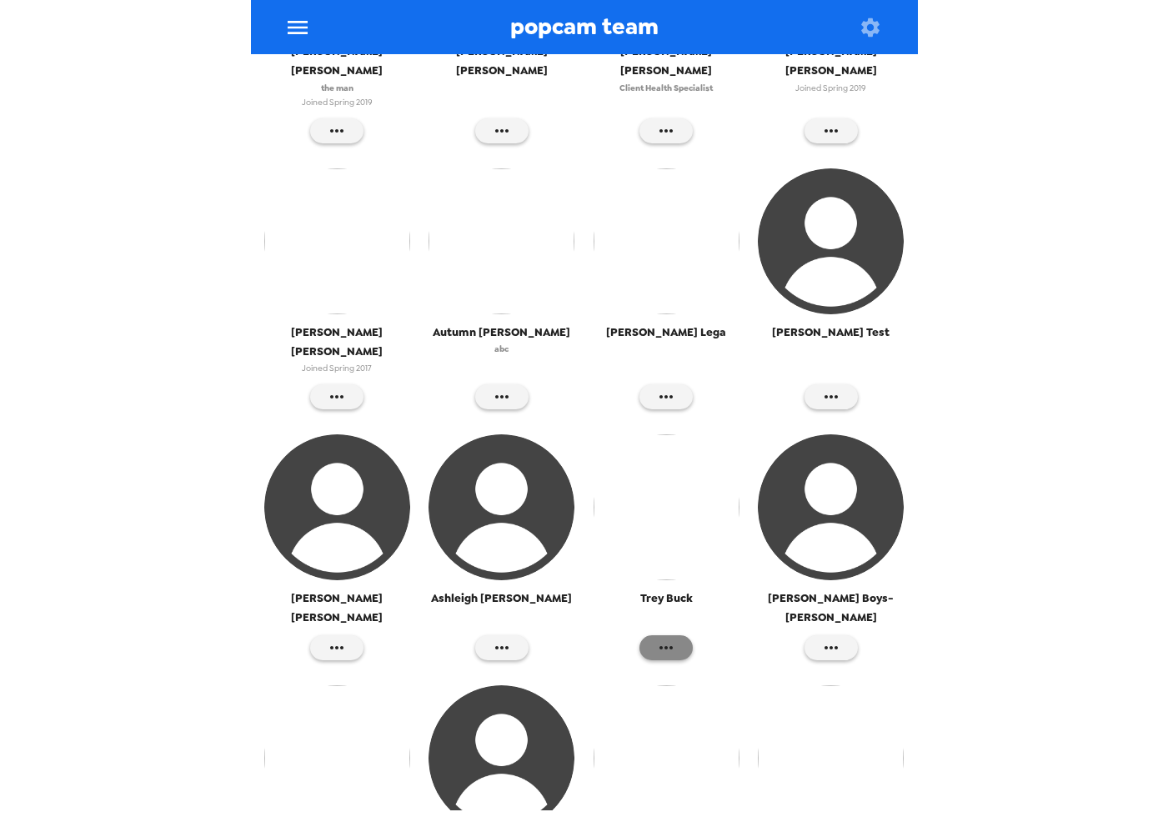
click at [669, 646] on icon "button" at bounding box center [665, 647] width 13 height 3
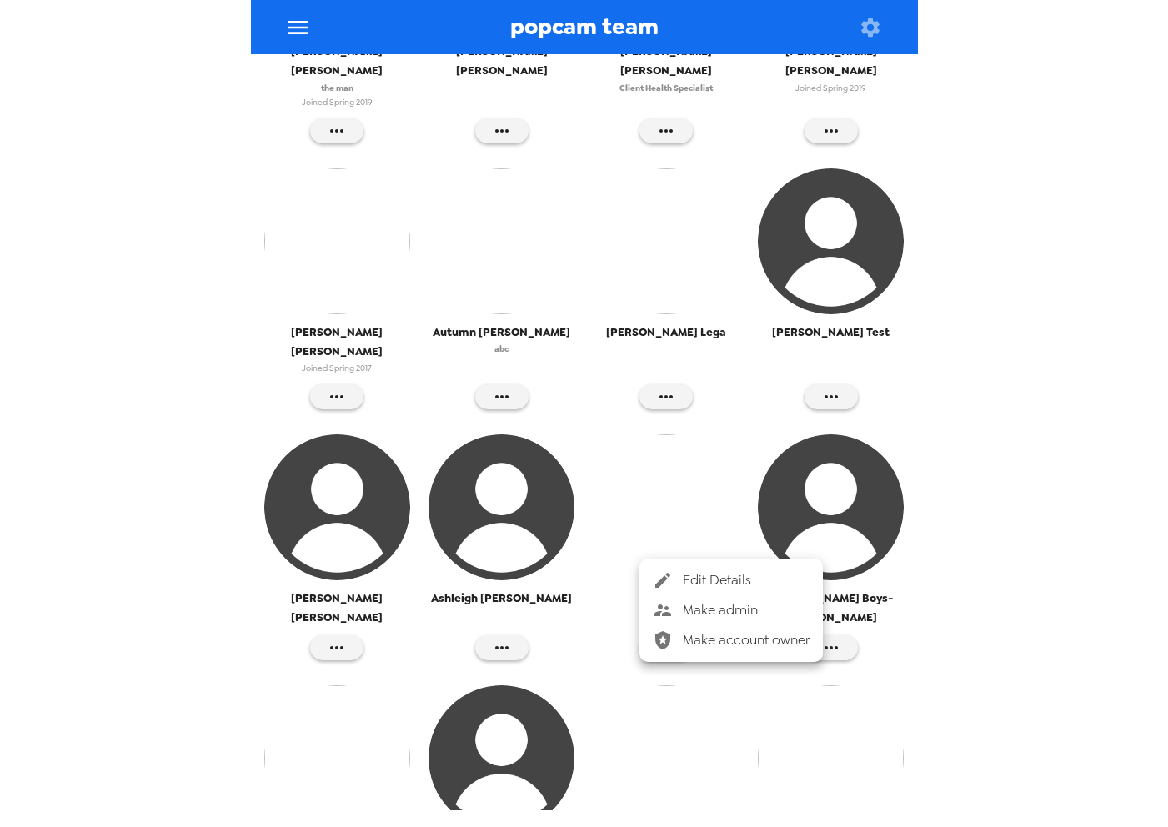
click at [693, 603] on span "Make admin" at bounding box center [746, 610] width 127 height 20
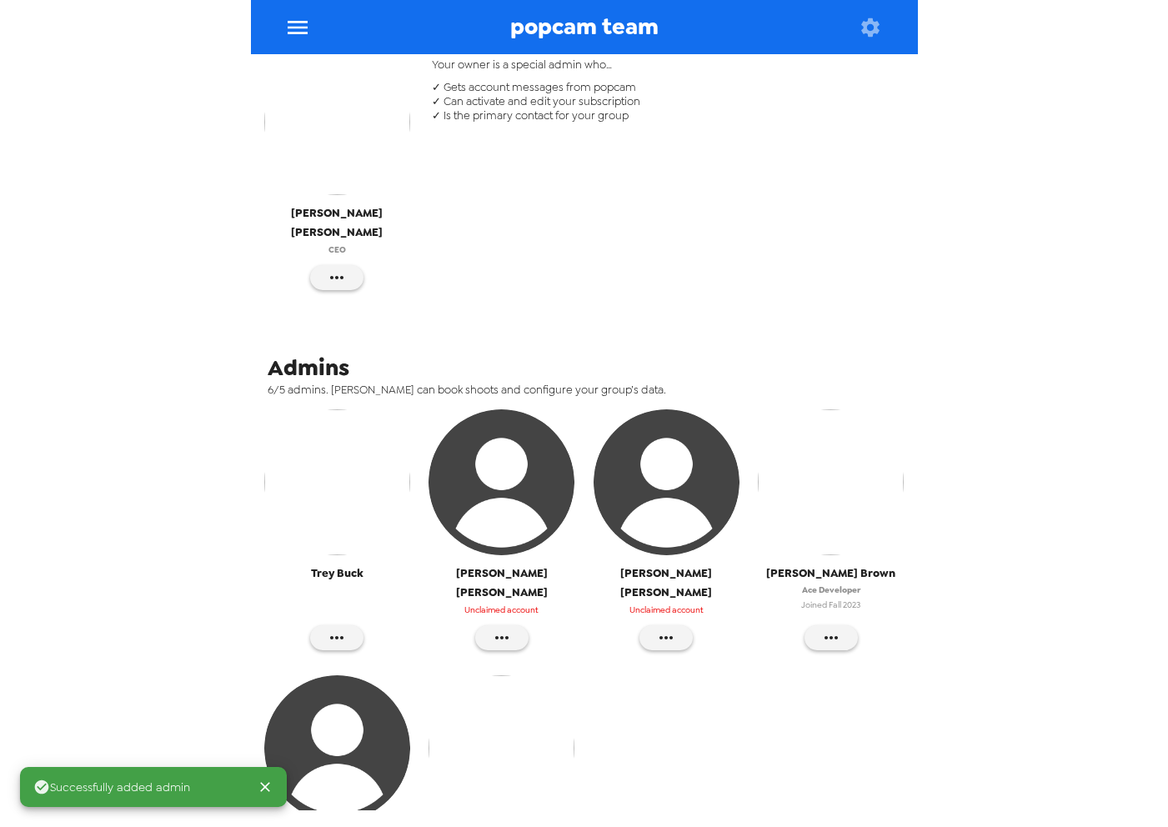
scroll to position [551, 0]
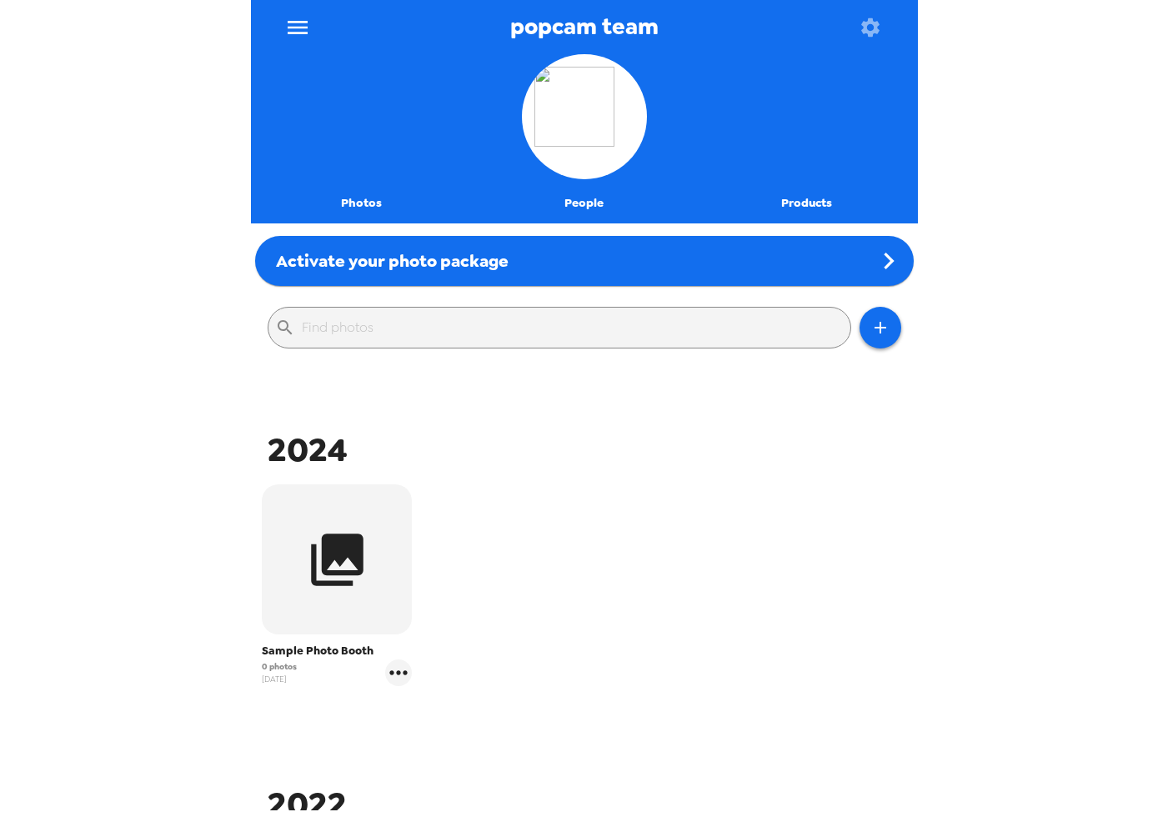
click at [565, 197] on button "People" at bounding box center [584, 203] width 223 height 40
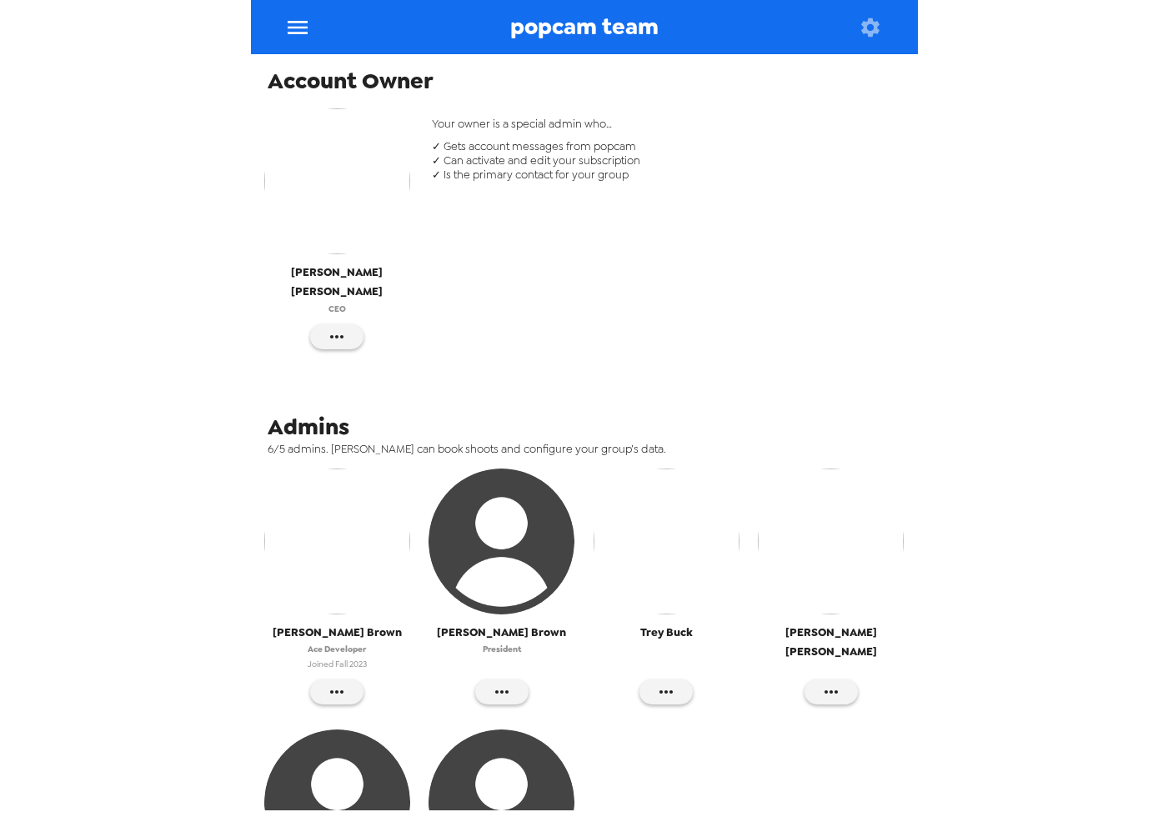
scroll to position [424, 0]
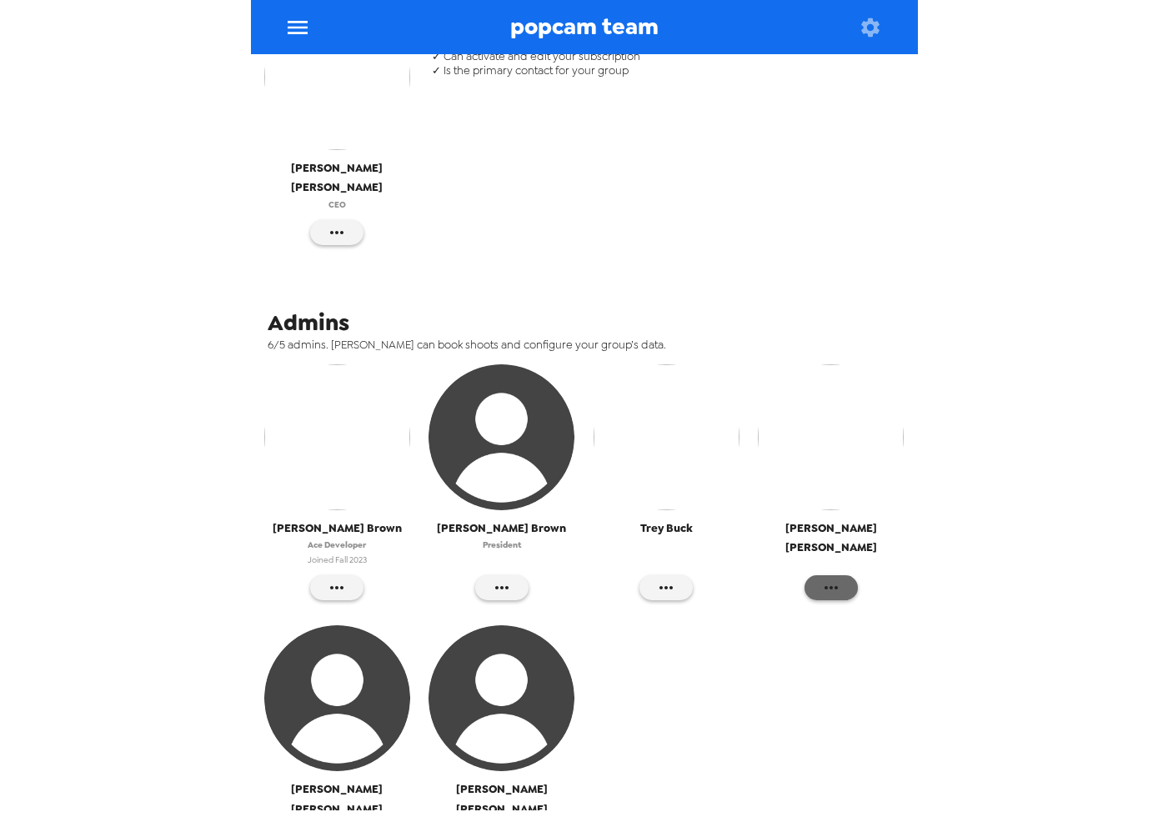
click at [832, 578] on icon "button" at bounding box center [831, 588] width 20 height 20
click at [868, 614] on li "Edit Details" at bounding box center [895, 603] width 183 height 30
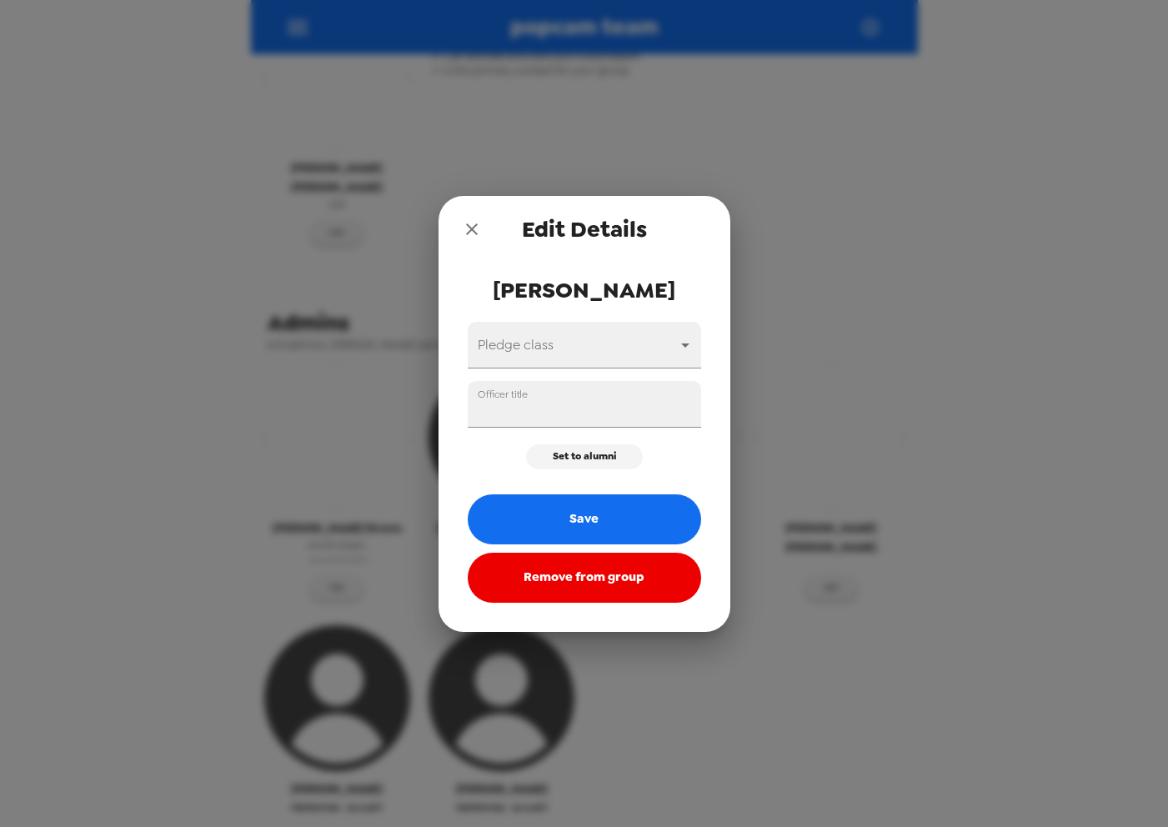
click at [613, 579] on button "Remove from group" at bounding box center [584, 578] width 233 height 50
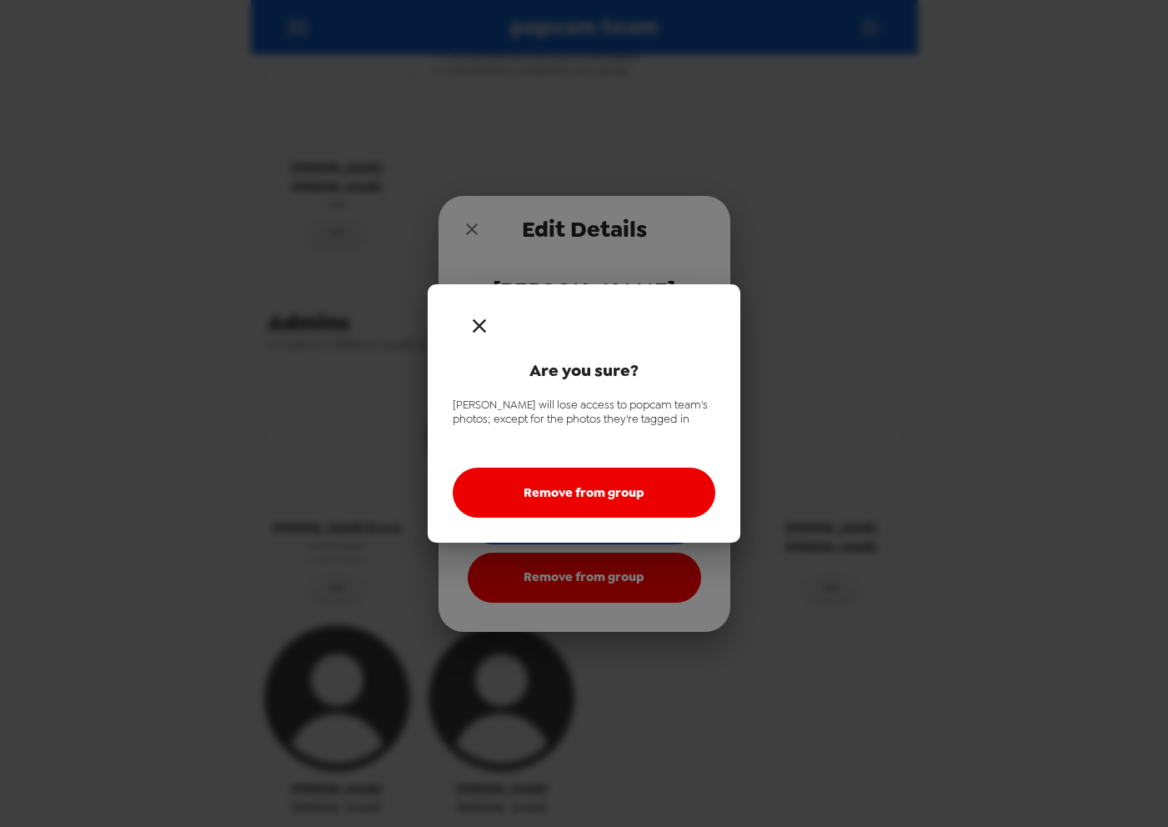
click at [642, 504] on button "Remove from group" at bounding box center [584, 493] width 263 height 50
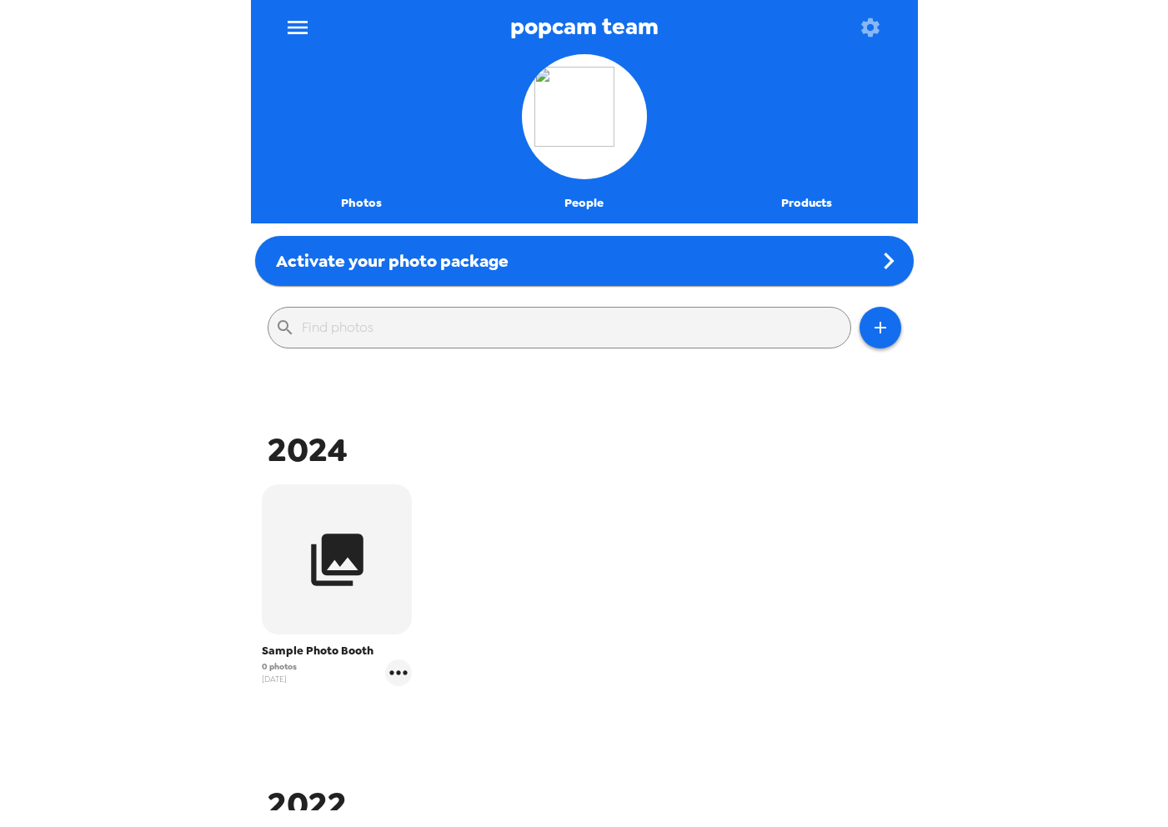
scroll to position [43, 0]
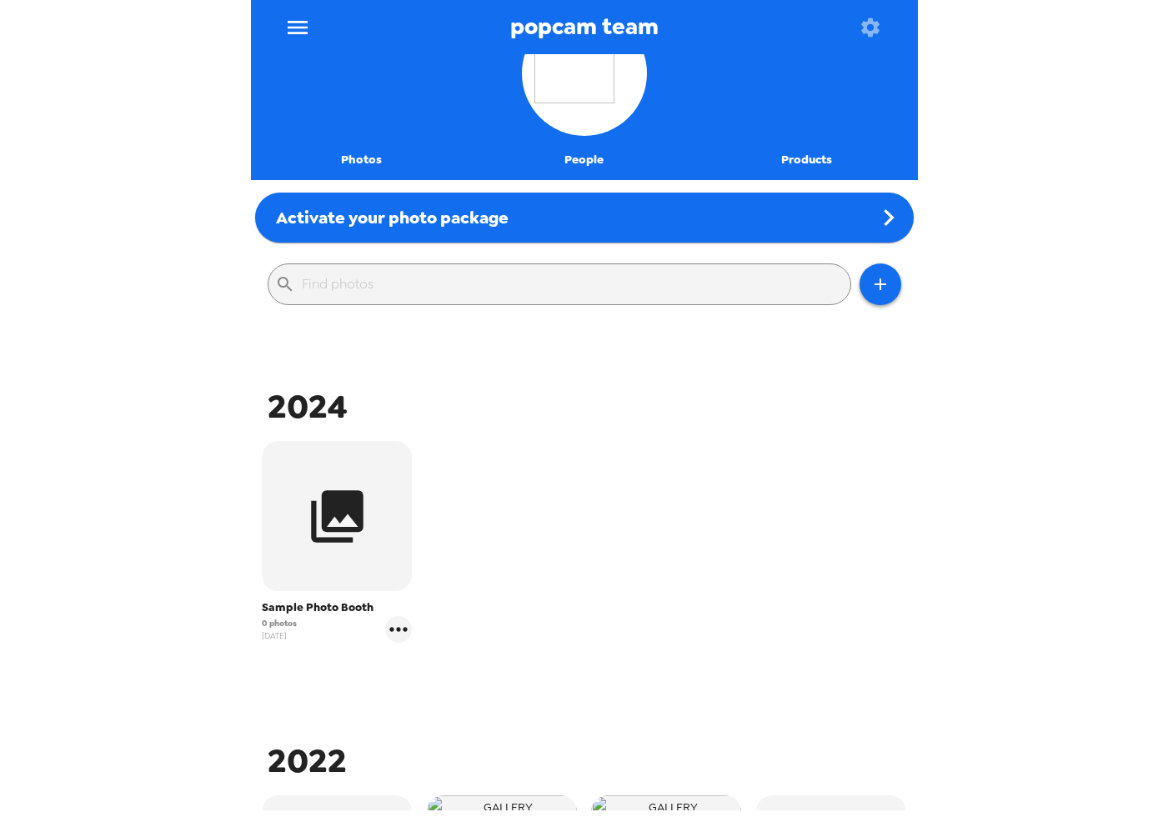
click at [569, 164] on button "People" at bounding box center [584, 160] width 223 height 40
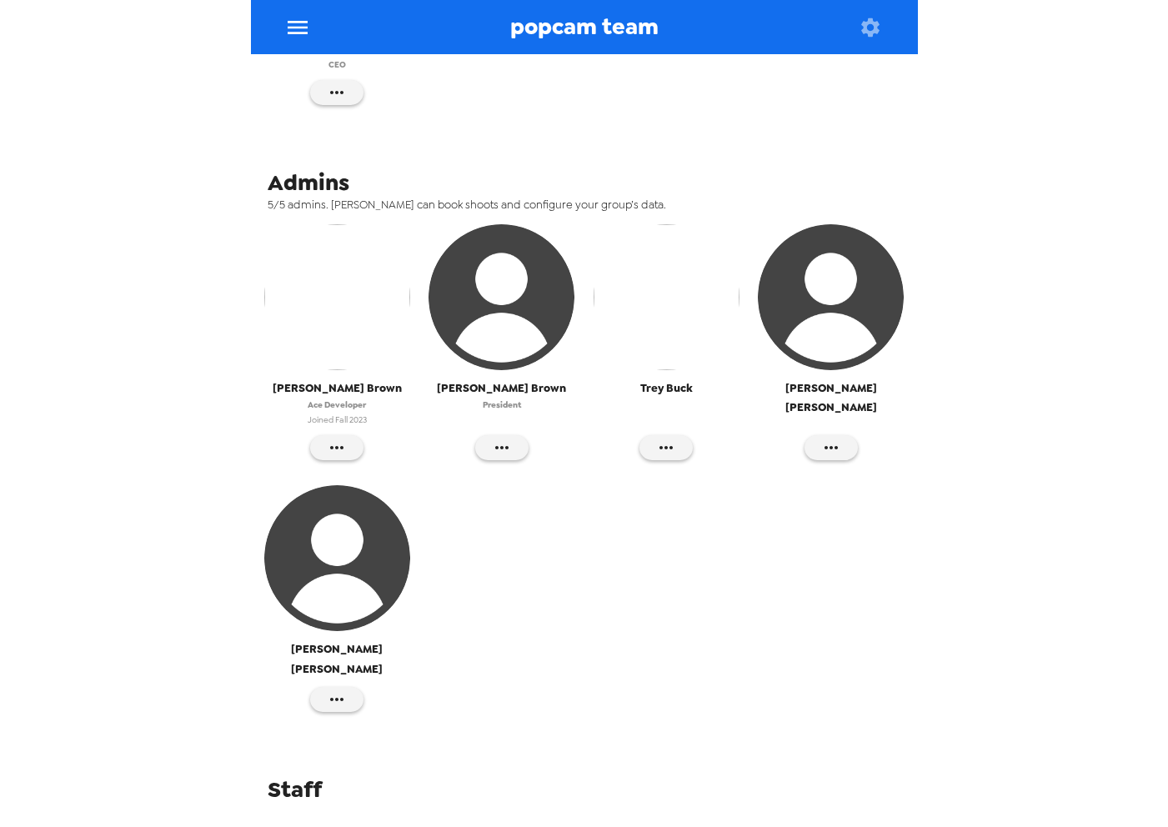
scroll to position [648, 0]
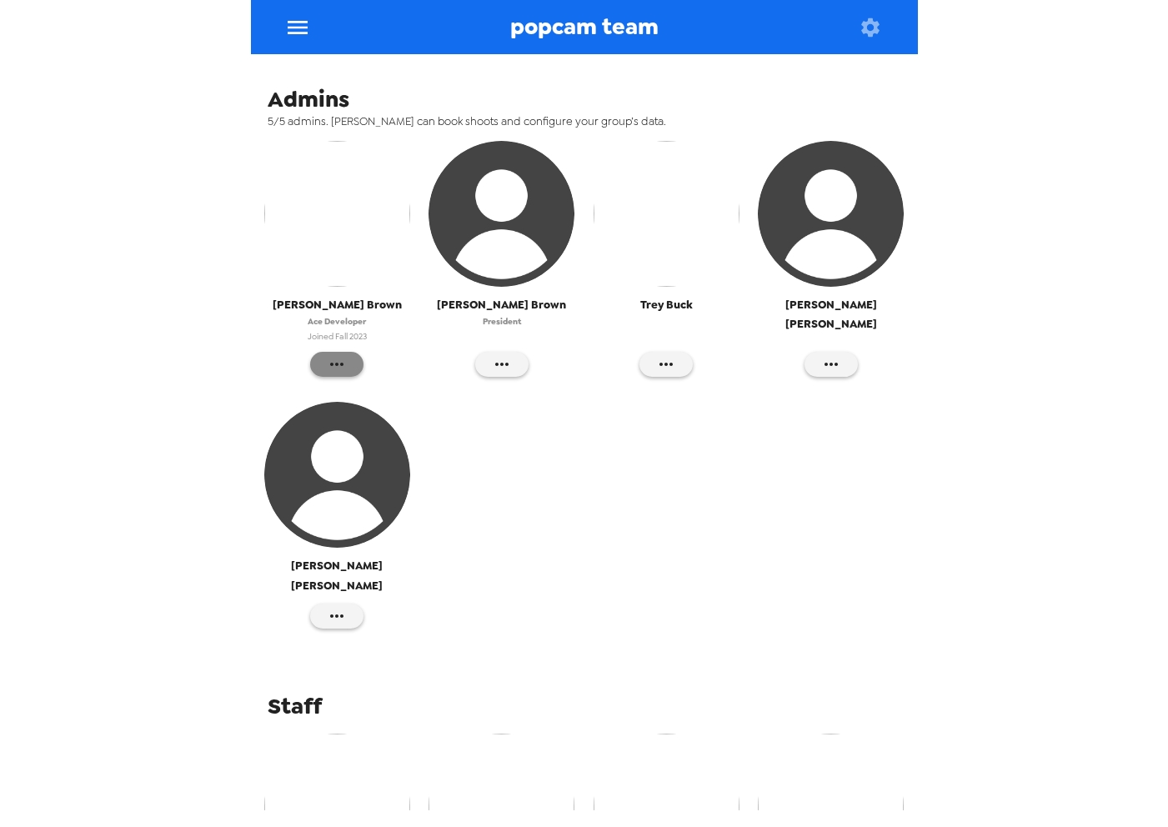
click at [332, 363] on icon "button" at bounding box center [336, 364] width 13 height 3
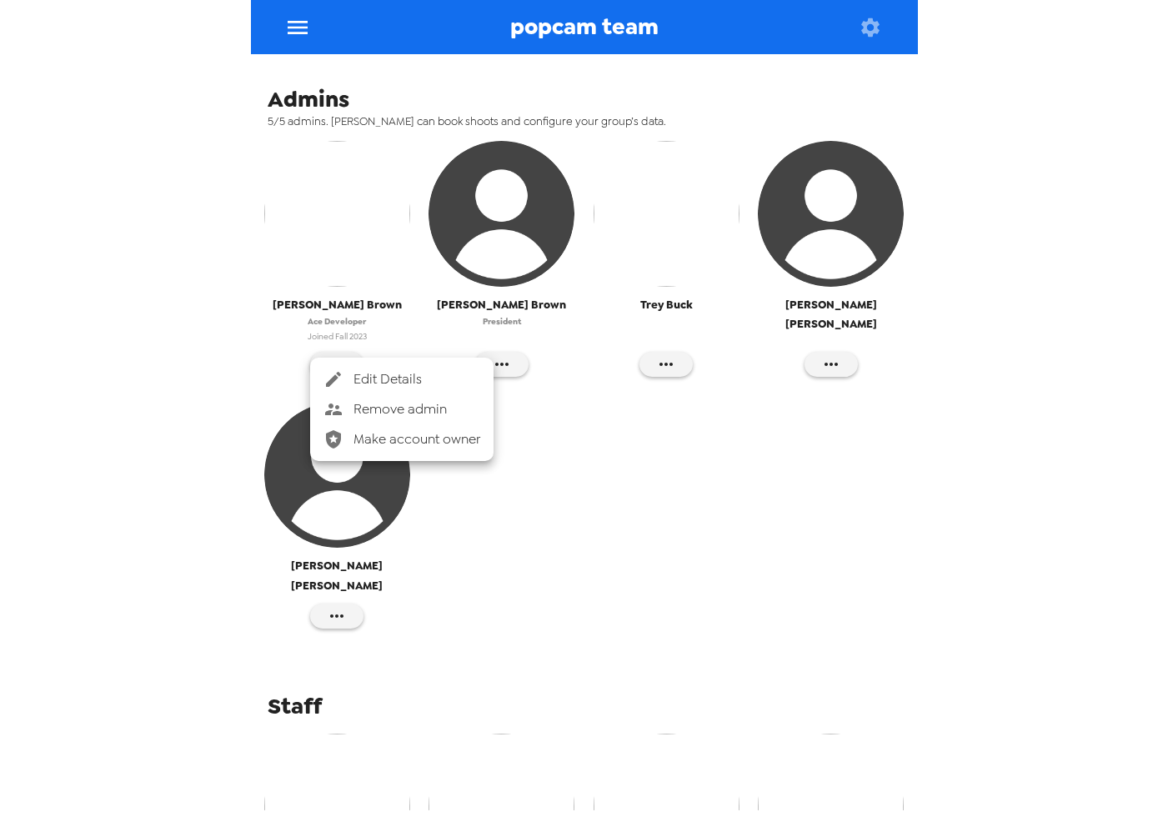
click at [370, 410] on span "Remove admin" at bounding box center [416, 409] width 127 height 20
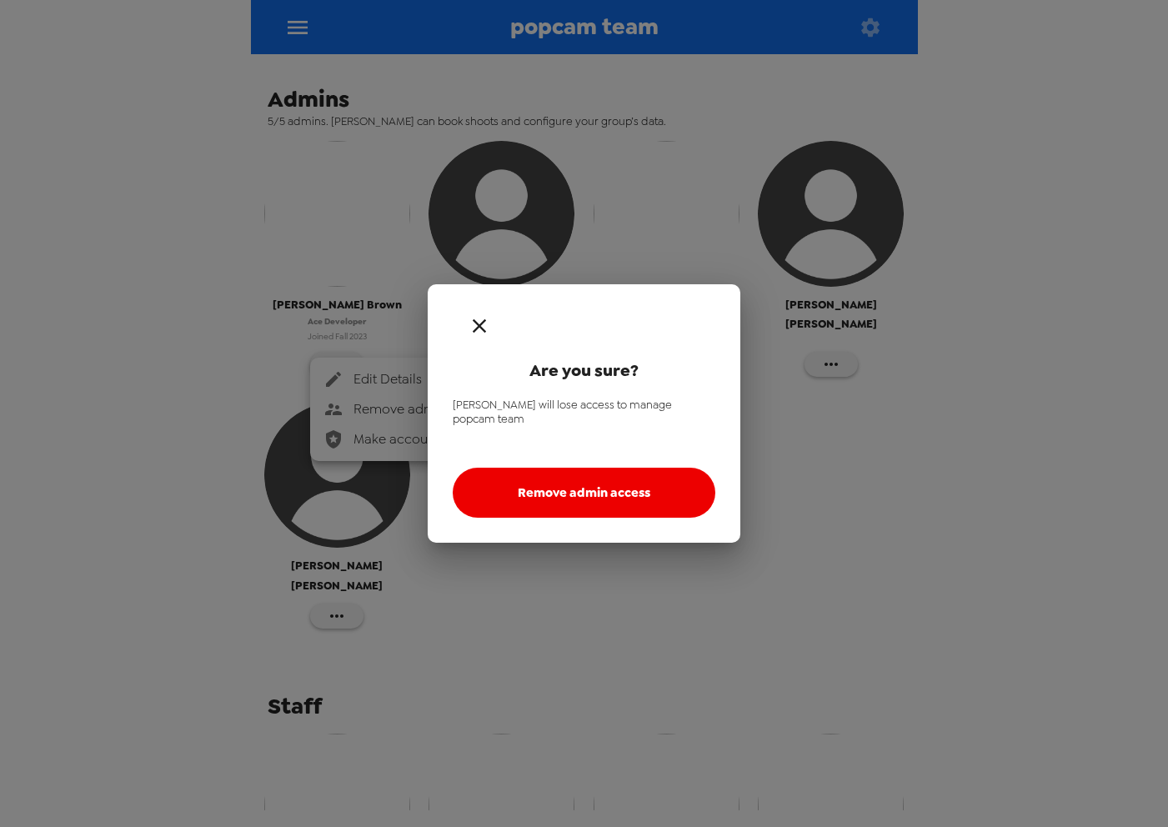
click at [578, 493] on button "Remove admin access" at bounding box center [584, 493] width 263 height 50
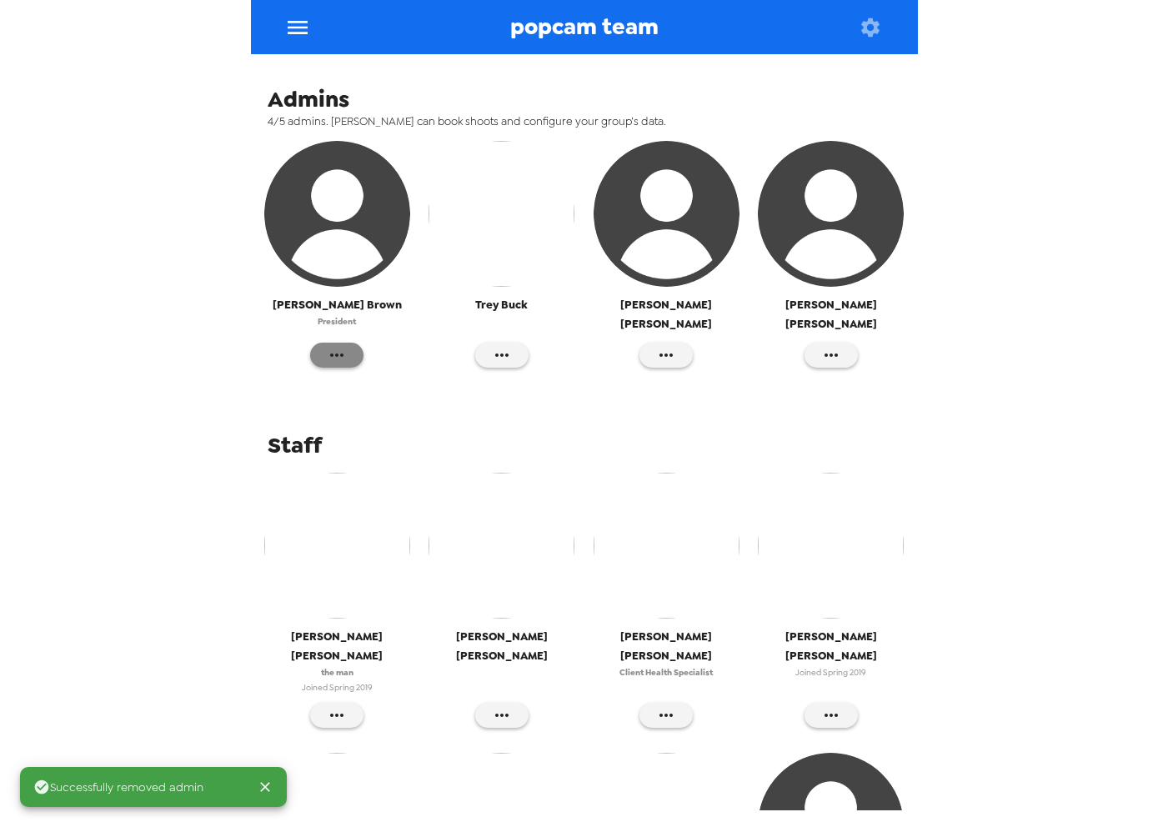
click at [343, 345] on icon "button" at bounding box center [337, 355] width 20 height 20
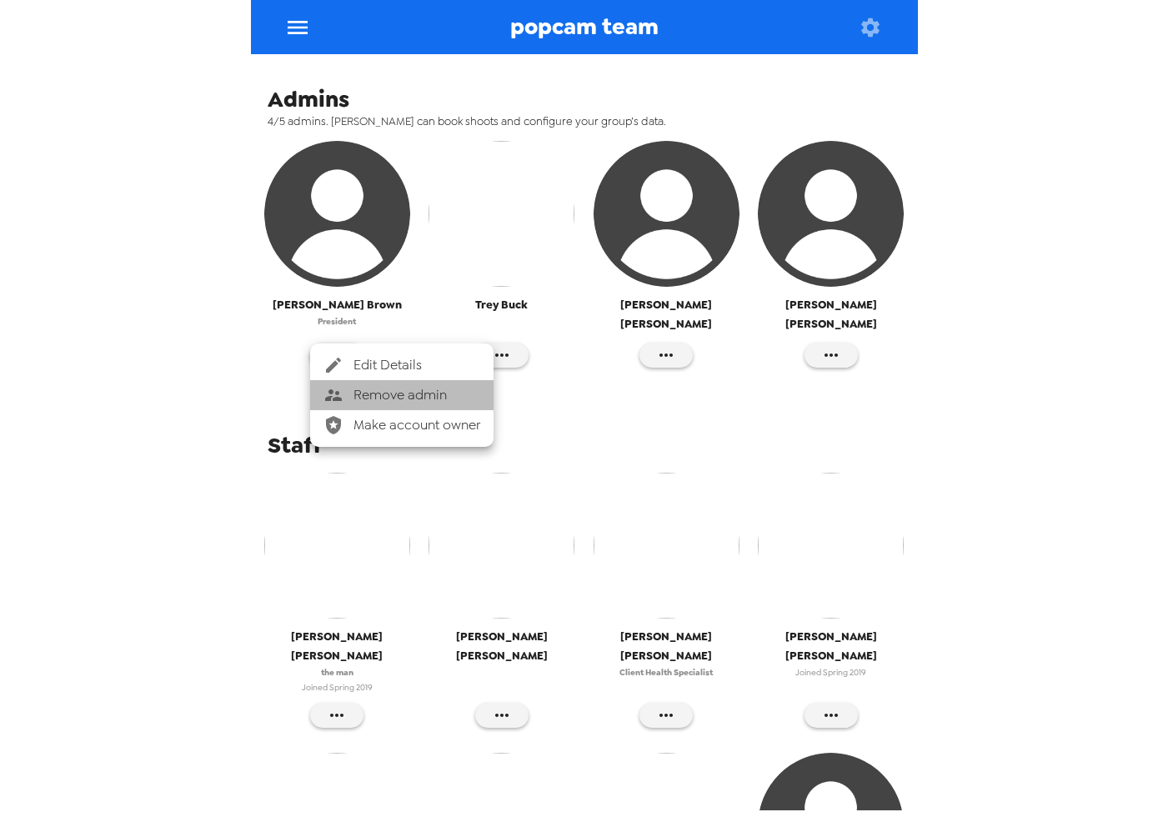
click at [363, 388] on span "Remove admin" at bounding box center [416, 395] width 127 height 20
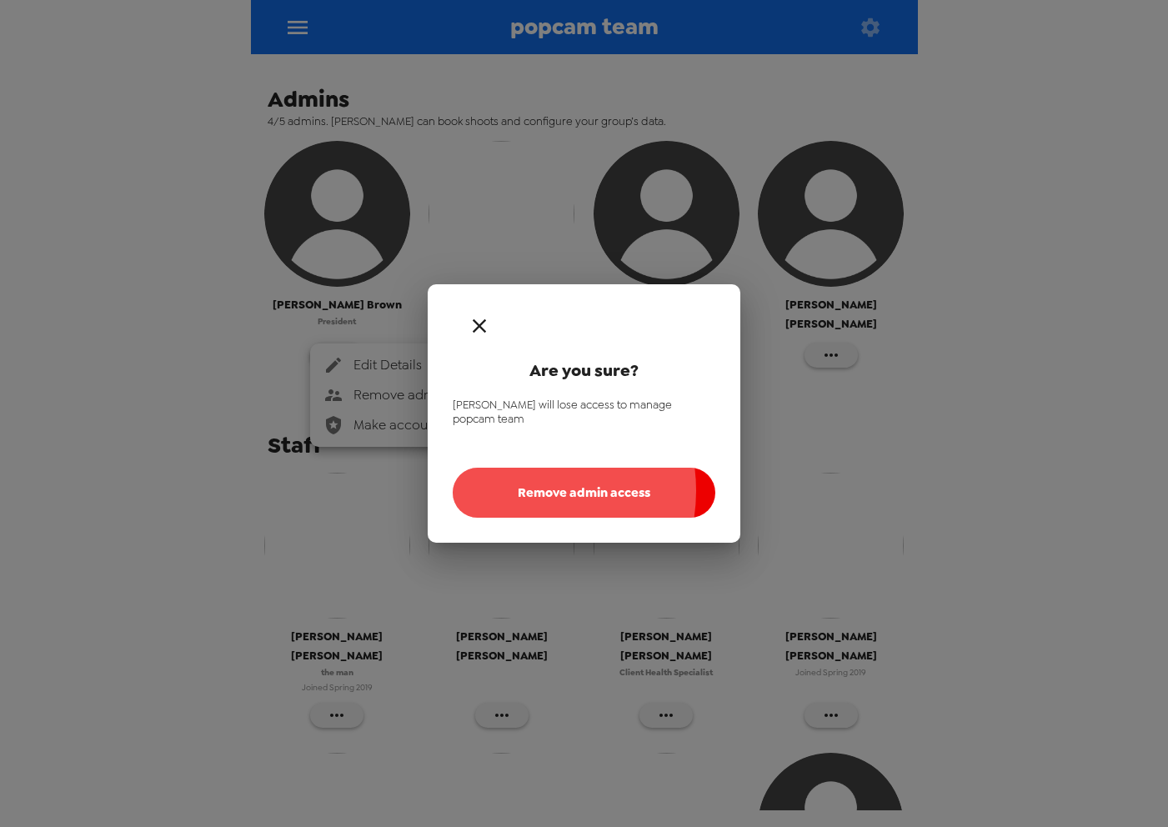
click at [523, 484] on button "Remove admin access" at bounding box center [584, 493] width 263 height 50
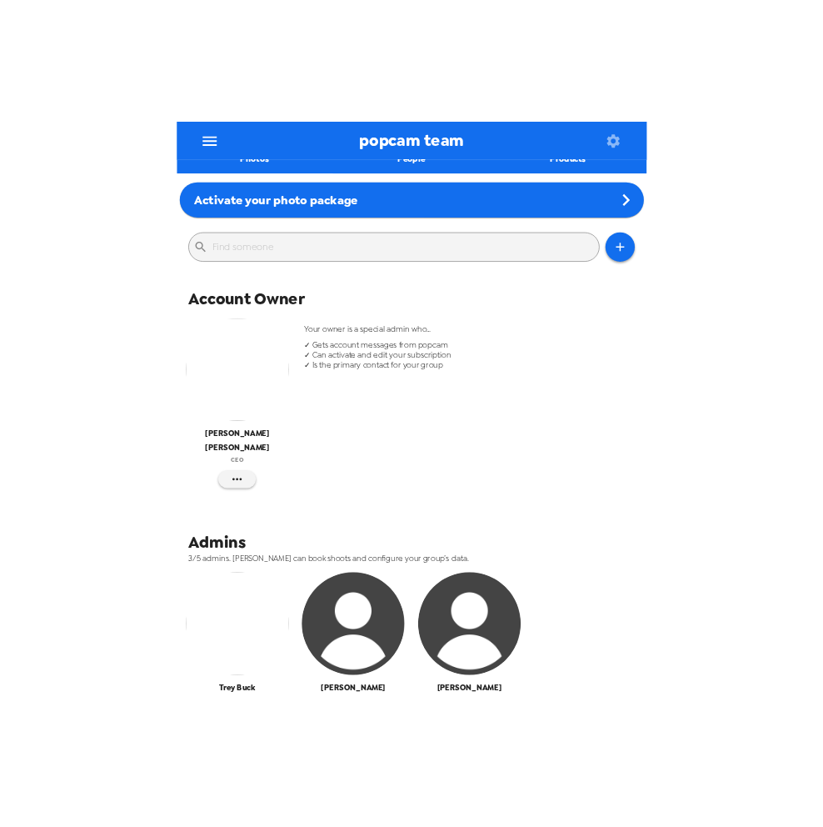
scroll to position [0, 0]
